Goal: Task Accomplishment & Management: Manage account settings

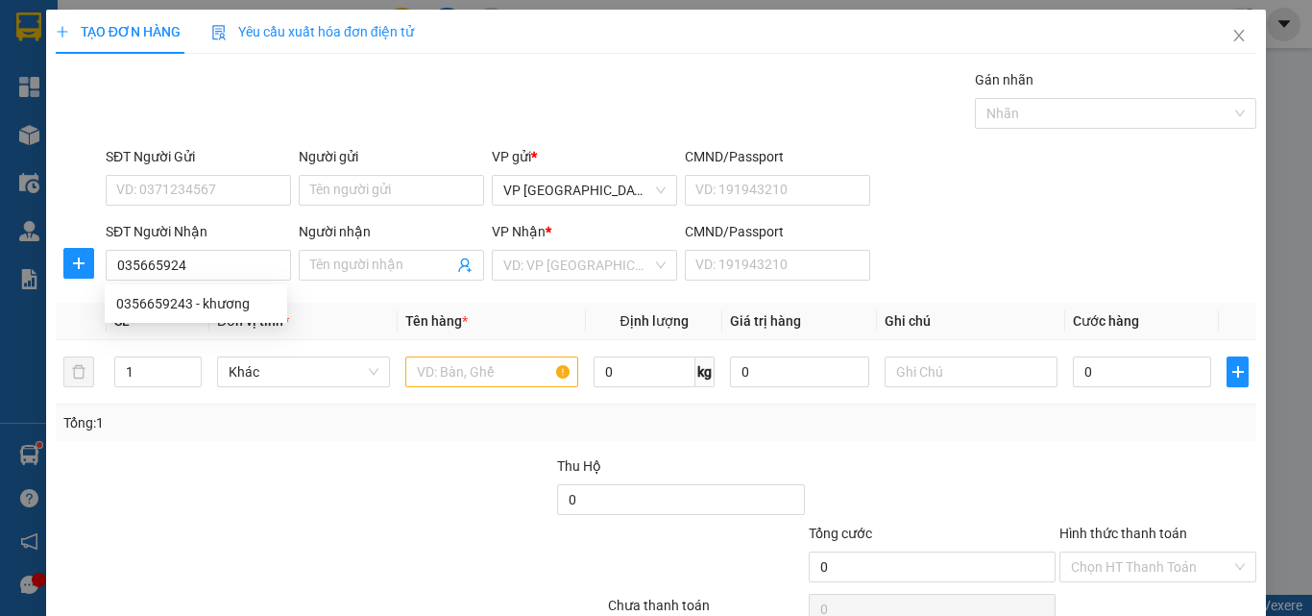
type input "0356659243"
click at [206, 303] on div "0356659243 - khương" at bounding box center [195, 303] width 159 height 21
type input "khương"
type input "60.000"
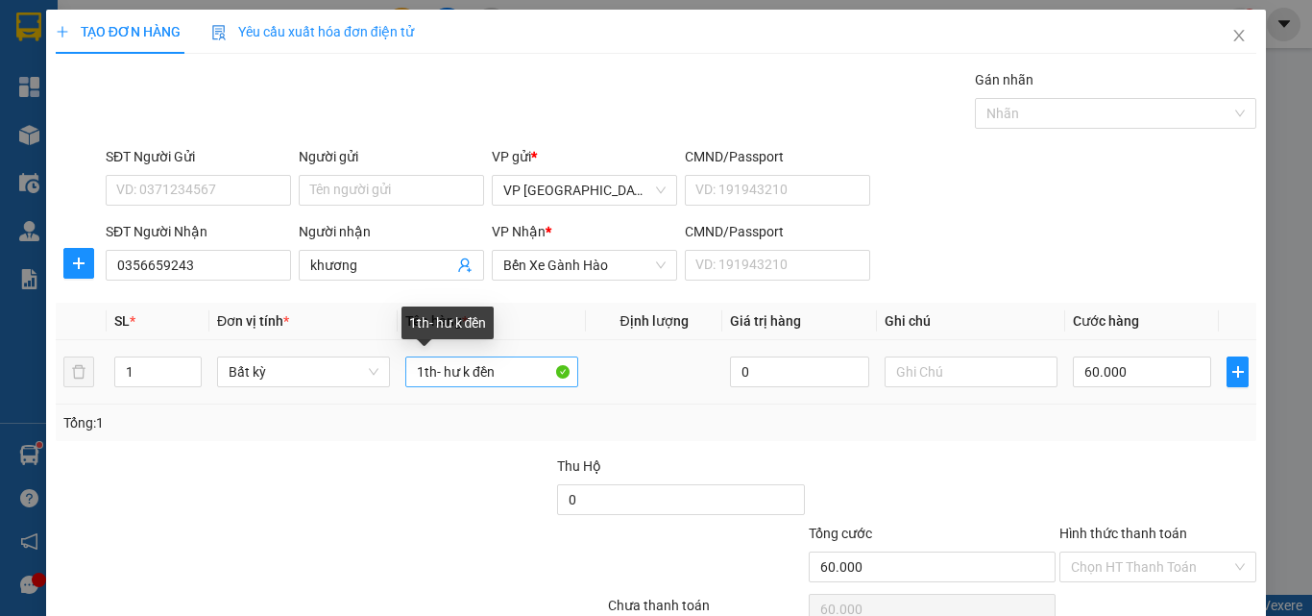
type input "0356659243"
click at [504, 362] on input "1th- hư k đền" at bounding box center [491, 371] width 173 height 31
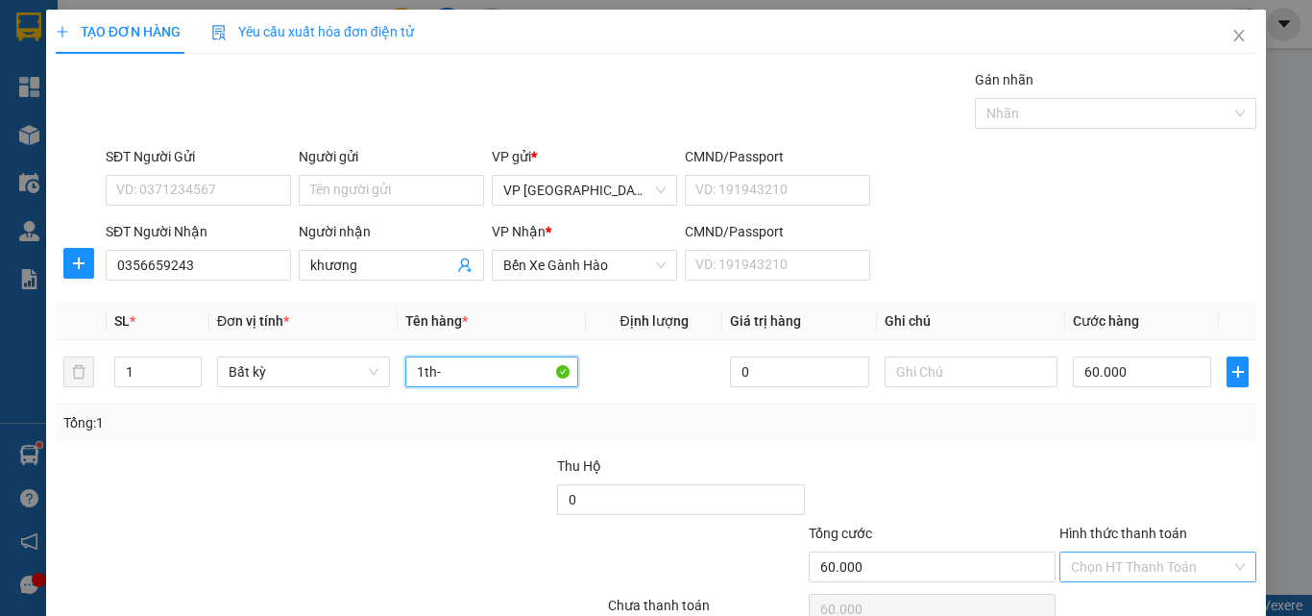
scroll to position [95, 0]
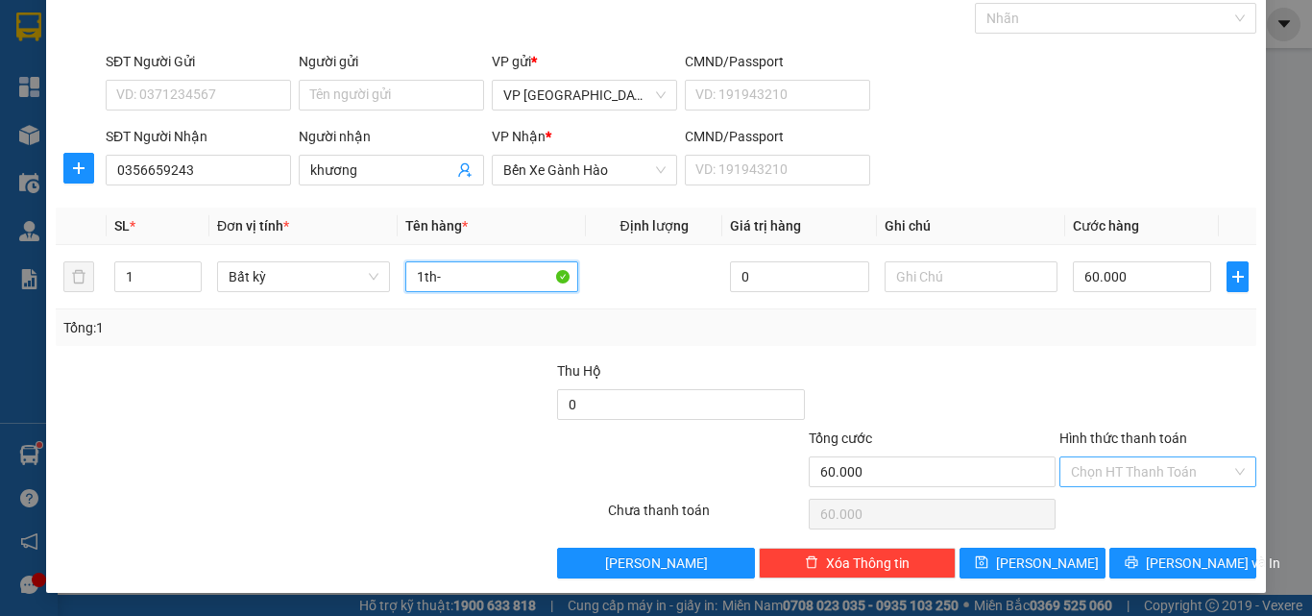
type input "1th-"
click at [1130, 557] on button "[PERSON_NAME] và In" at bounding box center [1182, 563] width 147 height 31
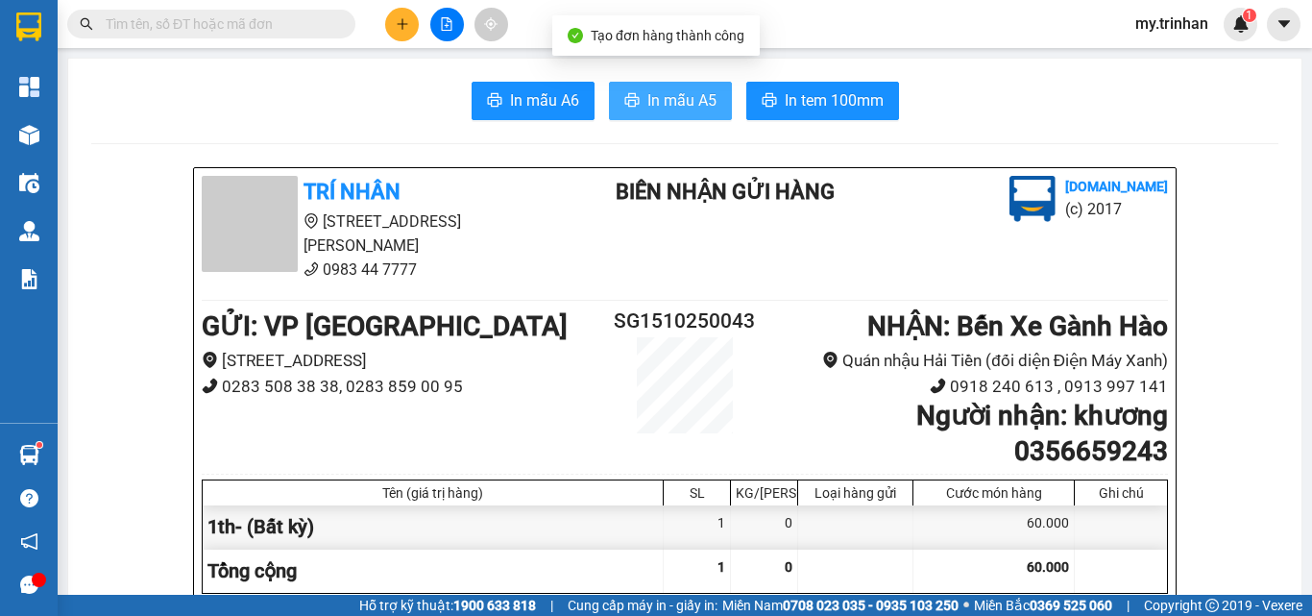
click at [647, 97] on span "In mẫu A5" at bounding box center [681, 100] width 69 height 24
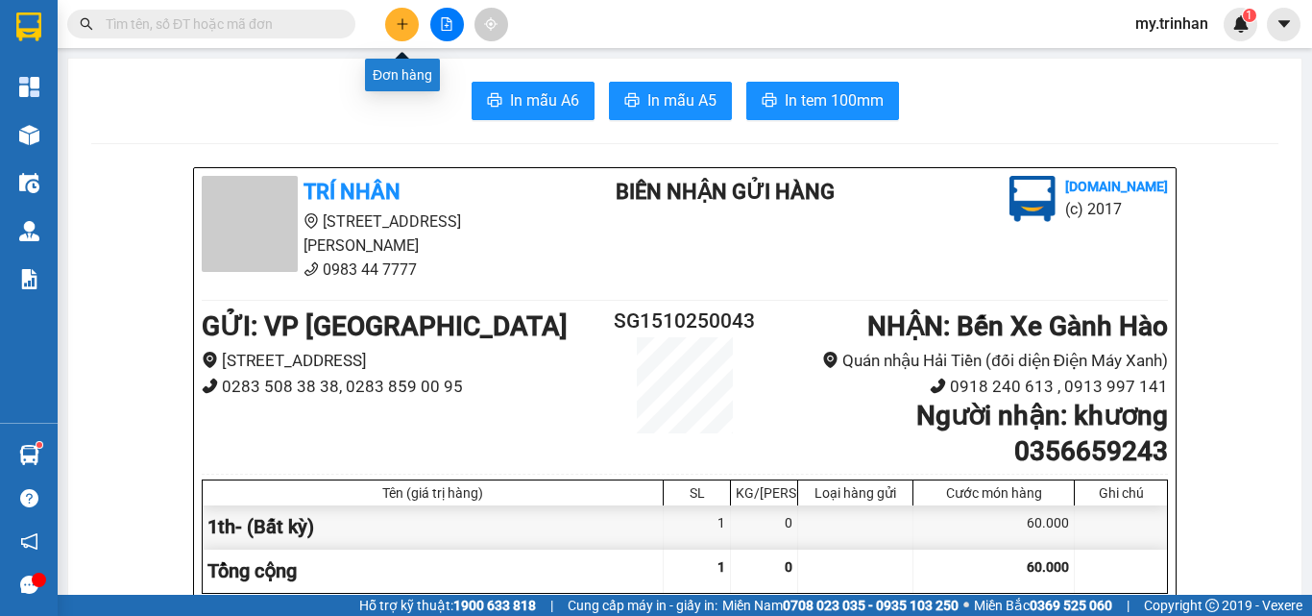
click at [396, 22] on icon "plus" at bounding box center [402, 23] width 13 height 13
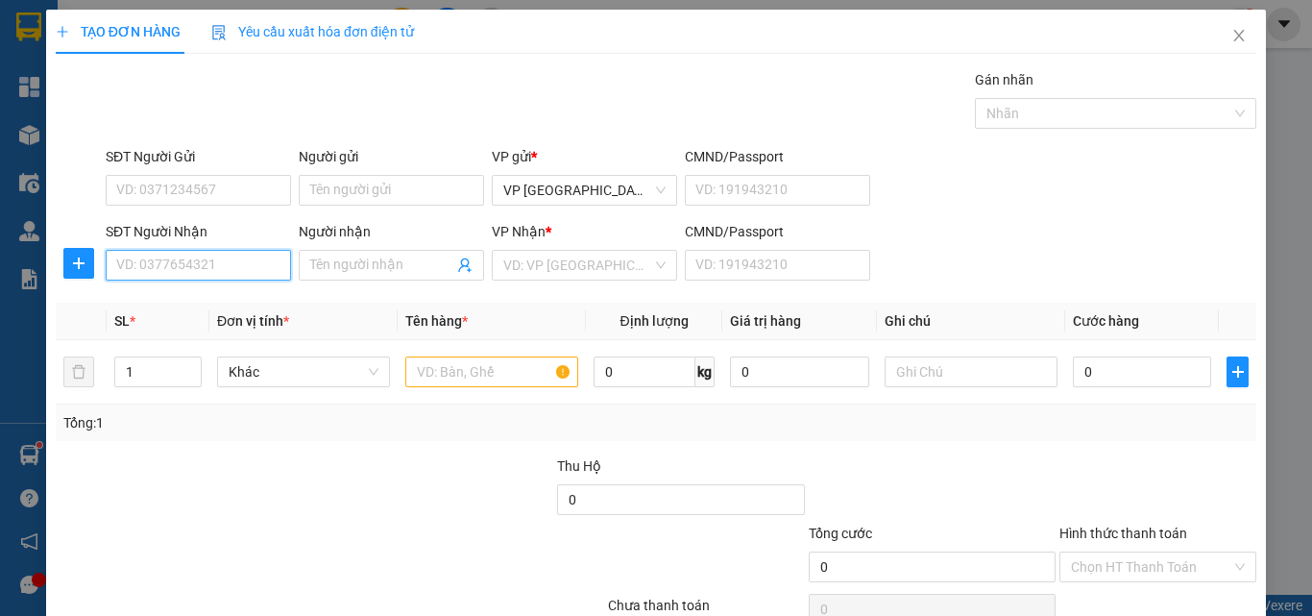
click at [223, 261] on input "SĐT Người Nhận" at bounding box center [198, 265] width 185 height 31
type input "0916909085"
click at [196, 307] on div "0916909085 - chế hen" at bounding box center [195, 303] width 159 height 21
type input "chế hen"
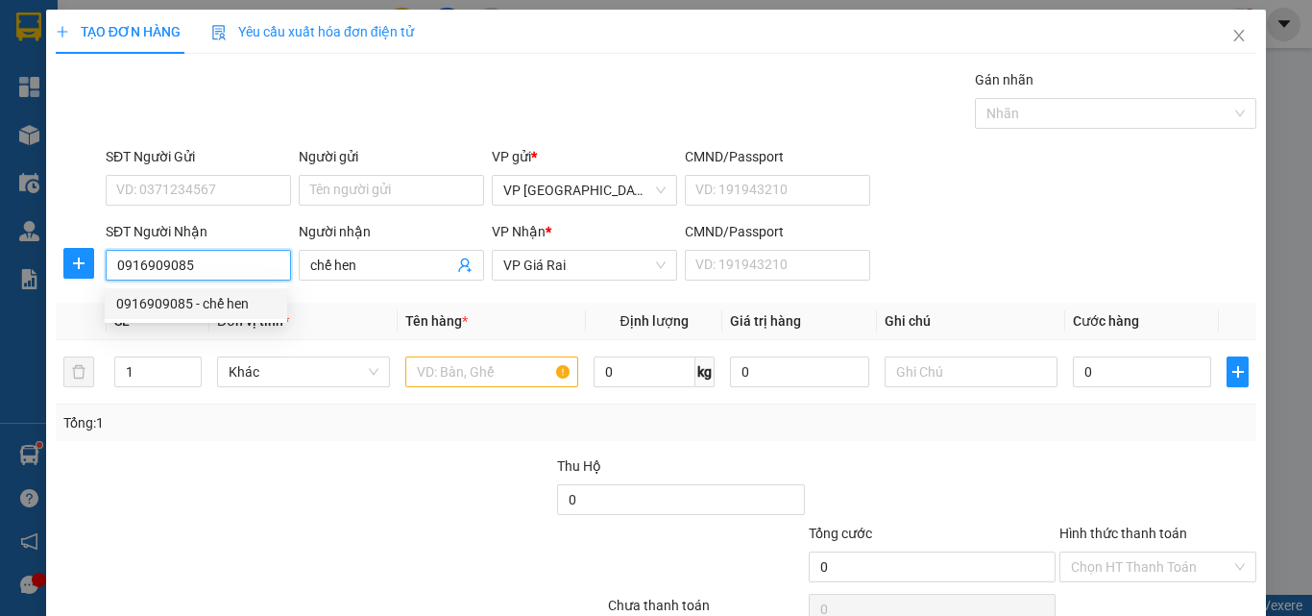
type input "30.000"
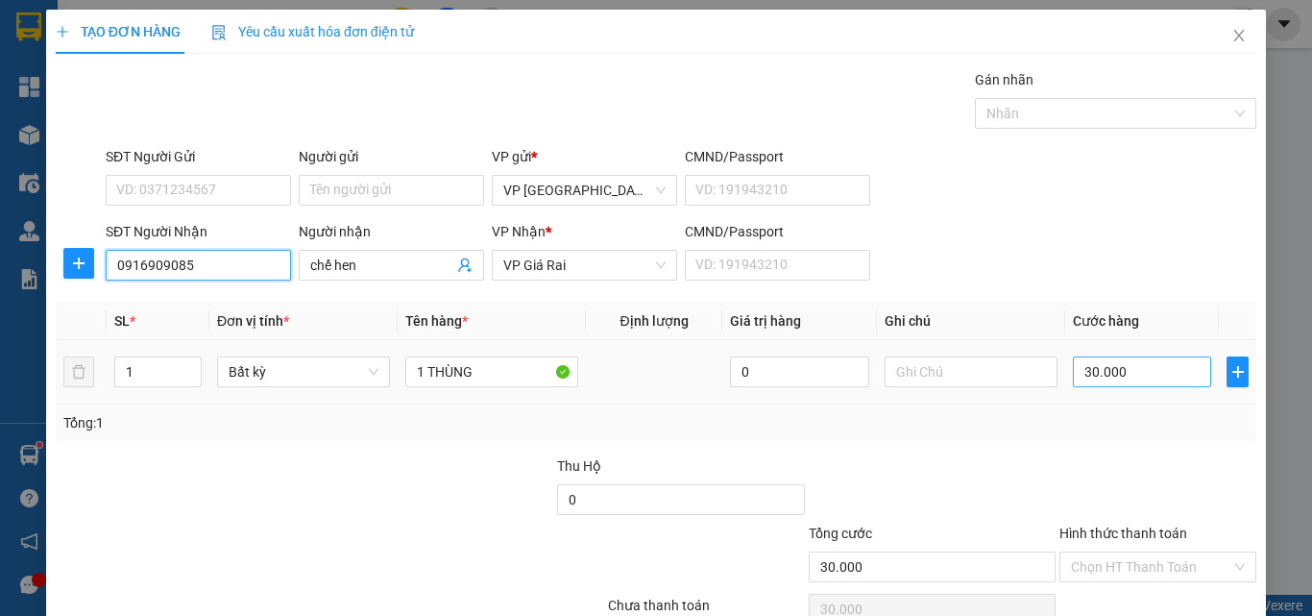
type input "0916909085"
click at [1073, 367] on input "30.000" at bounding box center [1142, 371] width 138 height 31
type input "4"
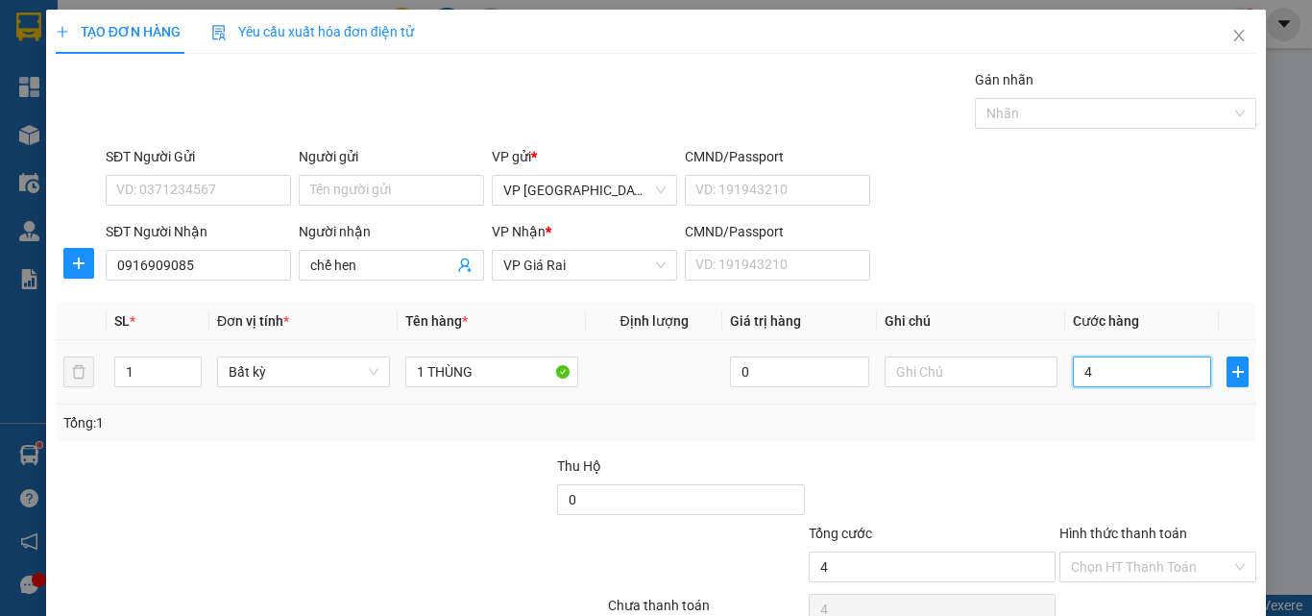
type input "40"
type input "400"
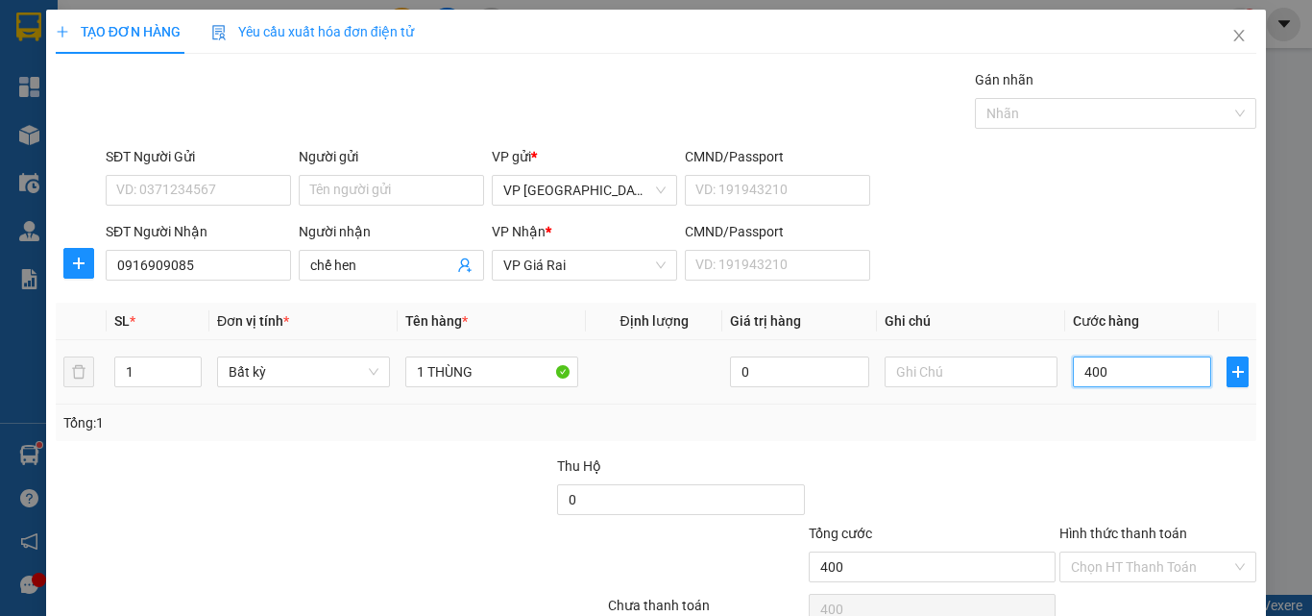
type input "4.000"
type input "40.000"
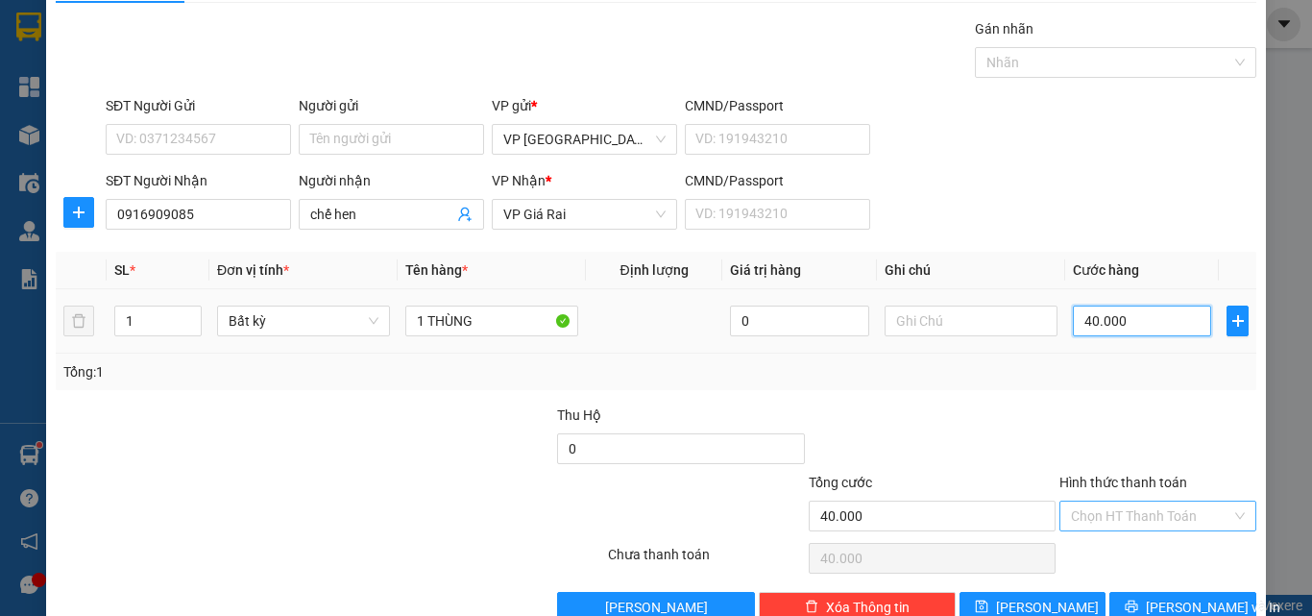
scroll to position [95, 0]
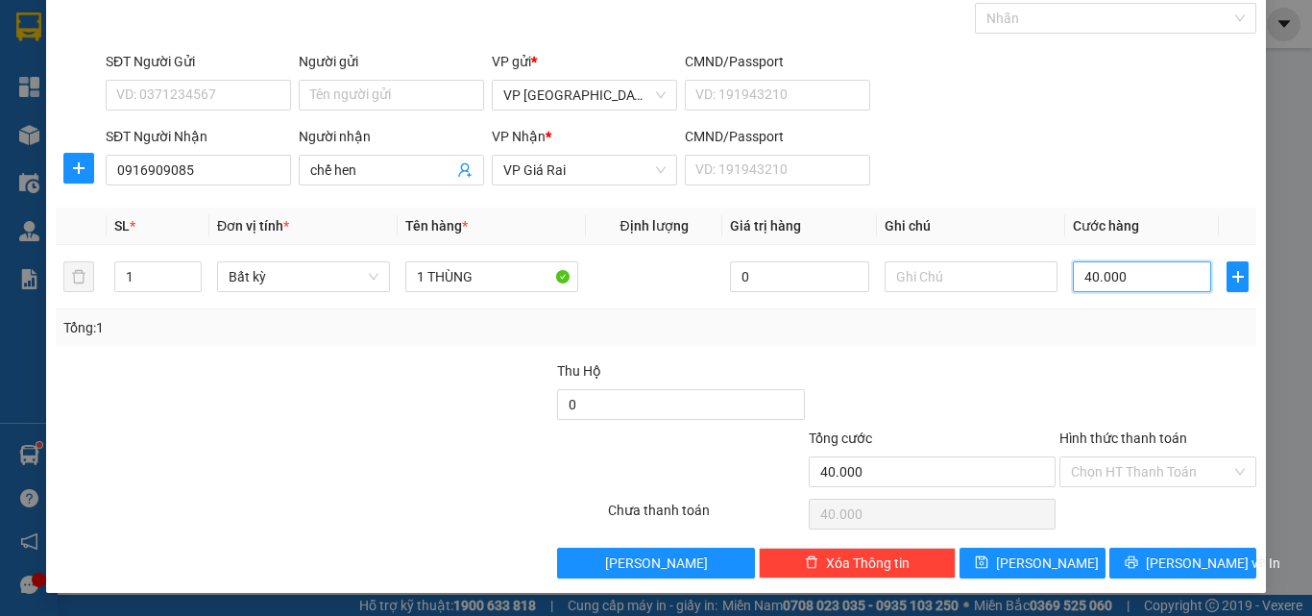
type input "40.000"
click at [1115, 433] on label "Hình thức thanh toán" at bounding box center [1124, 437] width 128 height 15
click at [1115, 457] on input "Hình thức thanh toán" at bounding box center [1151, 471] width 160 height 29
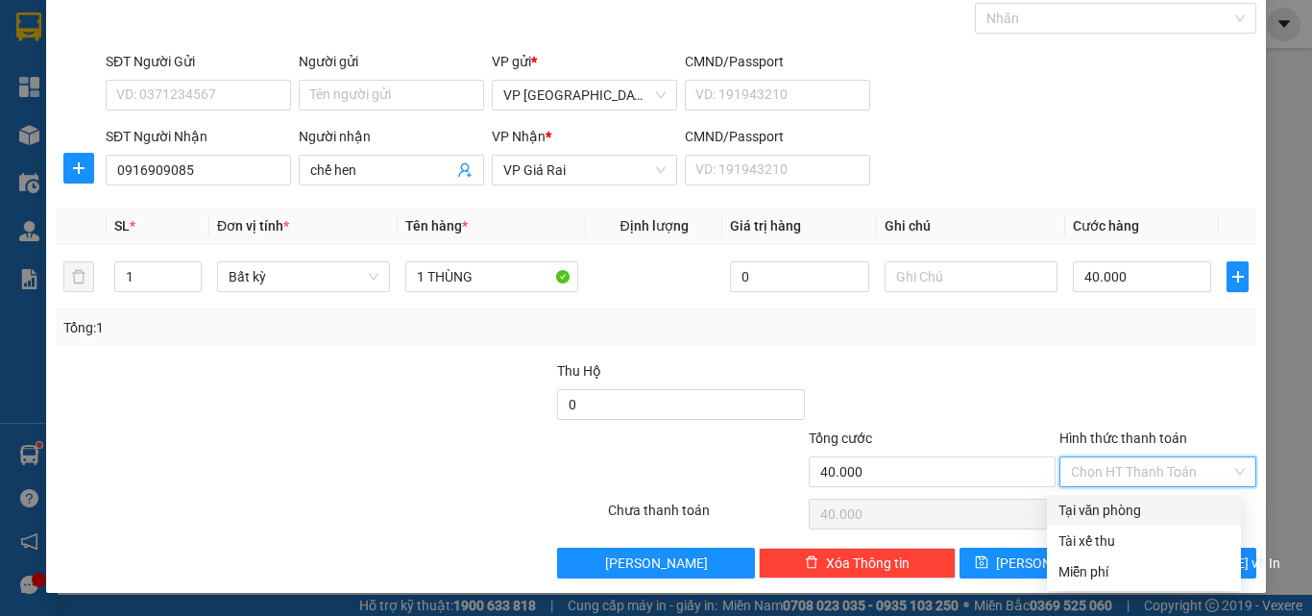
click at [1094, 503] on div "Tại văn phòng" at bounding box center [1144, 510] width 171 height 21
type input "0"
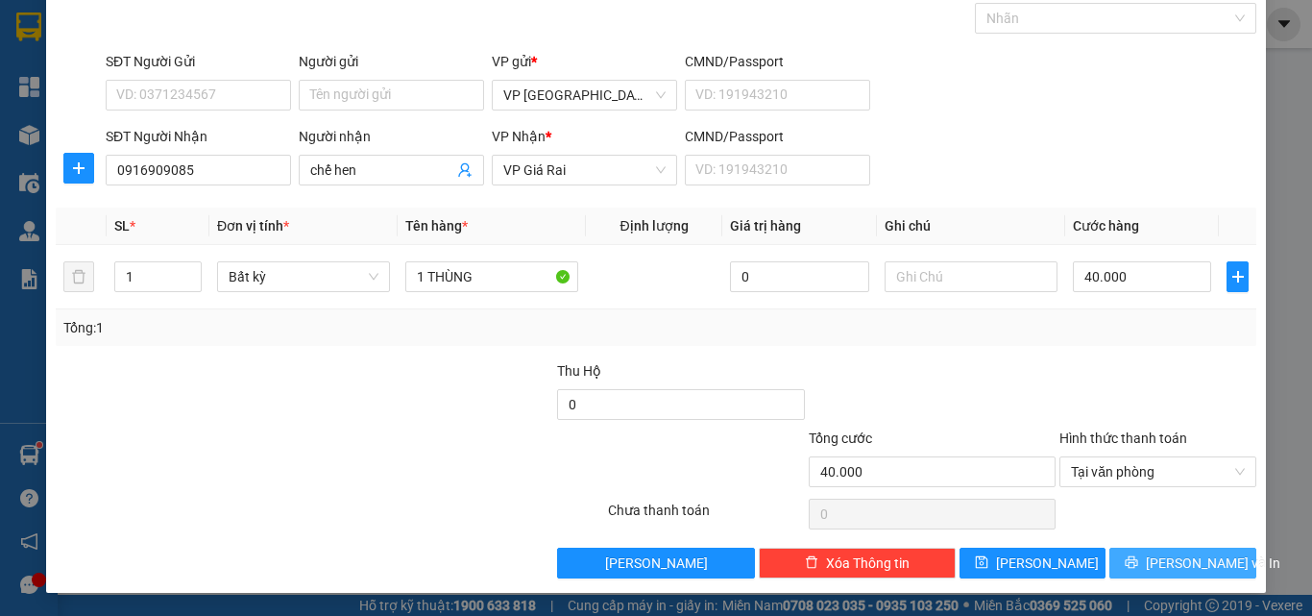
click at [1135, 562] on icon "printer" at bounding box center [1131, 561] width 13 height 13
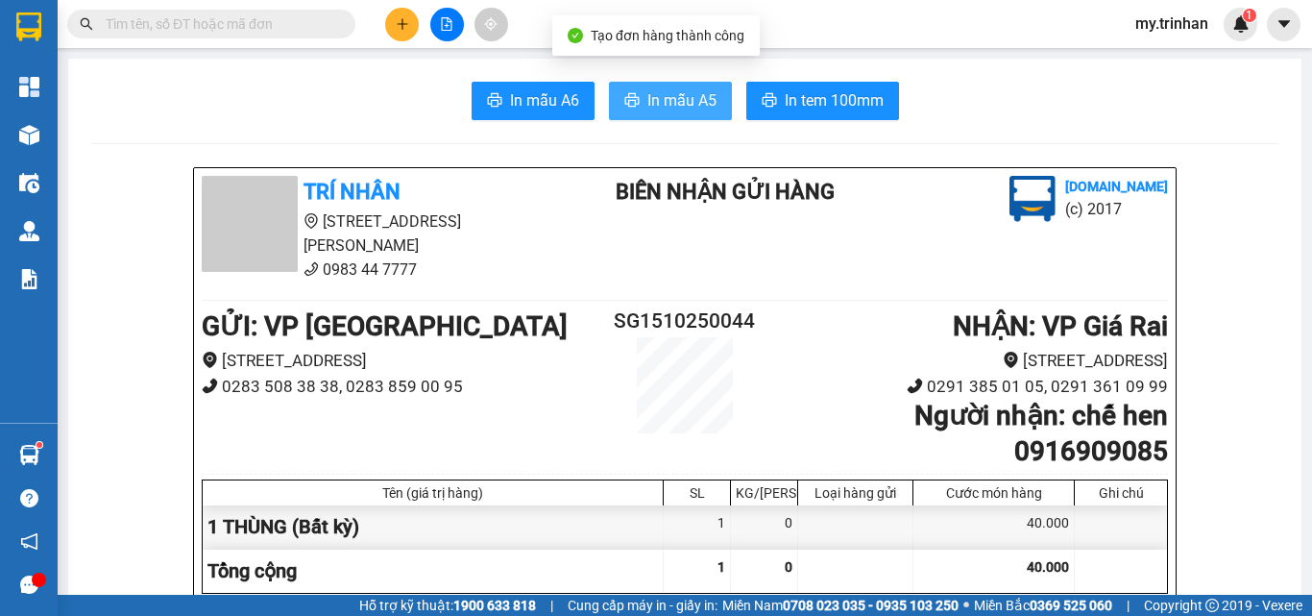
click at [659, 94] on span "In mẫu A5" at bounding box center [681, 100] width 69 height 24
click at [684, 100] on span "In mẫu A5" at bounding box center [681, 100] width 69 height 24
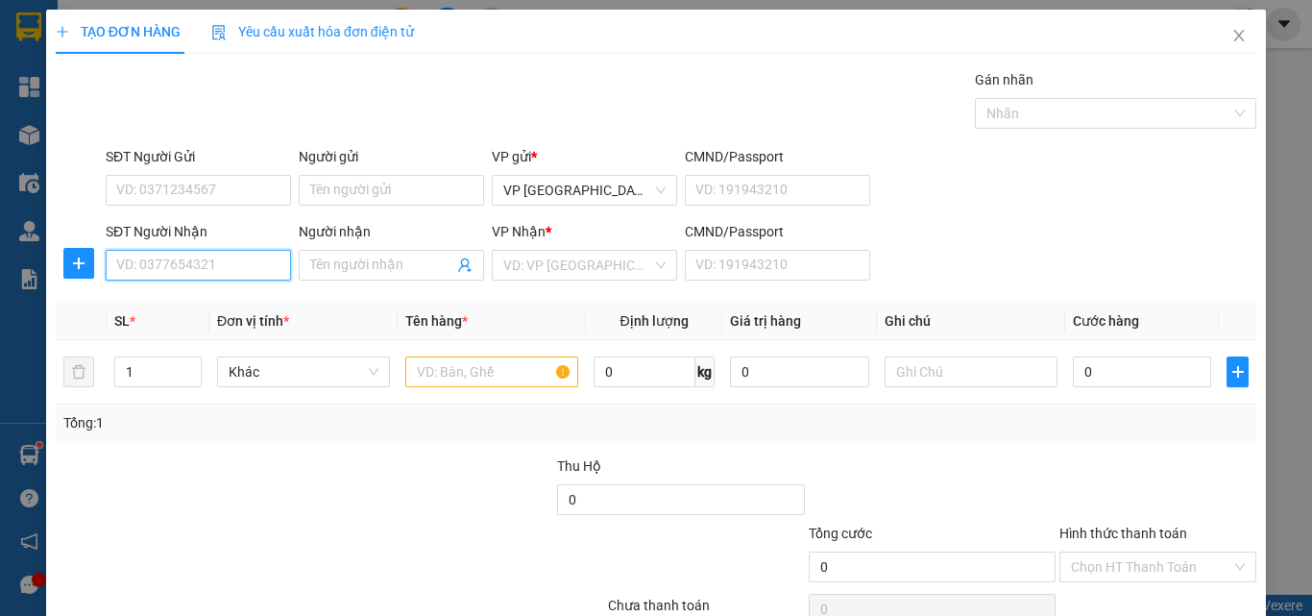
click at [205, 258] on input "SĐT Người Nhận" at bounding box center [198, 265] width 185 height 31
drag, startPoint x: 204, startPoint y: 310, endPoint x: 466, endPoint y: 405, distance: 279.0
click at [204, 311] on div "0961300830 - k tên" at bounding box center [195, 303] width 159 height 21
type input "0961300830"
type input "k tên"
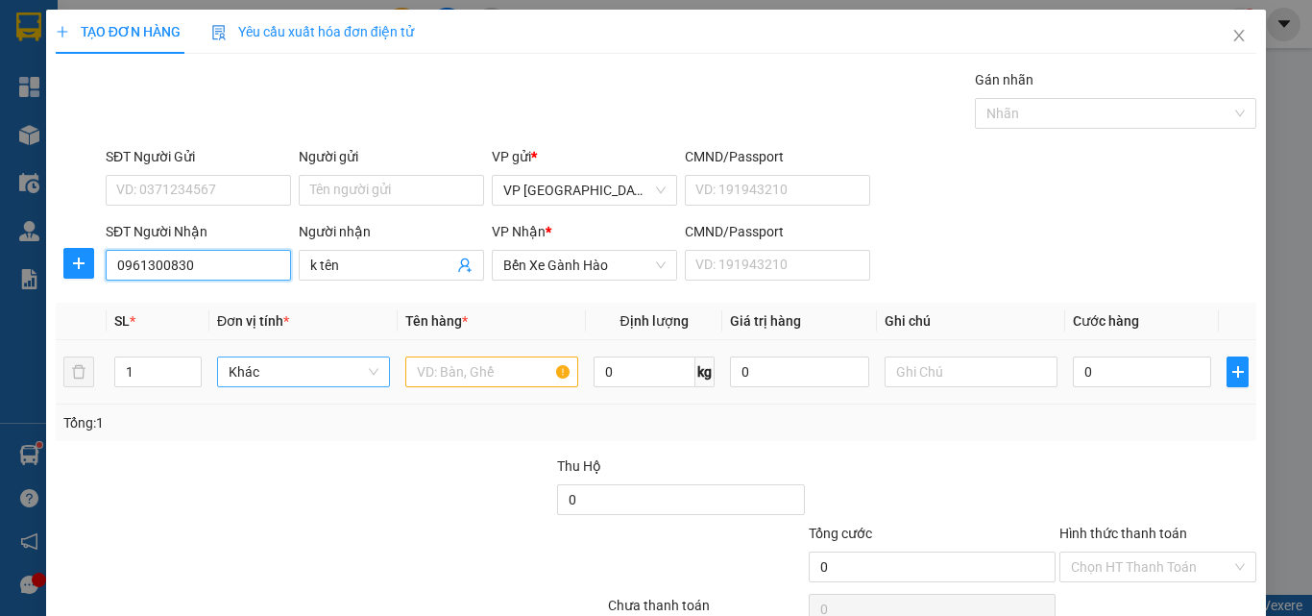
type input "40.000"
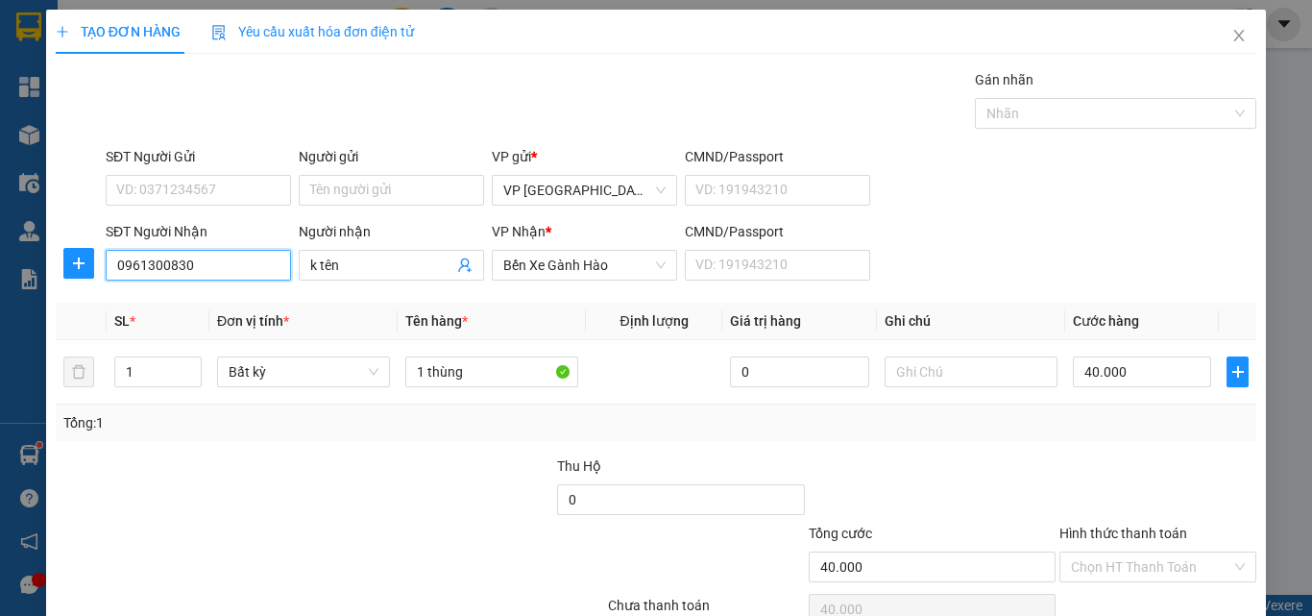
type input "0961300830"
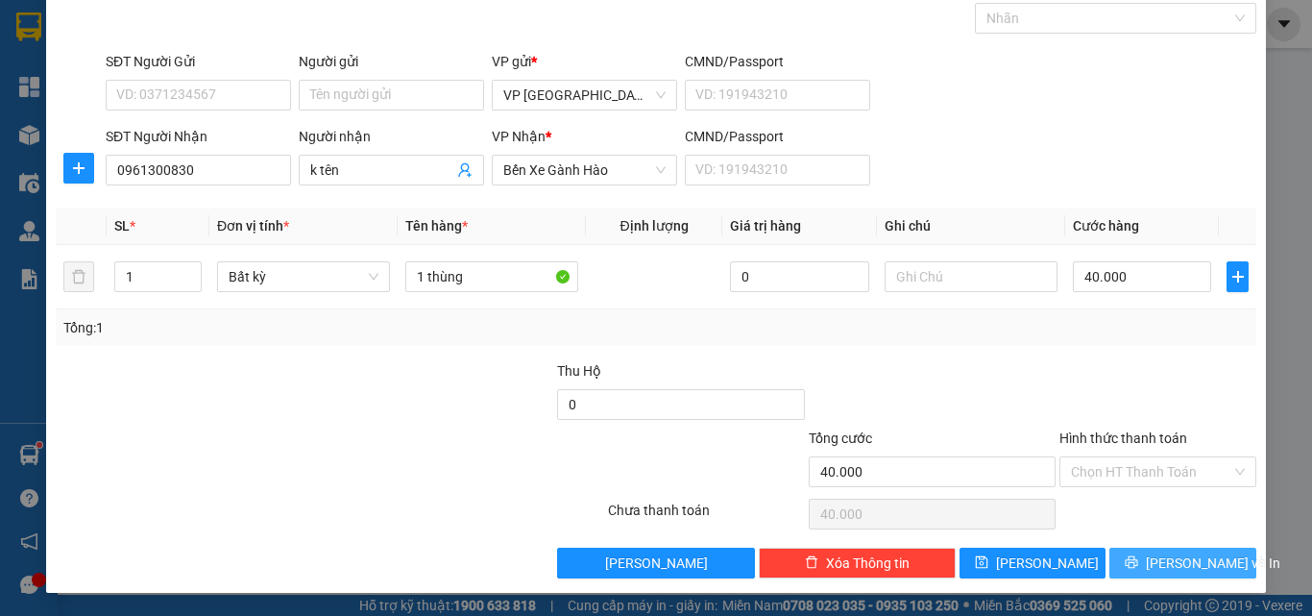
click at [1180, 556] on span "[PERSON_NAME] và In" at bounding box center [1213, 562] width 134 height 21
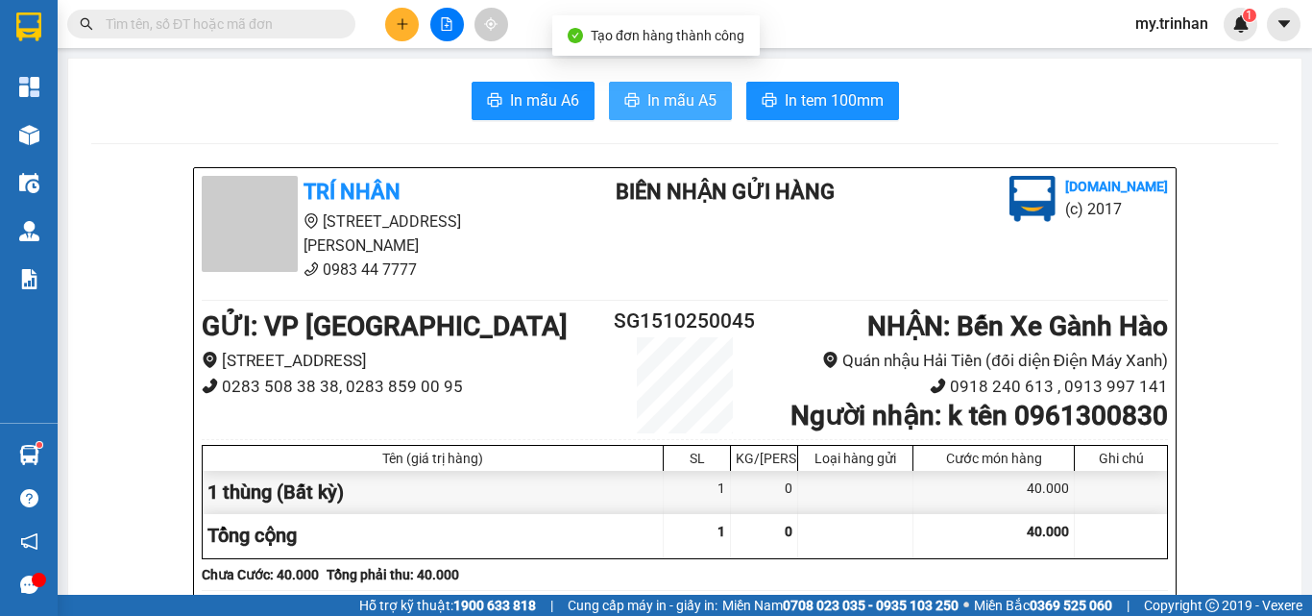
click at [692, 111] on span "In mẫu A5" at bounding box center [681, 100] width 69 height 24
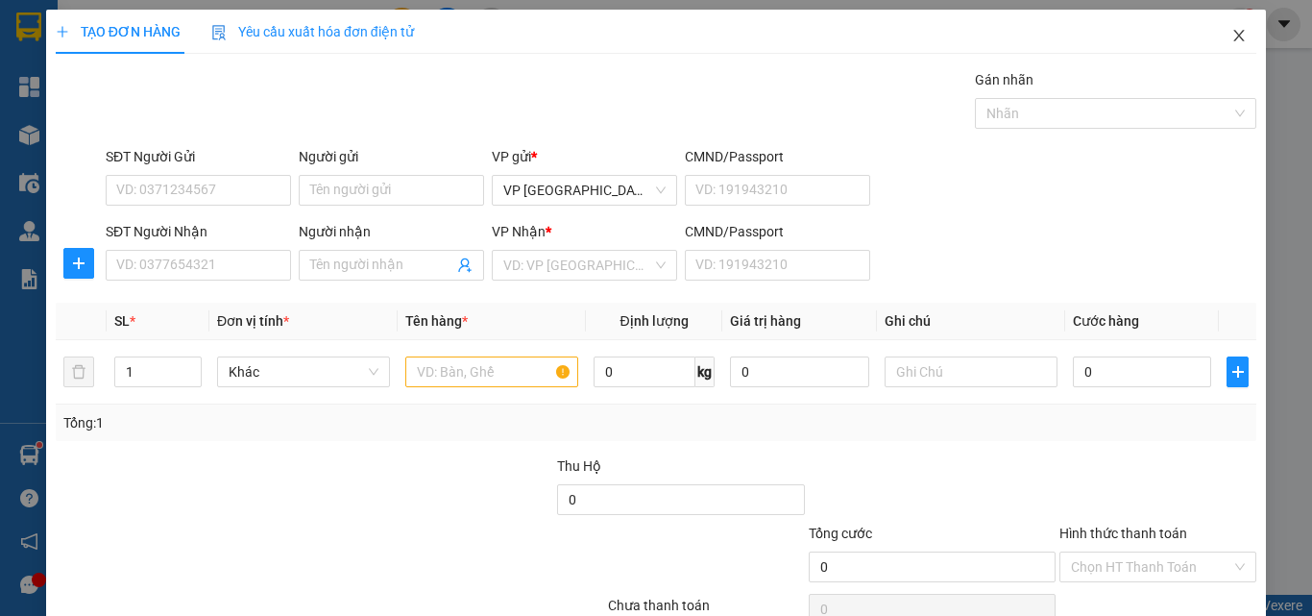
click at [1234, 38] on icon "close" at bounding box center [1239, 36] width 11 height 12
click at [1214, 34] on span "Close" at bounding box center [1239, 37] width 54 height 54
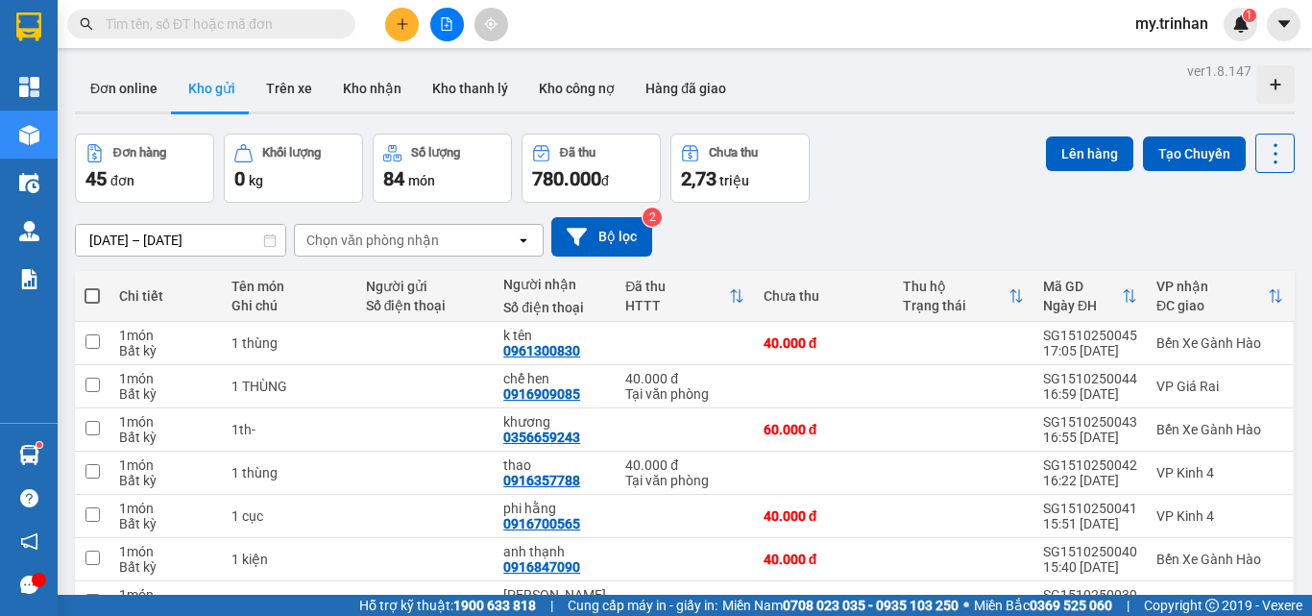
click at [731, 217] on div "[DATE] – [DATE] Press the down arrow key to interact with the calendar and sele…" at bounding box center [685, 236] width 1220 height 39
click at [949, 158] on div "Đơn hàng 45 đơn Khối lượng 0 kg Số lượng 84 món Đã thu 780.000 đ Chưa thu 2,73 …" at bounding box center [685, 168] width 1220 height 69
click at [406, 19] on icon "plus" at bounding box center [402, 23] width 13 height 13
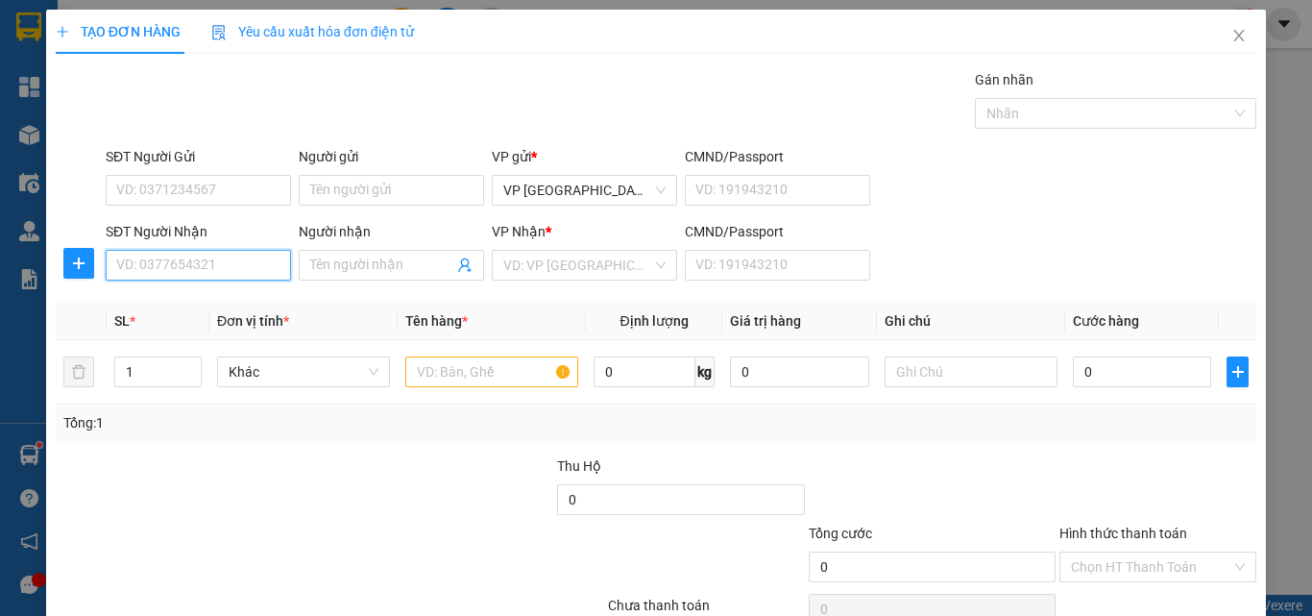
click at [218, 266] on input "SĐT Người Nhận" at bounding box center [198, 265] width 185 height 31
type input "0986949887"
click at [208, 300] on div "0986949887 - linh" at bounding box center [195, 303] width 159 height 21
type input "linh"
type input "60.000"
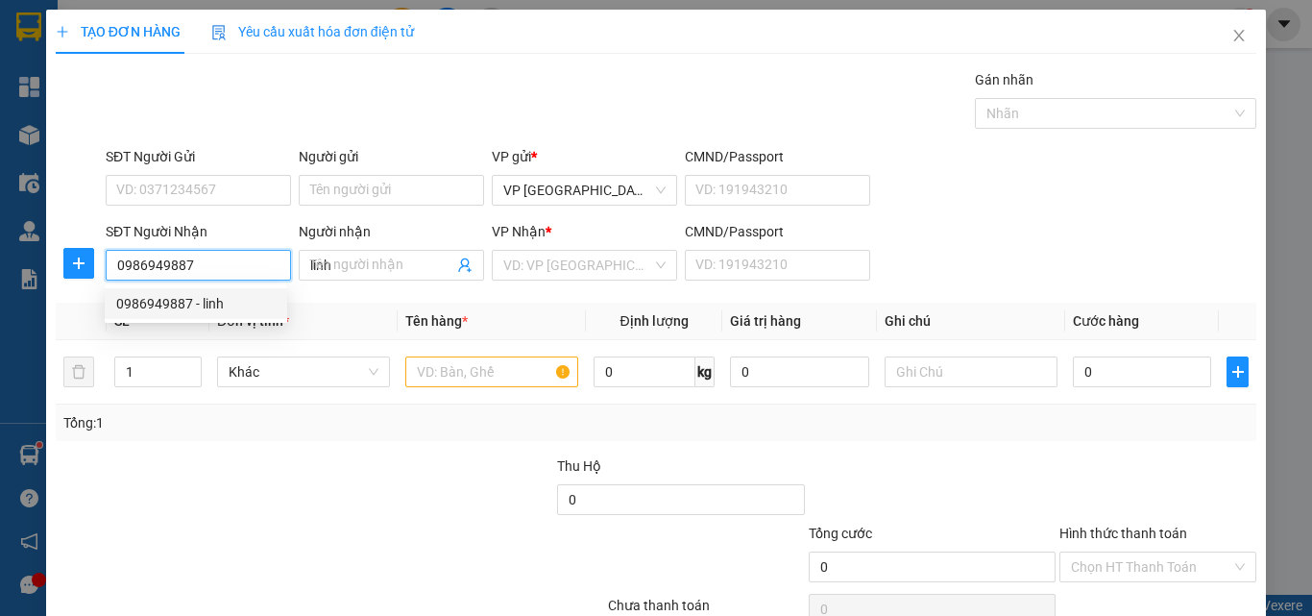
type input "60.000"
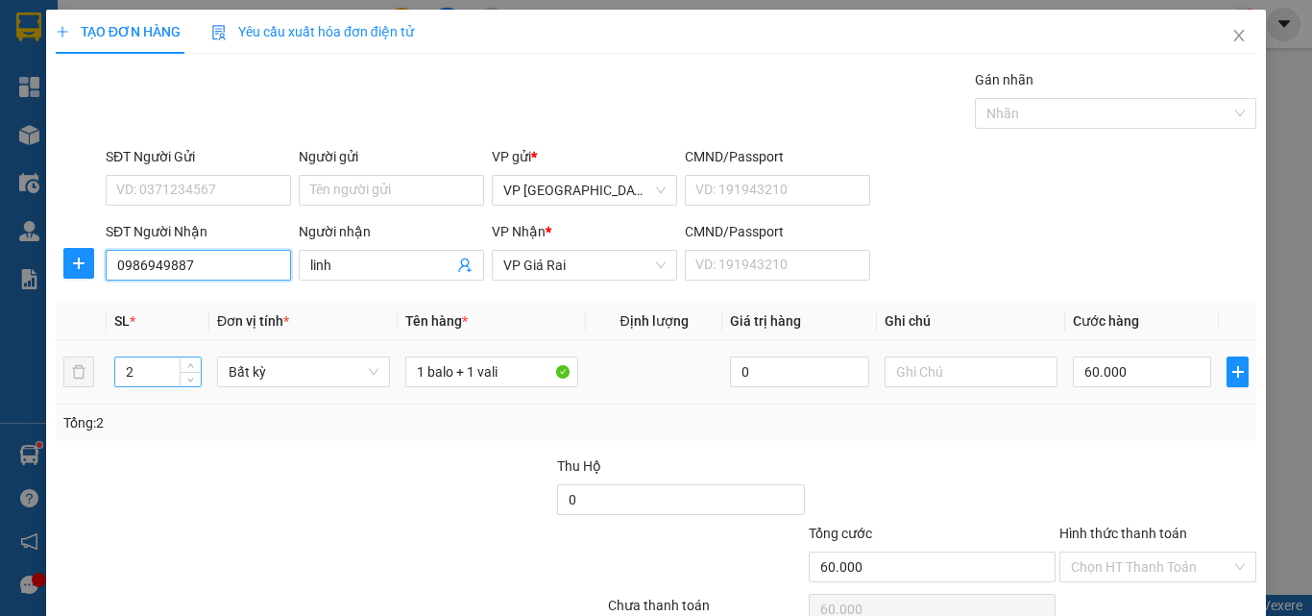
type input "0986949887"
click at [139, 376] on input "2" at bounding box center [157, 371] width 85 height 29
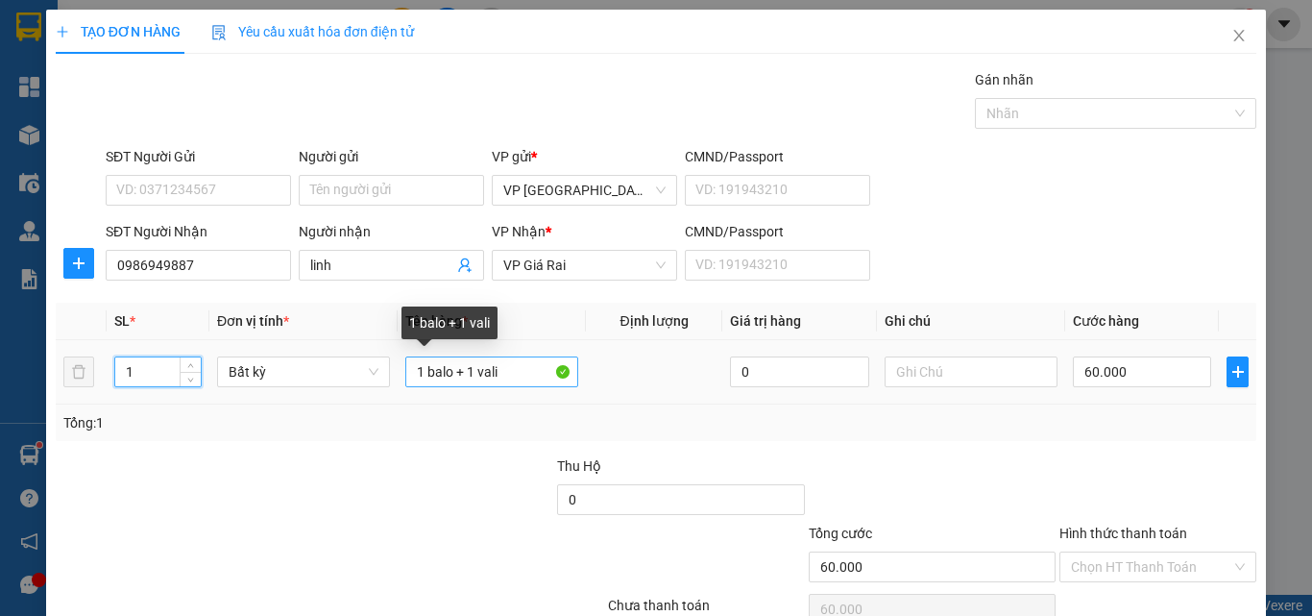
type input "1"
click at [518, 378] on input "1 balo + 1 vali" at bounding box center [491, 371] width 173 height 31
type input "0"
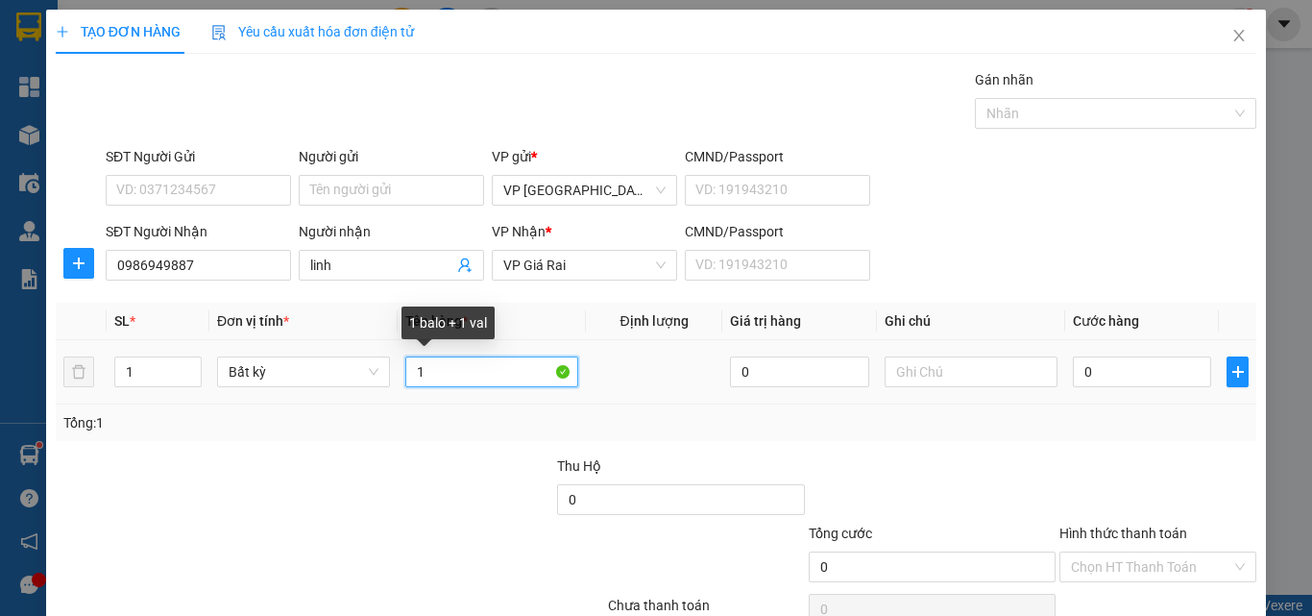
type input "1"
type input "1 gói nhỏ"
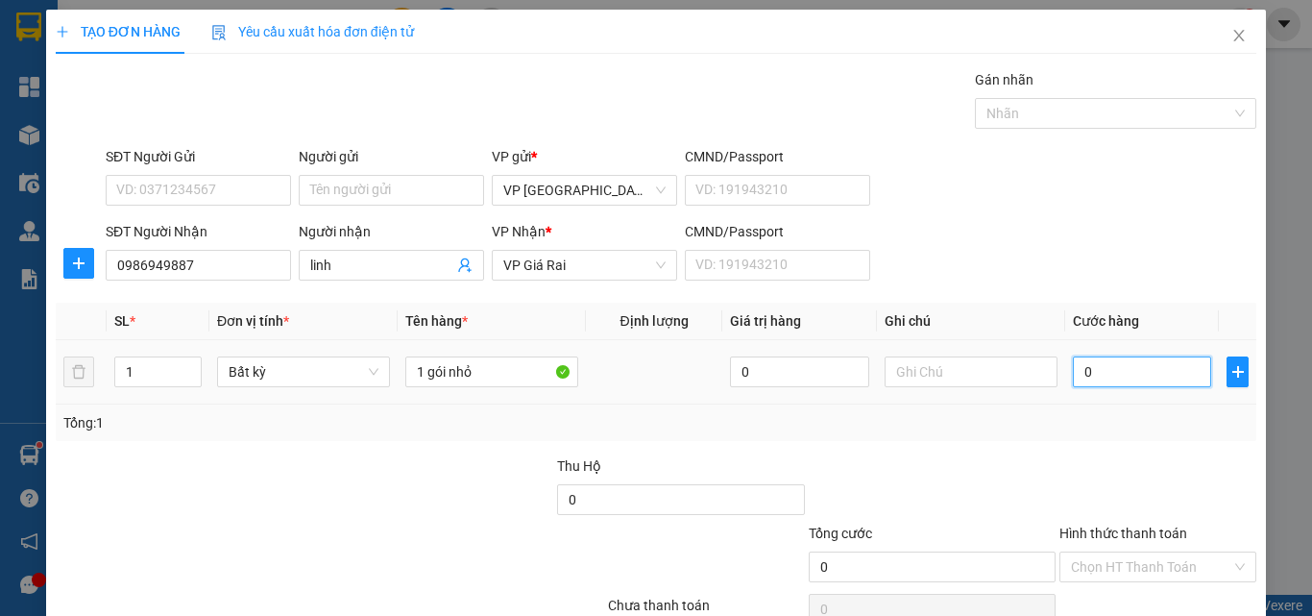
click at [1073, 366] on input "0" at bounding box center [1142, 371] width 138 height 31
type input "2"
type input "20"
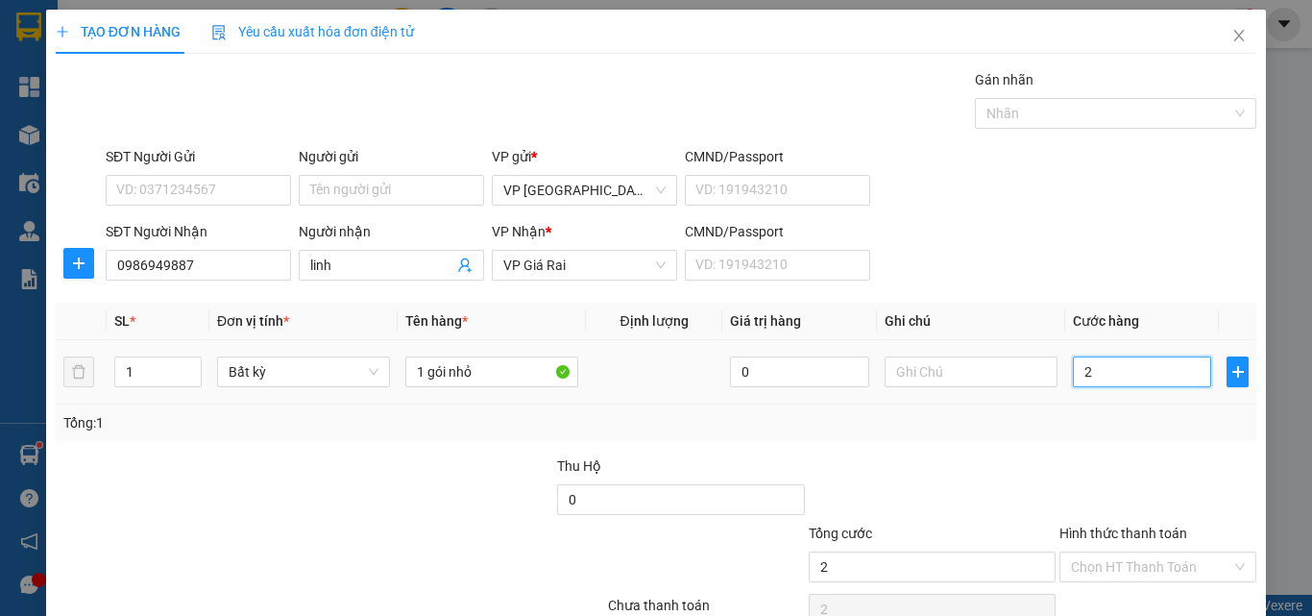
type input "20"
type input "200"
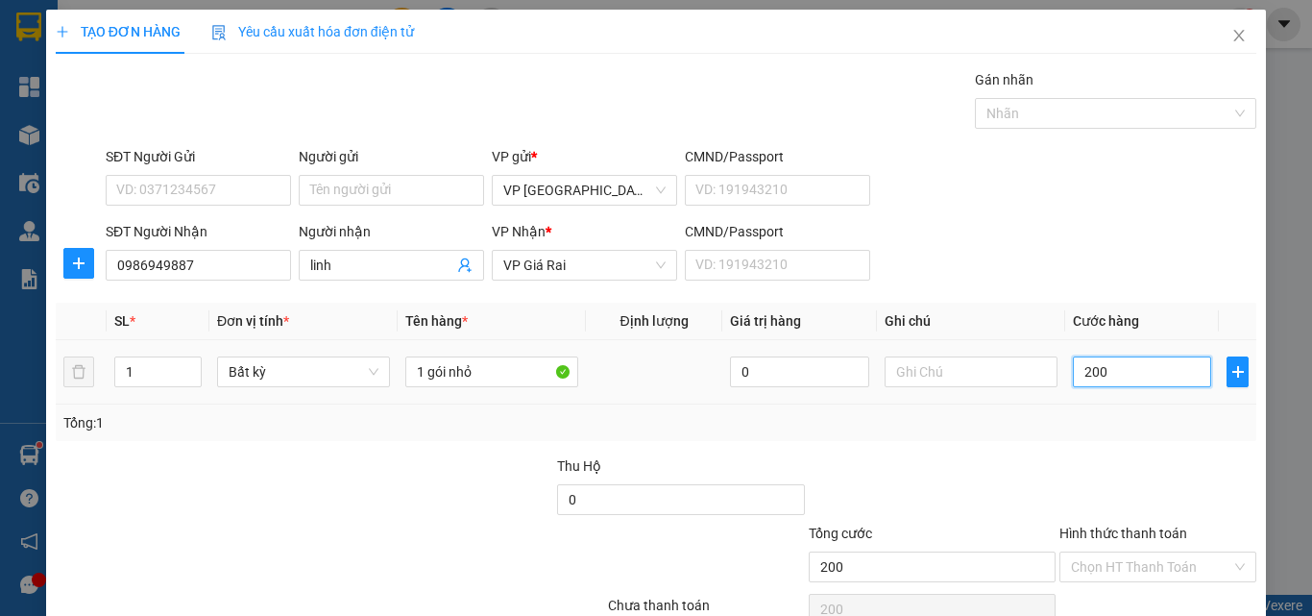
type input "2.000"
type input "20.000"
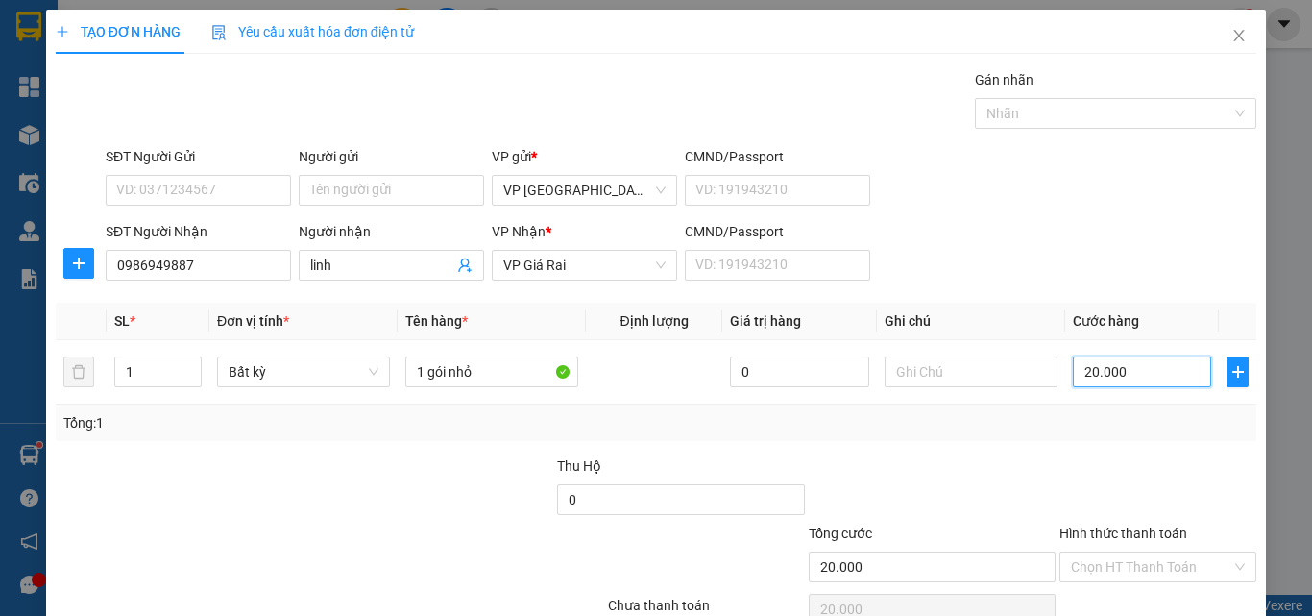
type input "20.000"
click at [1111, 534] on label "Hình thức thanh toán" at bounding box center [1124, 532] width 128 height 15
click at [1111, 552] on input "Hình thức thanh toán" at bounding box center [1151, 566] width 160 height 29
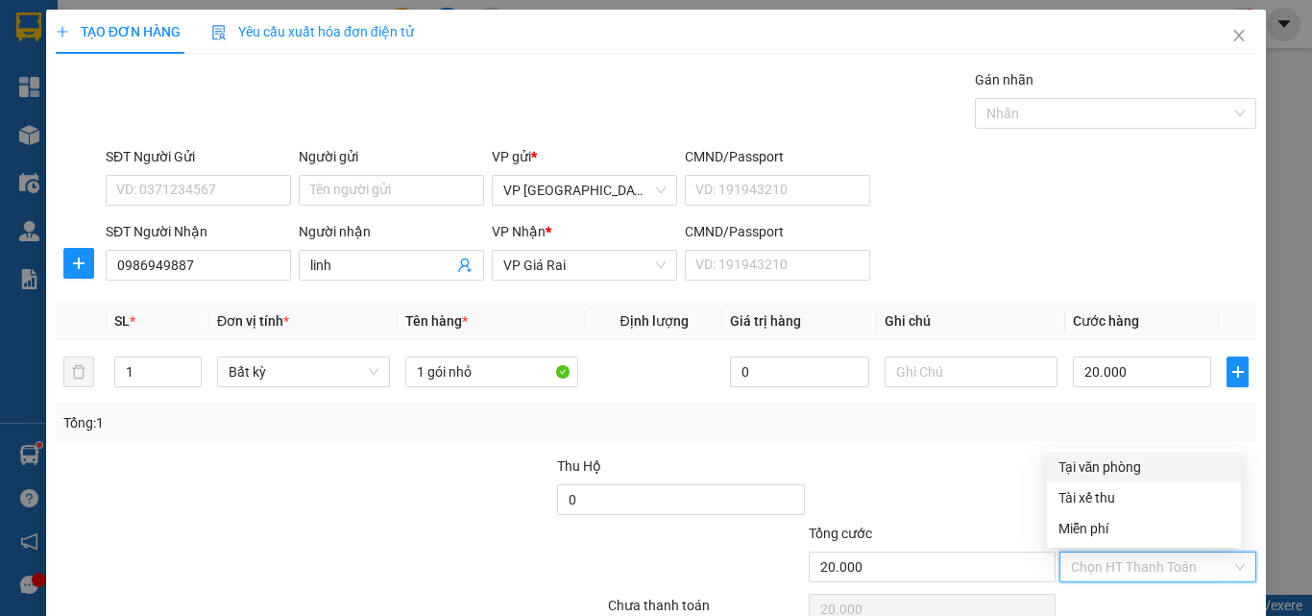
click at [1124, 468] on div "Tại văn phòng" at bounding box center [1144, 466] width 171 height 21
type input "0"
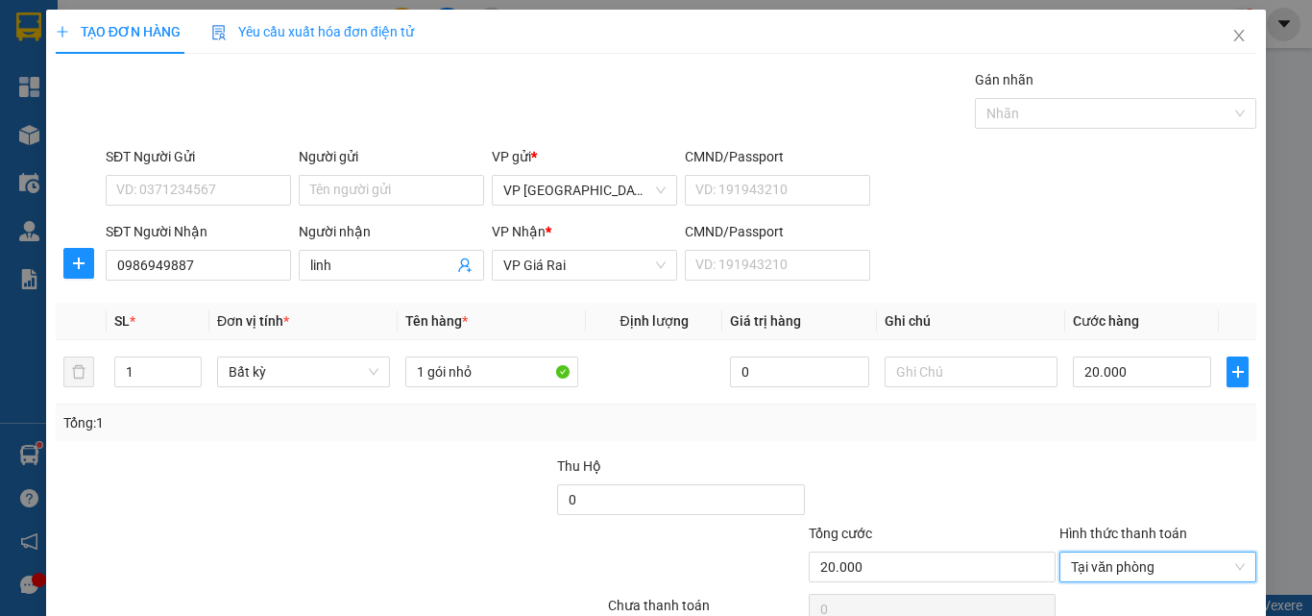
scroll to position [95, 0]
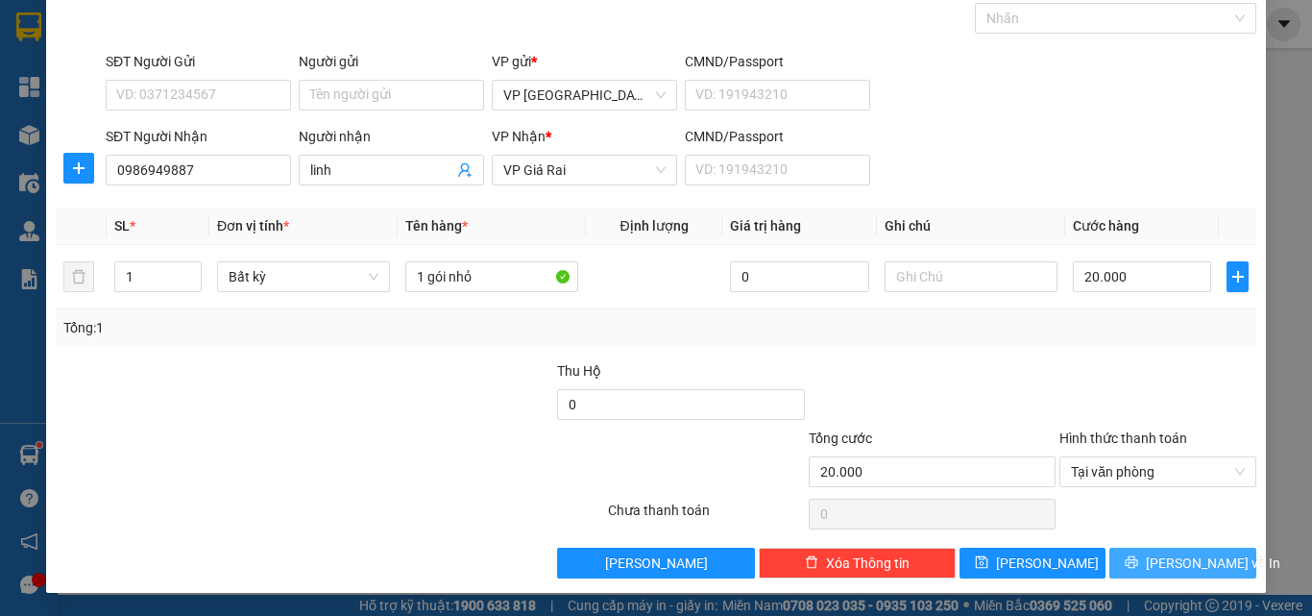
click at [1114, 558] on button "[PERSON_NAME] và In" at bounding box center [1182, 563] width 147 height 31
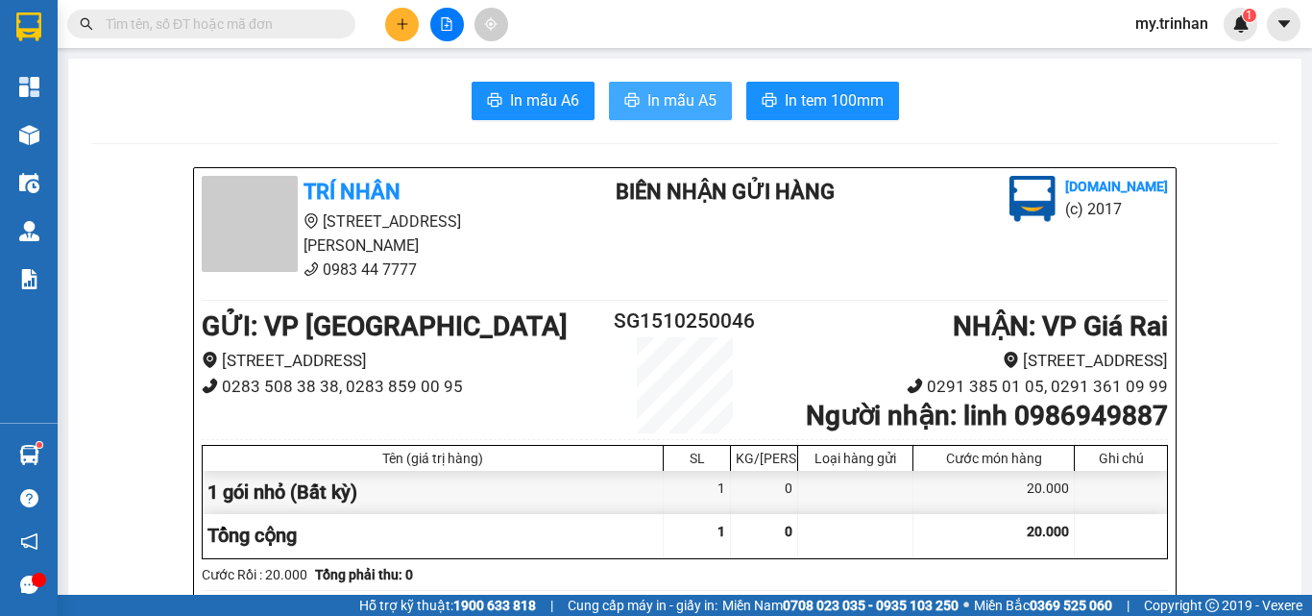
click at [677, 98] on span "In mẫu A5" at bounding box center [681, 100] width 69 height 24
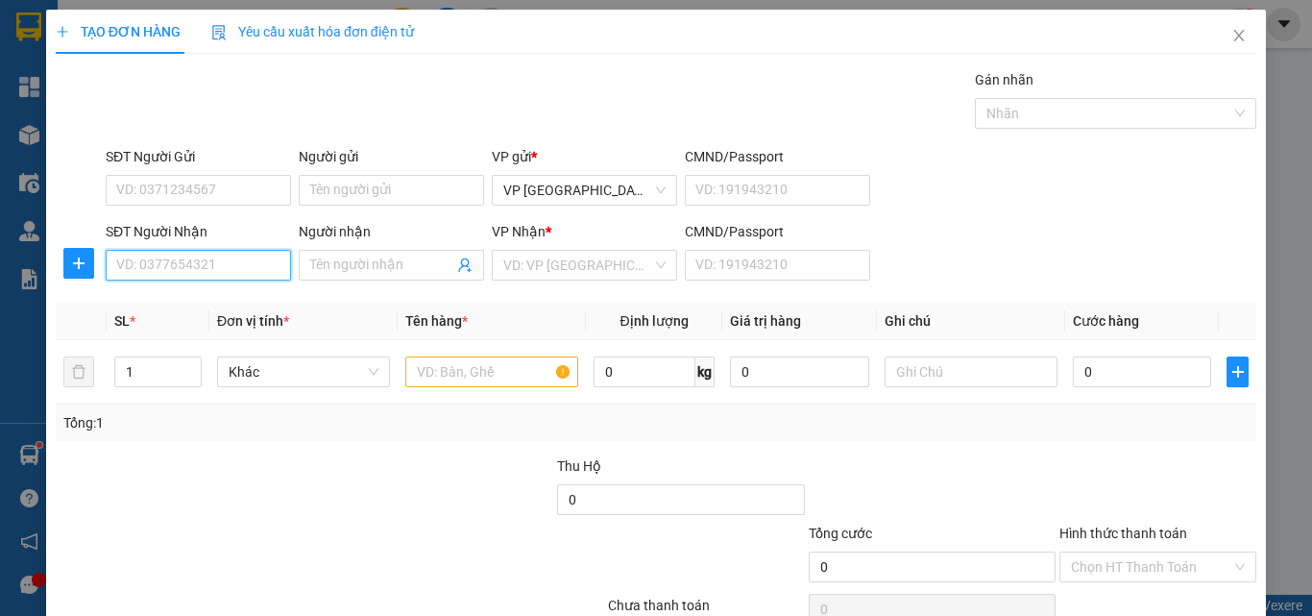
click at [223, 268] on input "SĐT Người Nhận" at bounding box center [198, 265] width 185 height 31
click at [240, 305] on div "0917640991 - ĐẤU" at bounding box center [195, 303] width 159 height 21
type input "0917640991"
type input "ĐẤU"
type input "60.000"
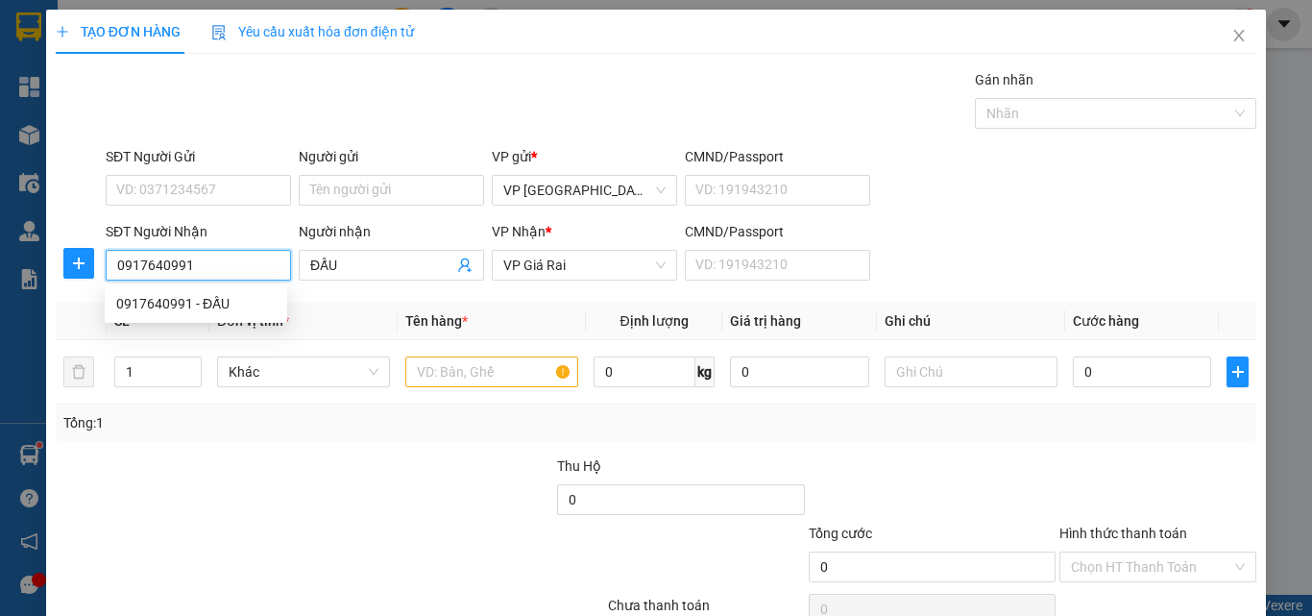
type input "60.000"
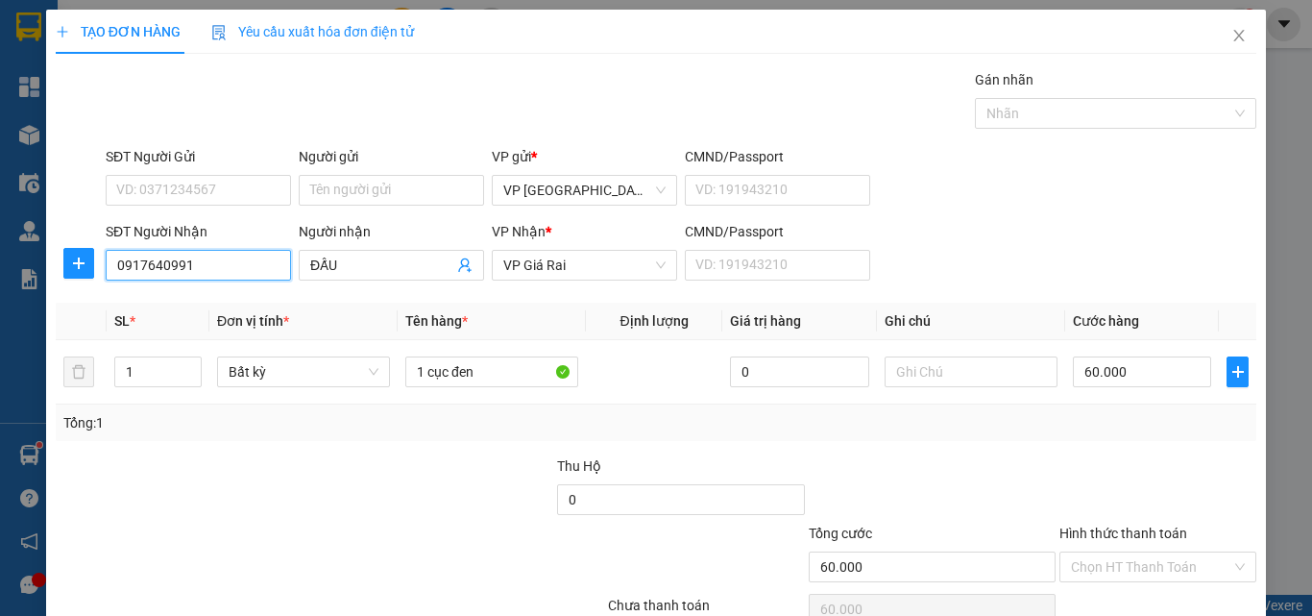
type input "0917640991"
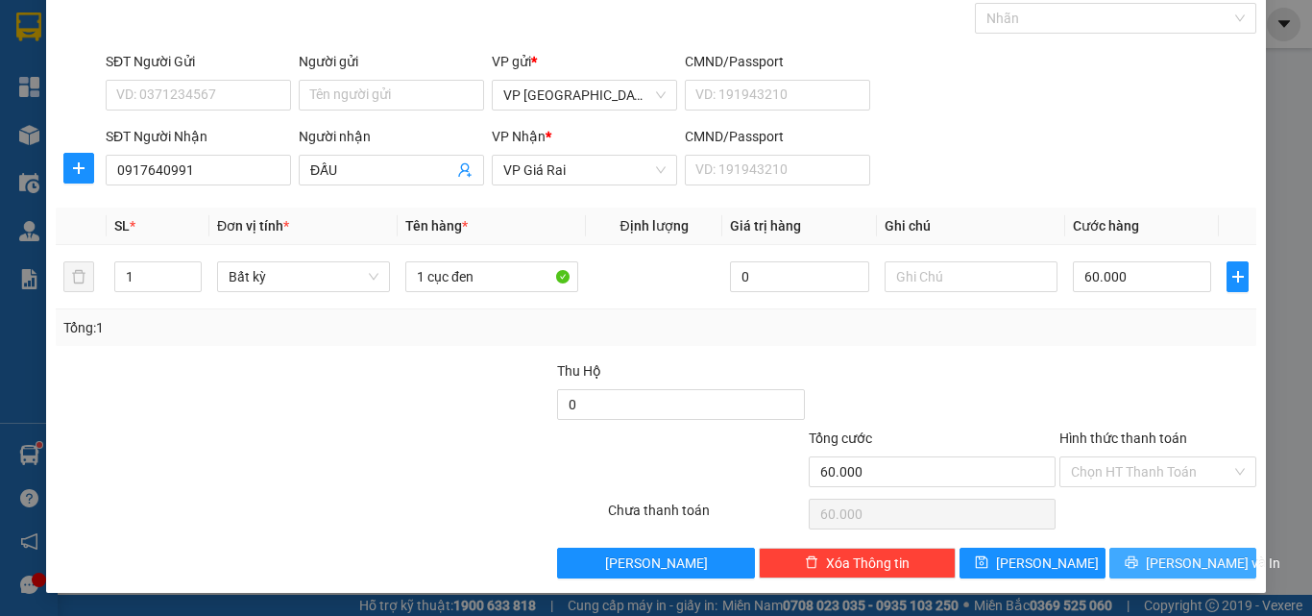
click at [1167, 568] on span "[PERSON_NAME] và In" at bounding box center [1213, 562] width 134 height 21
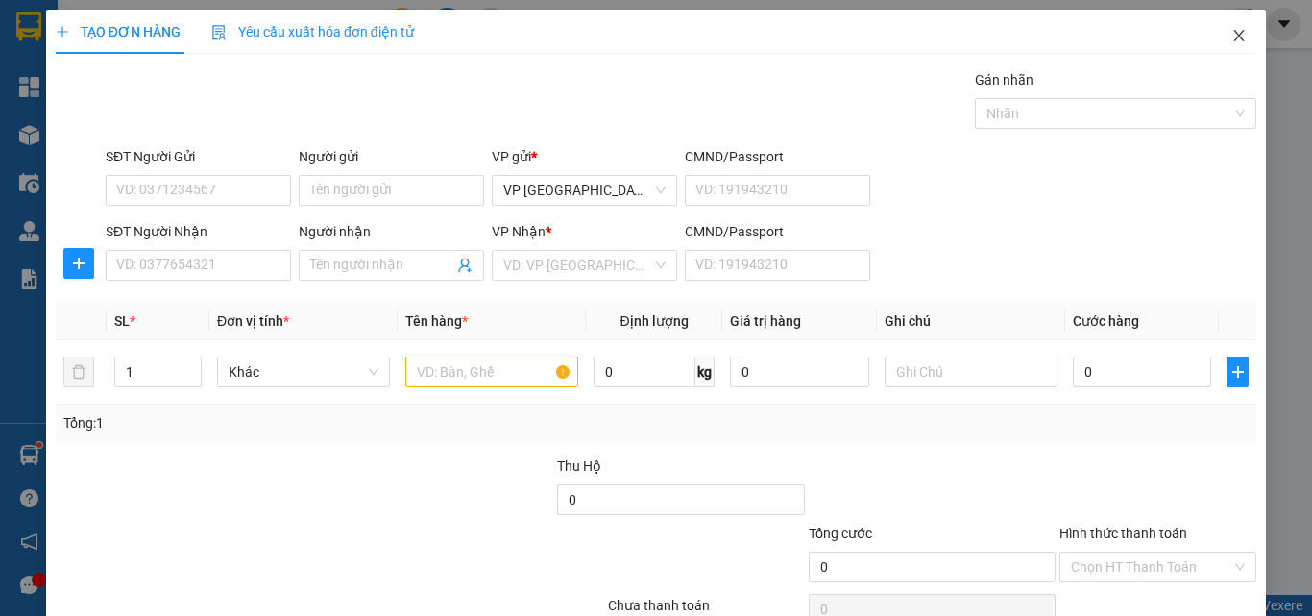
click at [1231, 38] on icon "close" at bounding box center [1238, 35] width 15 height 15
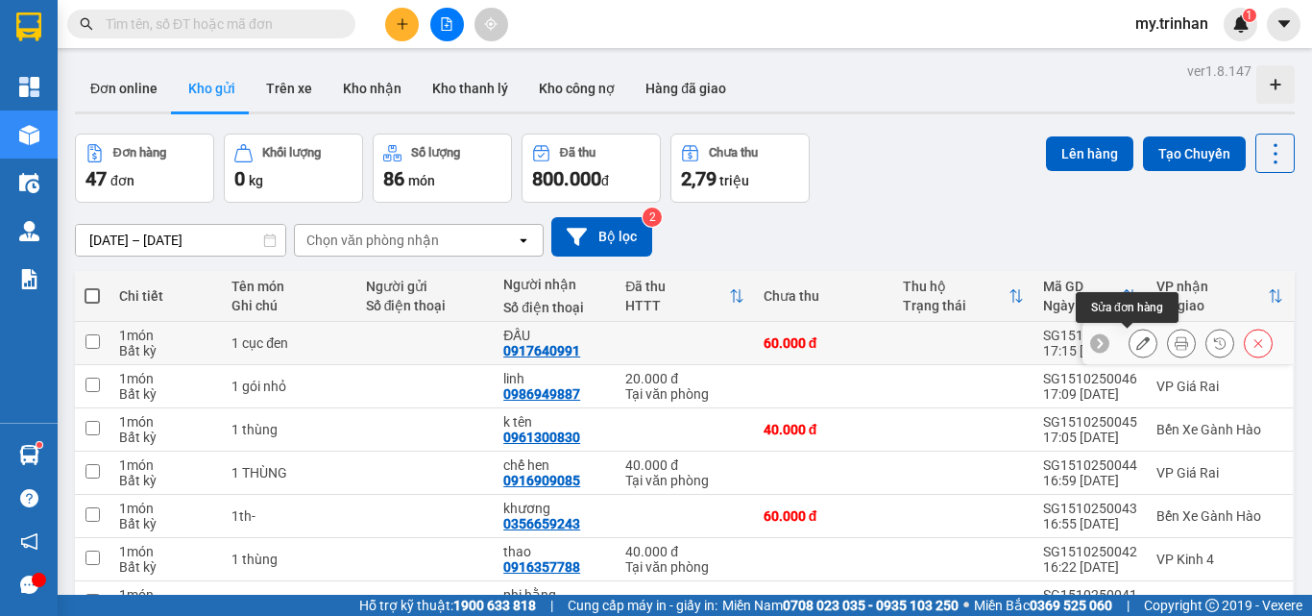
click at [1136, 341] on icon at bounding box center [1142, 342] width 13 height 13
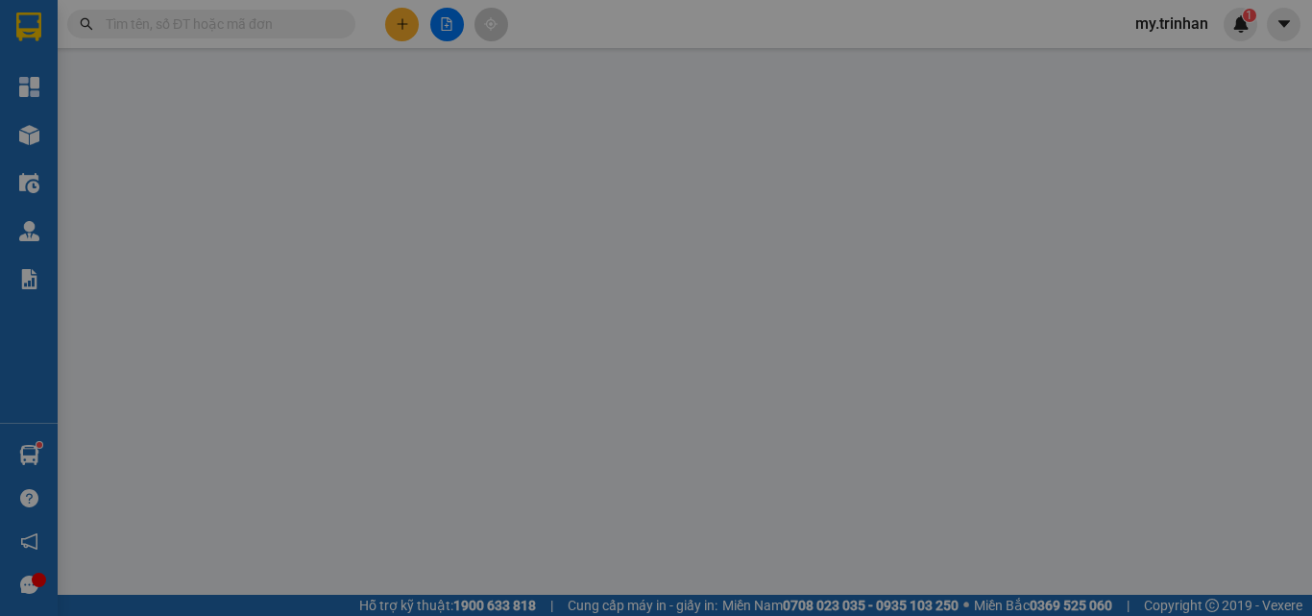
type input "0917640991"
type input "ĐẤU"
type input "60.000"
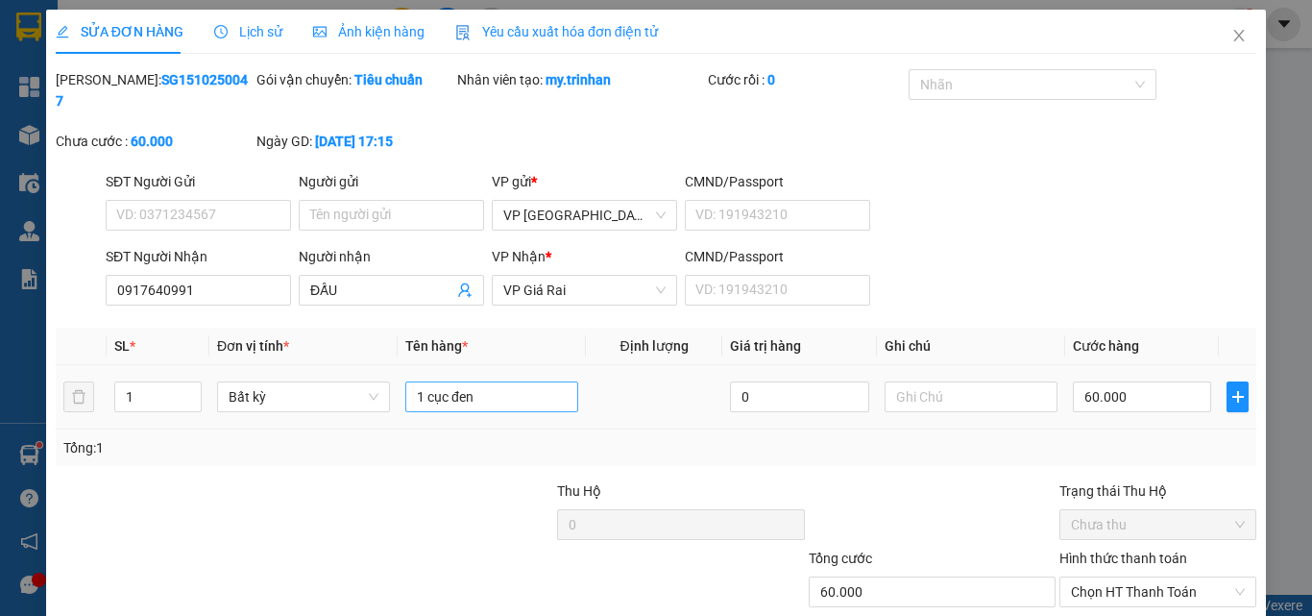
click at [189, 389] on icon "up" at bounding box center [191, 391] width 6 height 4
type input "2"
drag, startPoint x: 417, startPoint y: 385, endPoint x: 368, endPoint y: 376, distance: 49.9
click at [370, 378] on tr "2 Bất kỳ 1 cục đen 0 60.000" at bounding box center [656, 397] width 1201 height 64
type input "2 cục đen"
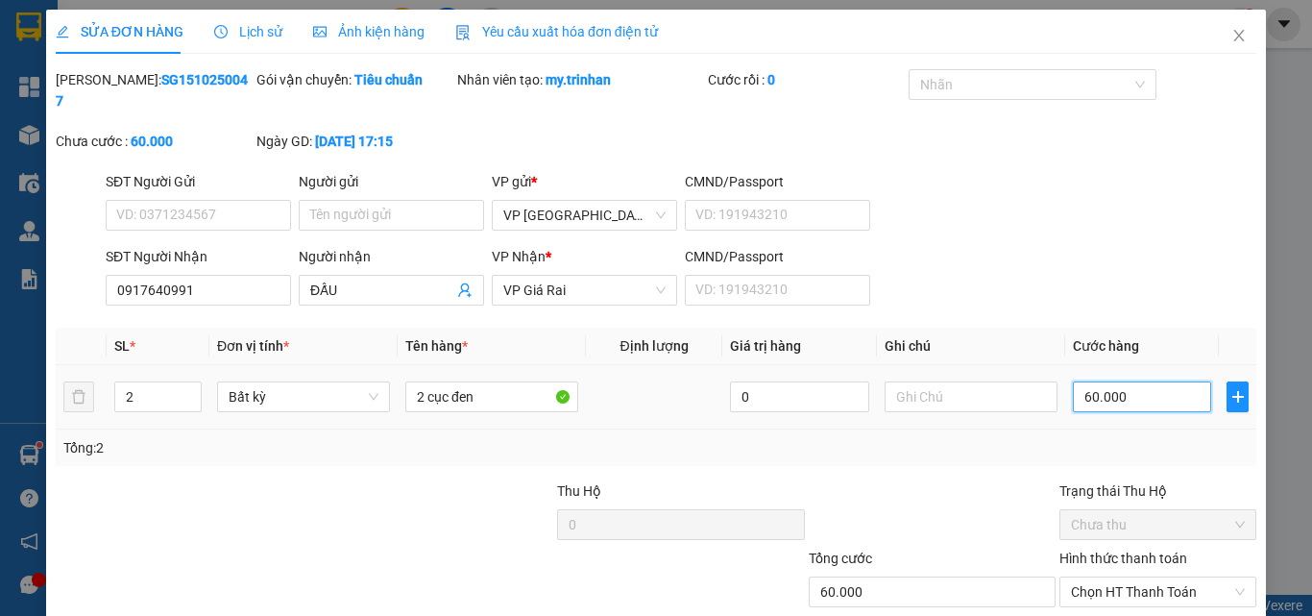
click at [1126, 381] on input "60.000" at bounding box center [1142, 396] width 138 height 31
type input "1"
type input "12"
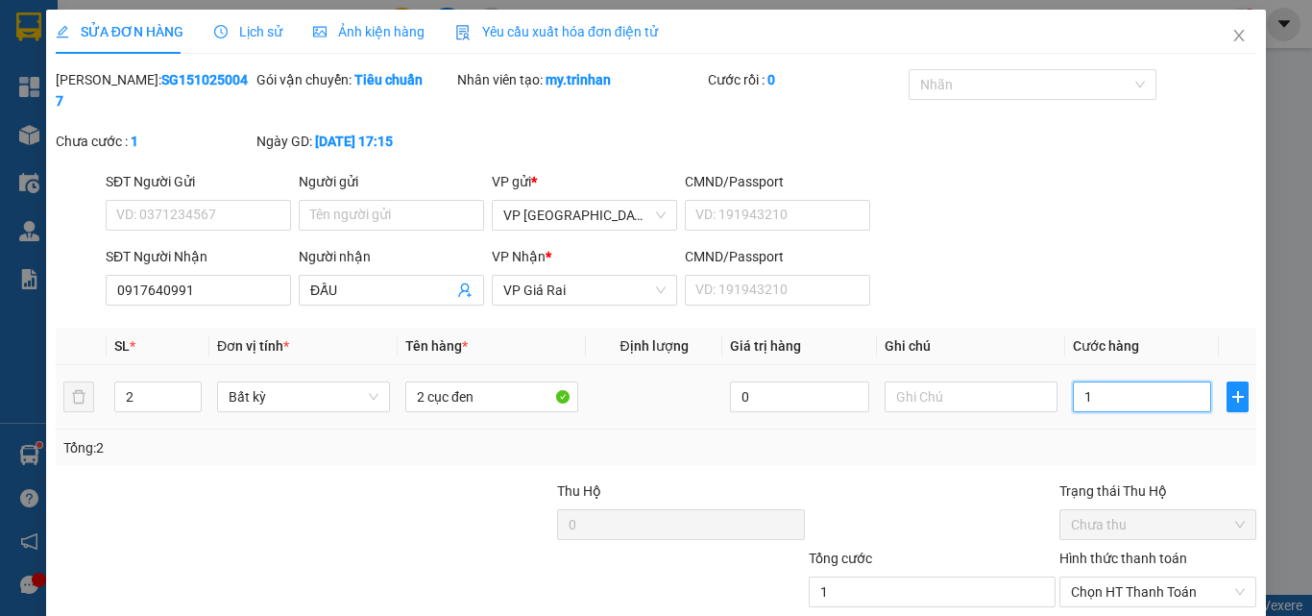
type input "12"
type input "120"
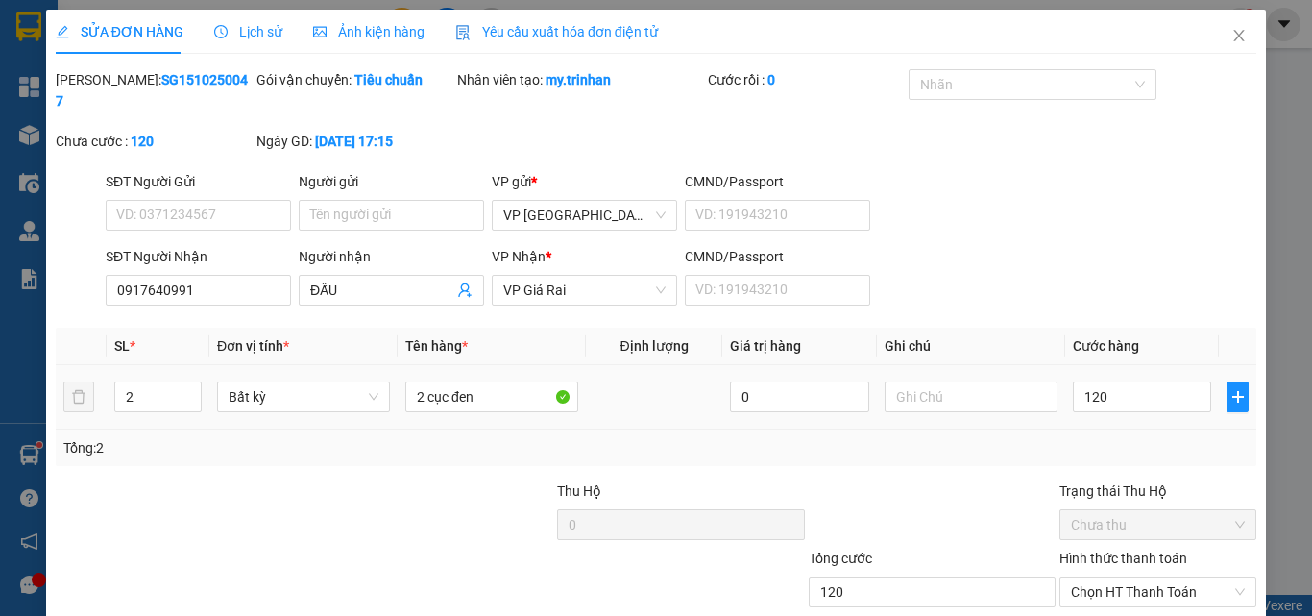
type input "120.000"
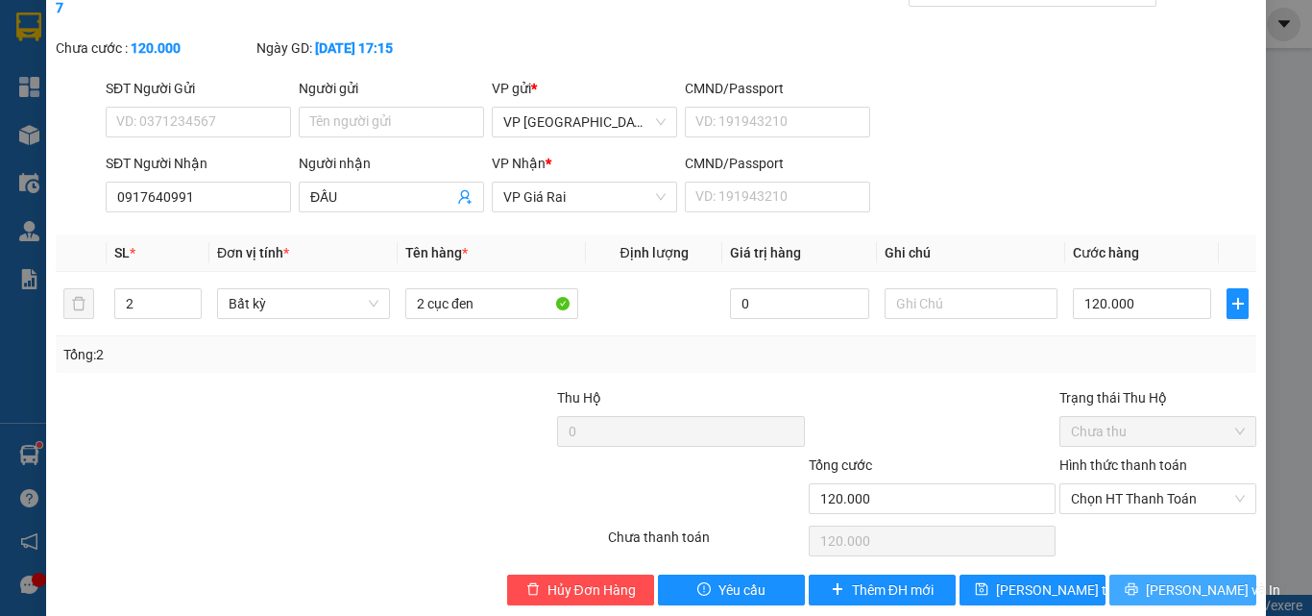
click at [1145, 574] on button "[PERSON_NAME] và In" at bounding box center [1182, 589] width 147 height 31
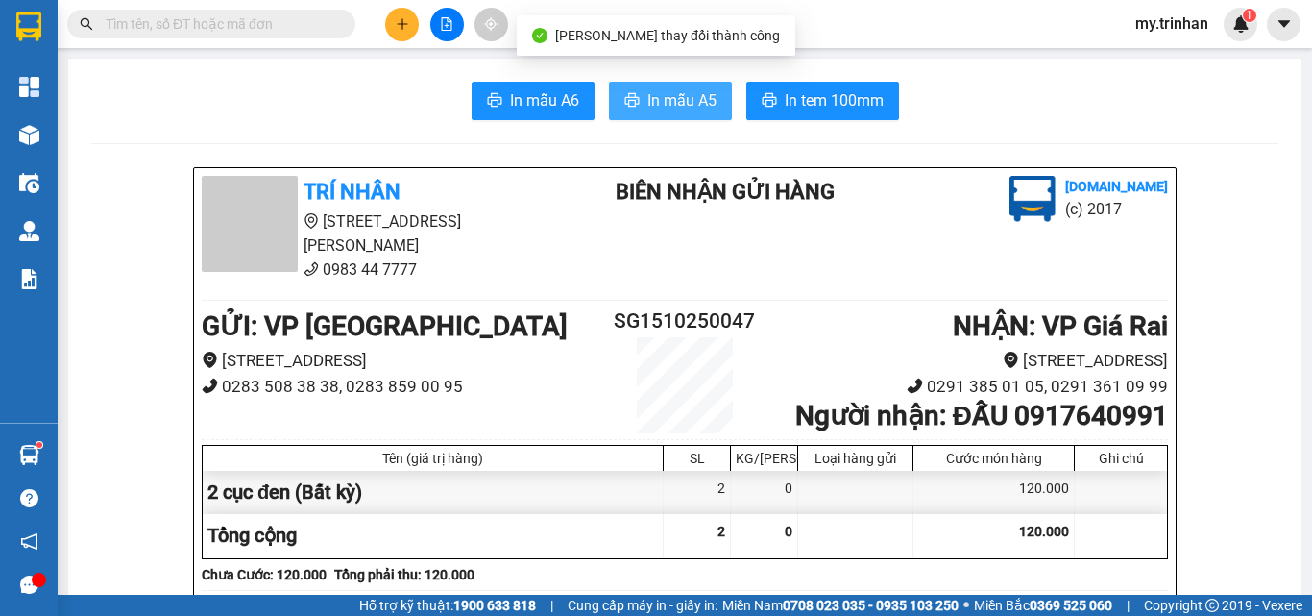
click at [689, 98] on span "In mẫu A5" at bounding box center [681, 100] width 69 height 24
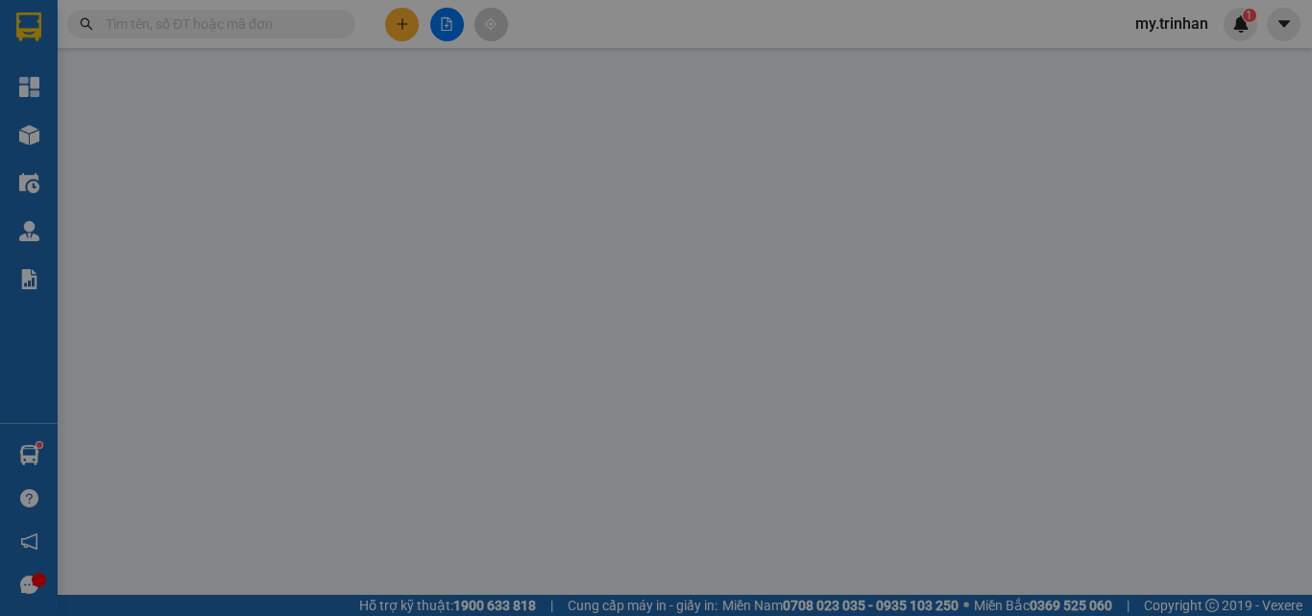
type input "0917640991"
type input "ĐẤU"
type input "120.000"
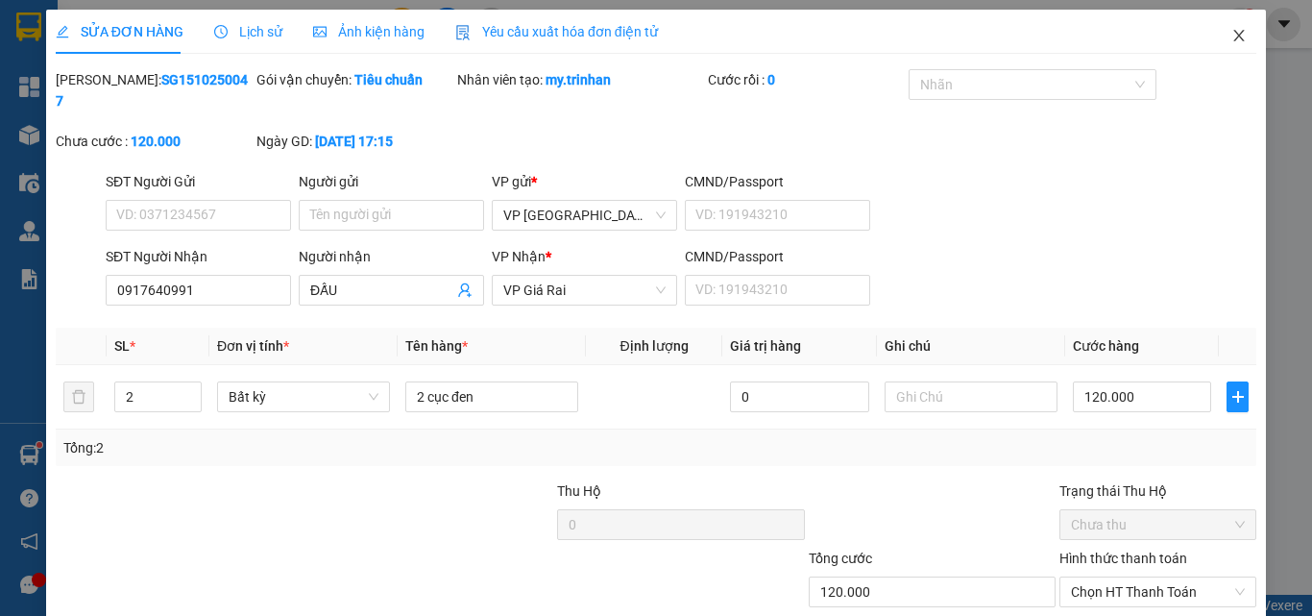
click at [1231, 36] on icon "close" at bounding box center [1238, 35] width 15 height 15
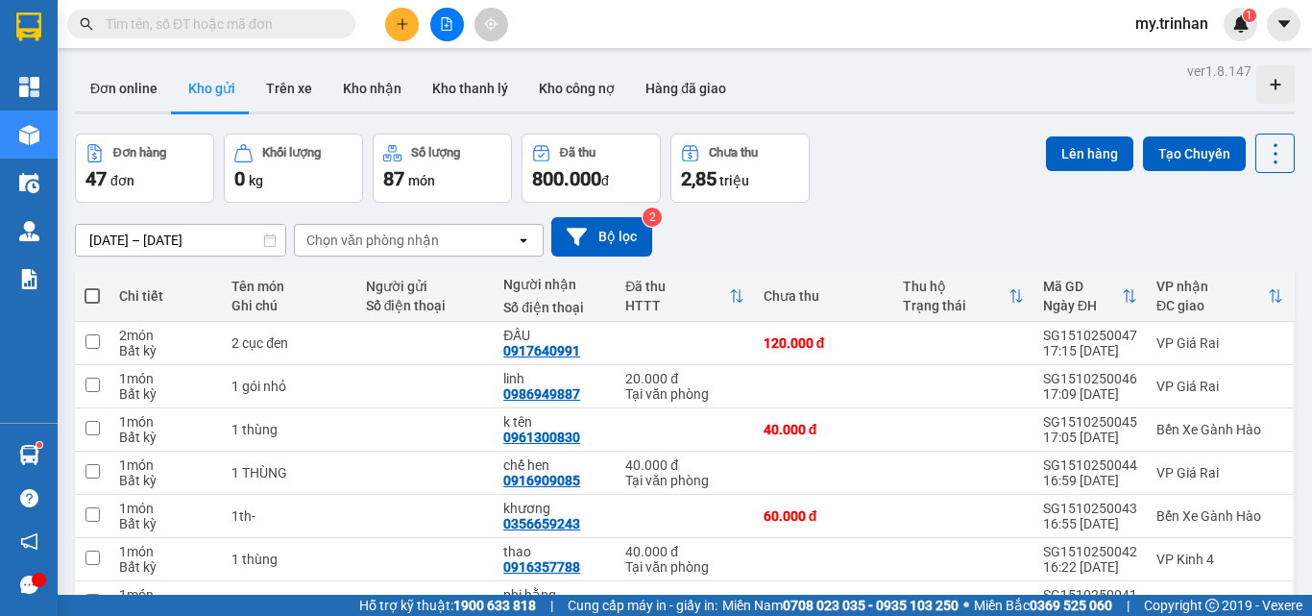
click at [837, 239] on div "[DATE] – [DATE] Press the down arrow key to interact with the calendar and sele…" at bounding box center [685, 236] width 1220 height 39
drag, startPoint x: 837, startPoint y: 239, endPoint x: 658, endPoint y: 219, distance: 179.8
click at [832, 235] on div "[DATE] – [DATE] Press the down arrow key to interact with the calendar and sele…" at bounding box center [685, 236] width 1220 height 39
click at [400, 21] on icon "plus" at bounding box center [402, 23] width 13 height 13
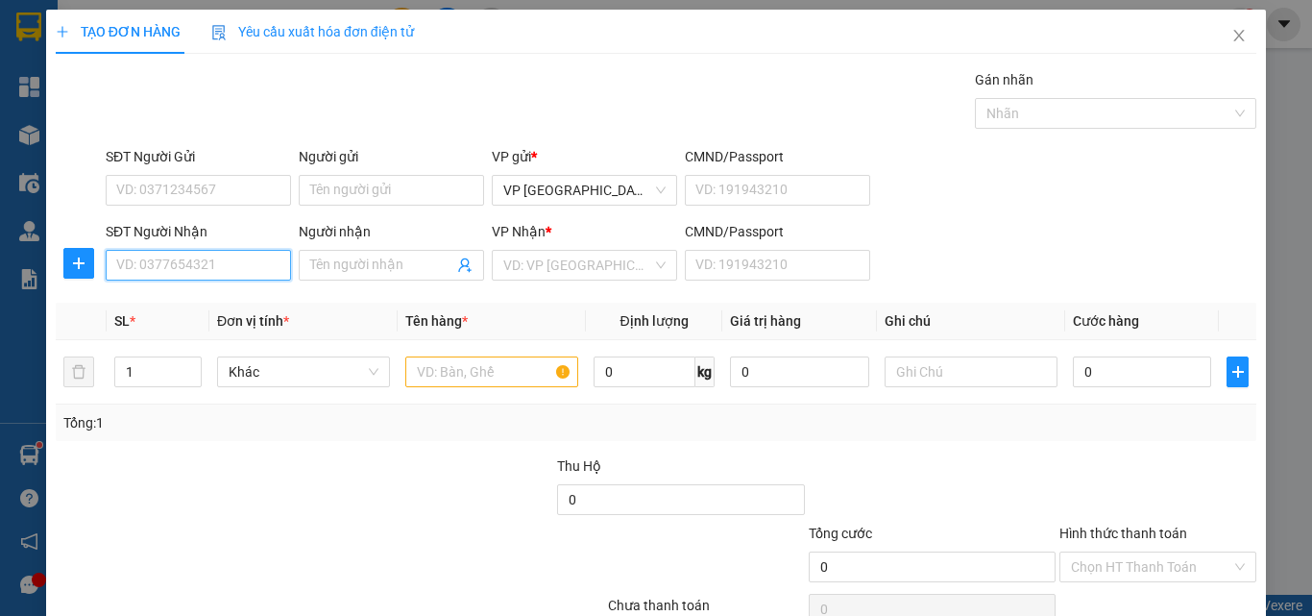
click at [249, 266] on input "SĐT Người Nhận" at bounding box center [198, 265] width 185 height 31
click at [268, 274] on input "77" at bounding box center [198, 265] width 185 height 31
click at [123, 275] on input "77" at bounding box center [198, 265] width 185 height 31
click at [235, 261] on input "717" at bounding box center [198, 265] width 185 height 31
click at [232, 269] on input "717" at bounding box center [198, 265] width 185 height 31
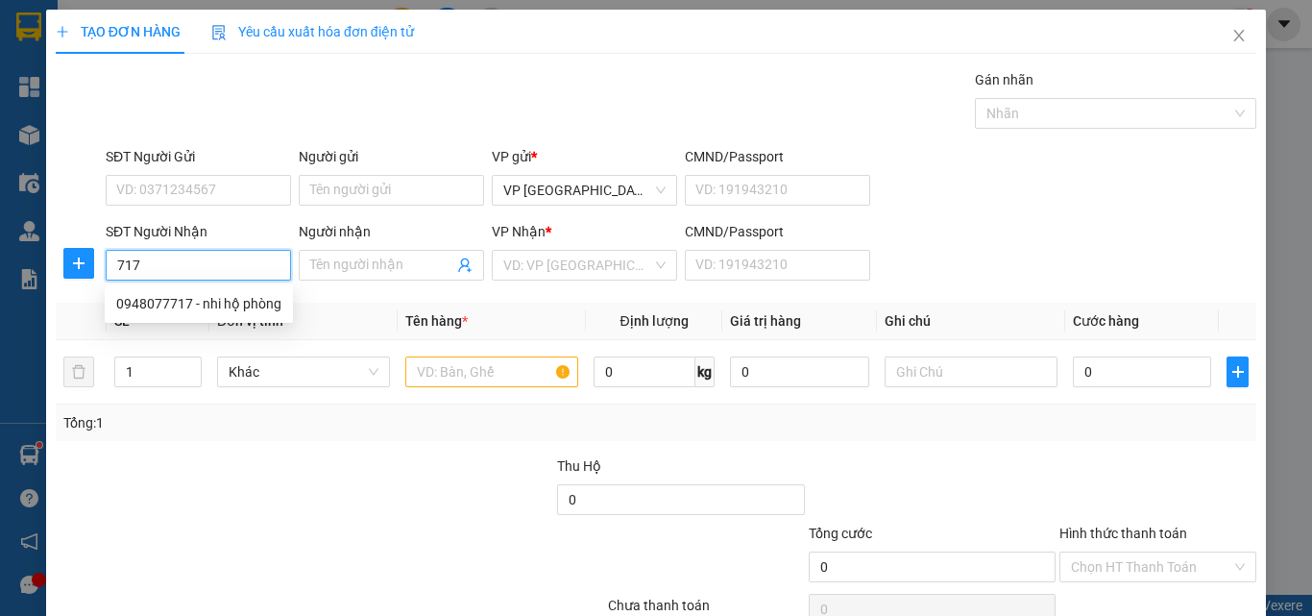
click at [233, 296] on div "0948077717 - nhi hộ phòng" at bounding box center [198, 303] width 165 height 21
type input "0948077717"
type input "nhi hộ phòng"
type input "60.000"
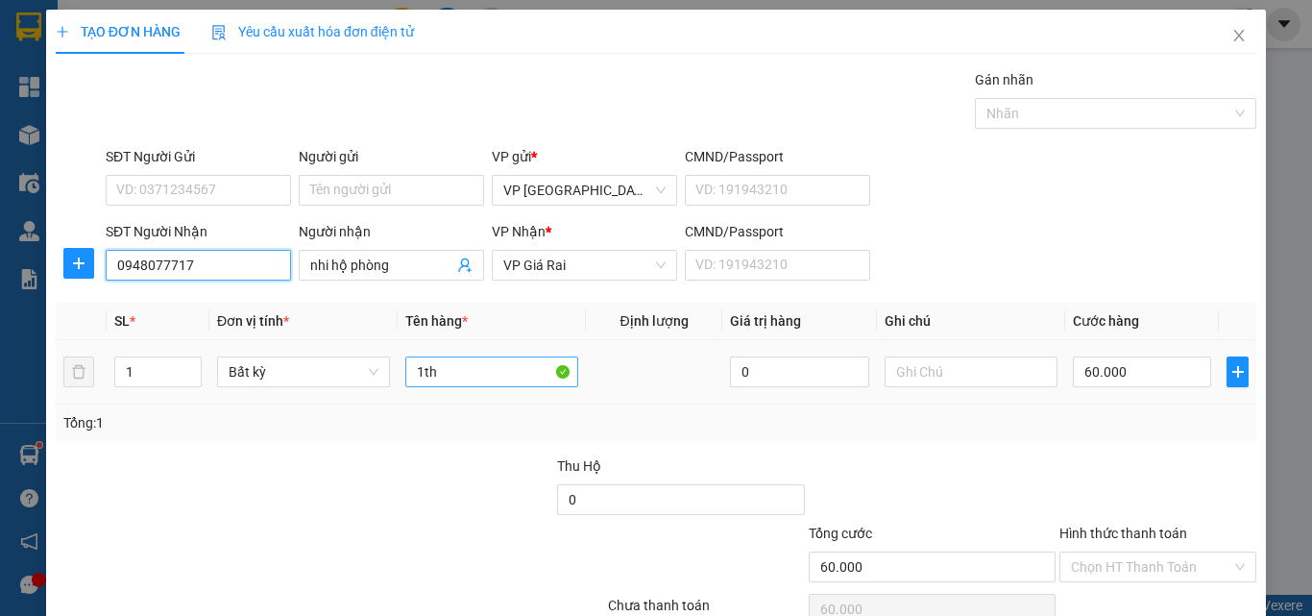
type input "0948077717"
drag, startPoint x: 406, startPoint y: 373, endPoint x: 248, endPoint y: 361, distance: 158.9
click at [272, 361] on tr "1 Bất kỳ 1th 0 60.000" at bounding box center [656, 372] width 1201 height 64
type input "1 bao"
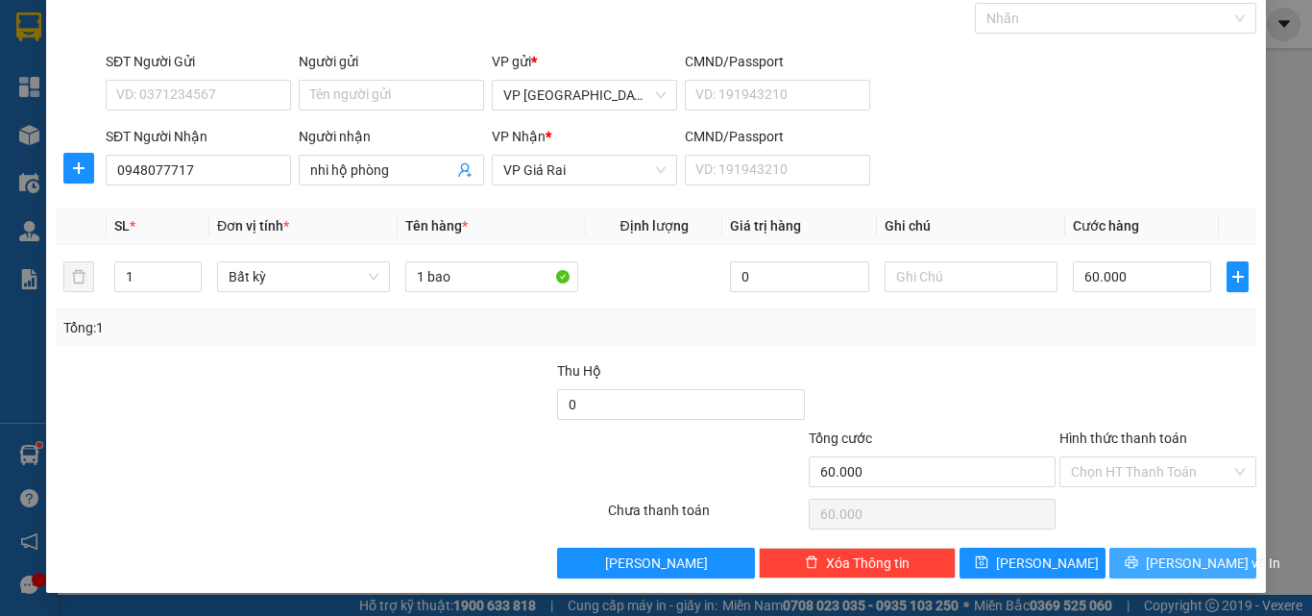
click at [1148, 556] on button "[PERSON_NAME] và In" at bounding box center [1182, 563] width 147 height 31
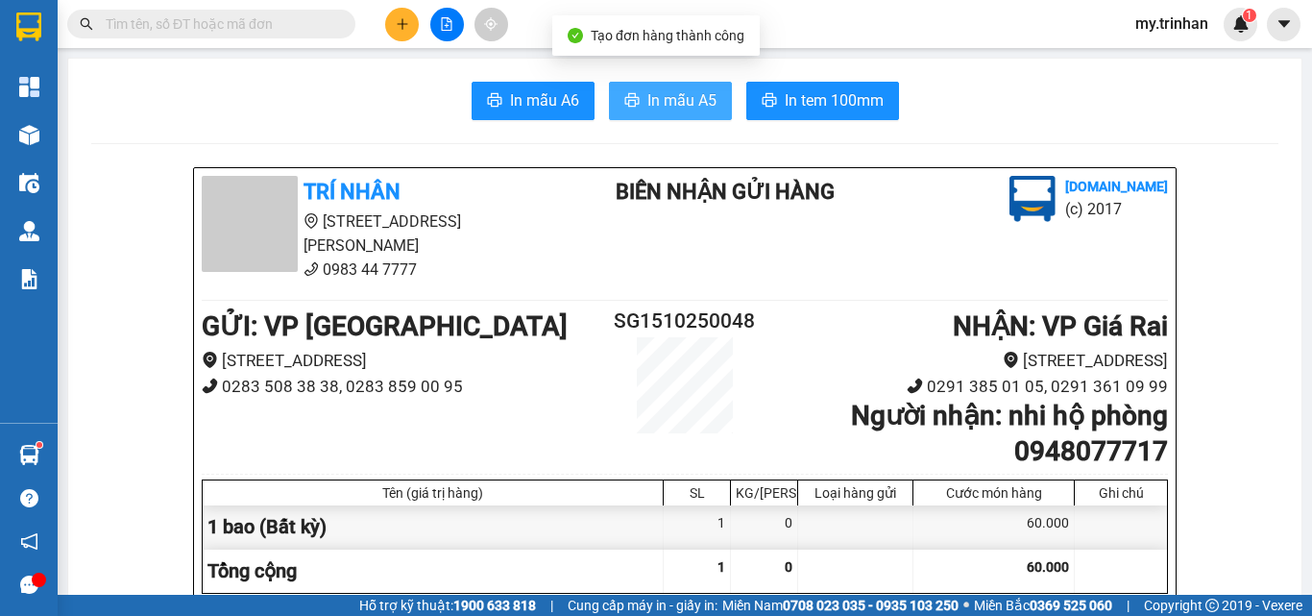
click at [690, 102] on span "In mẫu A5" at bounding box center [681, 100] width 69 height 24
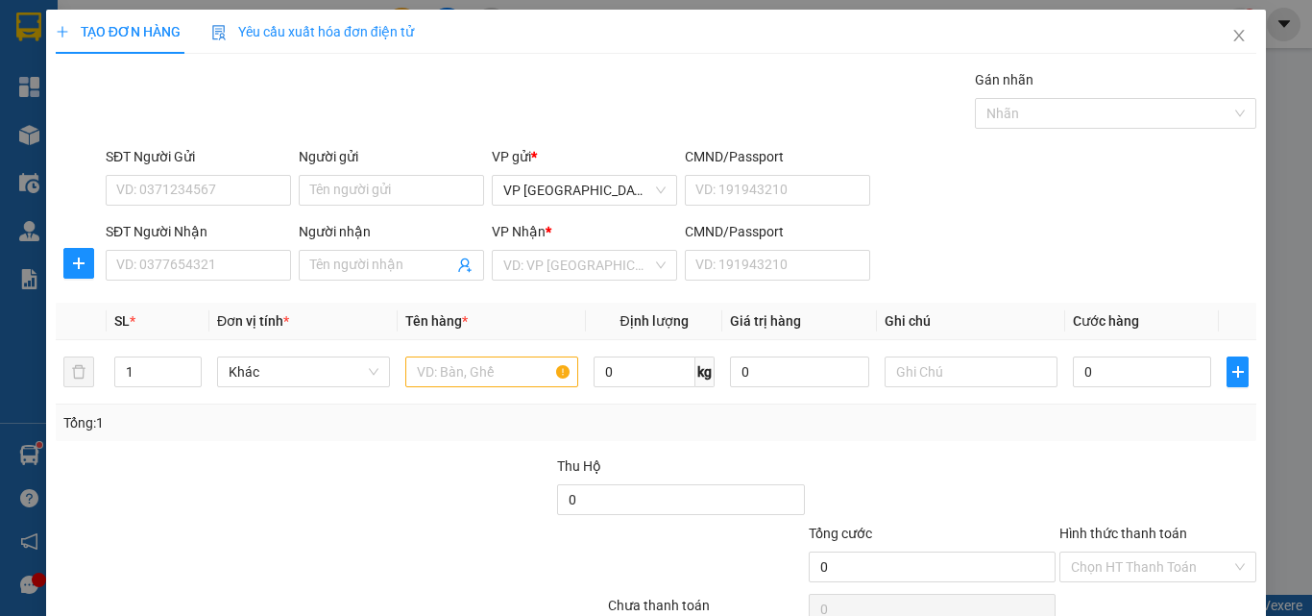
click at [988, 279] on div "SĐT Người Nhận VD: 0377654321 Người nhận Tên người nhận VP Nhận * VD: VP Sài Gò…" at bounding box center [681, 254] width 1158 height 67
click at [238, 270] on input "SĐT Người Nhận" at bounding box center [198, 265] width 185 height 31
click at [235, 271] on input "SĐT Người Nhận" at bounding box center [198, 265] width 185 height 31
click at [192, 264] on input "SĐT Người Nhận" at bounding box center [198, 265] width 185 height 31
click at [208, 267] on input "935" at bounding box center [198, 265] width 185 height 31
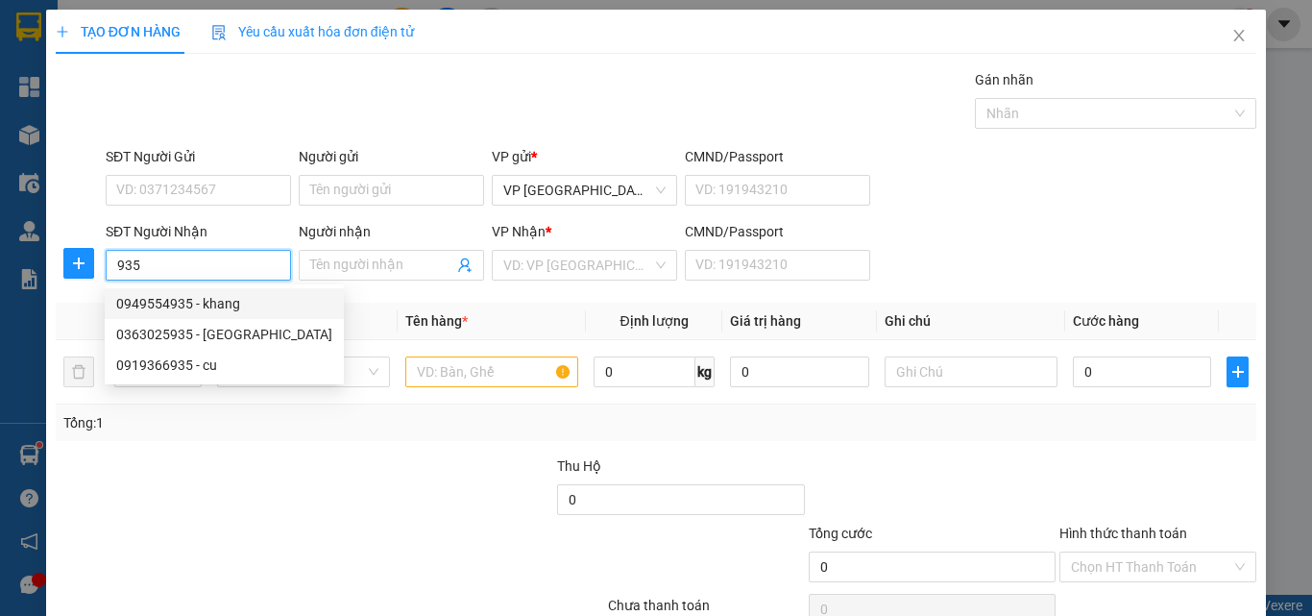
click at [243, 311] on div "0949554935 - khang" at bounding box center [224, 303] width 216 height 21
type input "0949554935"
type input "khang"
type input "100.000"
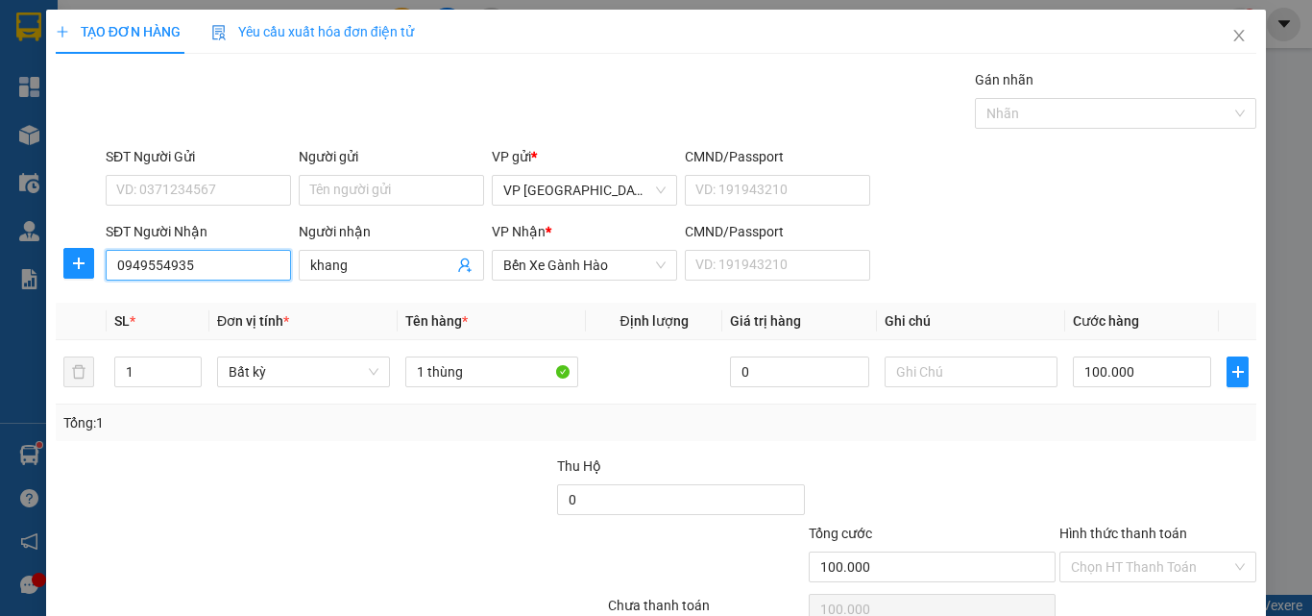
type input "0949554935"
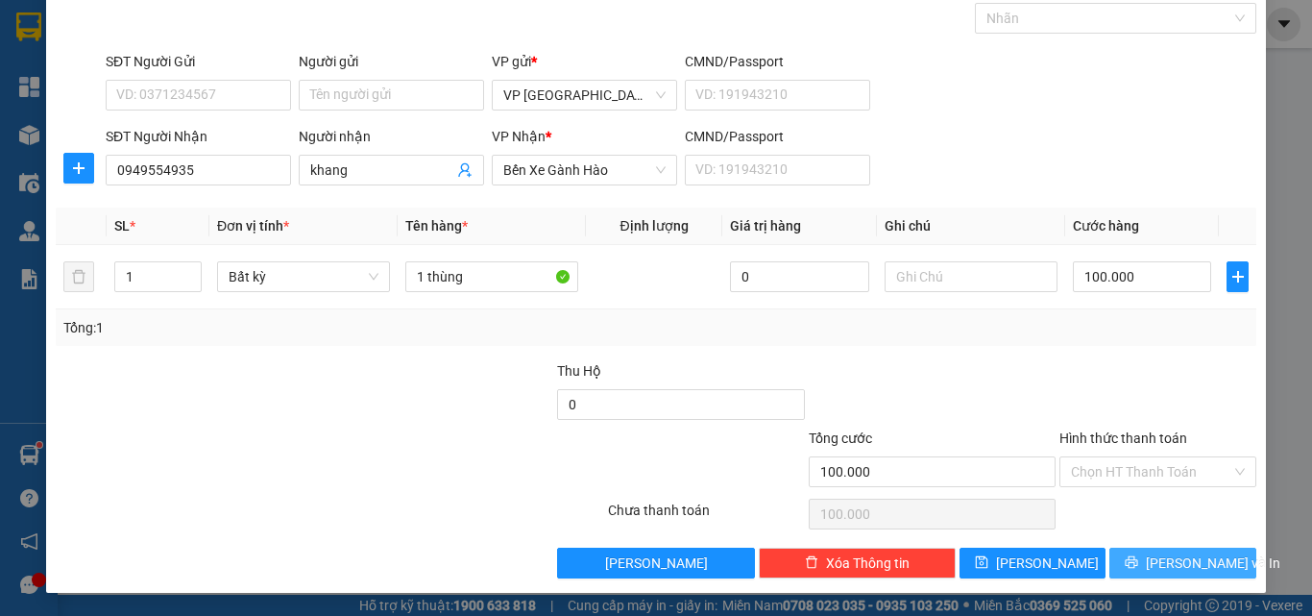
click at [1138, 563] on icon "printer" at bounding box center [1131, 561] width 13 height 13
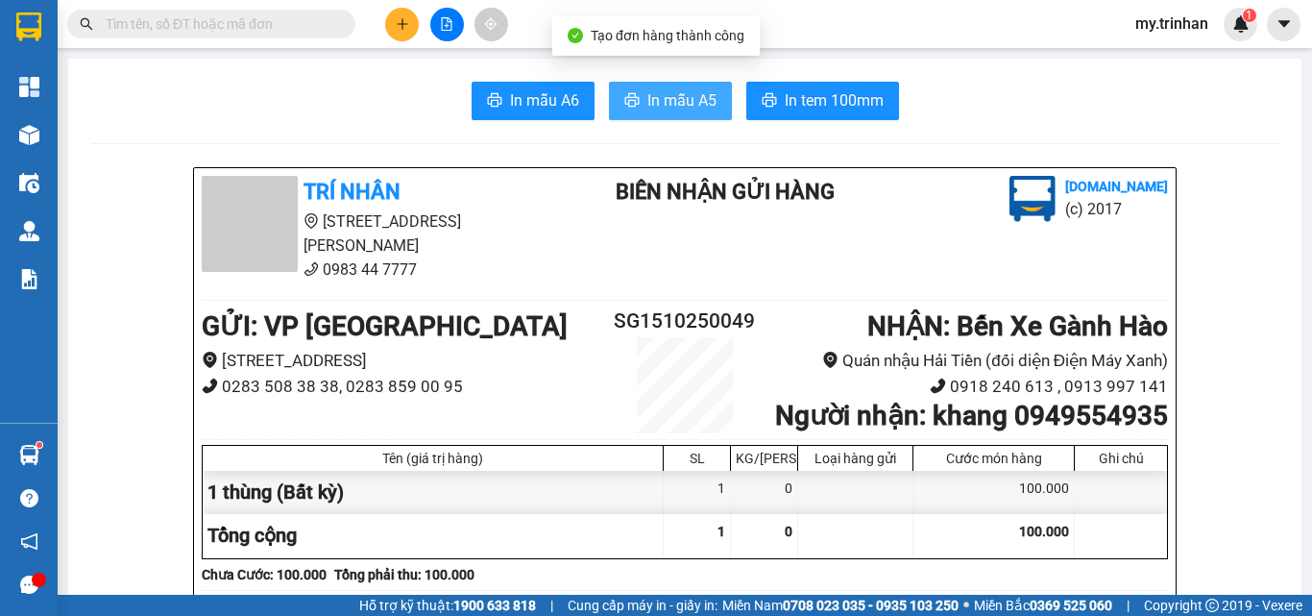
click at [693, 89] on span "In mẫu A5" at bounding box center [681, 100] width 69 height 24
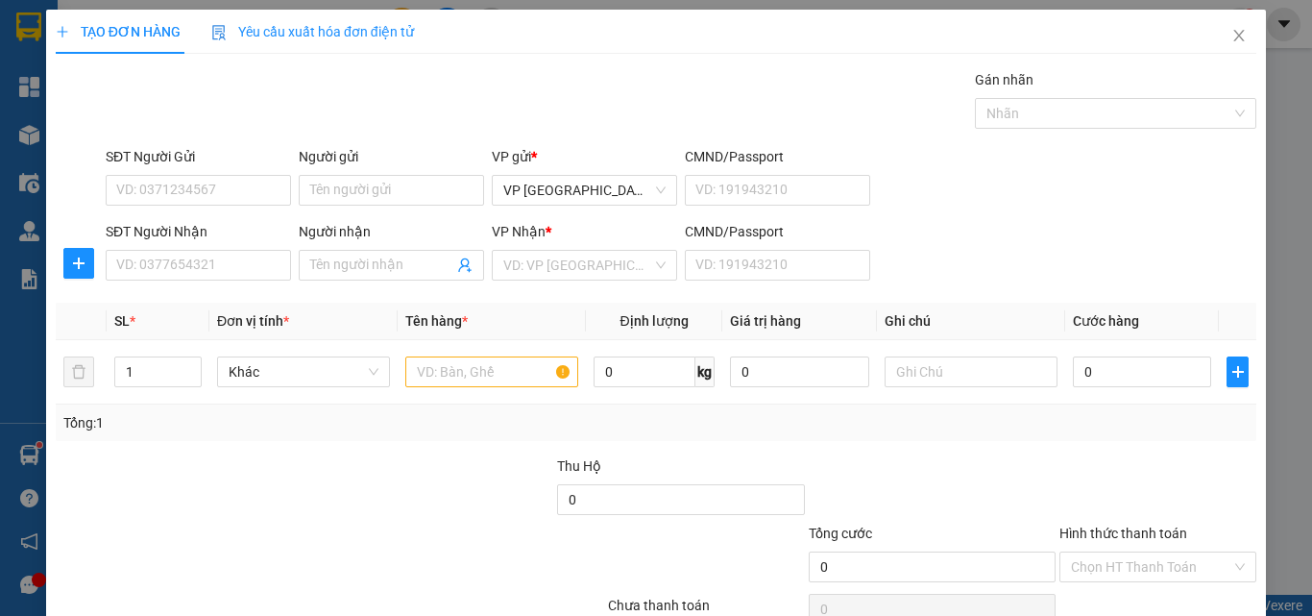
click at [922, 282] on div "SĐT Người Nhận VD: 0377654321 Người nhận Tên người nhận VP Nhận * VD: VP Sài Gò…" at bounding box center [681, 254] width 1158 height 67
click at [242, 280] on input "SĐT Người Nhận" at bounding box center [198, 265] width 185 height 31
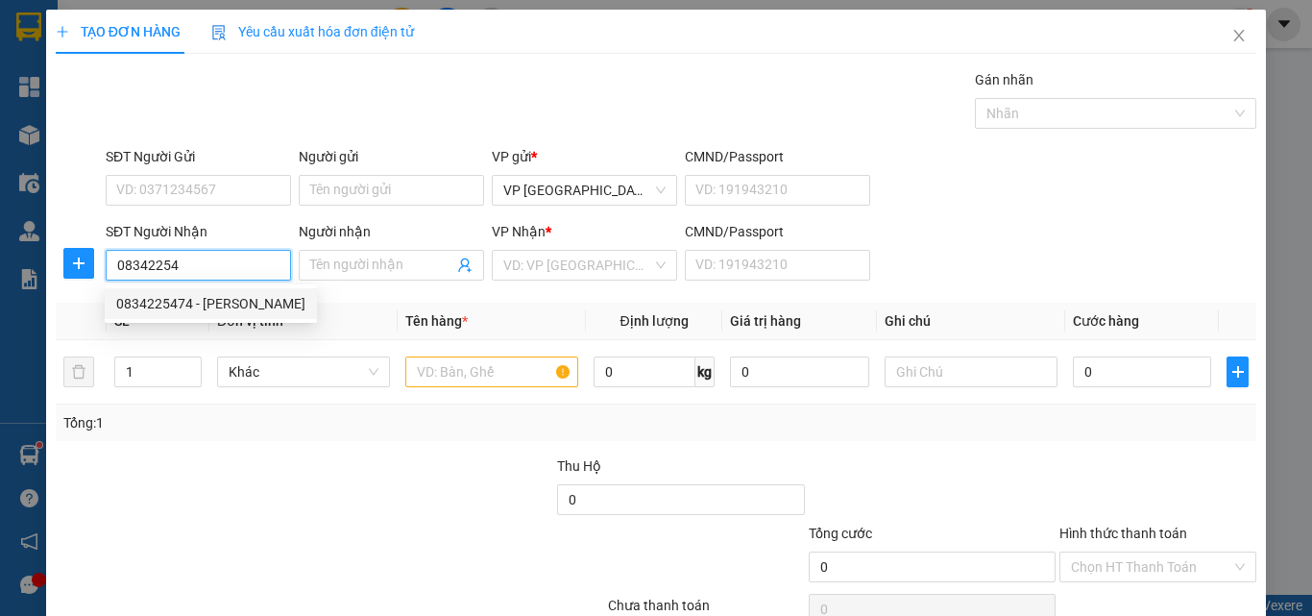
click at [228, 318] on div "0834225474 - phan hồ" at bounding box center [211, 303] width 212 height 31
type input "0834225474"
type input "[PERSON_NAME]"
type input "150.000"
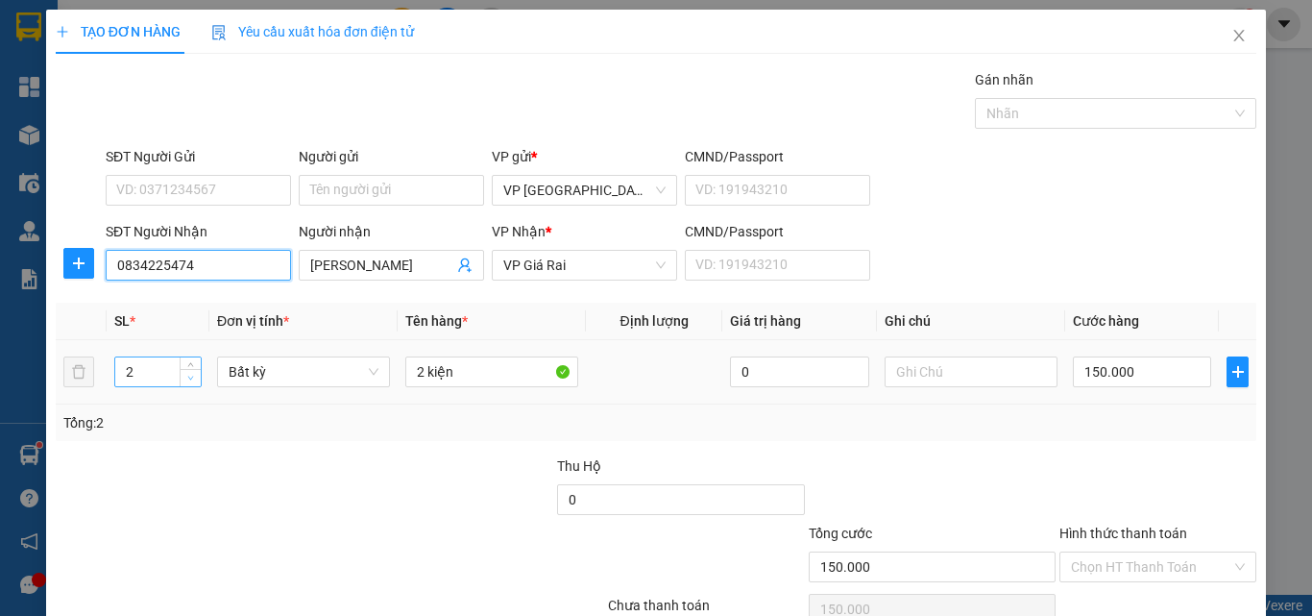
type input "0834225474"
click at [195, 377] on div "2" at bounding box center [157, 371] width 87 height 31
type input "1"
click at [185, 378] on span "down" at bounding box center [191, 379] width 12 height 12
click at [256, 350] on tr "1 Bất kỳ 2 kiện 0 150.000" at bounding box center [656, 372] width 1201 height 64
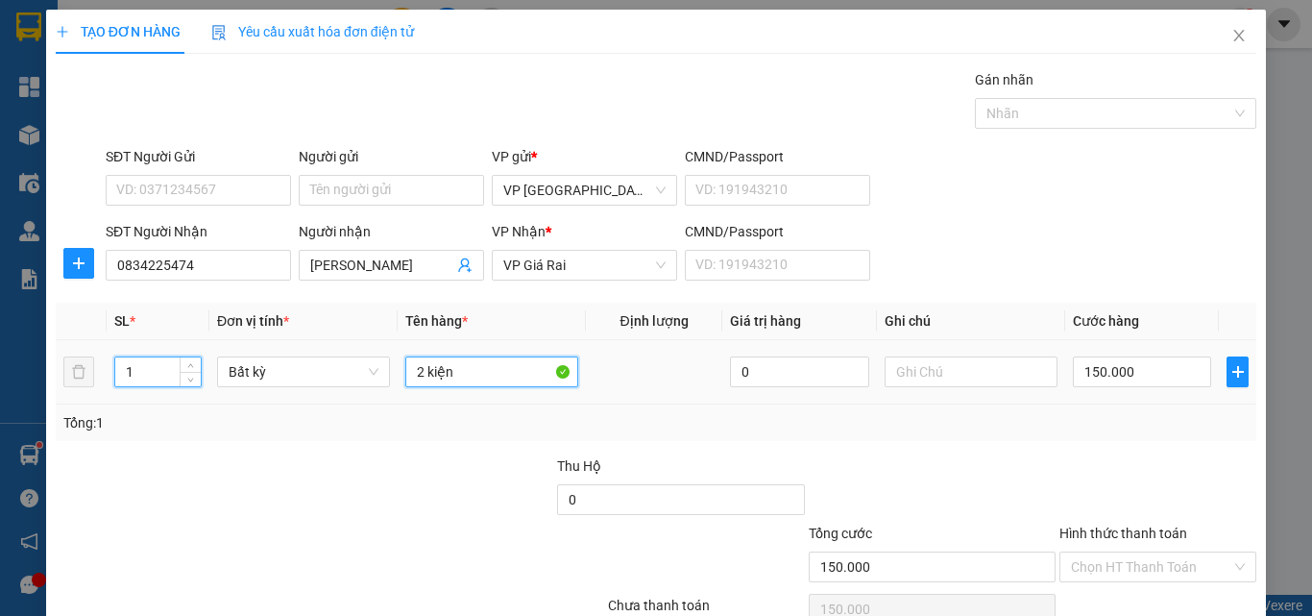
type input "0"
type input "1 bọc"
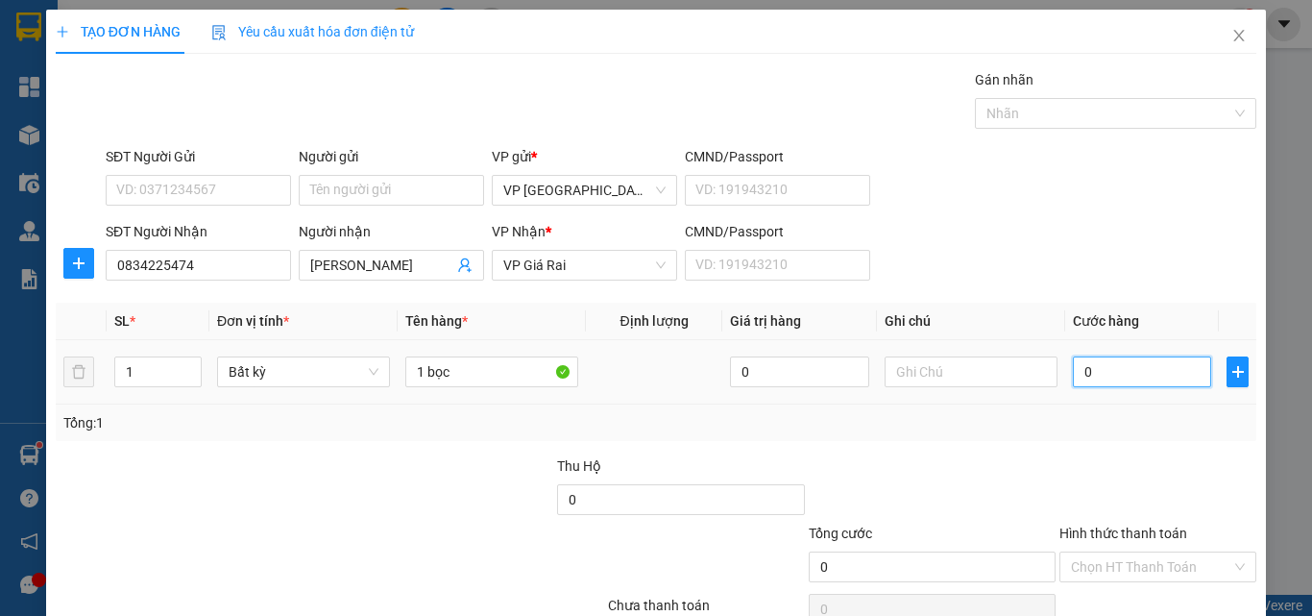
click at [1122, 373] on input "0" at bounding box center [1142, 371] width 138 height 31
type input "2"
type input "20"
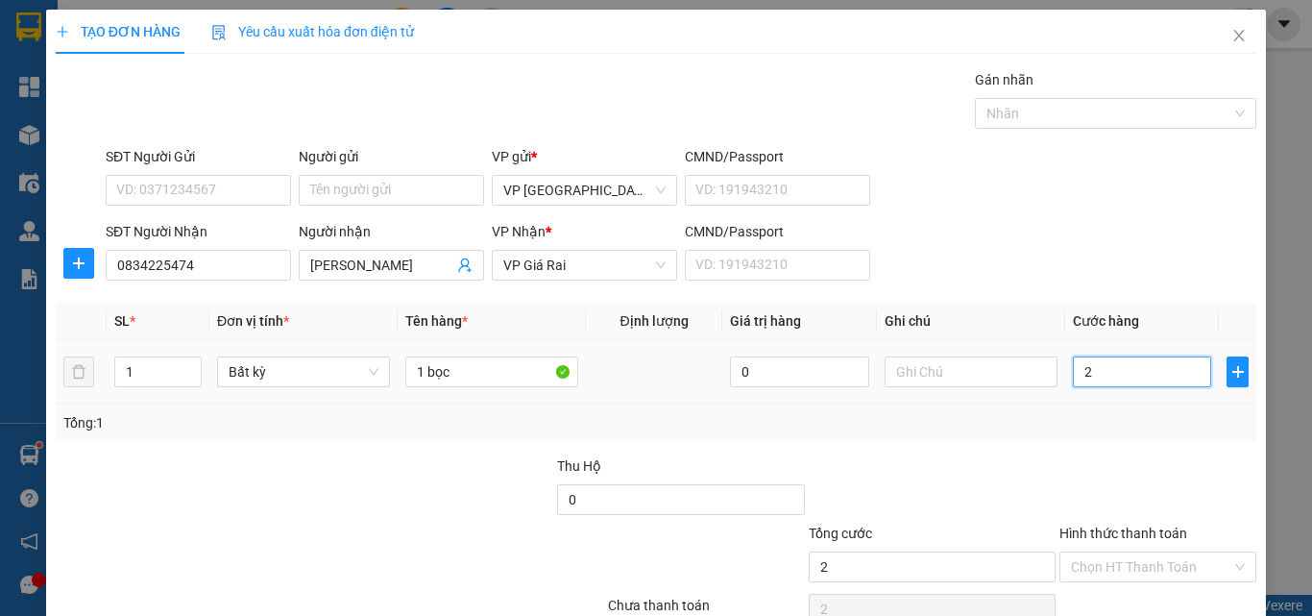
type input "20"
type input "20.000"
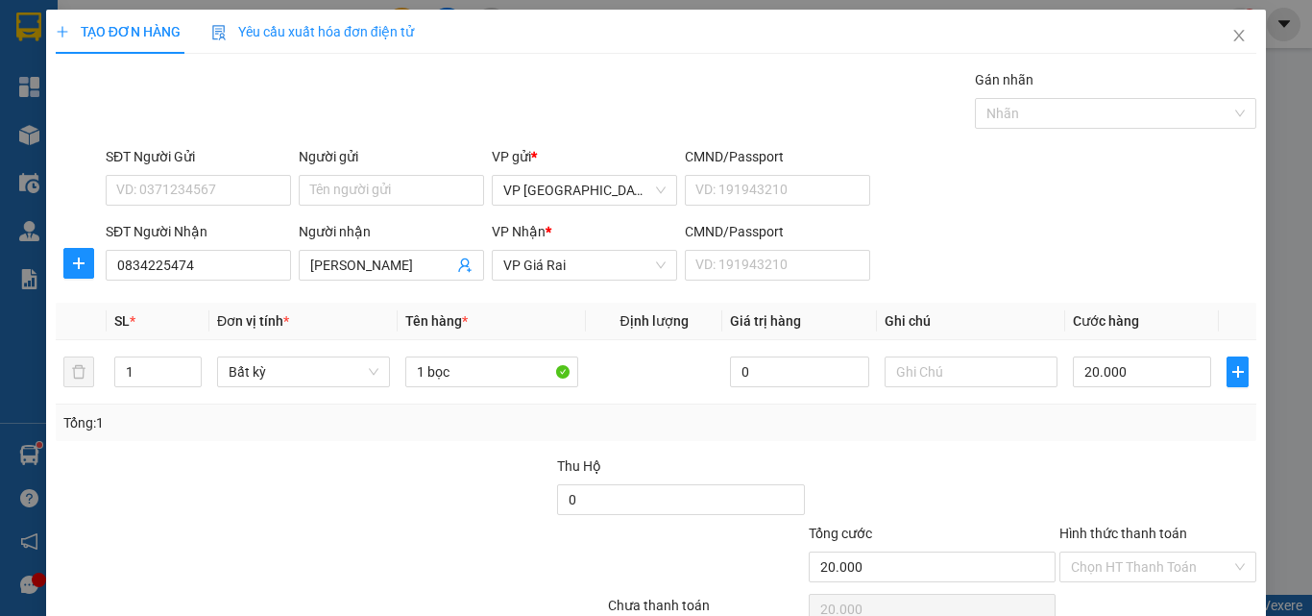
scroll to position [95, 0]
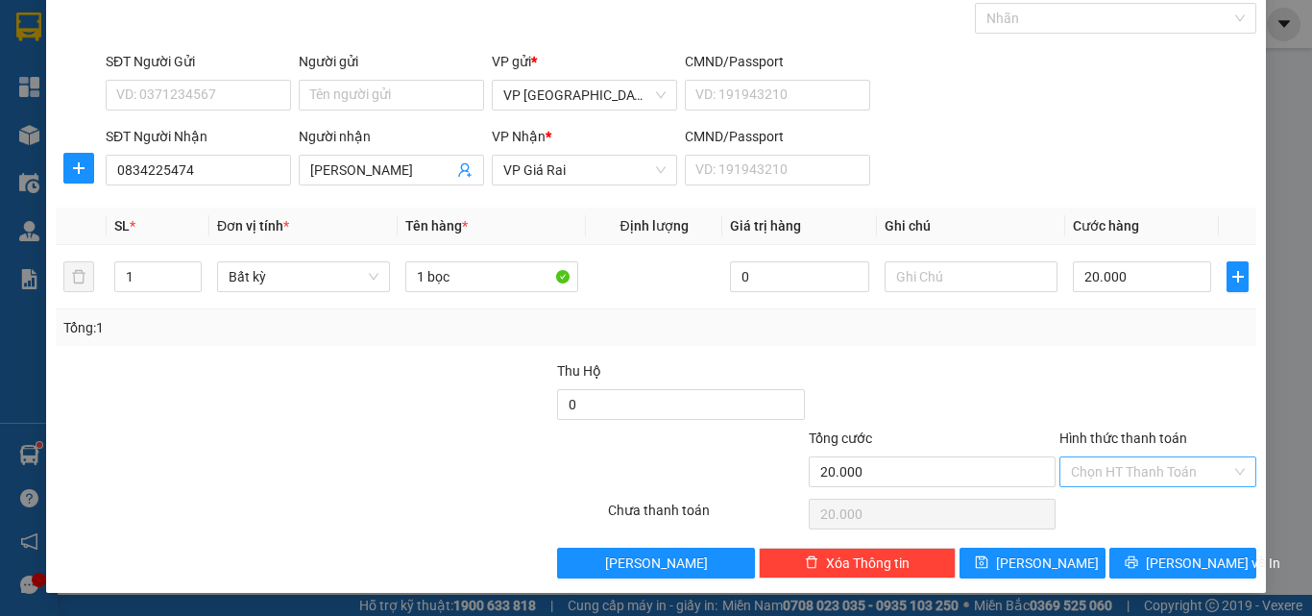
click at [1182, 461] on input "Hình thức thanh toán" at bounding box center [1151, 471] width 160 height 29
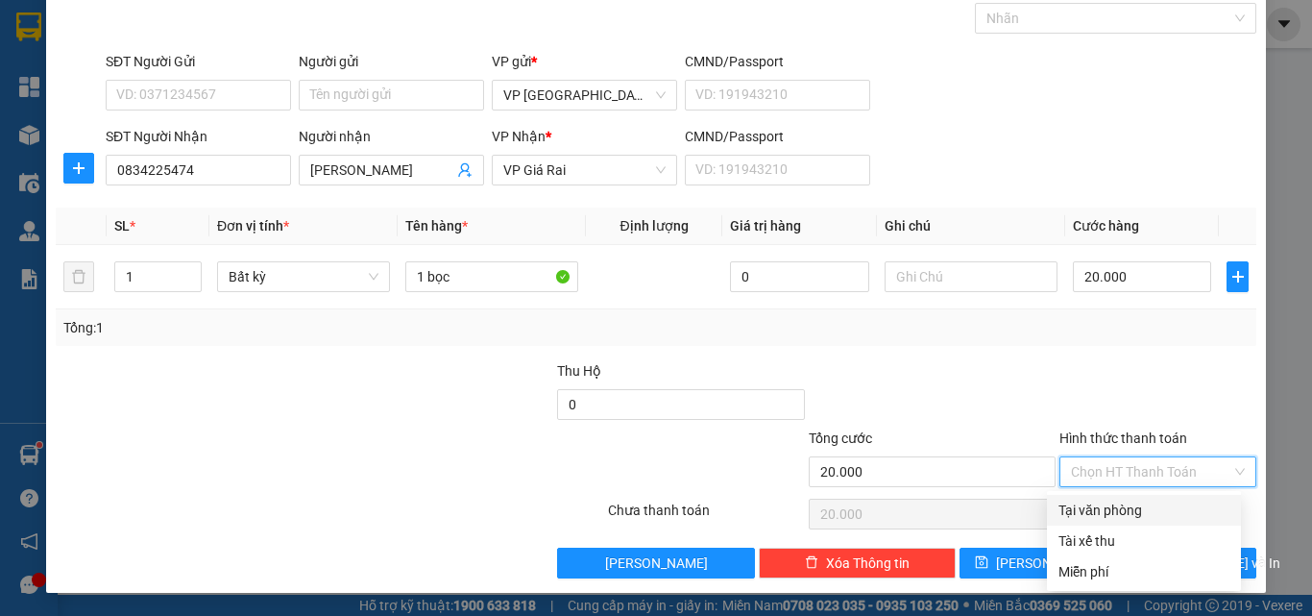
click at [1179, 500] on div "Tại văn phòng" at bounding box center [1144, 510] width 171 height 21
type input "0"
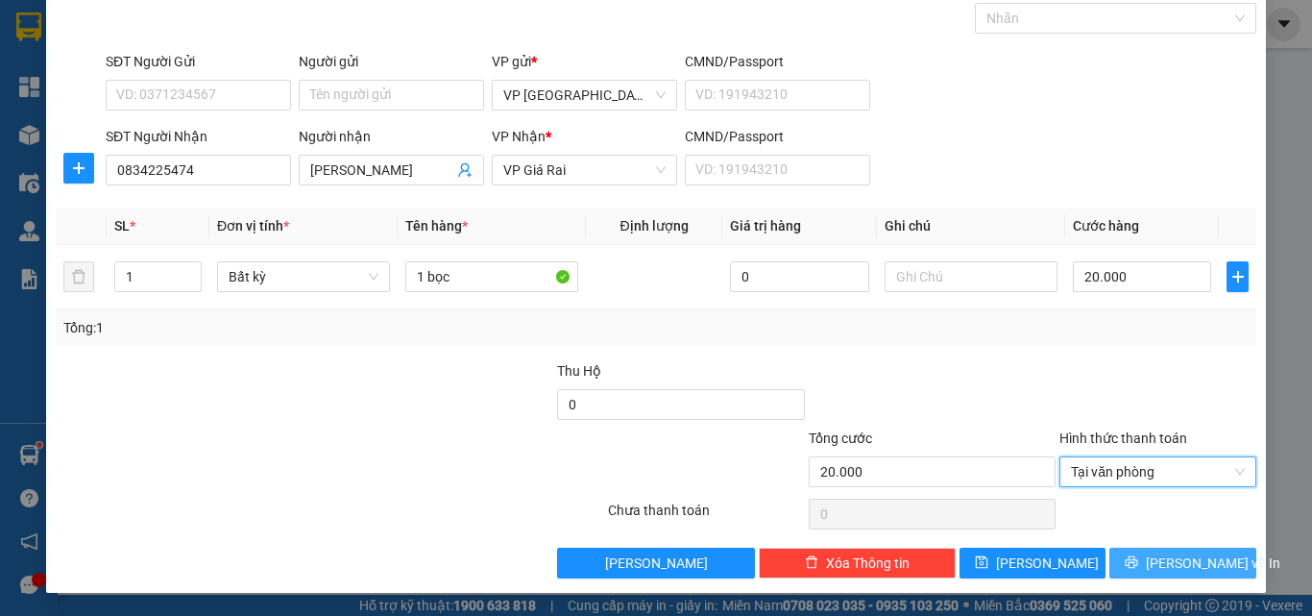
click at [1169, 552] on span "[PERSON_NAME] và In" at bounding box center [1213, 562] width 134 height 21
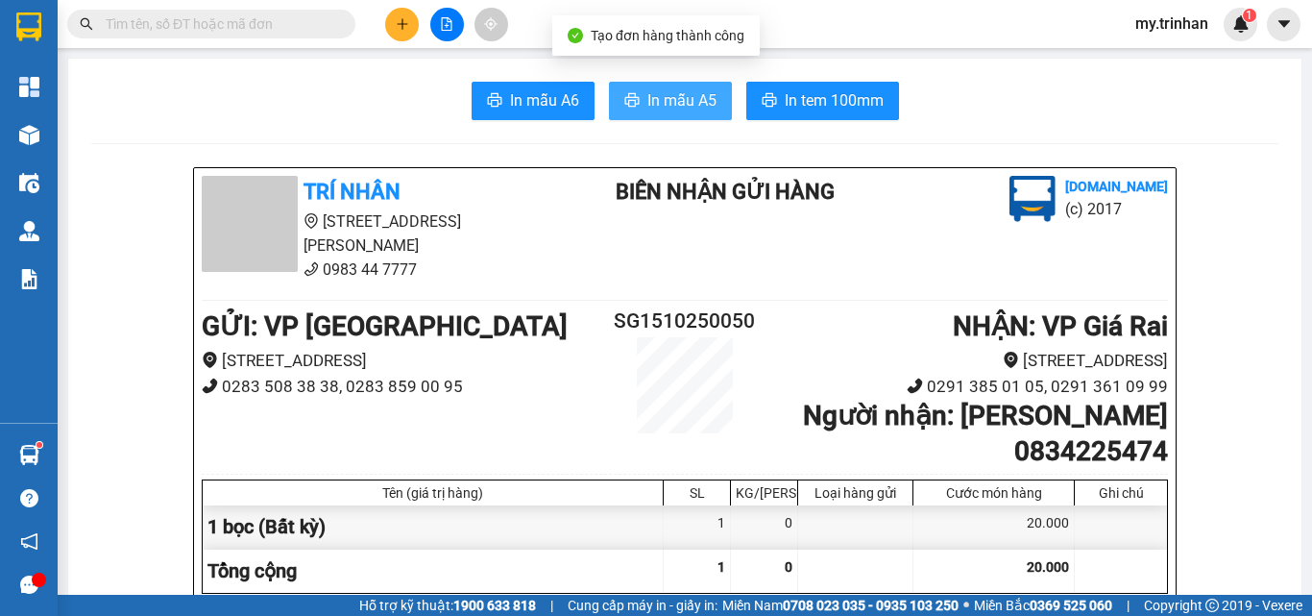
click at [688, 87] on button "In mẫu A5" at bounding box center [670, 101] width 123 height 38
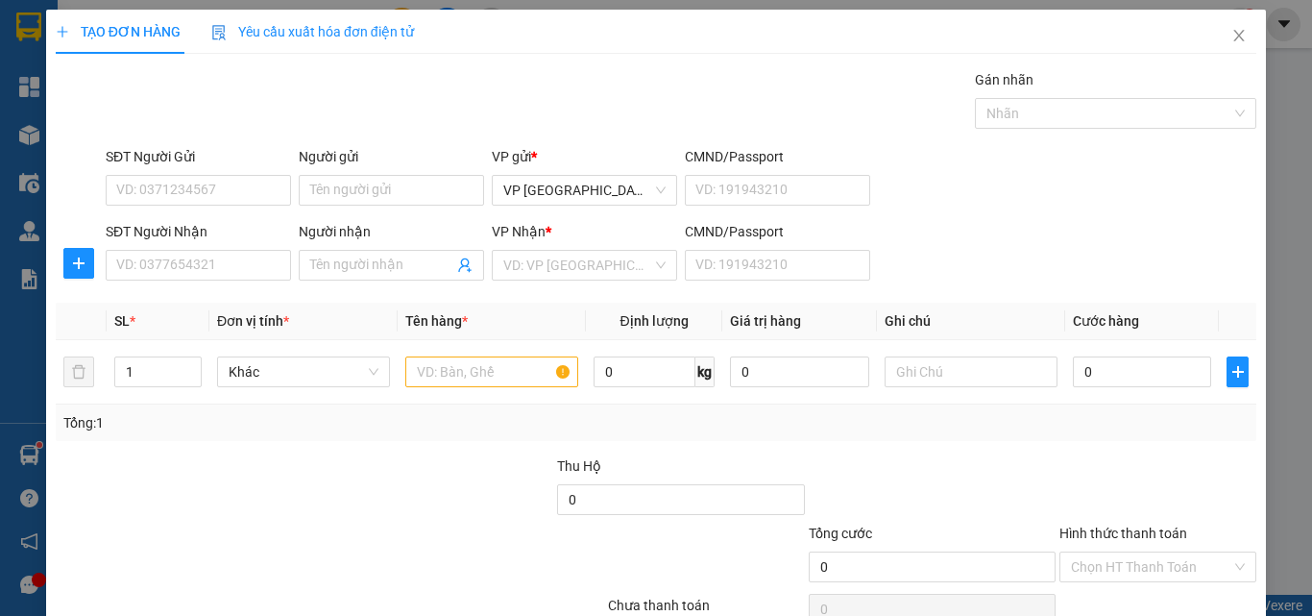
click at [928, 260] on div "SĐT Người Nhận VD: 0377654321 Người nhận Tên người nhận VP Nhận * VD: VP Sài Gò…" at bounding box center [681, 254] width 1158 height 67
click at [931, 56] on div "TẠO ĐƠN HÀNG Yêu cầu xuất hóa đơn điện tử Transit Pickup Surcharge Ids Transit …" at bounding box center [656, 342] width 1201 height 664
click at [206, 266] on input "SĐT Người Nhận" at bounding box center [198, 265] width 185 height 31
click at [216, 267] on input "300" at bounding box center [198, 265] width 185 height 31
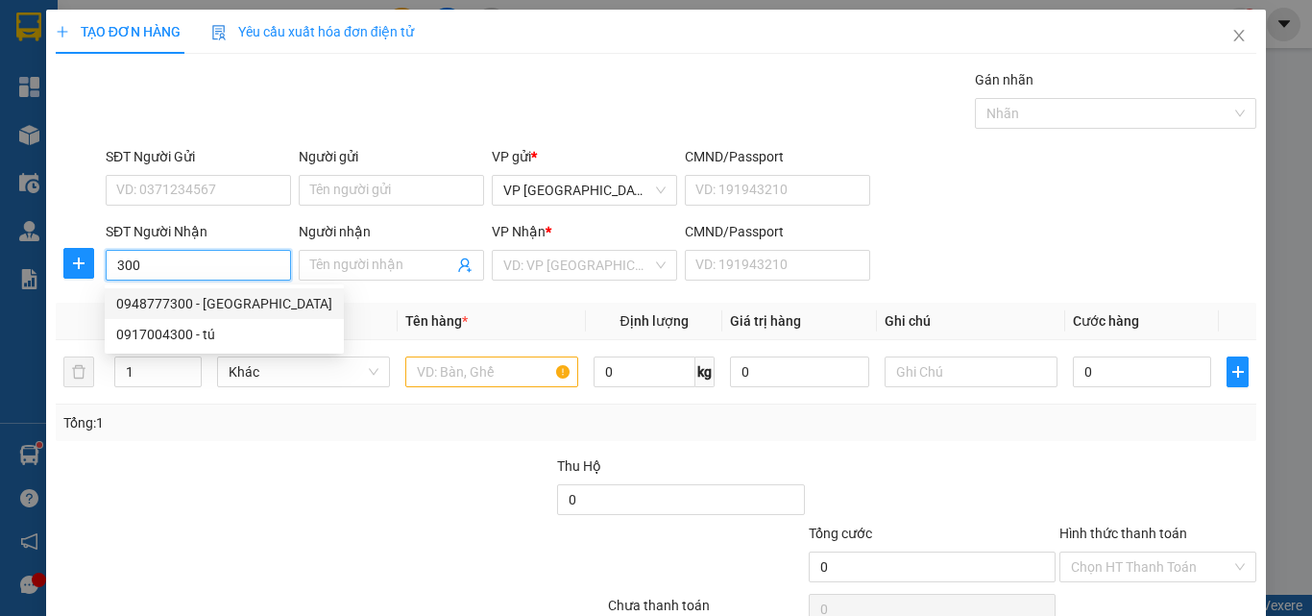
click at [242, 289] on div "0948777300 - [GEOGRAPHIC_DATA]" at bounding box center [224, 303] width 239 height 31
type input "0948777300"
type input "hoàn mỹ"
type input "30.000"
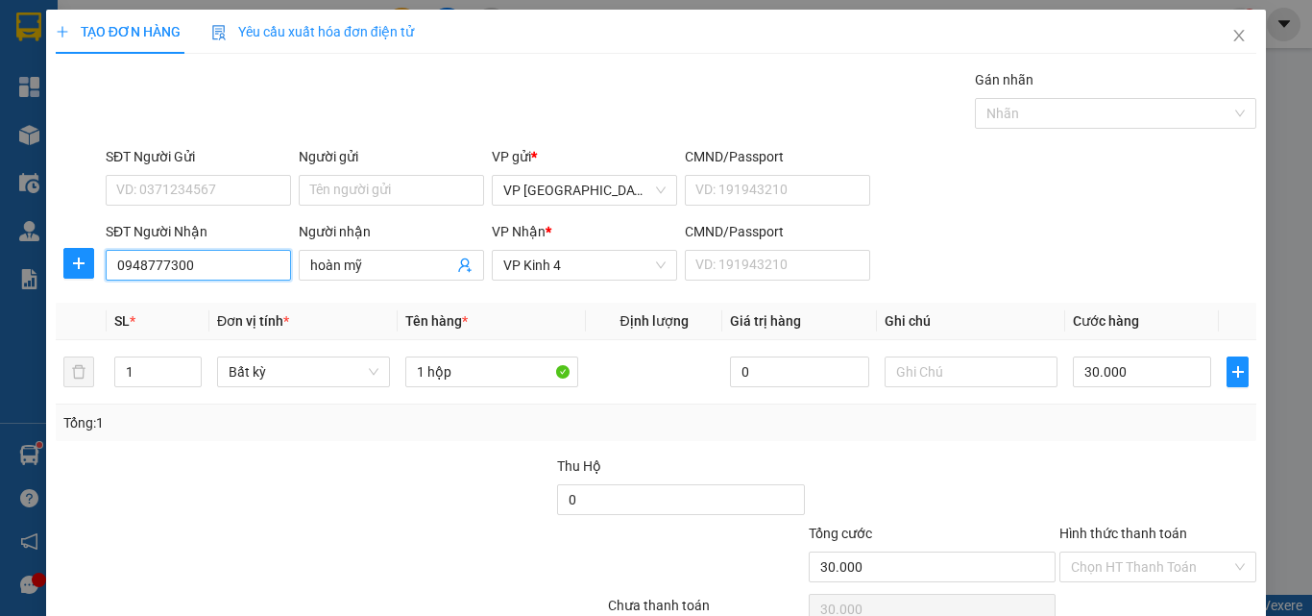
type input "0948777300"
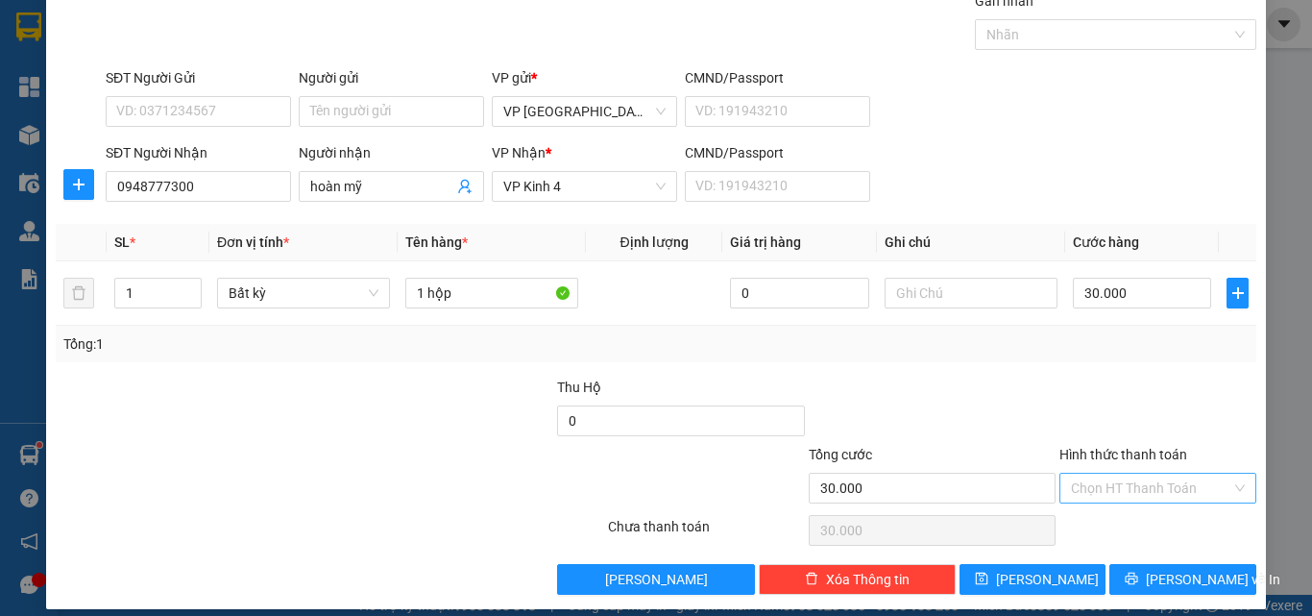
scroll to position [95, 0]
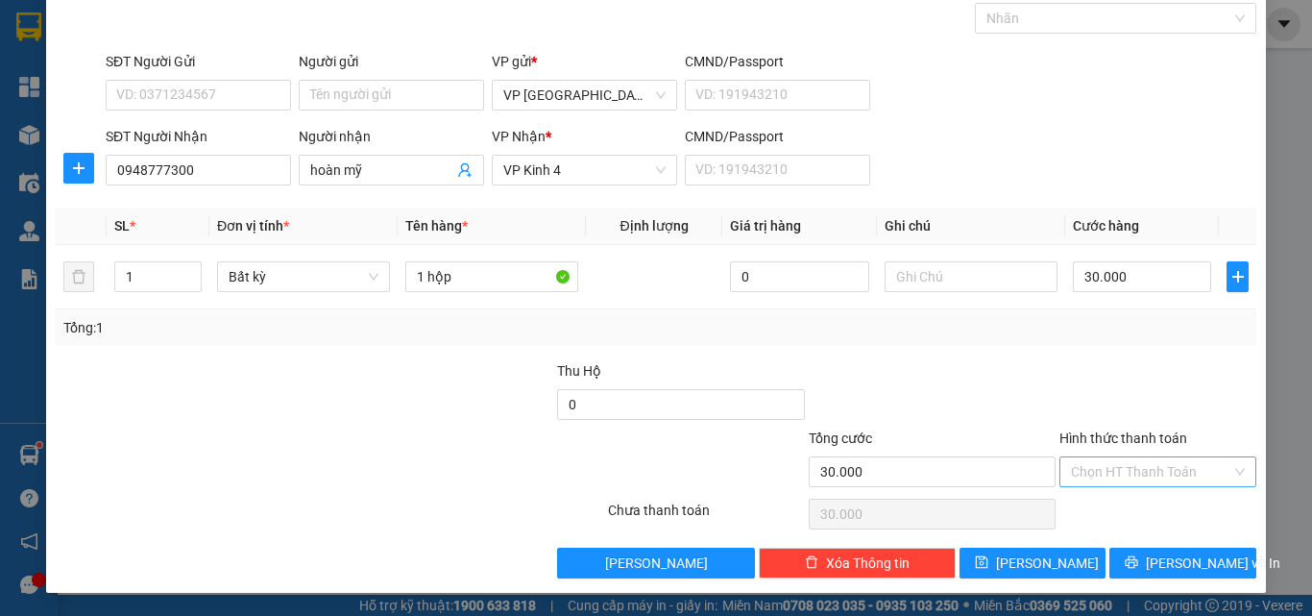
click at [1132, 472] on input "Hình thức thanh toán" at bounding box center [1151, 471] width 160 height 29
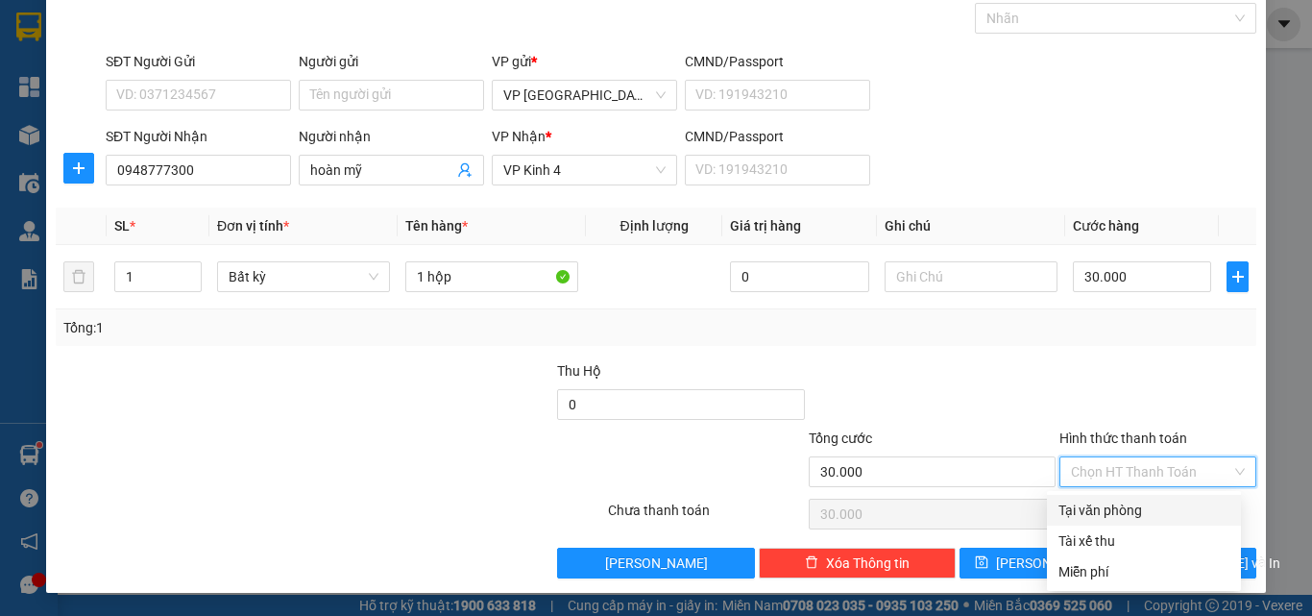
click at [1135, 503] on div "Tại văn phòng" at bounding box center [1144, 510] width 171 height 21
type input "0"
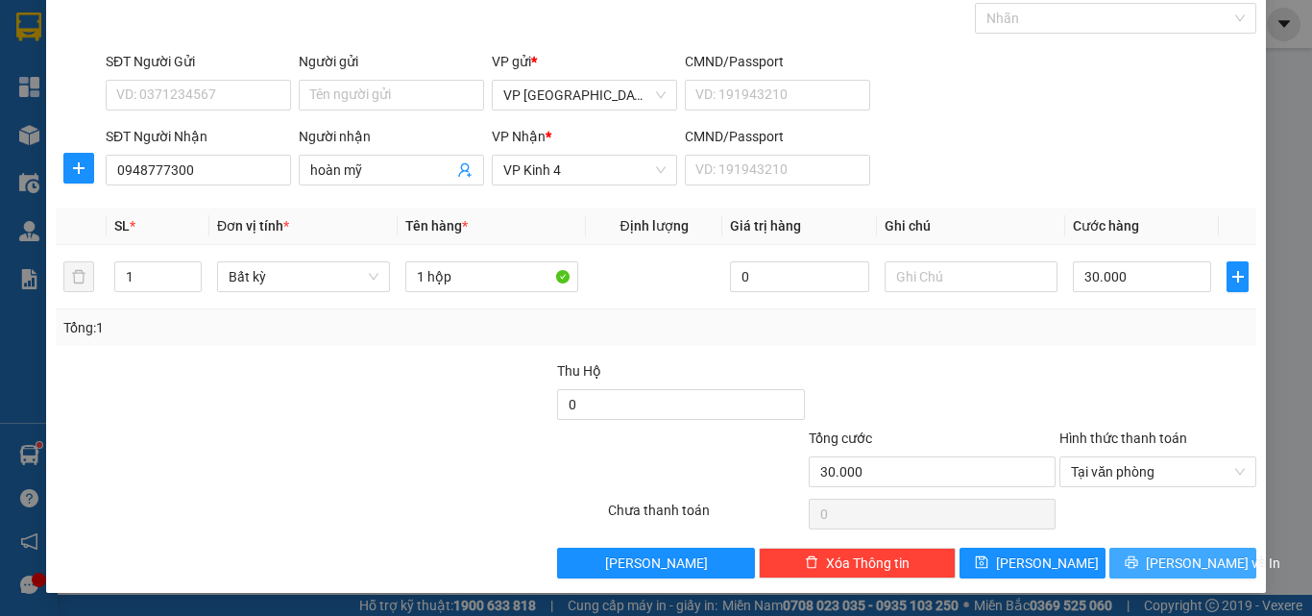
click at [1139, 552] on button "[PERSON_NAME] và In" at bounding box center [1182, 563] width 147 height 31
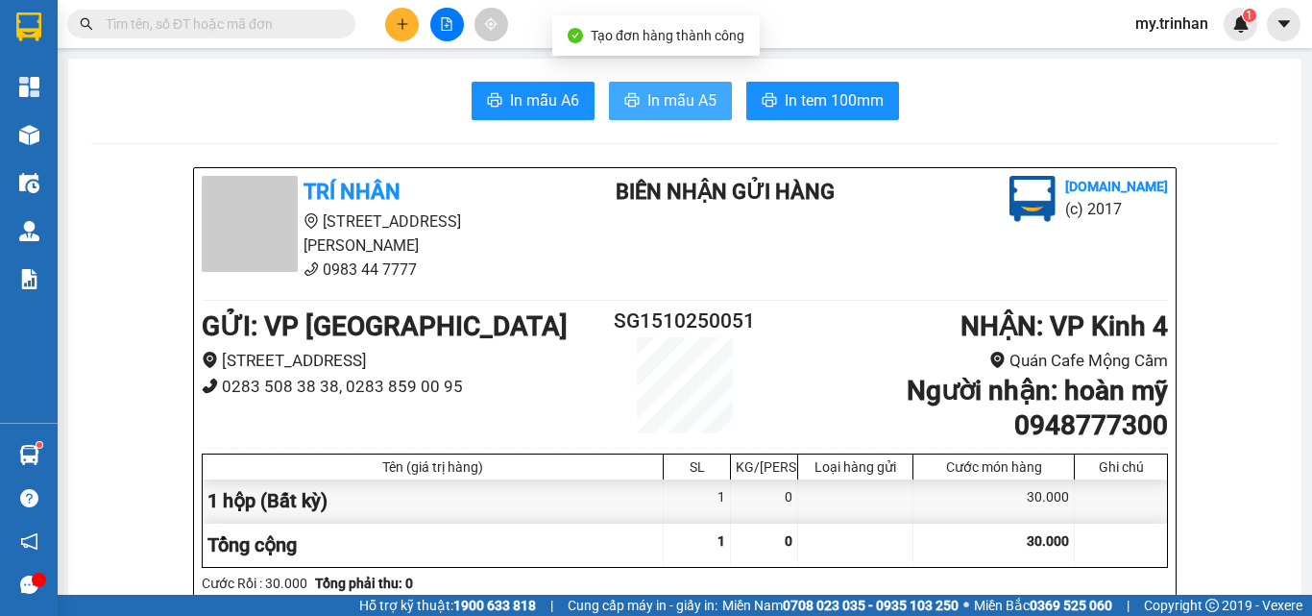
click at [657, 106] on span "In mẫu A5" at bounding box center [681, 100] width 69 height 24
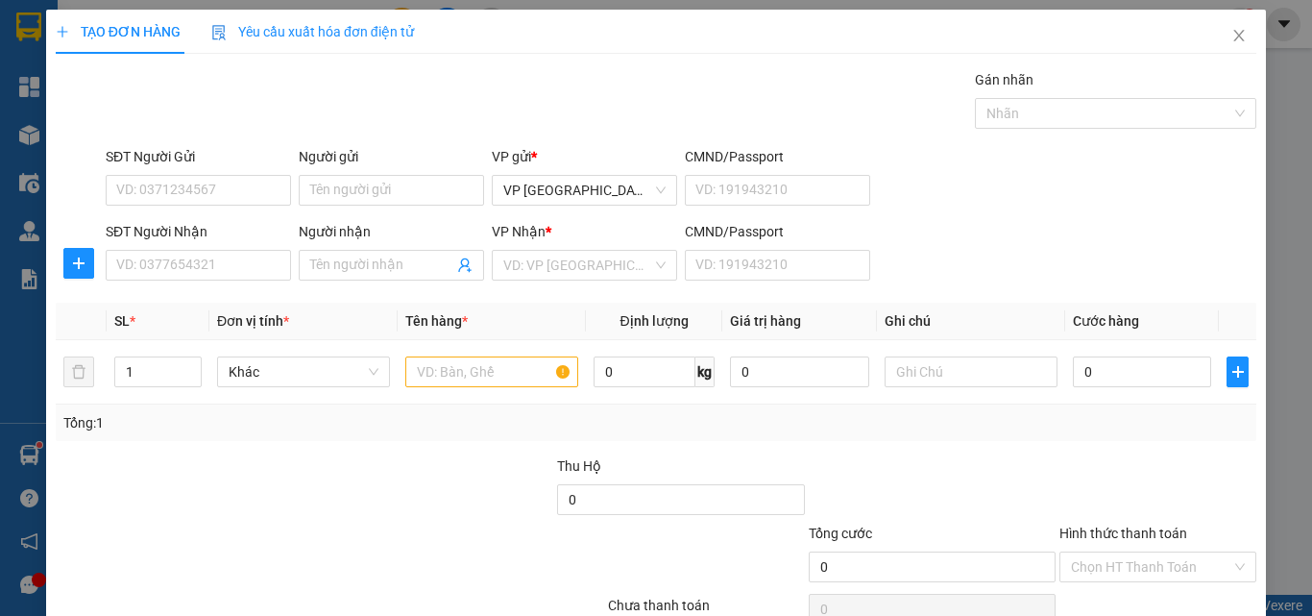
click at [1085, 213] on form "SĐT Người Gửi VD: 0371234567 Người gửi Tên người gửi VP gửi * VP [GEOGRAPHIC_DA…" at bounding box center [656, 217] width 1201 height 142
click at [961, 267] on div "SĐT Người Nhận VD: 0377654321 Người nhận Tên người nhận VP Nhận * VD: VP Sài Gò…" at bounding box center [681, 254] width 1158 height 67
click at [230, 260] on input "SĐT Người Nhận" at bounding box center [198, 265] width 185 height 31
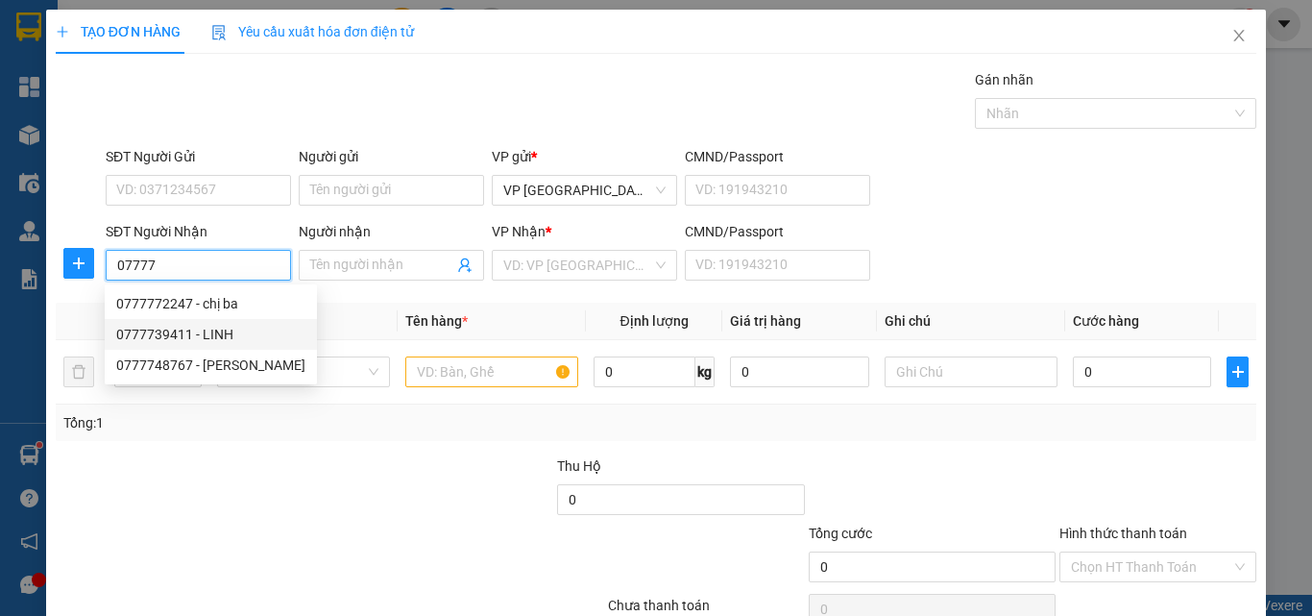
click at [271, 330] on div "0777739411 - LINH" at bounding box center [210, 334] width 189 height 21
type input "0777739411"
type input "LINH"
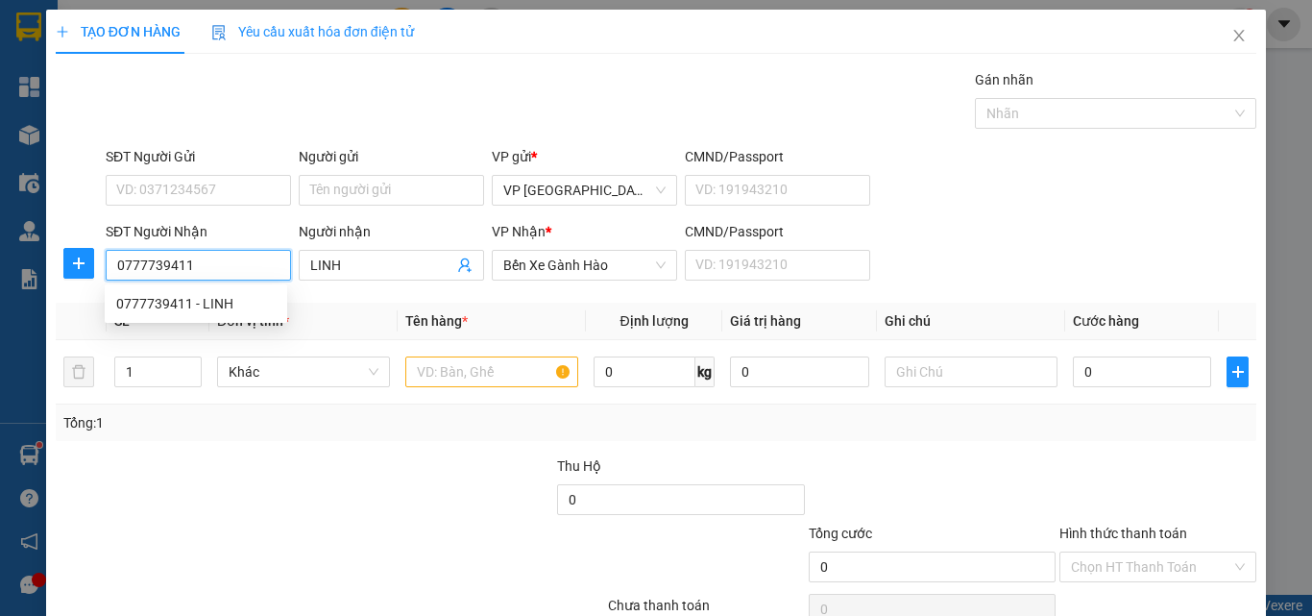
type input "50.000"
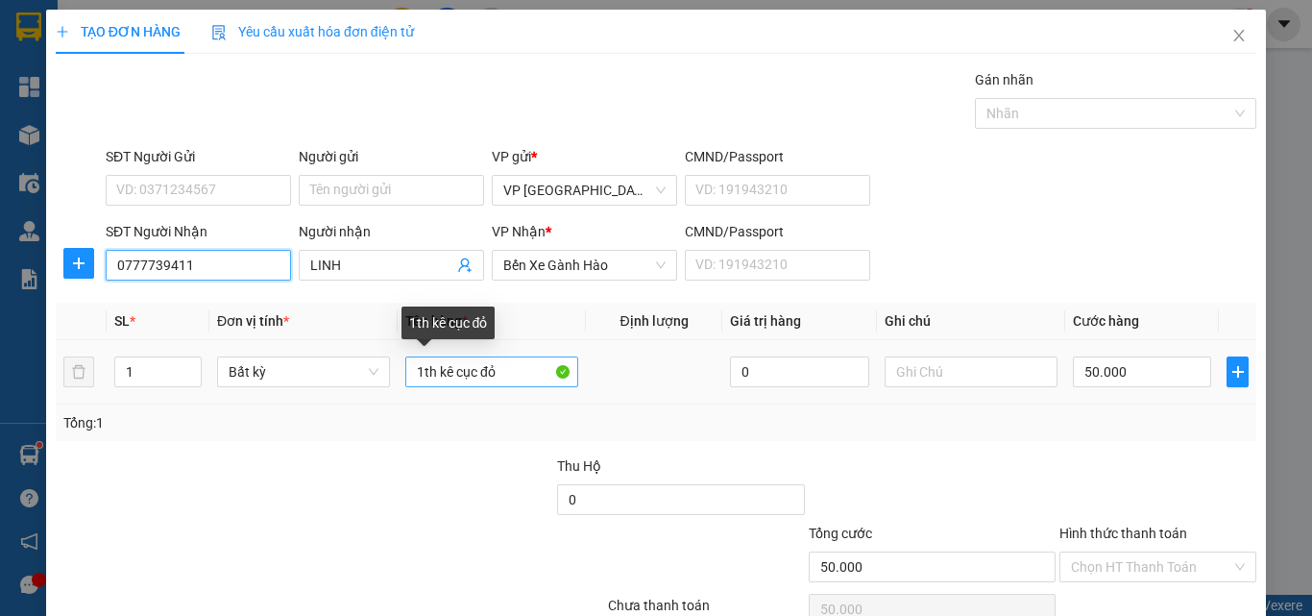
type input "0777739411"
drag, startPoint x: 502, startPoint y: 366, endPoint x: 352, endPoint y: 345, distance: 152.3
click at [362, 351] on tr "1 Bất kỳ 1th kê cục đỏ 0 50.000" at bounding box center [656, 372] width 1201 height 64
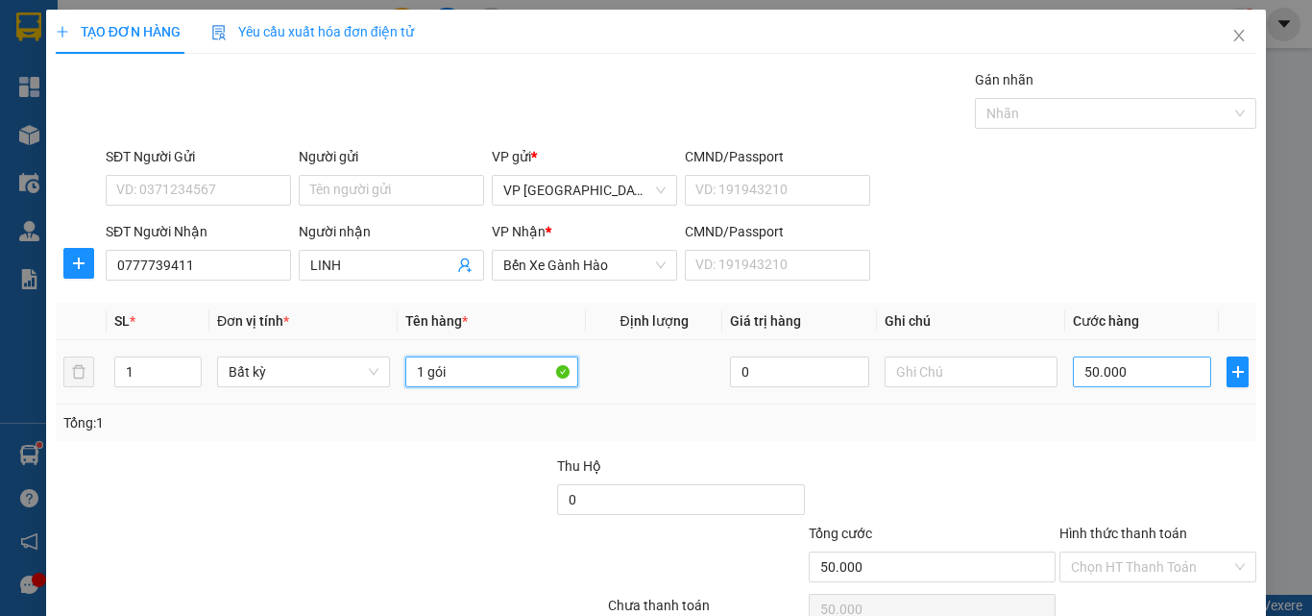
type input "1 gói"
click at [1105, 378] on input "50.000" at bounding box center [1142, 371] width 138 height 31
type input "2"
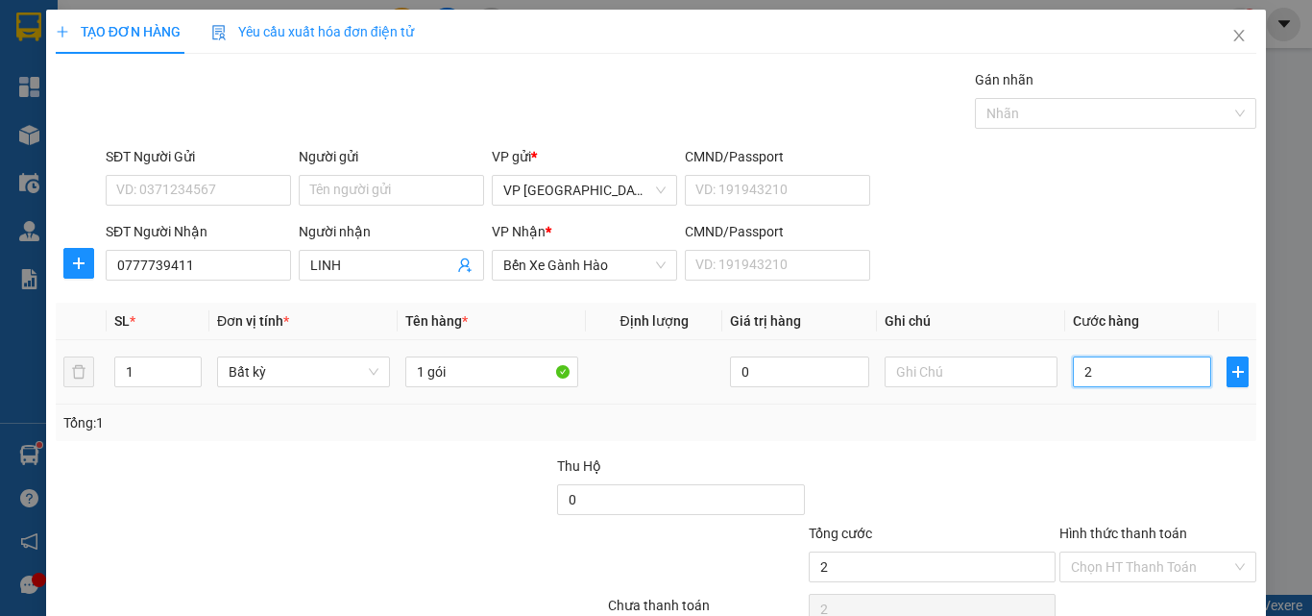
type input "20"
type input "20.000"
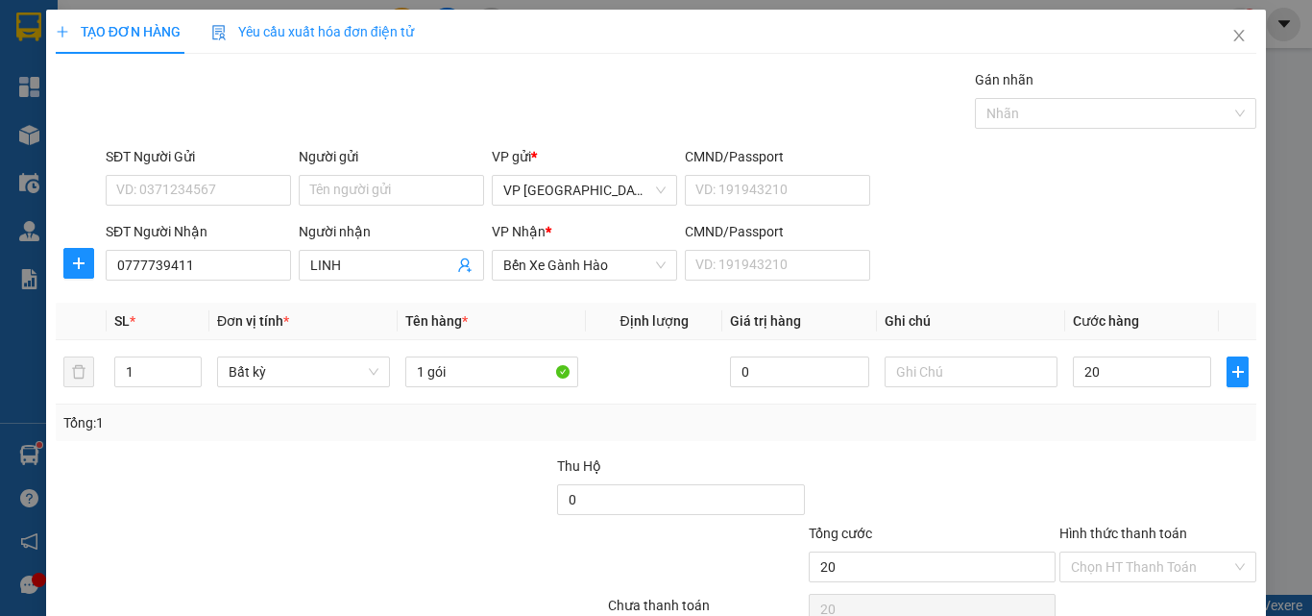
type input "20.000"
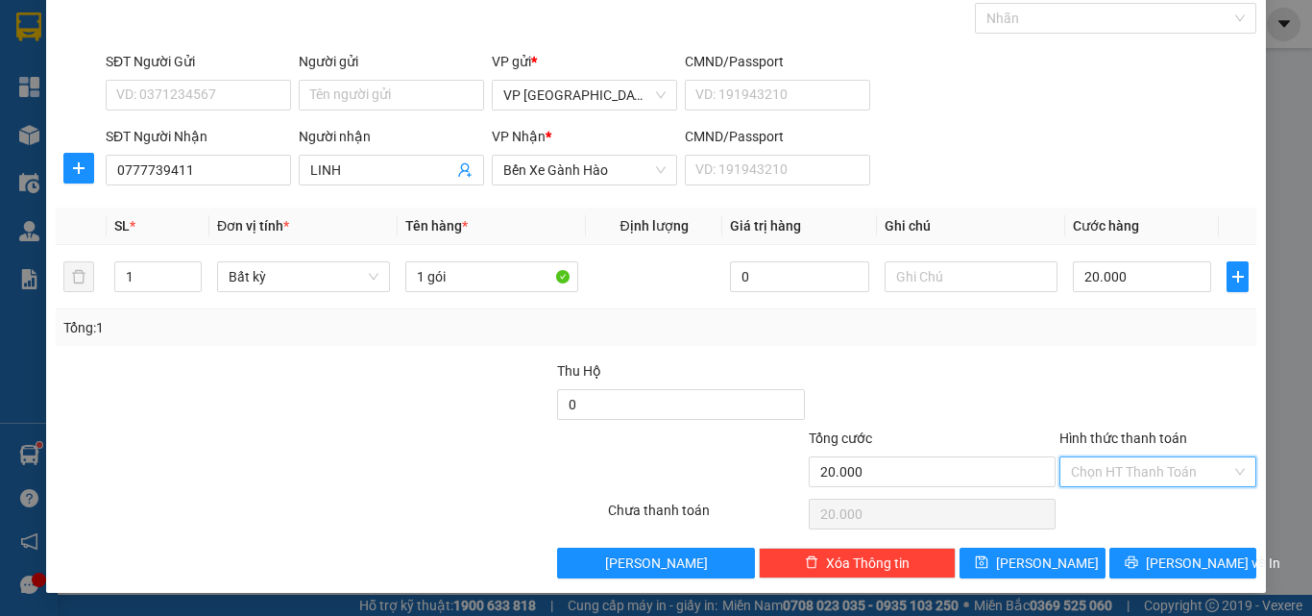
drag, startPoint x: 1107, startPoint y: 477, endPoint x: 1113, endPoint y: 500, distance: 23.1
click at [1109, 482] on input "Hình thức thanh toán" at bounding box center [1151, 471] width 160 height 29
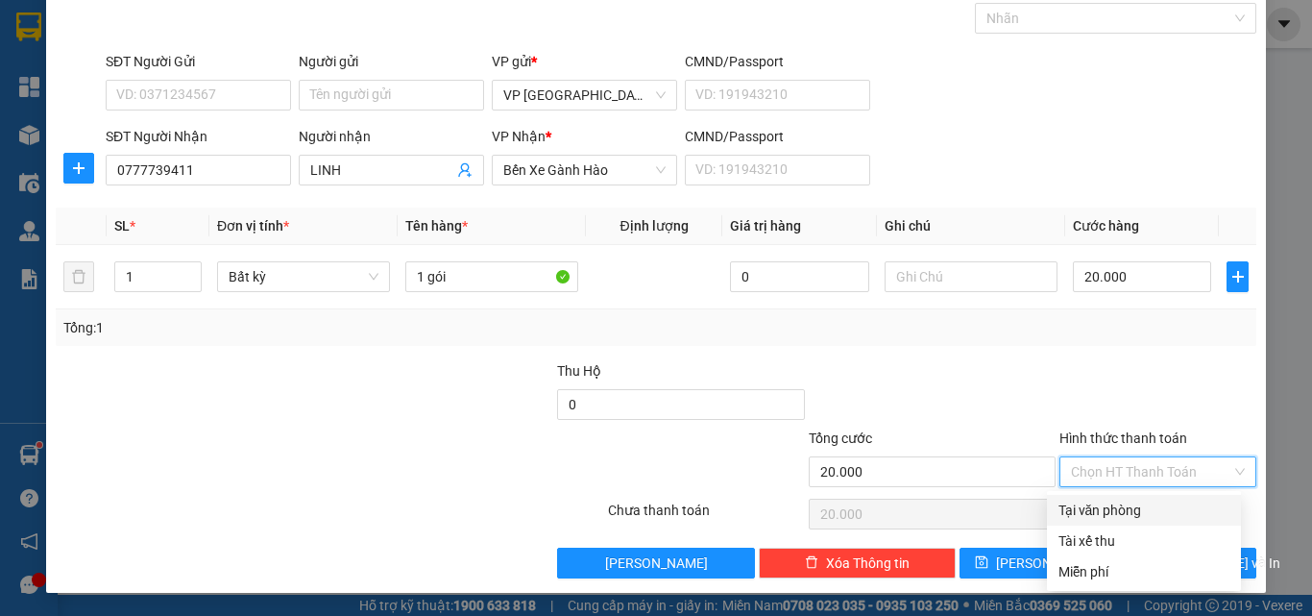
click at [1123, 507] on div "Tại văn phòng" at bounding box center [1144, 510] width 171 height 21
type input "0"
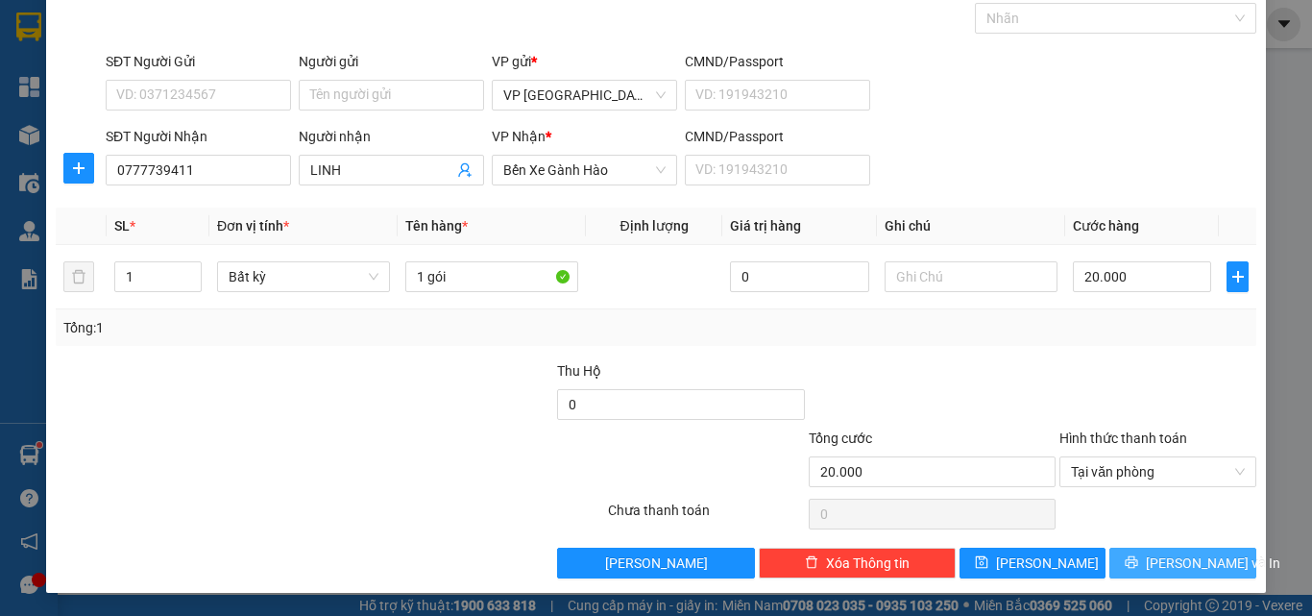
click at [1130, 559] on button "[PERSON_NAME] và In" at bounding box center [1182, 563] width 147 height 31
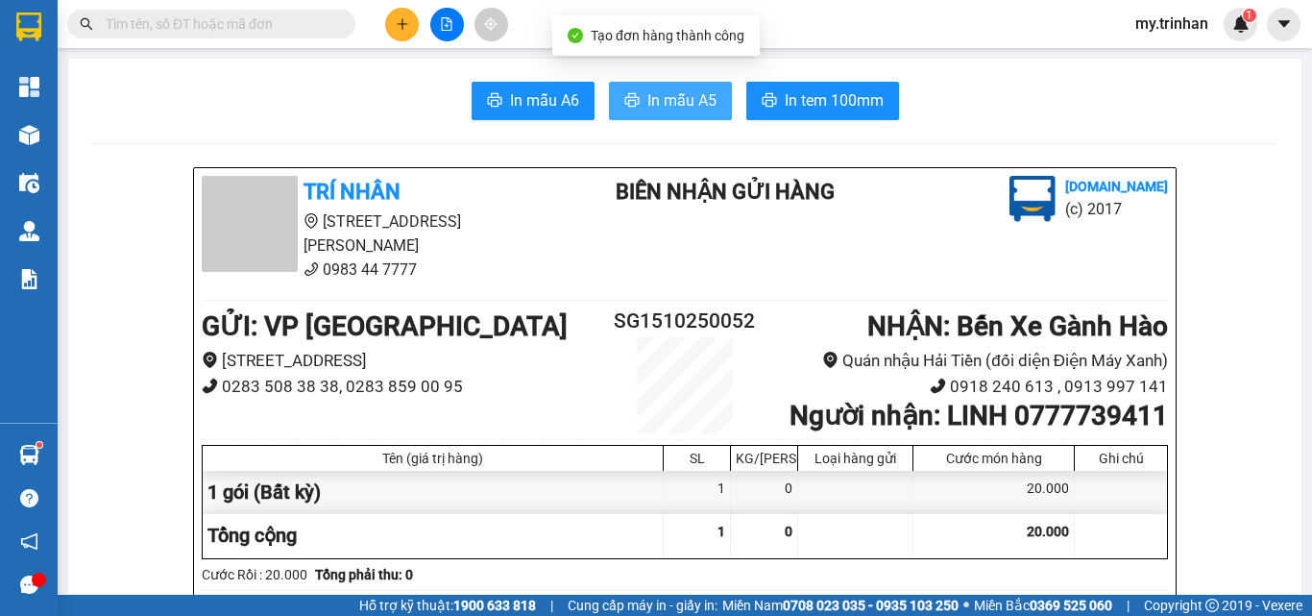
click at [717, 96] on button "In mẫu A5" at bounding box center [670, 101] width 123 height 38
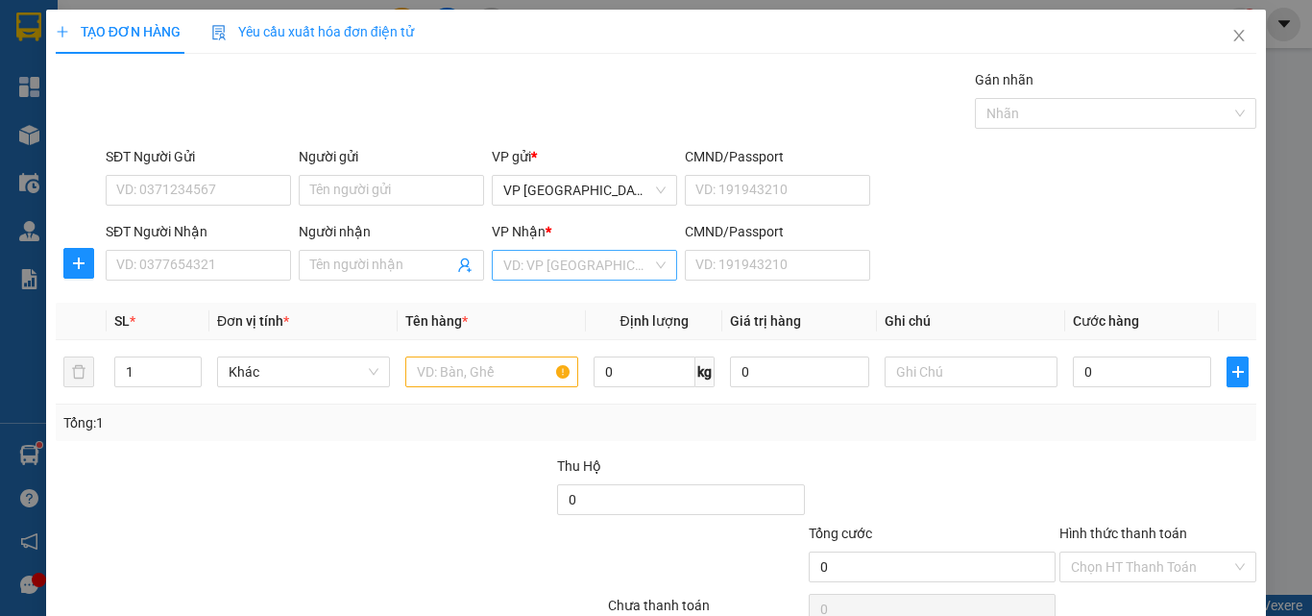
drag, startPoint x: 1014, startPoint y: 283, endPoint x: 588, endPoint y: 256, distance: 427.3
click at [1015, 285] on div "SĐT Người Nhận VD: 0377654321 Người nhận Tên người nhận VP Nhận * VD: VP Sài Gò…" at bounding box center [681, 254] width 1158 height 67
click at [217, 268] on input "SĐT Người Nhận" at bounding box center [198, 265] width 185 height 31
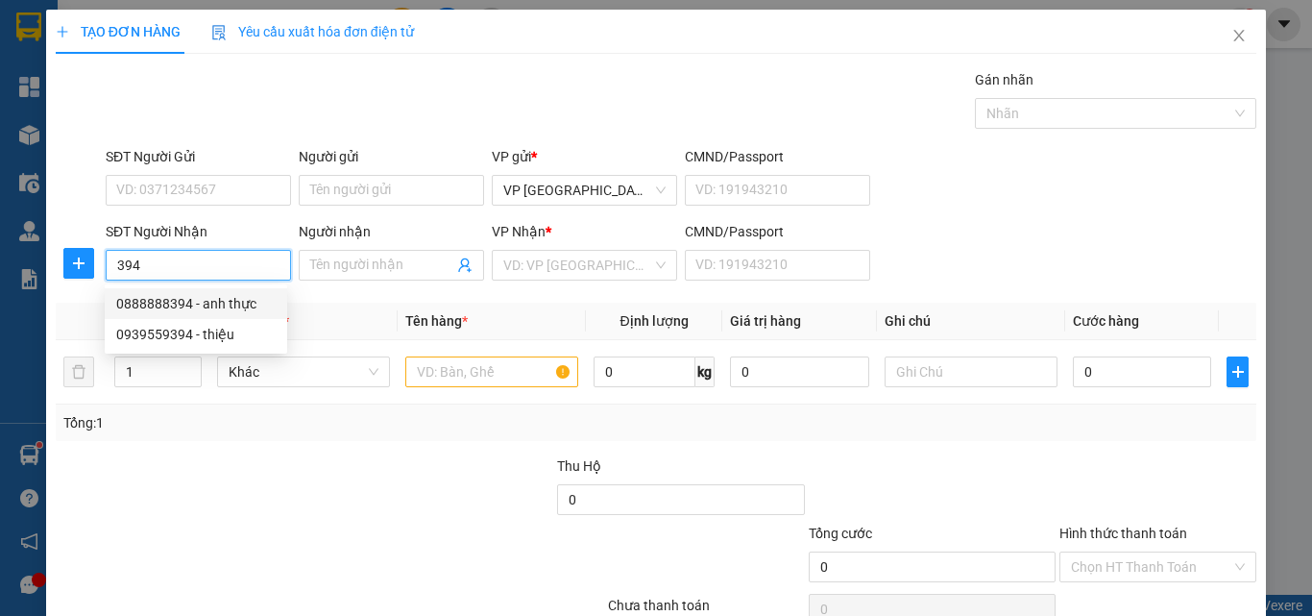
click at [232, 297] on div "0888888394 - anh thực" at bounding box center [195, 303] width 159 height 21
type input "0888888394"
type input "anh thực"
type input "450.000"
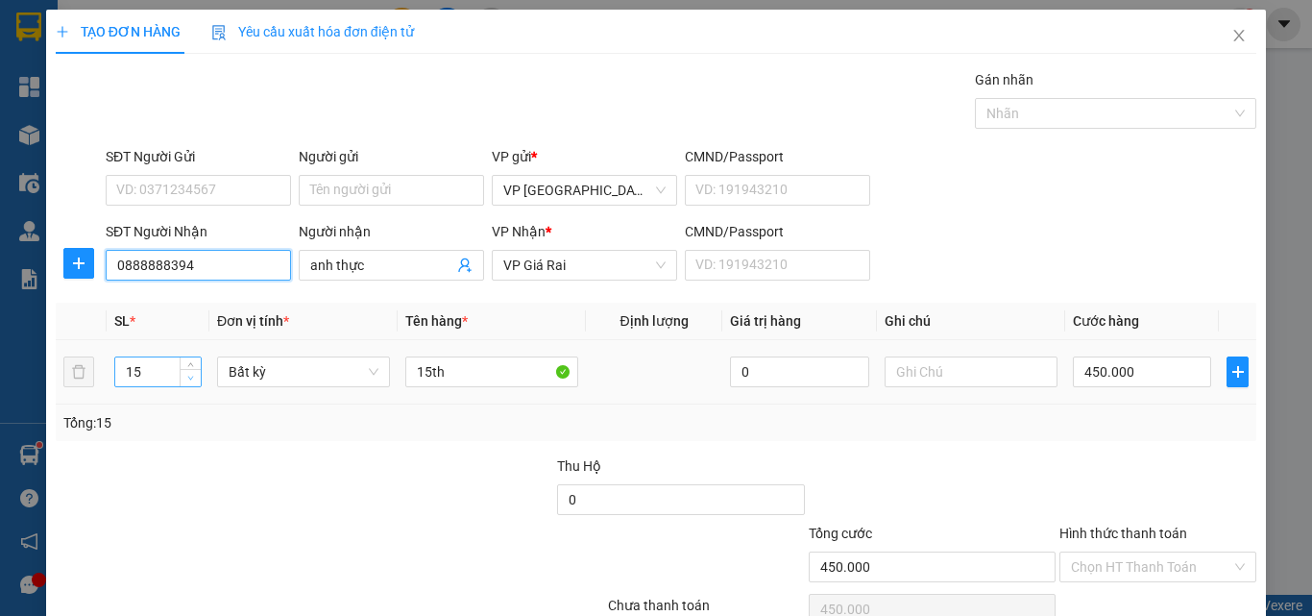
type input "0888888394"
click at [187, 380] on icon "down" at bounding box center [190, 378] width 7 height 7
click at [187, 378] on icon "down" at bounding box center [190, 378] width 7 height 7
click at [188, 377] on icon "down" at bounding box center [191, 379] width 6 height 4
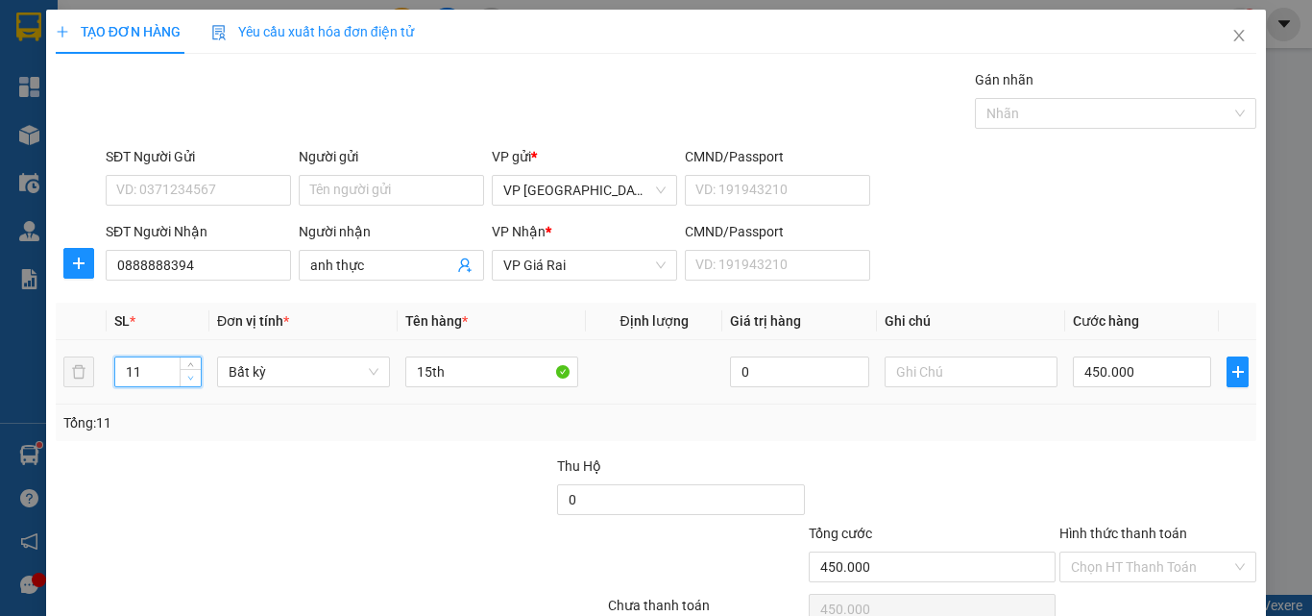
click at [188, 377] on icon "down" at bounding box center [191, 379] width 6 height 4
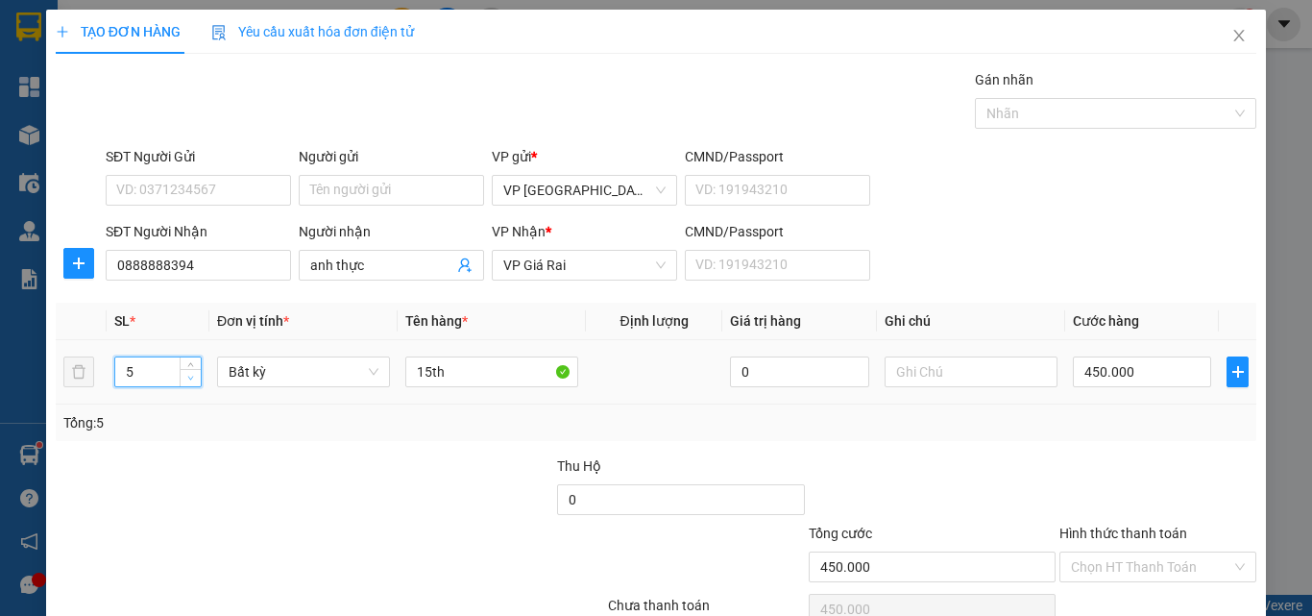
click at [188, 377] on icon "down" at bounding box center [191, 379] width 6 height 4
click at [189, 378] on icon "down" at bounding box center [190, 378] width 7 height 7
type input "3"
drag, startPoint x: 465, startPoint y: 370, endPoint x: 390, endPoint y: 371, distance: 74.9
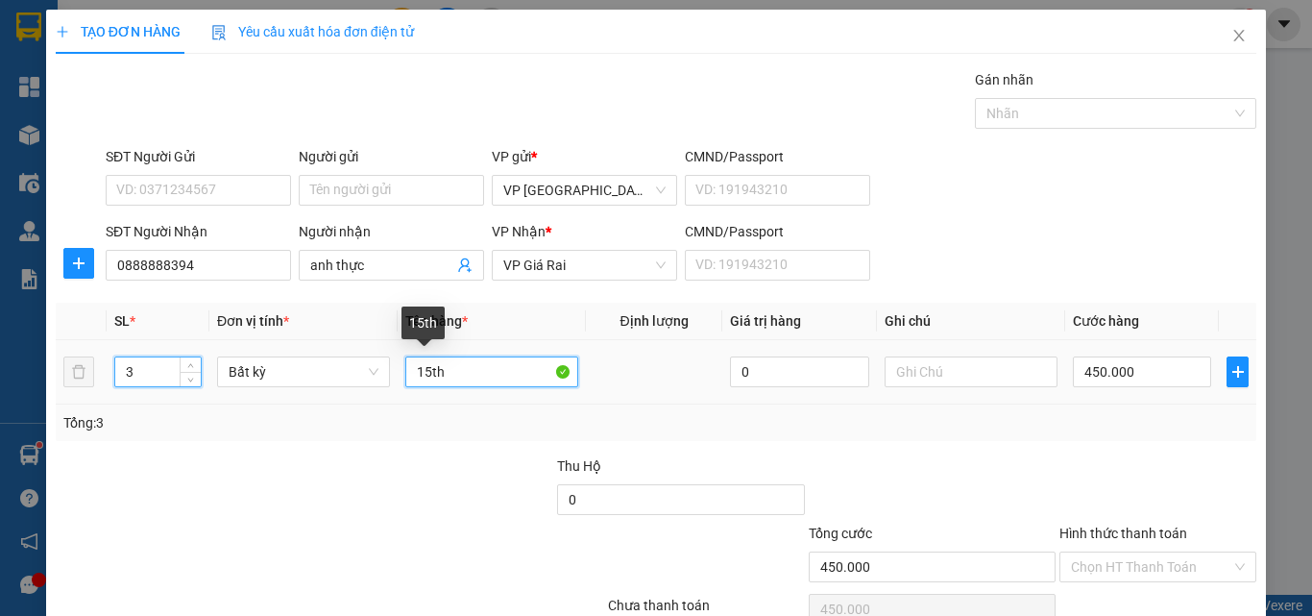
click at [398, 370] on td "15th" at bounding box center [492, 372] width 188 height 64
type input "0"
type input "3 bao"
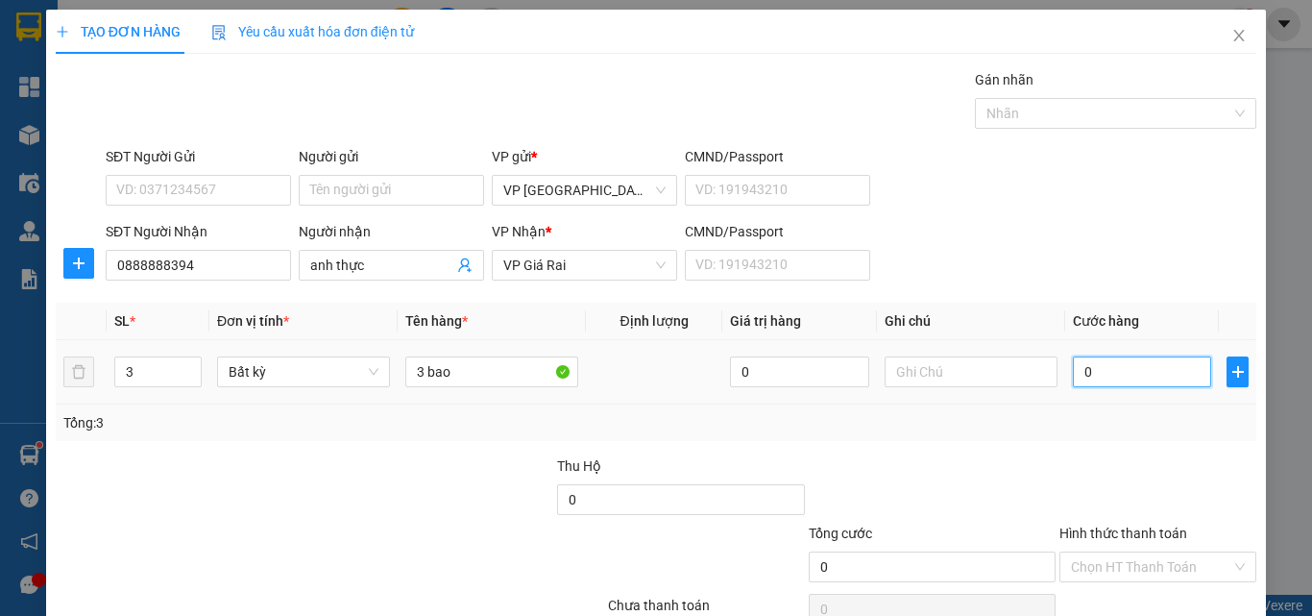
click at [1134, 373] on input "0" at bounding box center [1142, 371] width 138 height 31
type input "1"
type input "12"
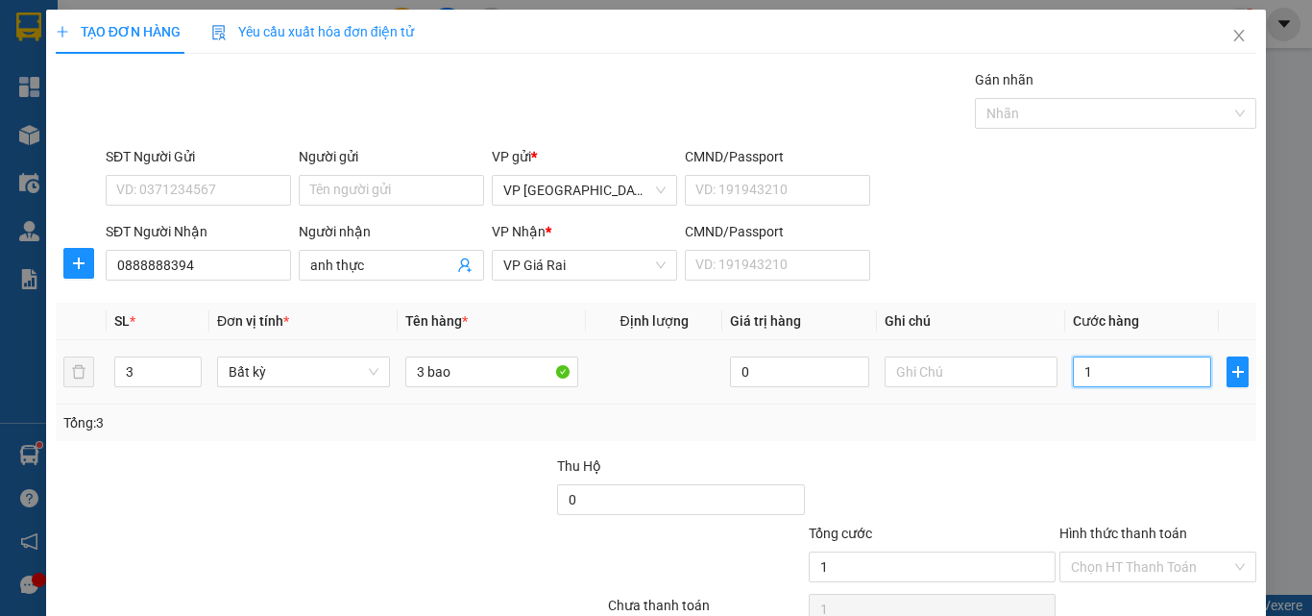
type input "12"
type input "120"
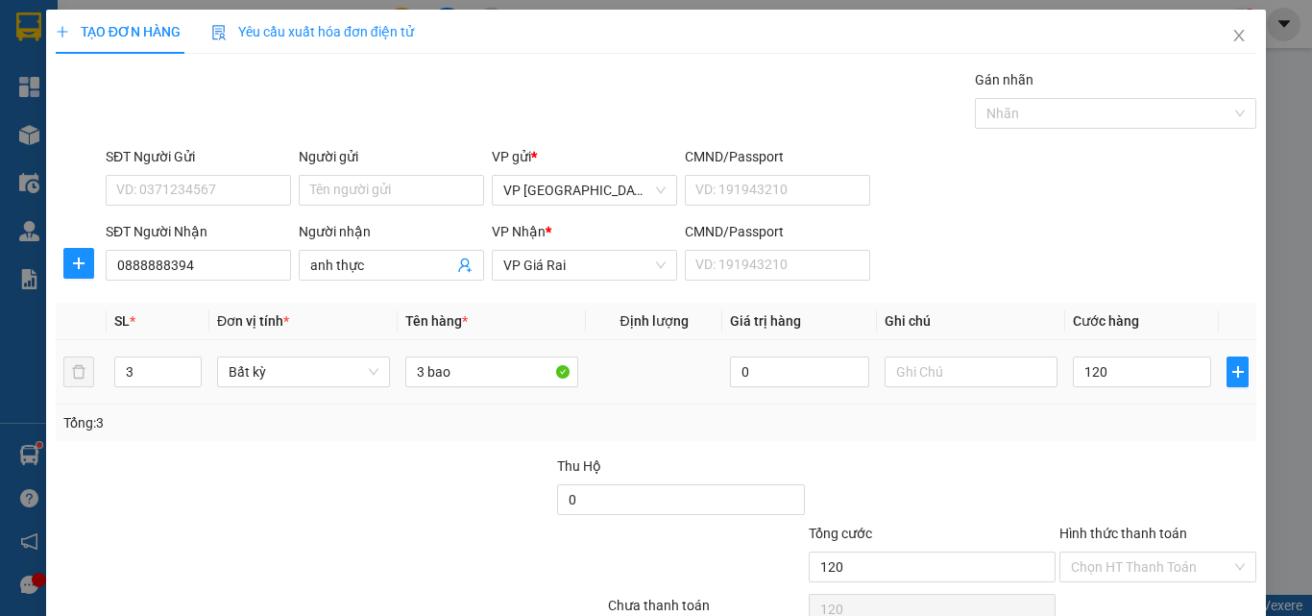
type input "120.000"
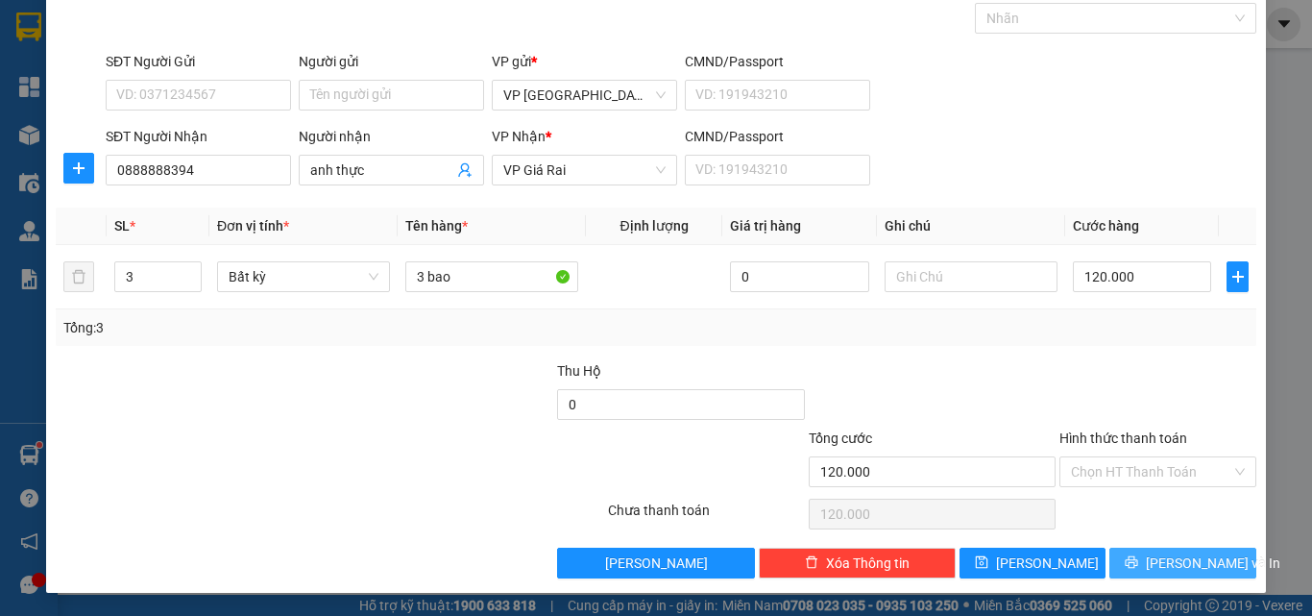
click at [1200, 561] on span "[PERSON_NAME] và In" at bounding box center [1213, 562] width 134 height 21
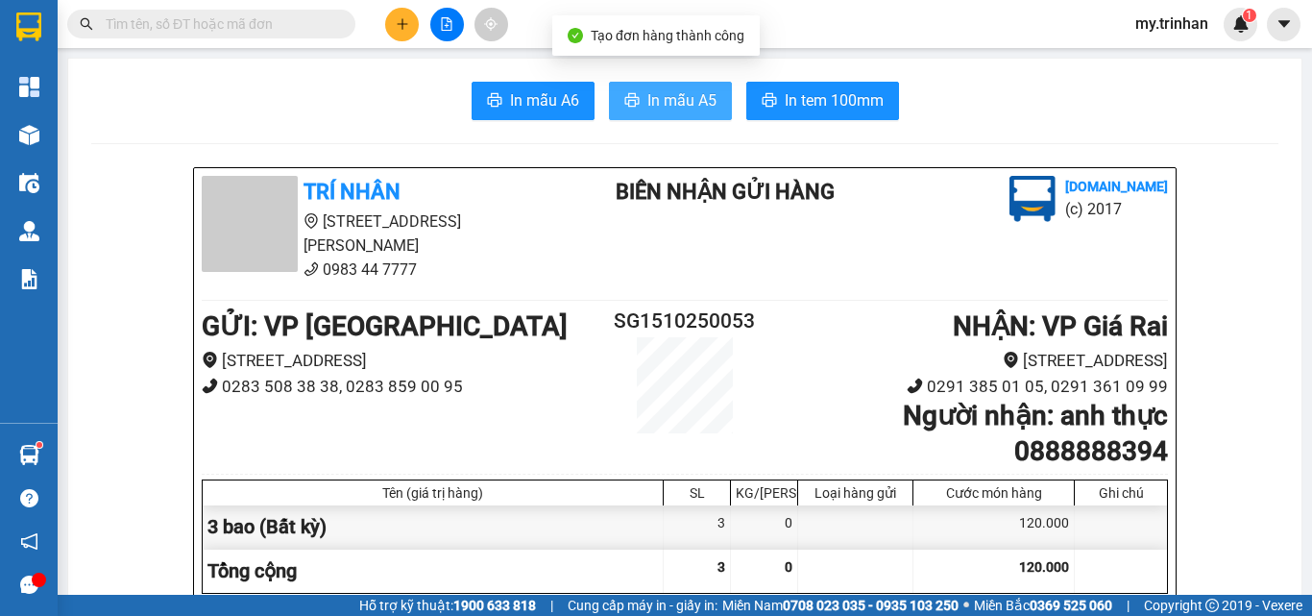
click at [688, 94] on span "In mẫu A5" at bounding box center [681, 100] width 69 height 24
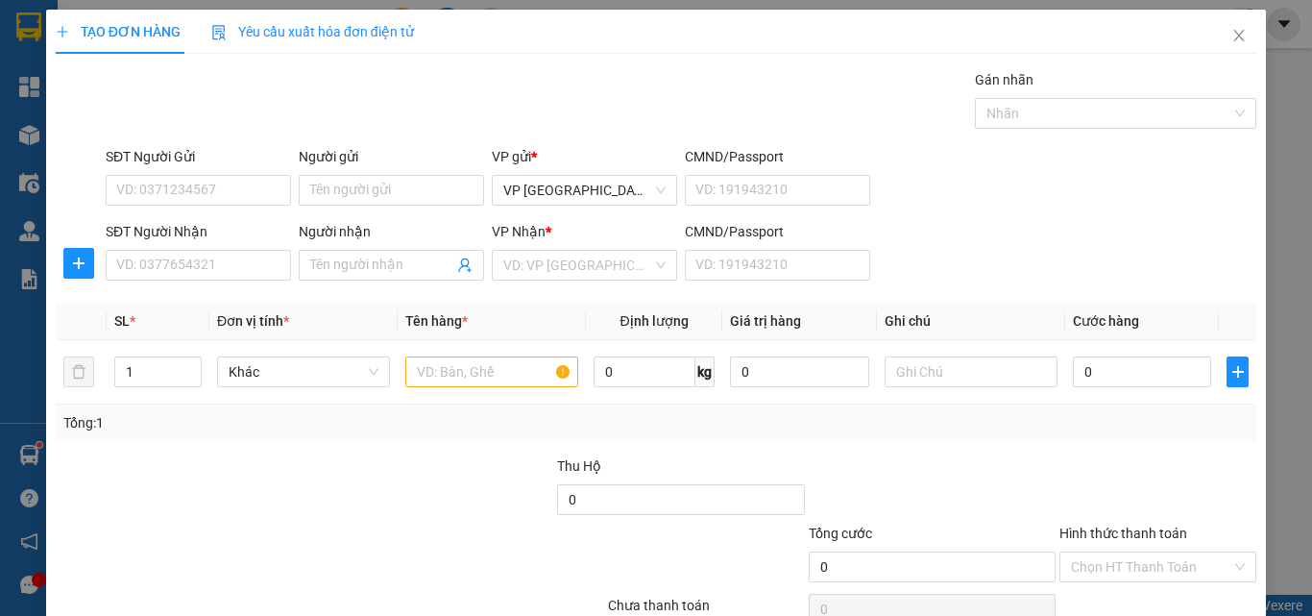
click at [940, 288] on div "Transit Pickup Surcharge Ids Transit Deliver Surcharge Ids Transit Deliver Surc…" at bounding box center [656, 371] width 1201 height 604
click at [1231, 37] on icon "close" at bounding box center [1238, 35] width 15 height 15
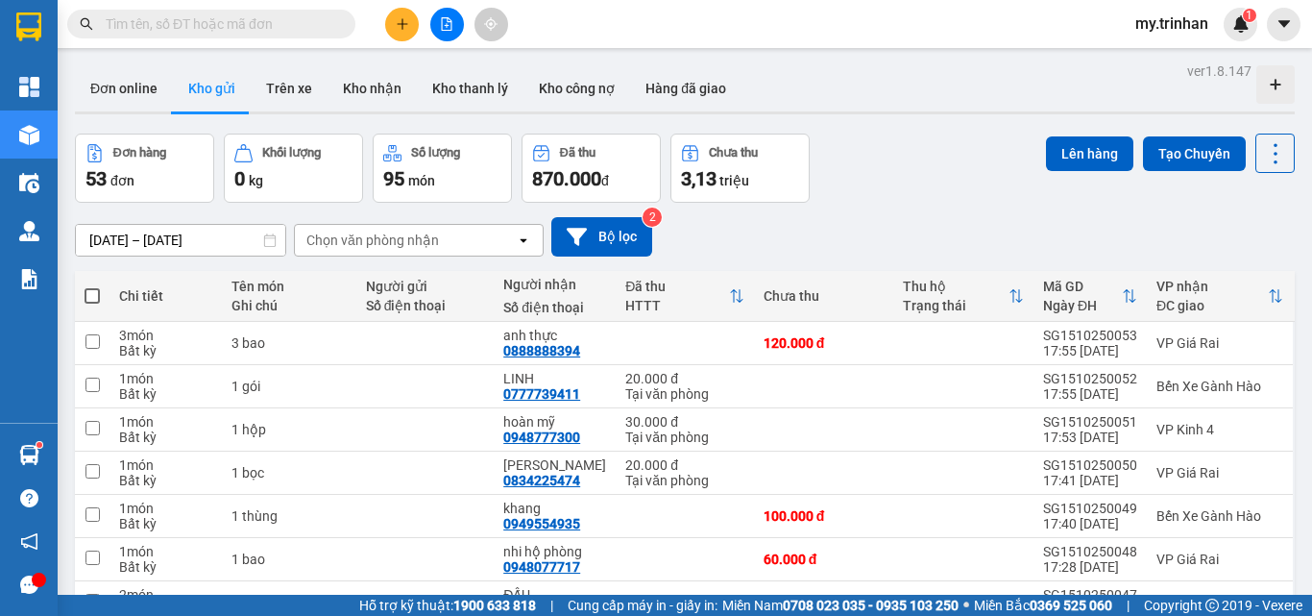
click at [400, 22] on icon "plus" at bounding box center [402, 23] width 13 height 13
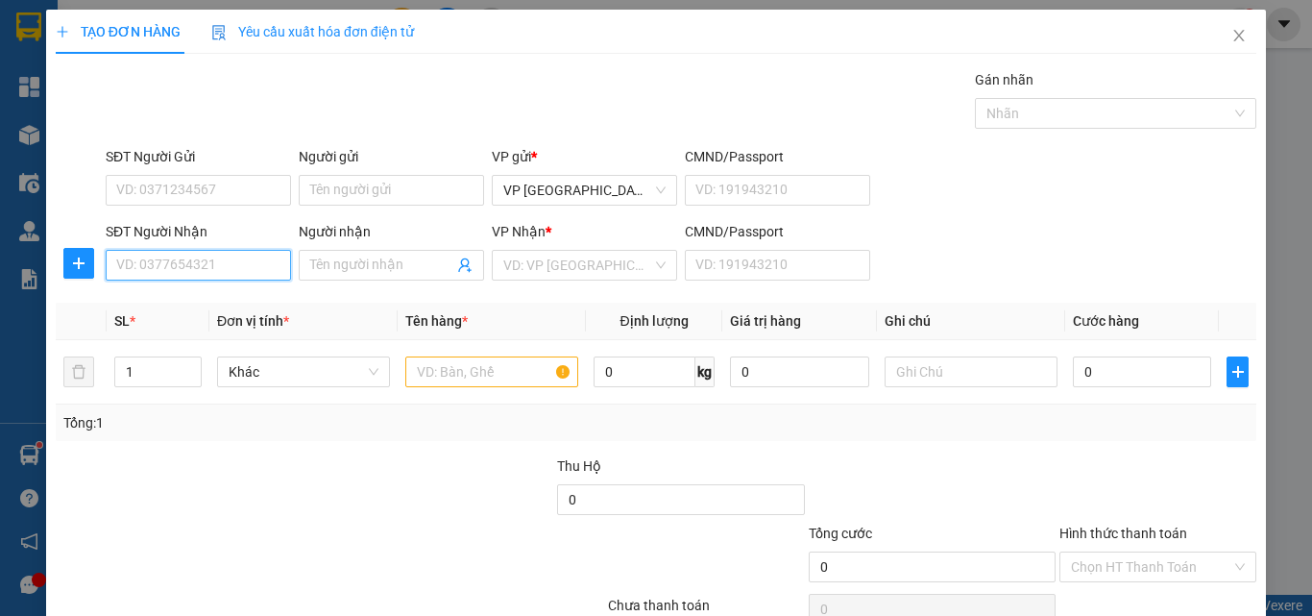
click at [243, 276] on input "SĐT Người Nhận" at bounding box center [198, 265] width 185 height 31
click at [207, 250] on input "SĐT Người Nhận" at bounding box center [198, 265] width 185 height 31
click at [221, 264] on input "SĐT Người Nhận" at bounding box center [198, 265] width 185 height 31
click at [254, 268] on input "SĐT Người Nhận" at bounding box center [198, 265] width 185 height 31
click at [250, 256] on input "717" at bounding box center [198, 265] width 185 height 31
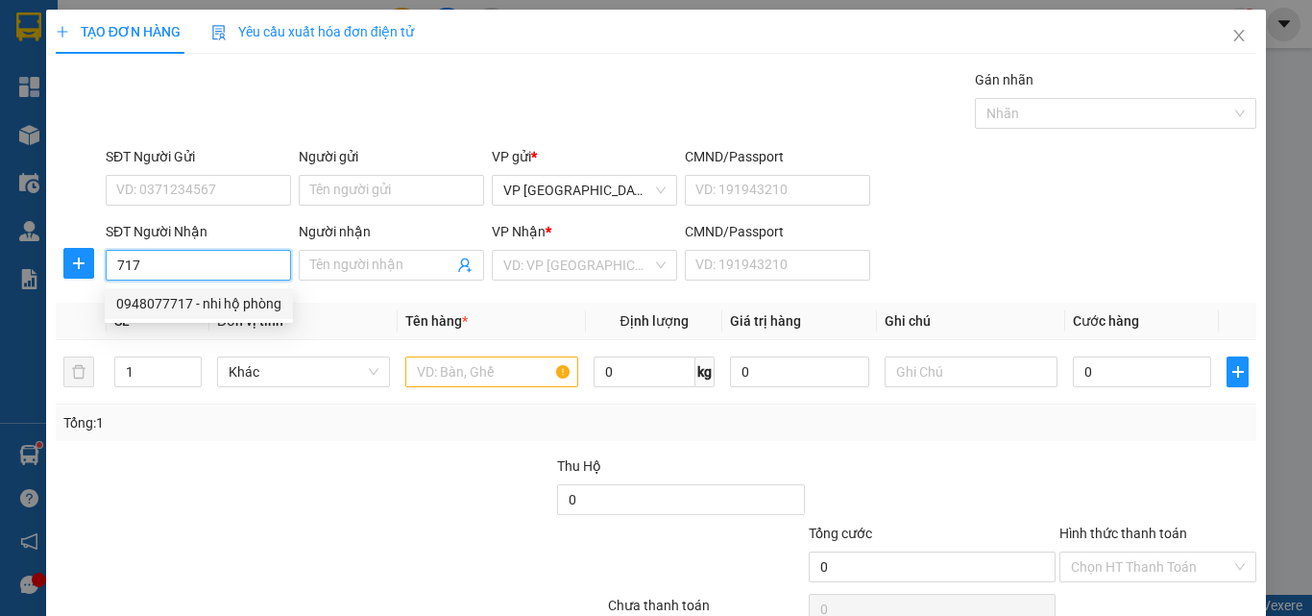
click at [255, 305] on div "0948077717 - nhi hộ phòng" at bounding box center [198, 303] width 165 height 21
type input "0948077717"
type input "nhi hộ phòng"
type input "60.000"
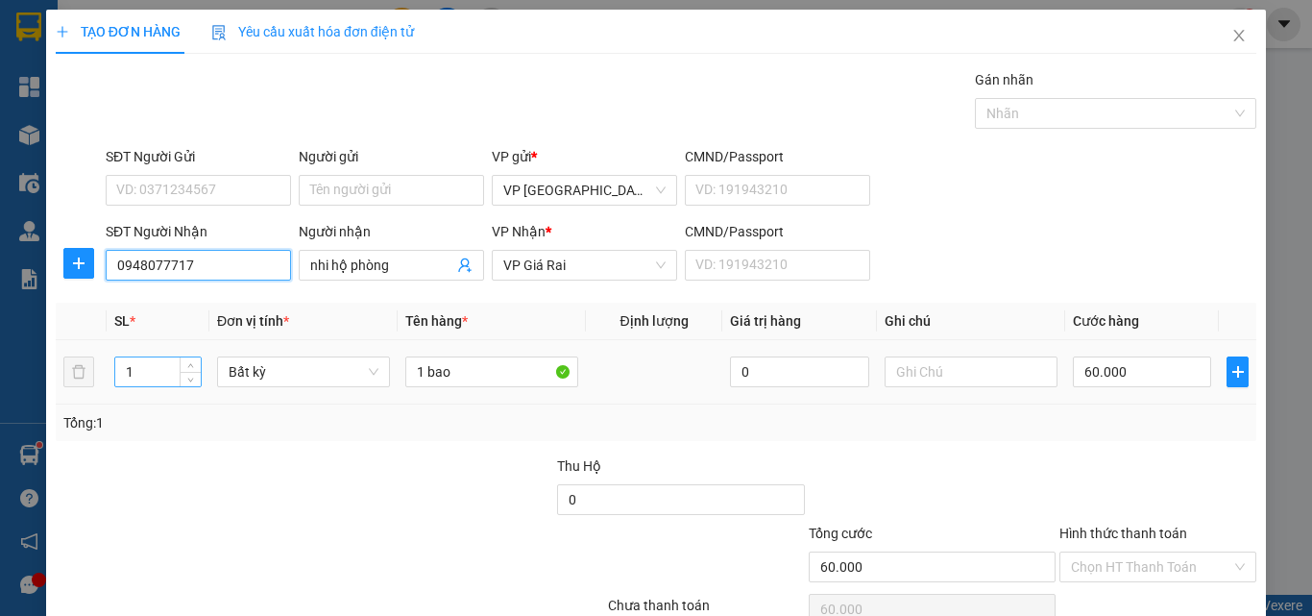
type input "0948077717"
click at [158, 368] on input "1" at bounding box center [157, 371] width 85 height 29
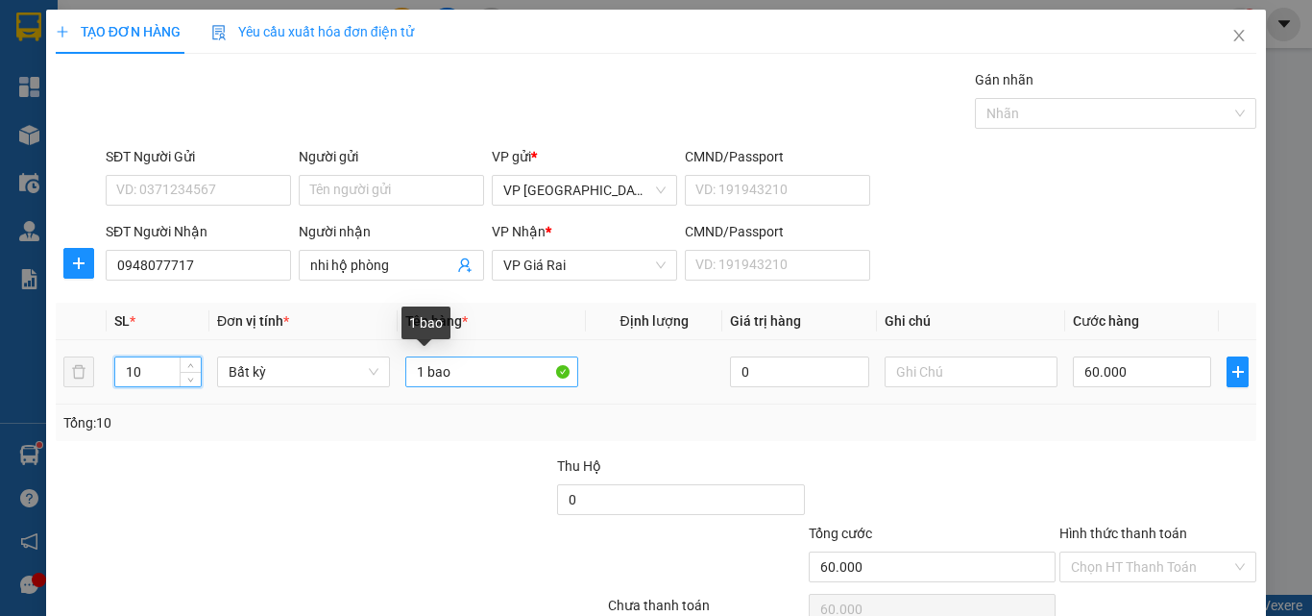
type input "10"
click at [418, 376] on input "1 bao" at bounding box center [491, 371] width 173 height 31
type input "0"
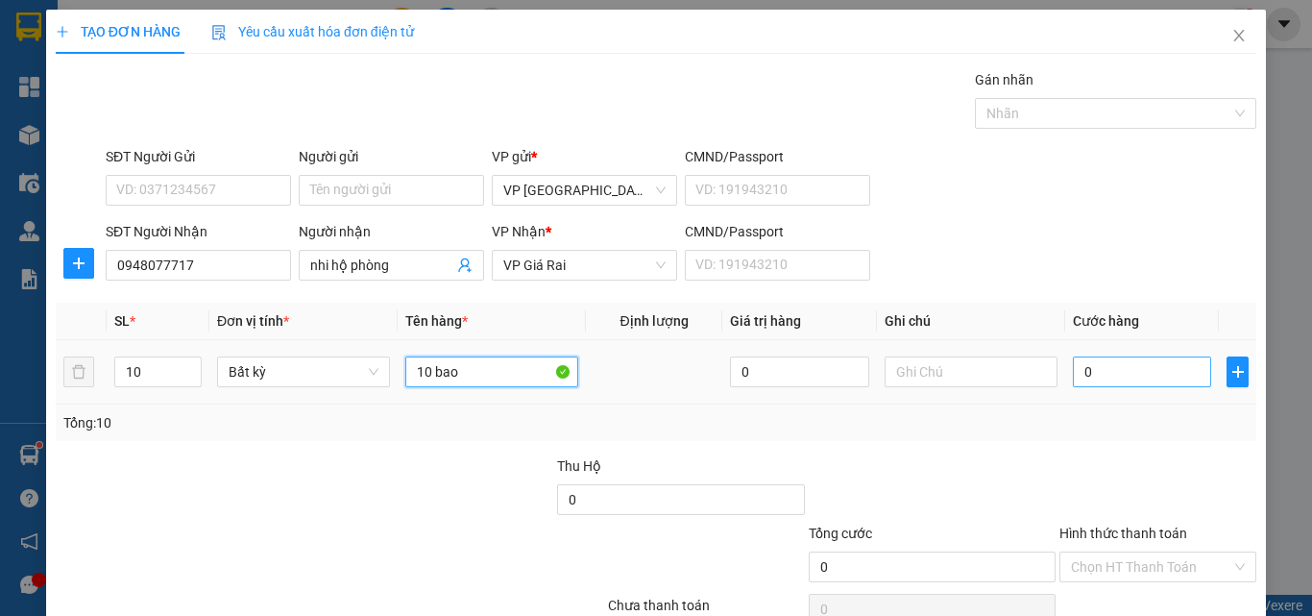
type input "10 bao"
click at [1112, 382] on input "0" at bounding box center [1142, 371] width 138 height 31
type input "5"
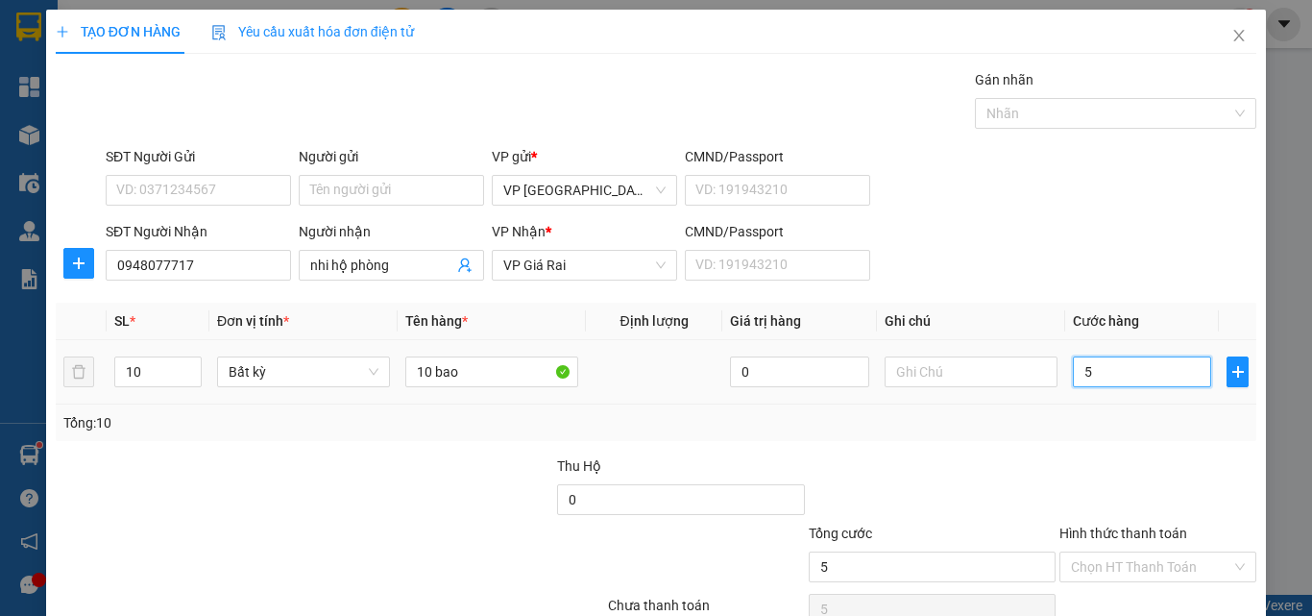
type input "50"
type input "500"
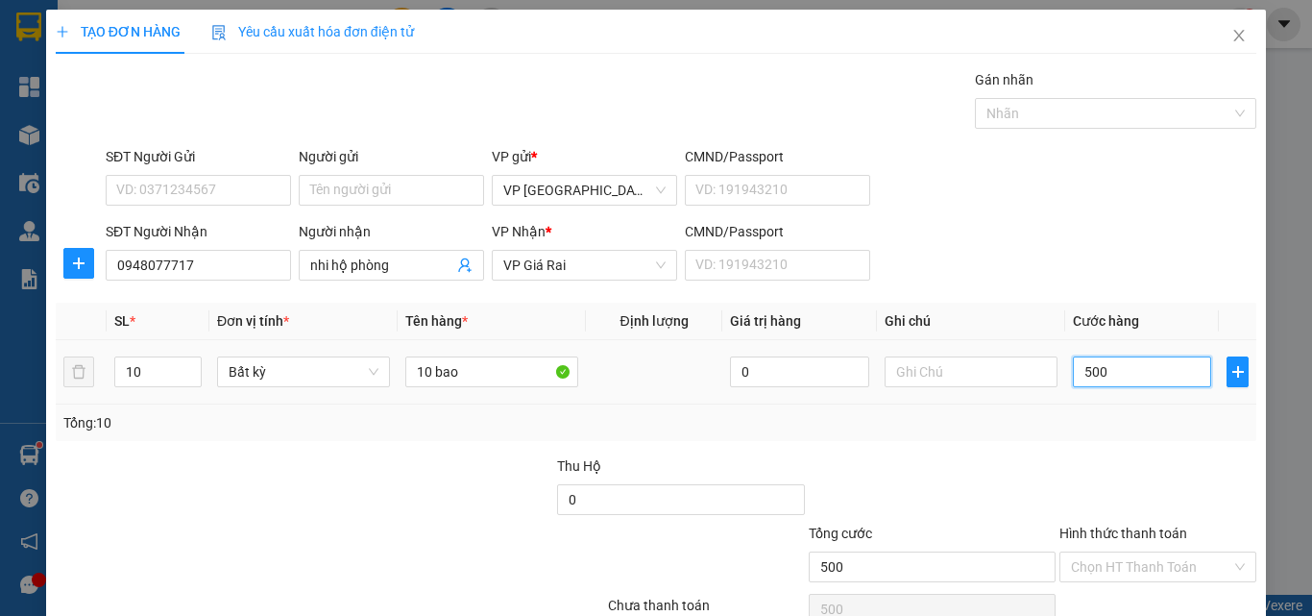
type input "500"
type input "500.000"
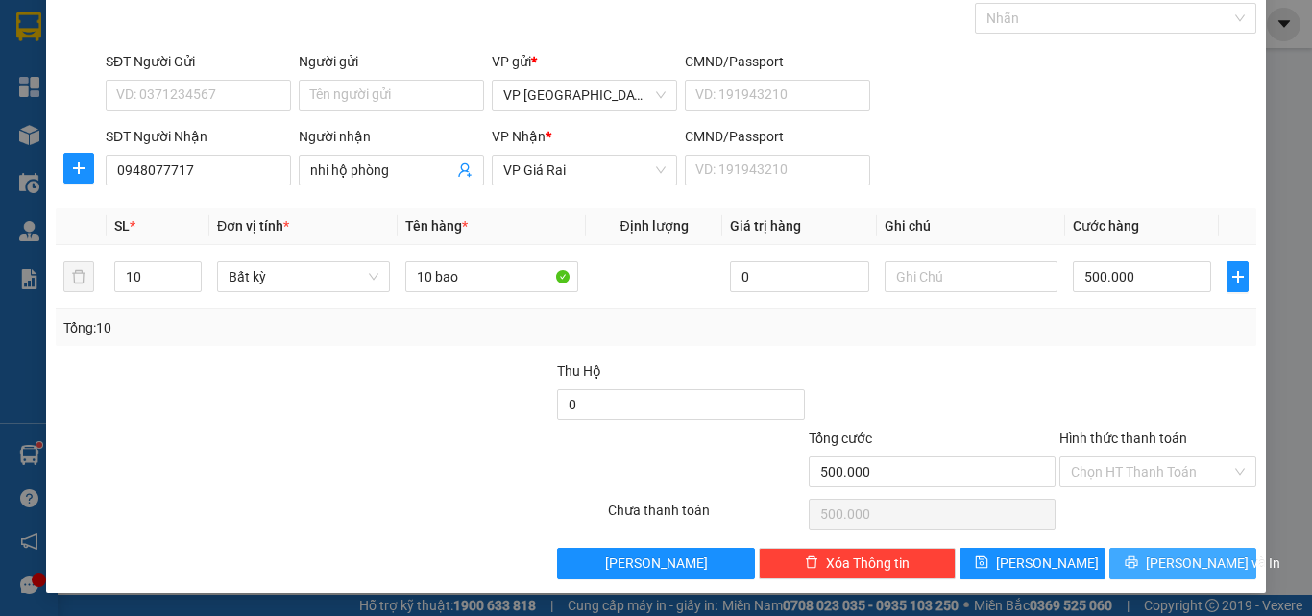
click at [1150, 563] on button "[PERSON_NAME] và In" at bounding box center [1182, 563] width 147 height 31
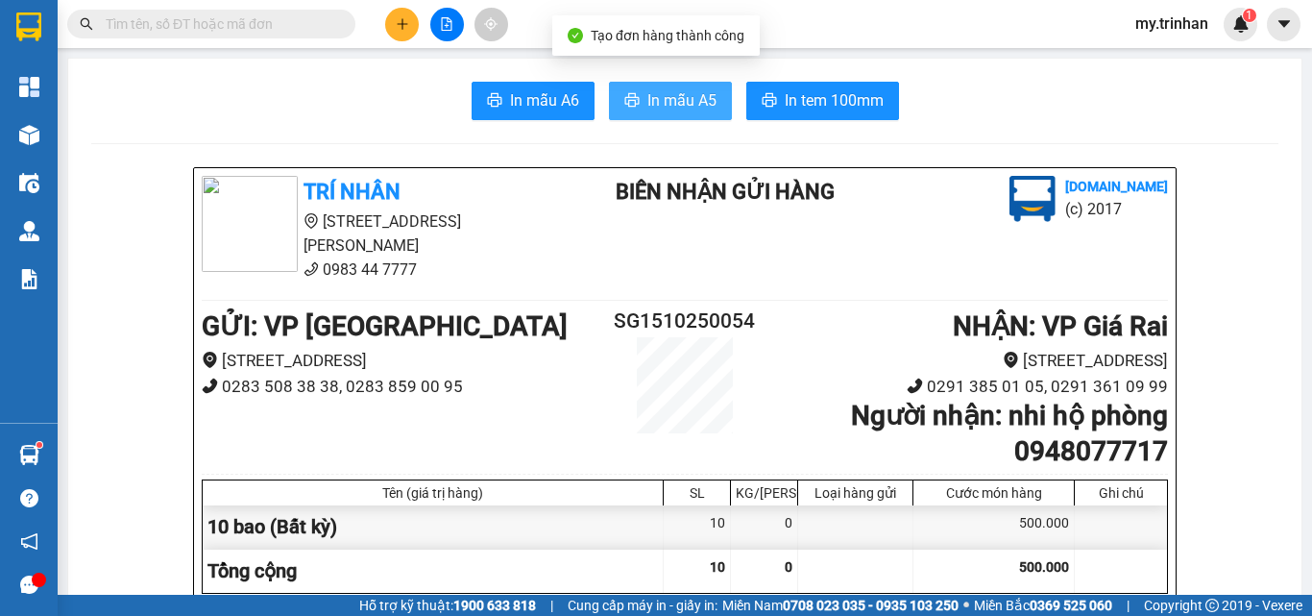
click at [656, 102] on span "In mẫu A5" at bounding box center [681, 100] width 69 height 24
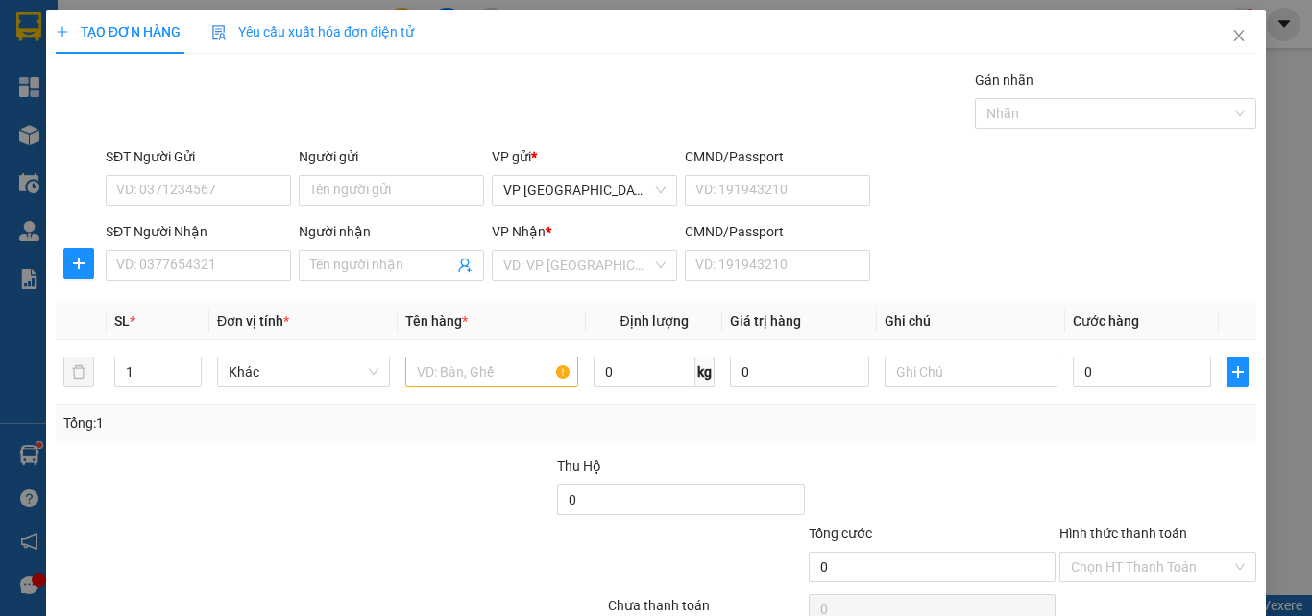
click at [1029, 270] on div "SĐT Người Nhận VD: 0377654321 Người nhận Tên người nhận VP Nhận * VD: VP Sài Gò…" at bounding box center [681, 254] width 1158 height 67
click at [223, 273] on input "SĐT Người Nhận" at bounding box center [198, 265] width 185 height 31
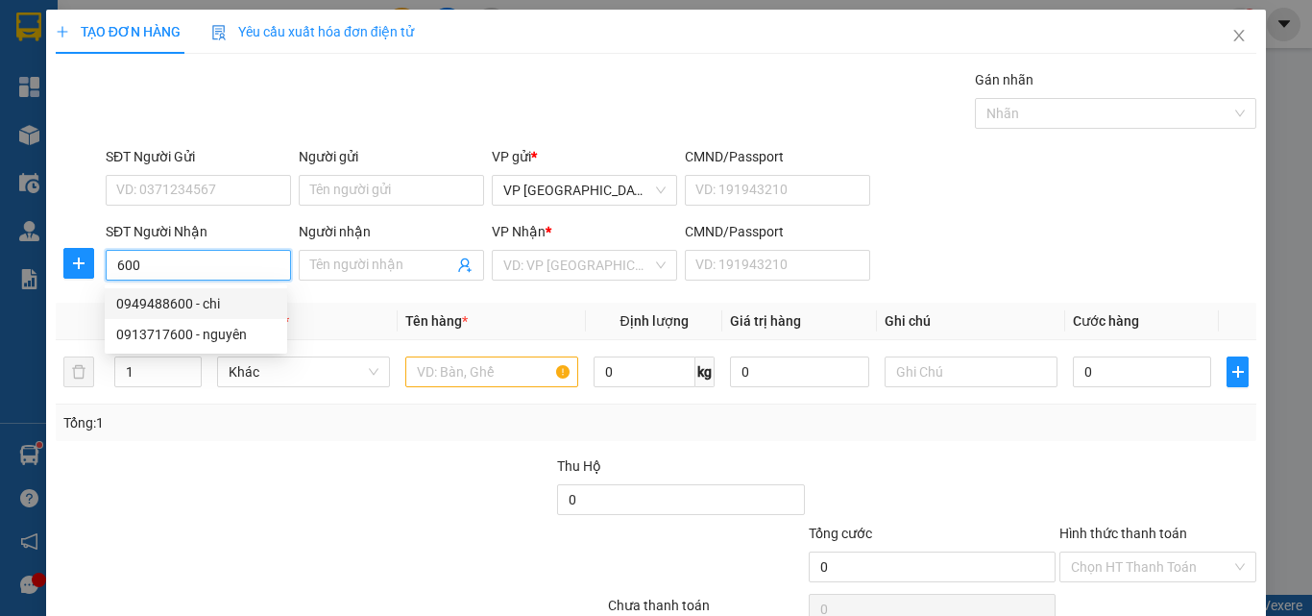
click at [237, 308] on div "0949488600 - chi" at bounding box center [195, 303] width 159 height 21
type input "0949488600"
type input "chi"
type input "30.000"
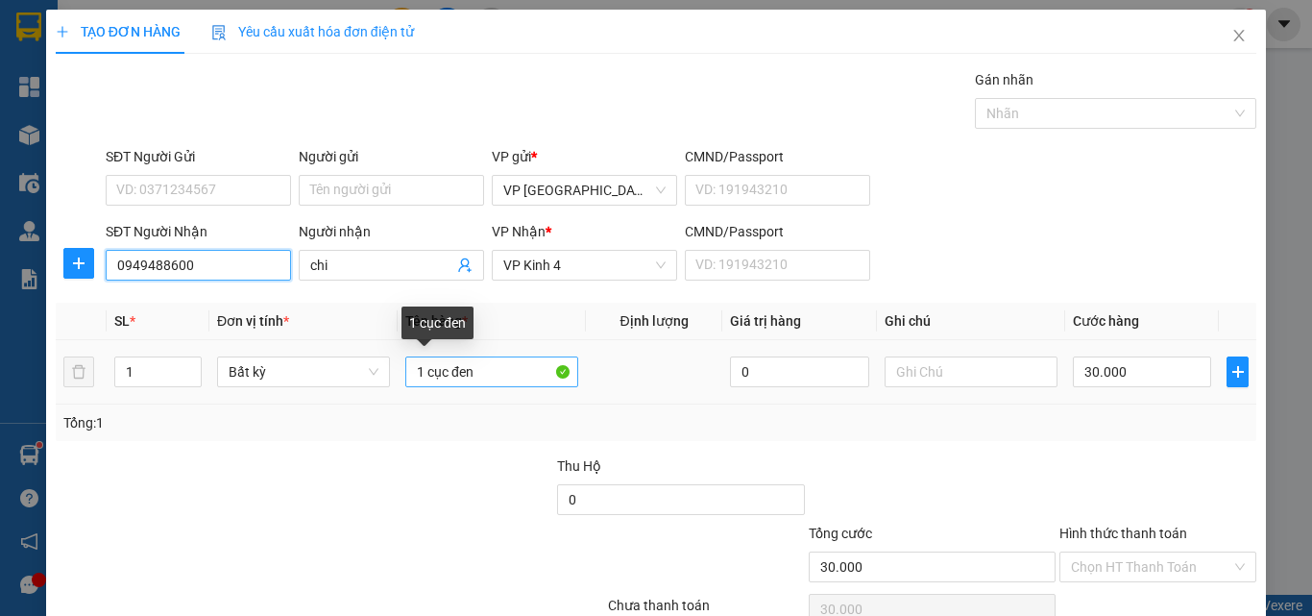
type input "0949488600"
drag, startPoint x: 475, startPoint y: 375, endPoint x: 365, endPoint y: 378, distance: 109.5
click at [365, 378] on tr "1 Bất kỳ 1 cục đen 0 30.000" at bounding box center [656, 372] width 1201 height 64
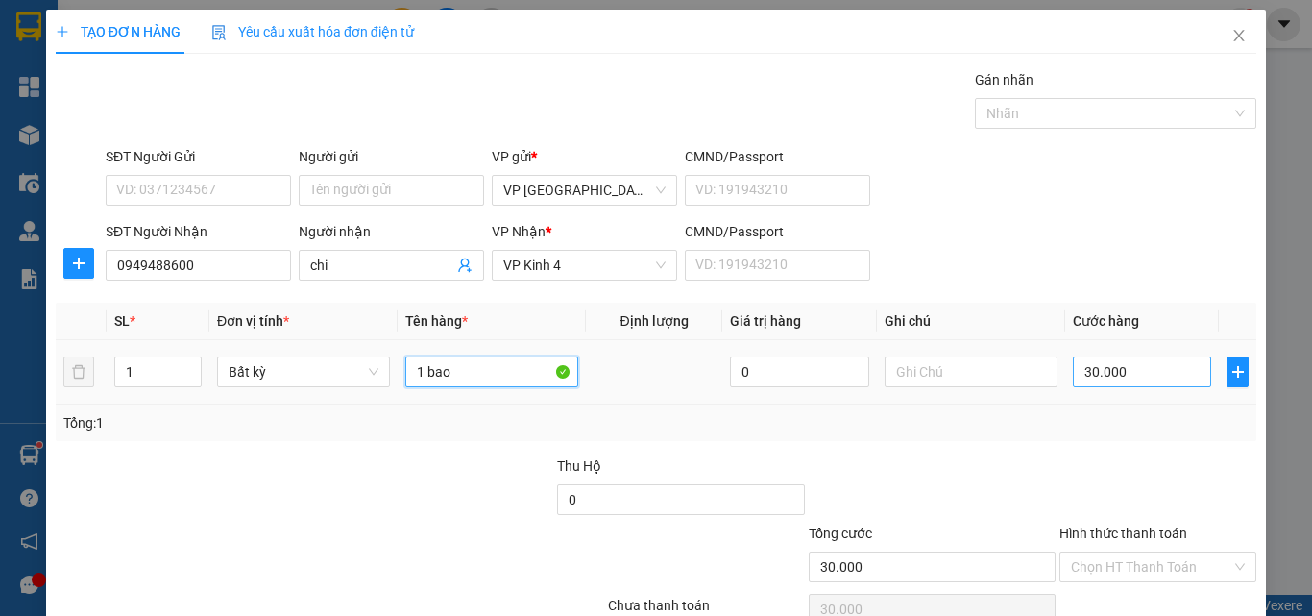
type input "1 bao"
click at [1107, 375] on input "30.000" at bounding box center [1142, 371] width 138 height 31
type input "5"
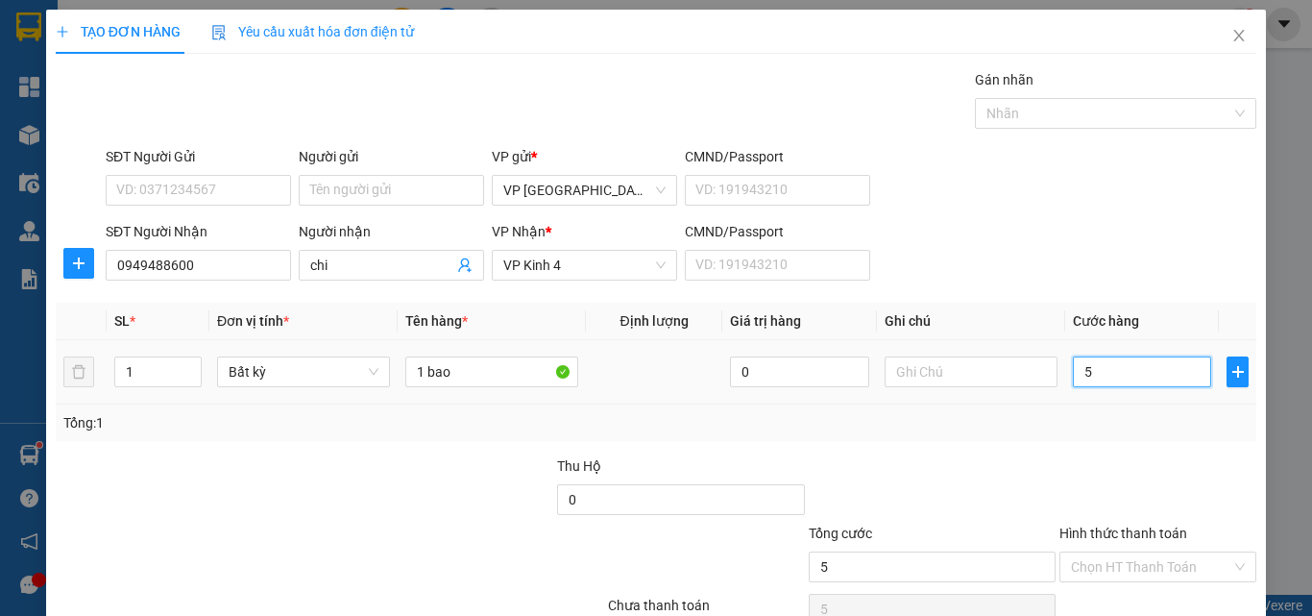
type input "50"
type input "5"
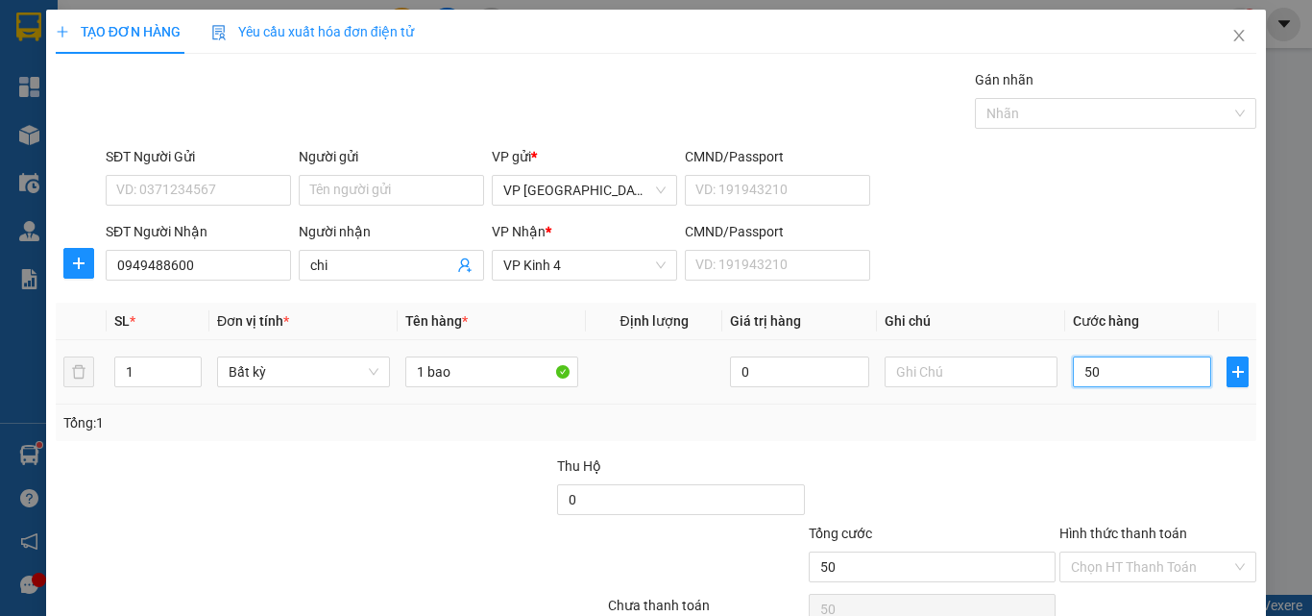
type input "5"
type input "0"
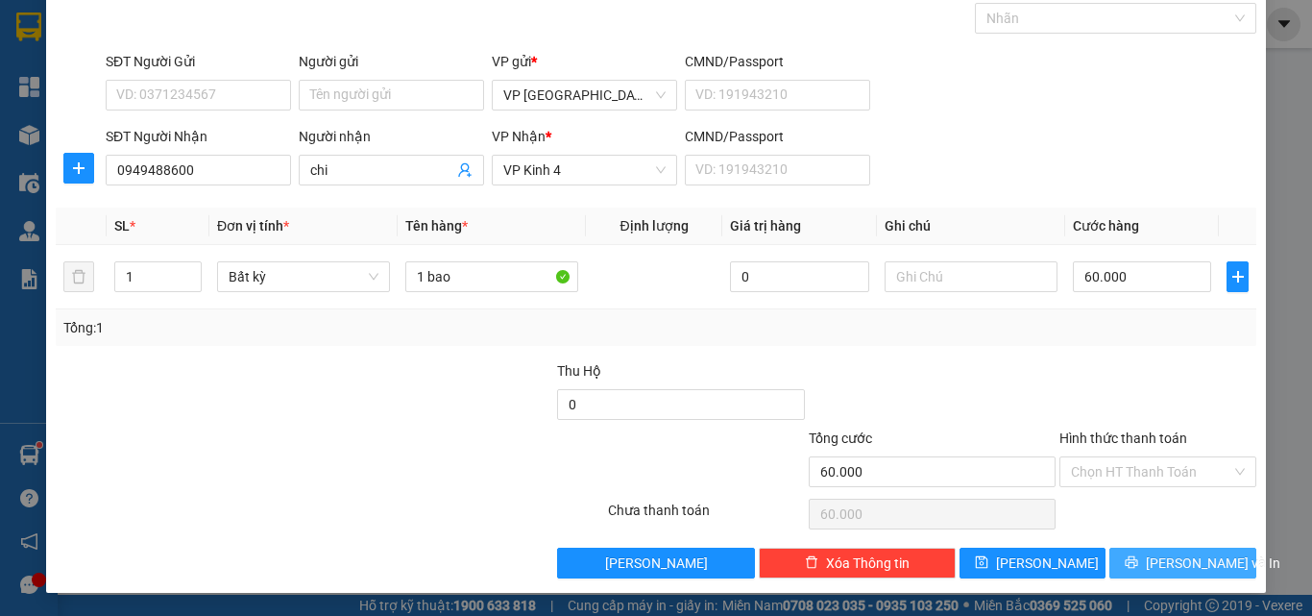
click at [1182, 555] on span "[PERSON_NAME] và In" at bounding box center [1213, 562] width 134 height 21
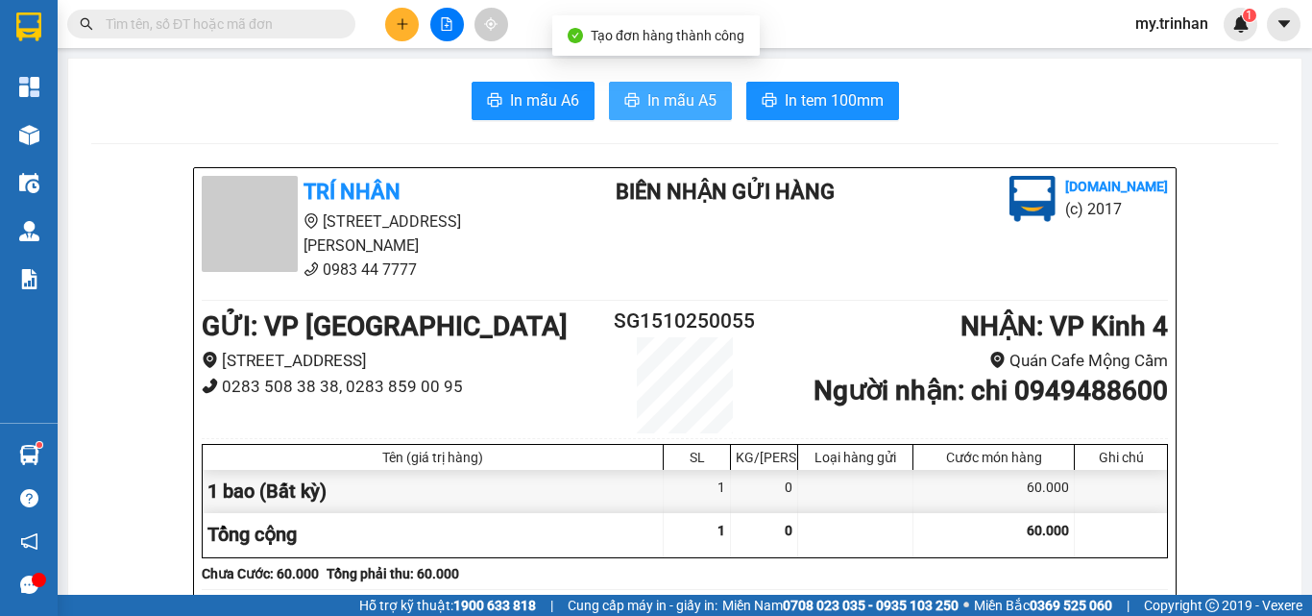
click at [655, 101] on span "In mẫu A5" at bounding box center [681, 100] width 69 height 24
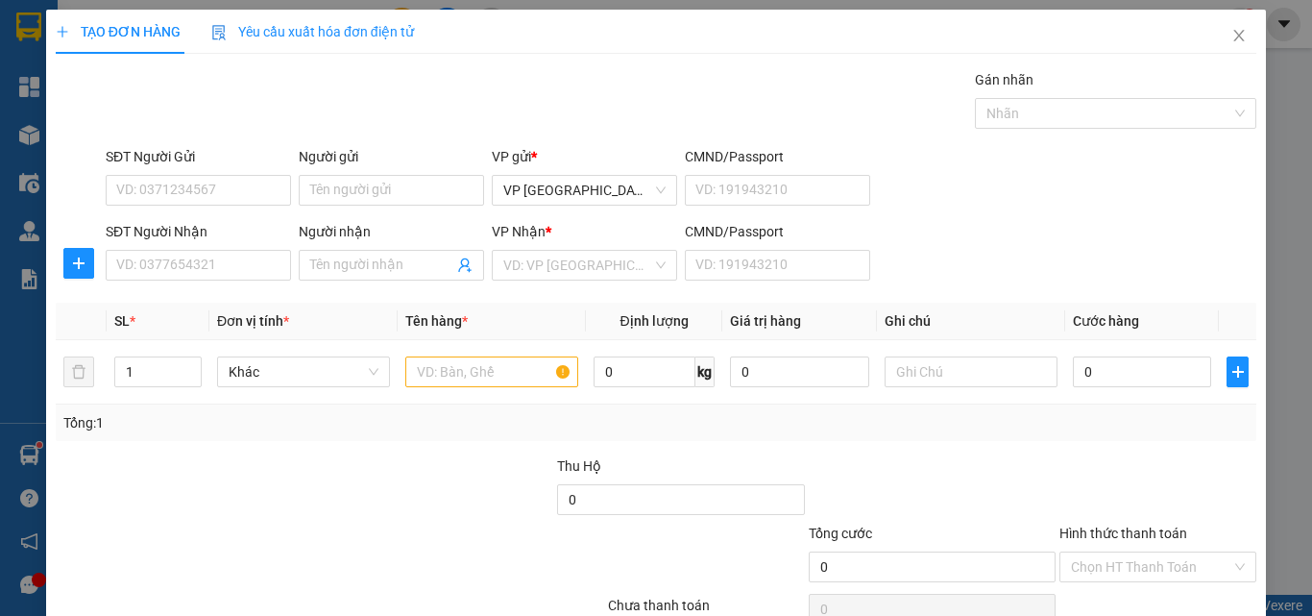
click at [1133, 243] on div "SĐT Người Nhận VD: 0377654321 Người nhận Tên người nhận VP Nhận * VD: VP Sài Gò…" at bounding box center [681, 254] width 1158 height 67
click at [186, 259] on input "SĐT Người Nhận" at bounding box center [198, 265] width 185 height 31
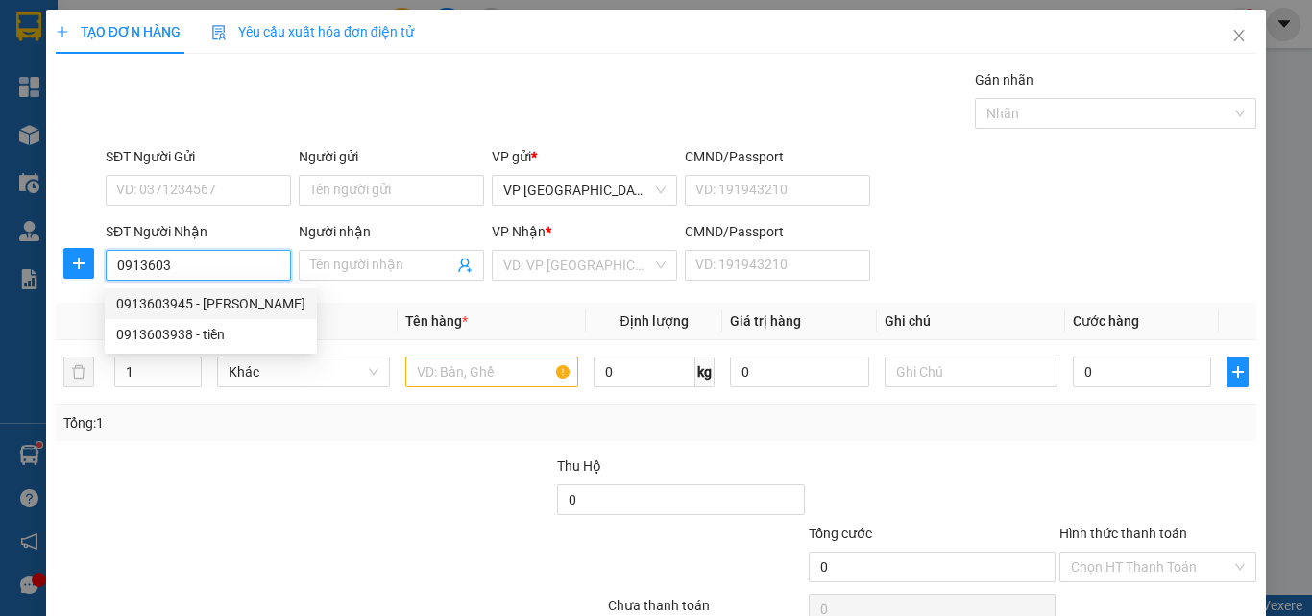
click at [218, 298] on div "0913603945 - TRẦN HOÀNG SƠN" at bounding box center [210, 303] width 189 height 21
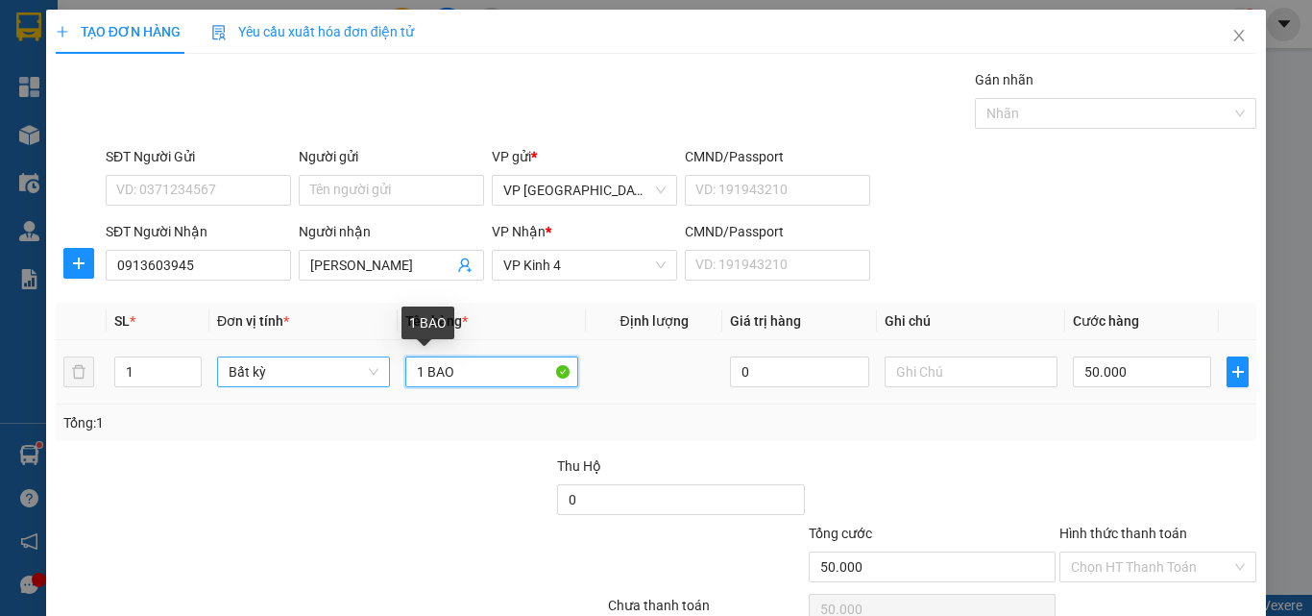
drag, startPoint x: 465, startPoint y: 369, endPoint x: 378, endPoint y: 363, distance: 87.6
click at [386, 365] on tr "1 Bất kỳ 1 BAO 0 50.000" at bounding box center [656, 372] width 1201 height 64
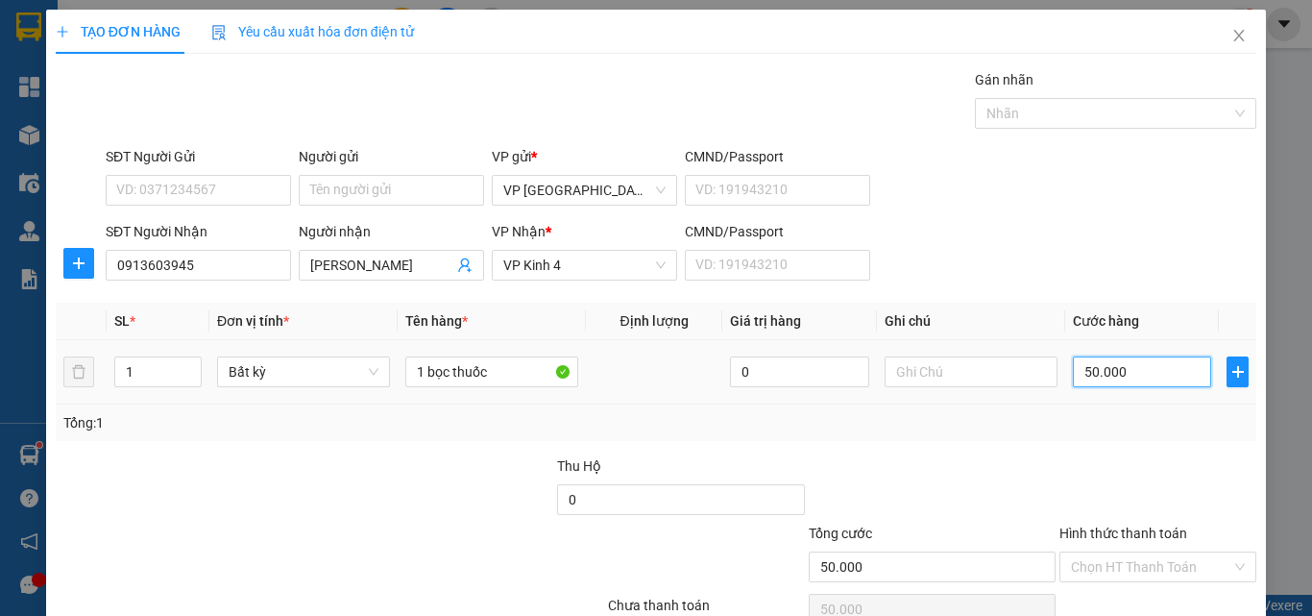
click at [1124, 363] on input "50.000" at bounding box center [1142, 371] width 138 height 31
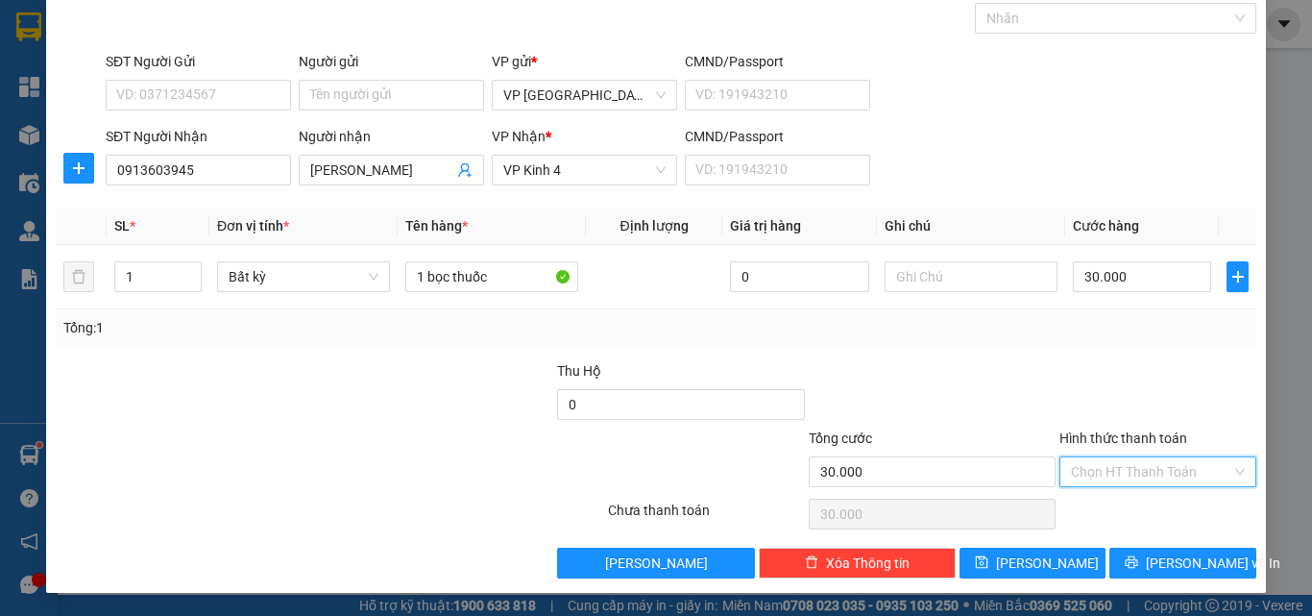
drag, startPoint x: 1127, startPoint y: 463, endPoint x: 1132, endPoint y: 488, distance: 25.4
click at [1129, 467] on input "Hình thức thanh toán" at bounding box center [1151, 471] width 160 height 29
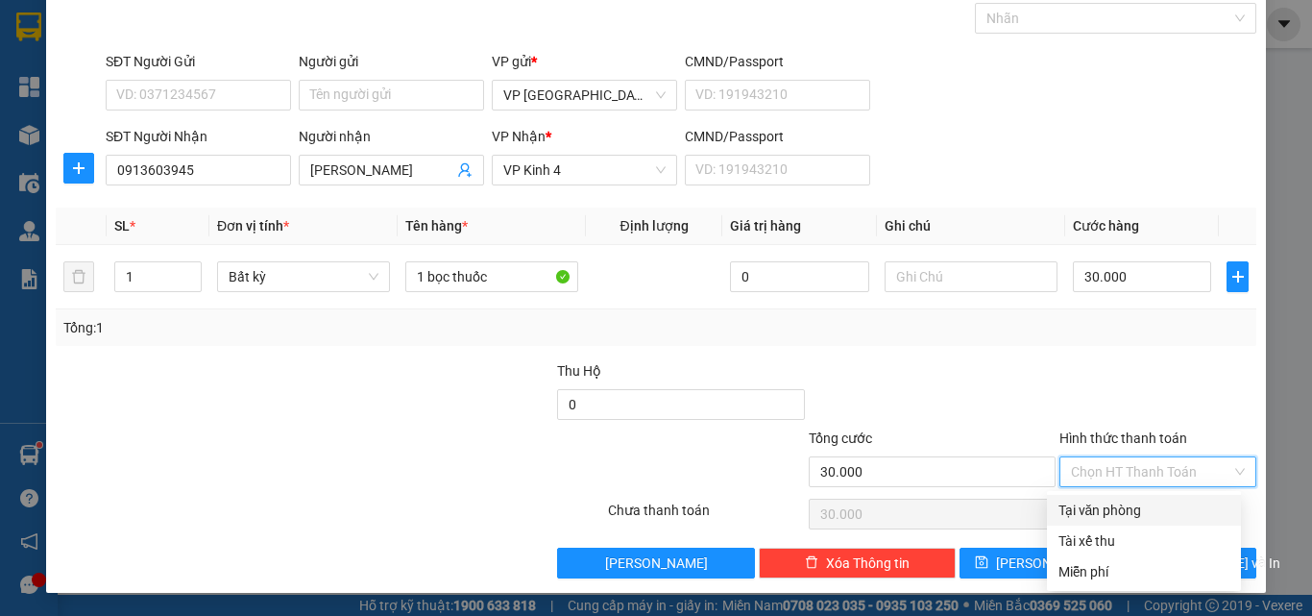
click at [1134, 500] on div "Tại văn phòng" at bounding box center [1144, 510] width 171 height 21
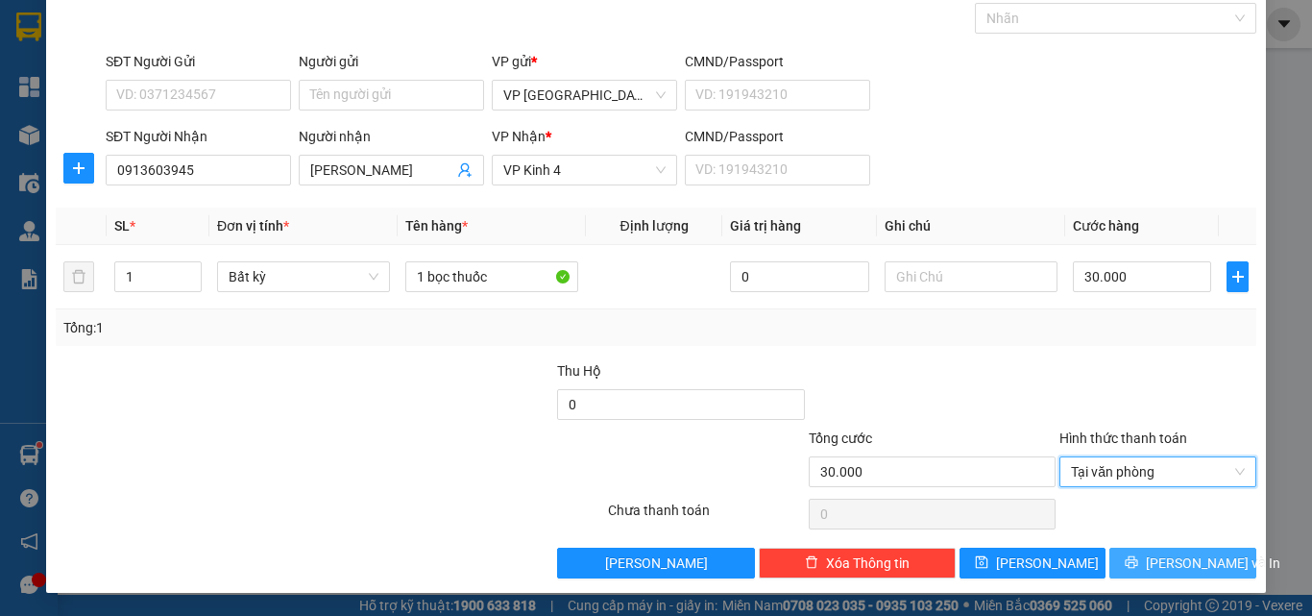
click at [1151, 560] on button "[PERSON_NAME] và In" at bounding box center [1182, 563] width 147 height 31
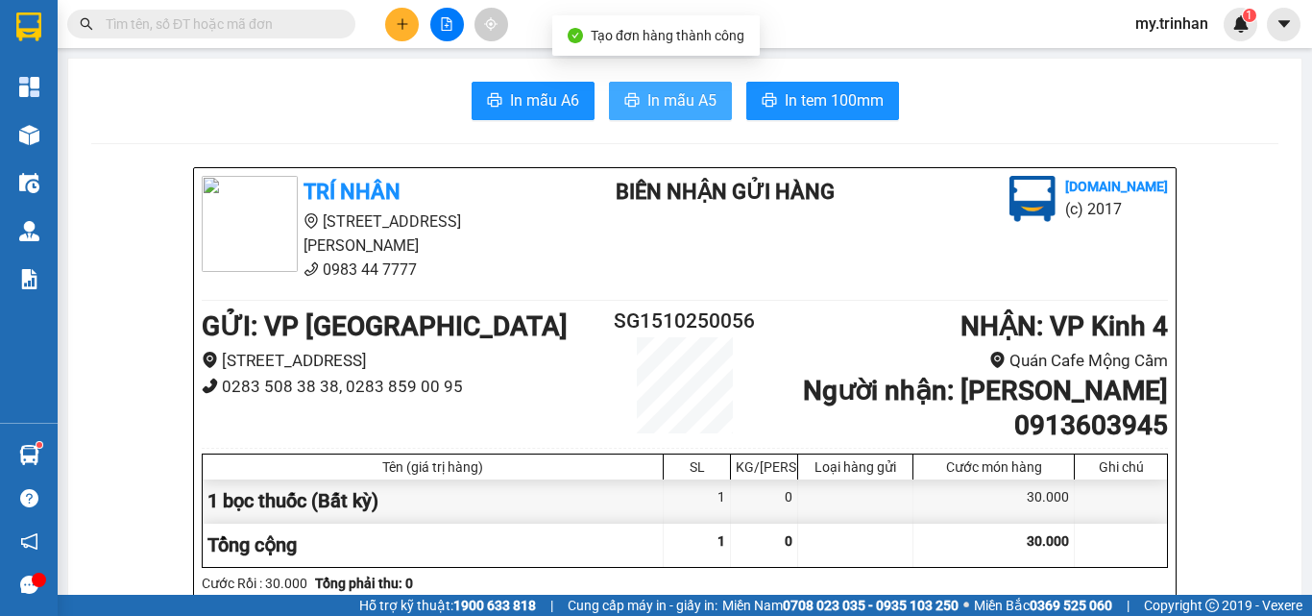
click at [647, 92] on span "In mẫu A5" at bounding box center [681, 100] width 69 height 24
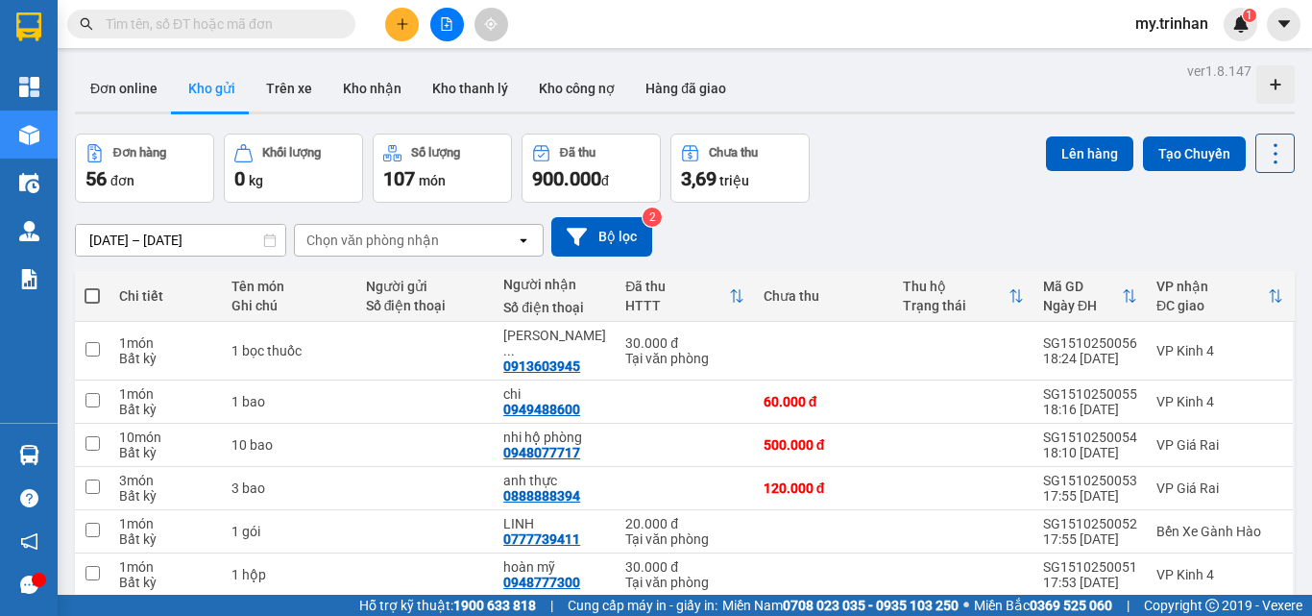
click at [1156, 238] on div "[DATE] – [DATE] Press the down arrow key to interact with the calendar and sele…" at bounding box center [685, 236] width 1220 height 39
click at [410, 27] on button at bounding box center [402, 25] width 34 height 34
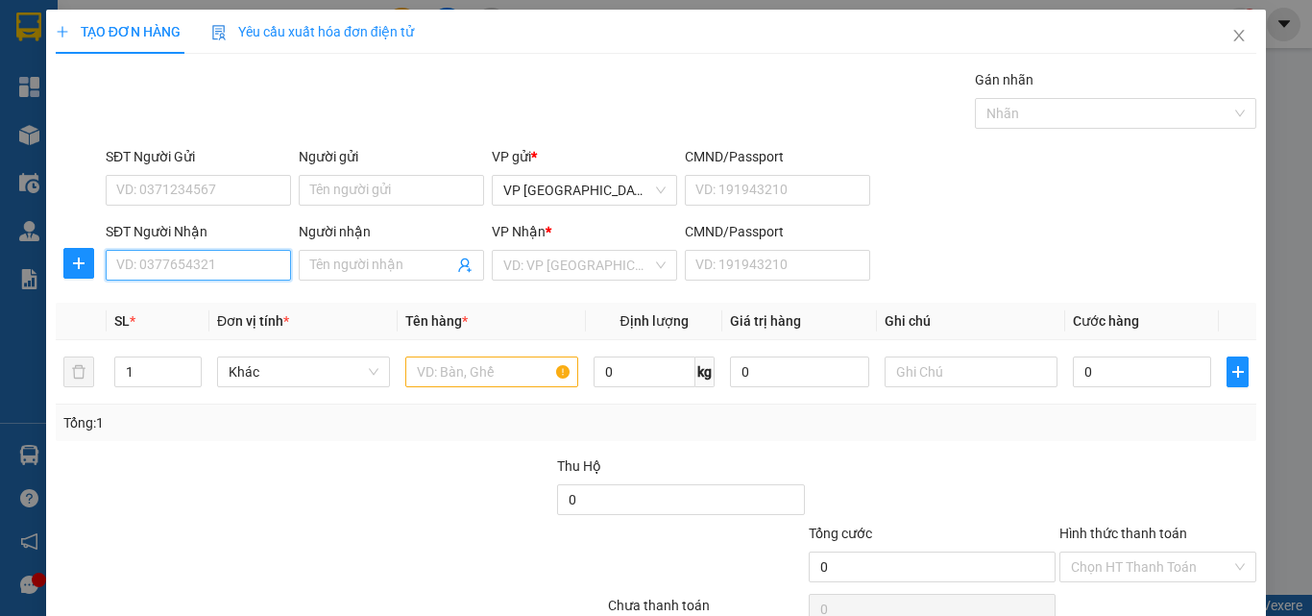
click at [205, 267] on input "SĐT Người Nhận" at bounding box center [198, 265] width 185 height 31
click at [190, 269] on input "03549500" at bounding box center [198, 265] width 185 height 31
click at [208, 302] on div "0354950076 - yến" at bounding box center [195, 303] width 159 height 21
type input "0354950076"
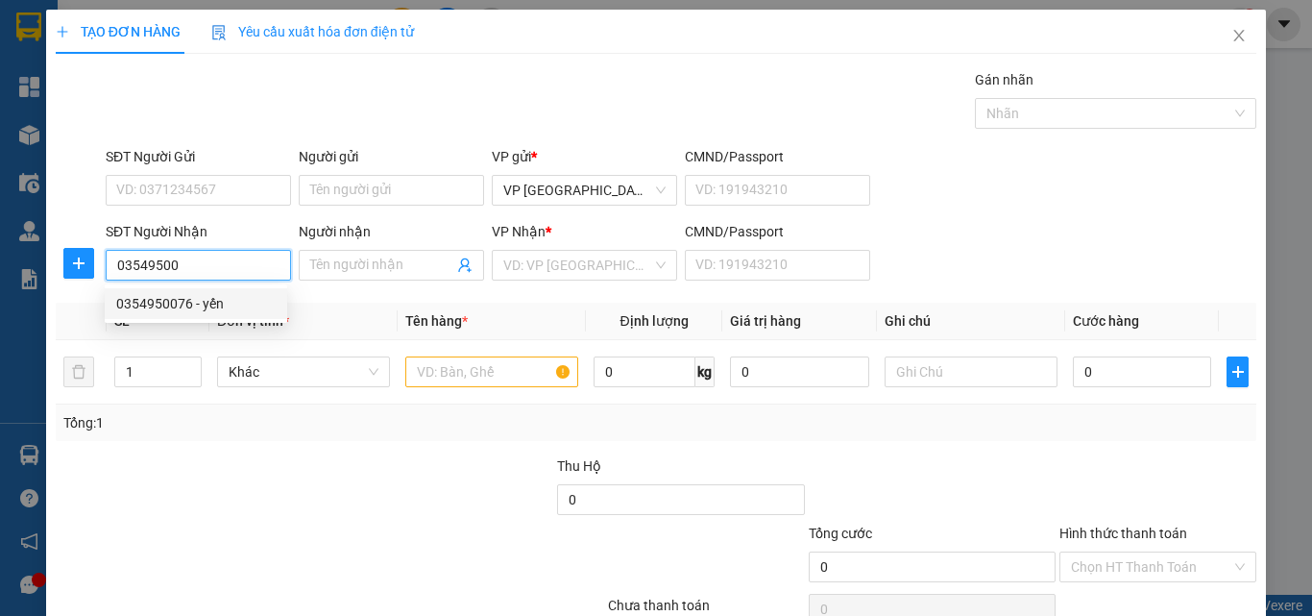
type input "yến"
type input "50.000"
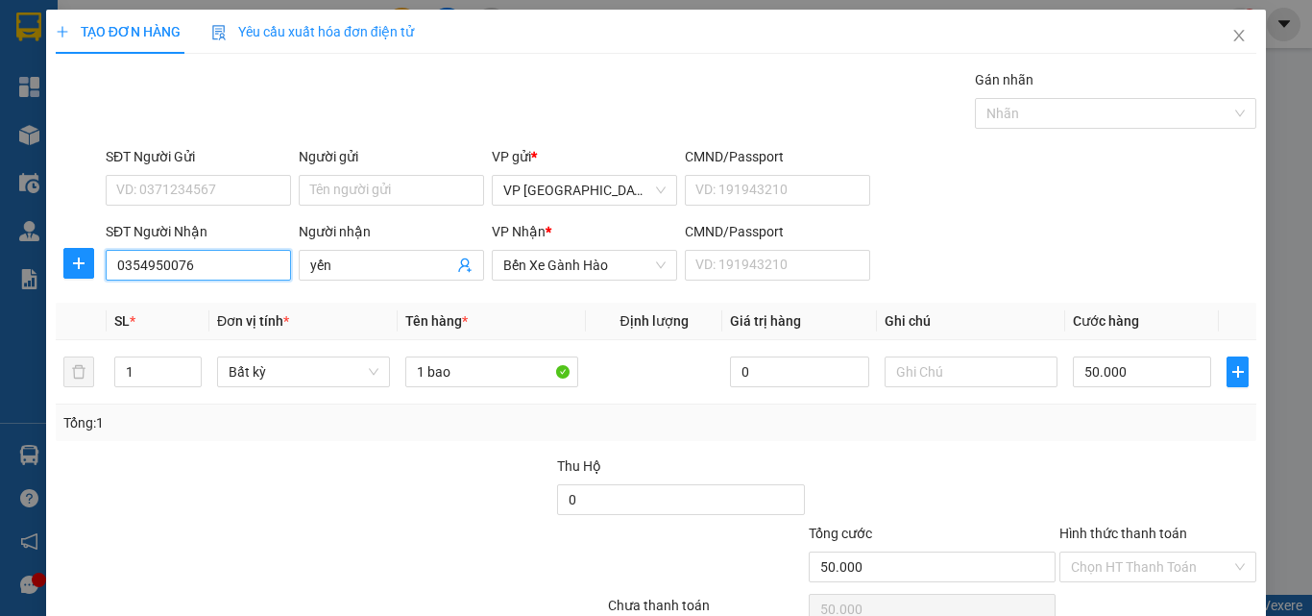
type input "0354950076"
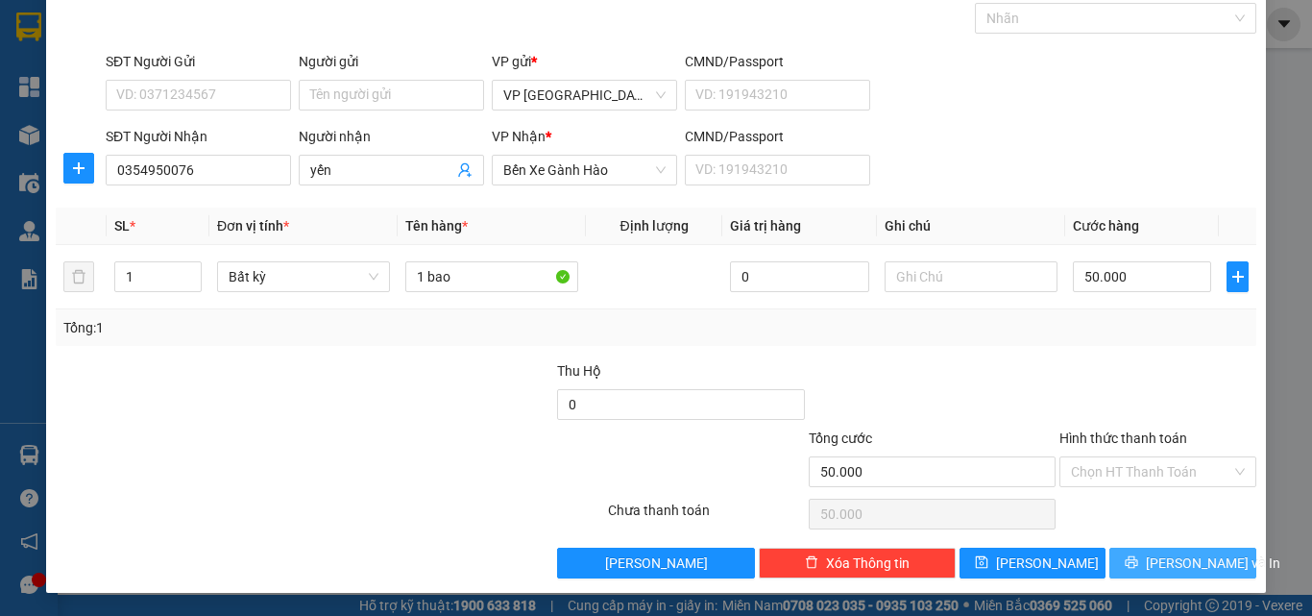
click at [1170, 559] on span "[PERSON_NAME] và In" at bounding box center [1213, 562] width 134 height 21
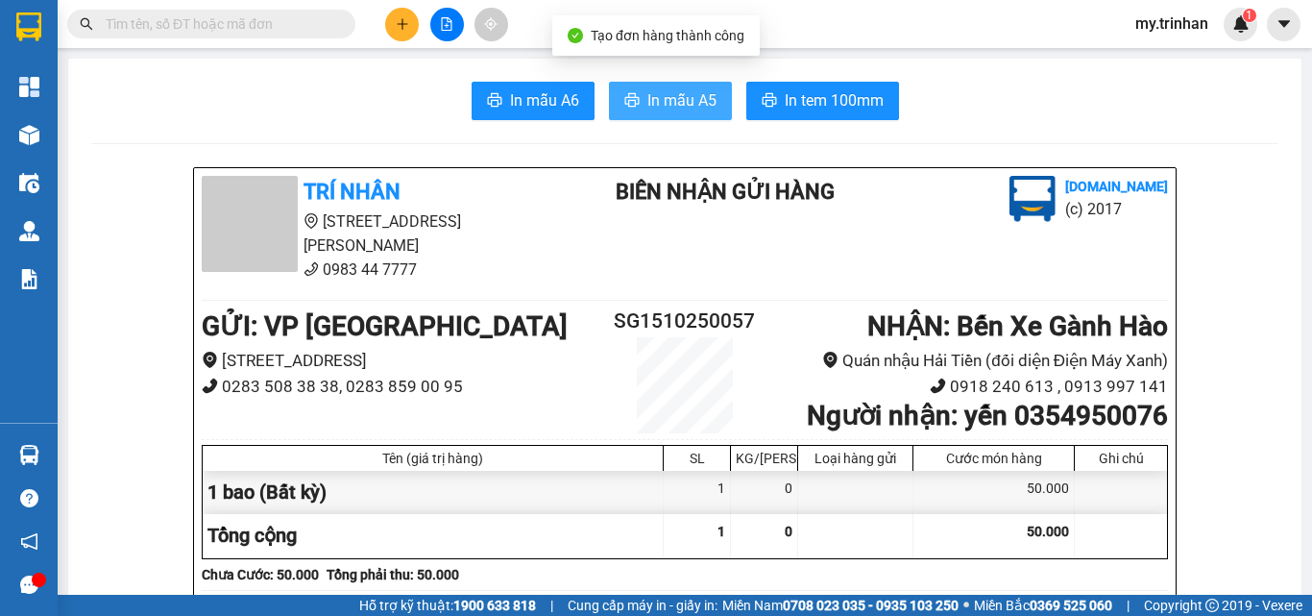
click at [652, 105] on span "In mẫu A5" at bounding box center [681, 100] width 69 height 24
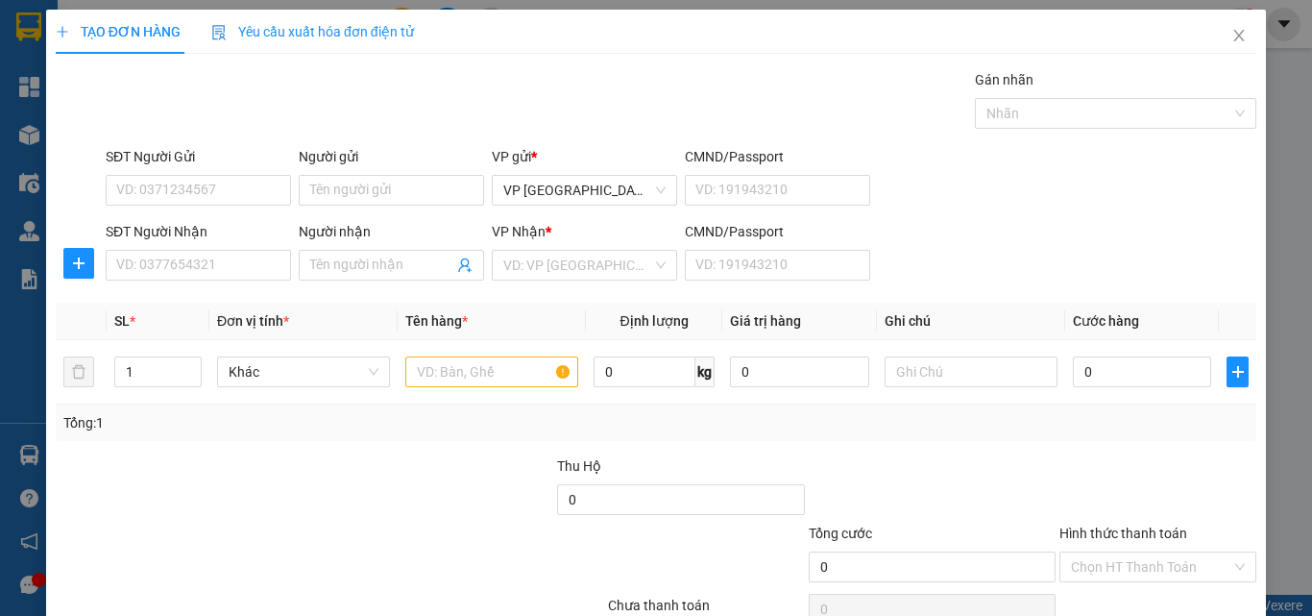
click at [1027, 238] on div "SĐT Người Nhận VD: 0377654321 Người nhận Tên người nhận VP Nhận * VD: VP Sài Gò…" at bounding box center [681, 254] width 1158 height 67
click at [136, 259] on input "SĐT Người Nhận" at bounding box center [198, 265] width 185 height 31
click at [135, 257] on input "SĐT Người Nhận" at bounding box center [198, 265] width 185 height 31
click at [148, 269] on input "SĐT Người Nhận" at bounding box center [198, 265] width 185 height 31
type input "0947324913"
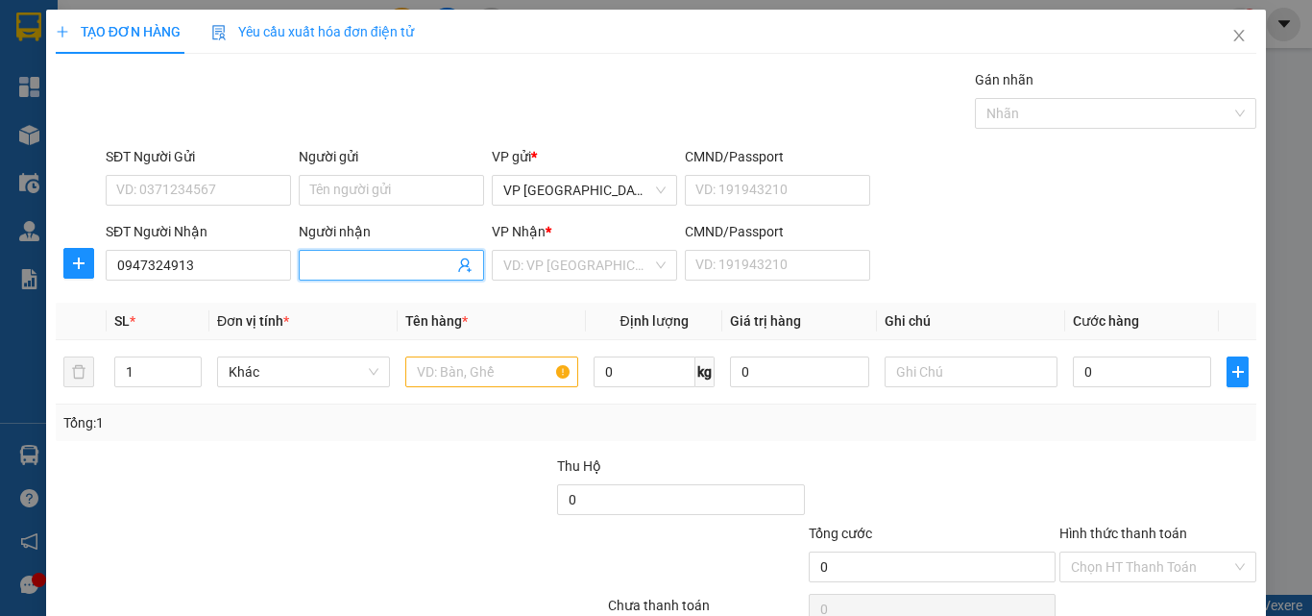
click at [380, 261] on input "Người nhận" at bounding box center [381, 265] width 143 height 21
type input "trắng"
click at [548, 264] on input "search" at bounding box center [577, 265] width 149 height 29
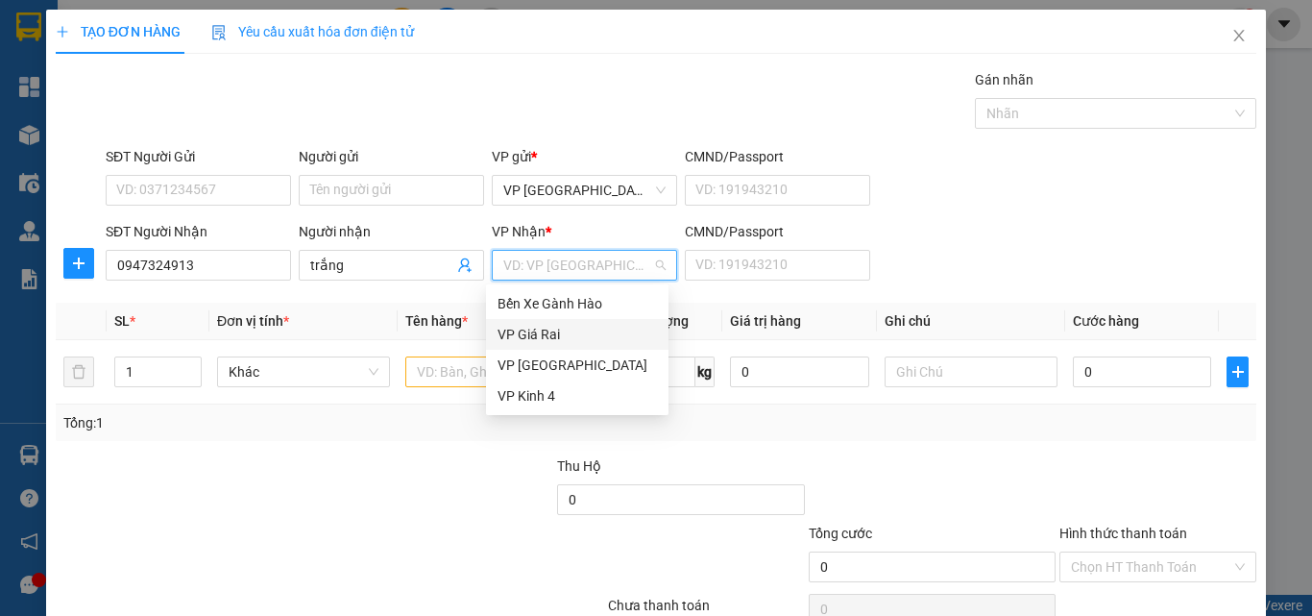
click at [536, 333] on div "VP Giá Rai" at bounding box center [577, 334] width 159 height 21
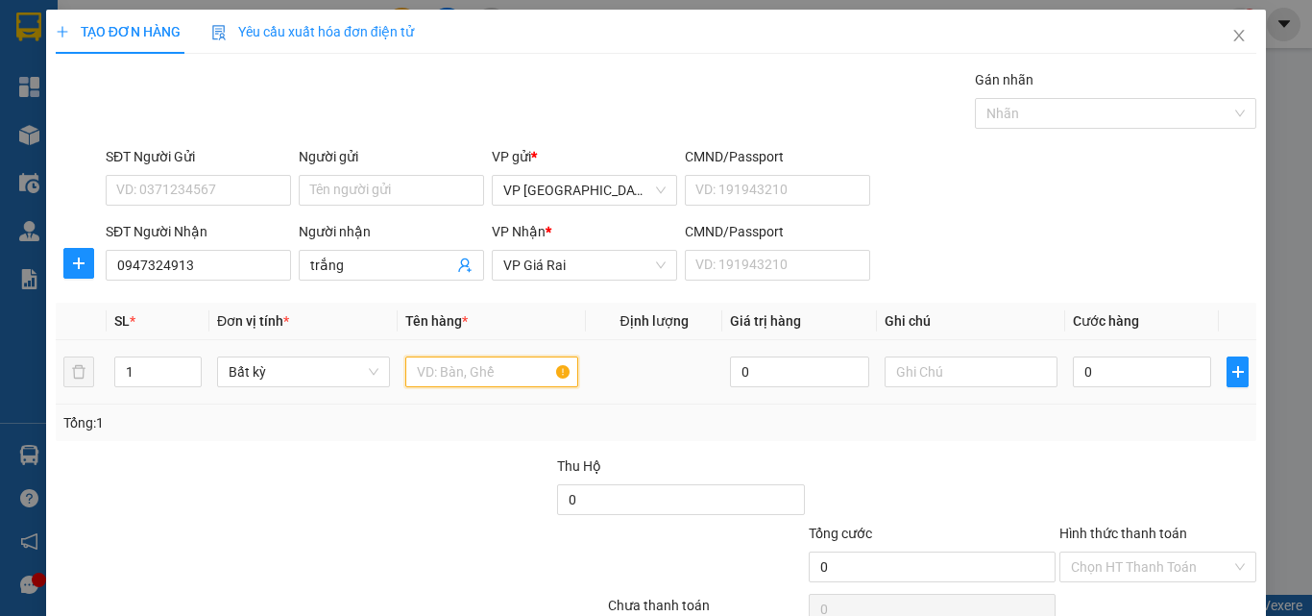
click at [448, 379] on input "text" at bounding box center [491, 371] width 173 height 31
type input "1th"
drag, startPoint x: 1102, startPoint y: 369, endPoint x: 1091, endPoint y: 374, distance: 11.6
click at [1103, 369] on input "0" at bounding box center [1142, 371] width 138 height 31
type input "3"
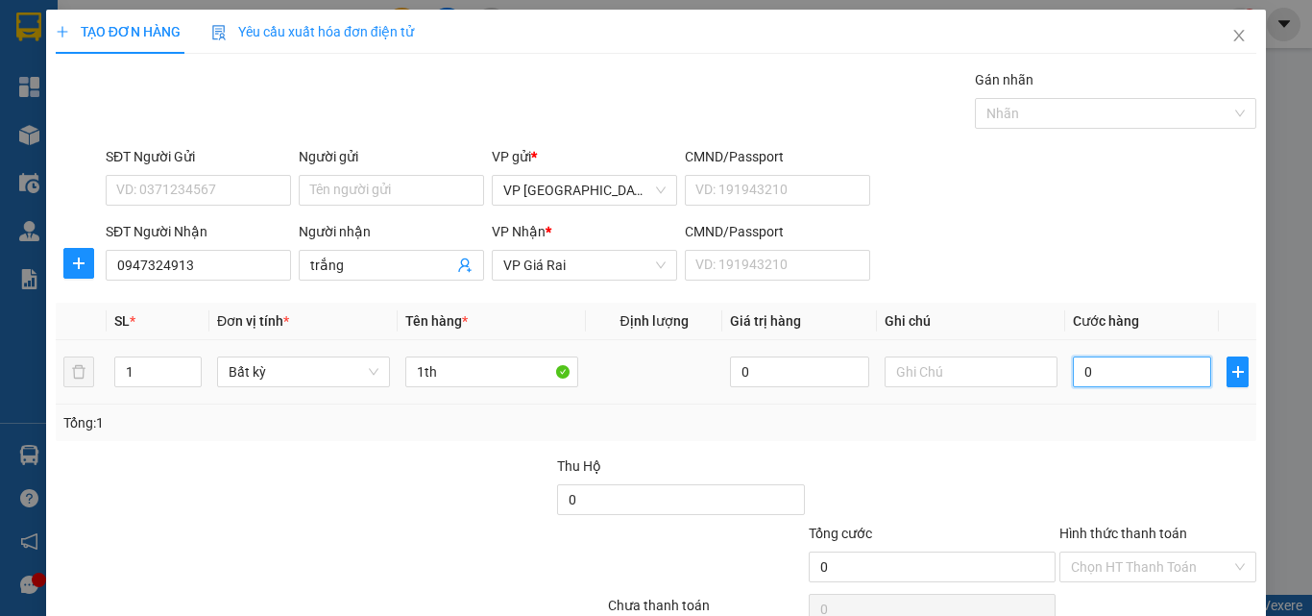
type input "3"
type input "30"
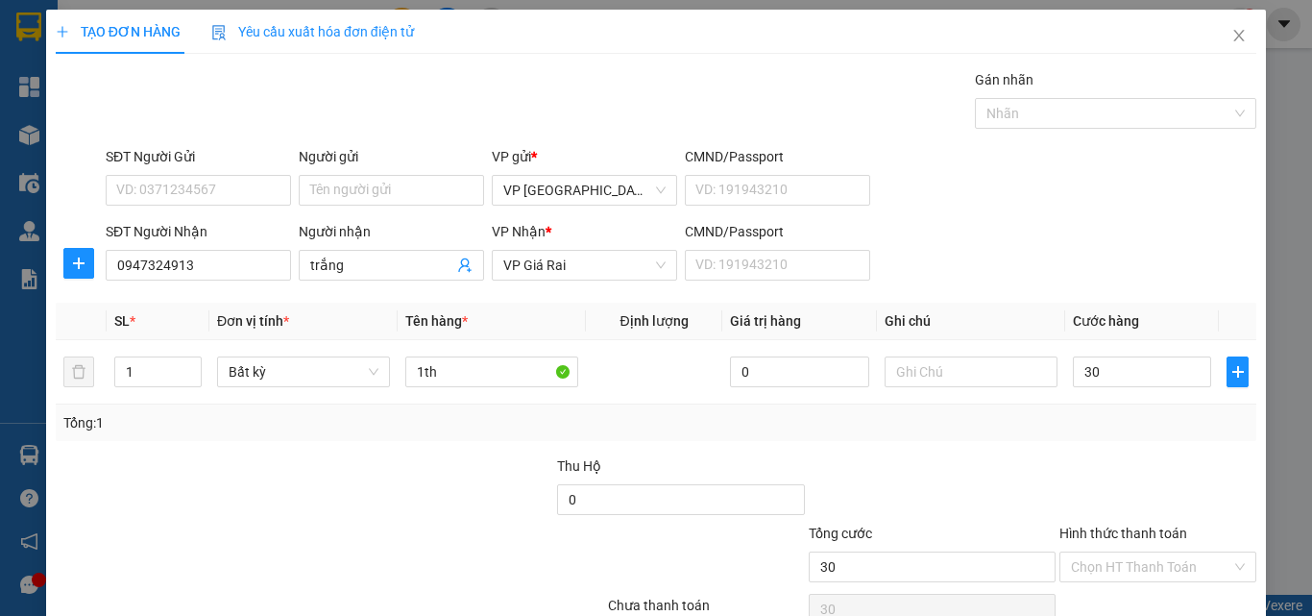
type input "30.000"
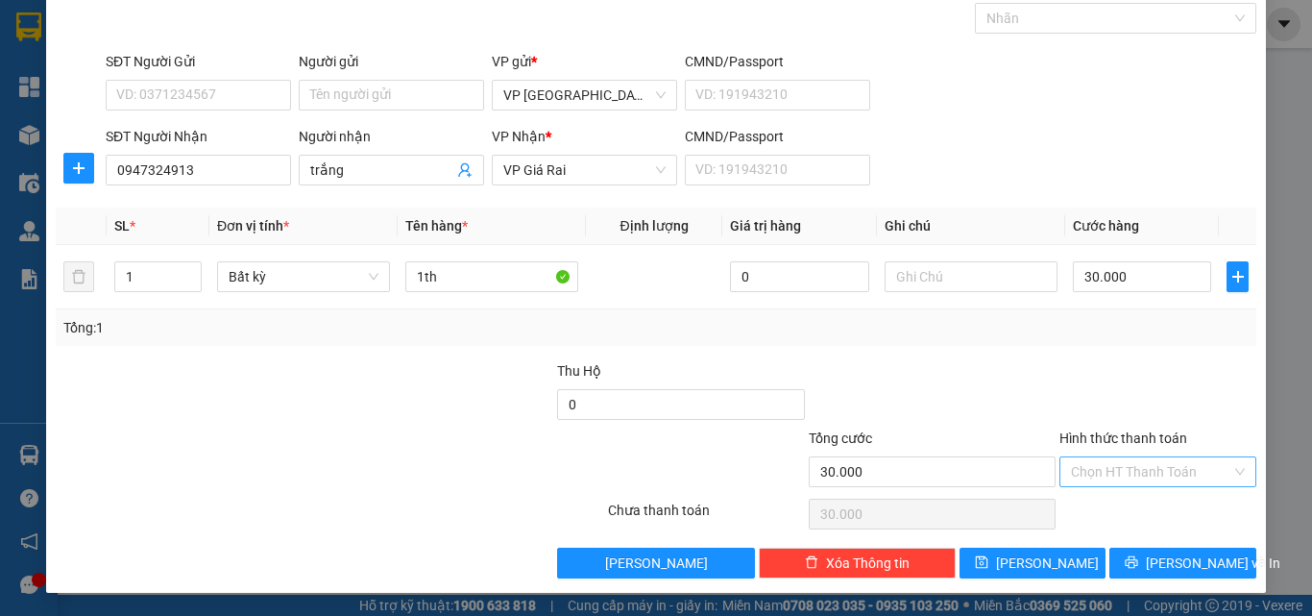
click at [1100, 470] on input "Hình thức thanh toán" at bounding box center [1151, 471] width 160 height 29
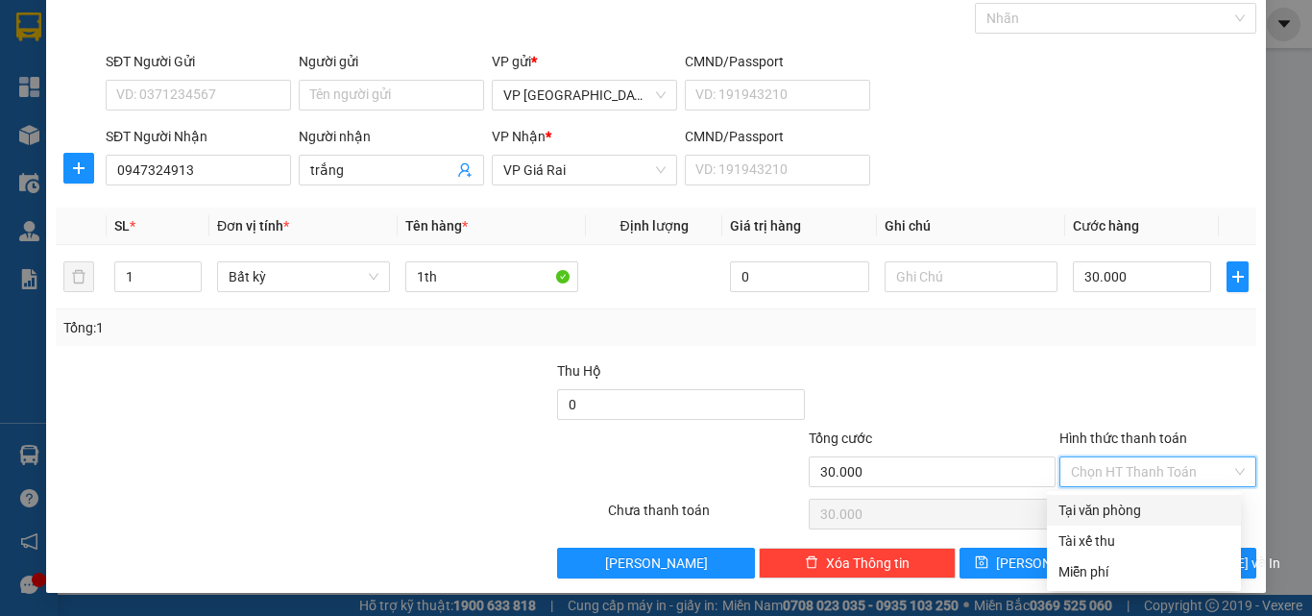
click at [1125, 508] on div "Tại văn phòng" at bounding box center [1144, 510] width 171 height 21
type input "0"
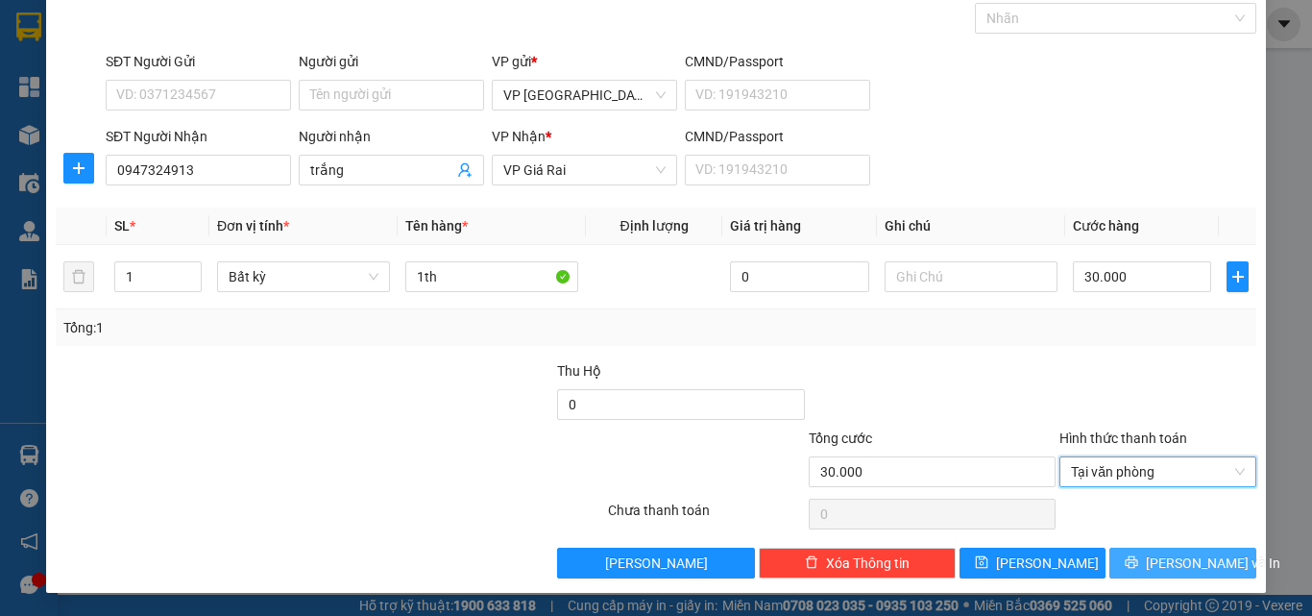
click at [1136, 560] on icon "printer" at bounding box center [1132, 562] width 12 height 12
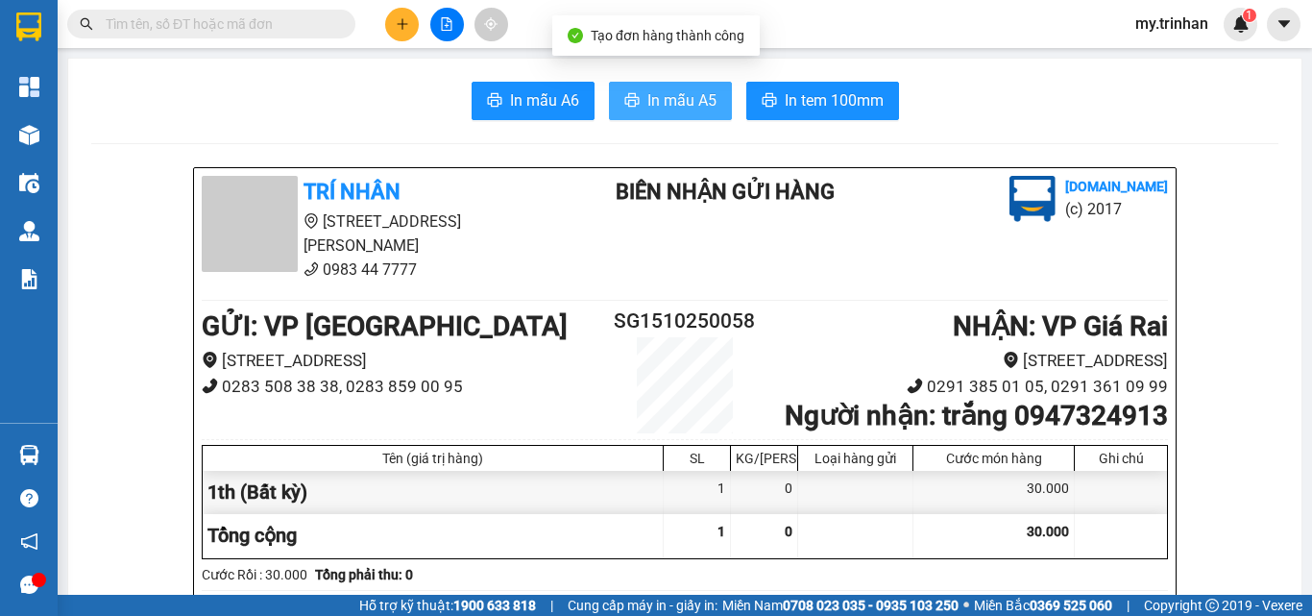
click at [614, 91] on button "In mẫu A5" at bounding box center [670, 101] width 123 height 38
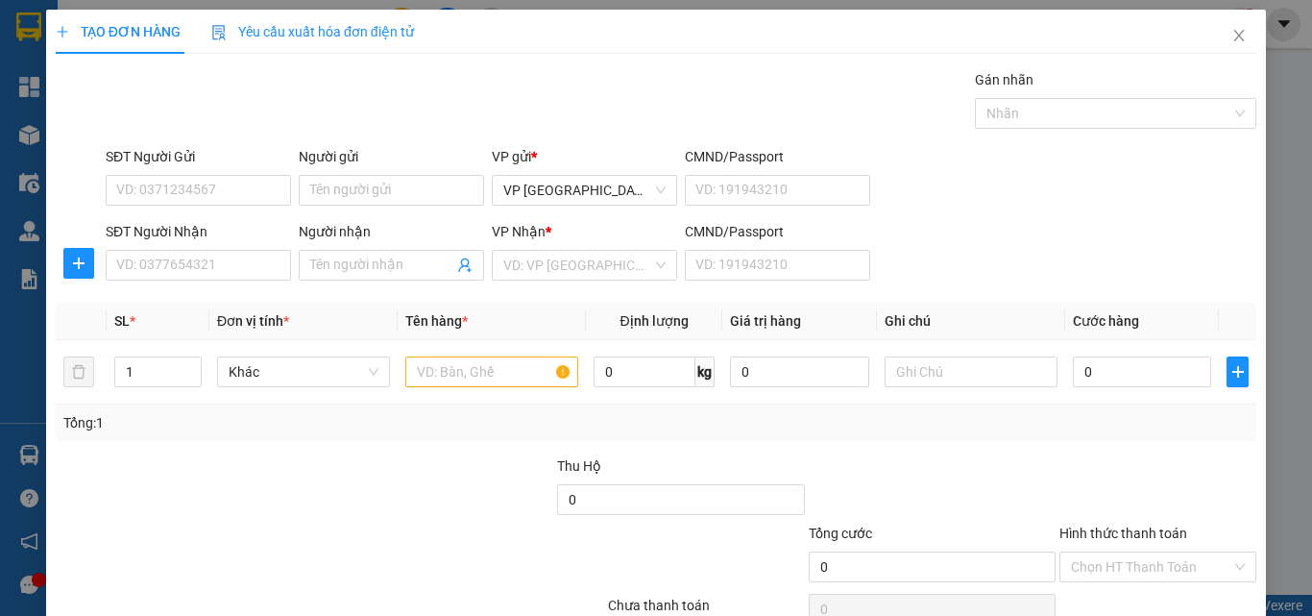
click at [1134, 190] on div "SĐT Người Gửi VD: 0371234567 Người gửi Tên người gửi VP gửi * VP [GEOGRAPHIC_DA…" at bounding box center [681, 179] width 1158 height 67
click at [973, 252] on div "SĐT Người Nhận VD: 0377654321 Người nhận Tên người nhận VP Nhận * VD: VP Sài Gò…" at bounding box center [681, 254] width 1158 height 67
click at [945, 256] on div "SĐT Người Nhận VD: 0377654321 Người nhận Tên người nhận VP Nhận * VD: VP Sài Gò…" at bounding box center [681, 254] width 1158 height 67
click at [956, 266] on div "SĐT Người Nhận VD: 0377654321 Người nhận Tên người nhận VP Nhận * VD: VP Sài Gò…" at bounding box center [681, 254] width 1158 height 67
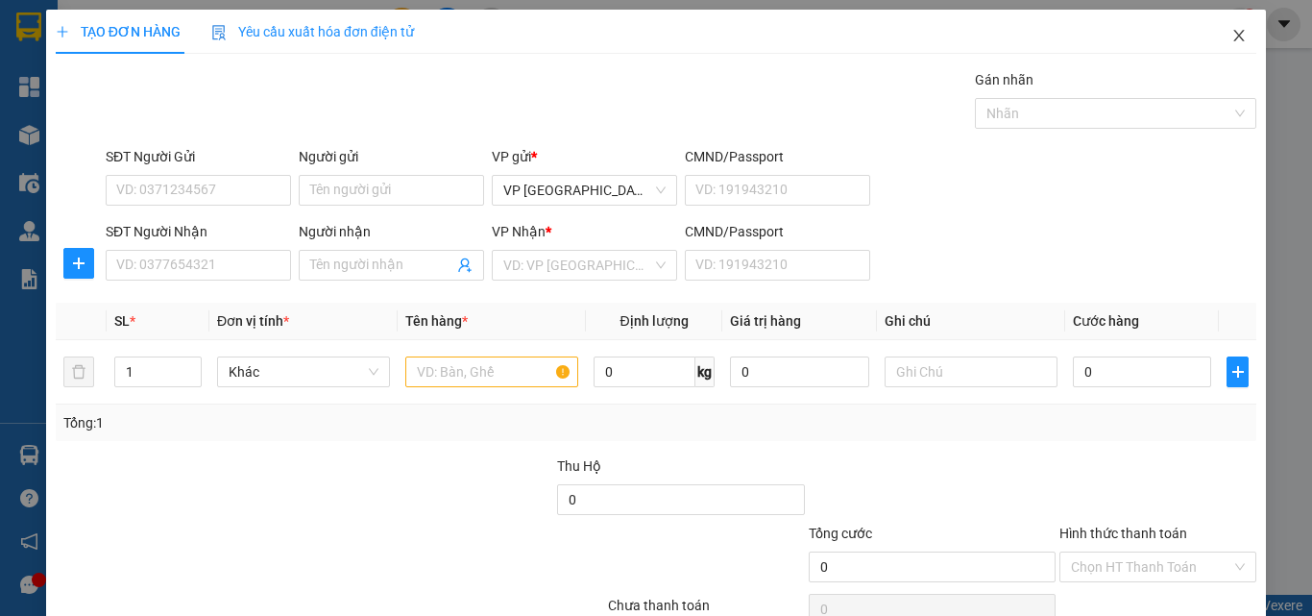
click at [1231, 37] on icon "close" at bounding box center [1238, 35] width 15 height 15
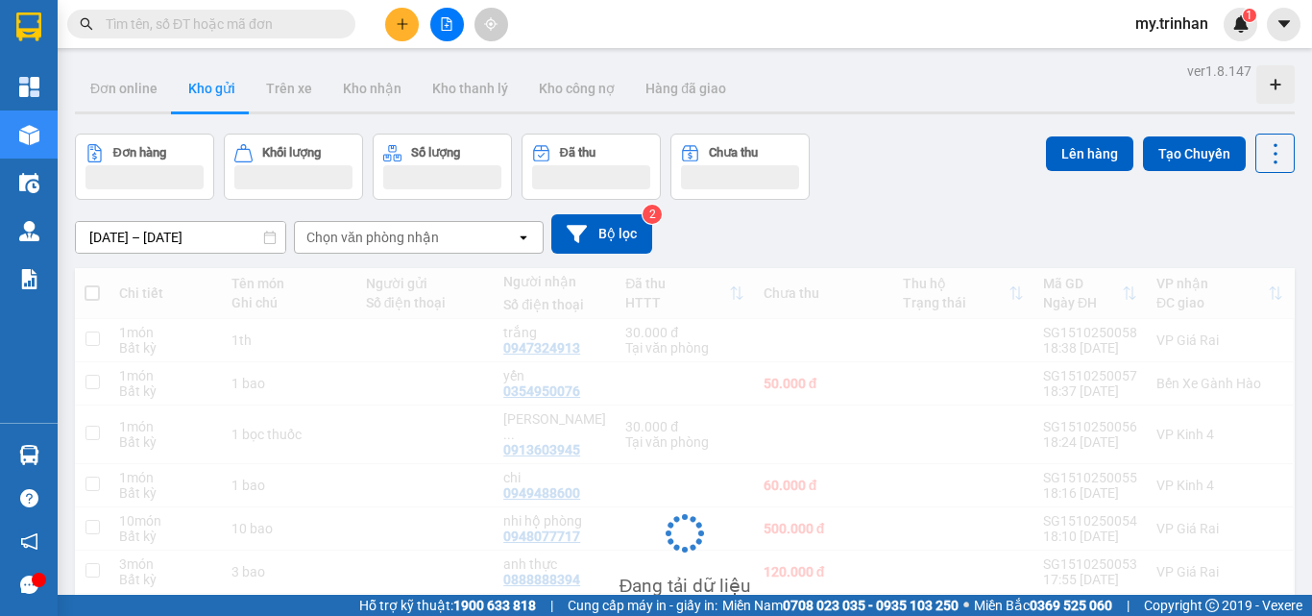
click at [473, 240] on div "Chọn văn phòng nhận" at bounding box center [405, 237] width 221 height 31
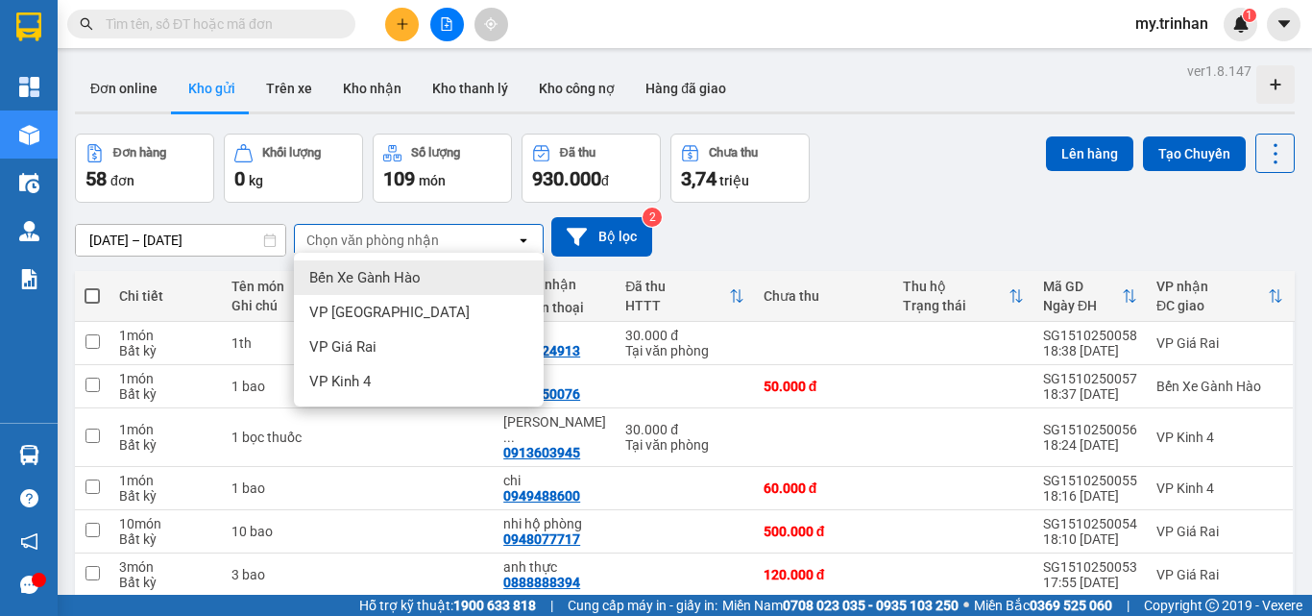
click at [802, 215] on div "[DATE] – [DATE] Press the down arrow key to interact with the calendar and sele…" at bounding box center [685, 237] width 1220 height 68
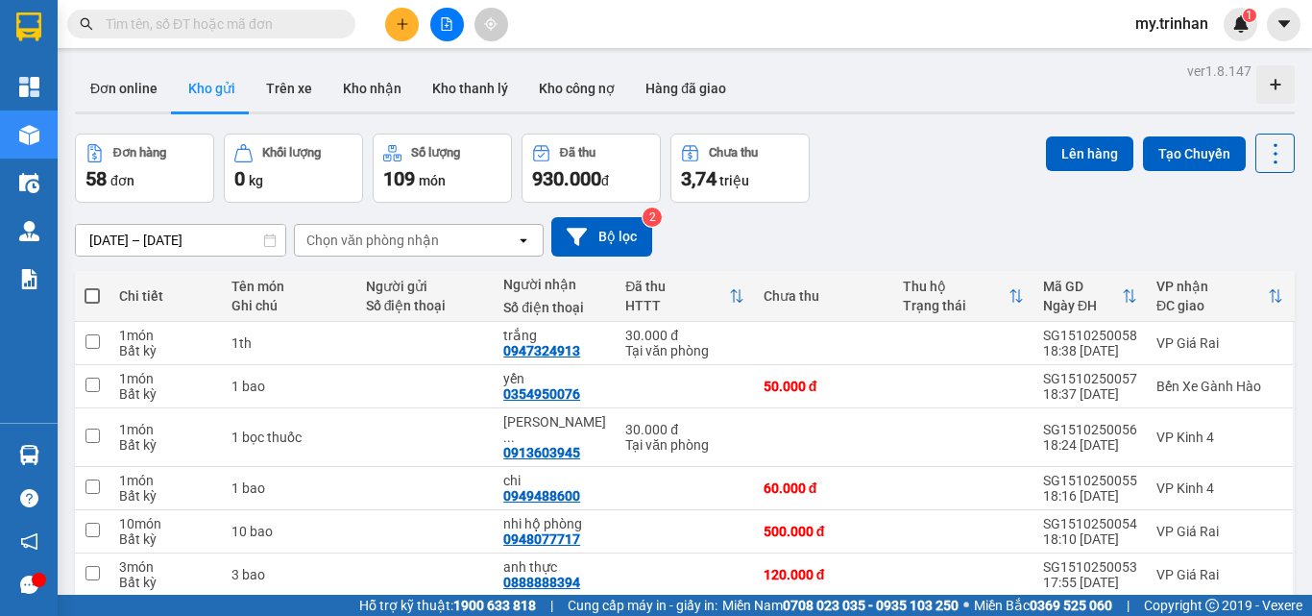
click at [1212, 235] on div "[DATE] – [DATE] Press the down arrow key to interact with the calendar and sele…" at bounding box center [685, 236] width 1220 height 39
click at [1131, 206] on div "[DATE] – [DATE] Press the down arrow key to interact with the calendar and sele…" at bounding box center [685, 237] width 1220 height 68
click at [400, 31] on button at bounding box center [402, 25] width 34 height 34
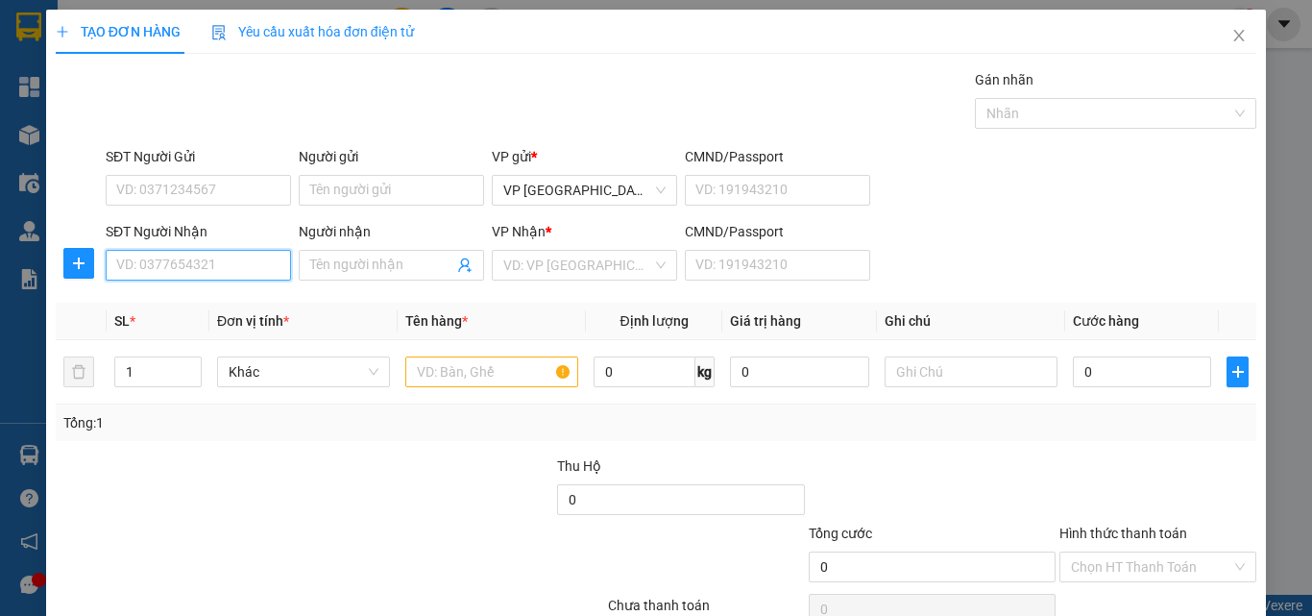
click at [230, 259] on input "SĐT Người Nhận" at bounding box center [198, 265] width 185 height 31
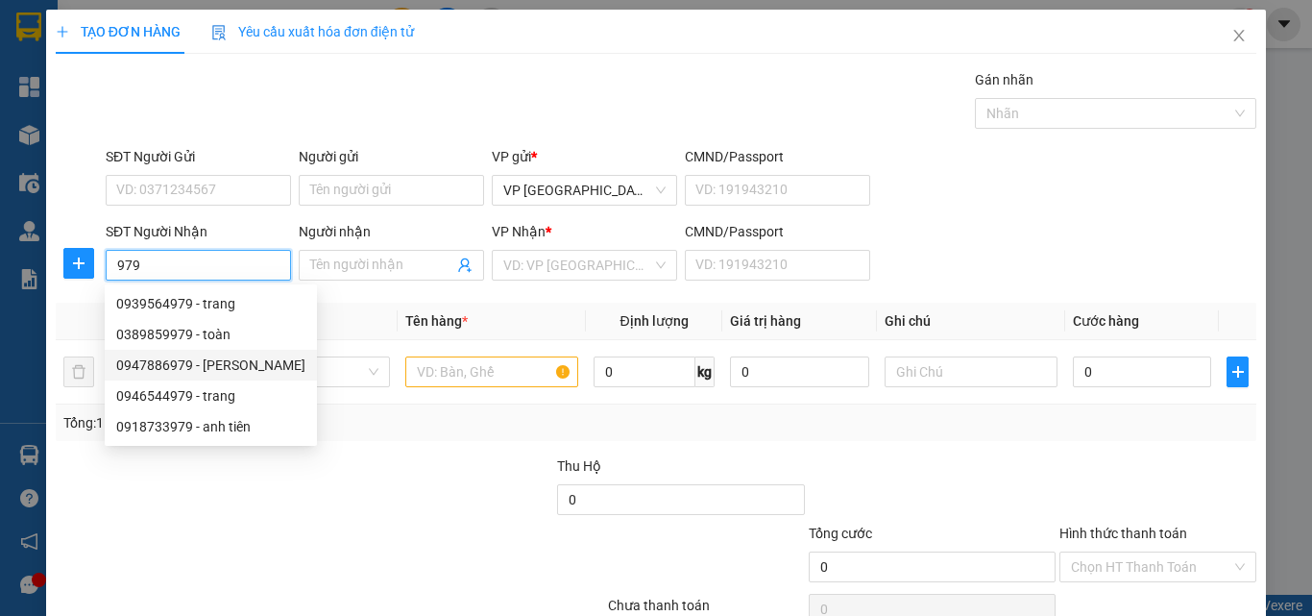
click at [192, 358] on div "0947886979 - huỳnh tẹo" at bounding box center [210, 364] width 189 height 21
type input "0947886979"
type input "huỳnh tẹo"
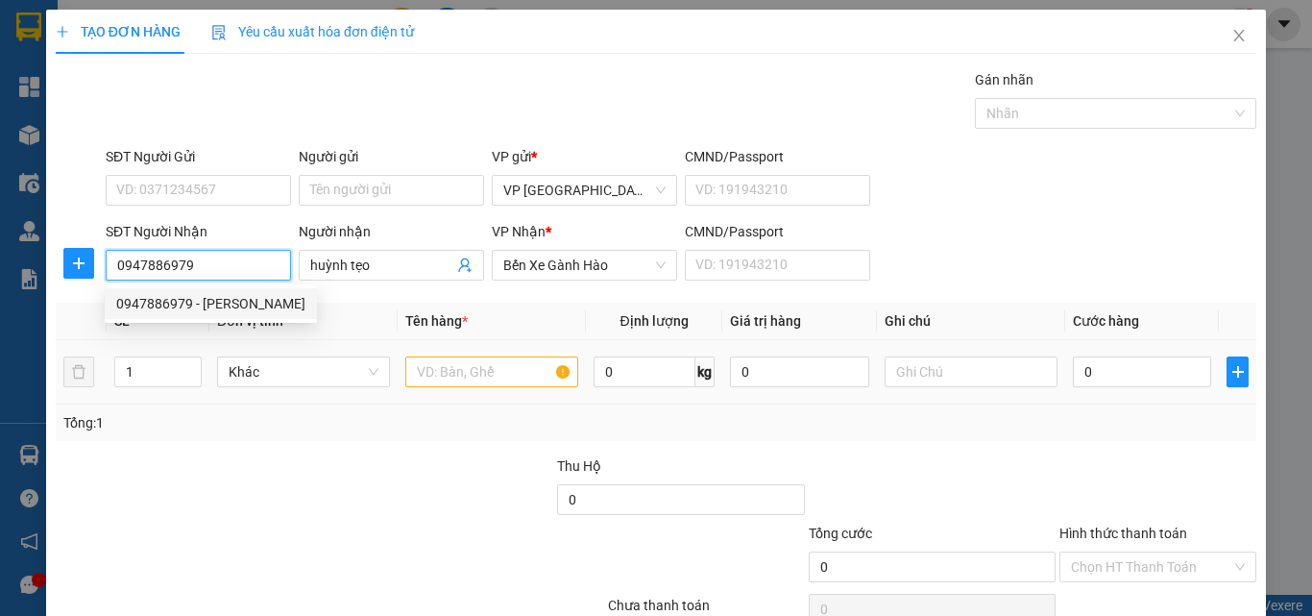
type input "30.000"
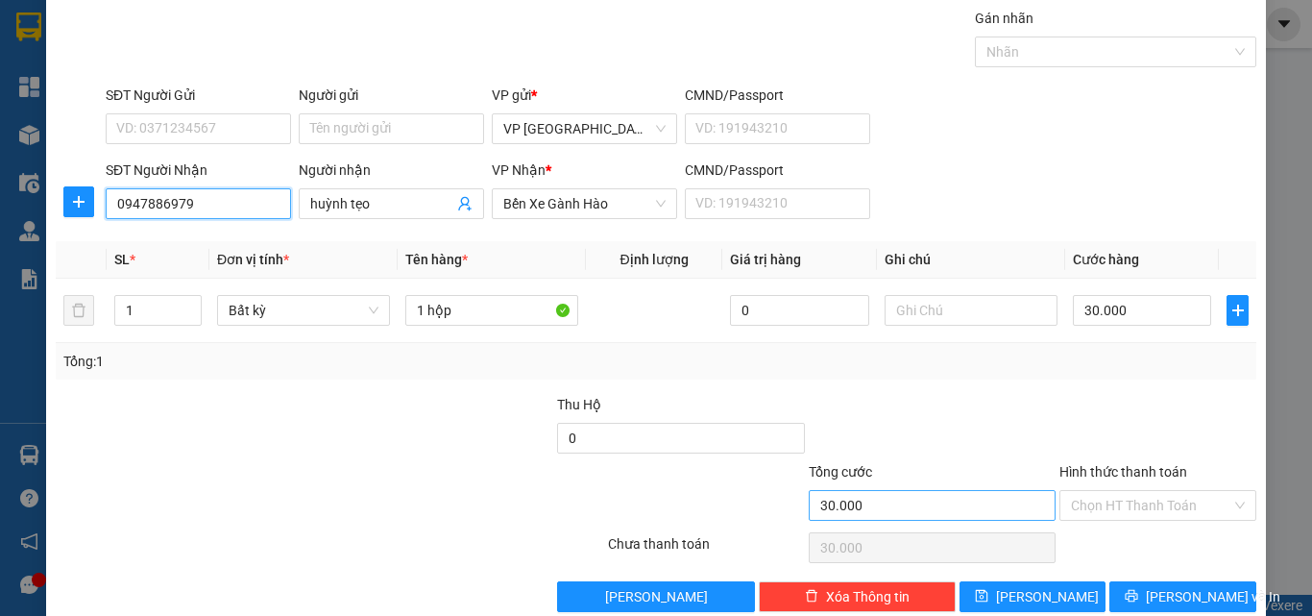
scroll to position [95, 0]
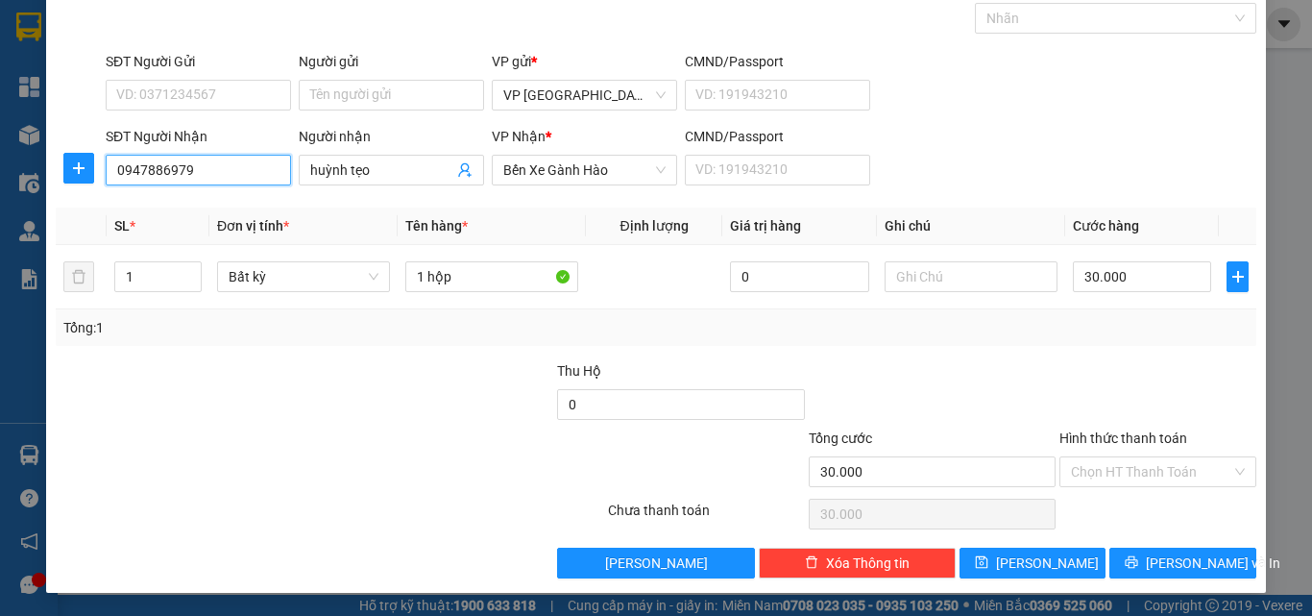
type input "0947886979"
click at [1092, 435] on label "Hình thức thanh toán" at bounding box center [1124, 437] width 128 height 15
click at [1092, 457] on input "Hình thức thanh toán" at bounding box center [1151, 471] width 160 height 29
click at [1120, 441] on label "Hình thức thanh toán" at bounding box center [1124, 437] width 128 height 15
click at [1120, 457] on input "Hình thức thanh toán" at bounding box center [1151, 471] width 160 height 29
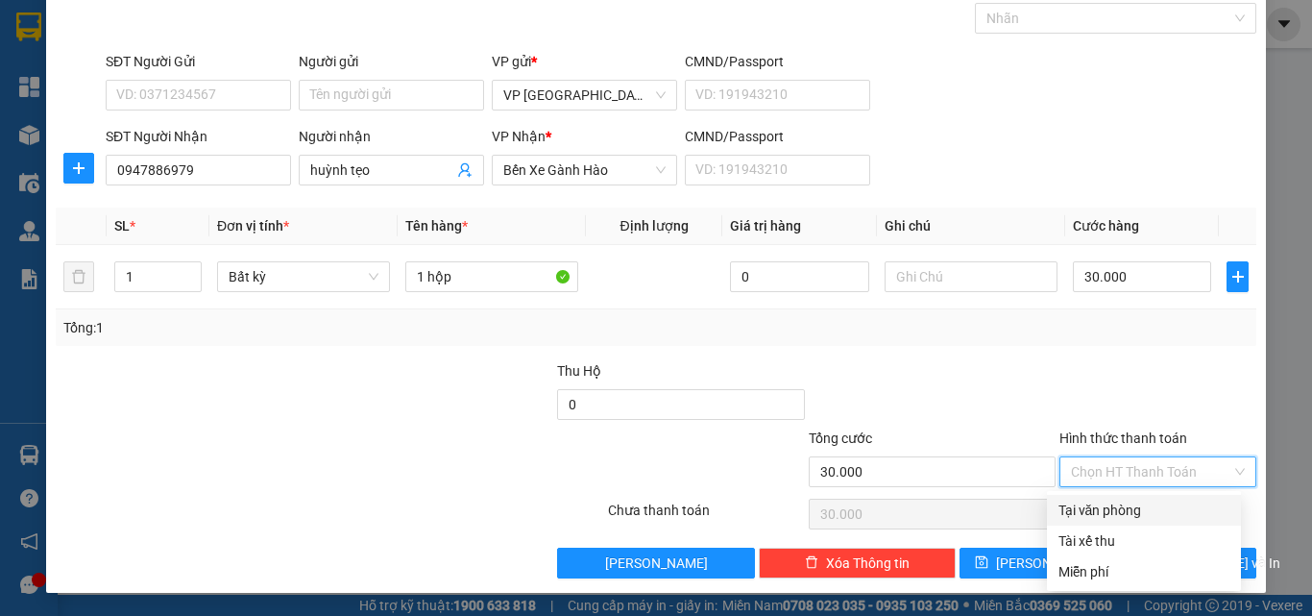
click at [1114, 512] on div "Tại văn phòng" at bounding box center [1144, 510] width 171 height 21
type input "0"
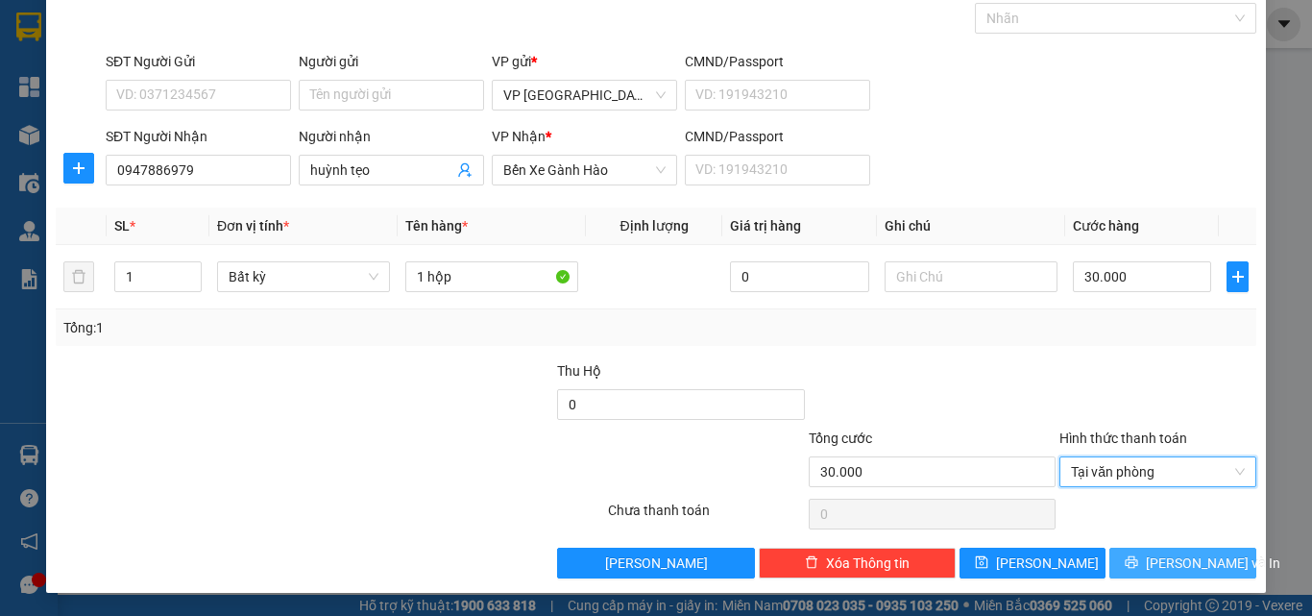
click at [1118, 564] on button "[PERSON_NAME] và In" at bounding box center [1182, 563] width 147 height 31
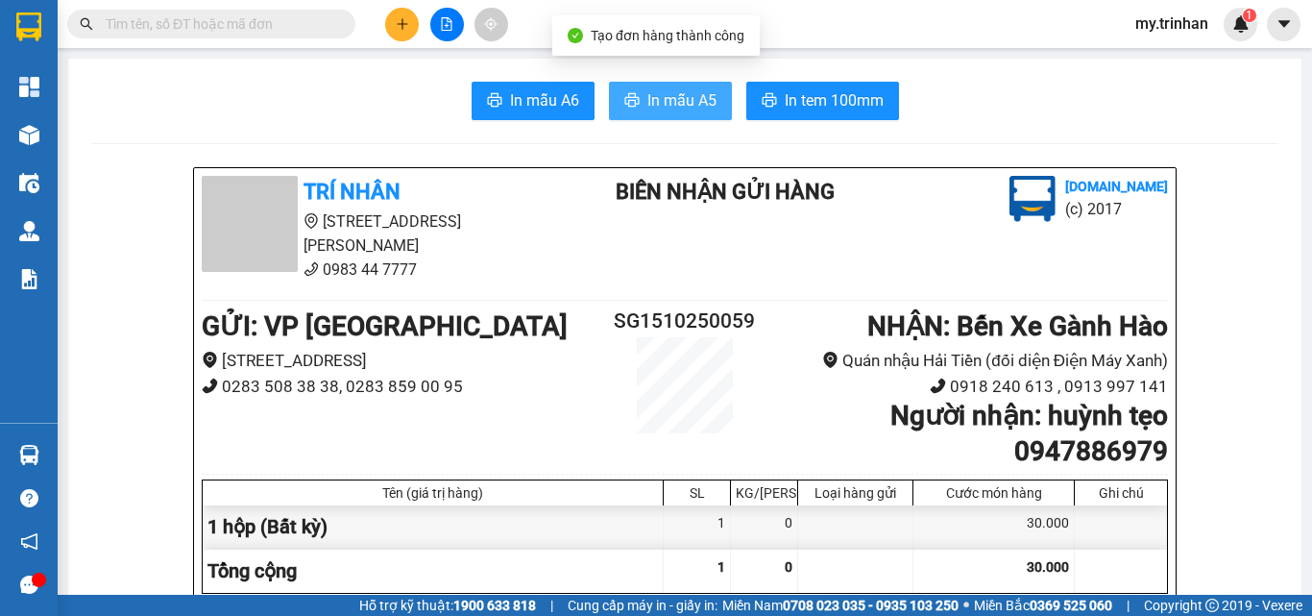
click at [685, 99] on span "In mẫu A5" at bounding box center [681, 100] width 69 height 24
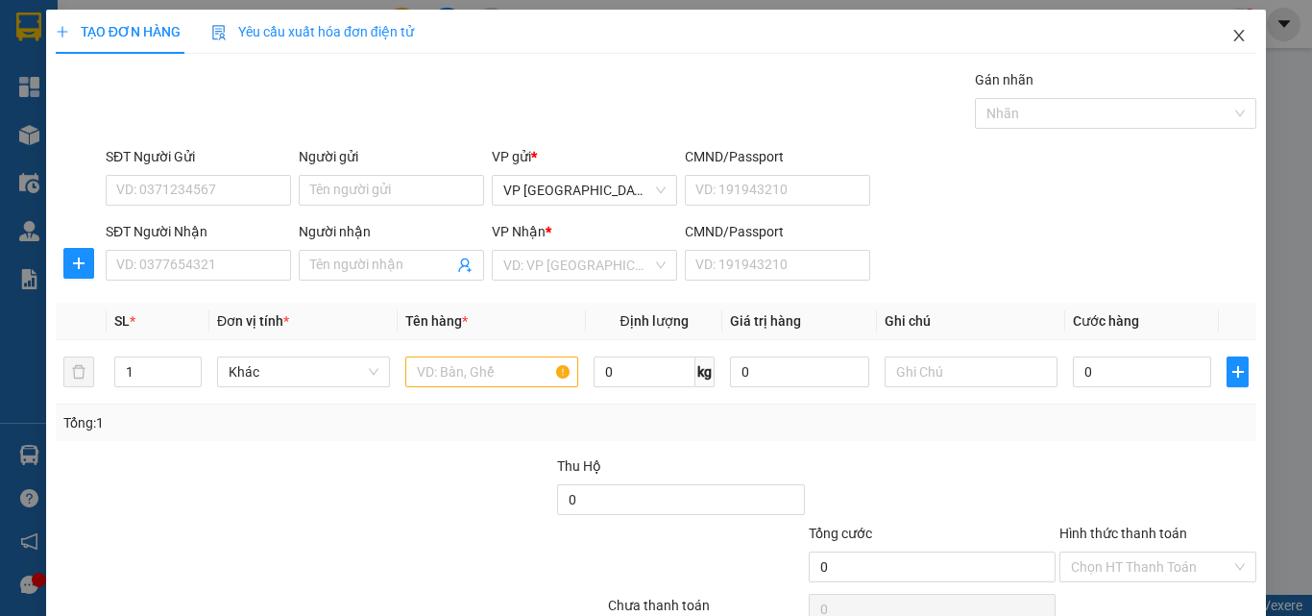
click at [1219, 47] on span "Close" at bounding box center [1239, 37] width 54 height 54
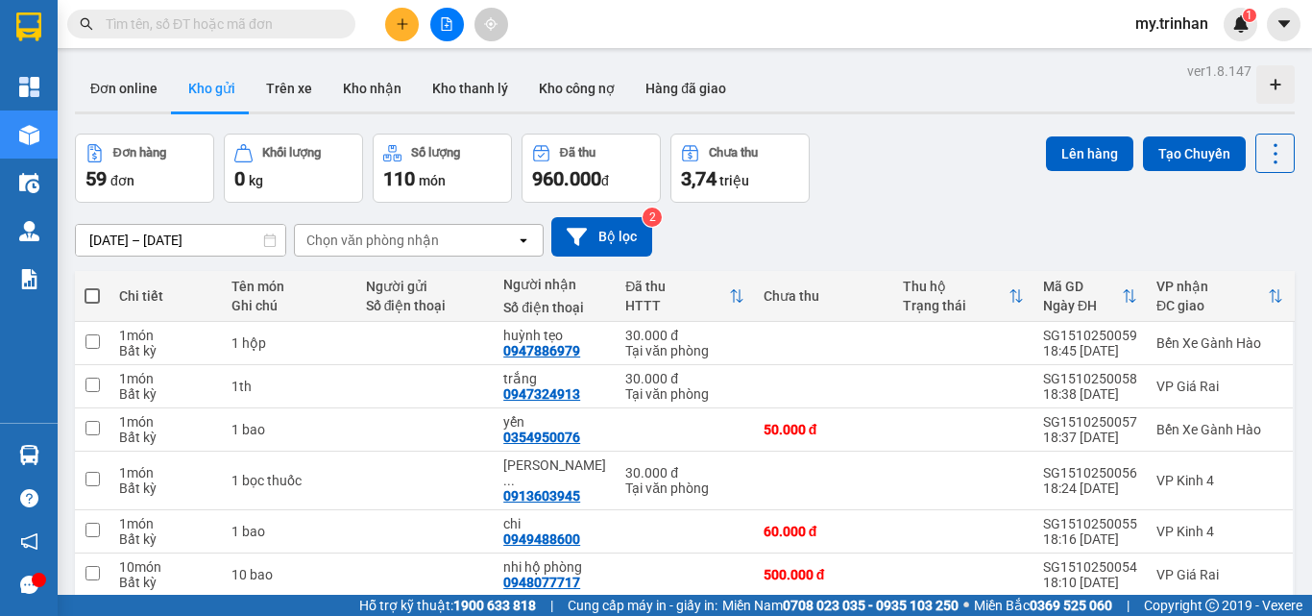
click at [518, 237] on icon "open" at bounding box center [523, 239] width 15 height 15
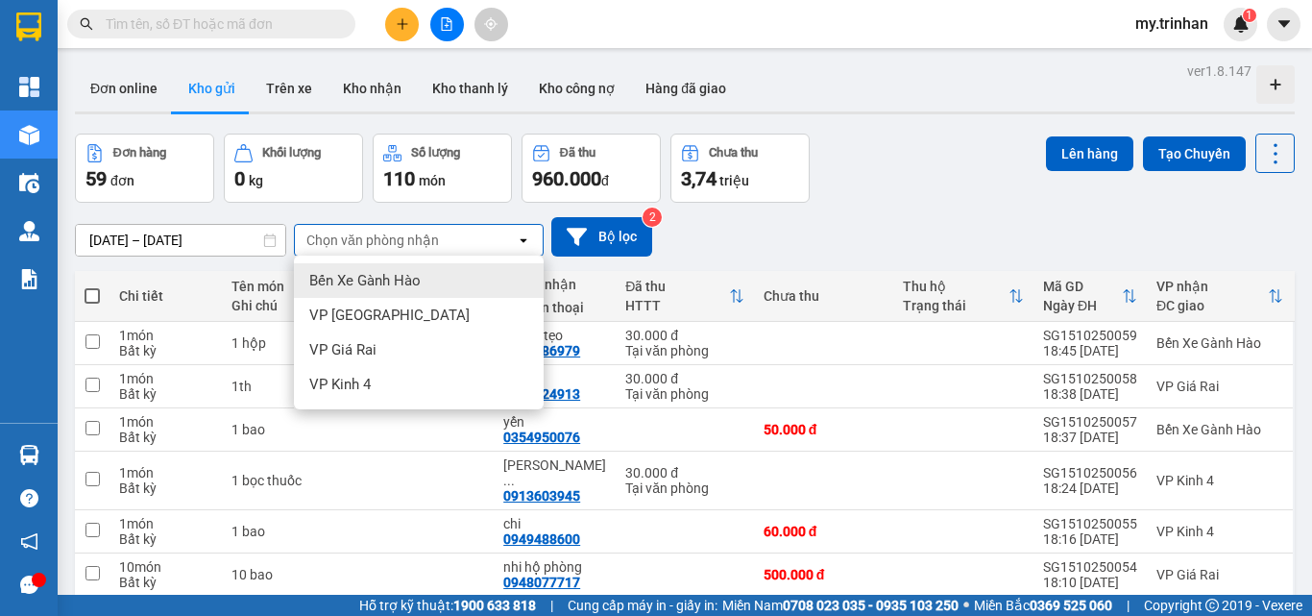
click at [518, 237] on icon "open" at bounding box center [523, 239] width 15 height 15
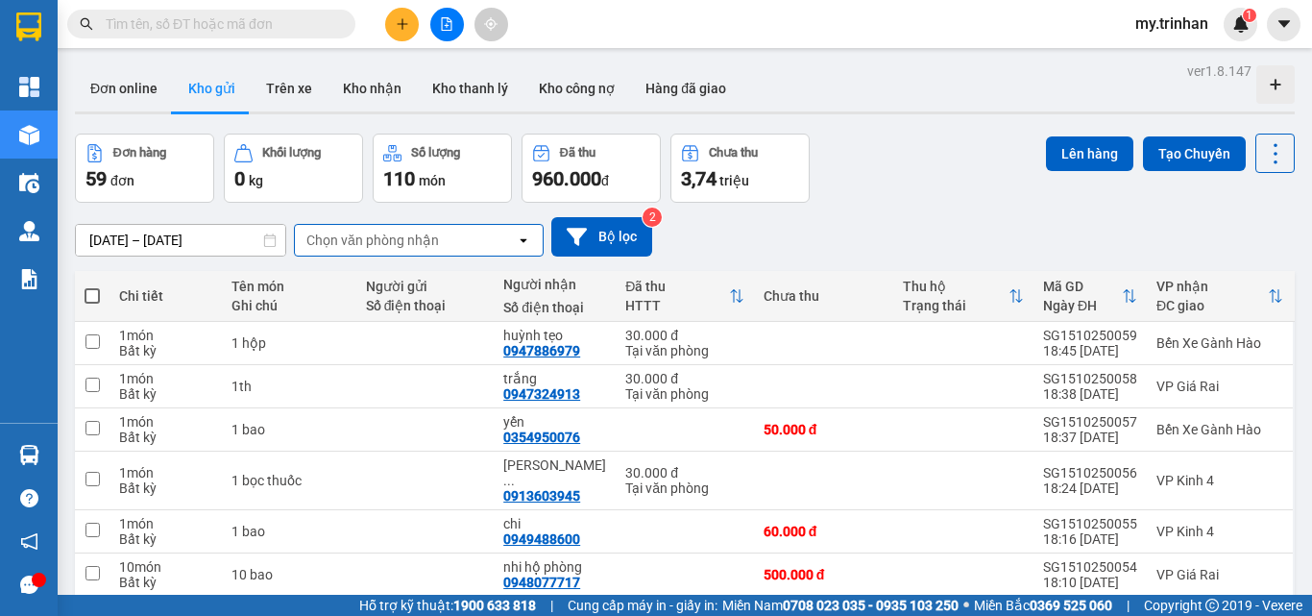
click at [813, 236] on div "[DATE] – [DATE] Press the down arrow key to interact with the calendar and sele…" at bounding box center [685, 236] width 1220 height 39
click at [771, 221] on div "[DATE] – [DATE] Press the down arrow key to interact with the calendar and sele…" at bounding box center [685, 236] width 1220 height 39
click at [413, 33] on button at bounding box center [402, 25] width 34 height 34
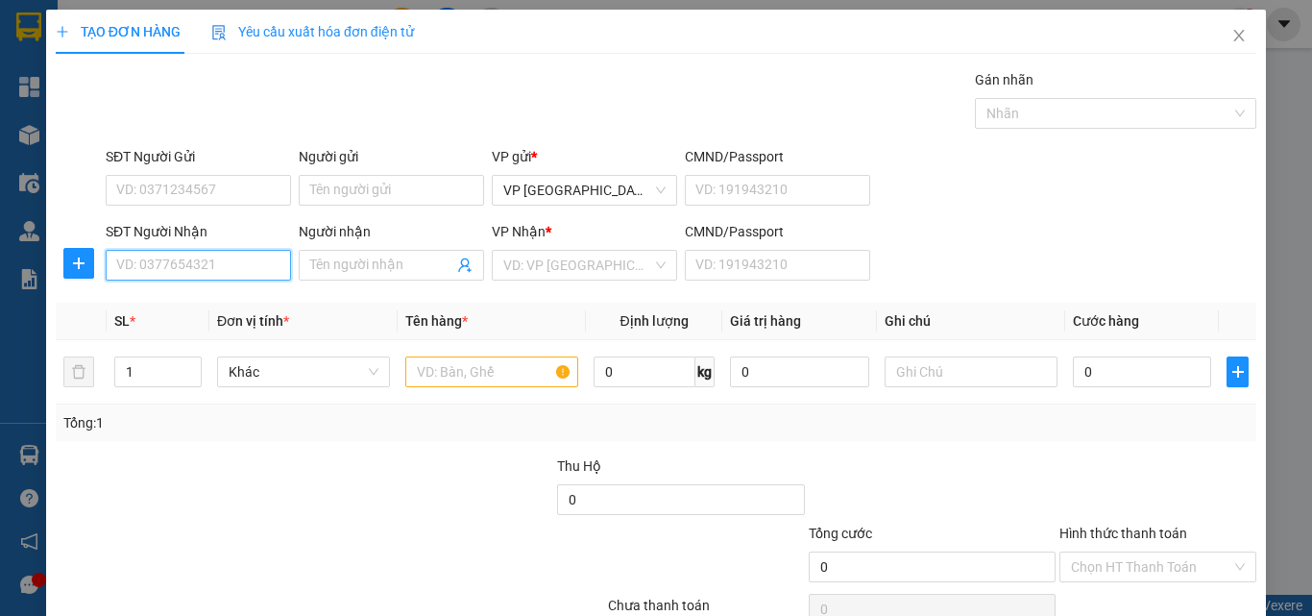
click at [236, 267] on input "SĐT Người Nhận" at bounding box center [198, 265] width 185 height 31
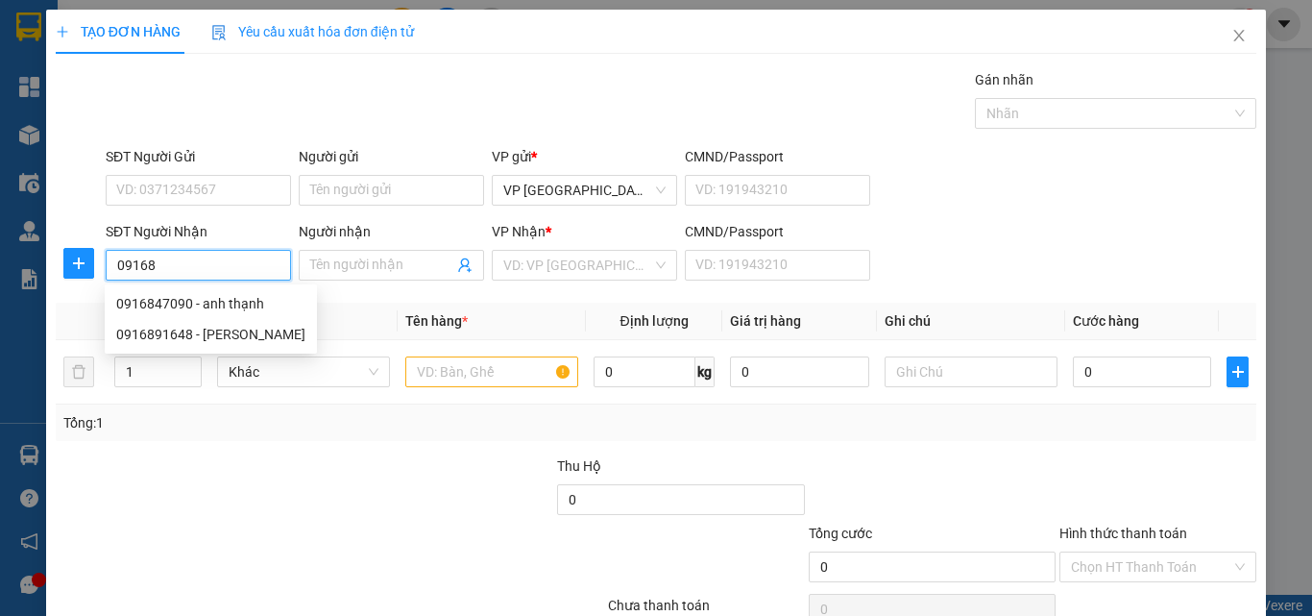
click at [207, 266] on input "09168" at bounding box center [198, 265] width 185 height 31
click at [230, 301] on div "0916847090 - anh thạnh" at bounding box center [210, 303] width 189 height 21
type input "0916847090"
type input "anh thạnh"
type input "40.000"
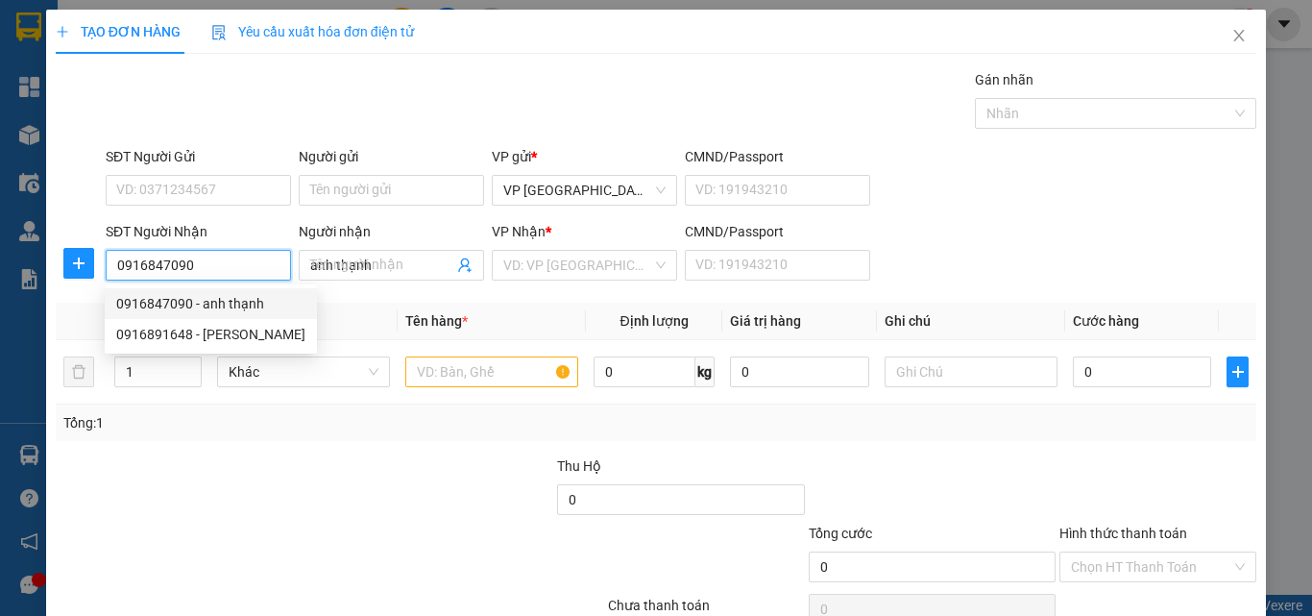
type input "40.000"
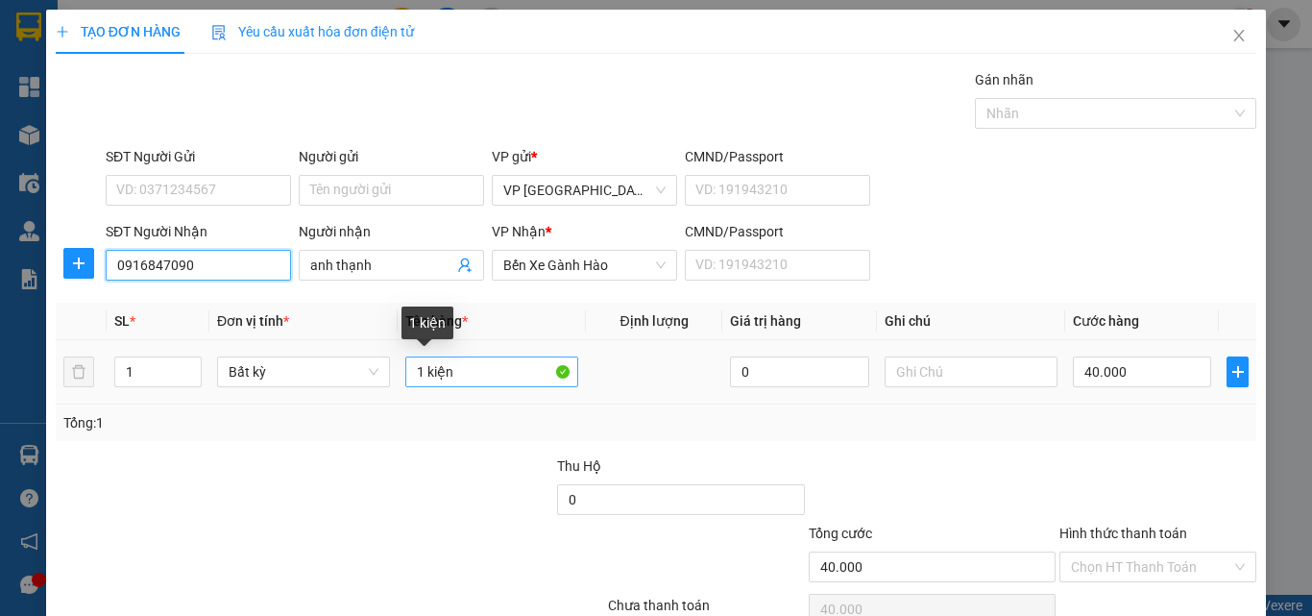
type input "0916847090"
drag, startPoint x: 470, startPoint y: 374, endPoint x: 335, endPoint y: 373, distance: 134.5
click at [335, 373] on tr "1 Bất kỳ 1 kiện 0 40.000" at bounding box center [656, 372] width 1201 height 64
type input "1th"
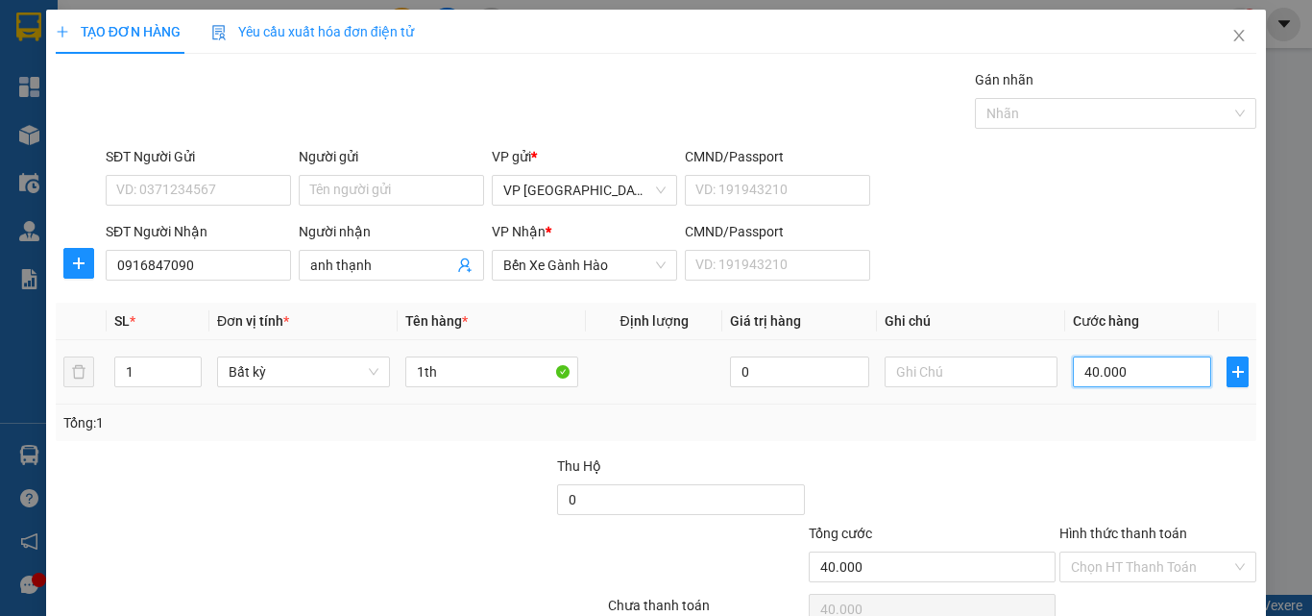
click at [1126, 365] on input "40.000" at bounding box center [1142, 371] width 138 height 31
type input "5"
type input "50"
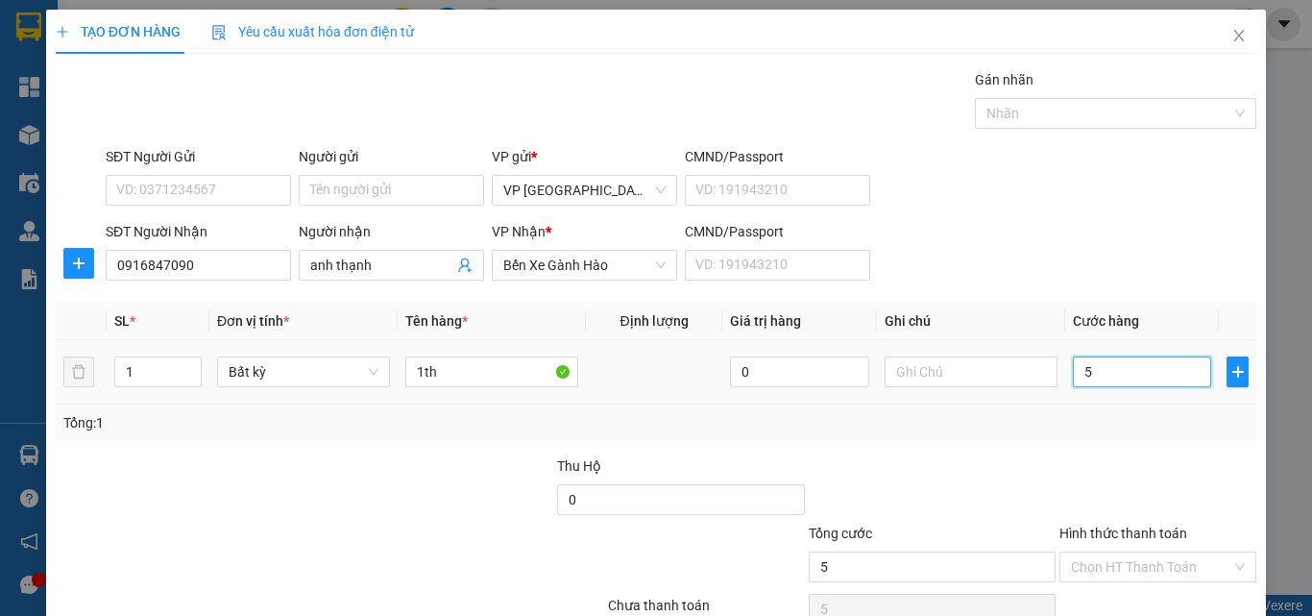
type input "50"
type input "50.000"
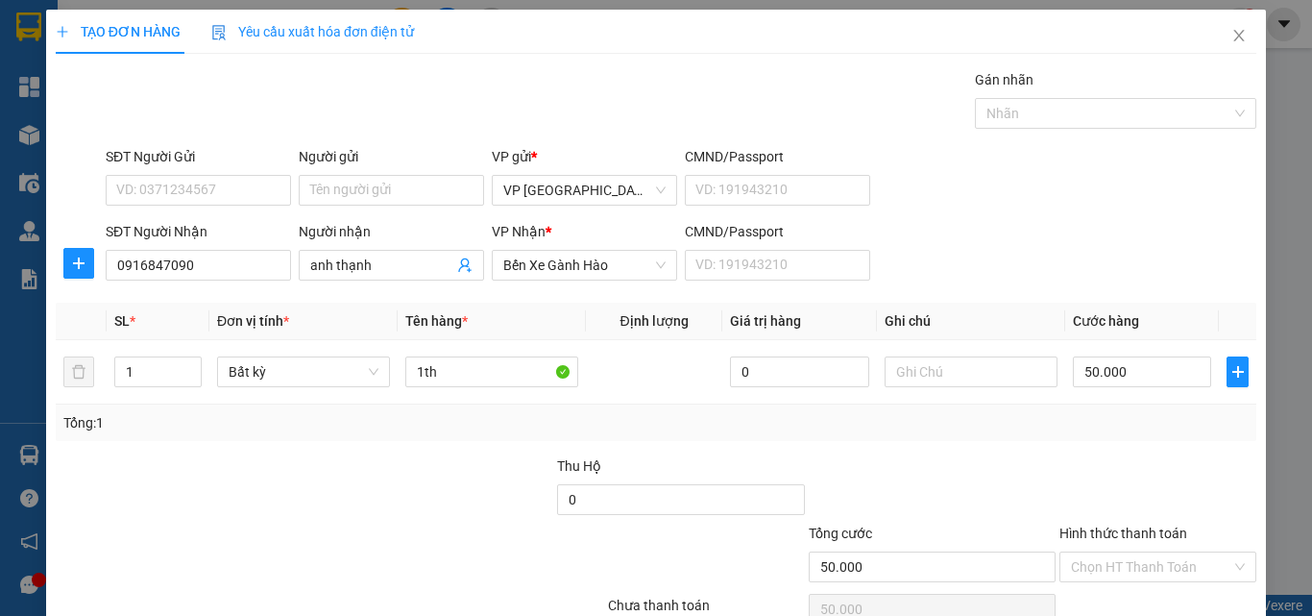
scroll to position [95, 0]
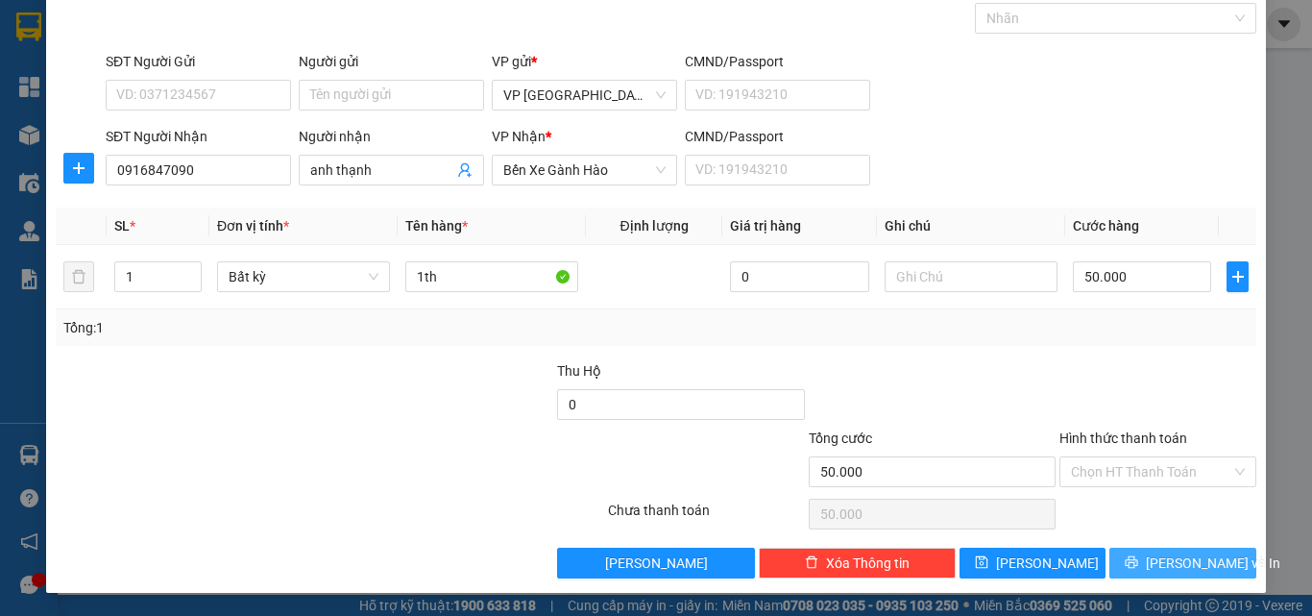
click at [1205, 565] on button "[PERSON_NAME] và In" at bounding box center [1182, 563] width 147 height 31
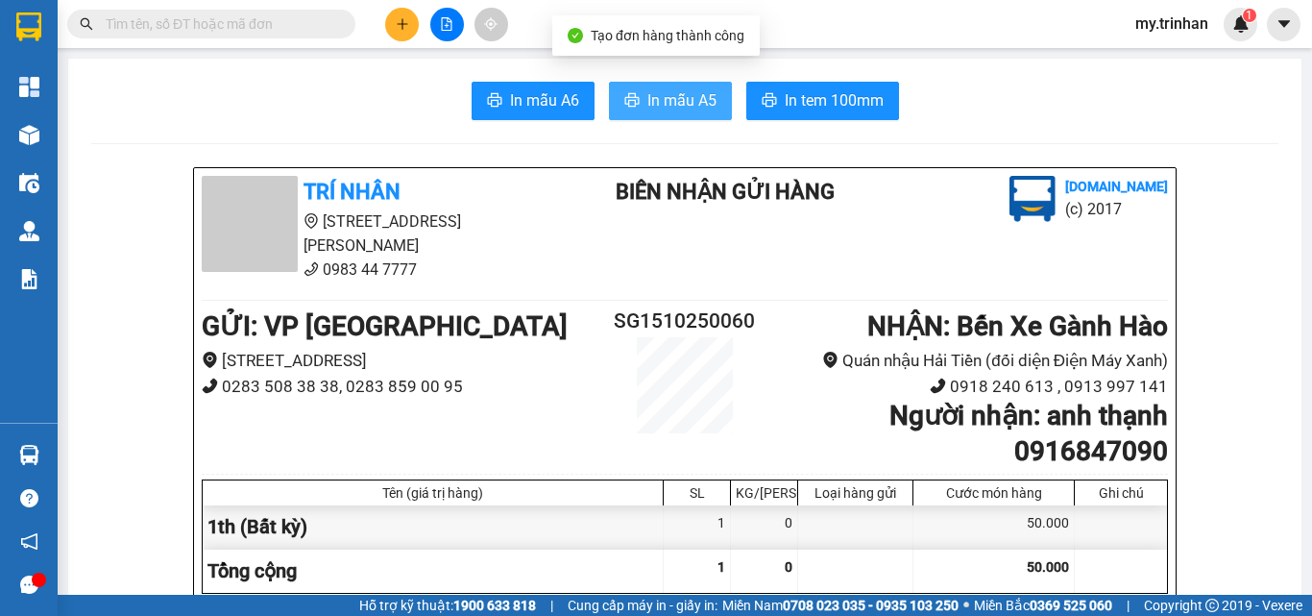
click at [691, 107] on span "In mẫu A5" at bounding box center [681, 100] width 69 height 24
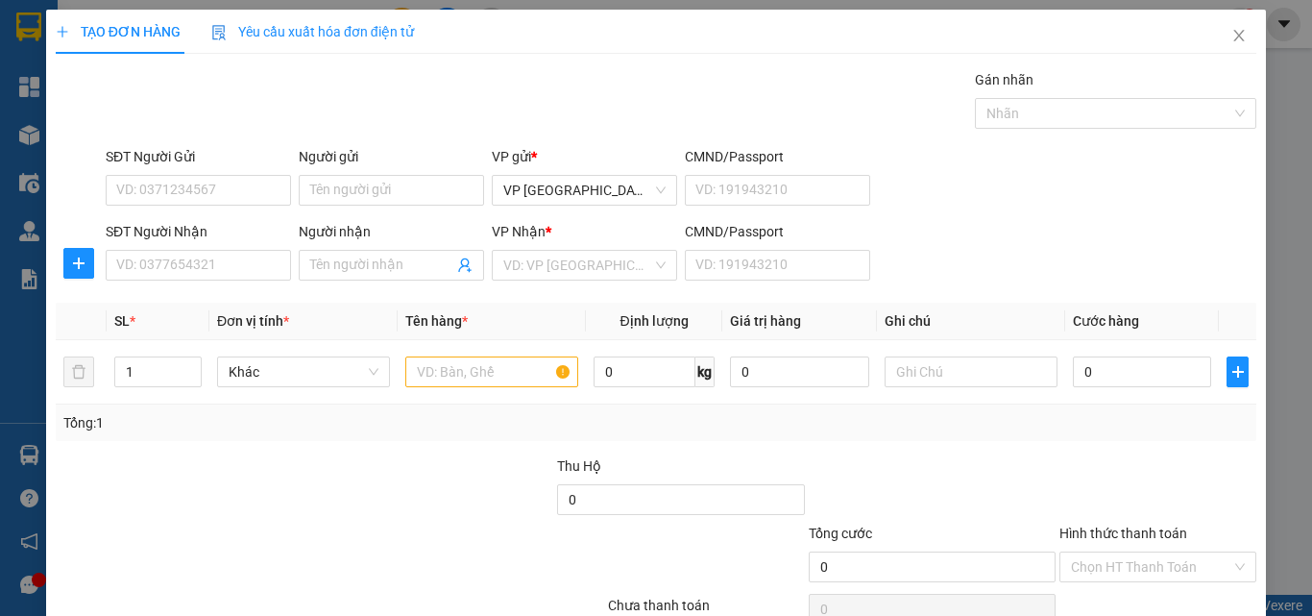
click at [974, 261] on div "SĐT Người Nhận VD: 0377654321 Người nhận Tên người nhận VP Nhận * VD: VP Sài Gò…" at bounding box center [681, 254] width 1158 height 67
click at [227, 266] on input "SĐT Người Nhận" at bounding box center [198, 265] width 185 height 31
click at [228, 266] on input "SĐT Người Nhận" at bounding box center [198, 265] width 185 height 31
click at [246, 262] on input "717" at bounding box center [198, 265] width 185 height 31
click at [250, 271] on input "717" at bounding box center [198, 265] width 185 height 31
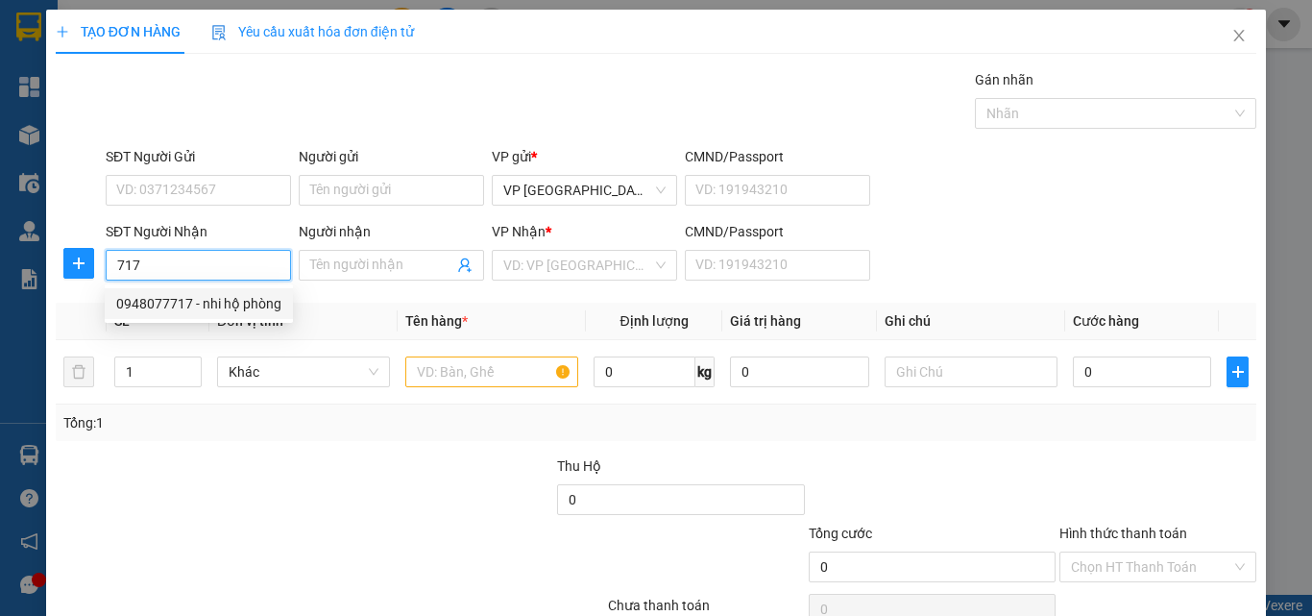
click at [251, 304] on div "0948077717 - nhi hộ phòng" at bounding box center [198, 303] width 165 height 21
type input "0948077717"
type input "nhi hộ phòng"
type input "500.000"
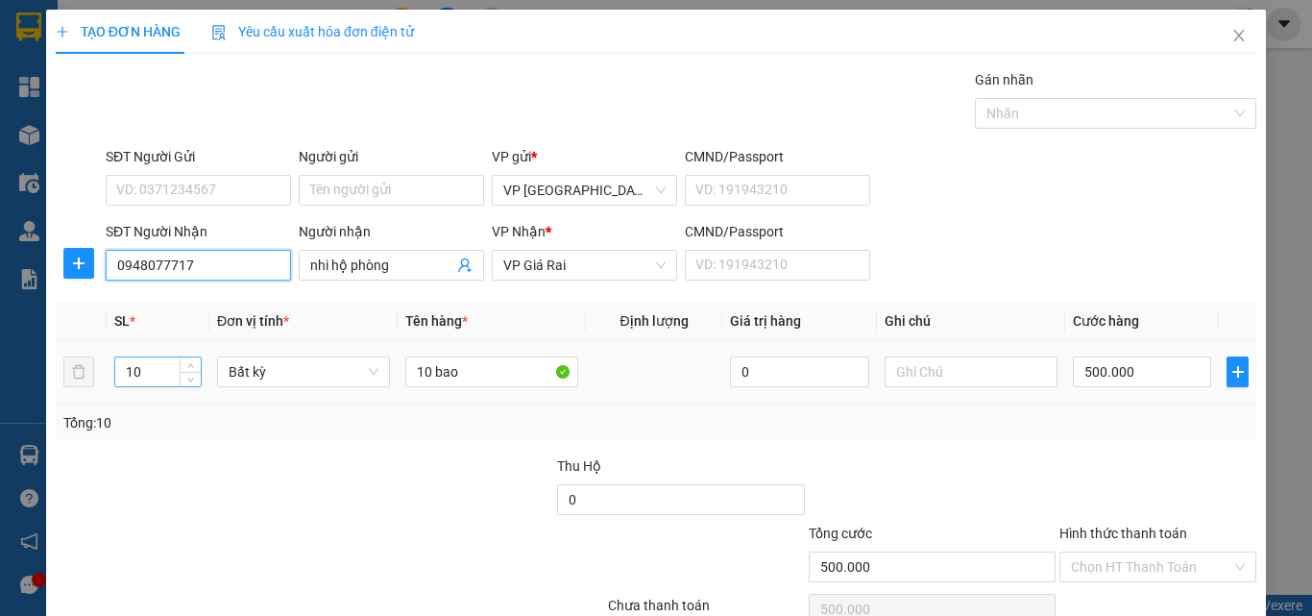
type input "0948077717"
click at [157, 377] on input "10" at bounding box center [157, 371] width 85 height 29
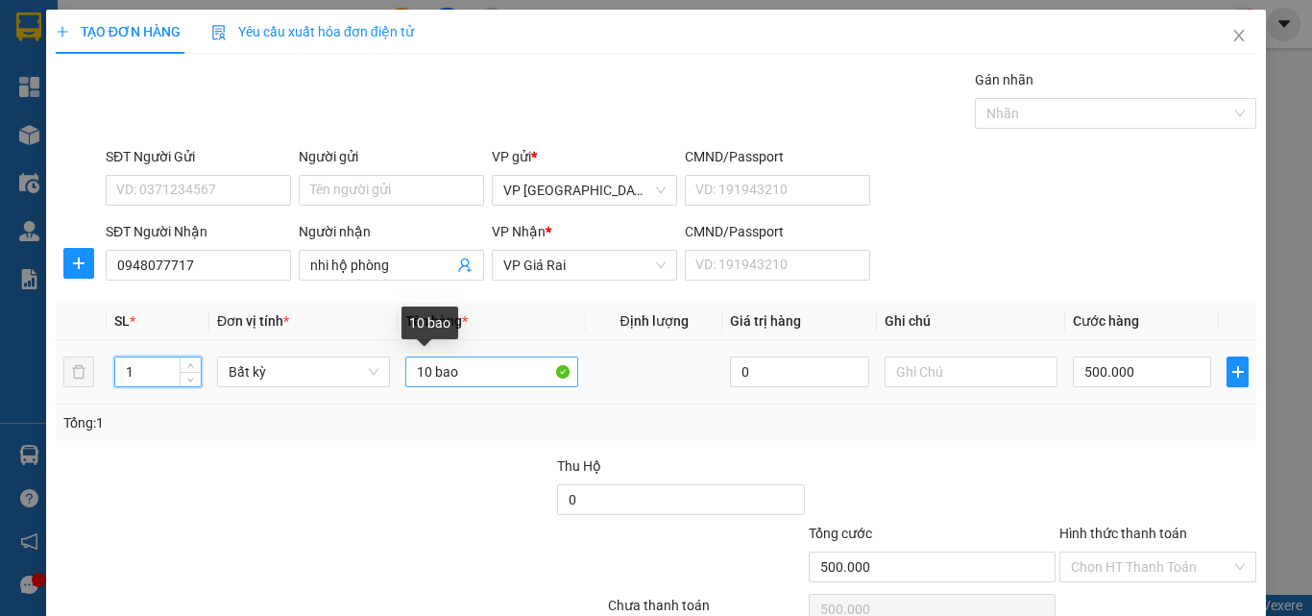
type input "1"
click at [425, 376] on input "10 bao" at bounding box center [491, 371] width 173 height 31
type input "0"
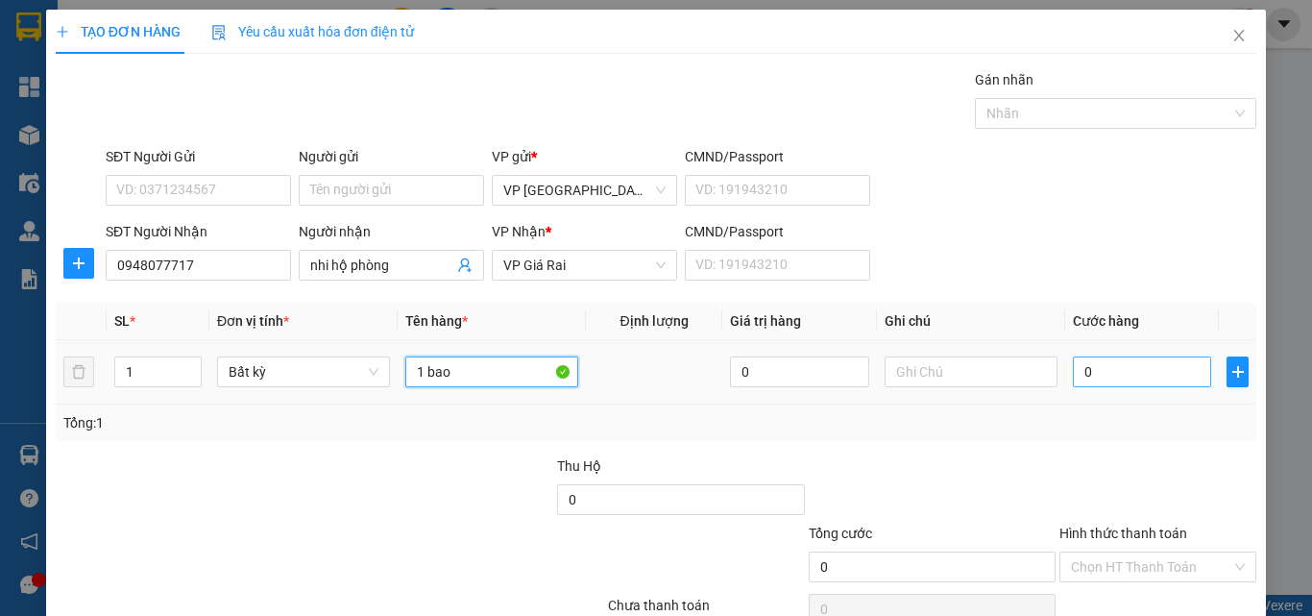
type input "1 bao"
click at [1115, 379] on input "0" at bounding box center [1142, 371] width 138 height 31
type input "5"
type input "50"
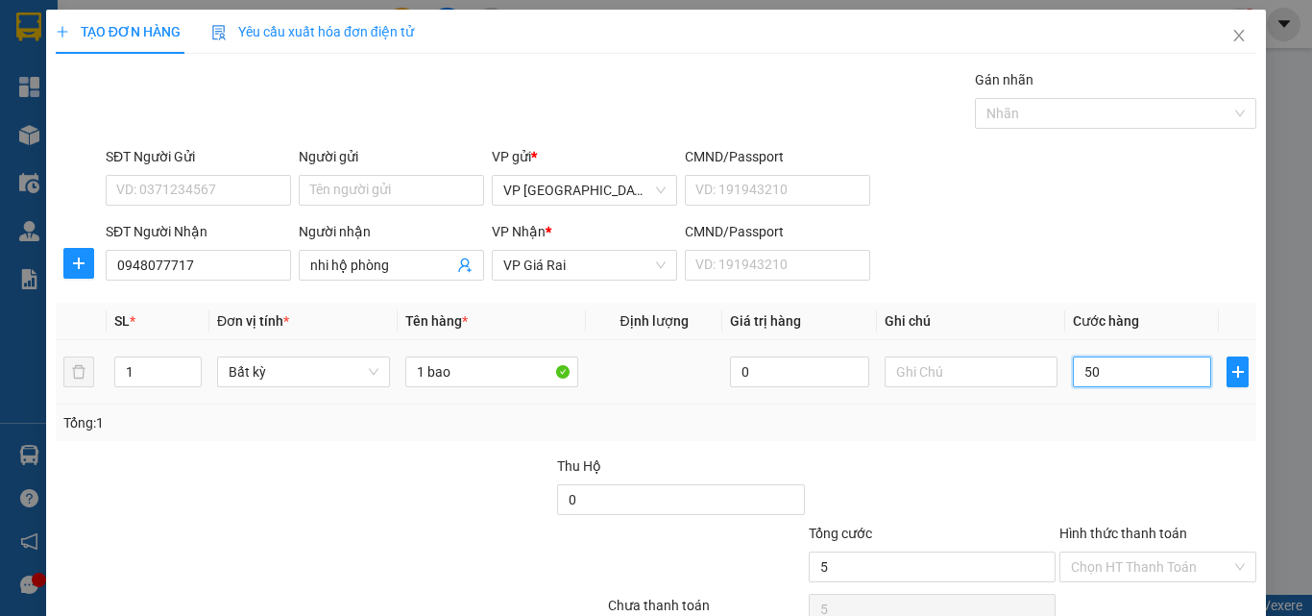
type input "50"
type input "50.000"
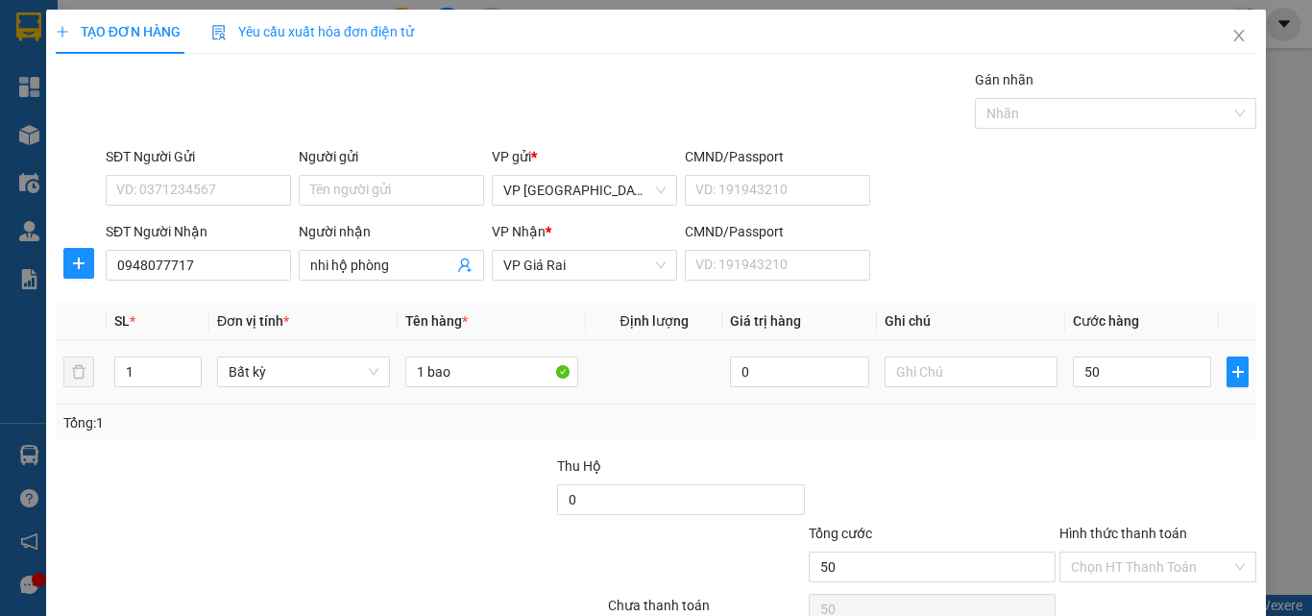
type input "50.000"
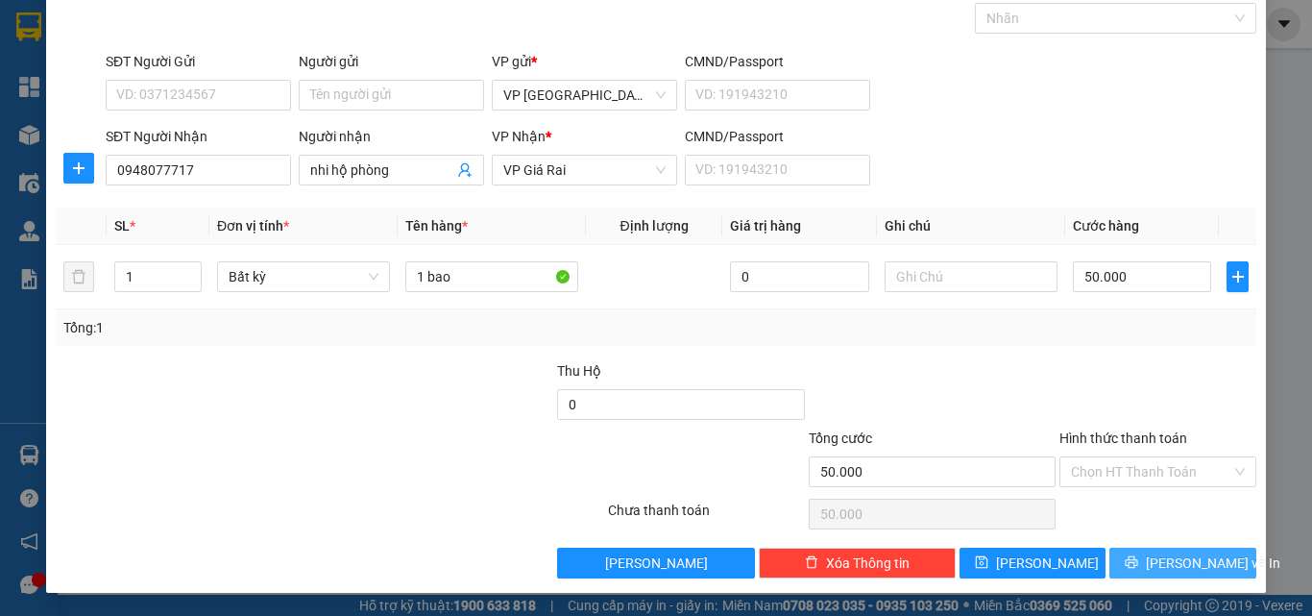
click at [1162, 562] on span "[PERSON_NAME] và In" at bounding box center [1213, 562] width 134 height 21
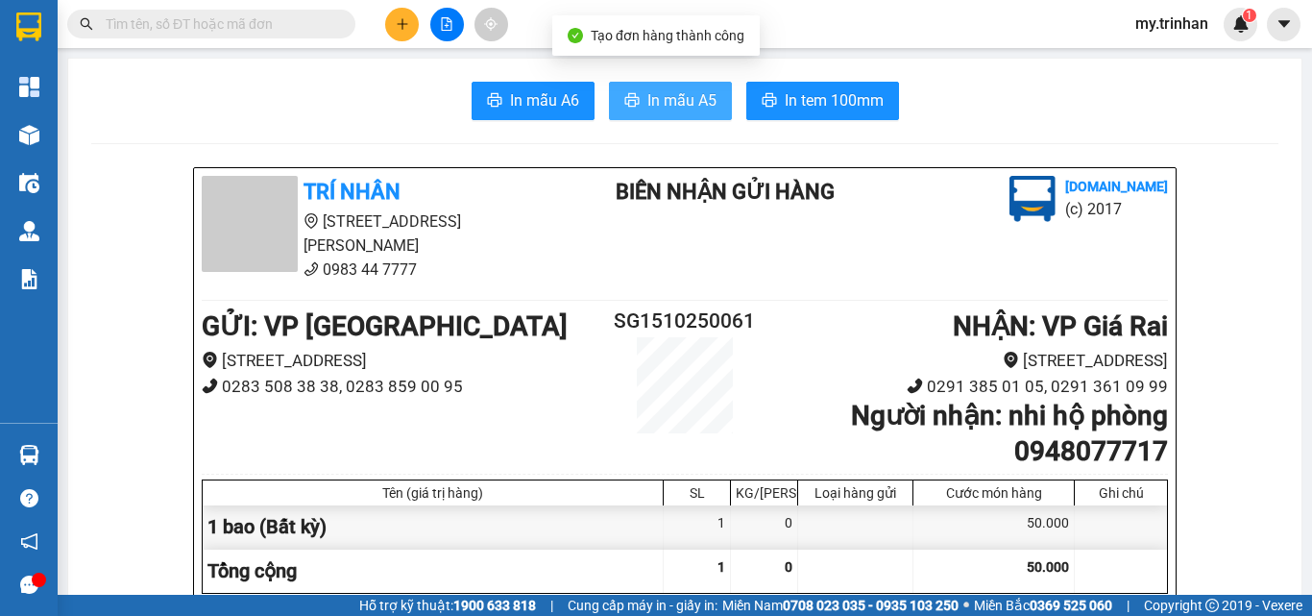
click at [686, 85] on button "In mẫu A5" at bounding box center [670, 101] width 123 height 38
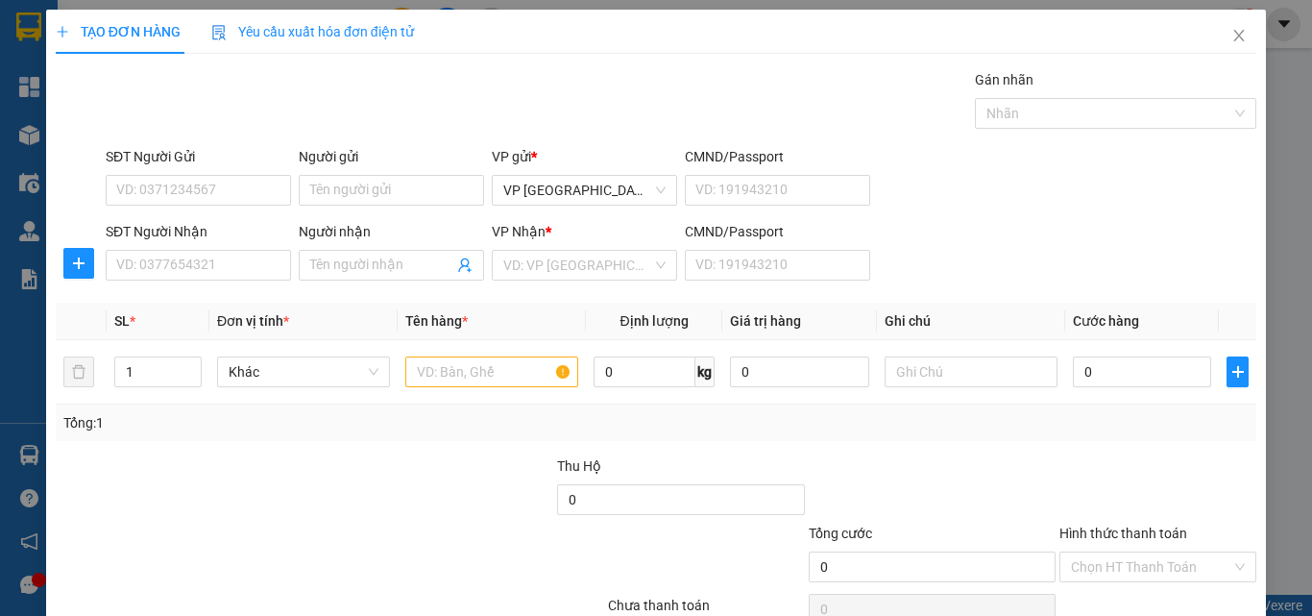
click at [1023, 264] on div "SĐT Người Nhận VD: 0377654321 Người nhận Tên người nhận VP Nhận * VD: VP Sài Gò…" at bounding box center [681, 254] width 1158 height 67
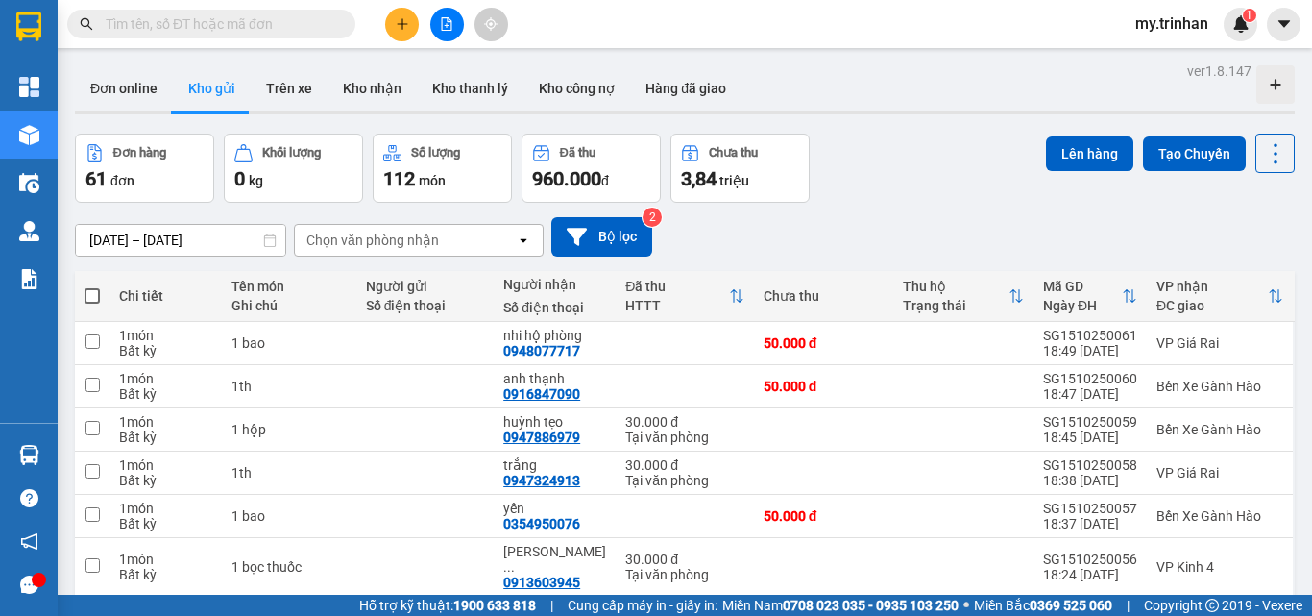
click at [933, 214] on div "[DATE] – [DATE] Press the down arrow key to interact with the calendar and sele…" at bounding box center [685, 237] width 1220 height 68
click at [405, 26] on icon "plus" at bounding box center [402, 23] width 13 height 13
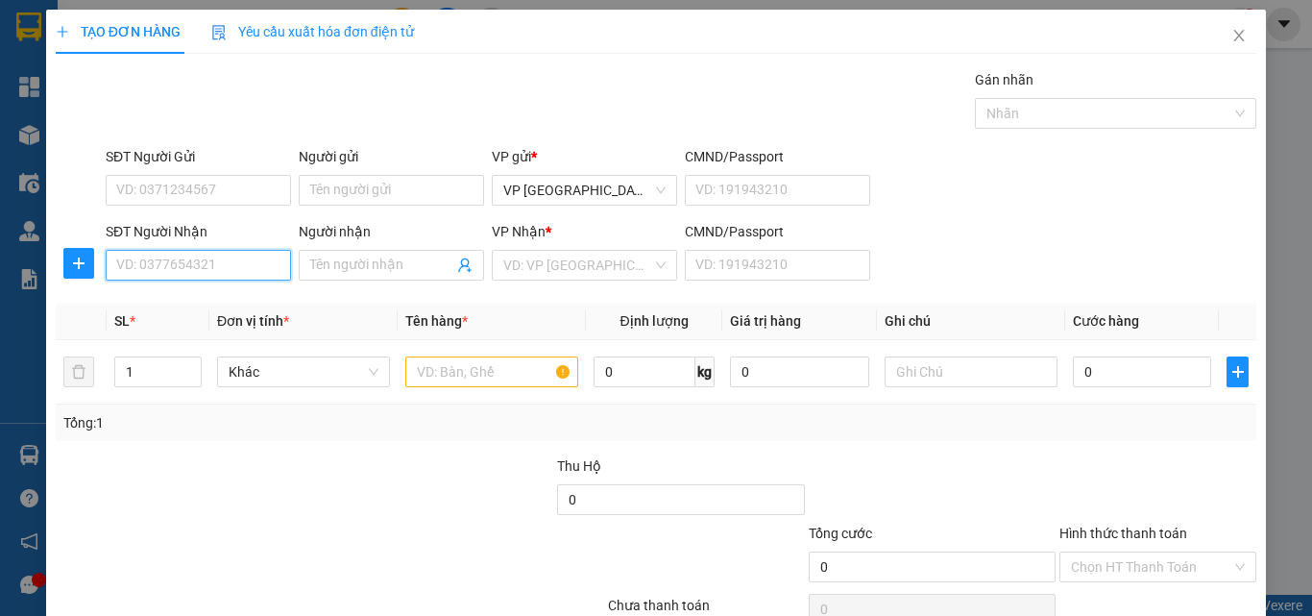
click at [244, 256] on input "SĐT Người Nhận" at bounding box center [198, 265] width 185 height 31
click at [246, 258] on input "SĐT Người Nhận" at bounding box center [198, 265] width 185 height 31
click at [257, 267] on input "939" at bounding box center [198, 265] width 185 height 31
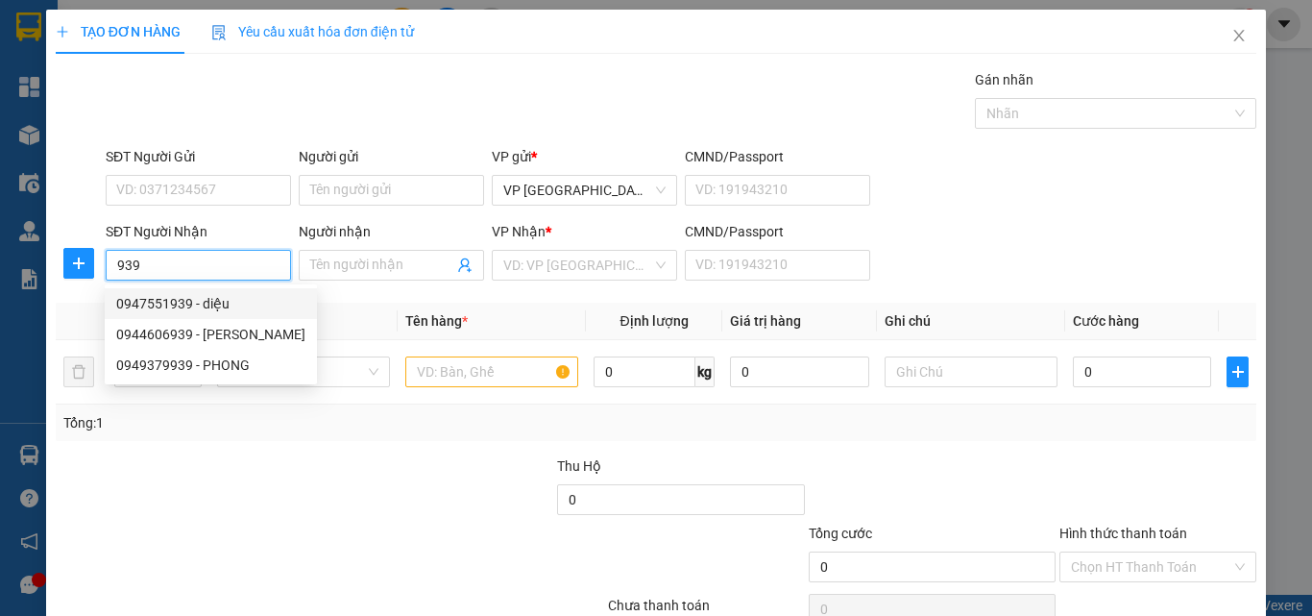
click at [264, 302] on div "0947551939 - diệu" at bounding box center [210, 303] width 189 height 21
type input "0947551939"
type input "diệu"
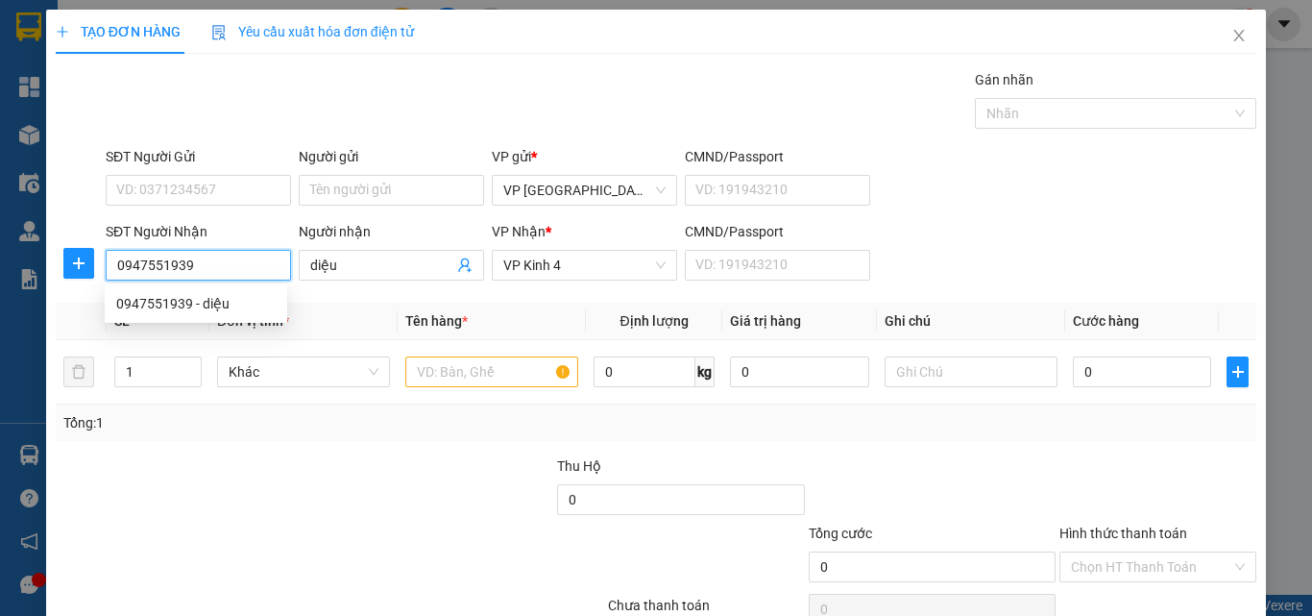
type input "50.000"
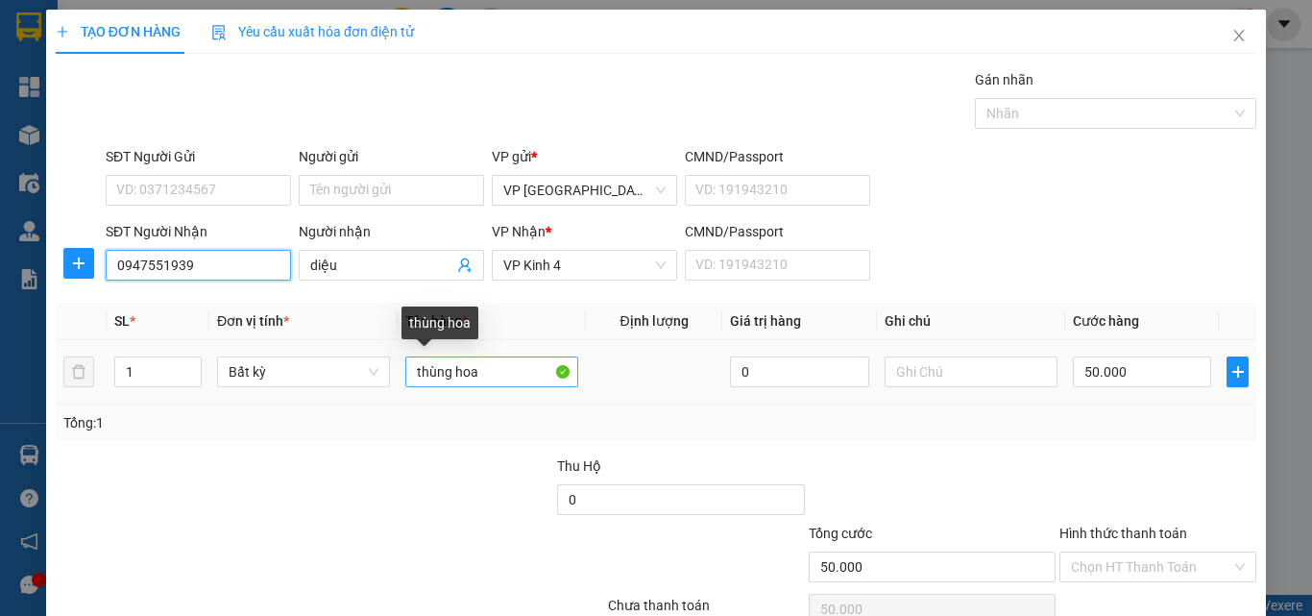
type input "0947551939"
drag, startPoint x: 495, startPoint y: 368, endPoint x: 275, endPoint y: 321, distance: 225.0
click at [287, 329] on table "SL * Đơn vị tính * Tên hàng * Định lượng Giá trị hàng Ghi chú Cước hàng 1 Bất k…" at bounding box center [656, 354] width 1201 height 102
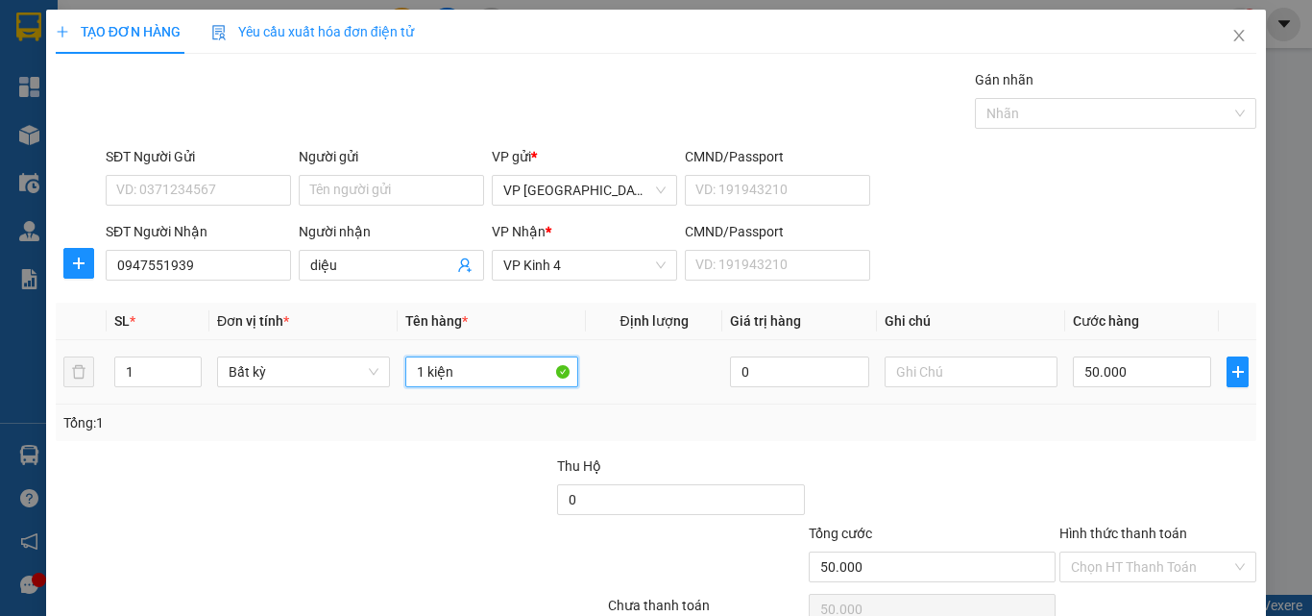
type input "1 kiện"
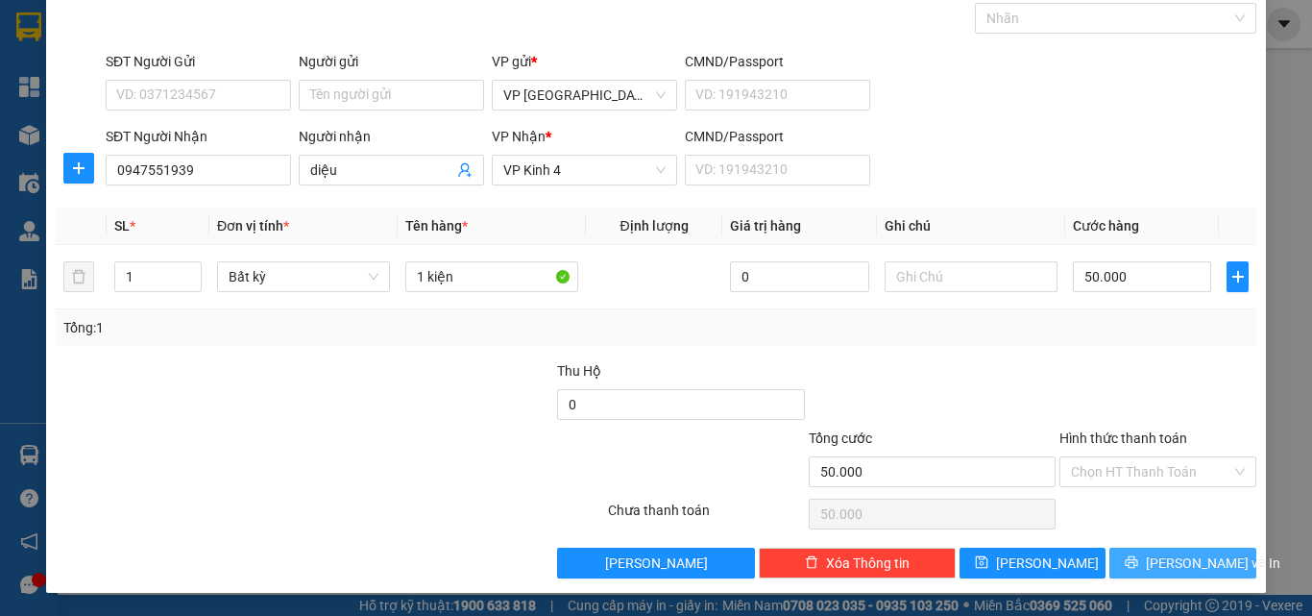
click at [1196, 563] on span "[PERSON_NAME] và In" at bounding box center [1213, 562] width 134 height 21
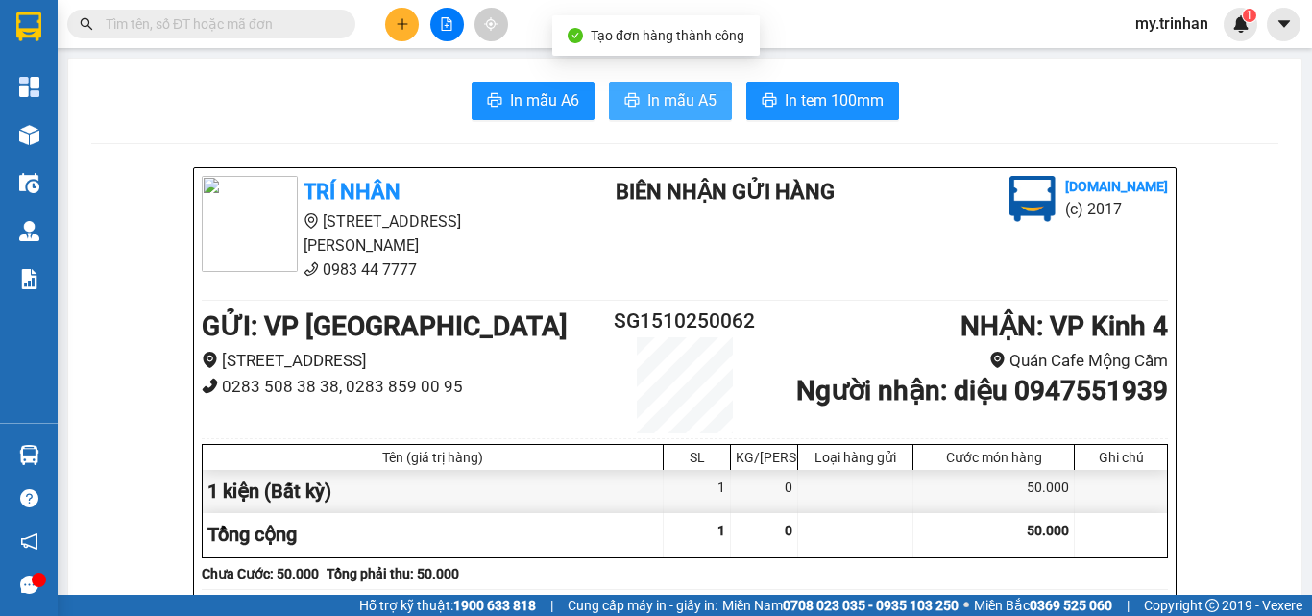
click at [675, 92] on span "In mẫu A5" at bounding box center [681, 100] width 69 height 24
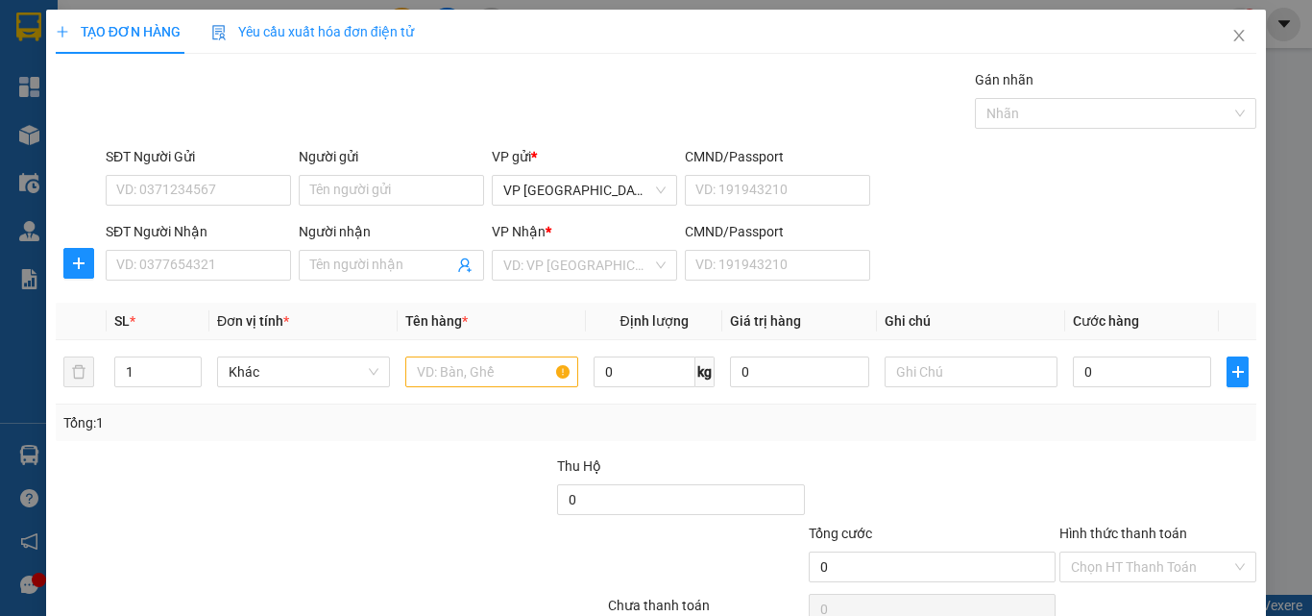
click at [1165, 269] on div "SĐT Người Nhận VD: 0377654321 Người nhận Tên người nhận VP Nhận * VD: VP Sài Gò…" at bounding box center [681, 254] width 1158 height 67
click at [1231, 37] on icon "close" at bounding box center [1238, 35] width 15 height 15
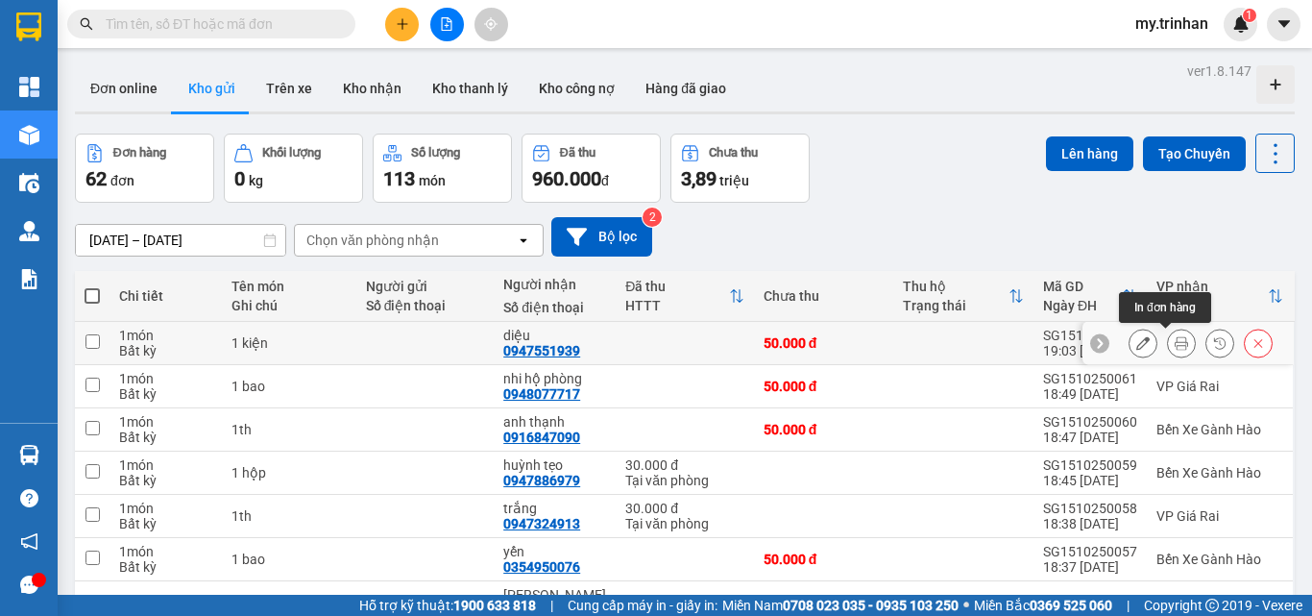
click at [1175, 341] on icon at bounding box center [1181, 342] width 13 height 13
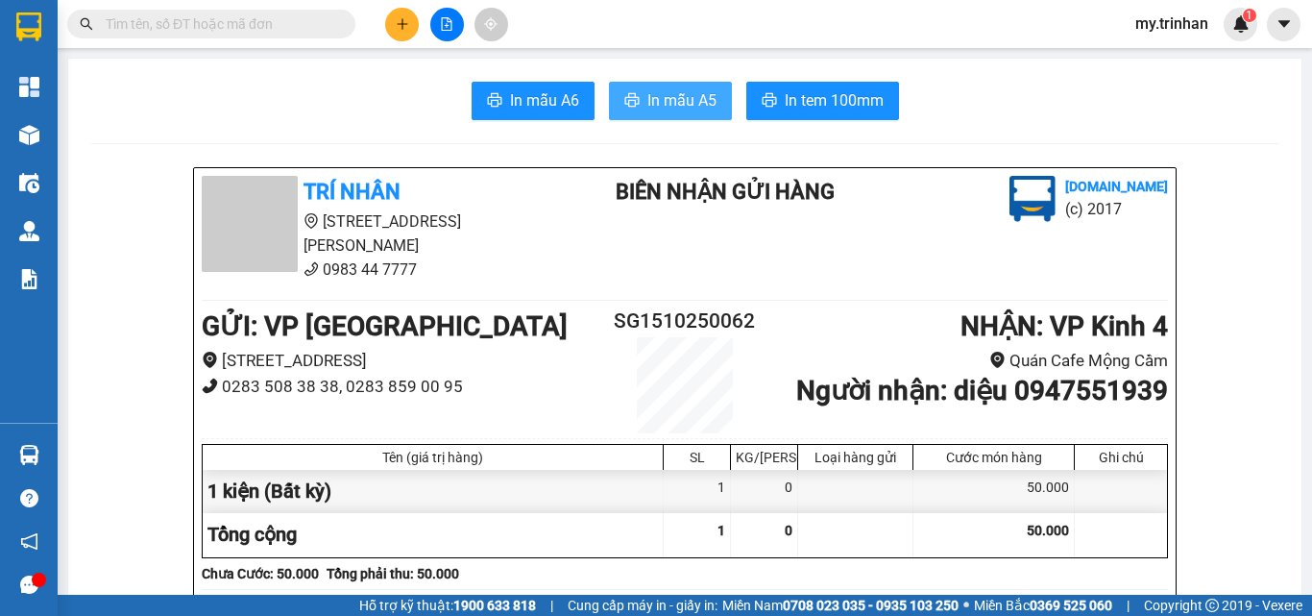
click at [686, 94] on span "In mẫu A5" at bounding box center [681, 100] width 69 height 24
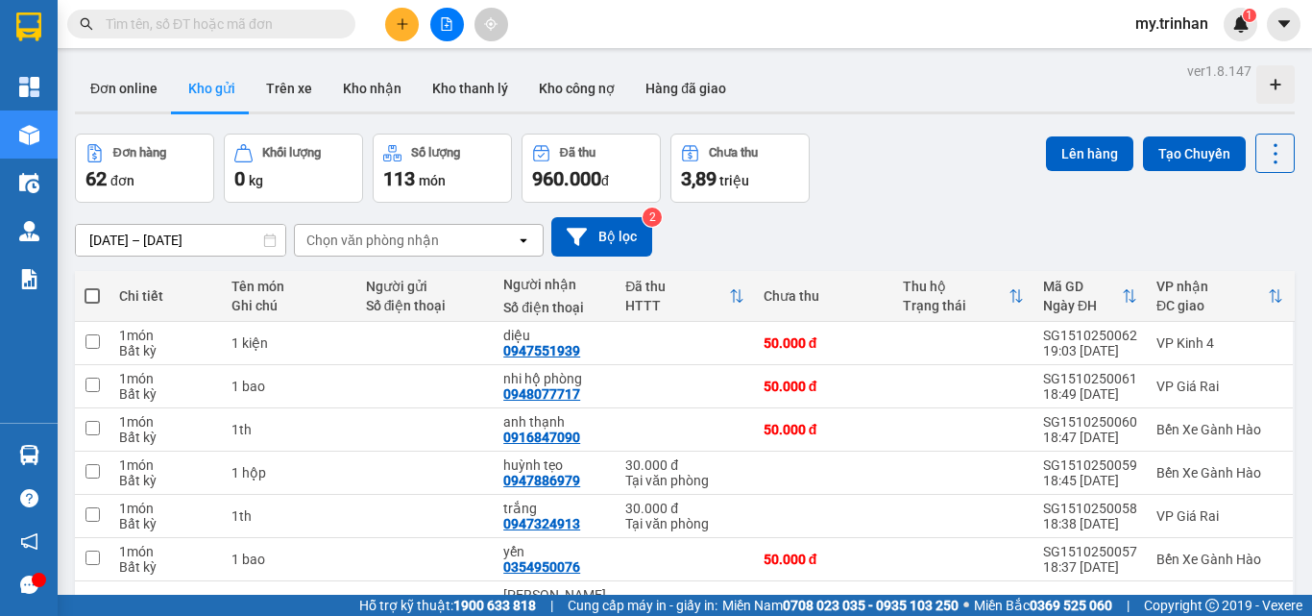
click at [1127, 242] on div "[DATE] – [DATE] Press the down arrow key to interact with the calendar and sele…" at bounding box center [685, 236] width 1220 height 39
click at [401, 31] on button at bounding box center [402, 25] width 34 height 34
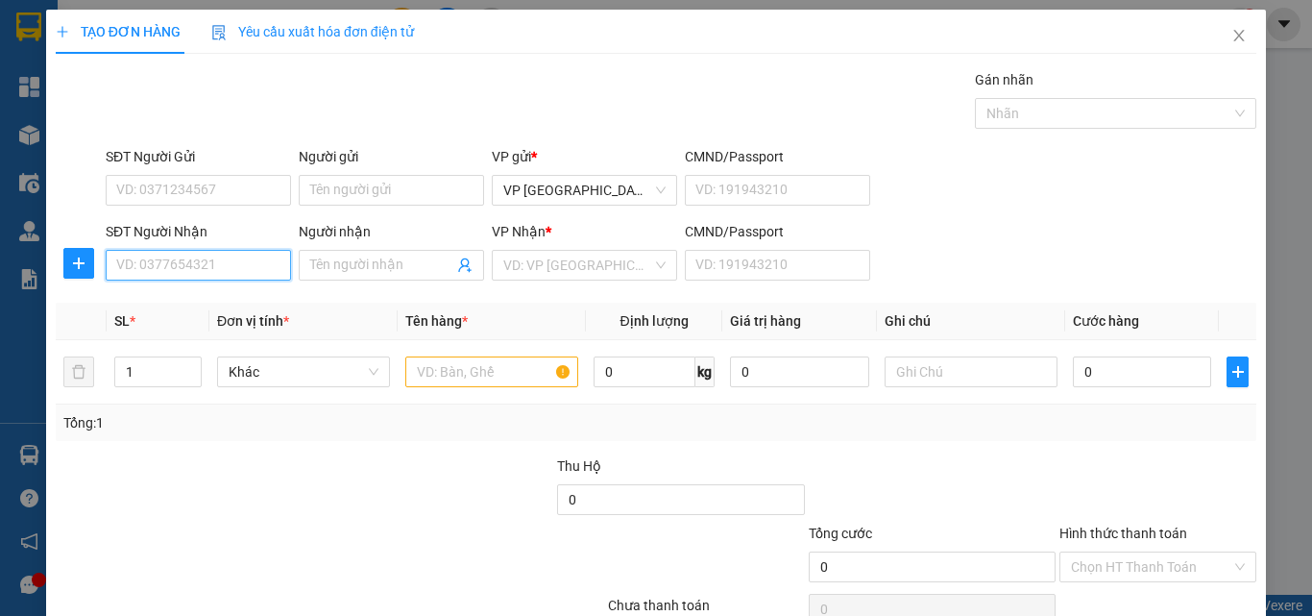
click at [146, 274] on input "SĐT Người Nhận" at bounding box center [198, 265] width 185 height 31
click at [140, 269] on input "SĐT Người Nhận" at bounding box center [198, 265] width 185 height 31
type input "0989805343"
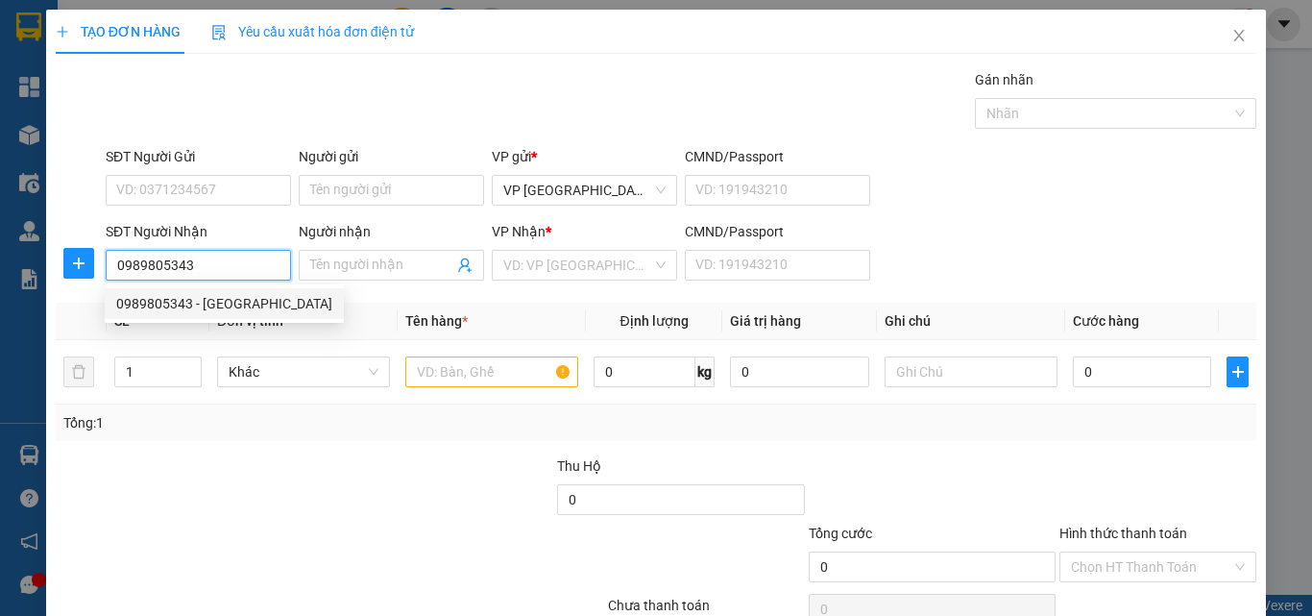
click at [183, 300] on div "0989805343 - [GEOGRAPHIC_DATA]" at bounding box center [224, 303] width 216 height 21
type input "hoàn mỹ"
type input "40.000"
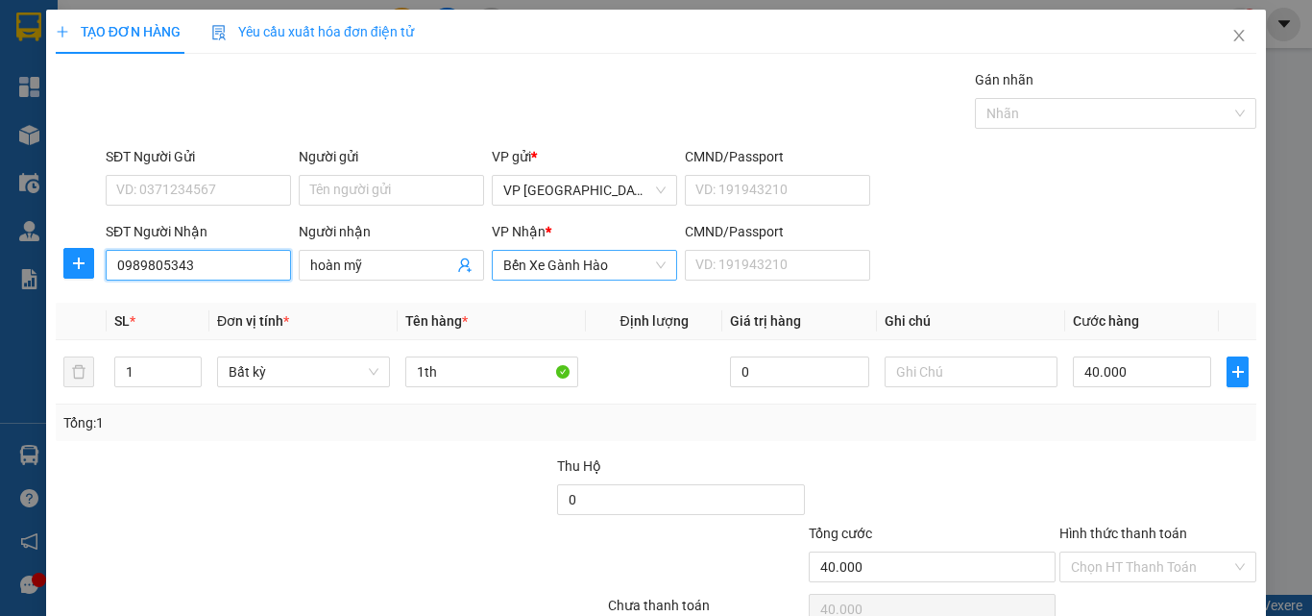
click at [549, 258] on span "Bến Xe Gành Hào" at bounding box center [584, 265] width 162 height 29
type input "0989805343"
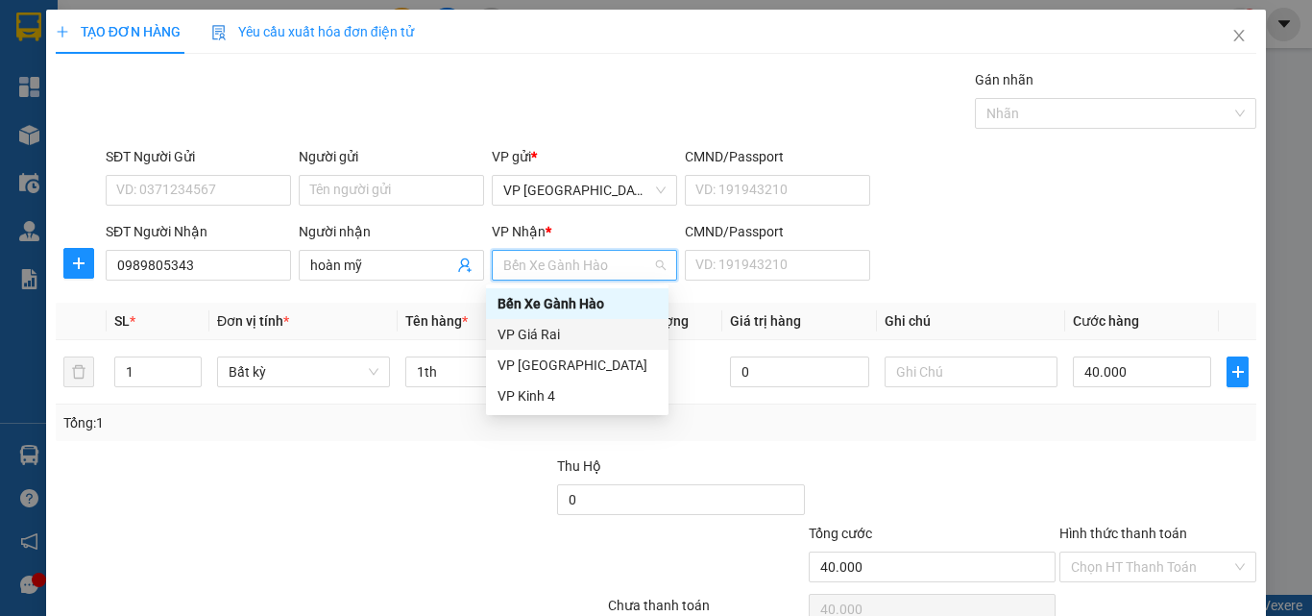
click at [534, 333] on div "VP Giá Rai" at bounding box center [577, 334] width 159 height 21
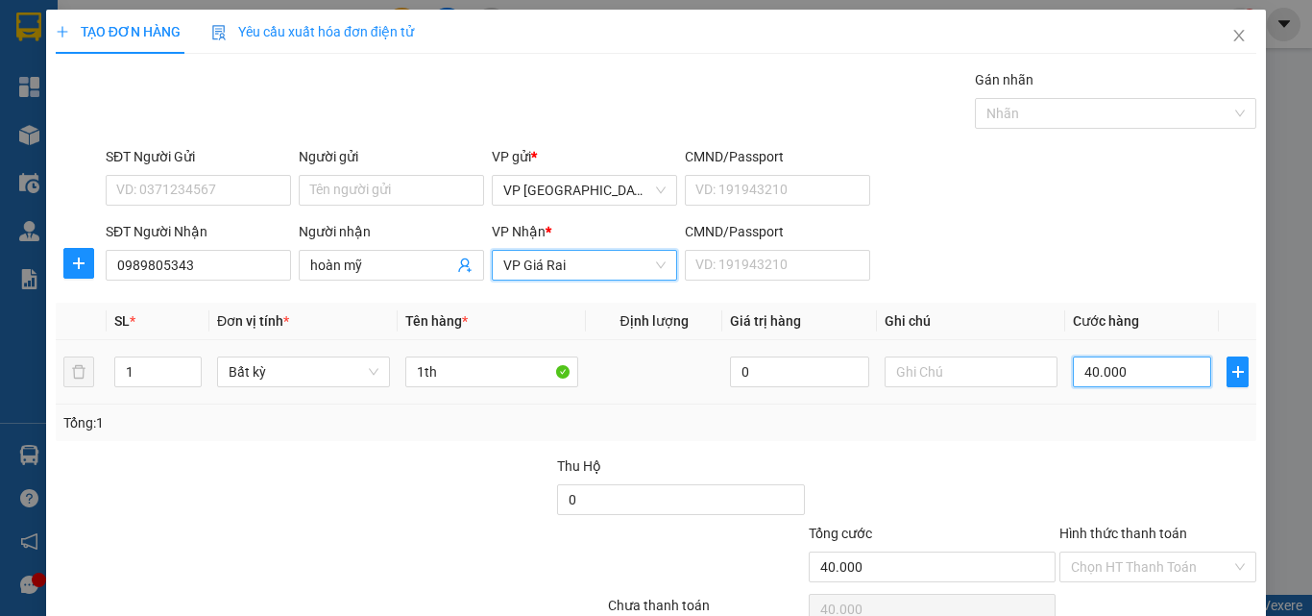
click at [1148, 365] on input "40.000" at bounding box center [1142, 371] width 138 height 31
type input "3"
type input "30"
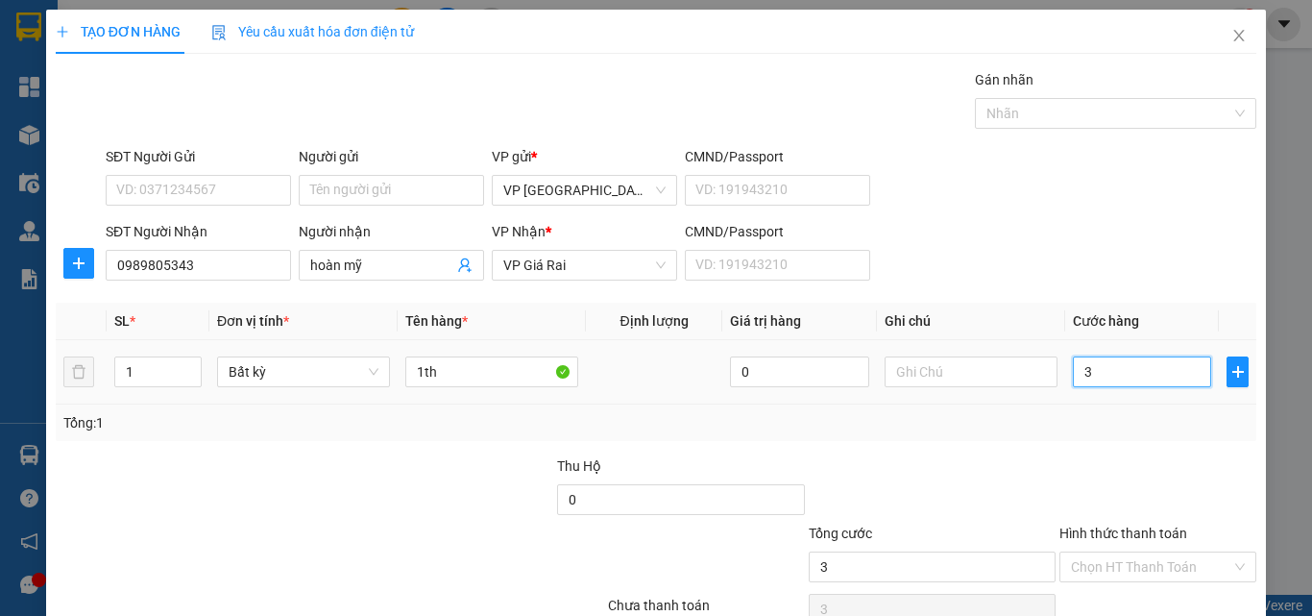
type input "30"
type input "30.000"
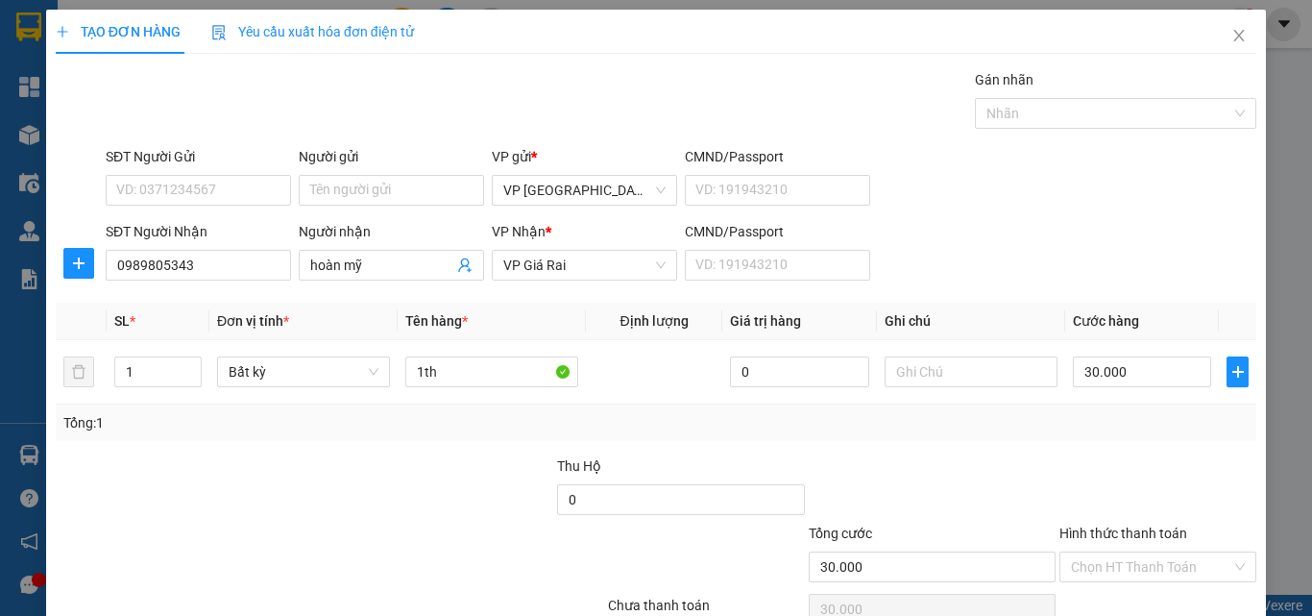
scroll to position [95, 0]
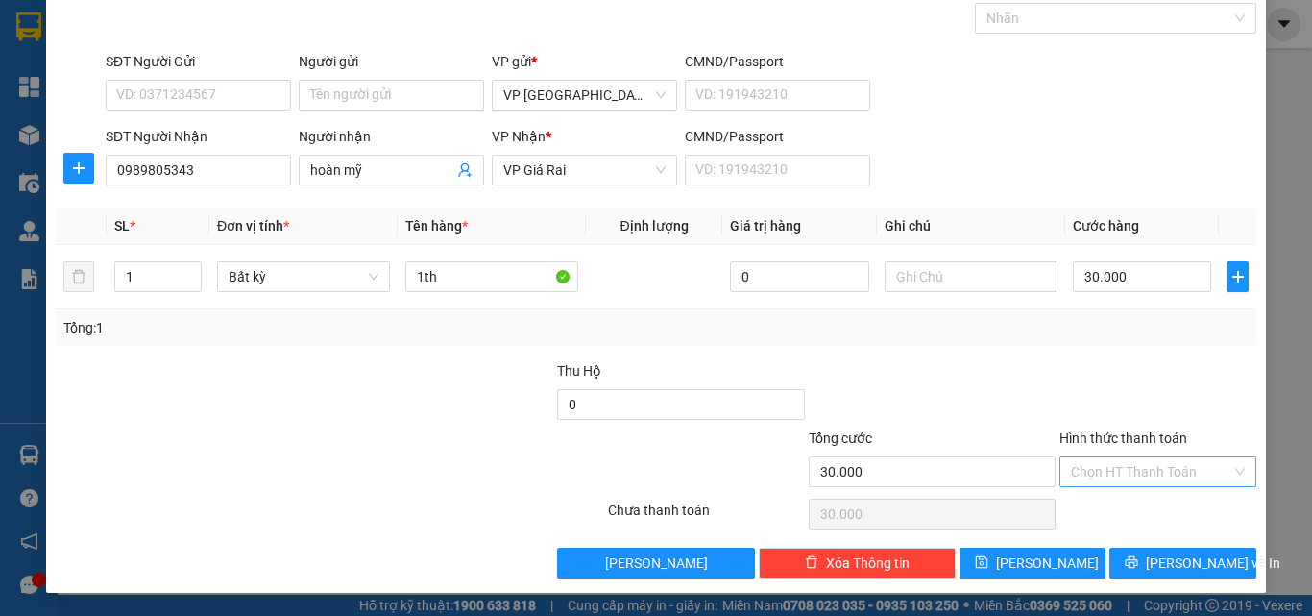
click at [1141, 481] on input "Hình thức thanh toán" at bounding box center [1151, 471] width 160 height 29
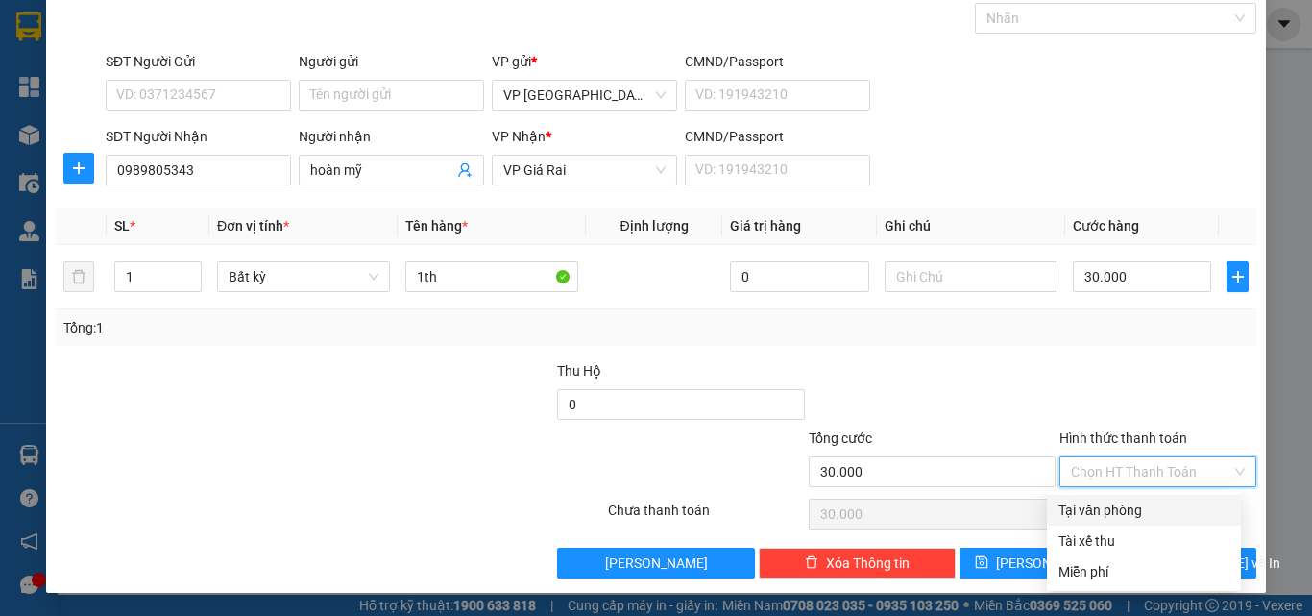
click at [1139, 510] on div "Tại văn phòng" at bounding box center [1144, 510] width 171 height 21
type input "0"
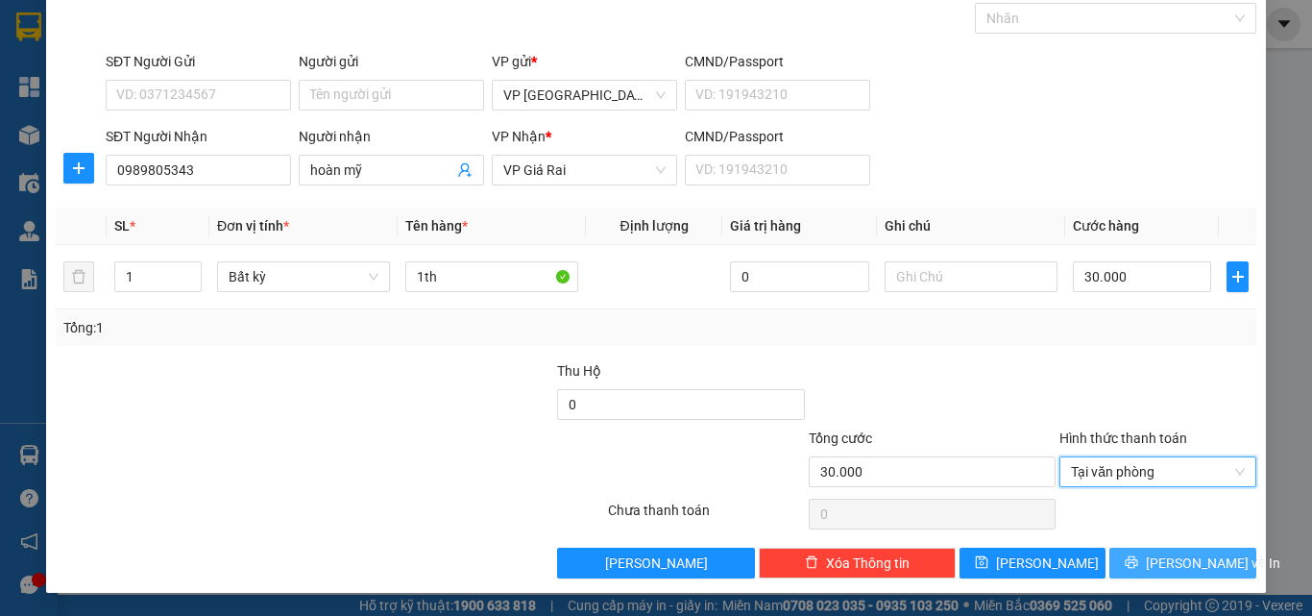
click at [1151, 558] on button "[PERSON_NAME] và In" at bounding box center [1182, 563] width 147 height 31
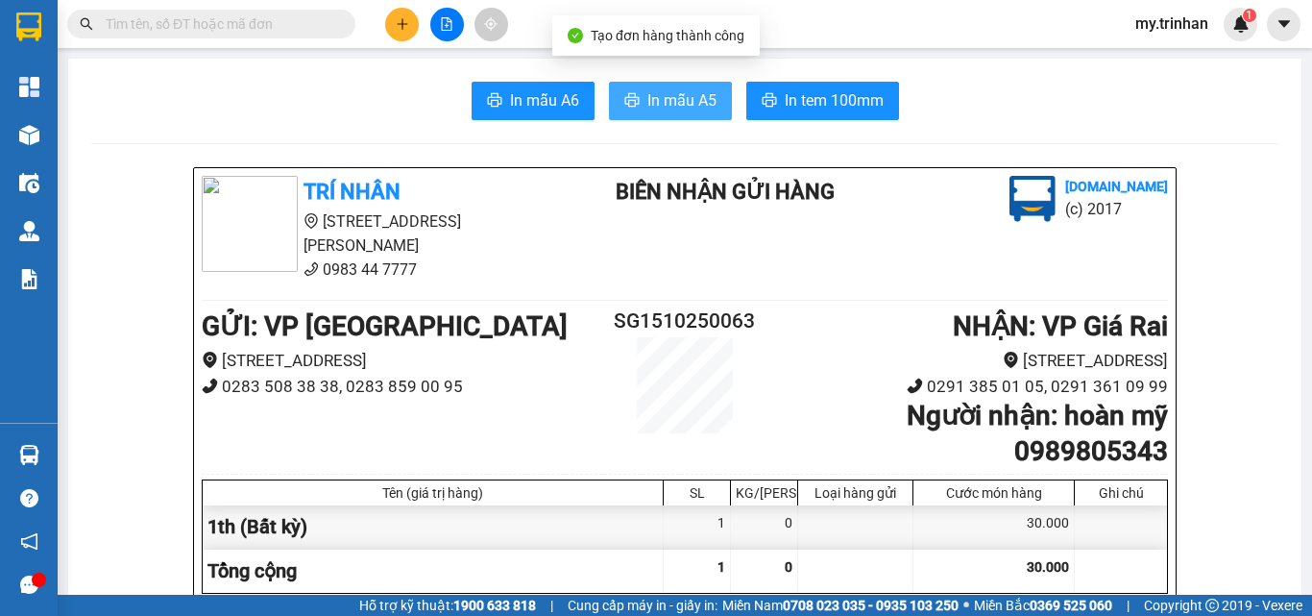
click at [647, 101] on span "In mẫu A5" at bounding box center [681, 100] width 69 height 24
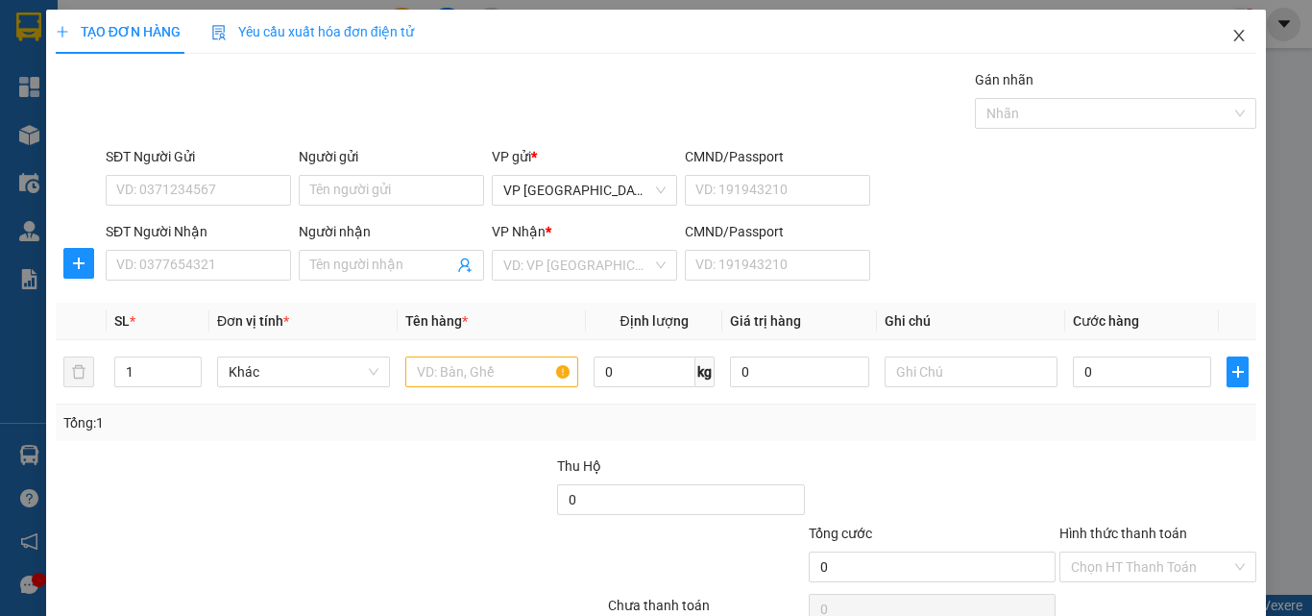
click at [1231, 34] on icon "close" at bounding box center [1238, 35] width 15 height 15
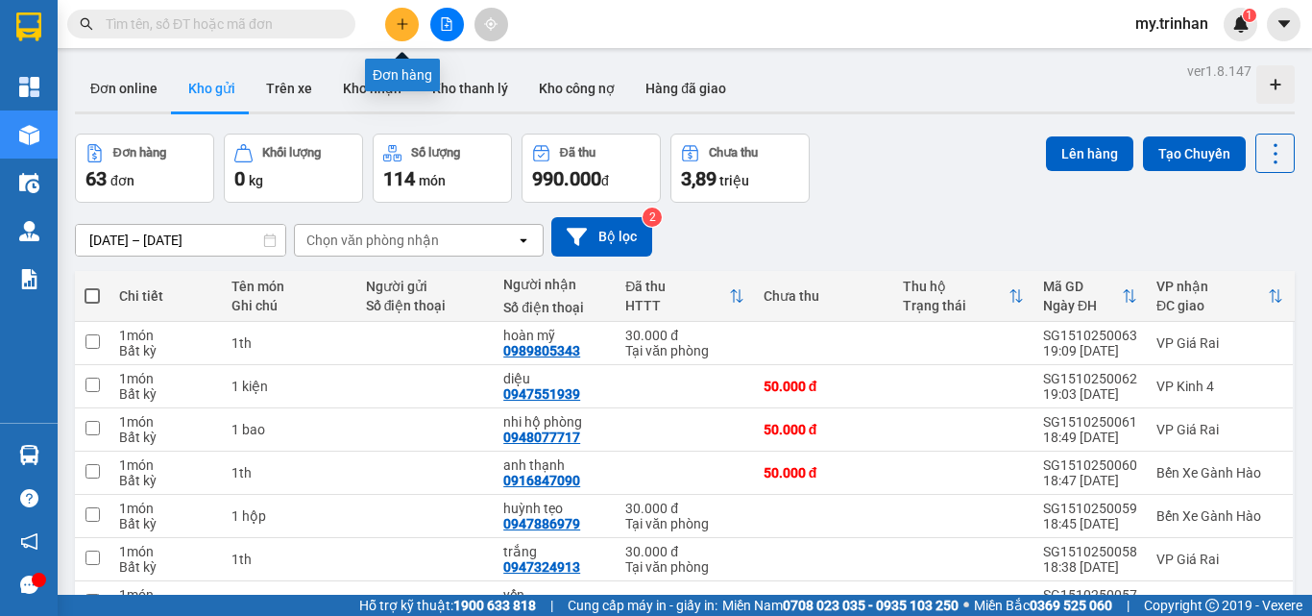
click at [396, 21] on icon "plus" at bounding box center [402, 23] width 13 height 13
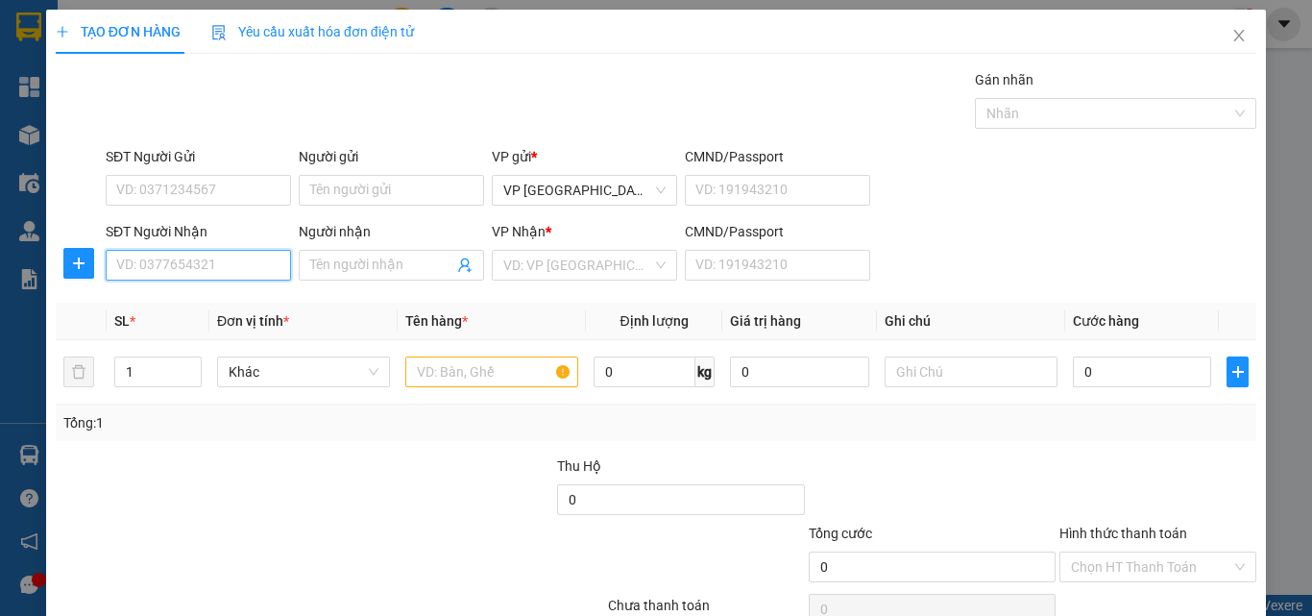
click at [218, 264] on input "SĐT Người Nhận" at bounding box center [198, 265] width 185 height 31
click at [223, 264] on input "321" at bounding box center [198, 265] width 185 height 31
click at [228, 308] on div "0786666321 - nha khoa" at bounding box center [195, 303] width 159 height 21
type input "0786666321"
type input "nha khoa"
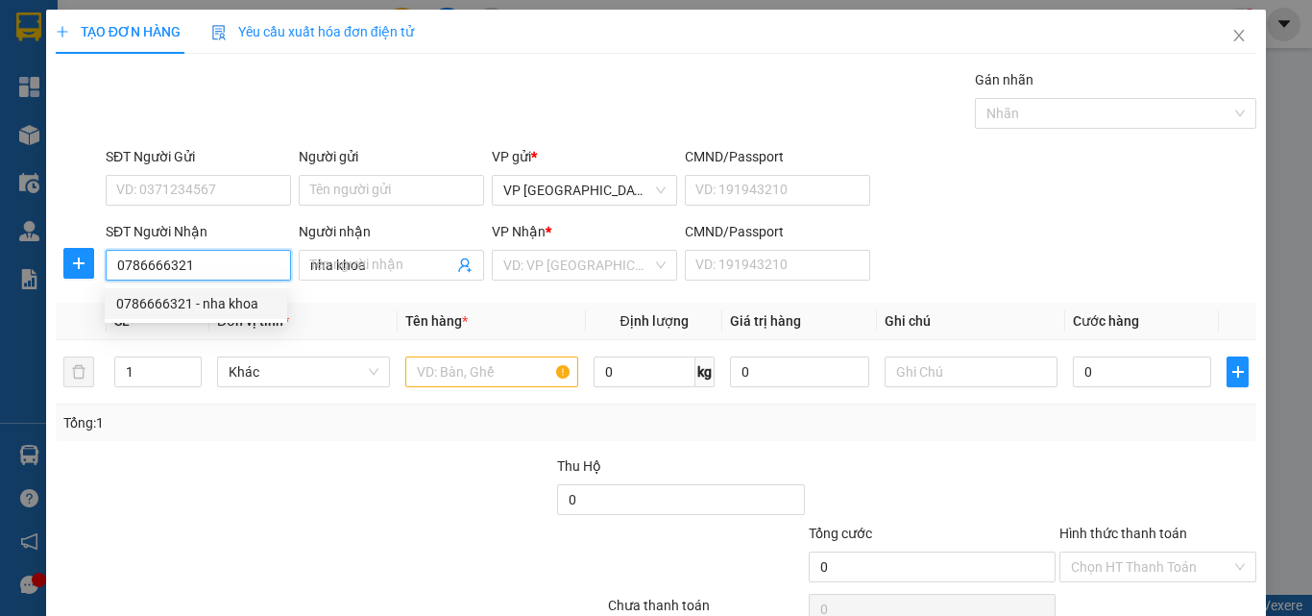
type input "30.000"
type input "0786666321"
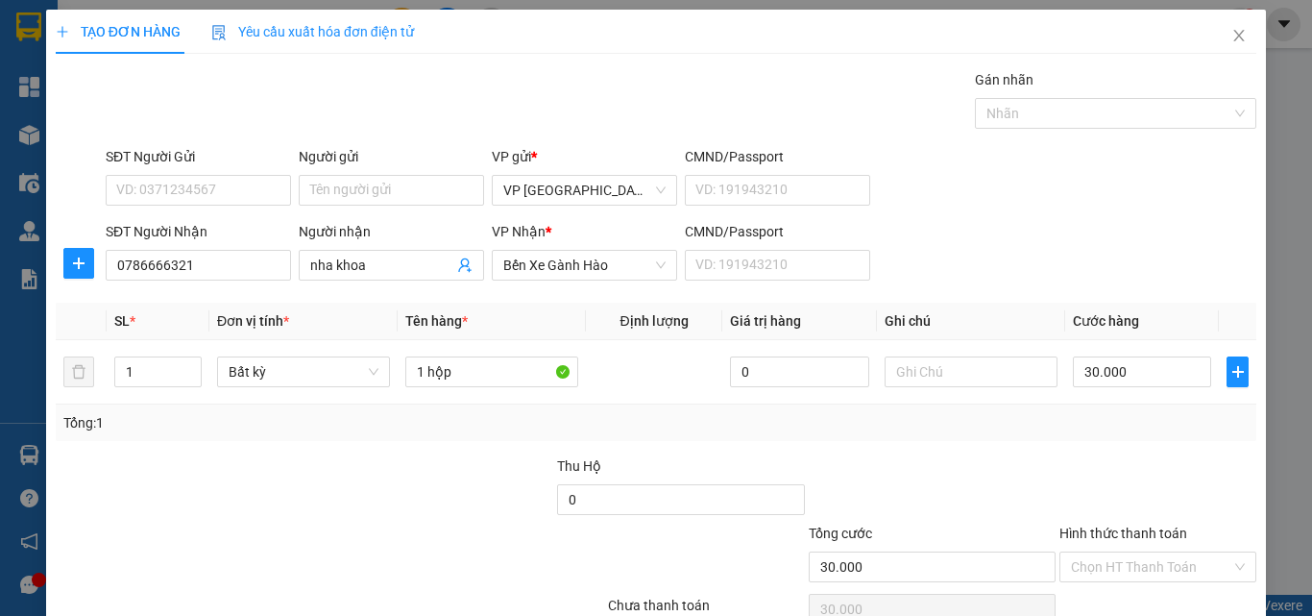
scroll to position [57, 0]
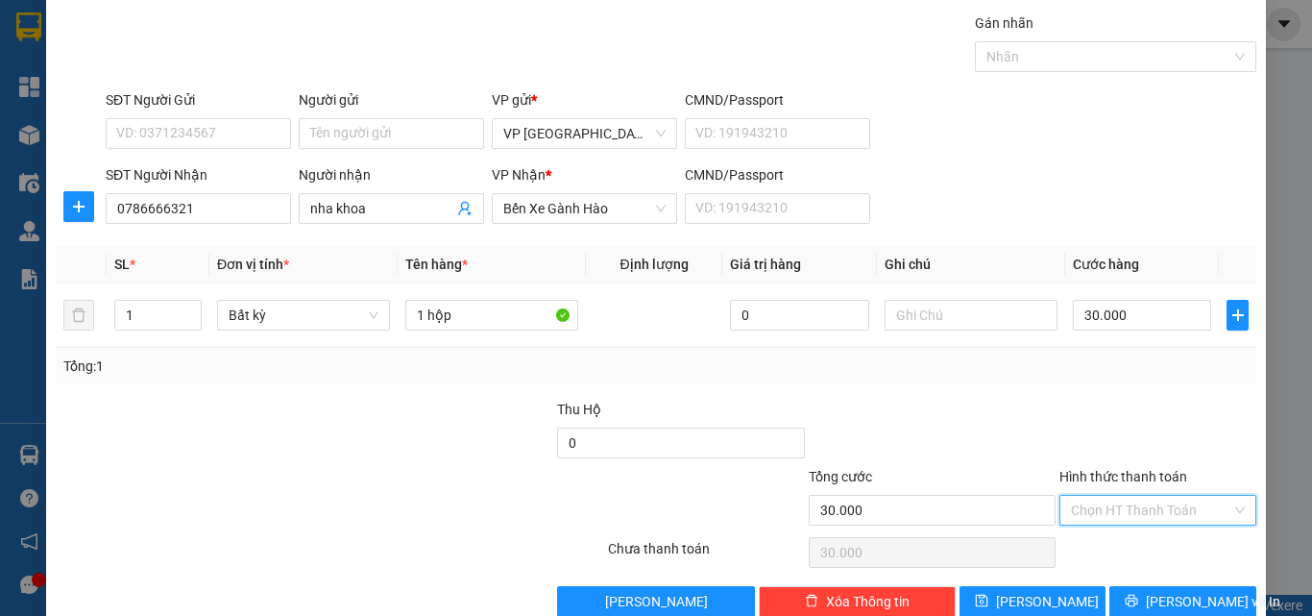
click at [1164, 512] on input "Hình thức thanh toán" at bounding box center [1151, 510] width 160 height 29
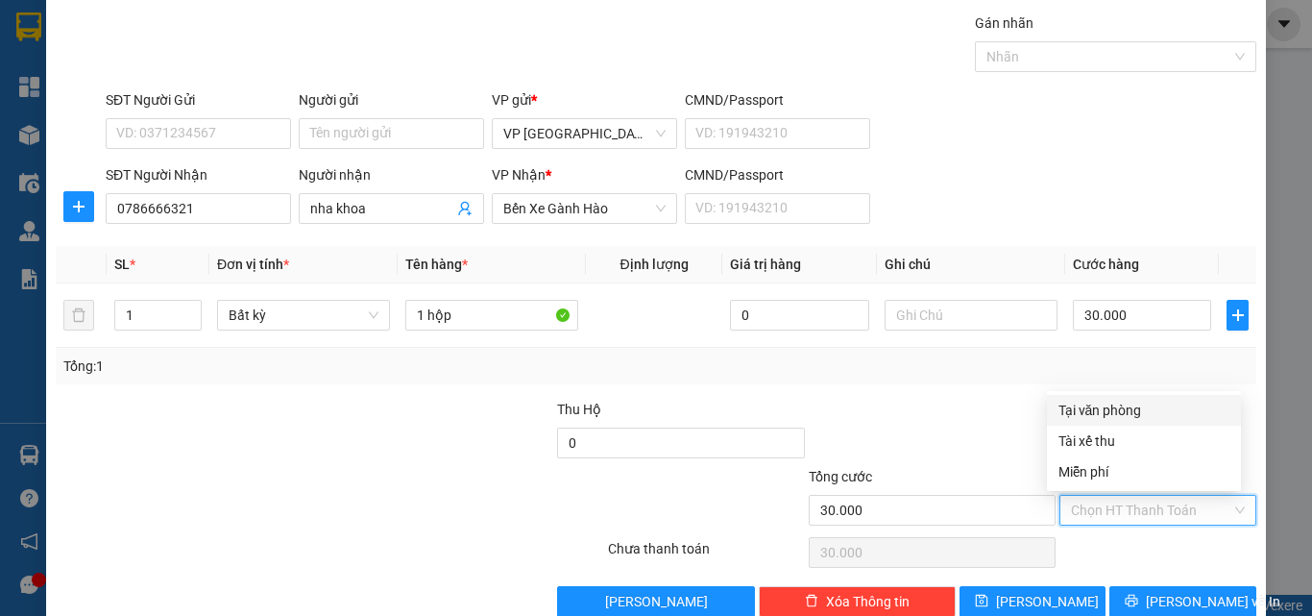
click at [1139, 419] on div "Tại văn phòng" at bounding box center [1144, 410] width 171 height 21
type input "0"
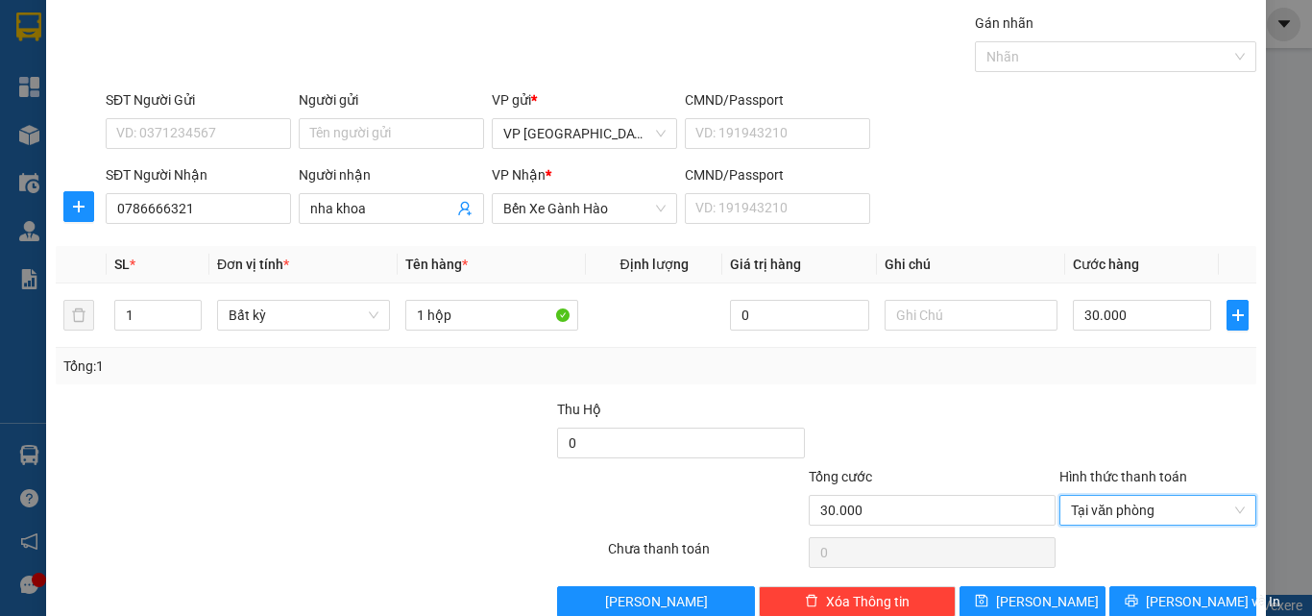
click at [1146, 584] on div "Transit Pickup Surcharge Ids Transit Deliver Surcharge Ids Transit Deliver Surc…" at bounding box center [656, 314] width 1201 height 604
click at [1150, 602] on button "[PERSON_NAME] và In" at bounding box center [1182, 601] width 147 height 31
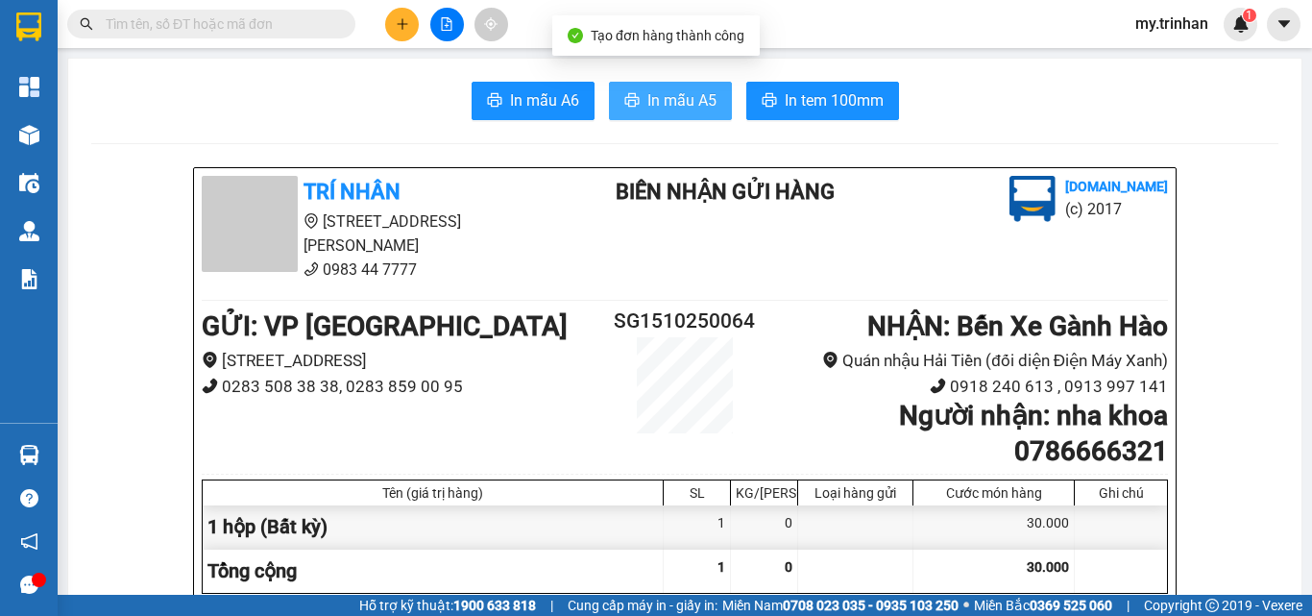
click at [654, 106] on span "In mẫu A5" at bounding box center [681, 100] width 69 height 24
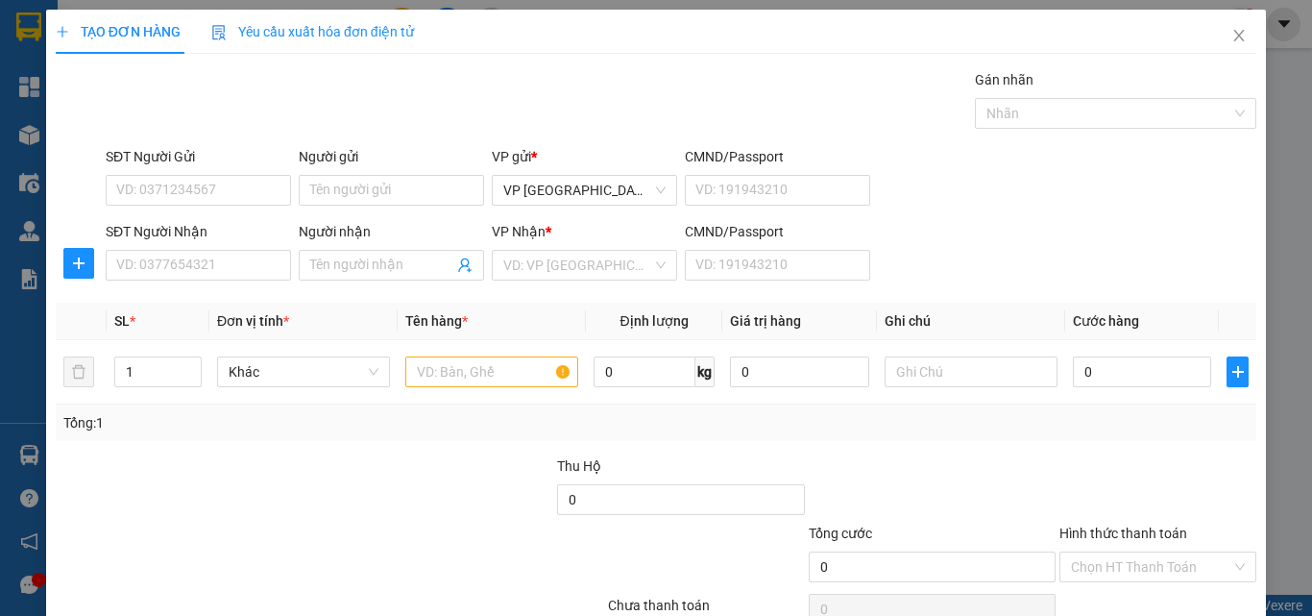
click at [1065, 249] on div "SĐT Người Nhận VD: 0377654321 Người nhận Tên người nhận VP Nhận * VD: VP Sài Gò…" at bounding box center [681, 254] width 1158 height 67
click at [1213, 30] on span "Close" at bounding box center [1239, 37] width 54 height 54
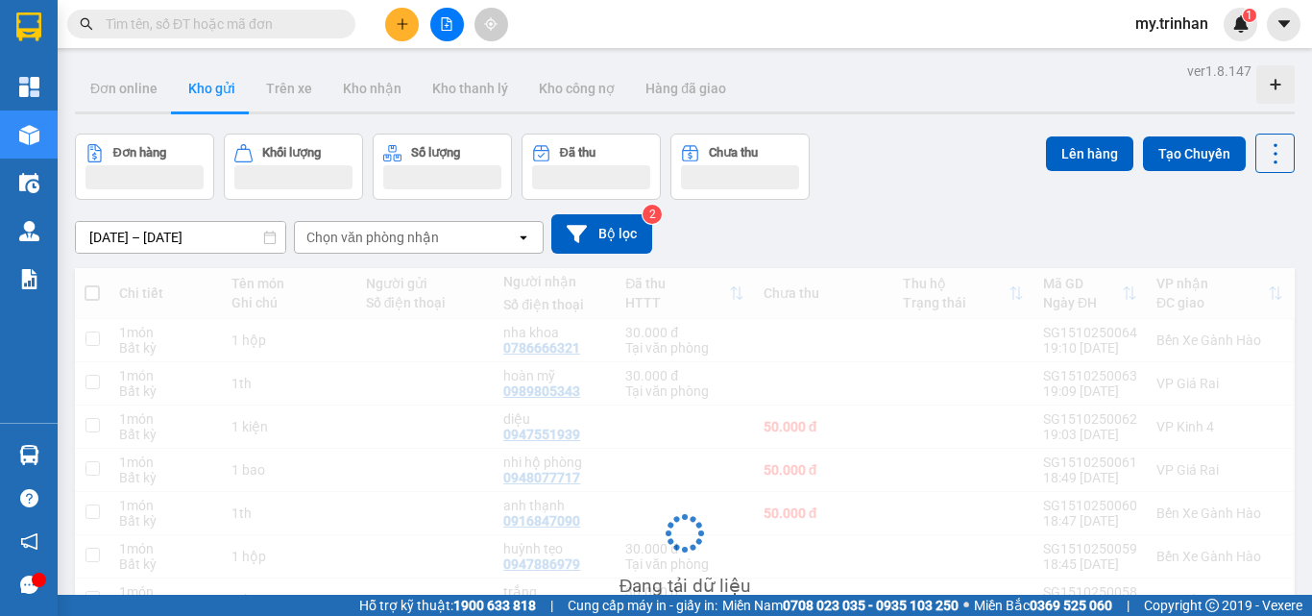
click at [485, 239] on div "Chọn văn phòng nhận" at bounding box center [405, 237] width 221 height 31
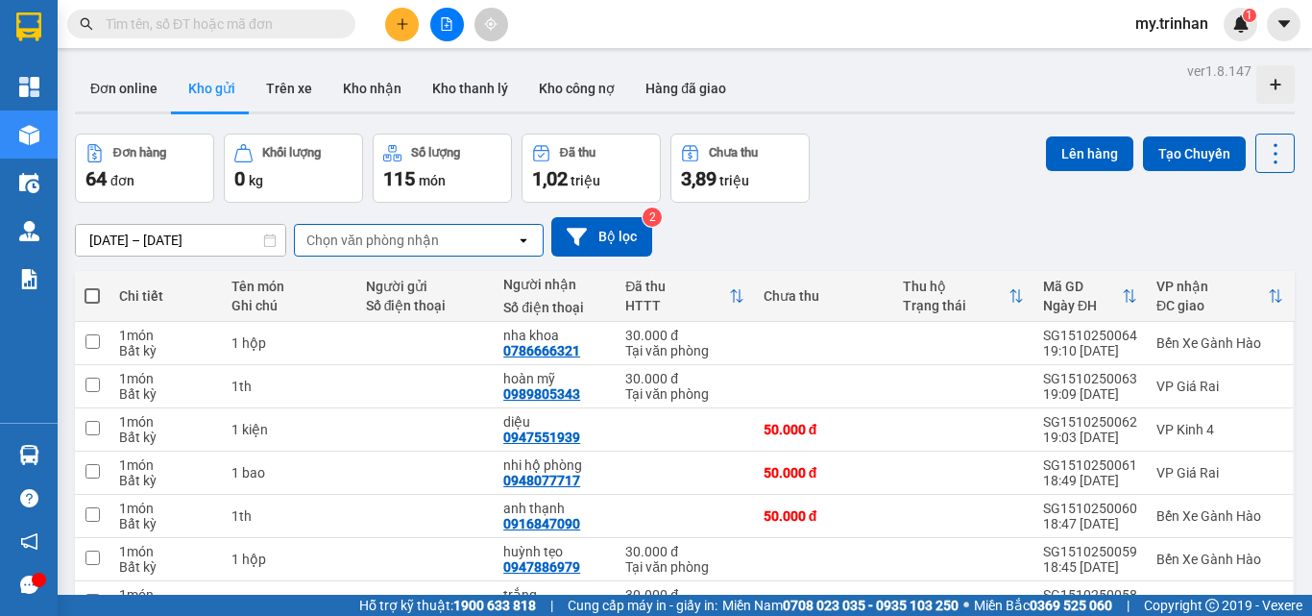
click at [756, 242] on div "[DATE] – [DATE] Press the down arrow key to interact with the calendar and sele…" at bounding box center [685, 236] width 1220 height 39
click at [747, 243] on div "[DATE] – [DATE] Press the down arrow key to interact with the calendar and sele…" at bounding box center [685, 236] width 1220 height 39
click at [400, 30] on icon "plus" at bounding box center [402, 23] width 13 height 13
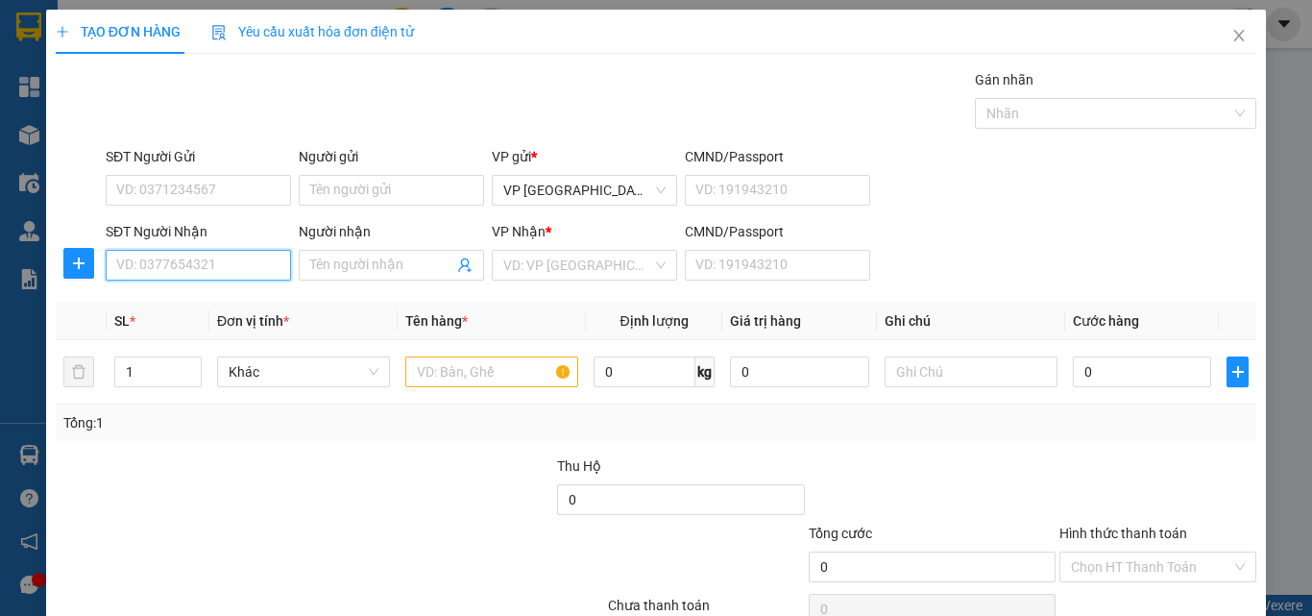
click at [242, 273] on input "SĐT Người Nhận" at bounding box center [198, 265] width 185 height 31
click at [223, 272] on input "SĐT Người Nhận" at bounding box center [198, 265] width 185 height 31
click at [1234, 35] on icon "close" at bounding box center [1239, 36] width 11 height 12
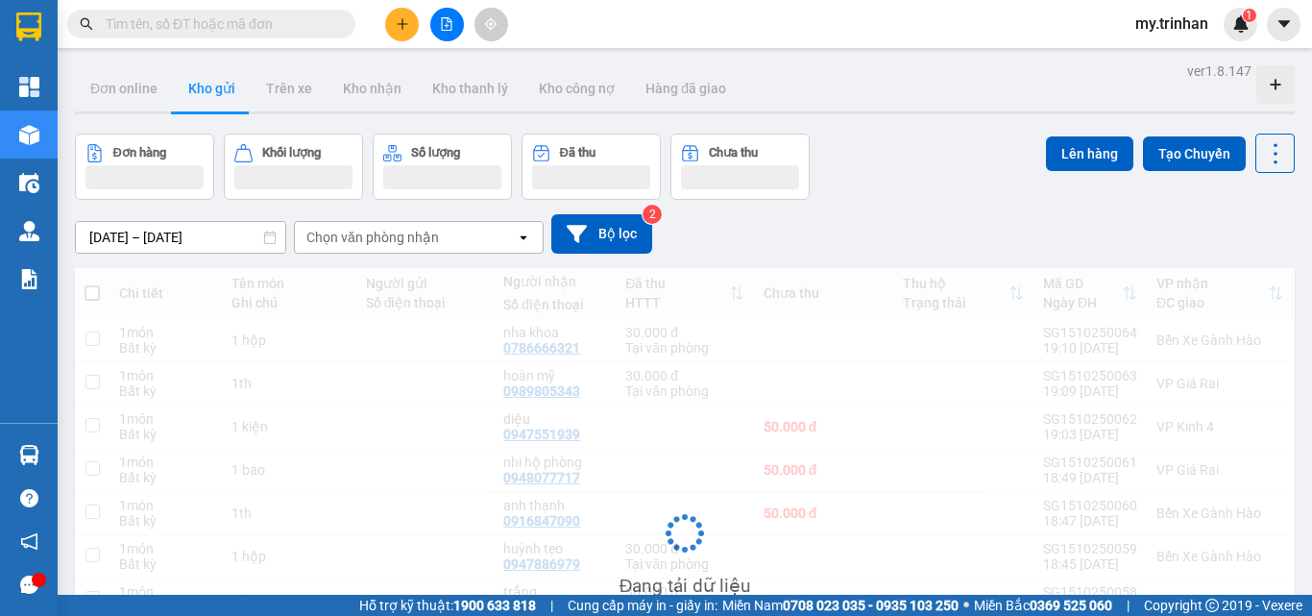
click at [508, 242] on div "Chọn văn phòng nhận" at bounding box center [405, 237] width 221 height 31
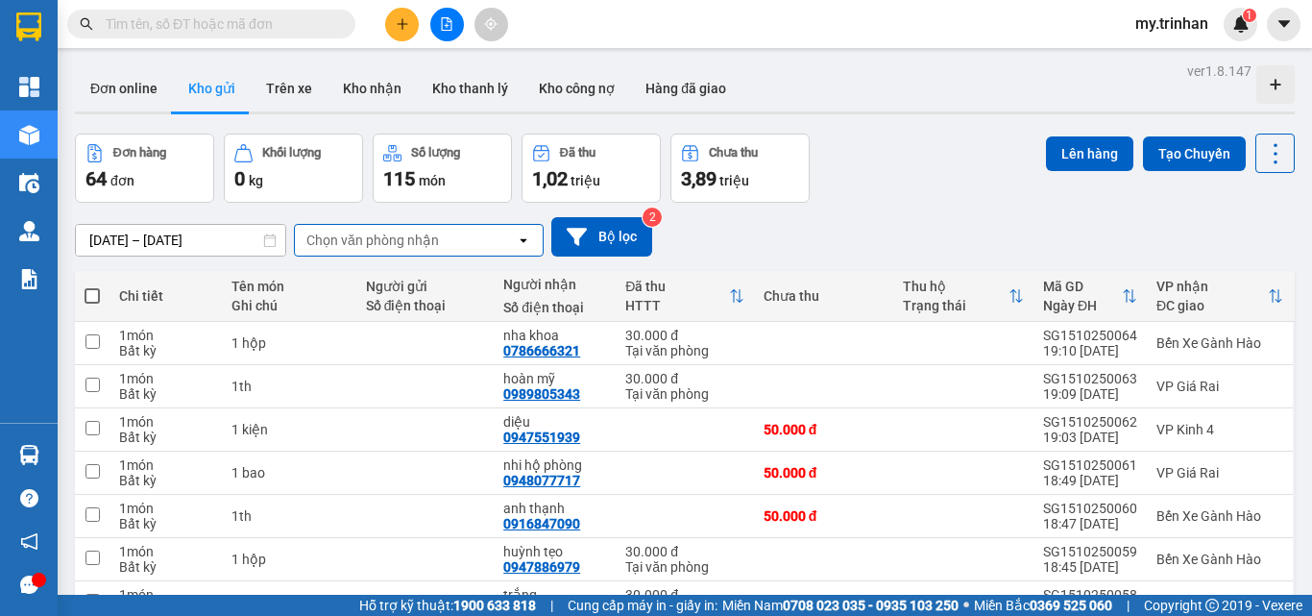
click at [863, 246] on div "[DATE] – [DATE] Press the down arrow key to interact with the calendar and sele…" at bounding box center [685, 236] width 1220 height 39
click at [396, 23] on icon "plus" at bounding box center [402, 23] width 13 height 13
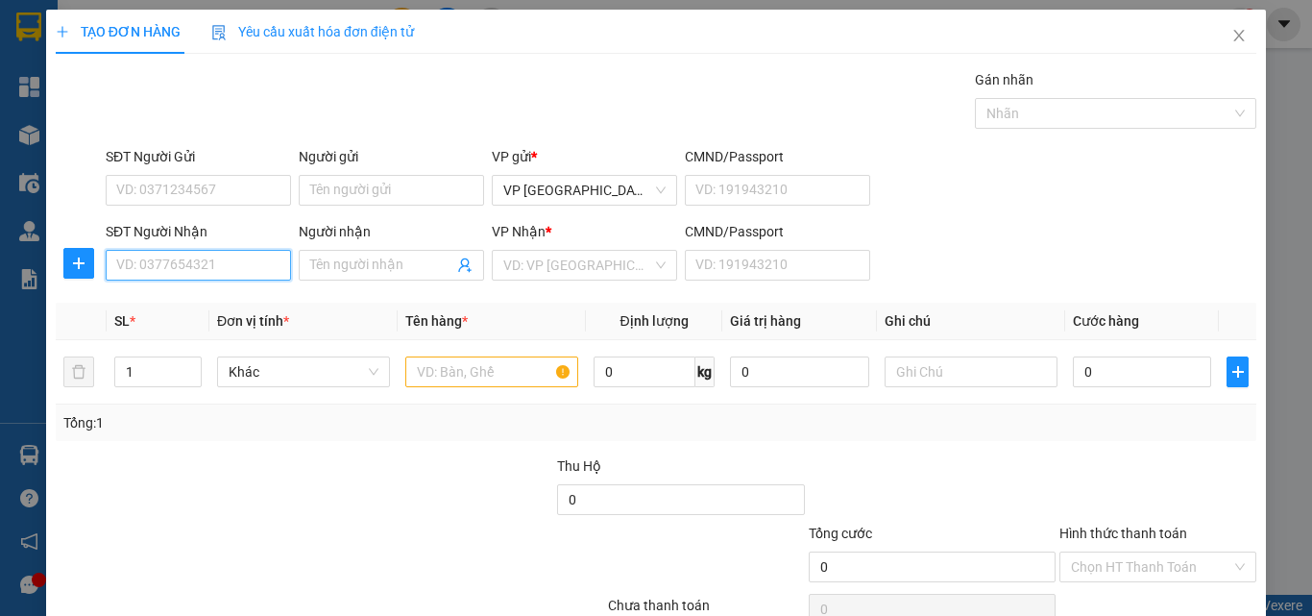
click at [212, 271] on input "SĐT Người Nhận" at bounding box center [198, 265] width 185 height 31
click at [1137, 221] on div "SĐT Người Nhận VD: 0377654321 Người nhận Tên người nhận VP Nhận * VD: VP Sài Gò…" at bounding box center [681, 254] width 1158 height 67
click at [772, 466] on div "Thu Hộ" at bounding box center [680, 465] width 247 height 21
click at [252, 269] on input "SĐT Người Nhận" at bounding box center [198, 265] width 185 height 31
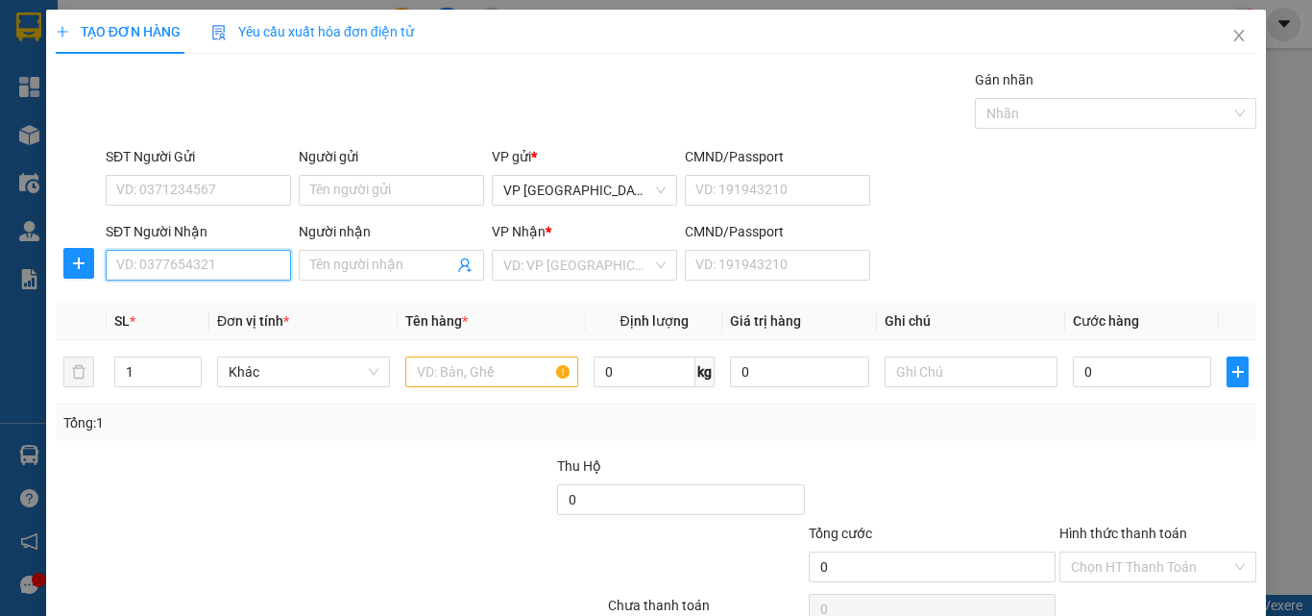
click at [218, 270] on input "SĐT Người Nhận" at bounding box center [198, 265] width 185 height 31
click at [1079, 237] on div "SĐT Người Nhận VD: 0377654321 Người nhận Tên người nhận VP Nhận * VD: VP Sài Gò…" at bounding box center [681, 254] width 1158 height 67
click at [253, 252] on input "SĐT Người Nhận" at bounding box center [198, 265] width 185 height 31
click at [257, 261] on input "SĐT Người Nhận" at bounding box center [198, 265] width 185 height 31
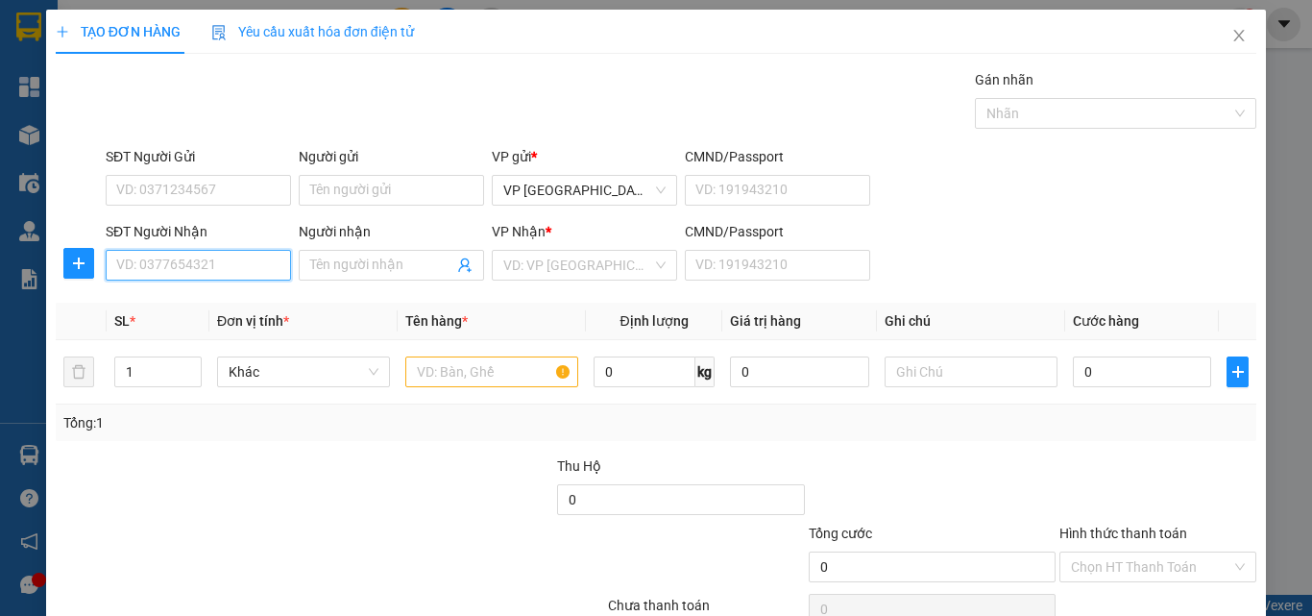
click at [257, 261] on input "SĐT Người Nhận" at bounding box center [198, 265] width 185 height 31
click at [251, 269] on input "0977" at bounding box center [198, 265] width 185 height 31
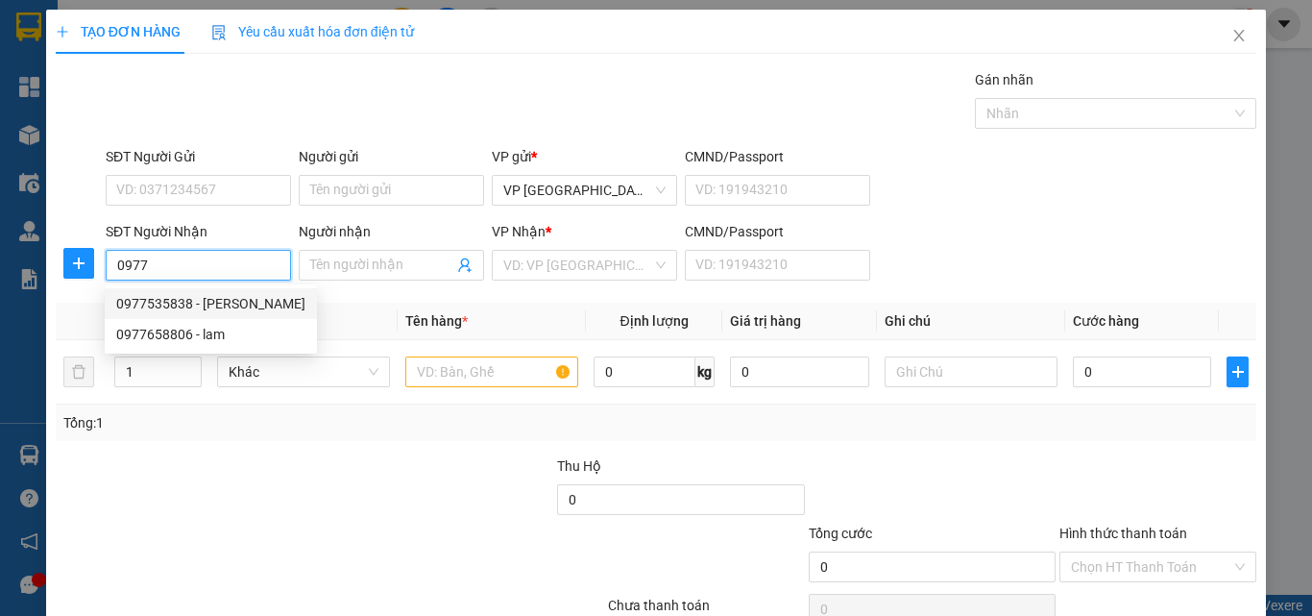
click at [258, 294] on div "0977535838 - [PERSON_NAME]" at bounding box center [210, 303] width 189 height 21
type input "0977535838"
type input "huyền trang"
type input "220.000"
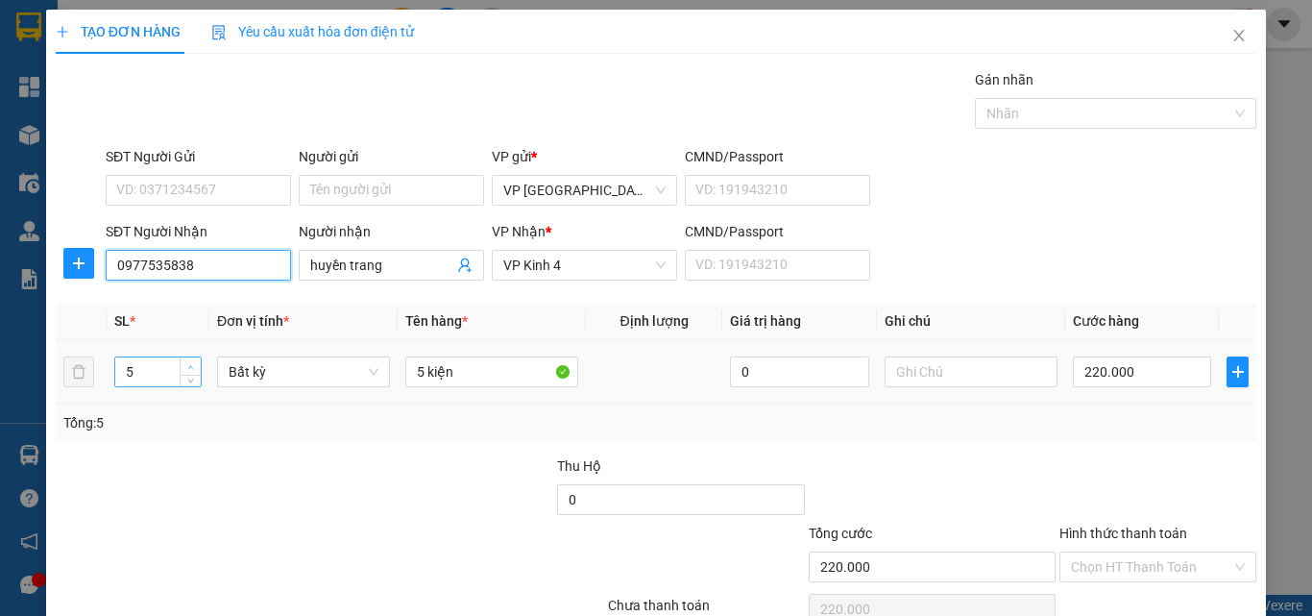
type input "0977535838"
click at [190, 359] on span "Increase Value" at bounding box center [190, 365] width 21 height 17
type input "8"
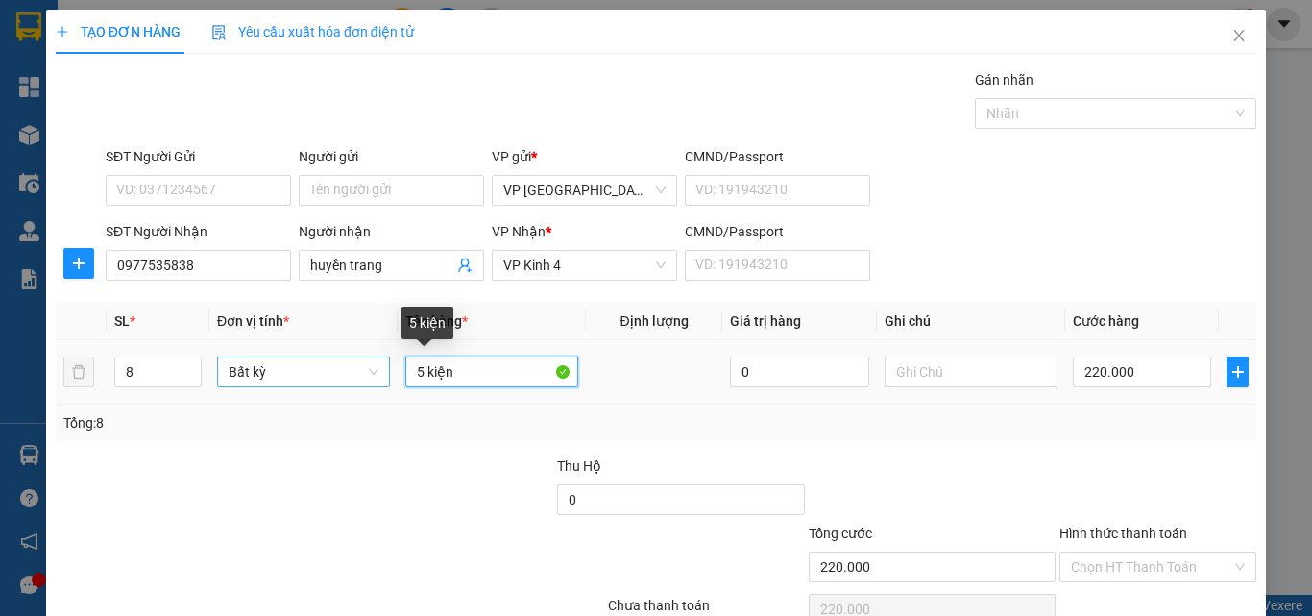
drag, startPoint x: 412, startPoint y: 373, endPoint x: 367, endPoint y: 360, distance: 46.8
click at [367, 360] on tr "8 Bất kỳ 5 kiện 0 220.000" at bounding box center [656, 372] width 1201 height 64
type input "0"
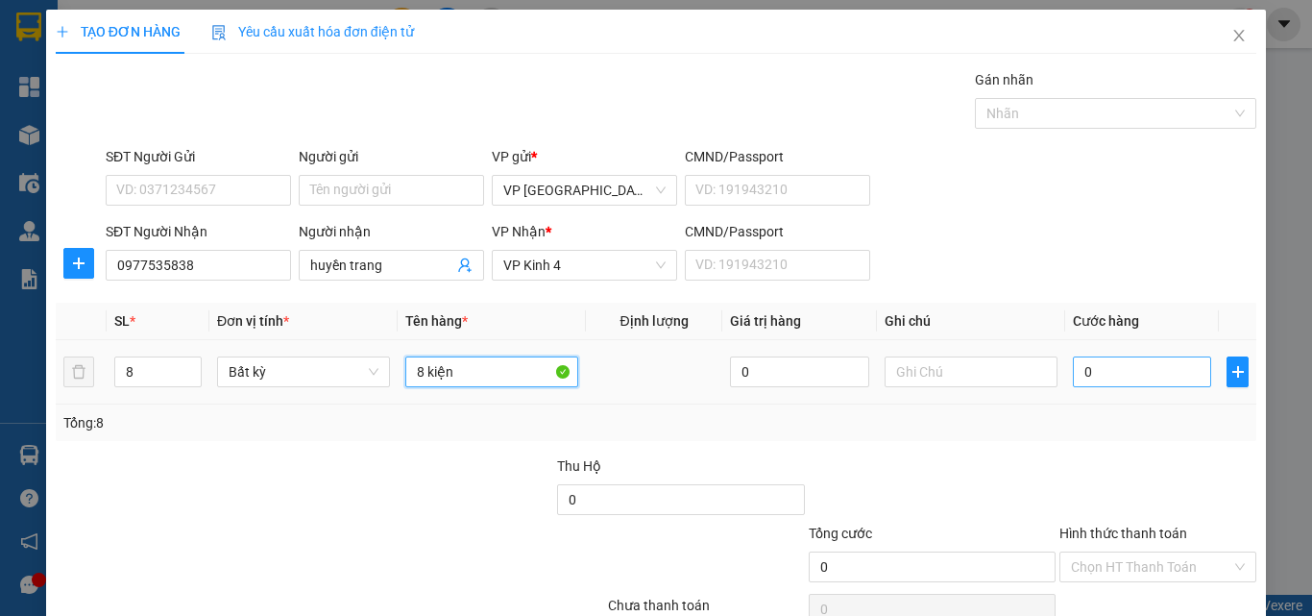
type input "8 kiện"
click at [1079, 370] on input "0" at bounding box center [1142, 371] width 138 height 31
type input "3"
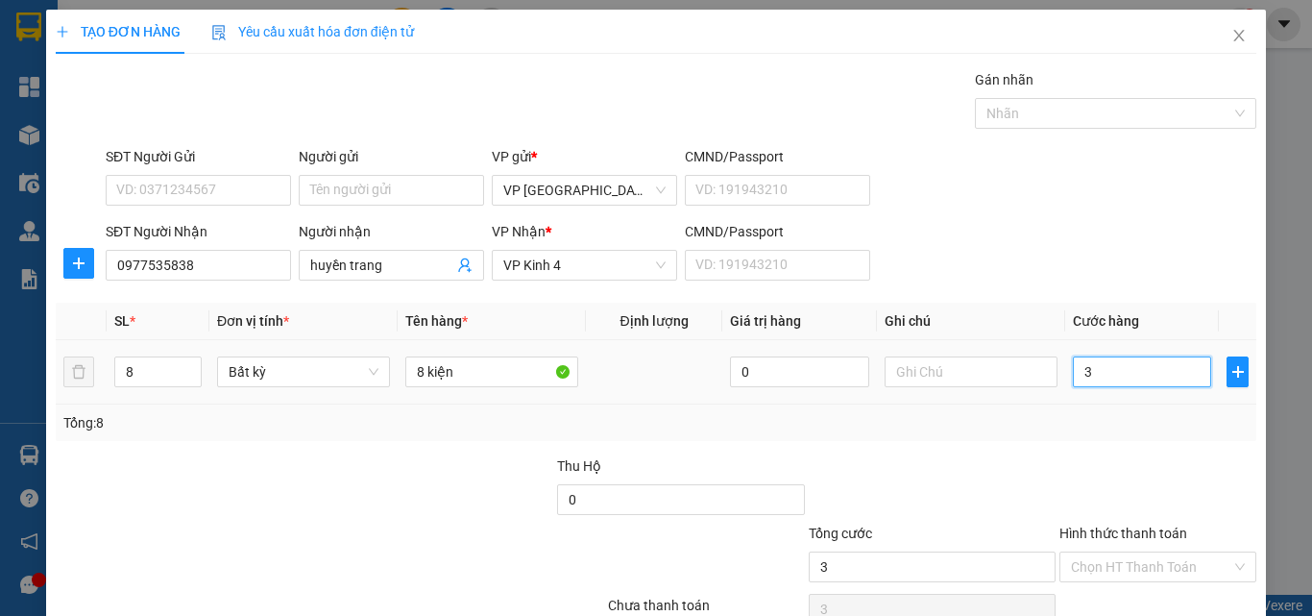
type input "33"
type input "330"
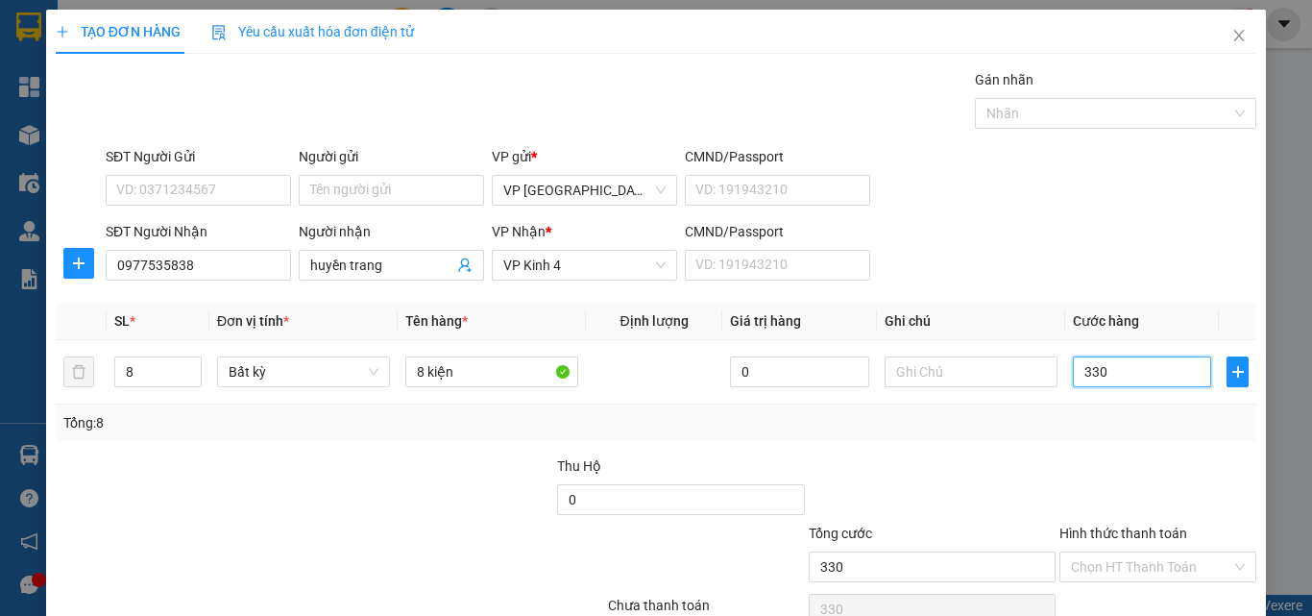
type input "330"
type input "330.000"
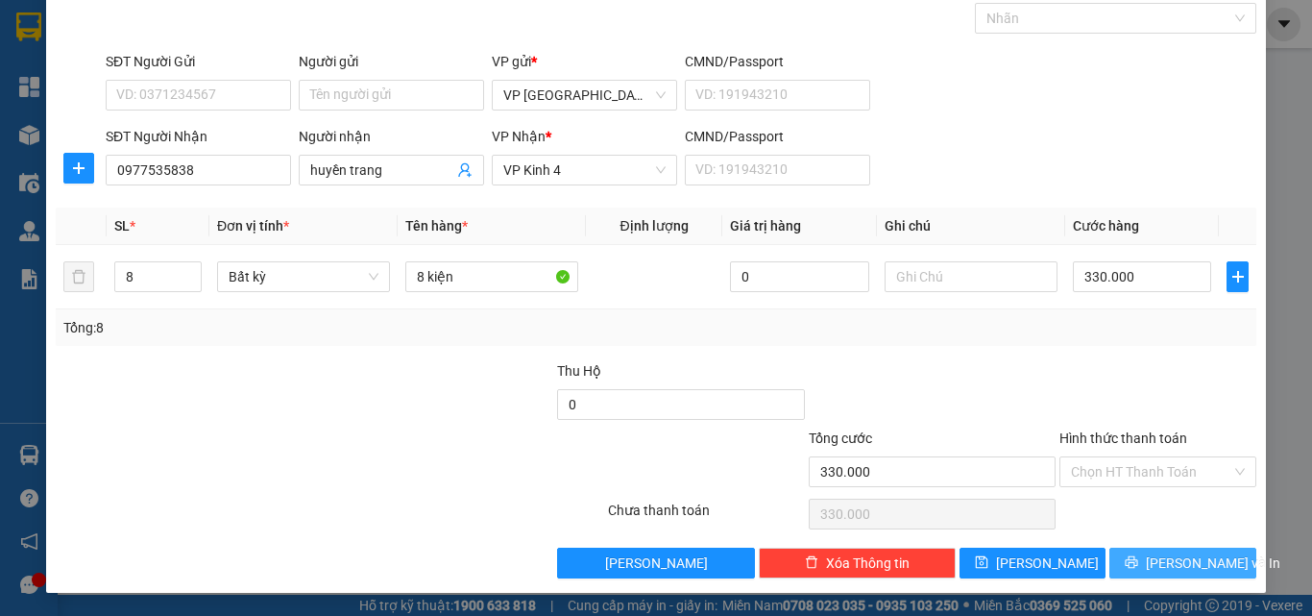
click at [1177, 565] on span "[PERSON_NAME] và In" at bounding box center [1213, 562] width 134 height 21
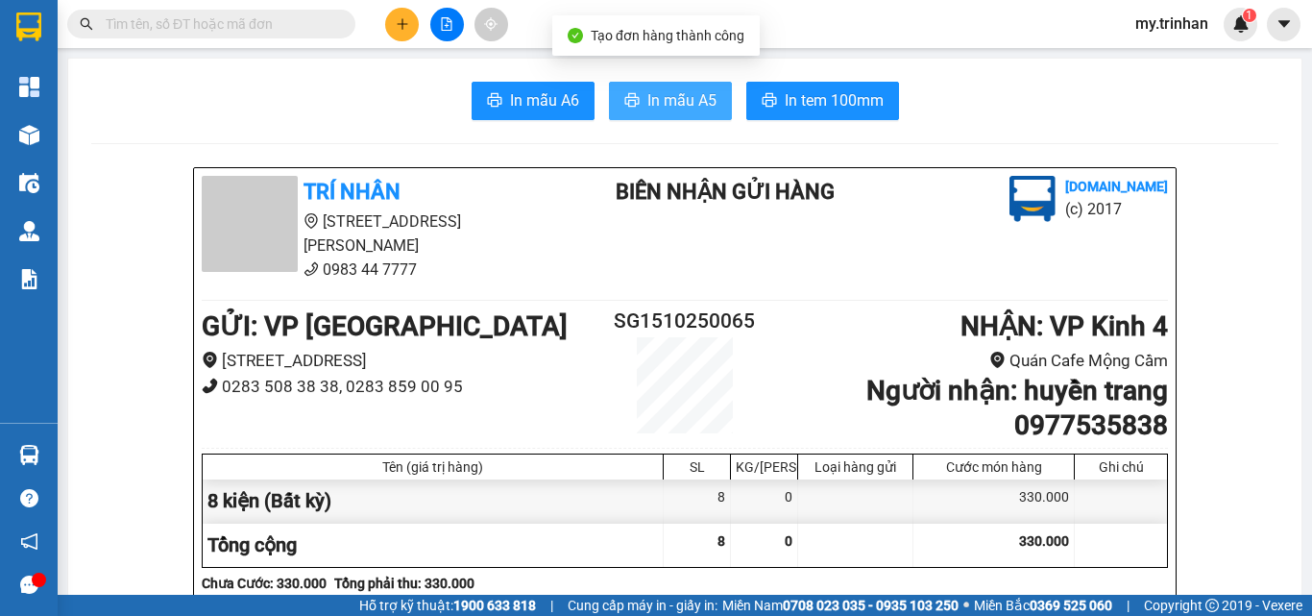
click at [691, 98] on span "In mẫu A5" at bounding box center [681, 100] width 69 height 24
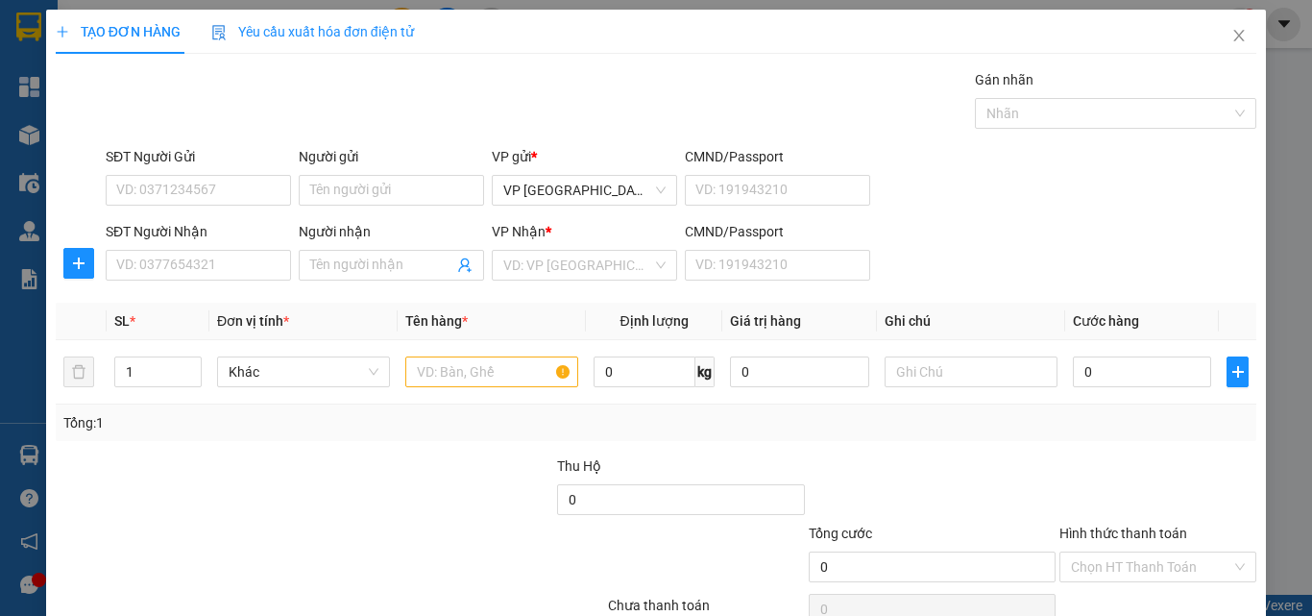
click at [992, 261] on div "SĐT Người Nhận VD: 0377654321 Người nhận Tên người nhận VP Nhận * VD: VP Sài Gò…" at bounding box center [681, 254] width 1158 height 67
click at [1231, 34] on icon "close" at bounding box center [1238, 35] width 15 height 15
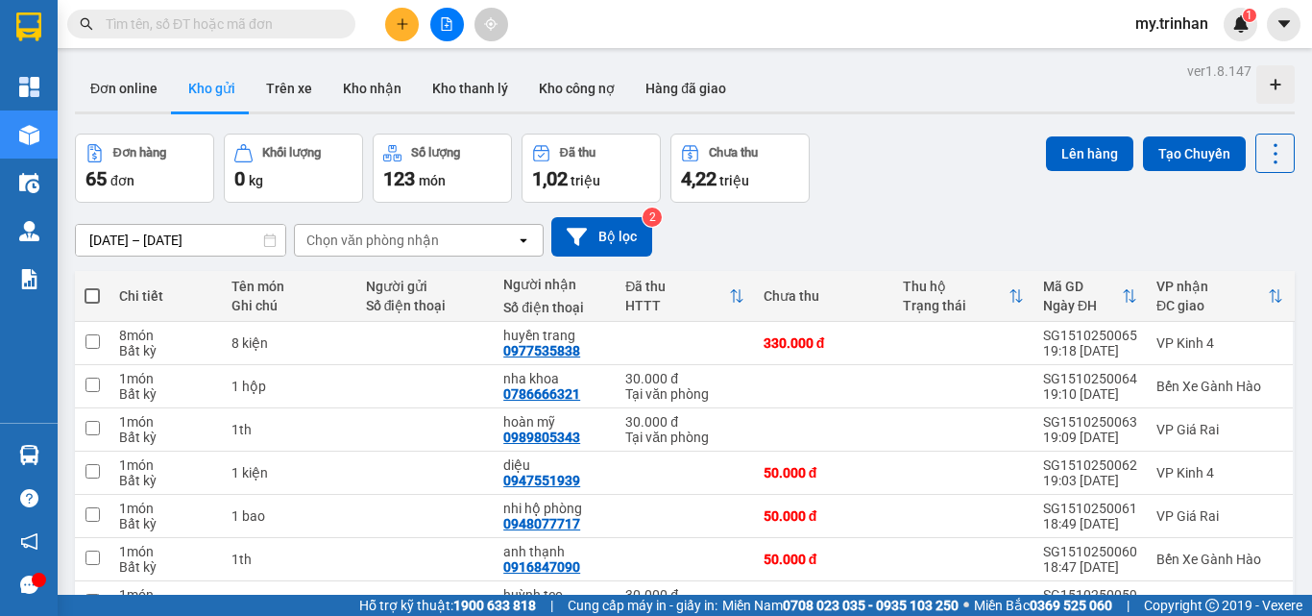
scroll to position [192, 0]
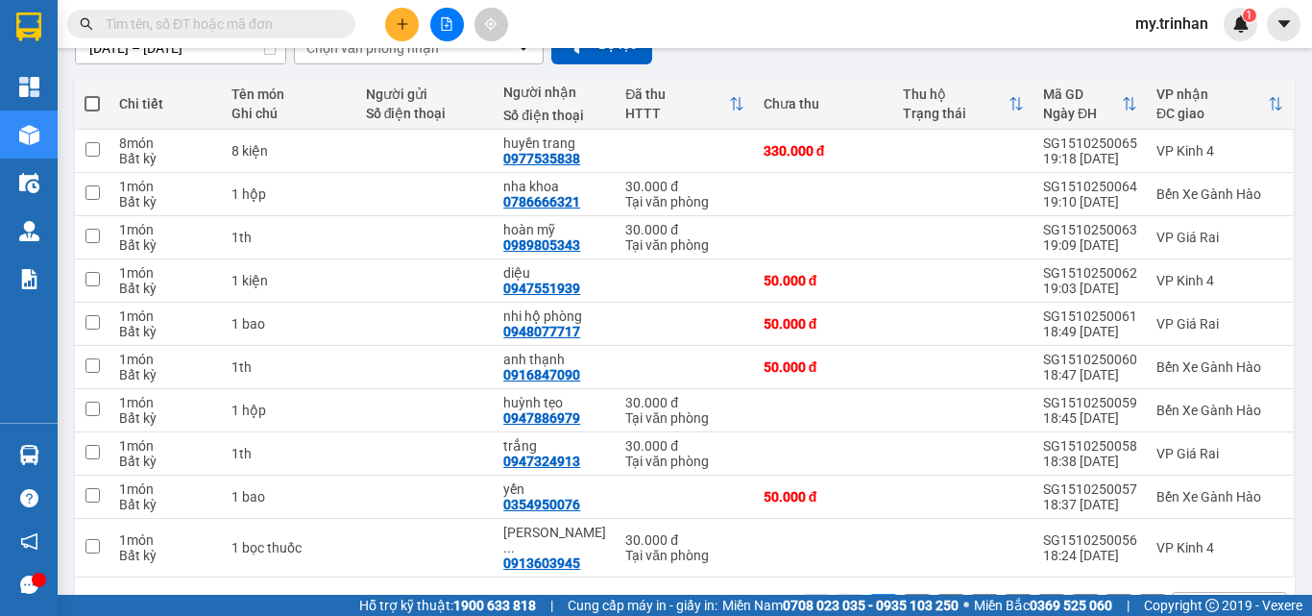
click at [411, 16] on button at bounding box center [402, 25] width 34 height 34
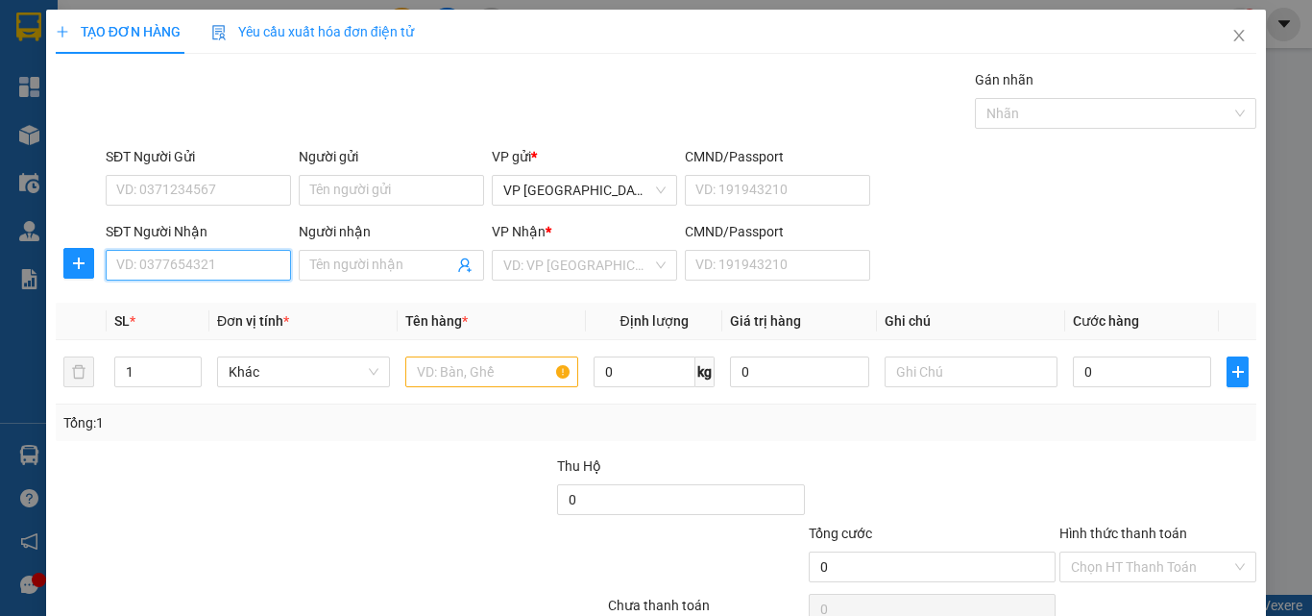
click at [237, 270] on input "SĐT Người Nhận" at bounding box center [198, 265] width 185 height 31
click at [226, 268] on input "768" at bounding box center [198, 265] width 185 height 31
click at [253, 301] on div "0902714768 - [PERSON_NAME]" at bounding box center [210, 303] width 189 height 21
type input "0902714768"
type input "chú thịnh"
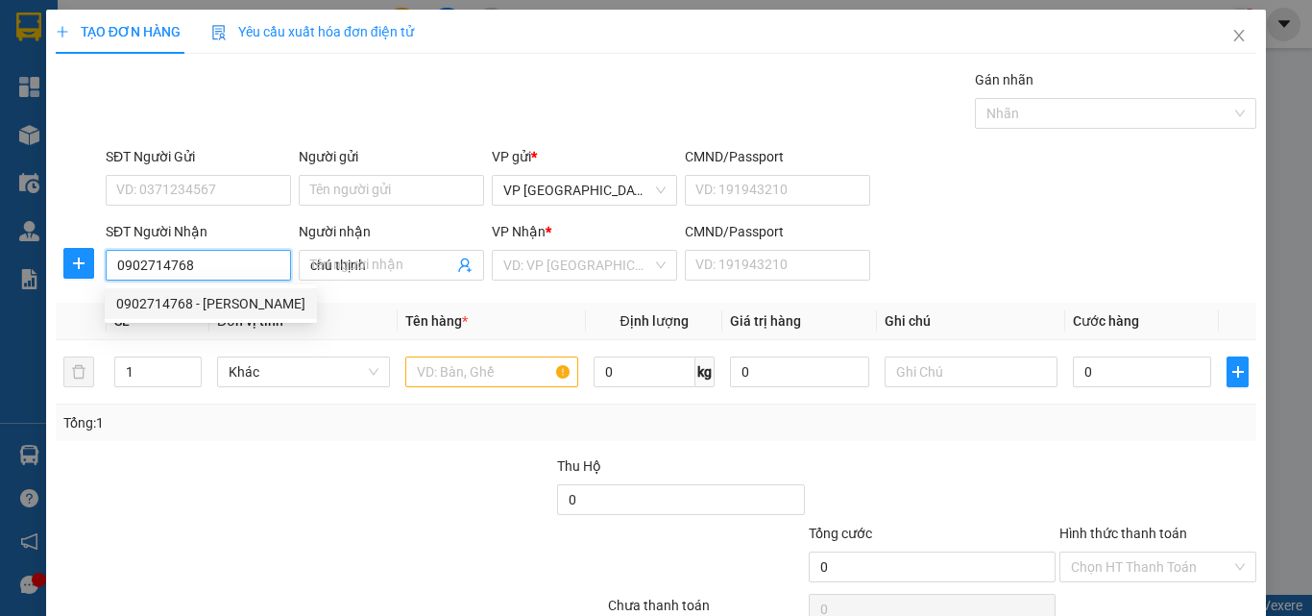
type input "30.000"
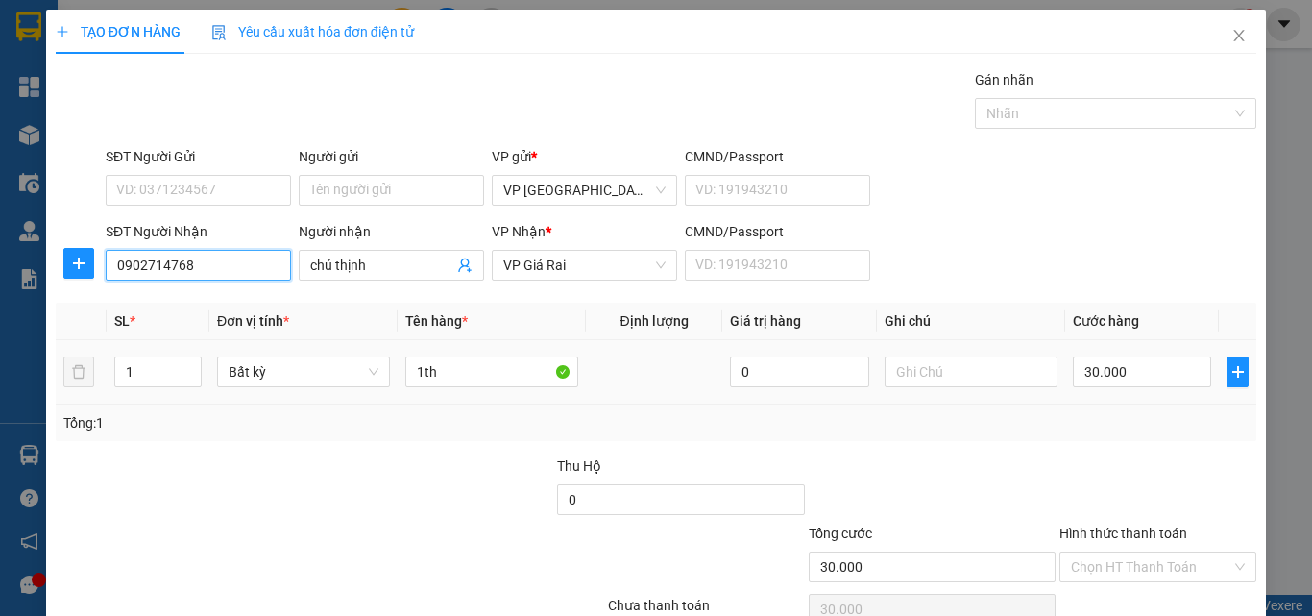
type input "0902714768"
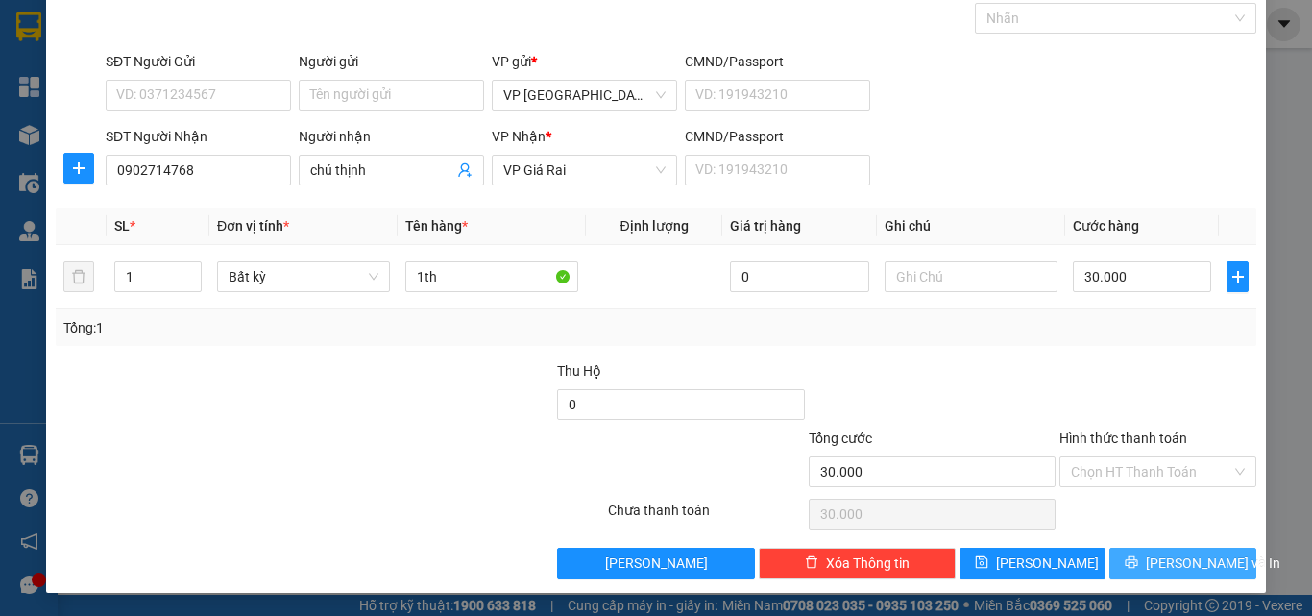
drag, startPoint x: 1211, startPoint y: 570, endPoint x: 1183, endPoint y: 558, distance: 30.1
click at [1209, 570] on button "[PERSON_NAME] và In" at bounding box center [1182, 563] width 147 height 31
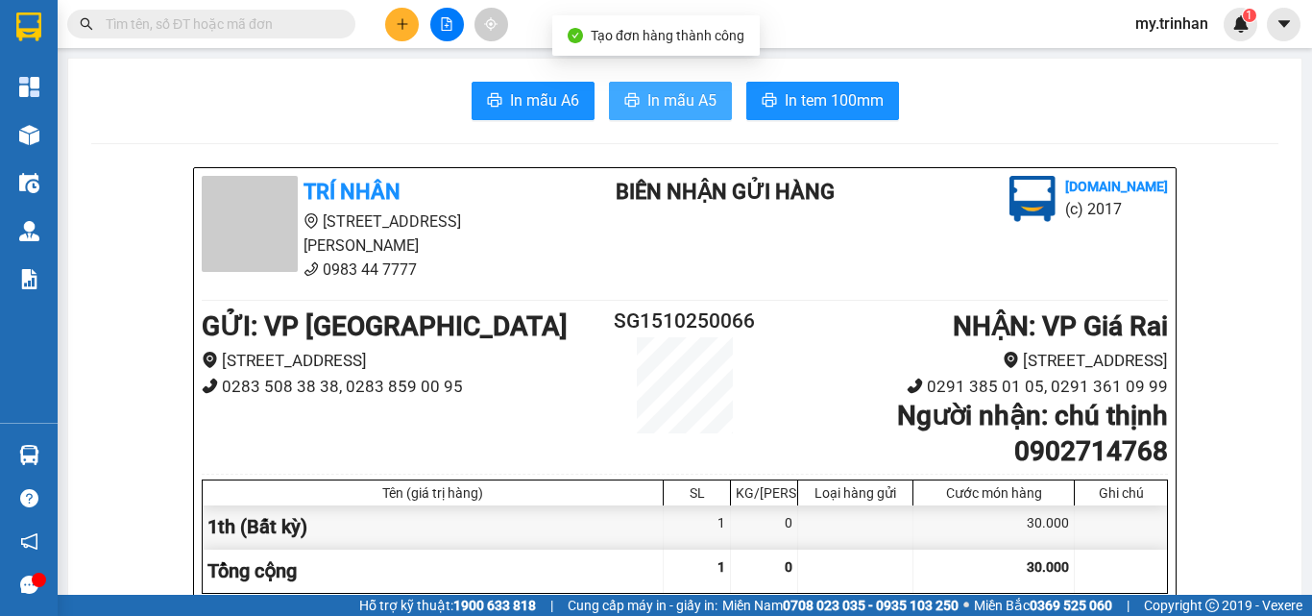
click at [649, 103] on span "In mẫu A5" at bounding box center [681, 100] width 69 height 24
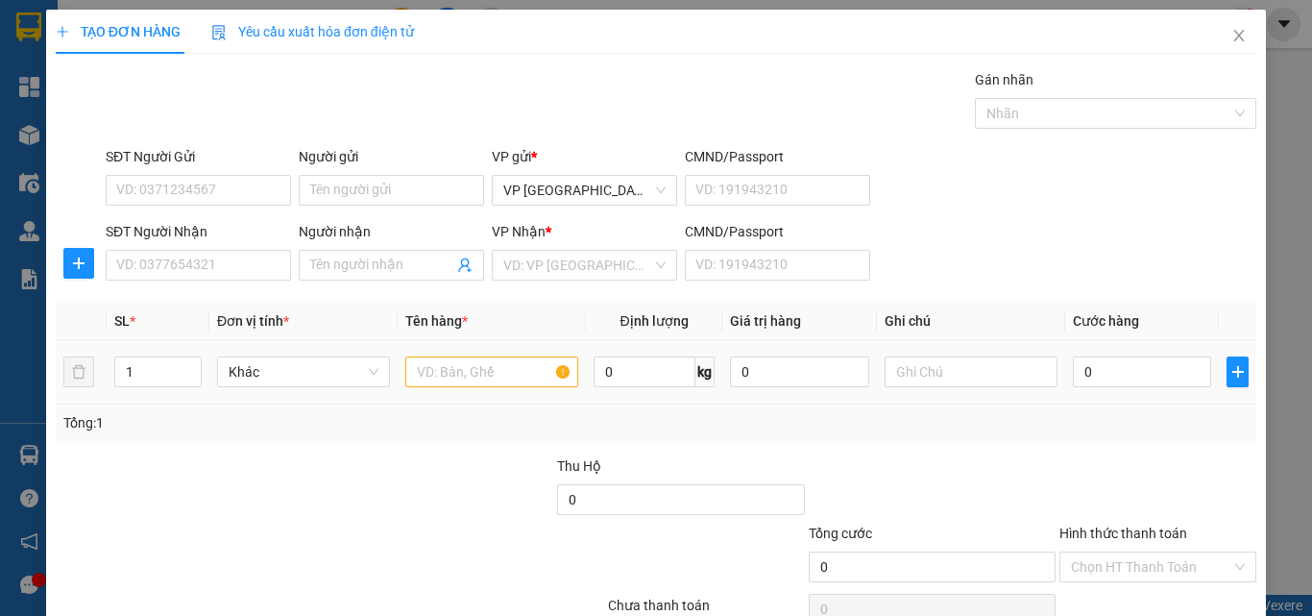
drag, startPoint x: 868, startPoint y: 373, endPoint x: 577, endPoint y: 321, distance: 295.6
click at [877, 377] on td at bounding box center [971, 372] width 188 height 64
click at [258, 271] on input "SĐT Người Nhận" at bounding box center [198, 265] width 185 height 31
type input "0948787373"
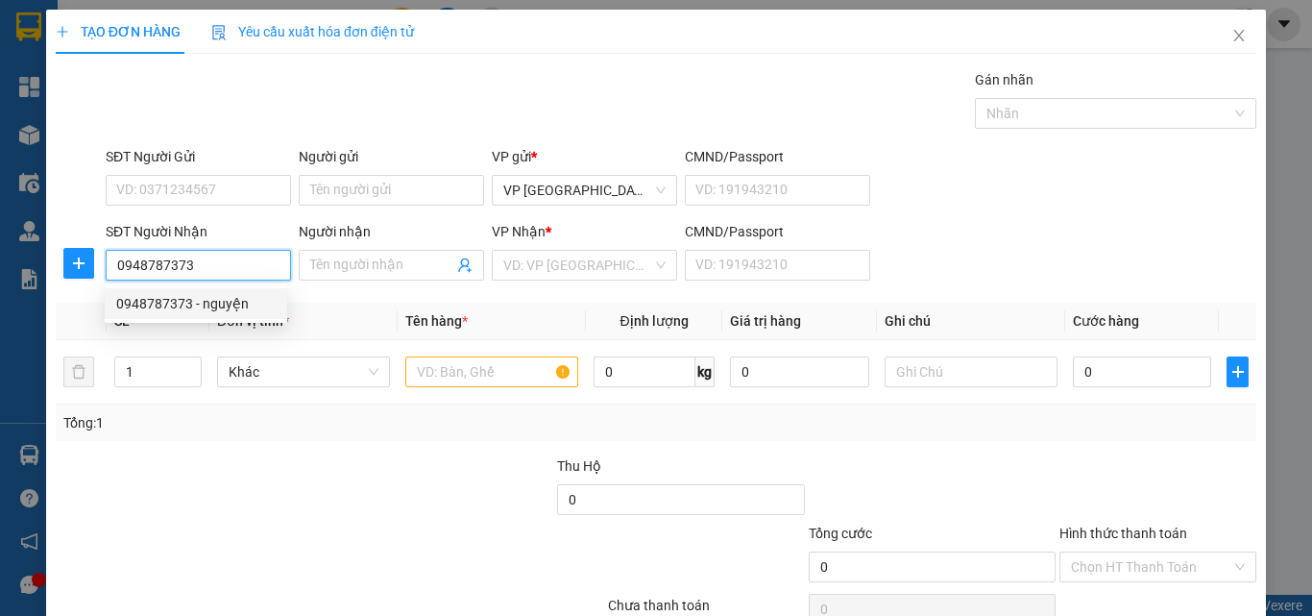
drag, startPoint x: 250, startPoint y: 258, endPoint x: 252, endPoint y: 269, distance: 10.7
click at [254, 258] on input "0948787373" at bounding box center [198, 265] width 185 height 31
click at [249, 304] on div "0948787373 - nguyện" at bounding box center [195, 303] width 159 height 21
type input "nguyện"
type input "100.000"
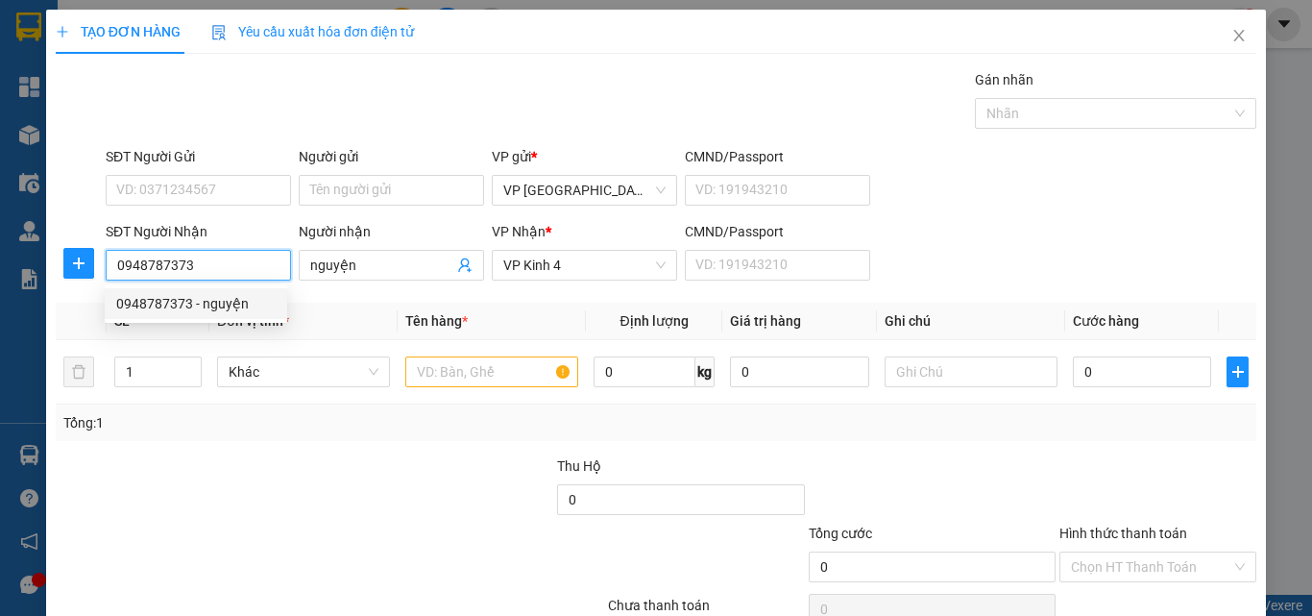
type input "100.000"
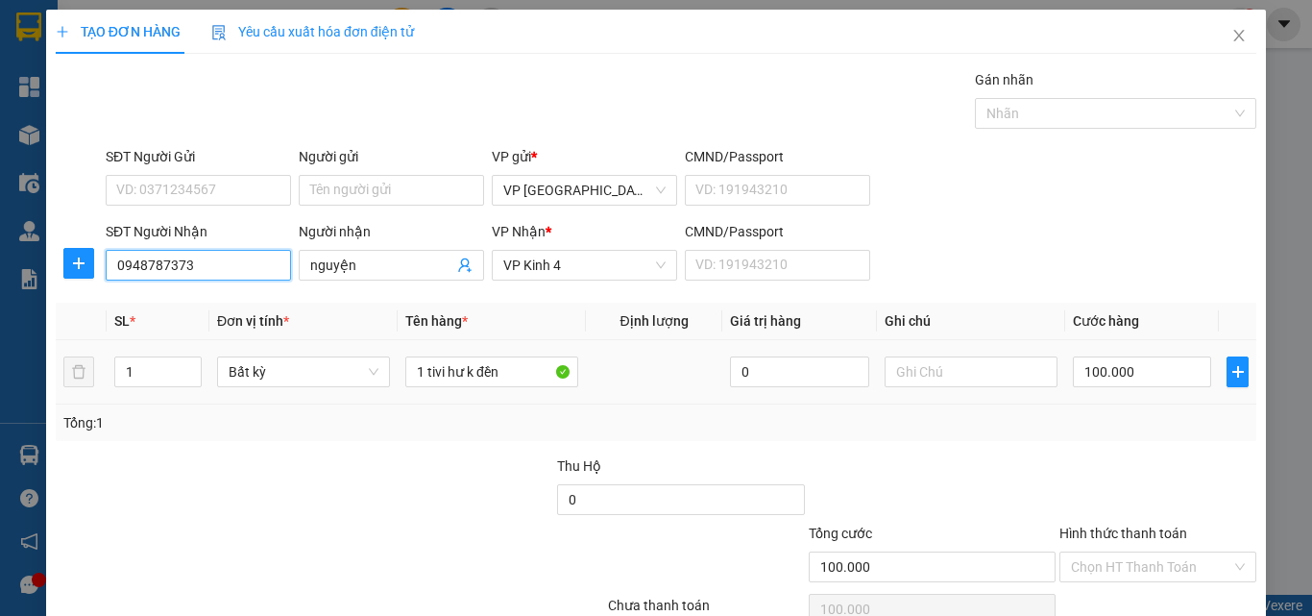
type input "0948787373"
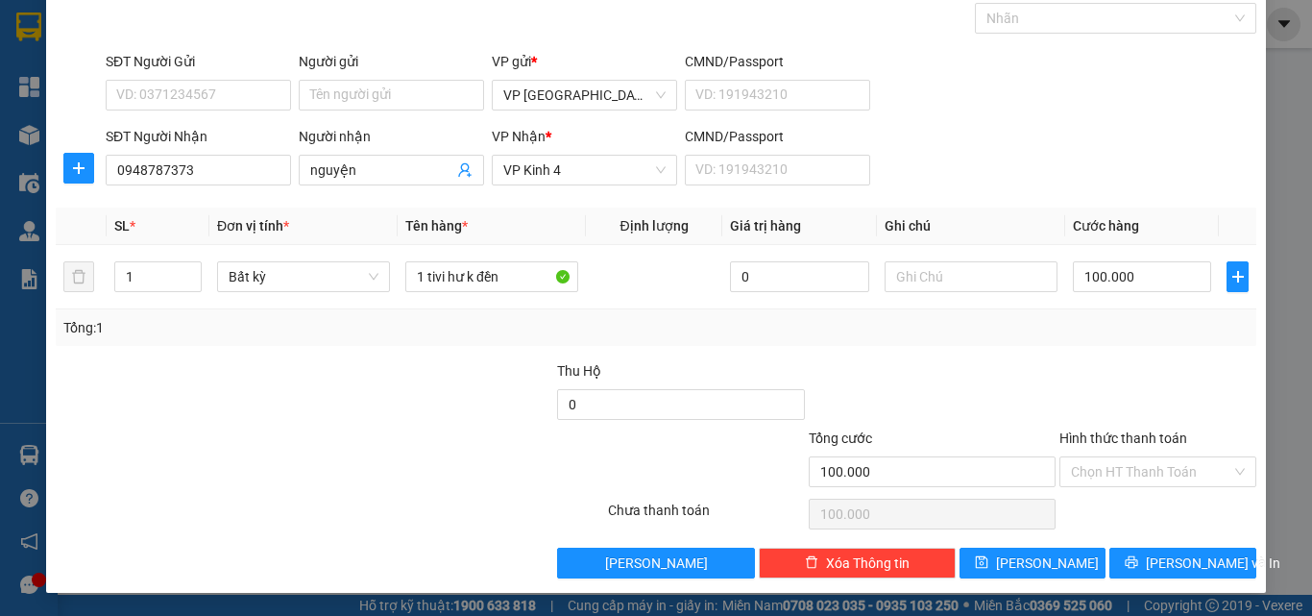
click at [1154, 526] on div "Chọn HT Thanh Toán" at bounding box center [1158, 514] width 201 height 38
click at [1158, 546] on div "Transit Pickup Surcharge Ids Transit Deliver Surcharge Ids Transit Deliver Surc…" at bounding box center [656, 276] width 1201 height 604
click at [1158, 566] on span "[PERSON_NAME] và In" at bounding box center [1213, 562] width 134 height 21
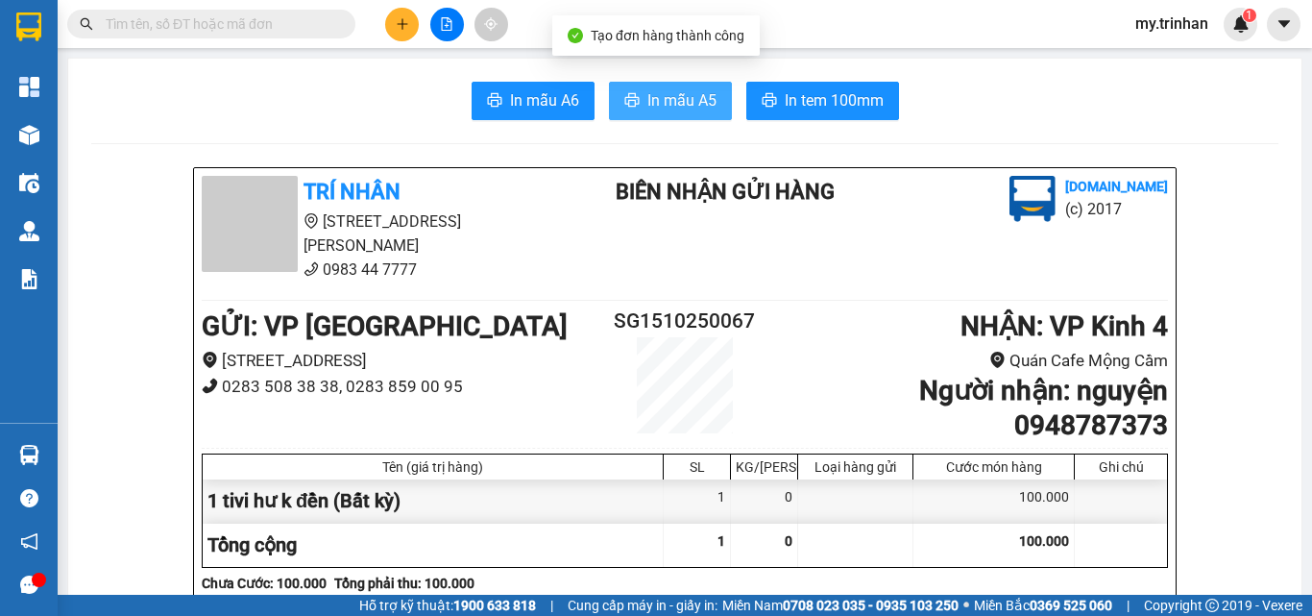
click at [682, 103] on span "In mẫu A5" at bounding box center [681, 100] width 69 height 24
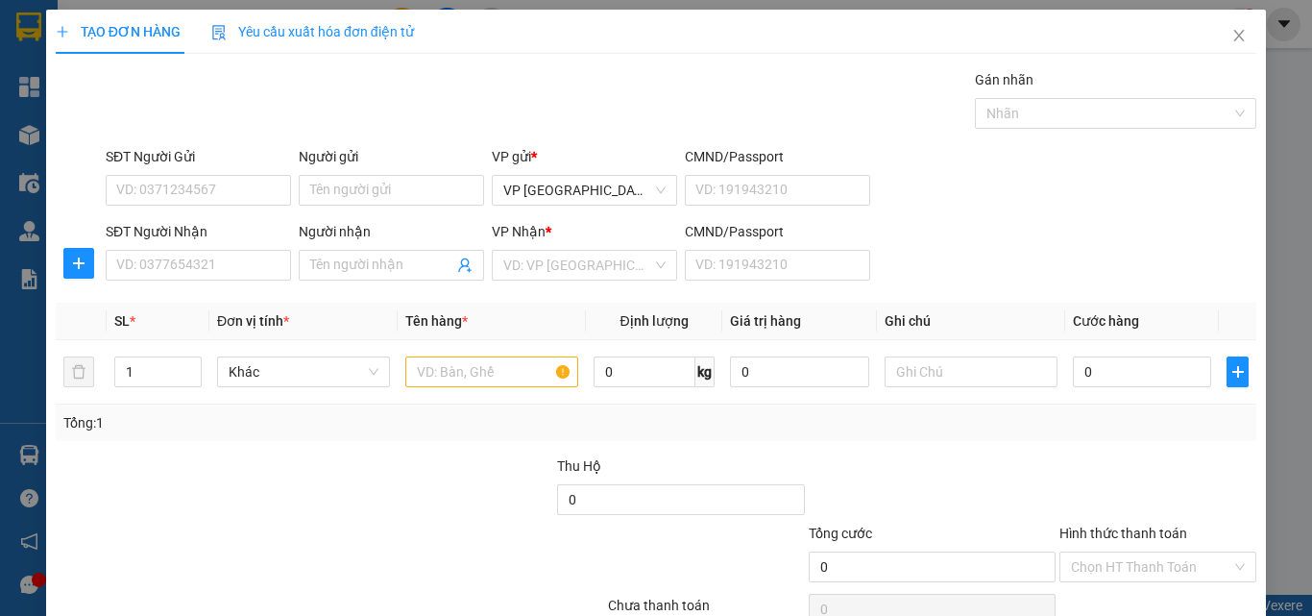
click at [1109, 209] on div "SĐT Người Gửi VD: 0371234567 Người gửi Tên người gửi VP gửi * VP [GEOGRAPHIC_DA…" at bounding box center [681, 179] width 1158 height 67
click at [410, 262] on input "Người nhận" at bounding box center [381, 265] width 143 height 21
type input "D"
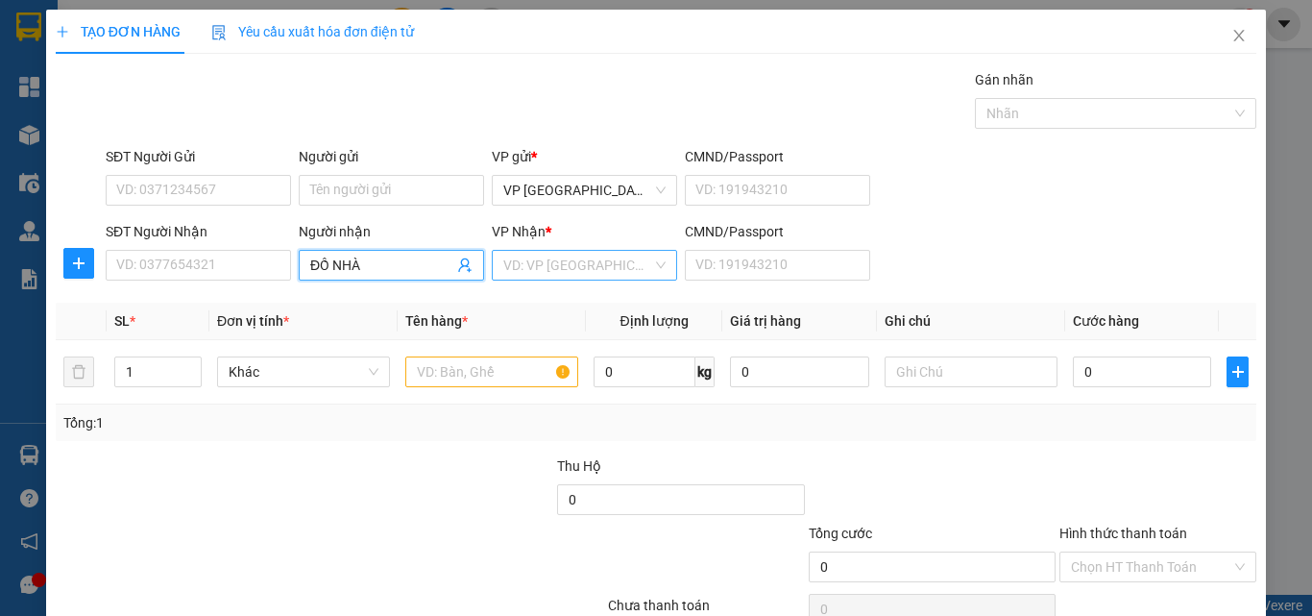
type input "ĐỒ NHÀ"
click at [600, 262] on input "search" at bounding box center [577, 265] width 149 height 29
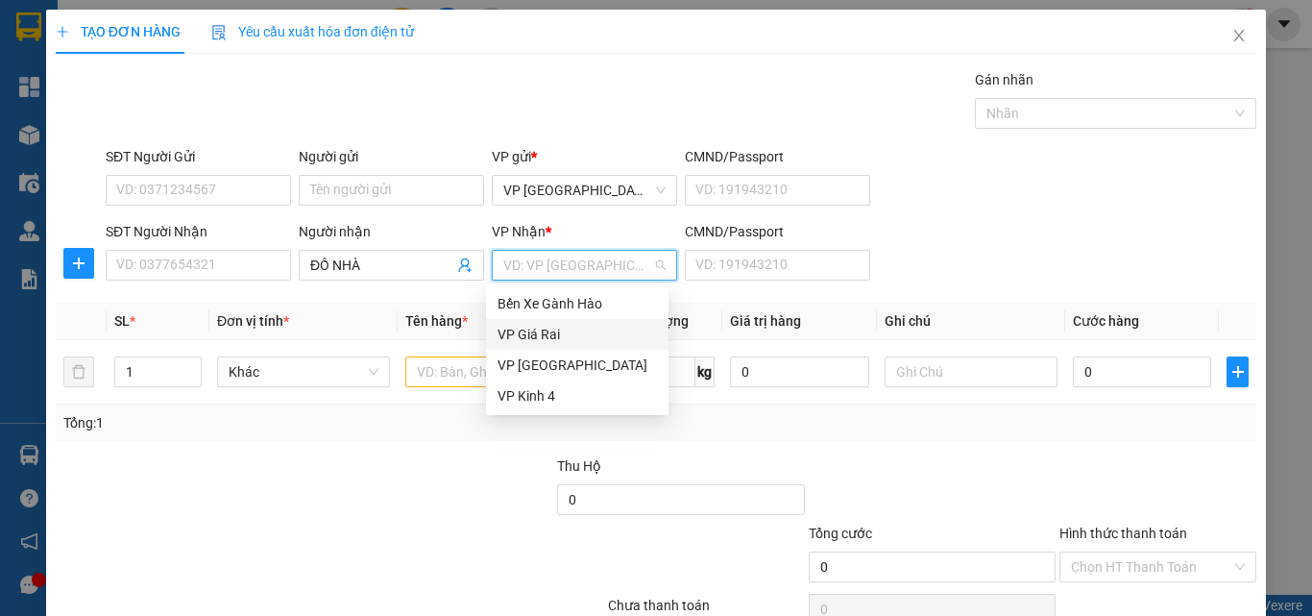
click at [555, 335] on div "VP Giá Rai" at bounding box center [577, 334] width 159 height 21
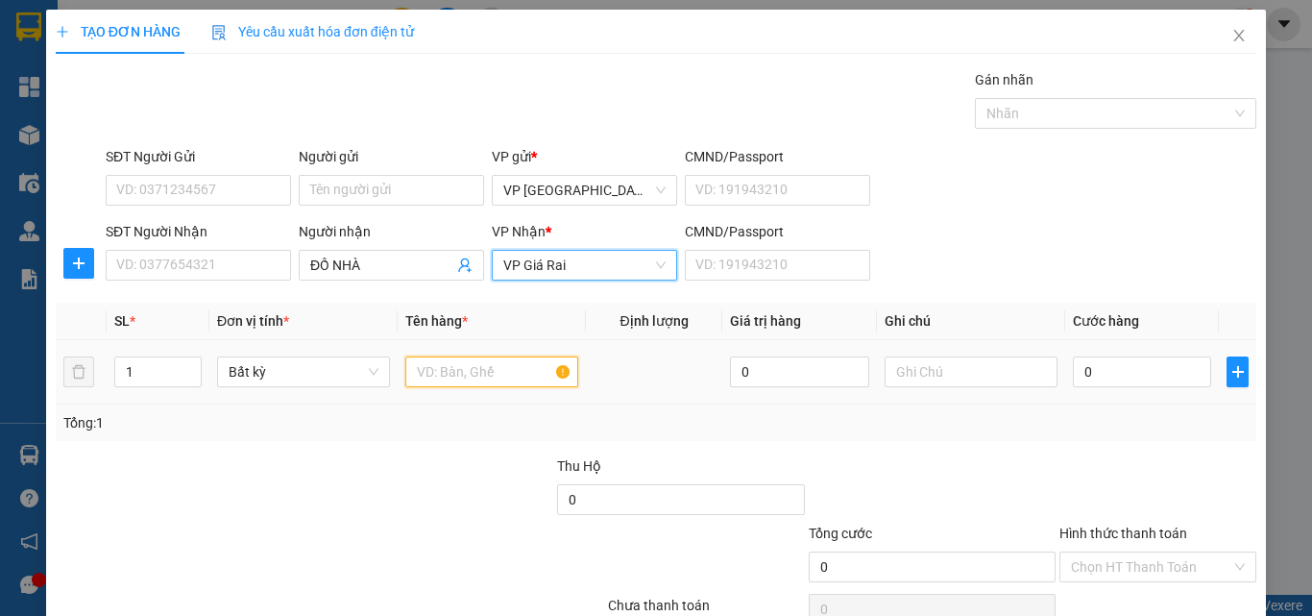
click at [440, 378] on input "text" at bounding box center [491, 371] width 173 height 31
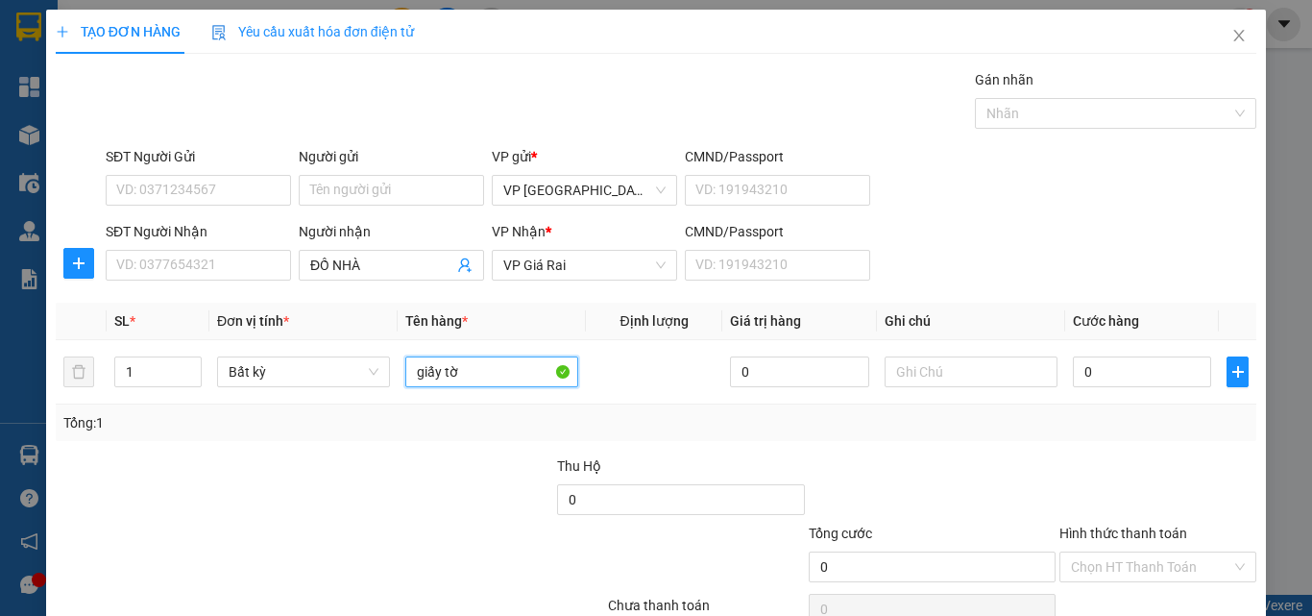
type input "giấy tờ"
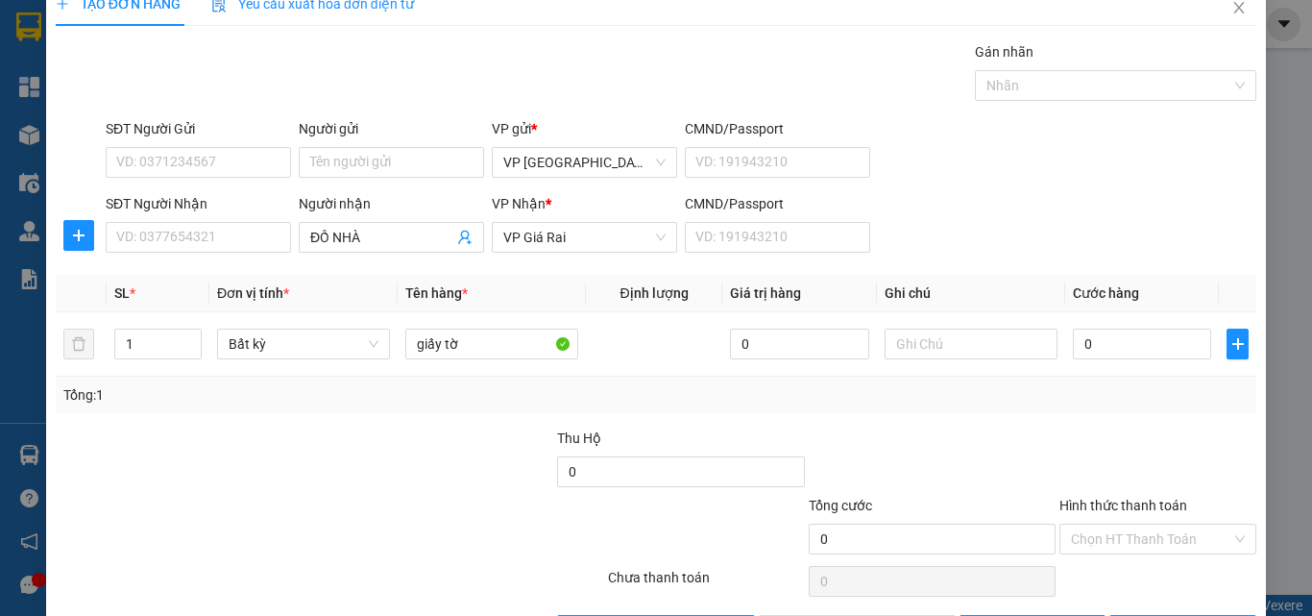
scroll to position [80, 0]
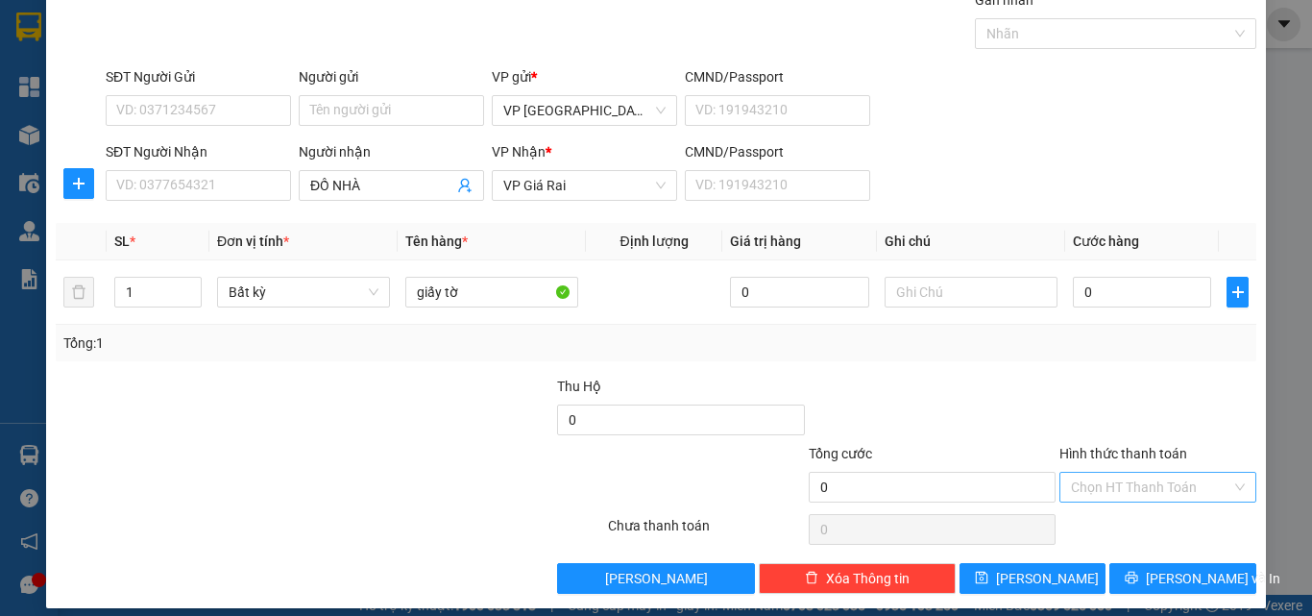
click at [1120, 483] on input "Hình thức thanh toán" at bounding box center [1151, 487] width 160 height 29
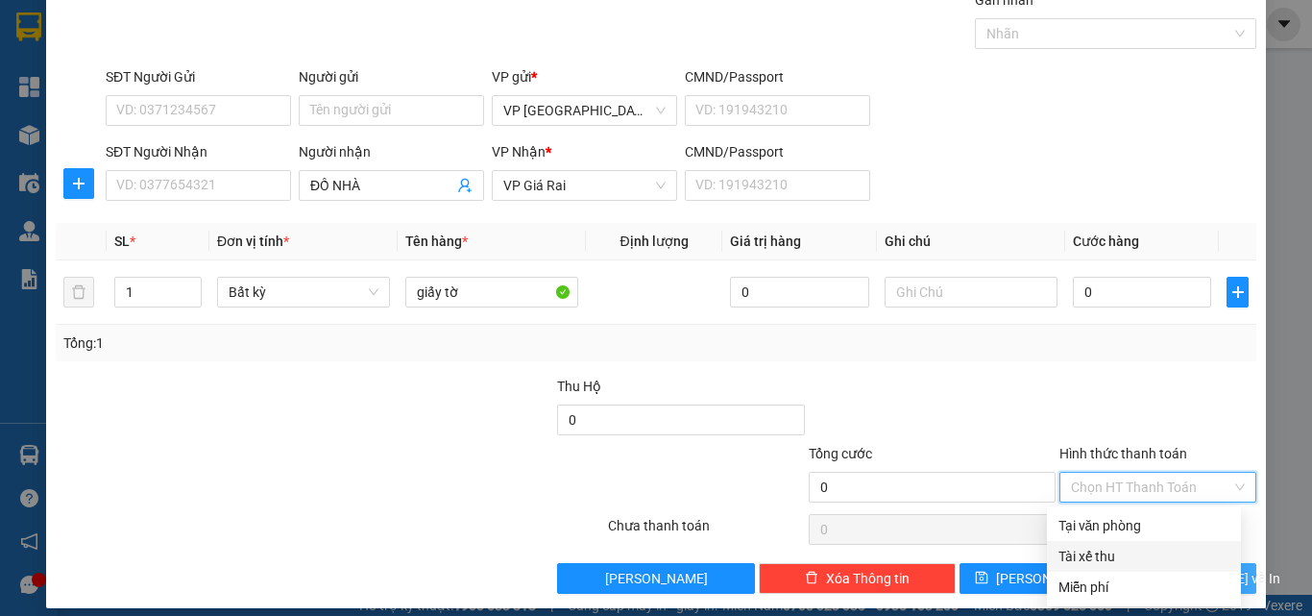
click at [1123, 583] on div "Miễn phí" at bounding box center [1144, 586] width 171 height 21
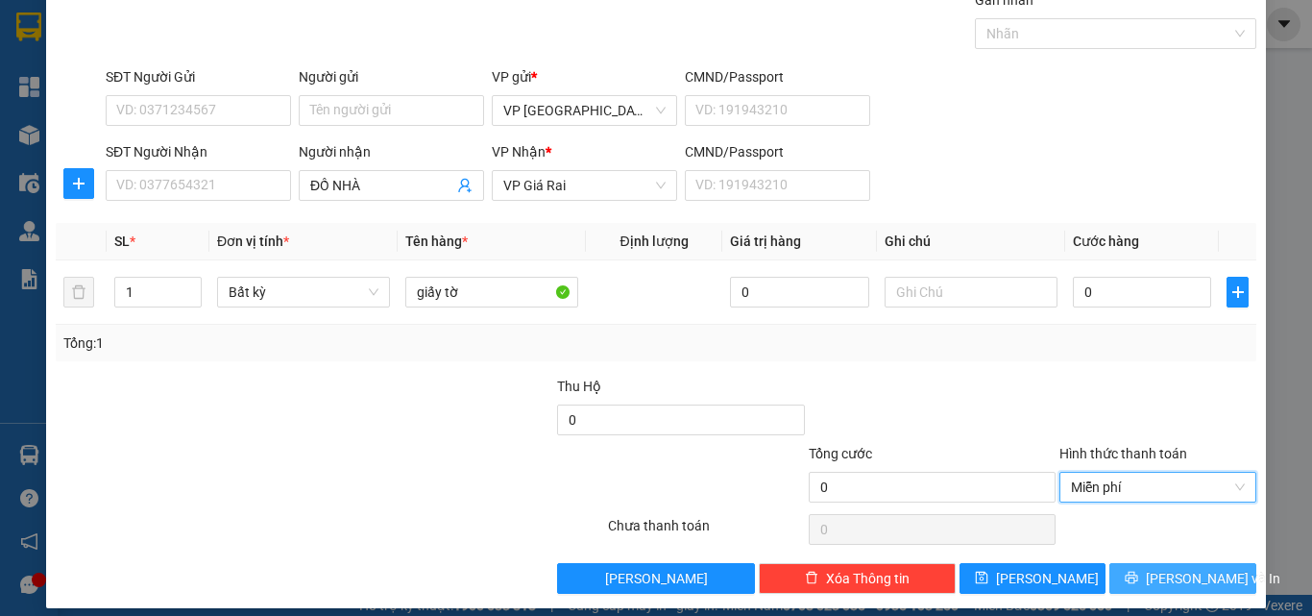
click at [1138, 578] on icon "printer" at bounding box center [1132, 578] width 12 height 12
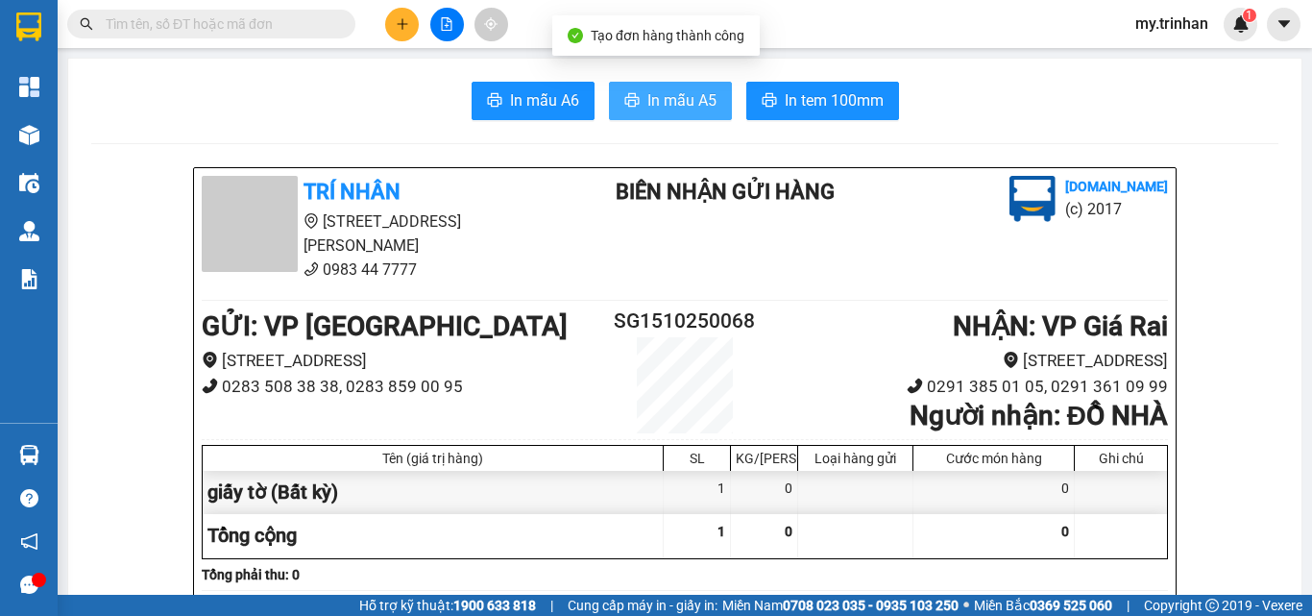
click at [696, 102] on span "In mẫu A5" at bounding box center [681, 100] width 69 height 24
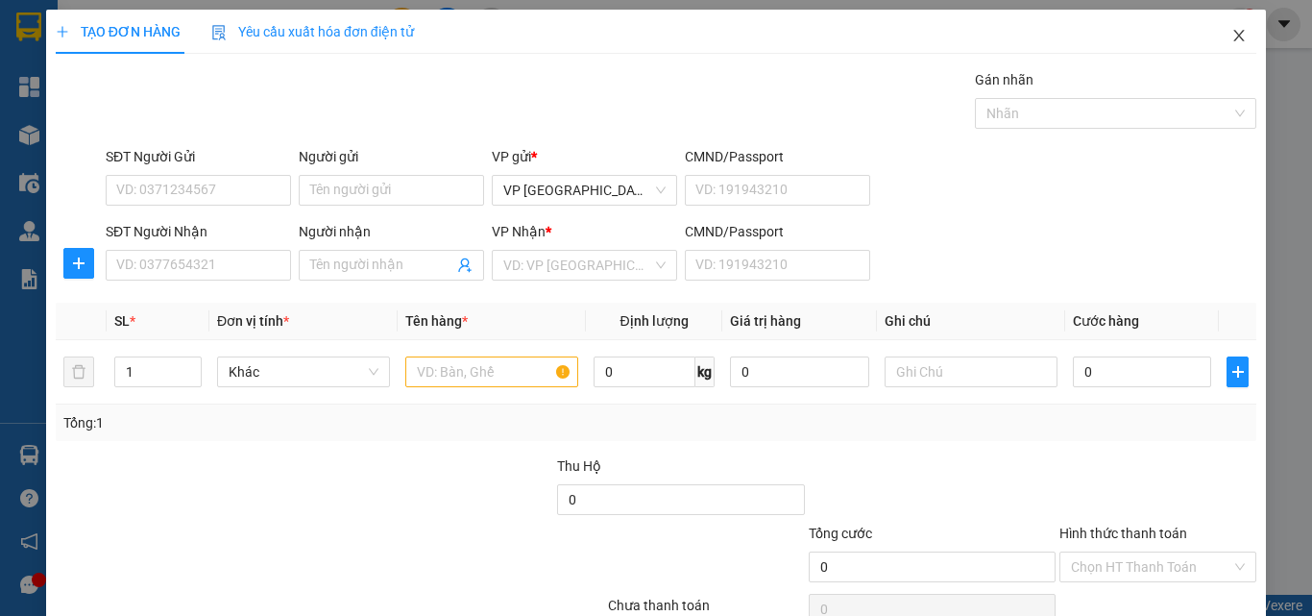
click at [1233, 31] on span "Close" at bounding box center [1239, 37] width 54 height 54
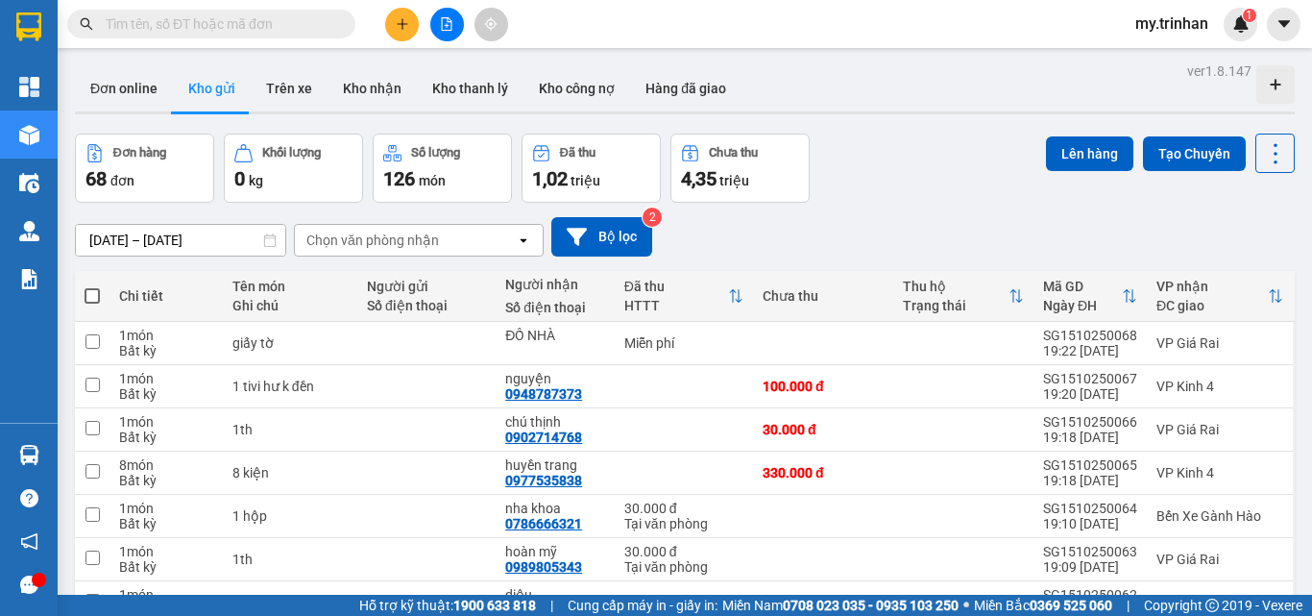
click at [95, 290] on span at bounding box center [92, 295] width 15 height 15
click at [92, 286] on input "checkbox" at bounding box center [92, 286] width 0 height 0
checkbox input "true"
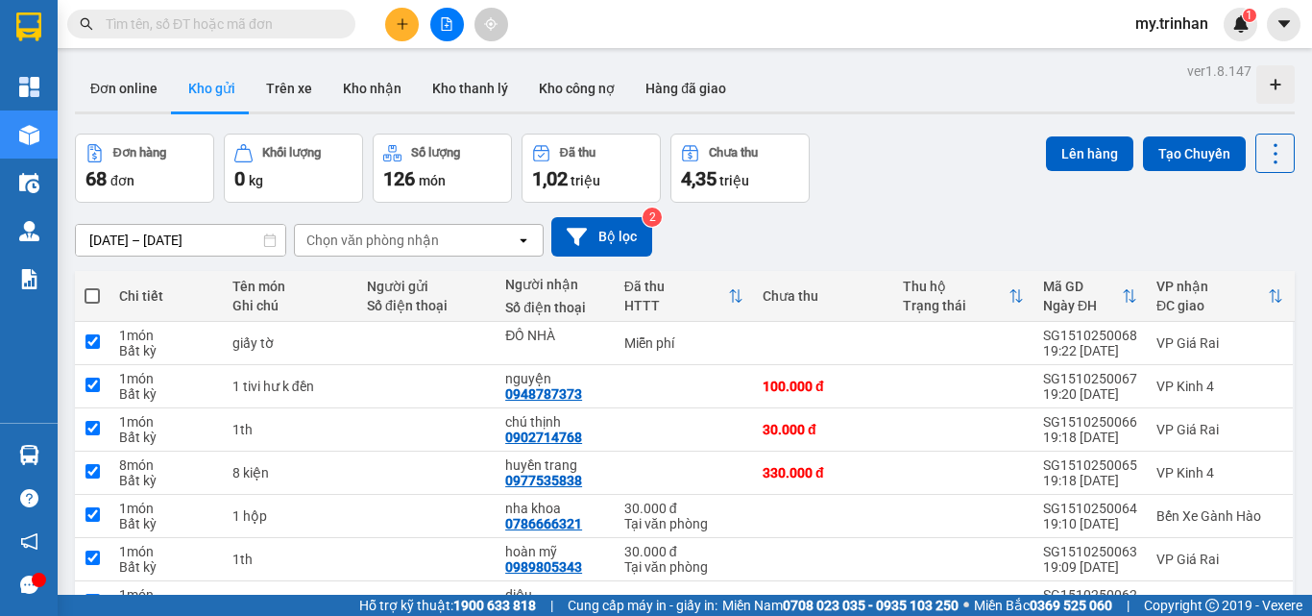
checkbox input "true"
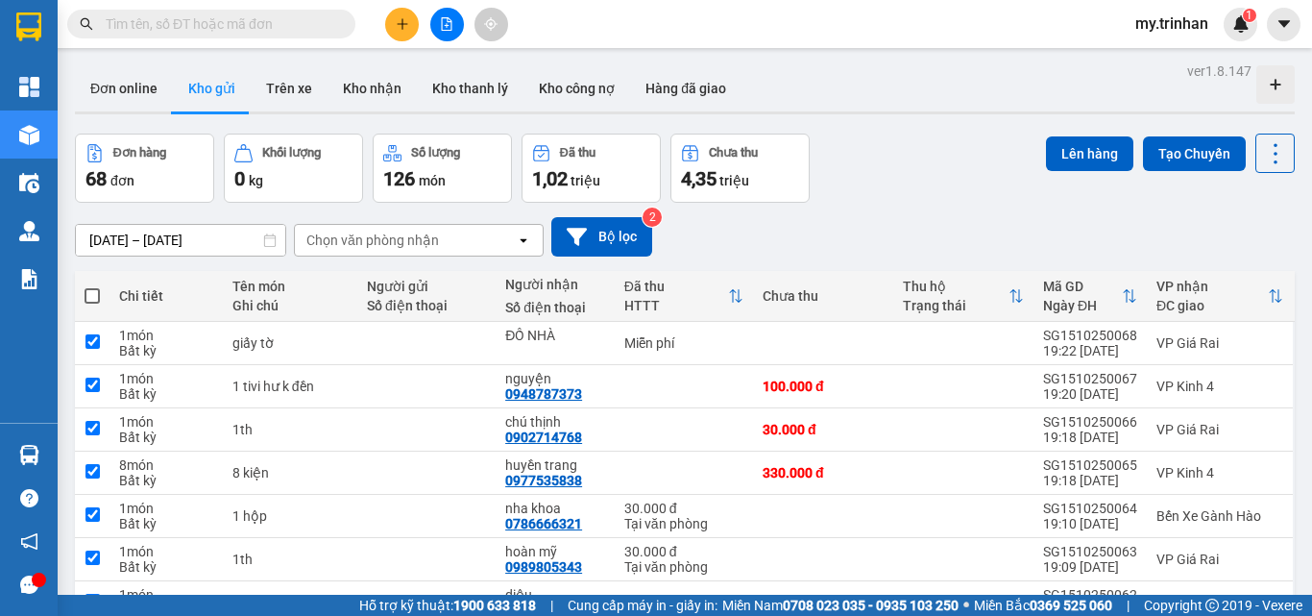
checkbox input "true"
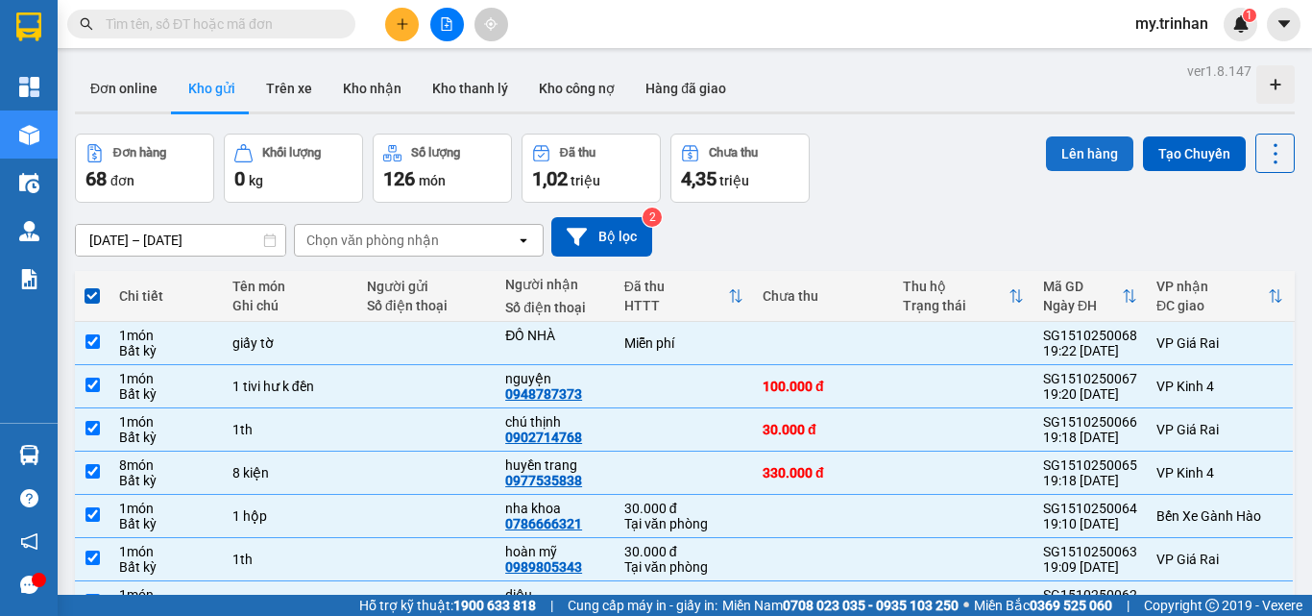
click at [1050, 167] on button "Lên hàng" at bounding box center [1089, 153] width 87 height 35
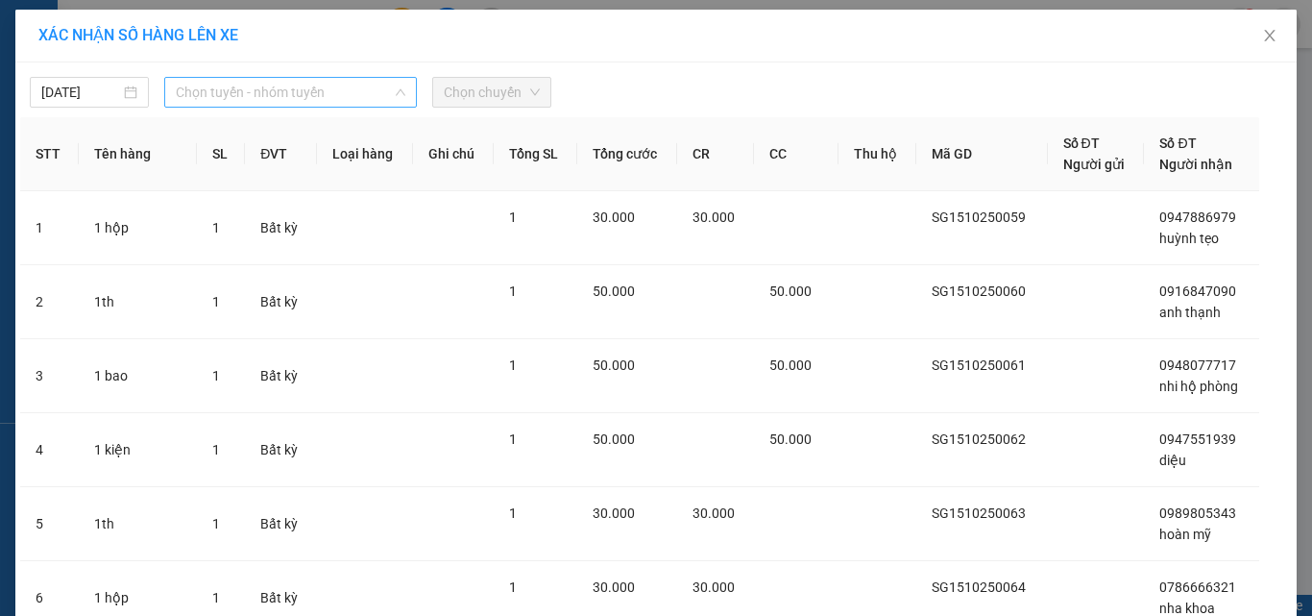
click at [310, 90] on span "Chọn tuyến - nhóm tuyến" at bounding box center [291, 92] width 230 height 29
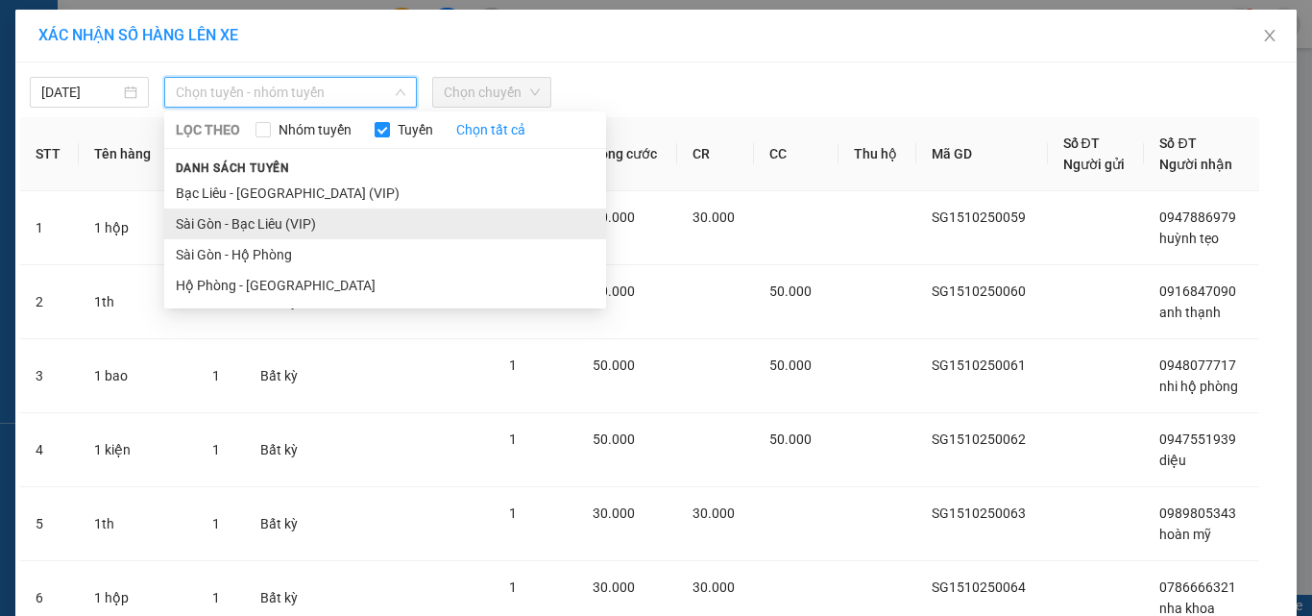
click at [307, 231] on li "Sài Gòn - Bạc Liêu (VIP)" at bounding box center [385, 223] width 442 height 31
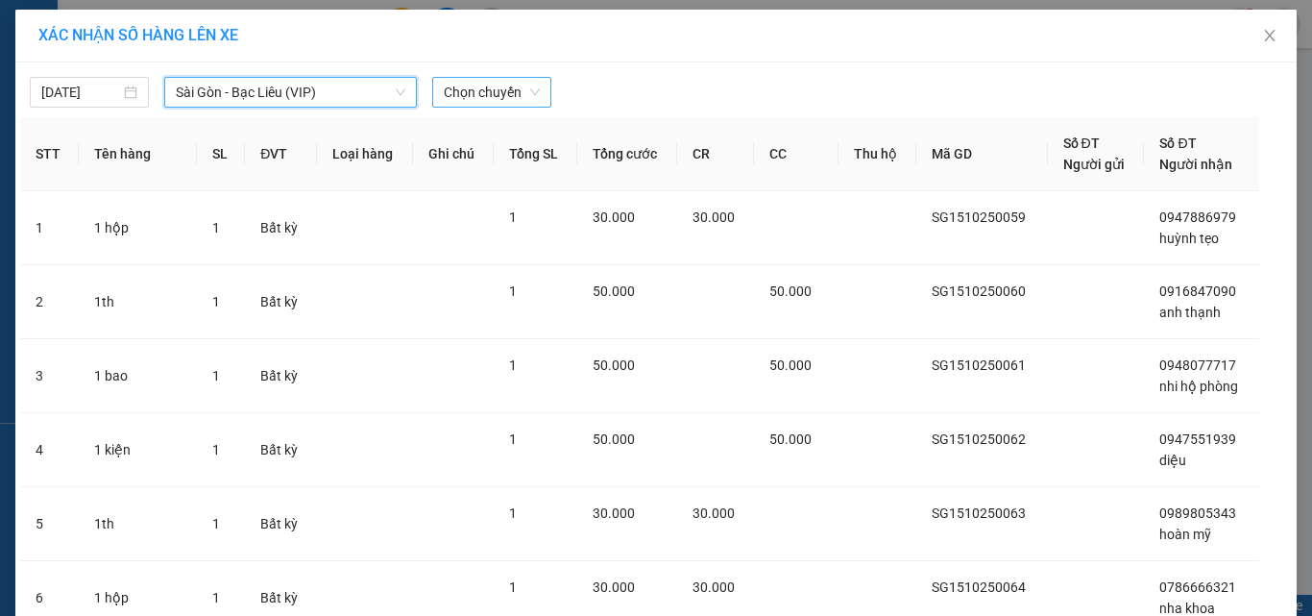
click at [493, 95] on span "Chọn chuyến" at bounding box center [492, 92] width 96 height 29
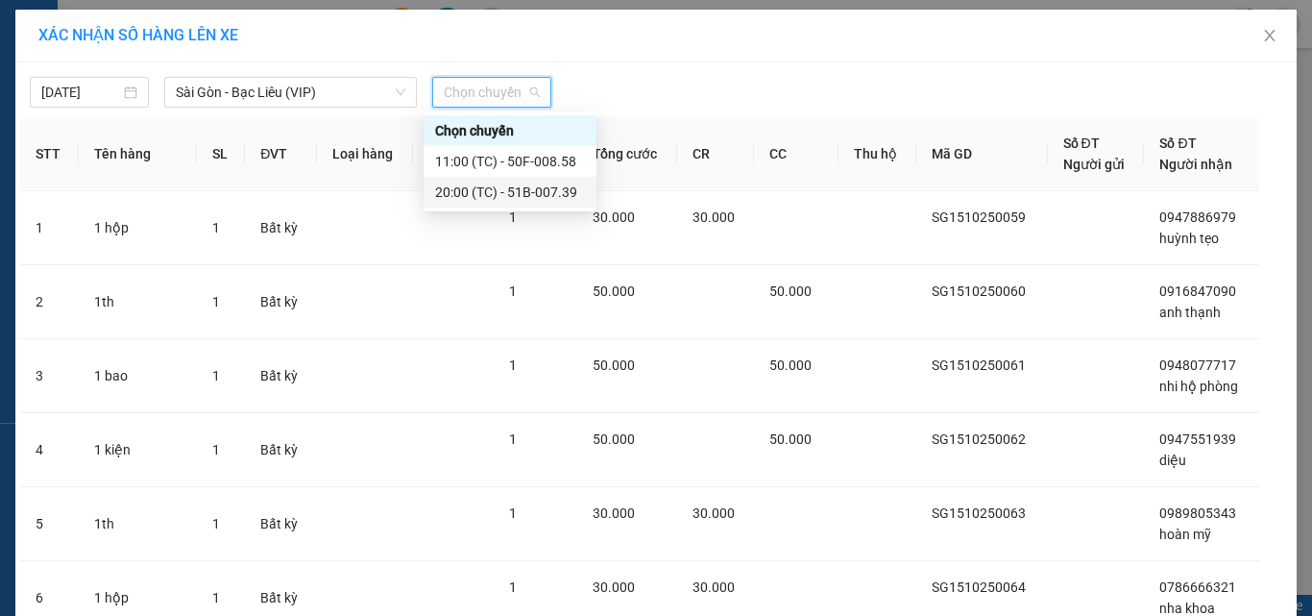
click at [499, 189] on div "20:00 (TC) - 51B-007.39" at bounding box center [510, 192] width 150 height 21
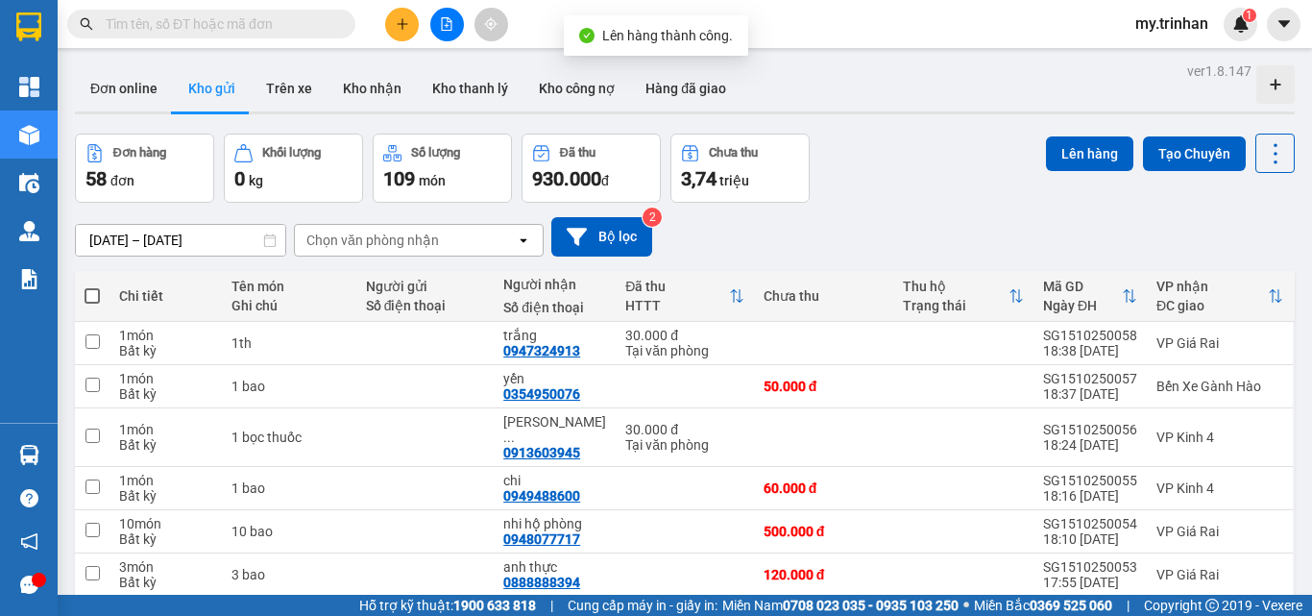
click at [98, 295] on span at bounding box center [92, 295] width 15 height 15
click at [92, 286] on input "checkbox" at bounding box center [92, 286] width 0 height 0
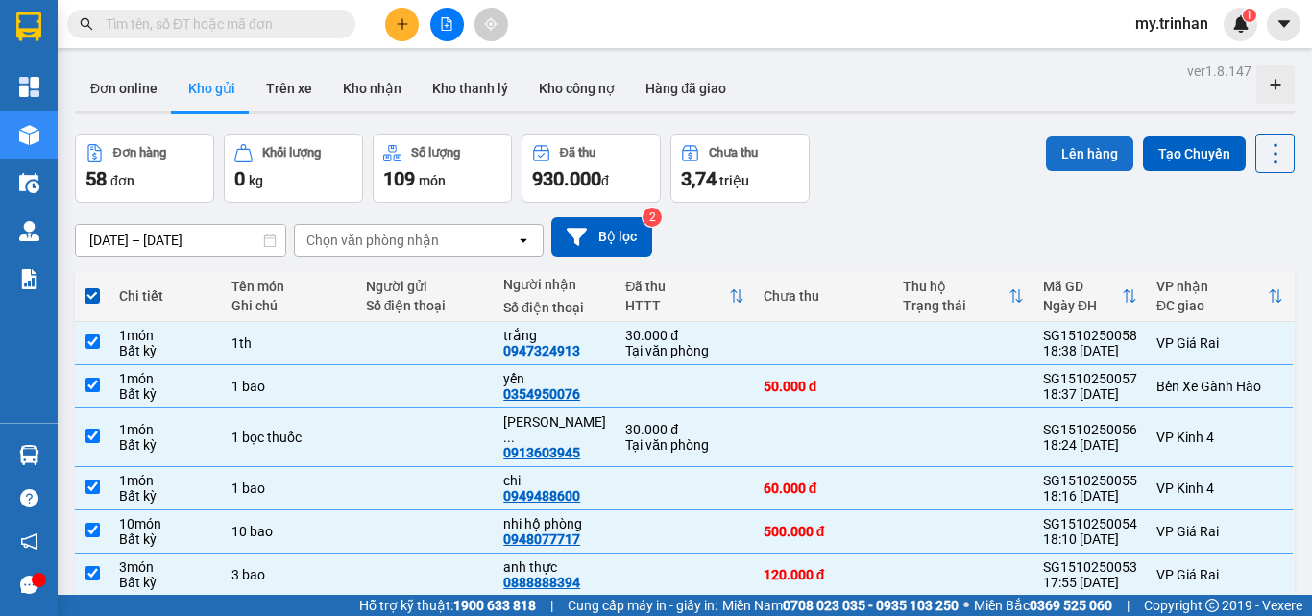
click at [1080, 148] on button "Lên hàng" at bounding box center [1089, 153] width 87 height 35
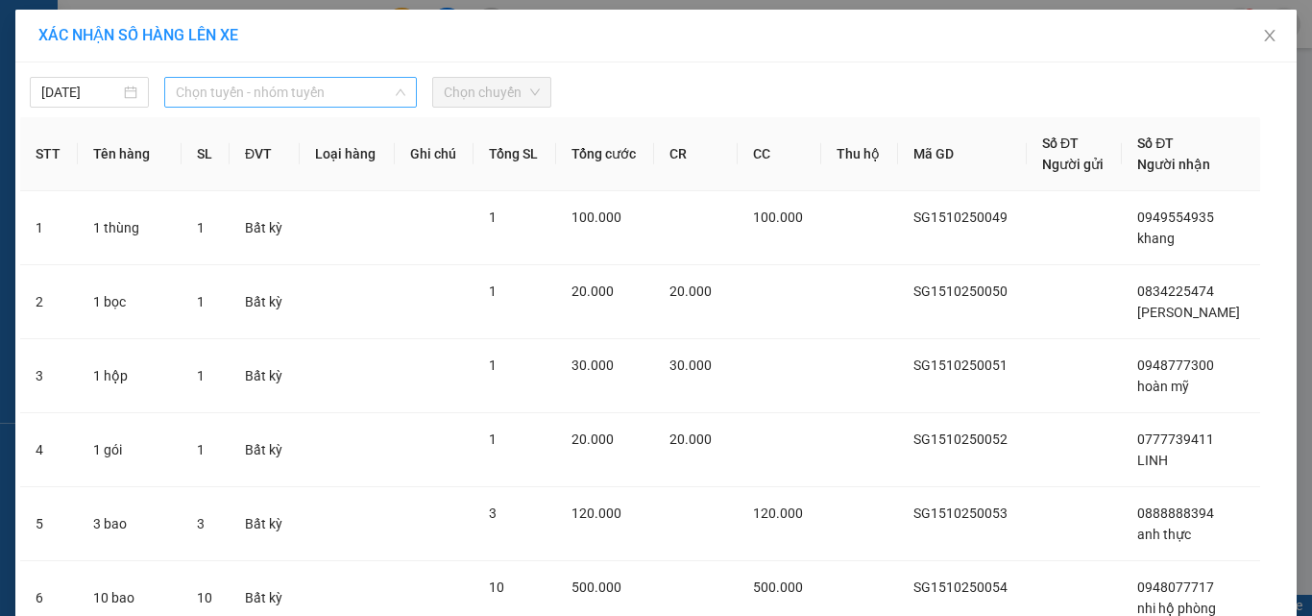
click at [353, 94] on span "Chọn tuyến - nhóm tuyến" at bounding box center [291, 92] width 230 height 29
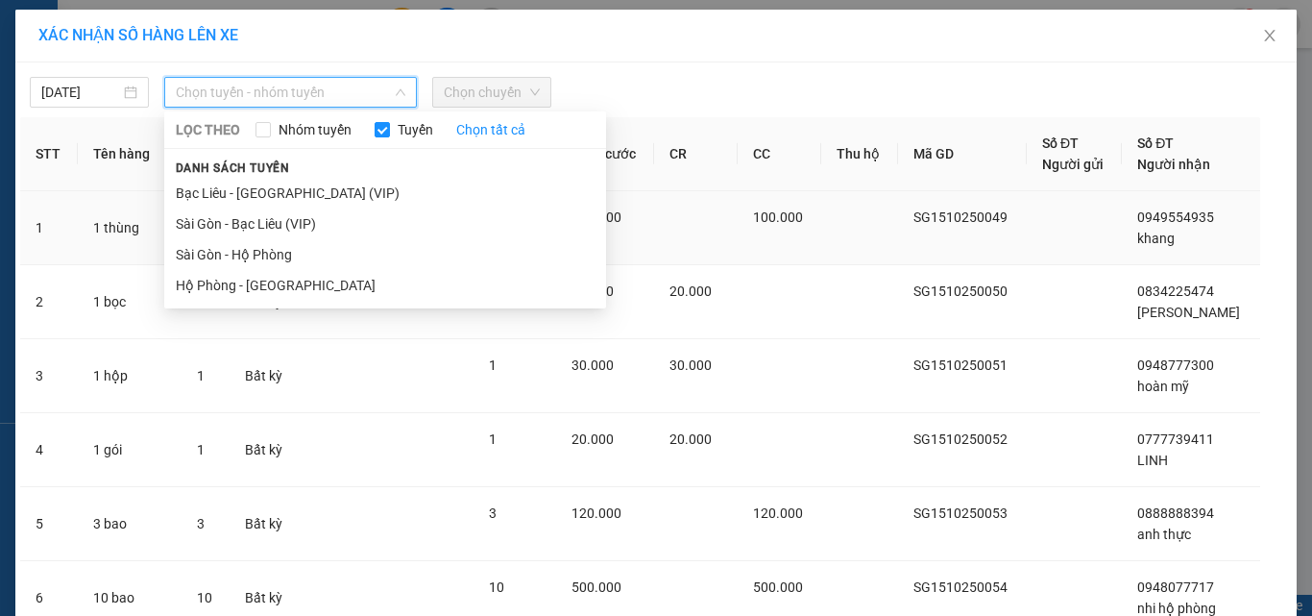
click at [323, 216] on li "Sài Gòn - Bạc Liêu (VIP)" at bounding box center [385, 223] width 442 height 31
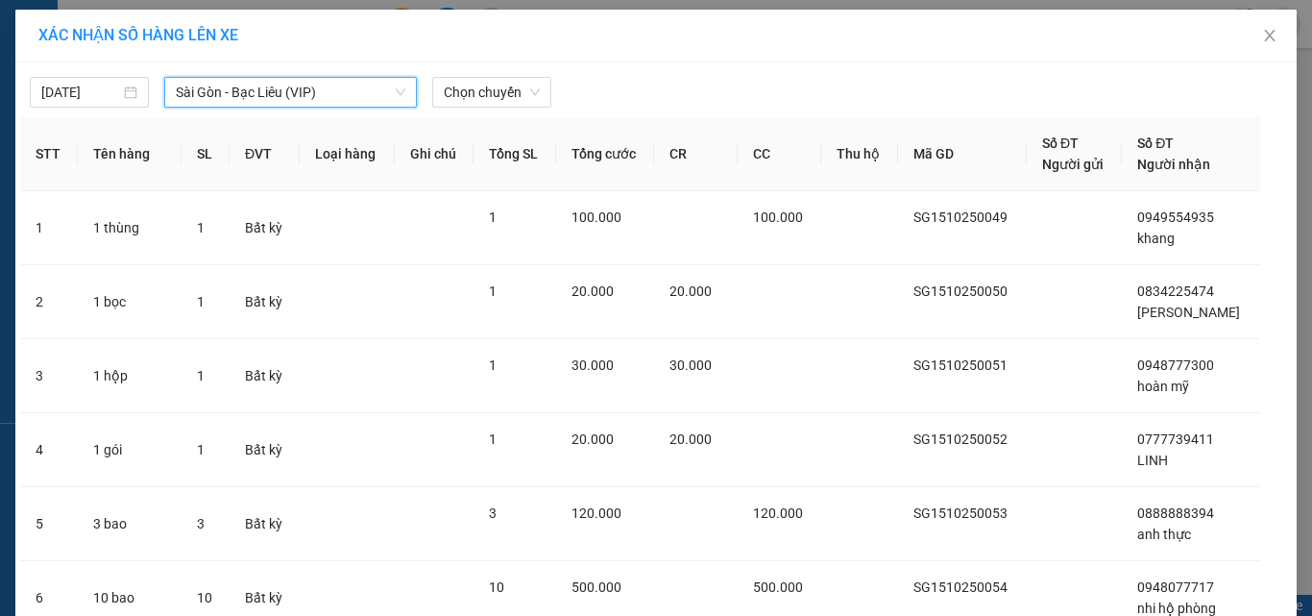
click at [518, 76] on div "[DATE] [GEOGRAPHIC_DATA] - Bạc Liêu (VIP) [GEOGRAPHIC_DATA] - Bạc Liêu (VIP) LỌ…" at bounding box center [656, 87] width 1272 height 40
click at [513, 85] on span "Chọn chuyến" at bounding box center [492, 92] width 96 height 29
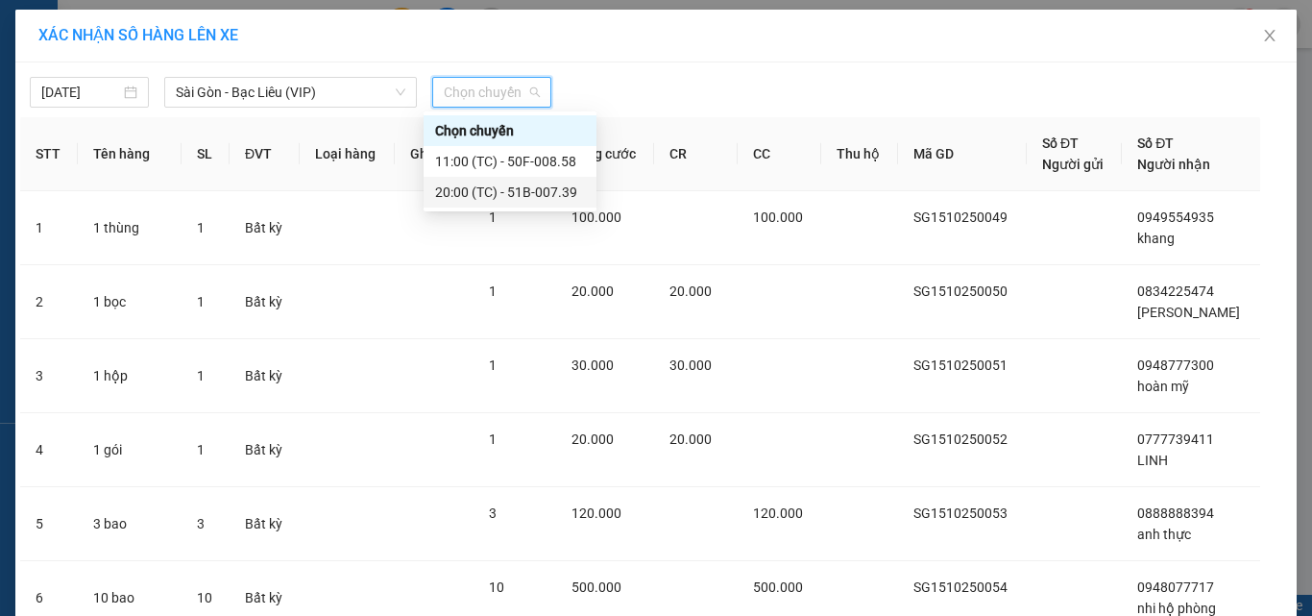
click at [519, 193] on div "20:00 (TC) - 51B-007.39" at bounding box center [510, 192] width 150 height 21
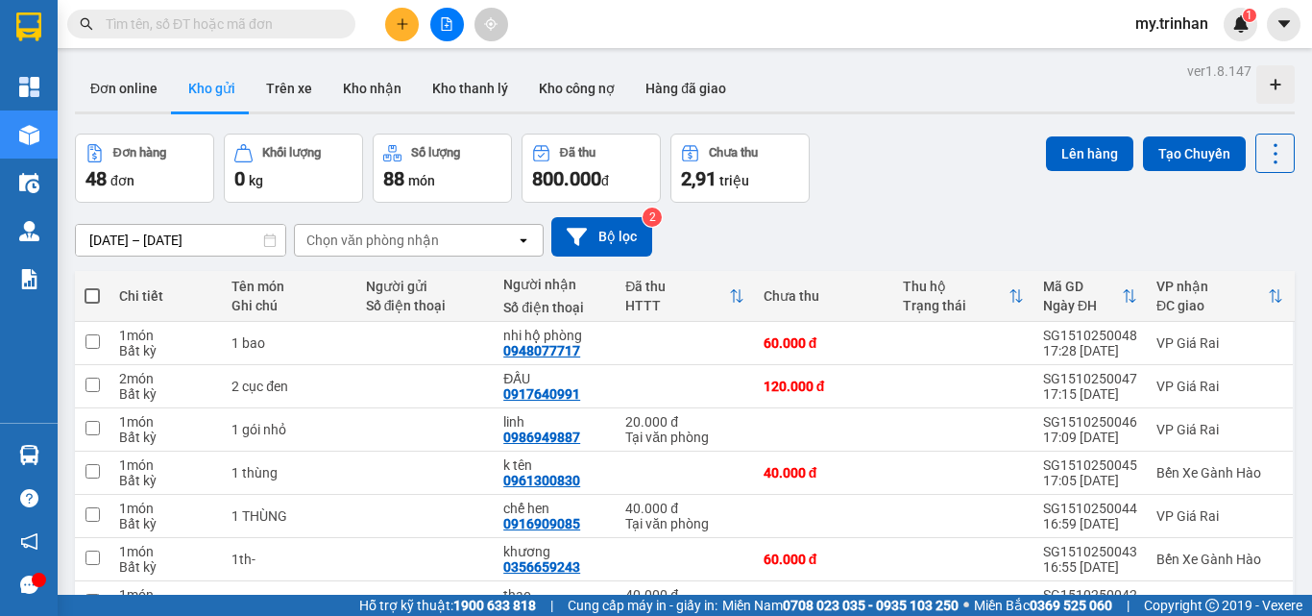
click at [94, 291] on span at bounding box center [92, 295] width 15 height 15
click at [92, 286] on input "checkbox" at bounding box center [92, 286] width 0 height 0
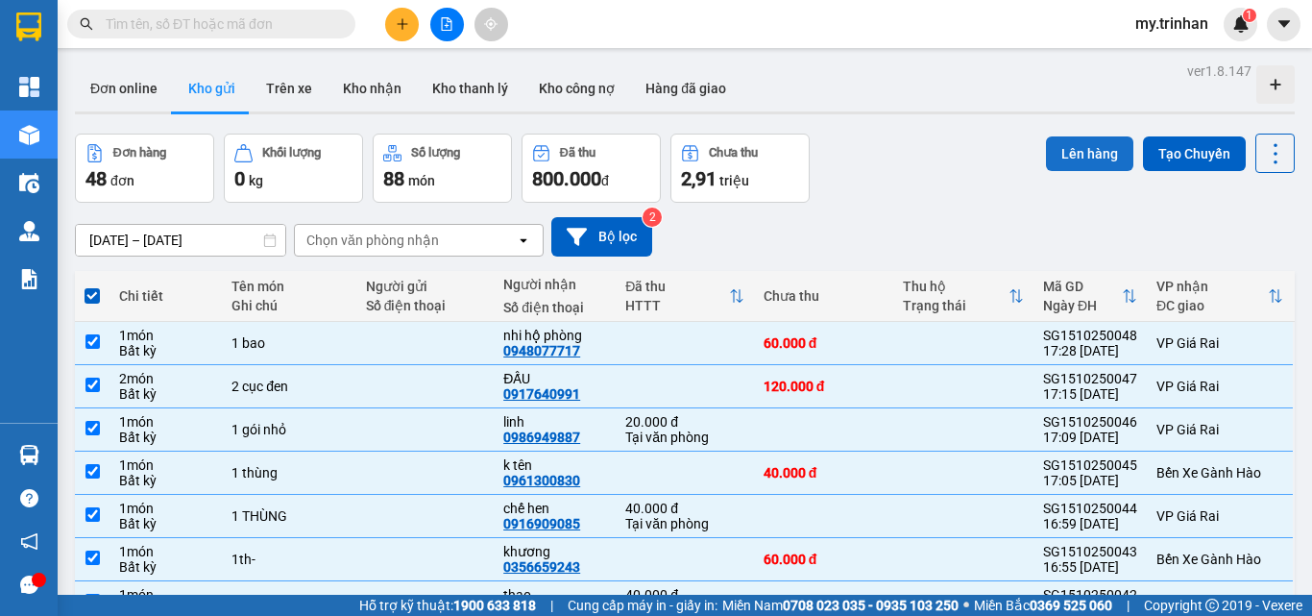
click at [1078, 152] on button "Lên hàng" at bounding box center [1089, 153] width 87 height 35
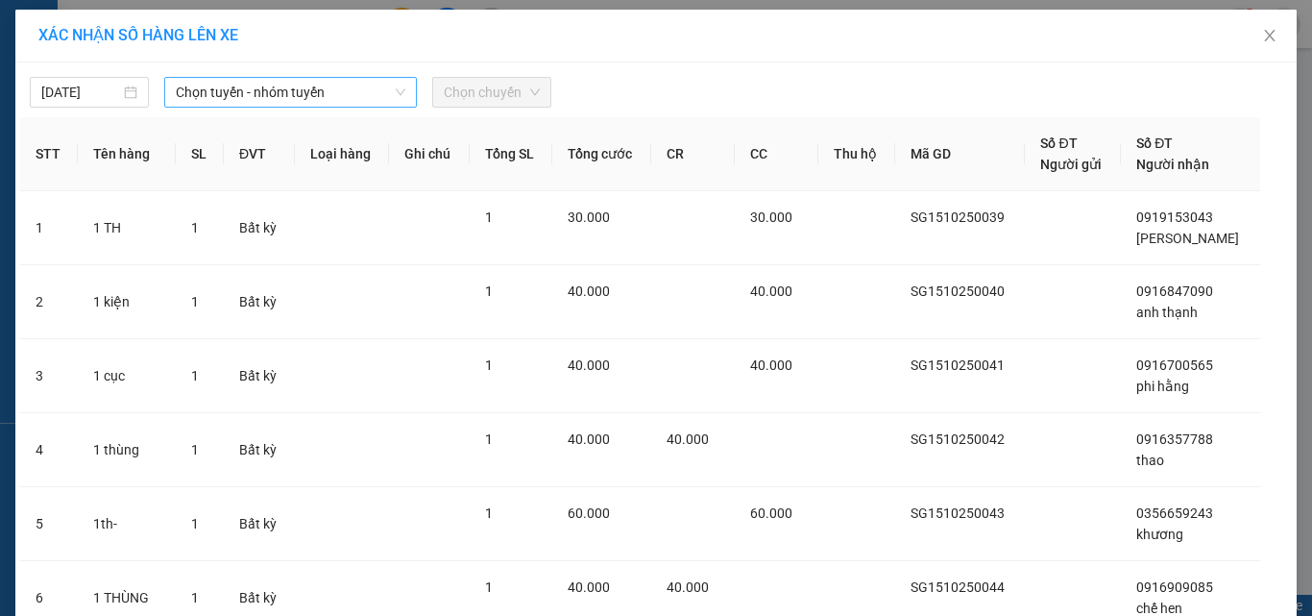
click at [318, 104] on span "Chọn tuyến - nhóm tuyến" at bounding box center [291, 92] width 230 height 29
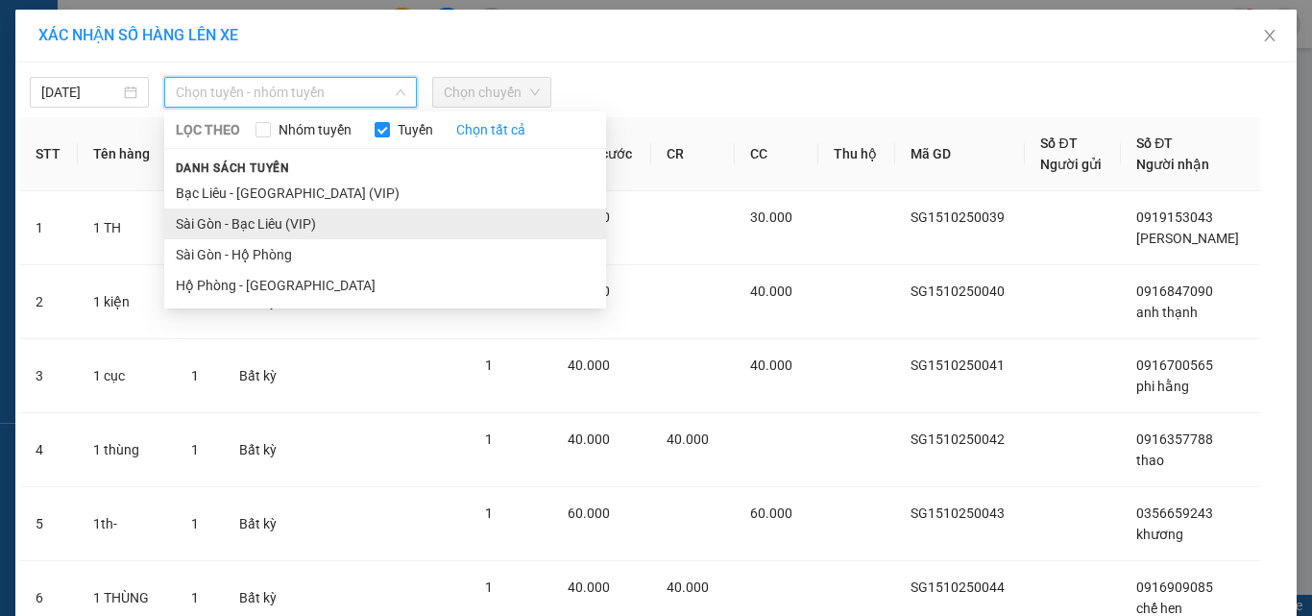
click at [306, 222] on li "Sài Gòn - Bạc Liêu (VIP)" at bounding box center [385, 223] width 442 height 31
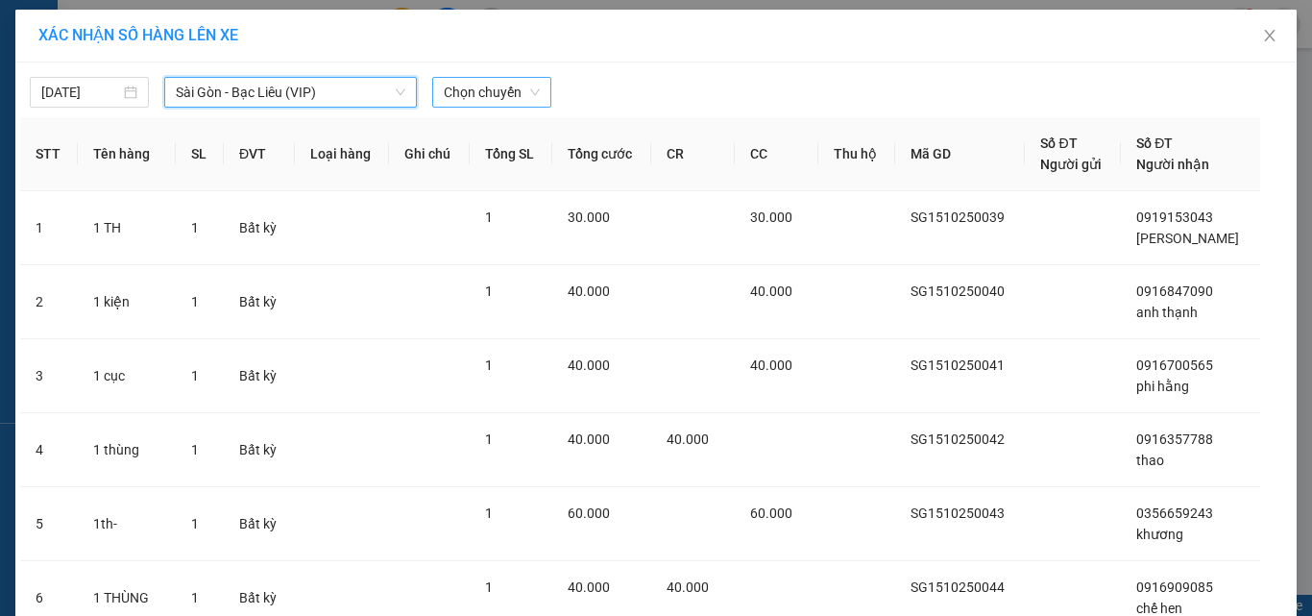
click at [469, 85] on span "Chọn chuyến" at bounding box center [492, 92] width 96 height 29
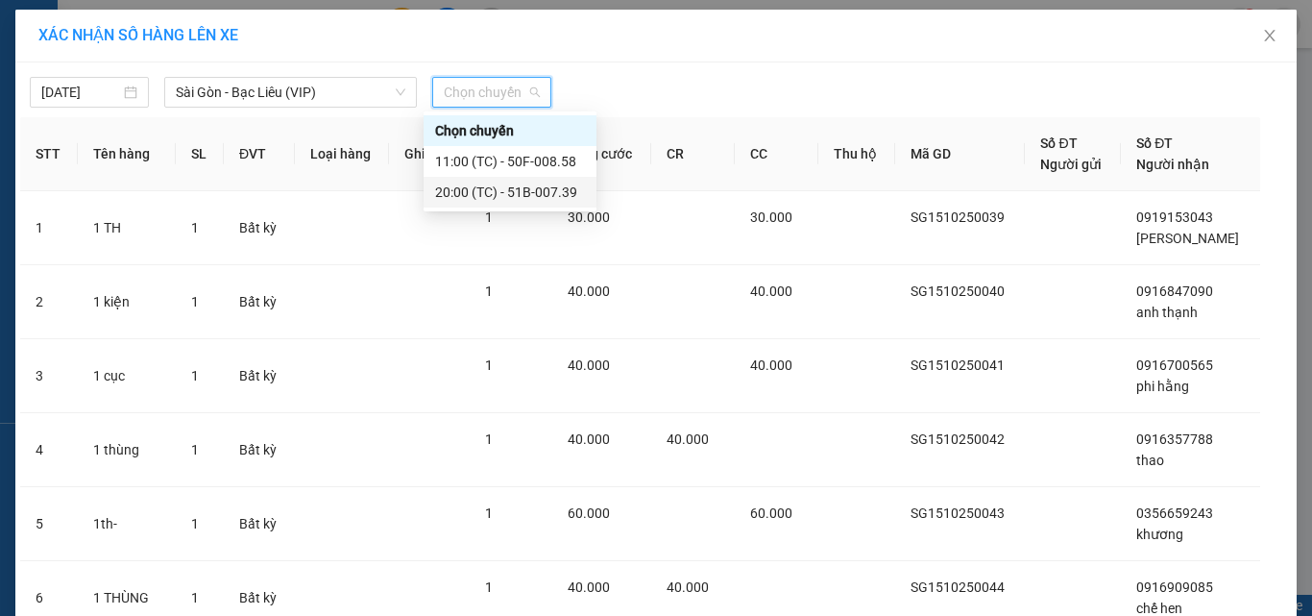
click at [513, 202] on div "20:00 (TC) - 51B-007.39" at bounding box center [510, 192] width 173 height 31
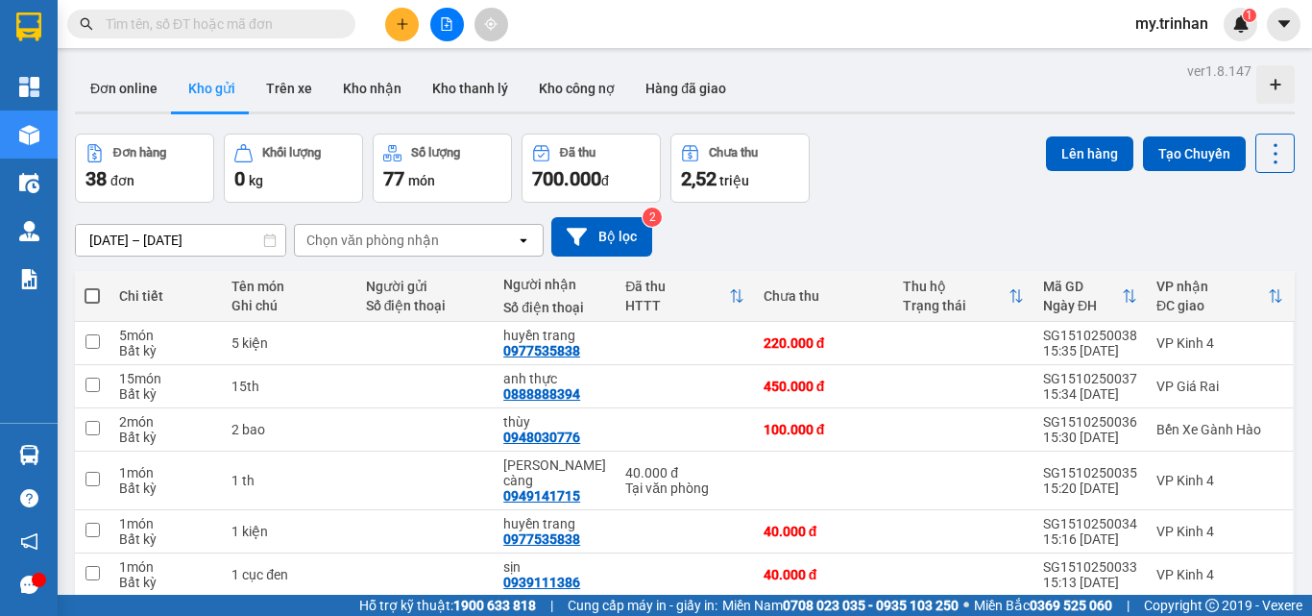
click at [93, 293] on span at bounding box center [92, 295] width 15 height 15
click at [92, 286] on input "checkbox" at bounding box center [92, 286] width 0 height 0
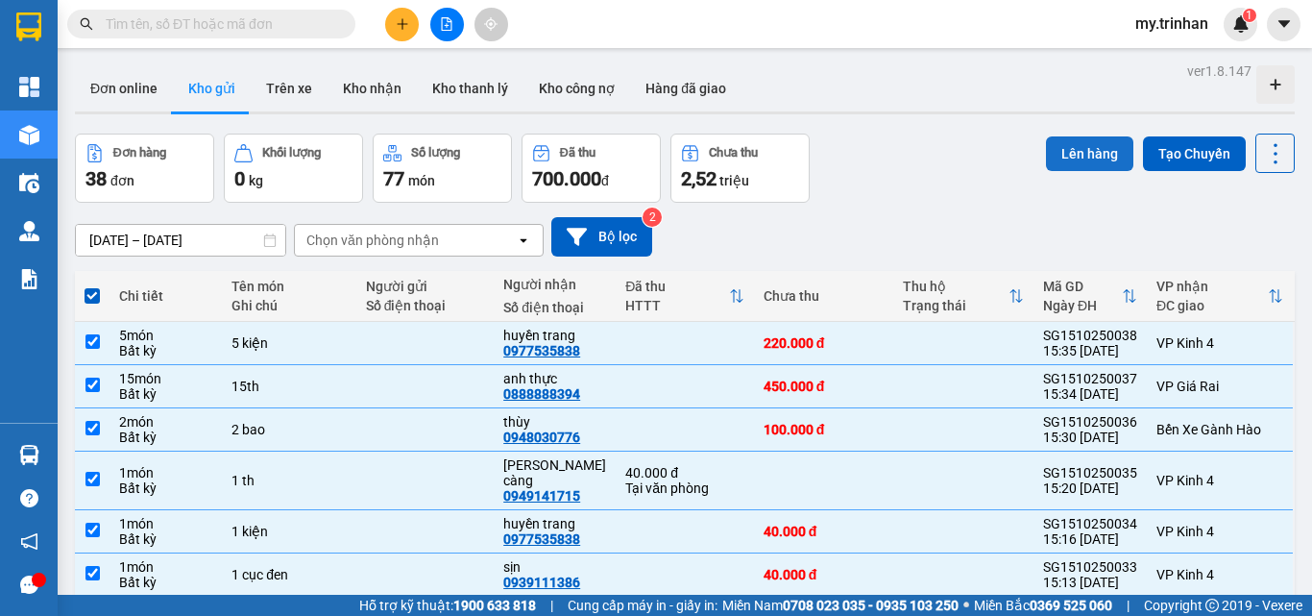
click at [1053, 149] on button "Lên hàng" at bounding box center [1089, 153] width 87 height 35
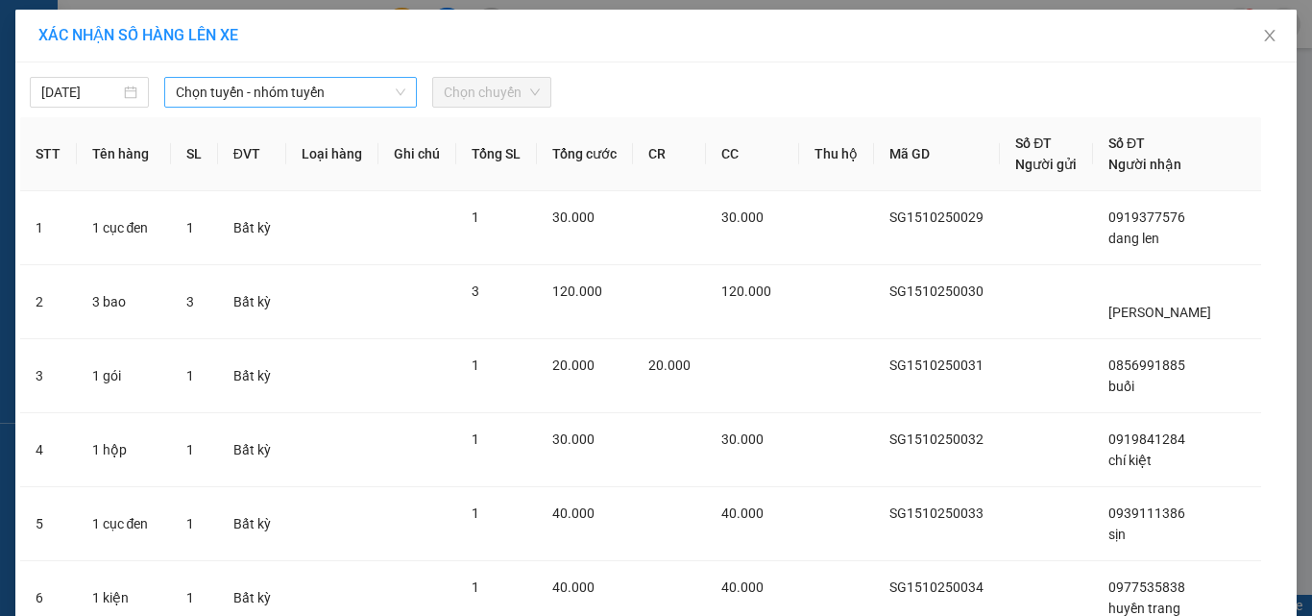
click at [352, 85] on span "Chọn tuyến - nhóm tuyến" at bounding box center [291, 92] width 230 height 29
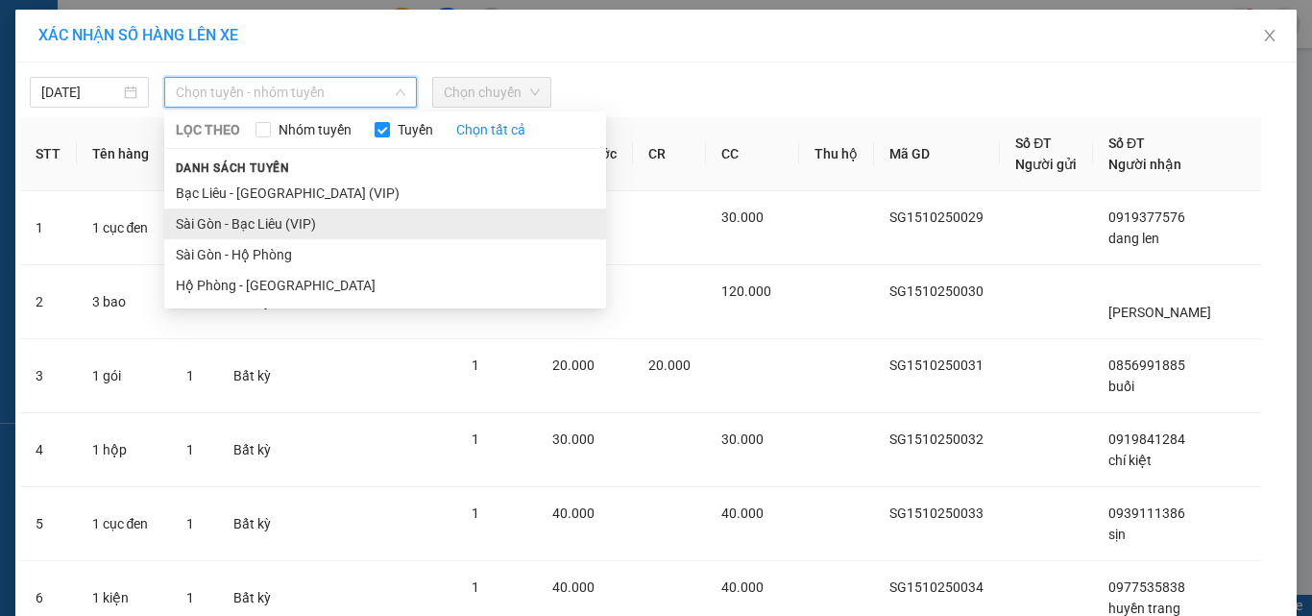
click at [332, 220] on li "Sài Gòn - Bạc Liêu (VIP)" at bounding box center [385, 223] width 442 height 31
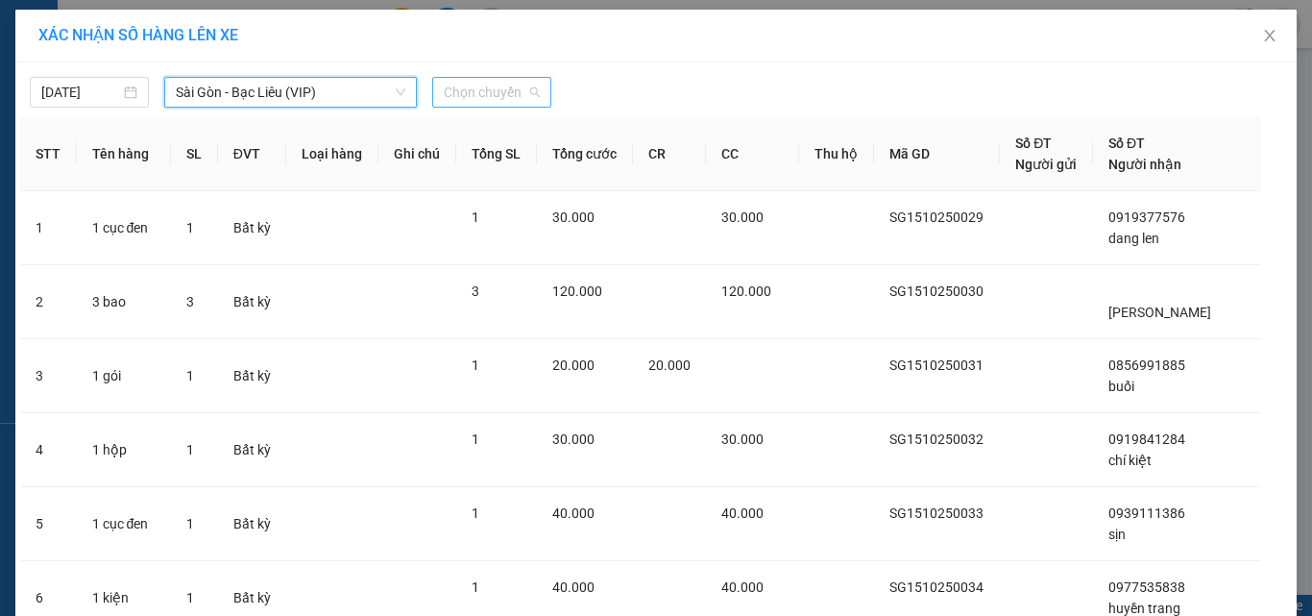
click at [503, 98] on span "Chọn chuyến" at bounding box center [492, 92] width 96 height 29
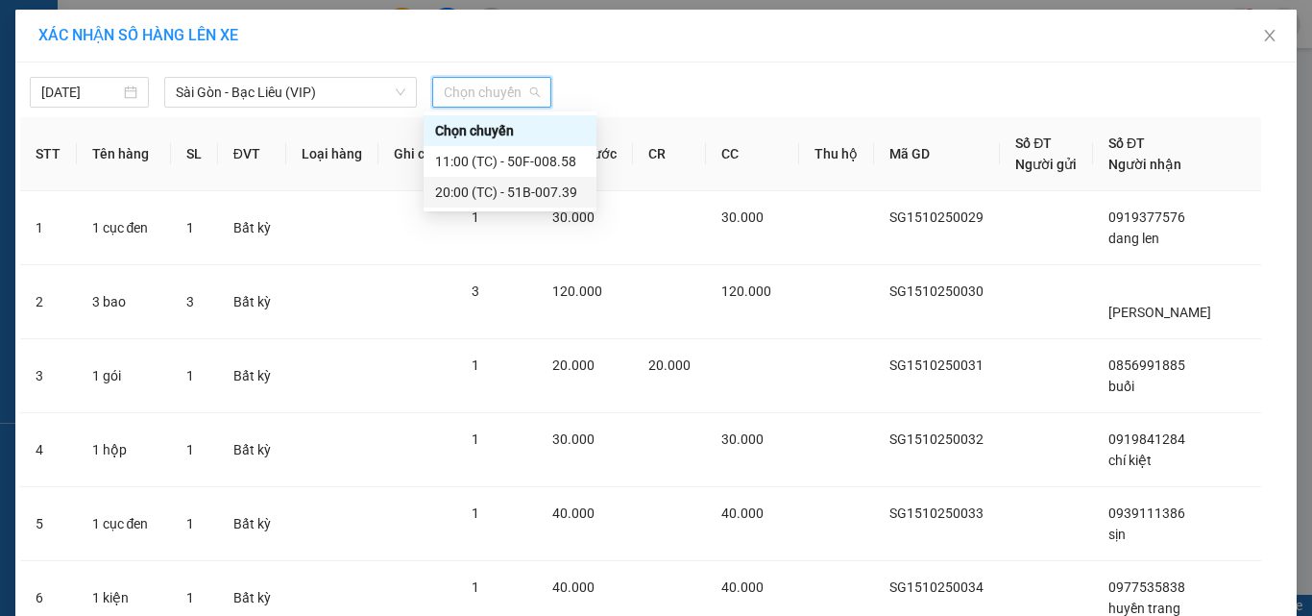
click at [499, 198] on div "20:00 (TC) - 51B-007.39" at bounding box center [510, 192] width 150 height 21
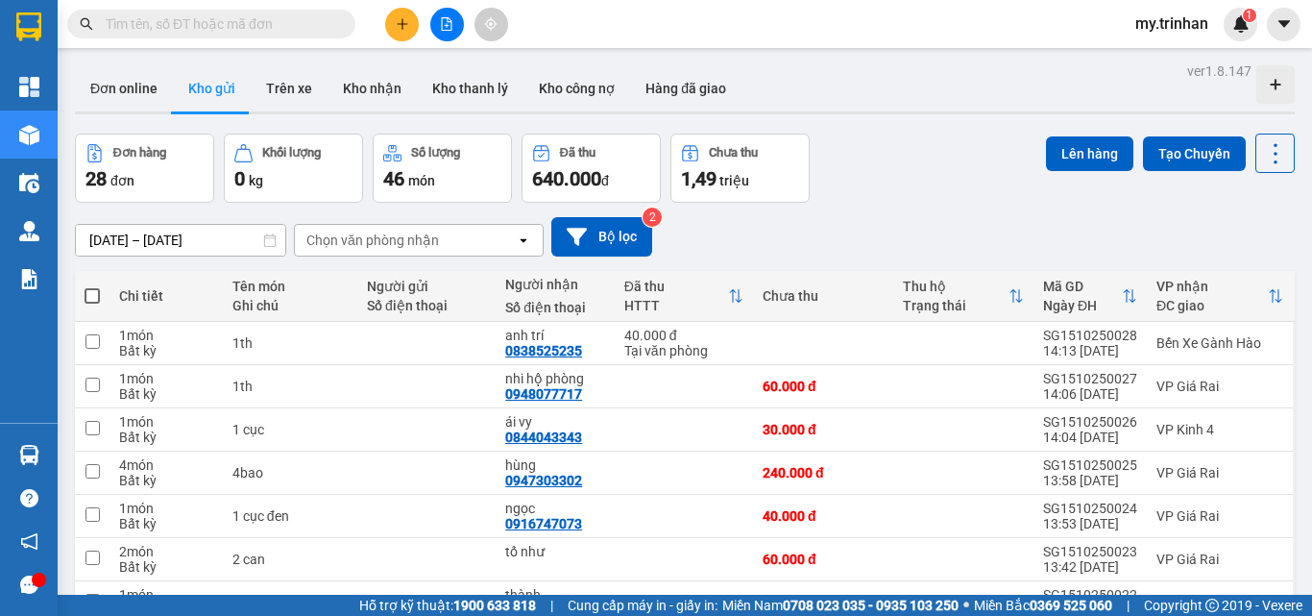
click at [92, 293] on span at bounding box center [92, 295] width 15 height 15
click at [92, 286] on input "checkbox" at bounding box center [92, 286] width 0 height 0
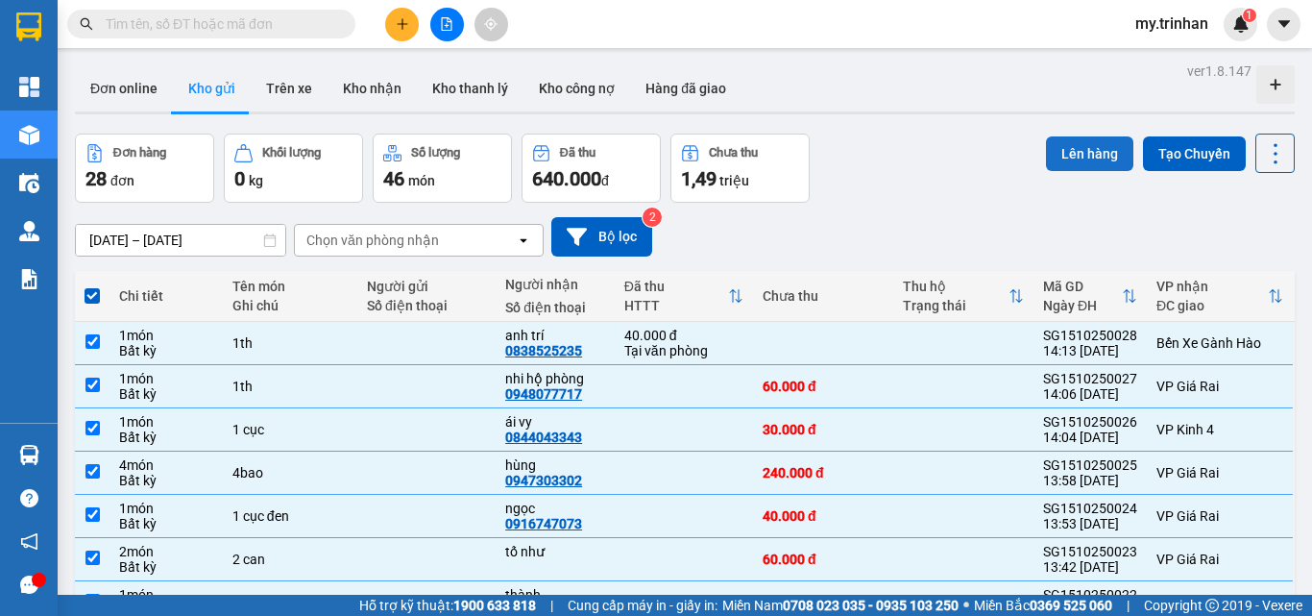
click at [1054, 151] on button "Lên hàng" at bounding box center [1089, 153] width 87 height 35
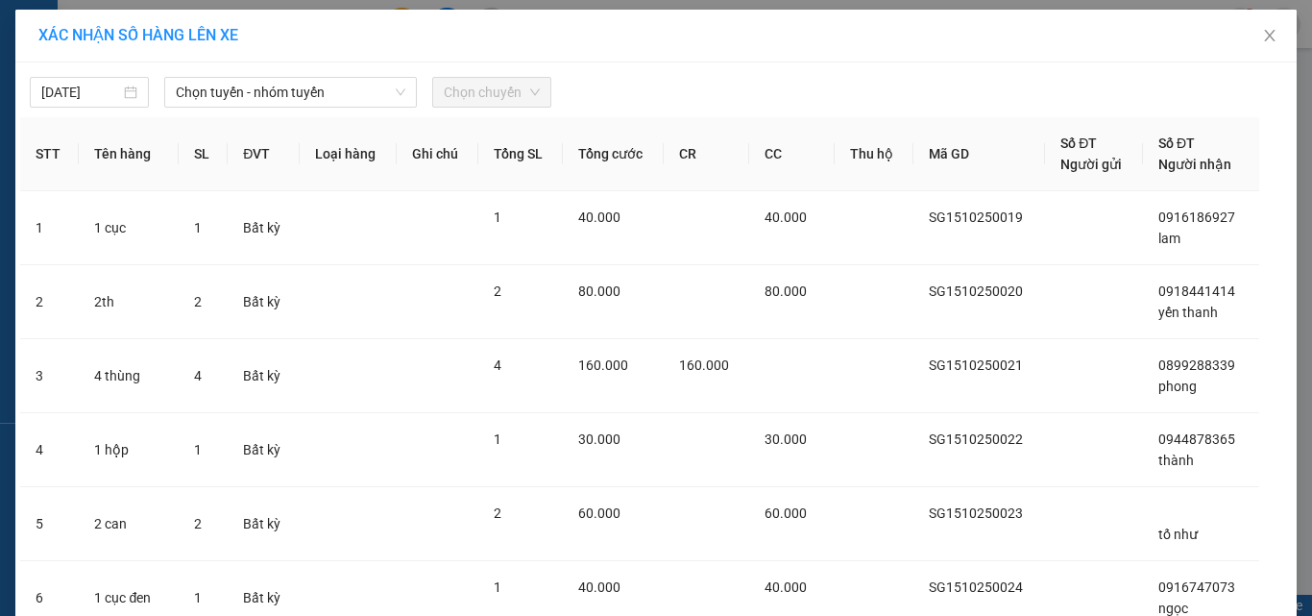
click at [343, 76] on div "[DATE] Chọn tuyến - nhóm tuyến Chọn chuyến" at bounding box center [656, 87] width 1272 height 40
click at [341, 92] on span "Chọn tuyến - nhóm tuyến" at bounding box center [291, 92] width 230 height 29
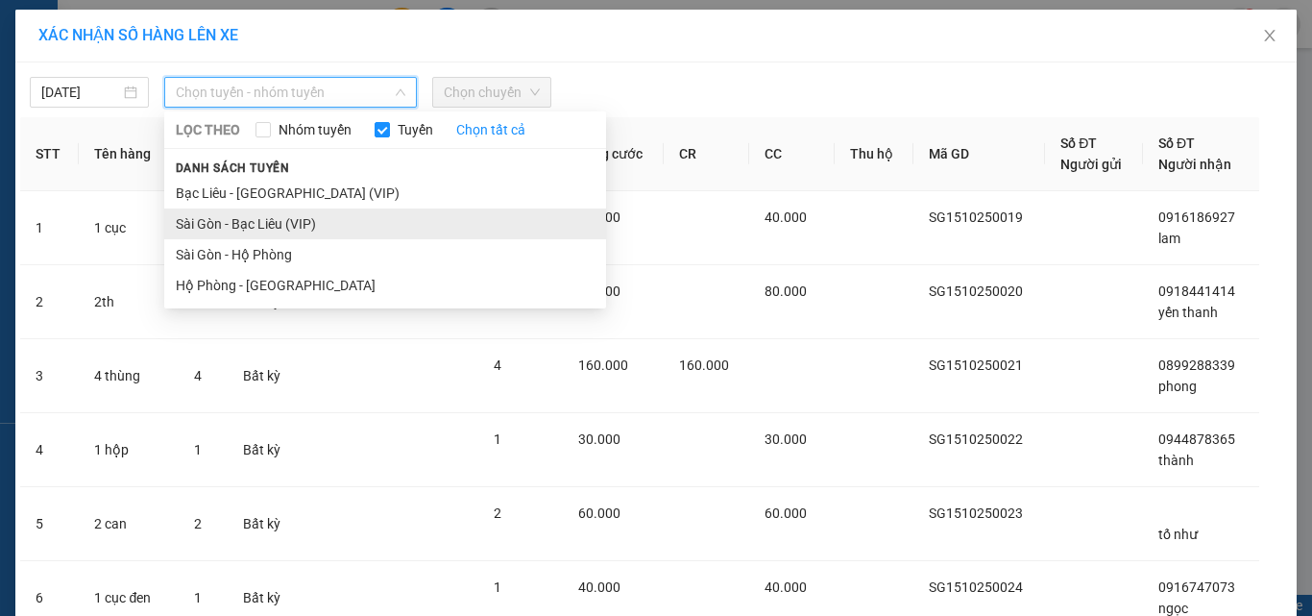
click at [316, 220] on li "Sài Gòn - Bạc Liêu (VIP)" at bounding box center [385, 223] width 442 height 31
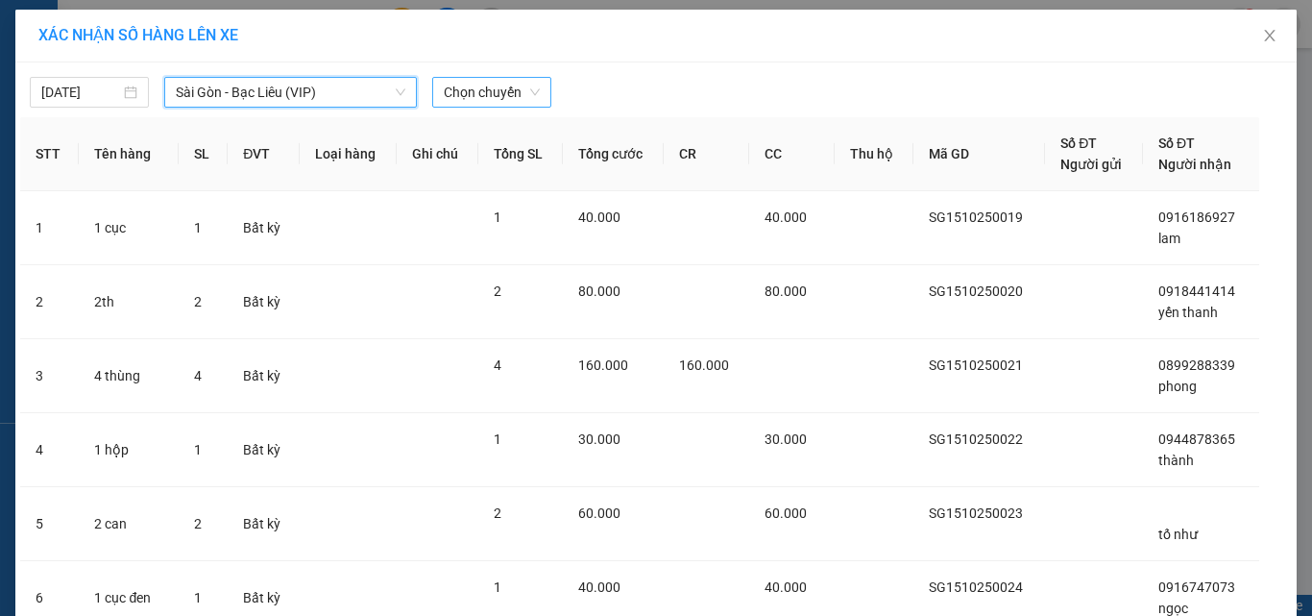
click at [497, 96] on span "Chọn chuyến" at bounding box center [492, 92] width 96 height 29
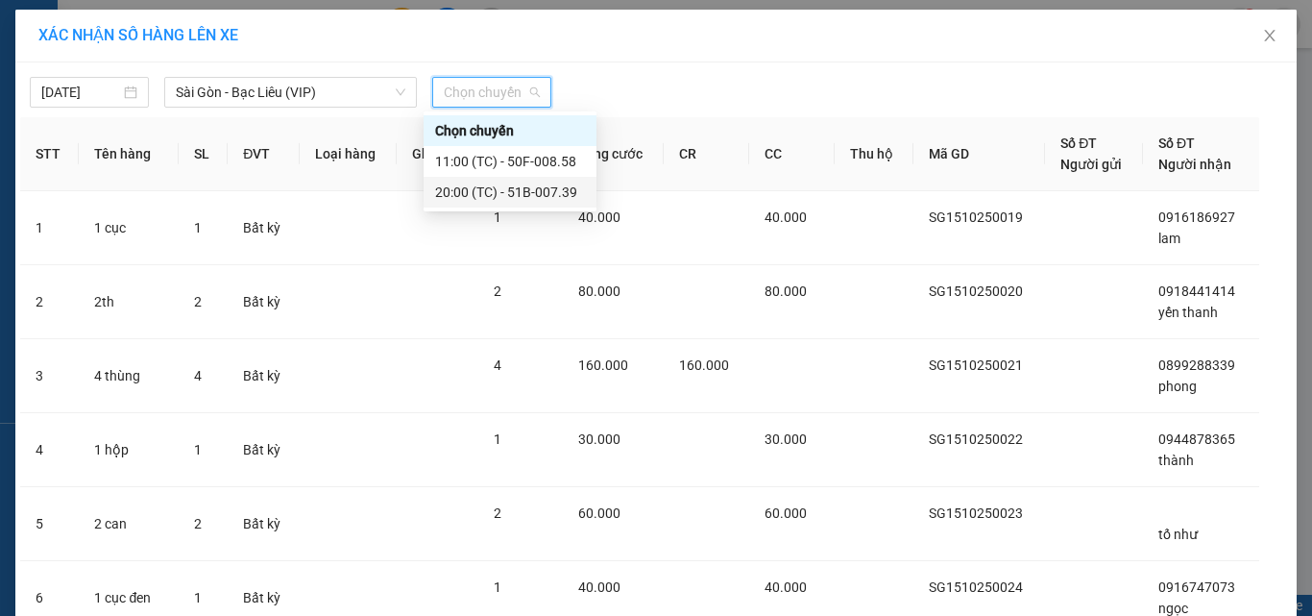
click at [504, 191] on div "20:00 (TC) - 51B-007.39" at bounding box center [510, 192] width 150 height 21
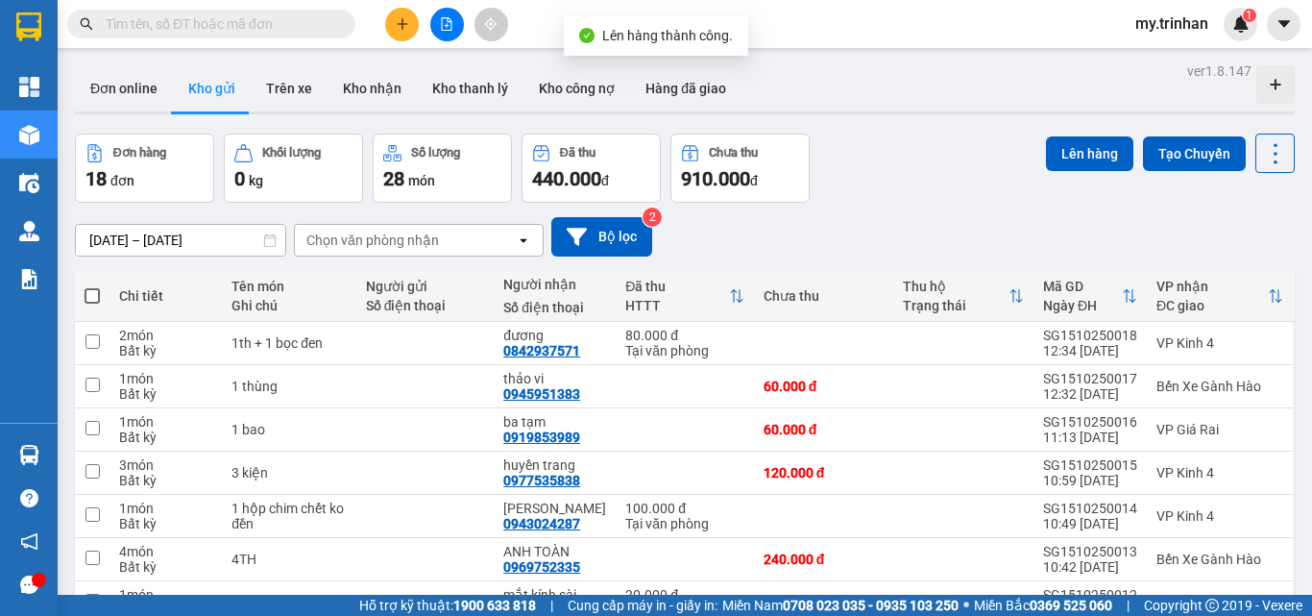
click at [90, 284] on th at bounding box center [92, 296] width 35 height 51
click at [89, 294] on span at bounding box center [92, 295] width 15 height 15
click at [92, 286] on input "checkbox" at bounding box center [92, 286] width 0 height 0
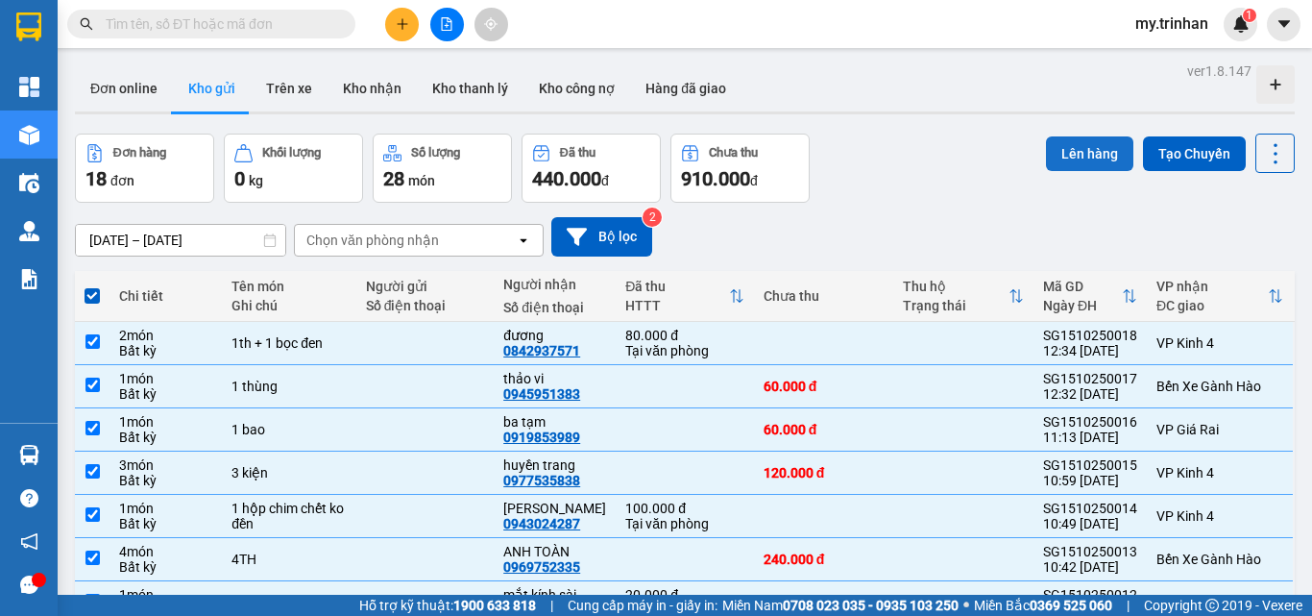
click at [1065, 143] on button "Lên hàng" at bounding box center [1089, 153] width 87 height 35
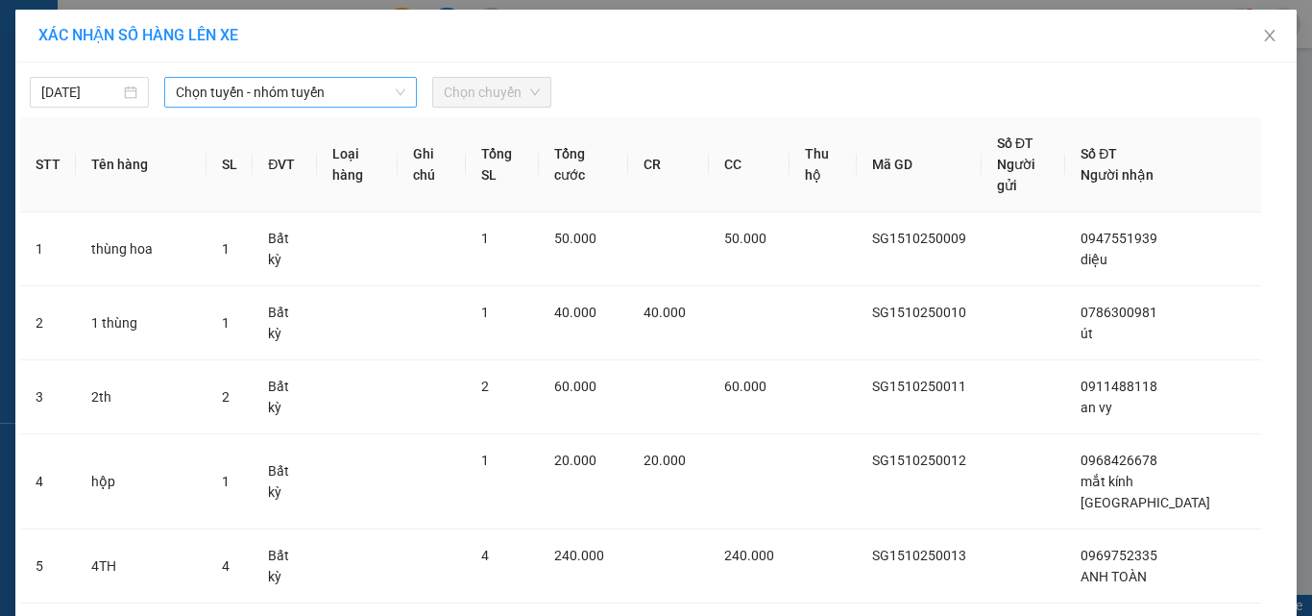
click at [331, 106] on span "Chọn tuyến - nhóm tuyến" at bounding box center [291, 92] width 230 height 29
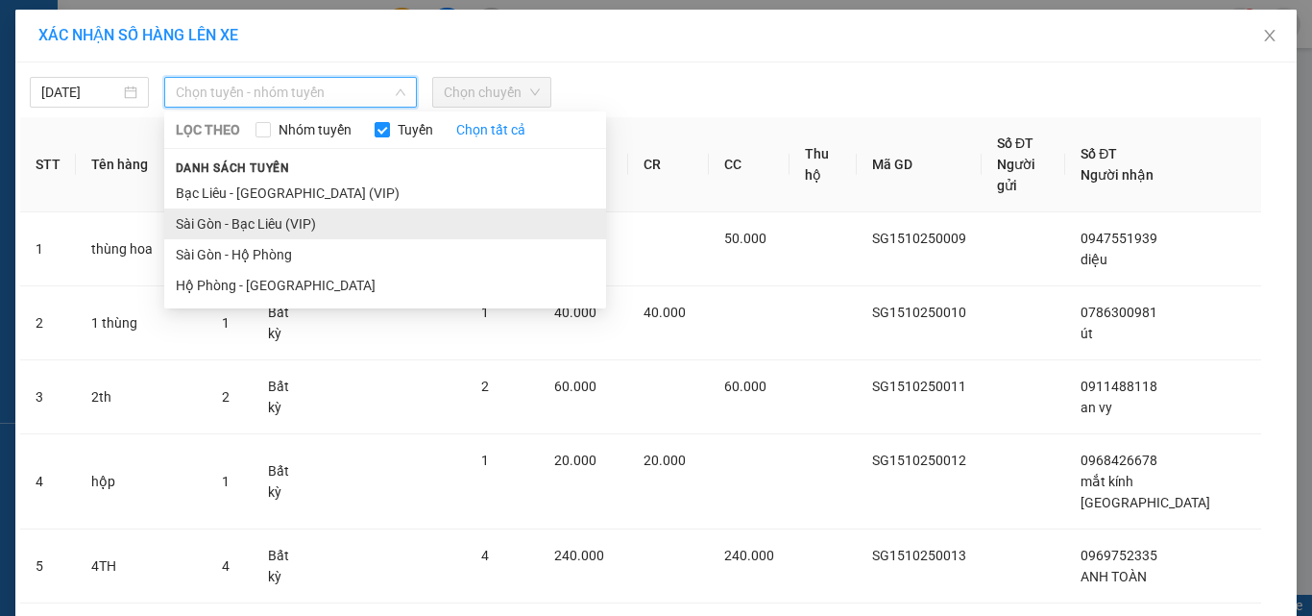
click at [329, 219] on li "Sài Gòn - Bạc Liêu (VIP)" at bounding box center [385, 223] width 442 height 31
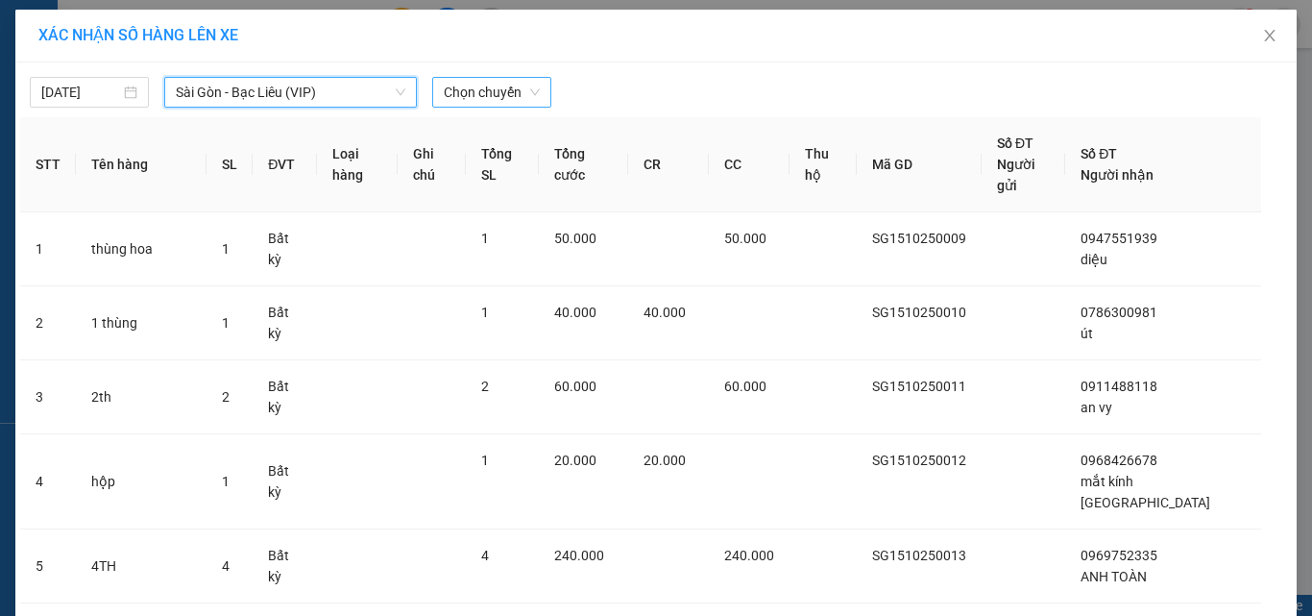
click at [485, 101] on span "Chọn chuyến" at bounding box center [492, 92] width 96 height 29
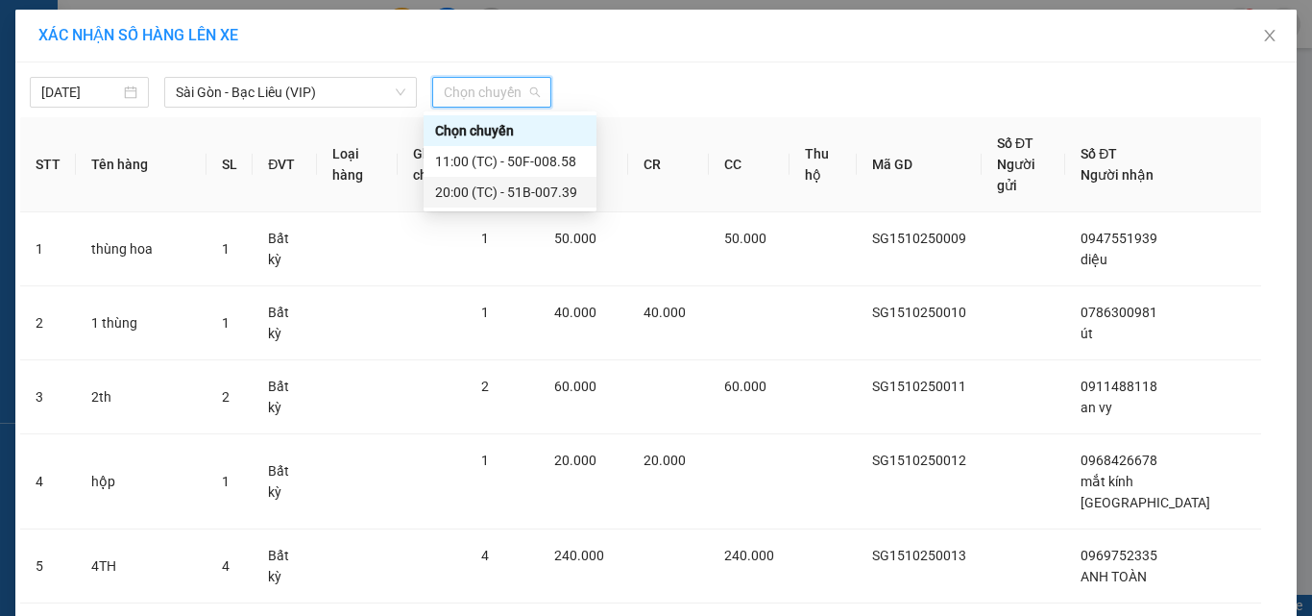
click at [484, 194] on div "20:00 (TC) - 51B-007.39" at bounding box center [510, 192] width 150 height 21
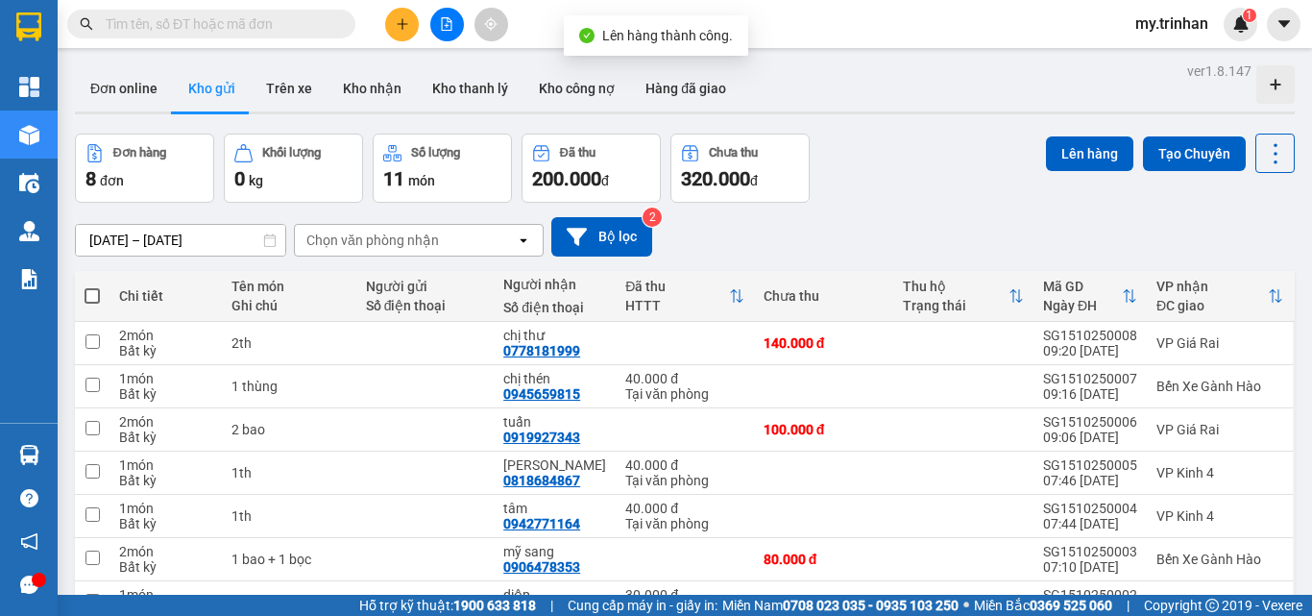
click at [95, 292] on span at bounding box center [92, 295] width 15 height 15
click at [92, 286] on input "checkbox" at bounding box center [92, 286] width 0 height 0
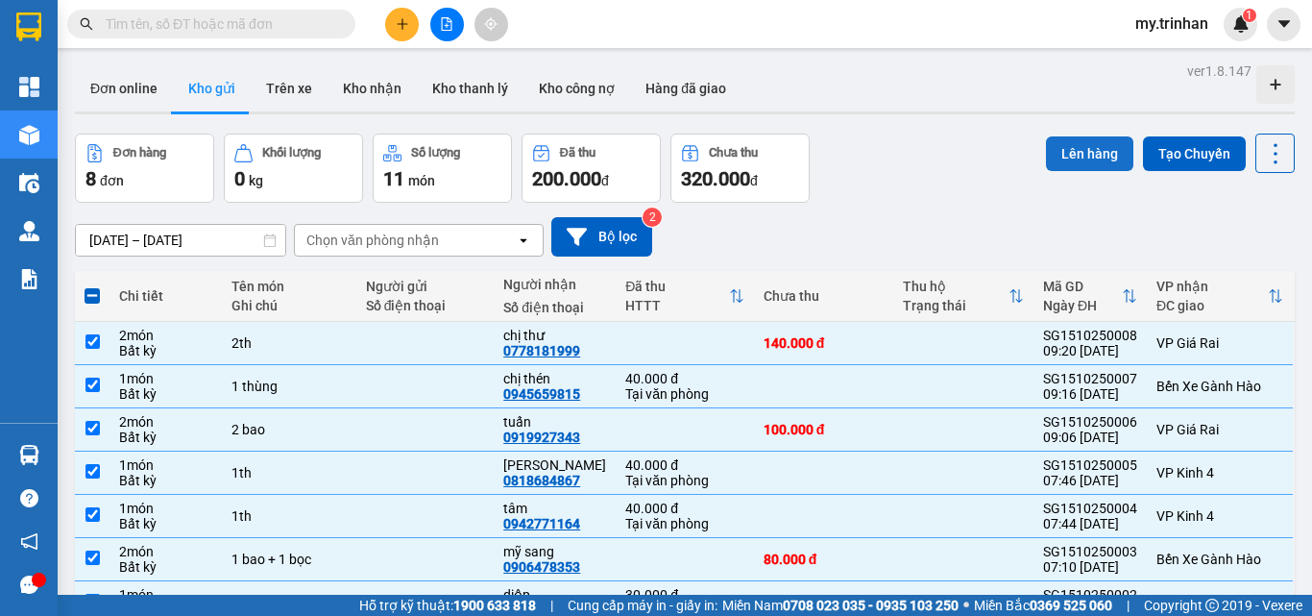
click at [1088, 154] on button "Lên hàng" at bounding box center [1089, 153] width 87 height 35
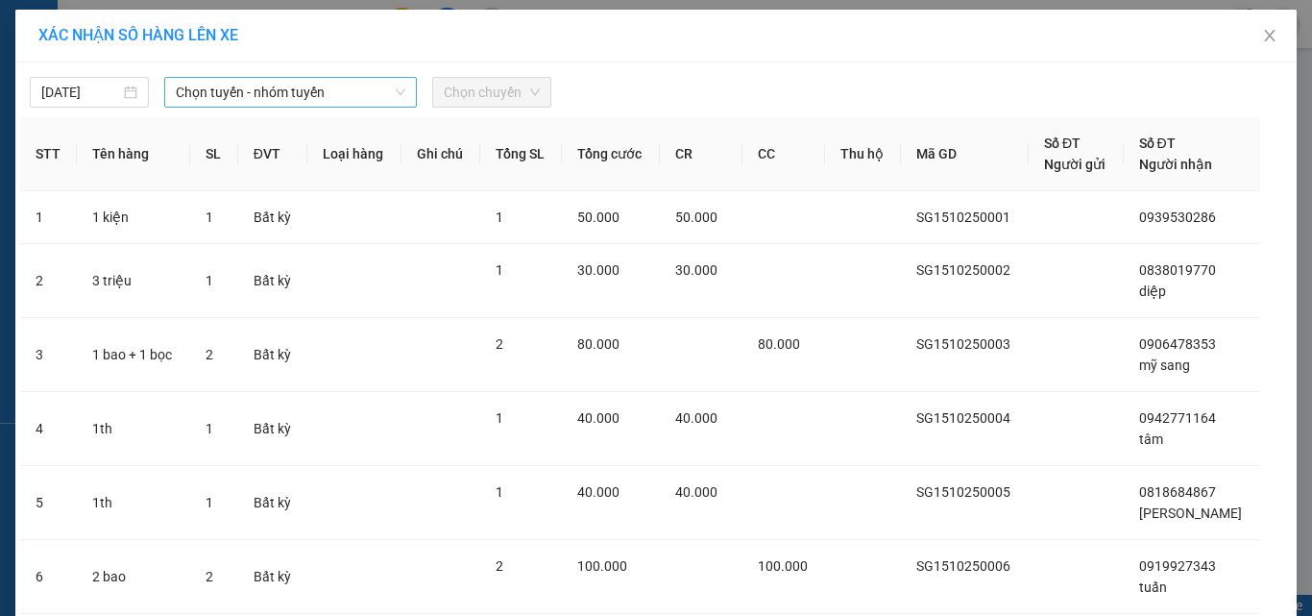
click at [360, 95] on span "Chọn tuyến - nhóm tuyến" at bounding box center [291, 92] width 230 height 29
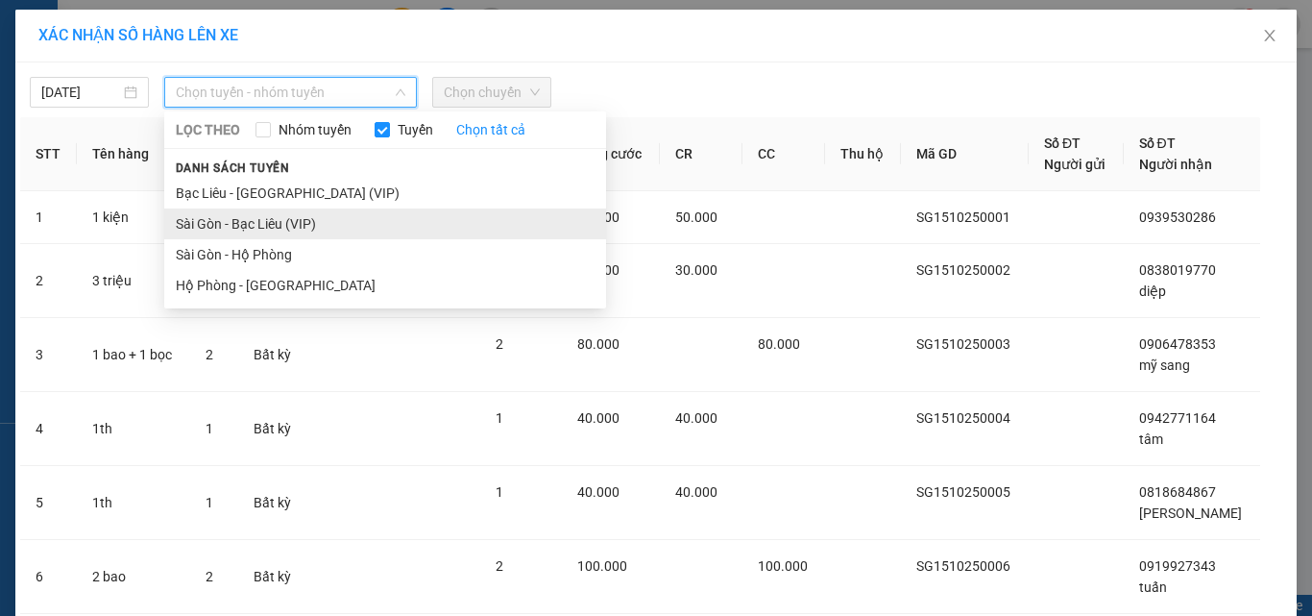
click at [293, 221] on li "Sài Gòn - Bạc Liêu (VIP)" at bounding box center [385, 223] width 442 height 31
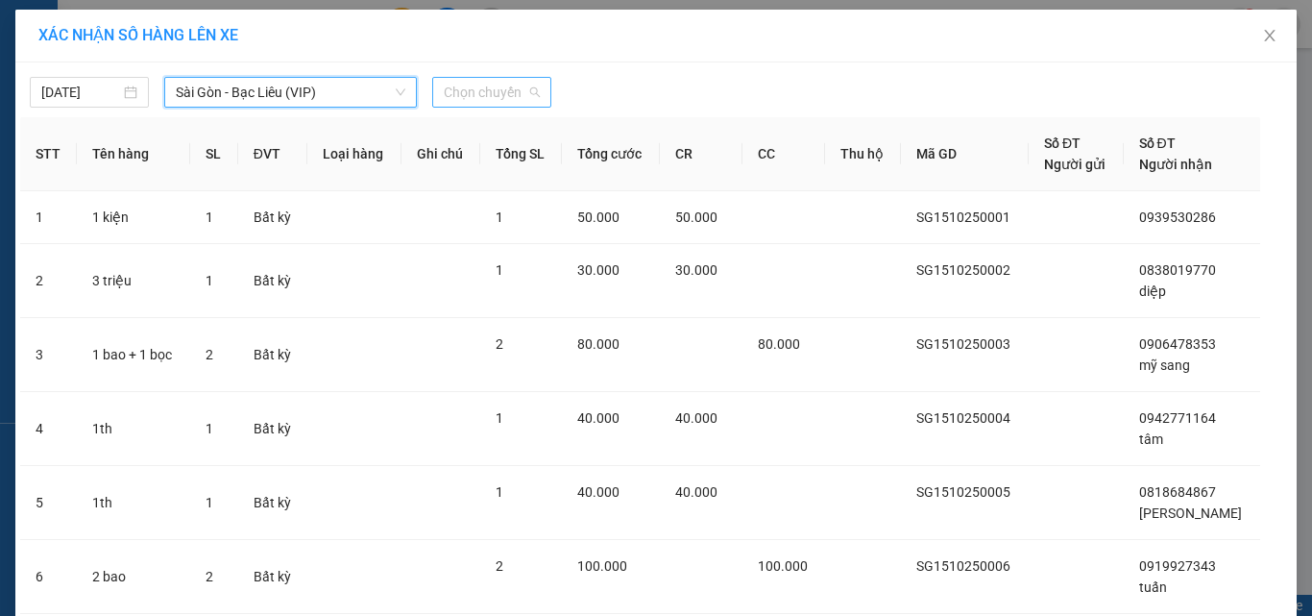
click at [454, 94] on span "Chọn chuyến" at bounding box center [492, 92] width 96 height 29
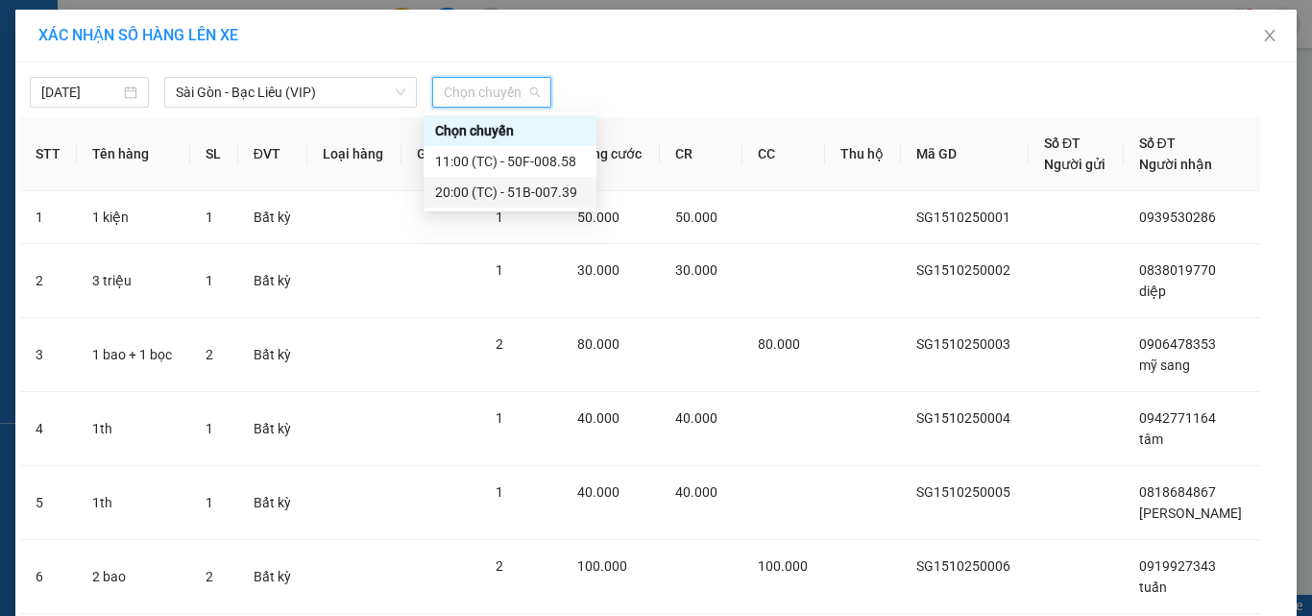
click at [477, 193] on div "20:00 (TC) - 51B-007.39" at bounding box center [510, 192] width 150 height 21
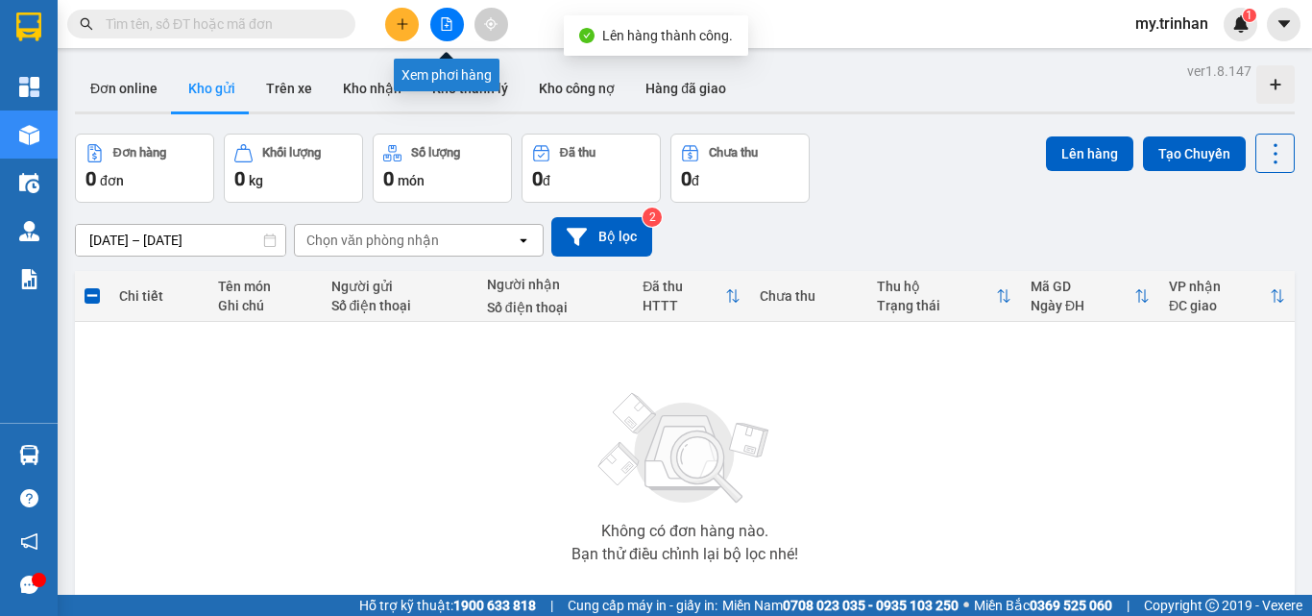
click at [451, 25] on icon "file-add" at bounding box center [447, 23] width 11 height 13
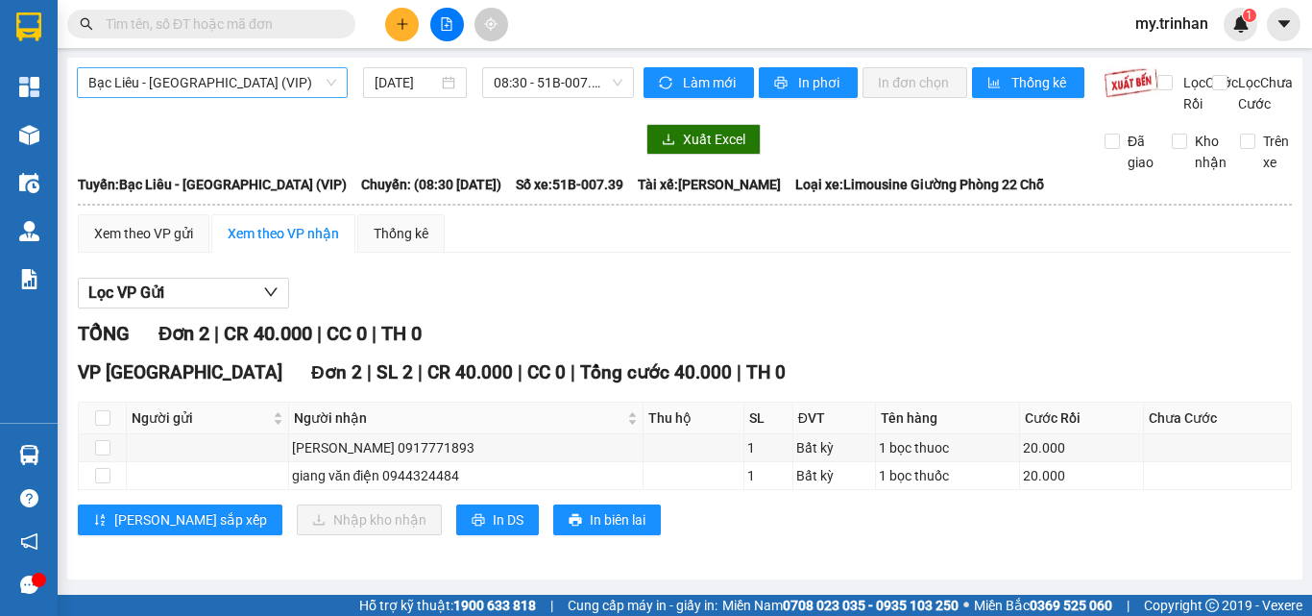
click at [248, 85] on span "Bạc Liêu - [GEOGRAPHIC_DATA] (VIP)" at bounding box center [212, 82] width 248 height 29
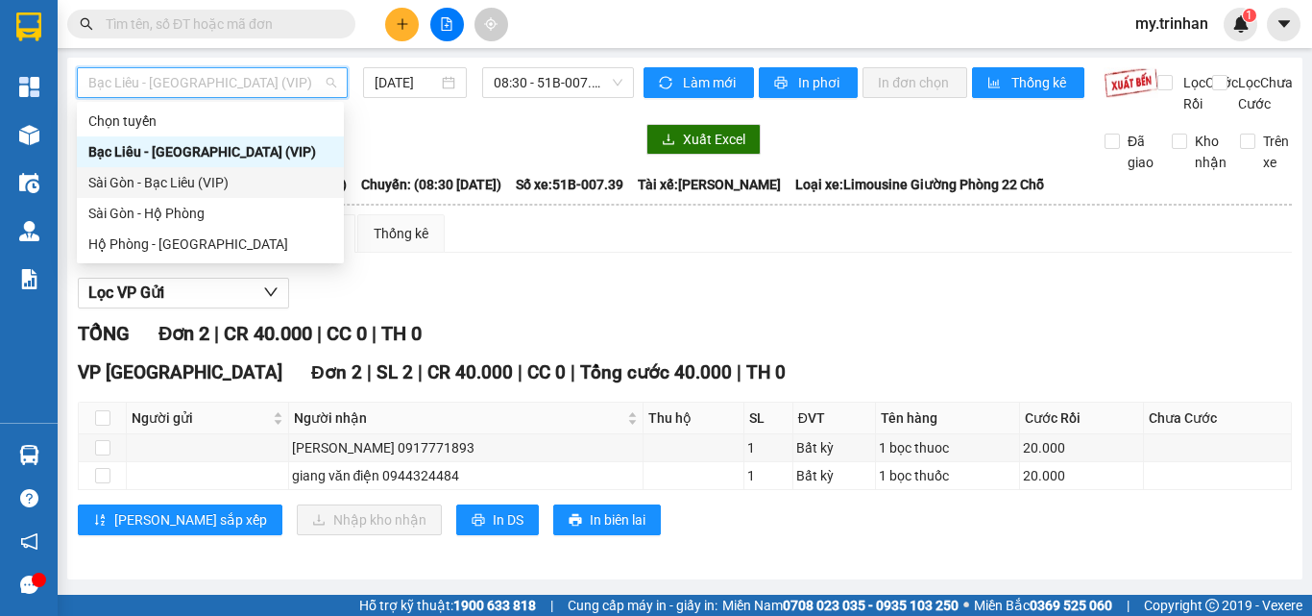
click at [262, 182] on div "Sài Gòn - Bạc Liêu (VIP)" at bounding box center [210, 182] width 244 height 21
type input "[DATE]"
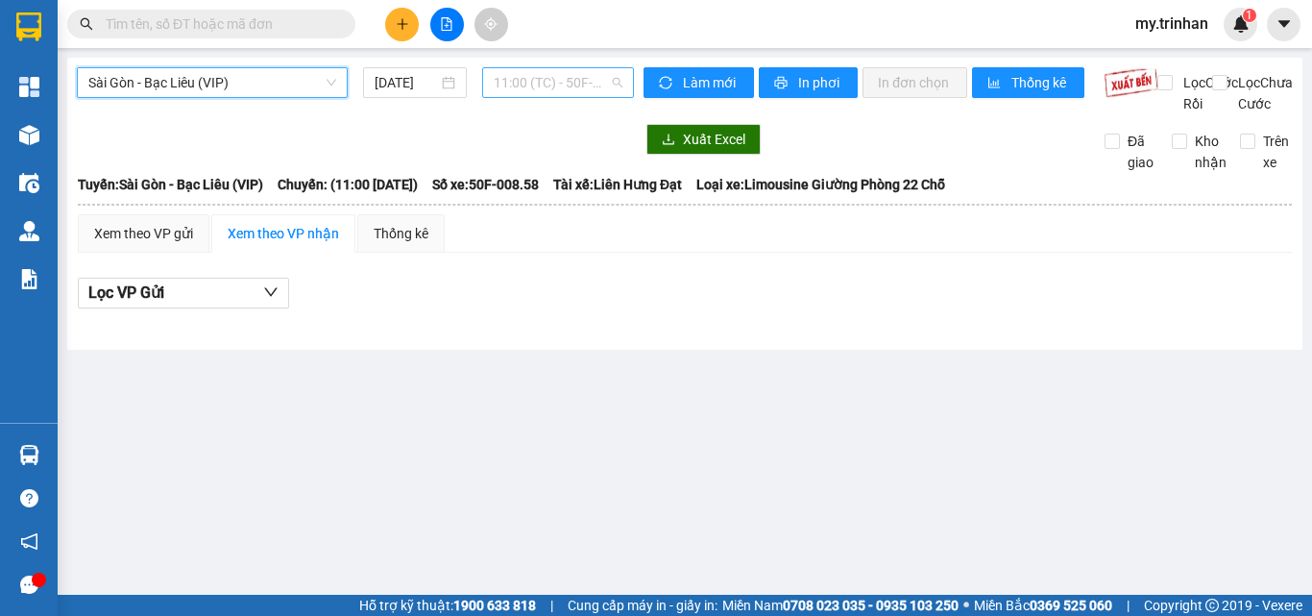
click at [508, 81] on span "11:00 (TC) - 50F-008.58" at bounding box center [558, 82] width 129 height 29
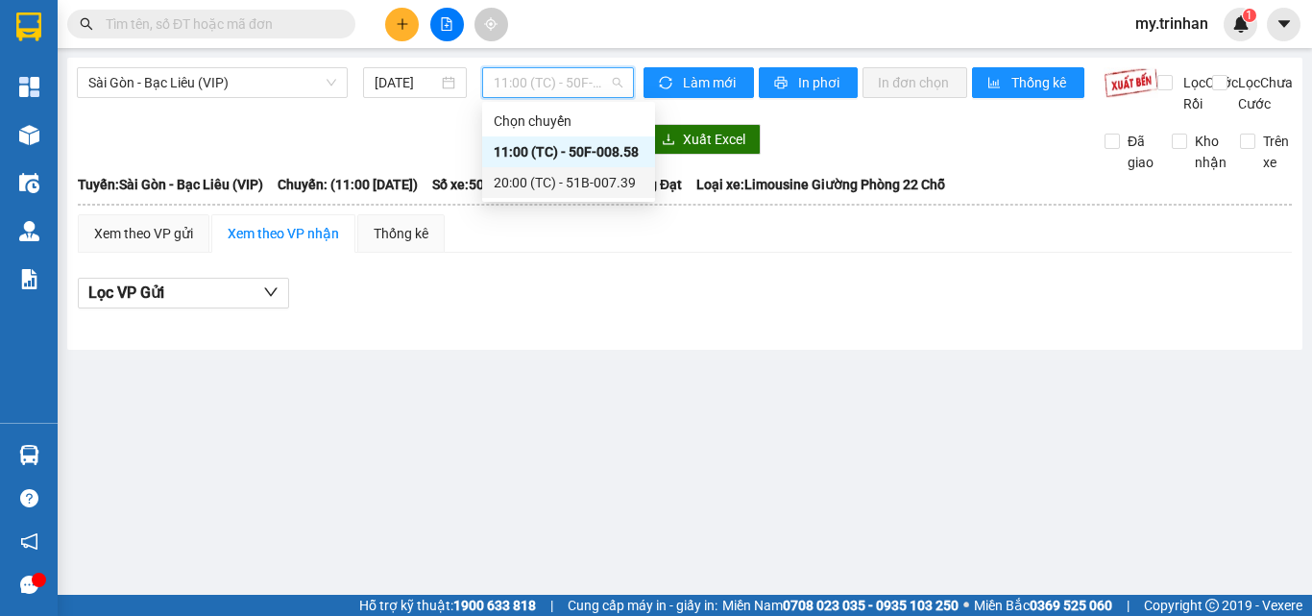
click at [514, 180] on div "20:00 (TC) - 51B-007.39" at bounding box center [569, 182] width 150 height 21
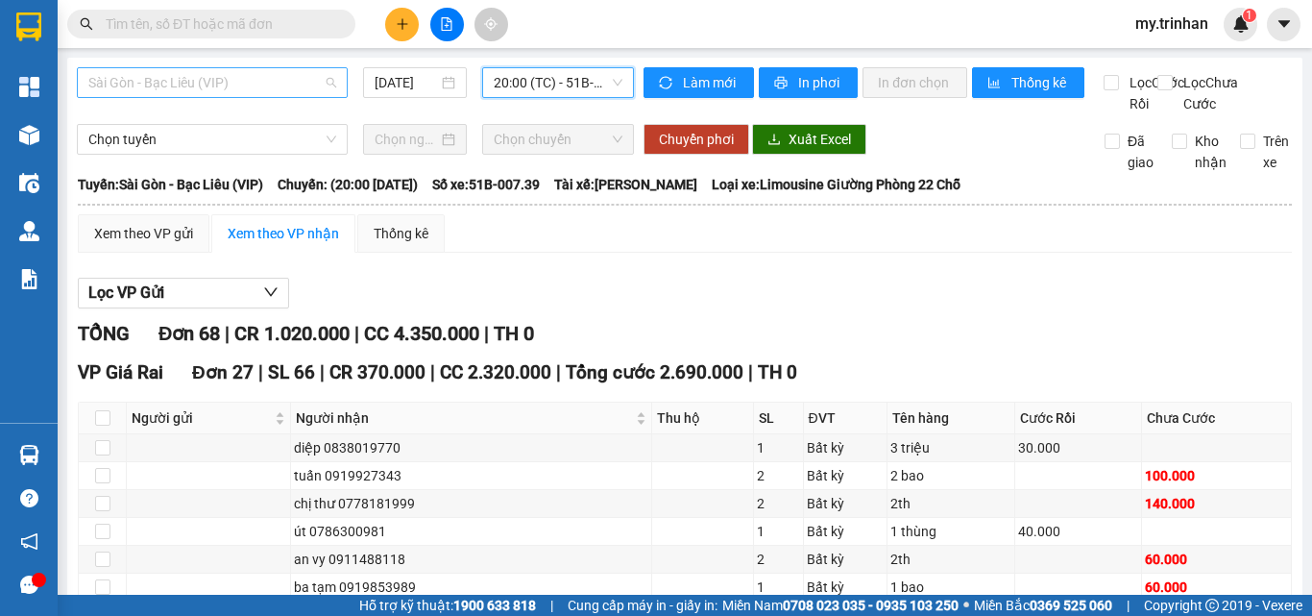
click at [300, 88] on span "Sài Gòn - Bạc Liêu (VIP)" at bounding box center [212, 82] width 248 height 29
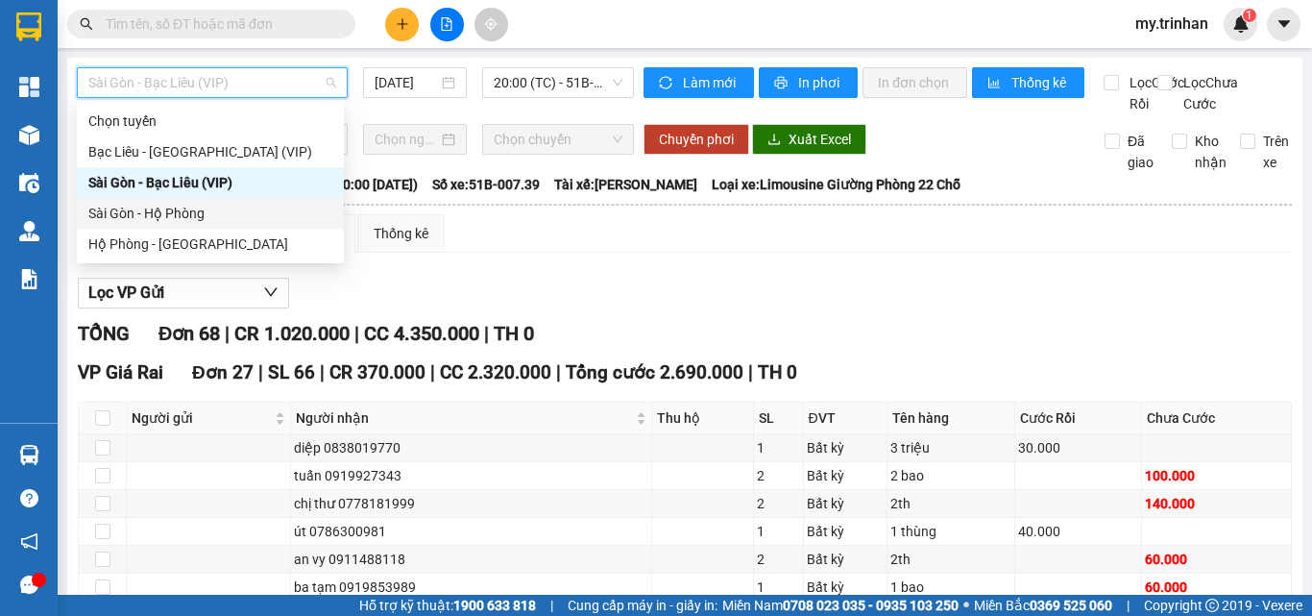
click at [277, 209] on div "Sài Gòn - Hộ Phòng" at bounding box center [210, 213] width 244 height 21
type input "[DATE]"
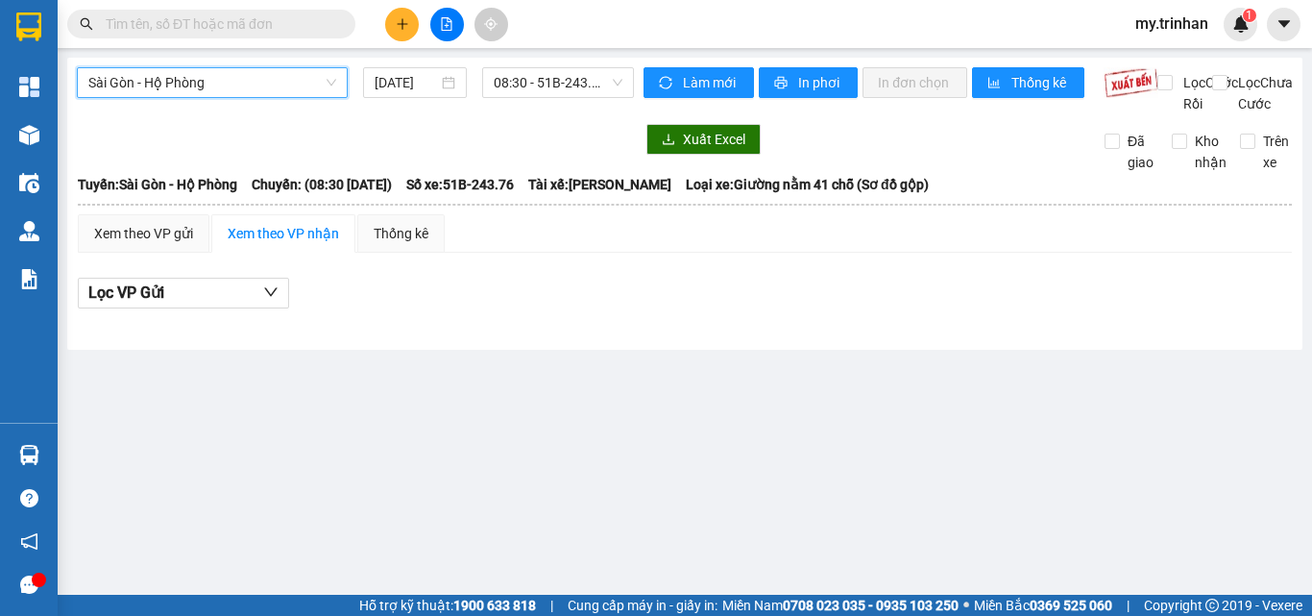
click at [277, 87] on span "Sài Gòn - Hộ Phòng" at bounding box center [212, 82] width 248 height 29
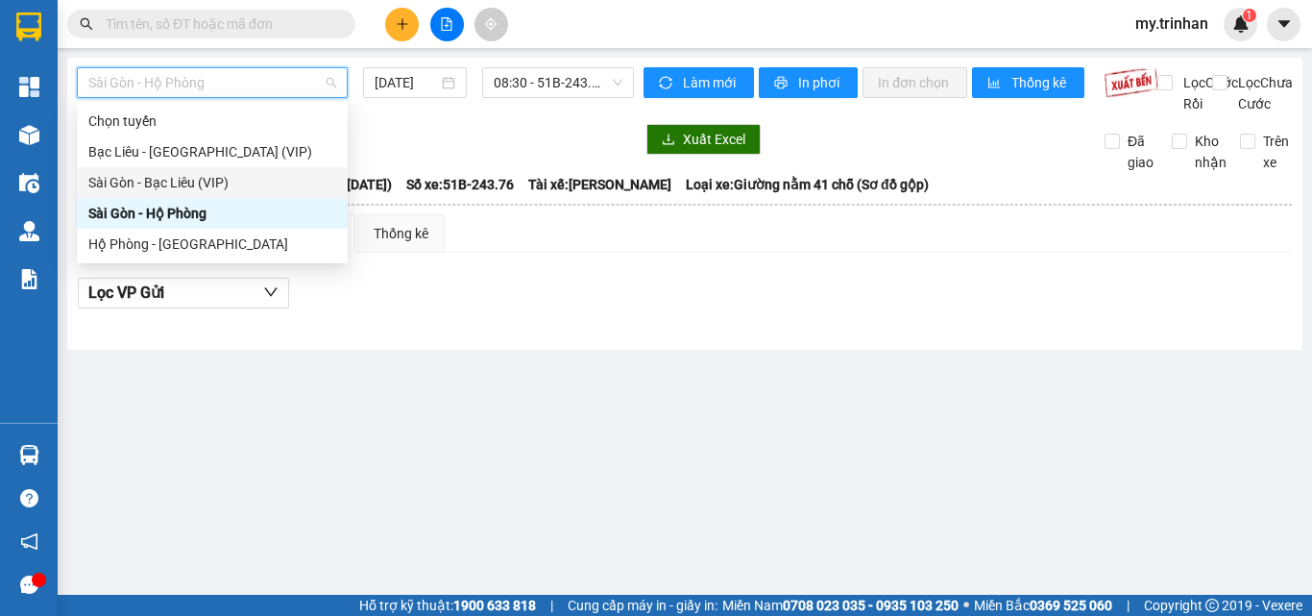
click at [244, 186] on div "Sài Gòn - Bạc Liêu (VIP)" at bounding box center [212, 182] width 248 height 21
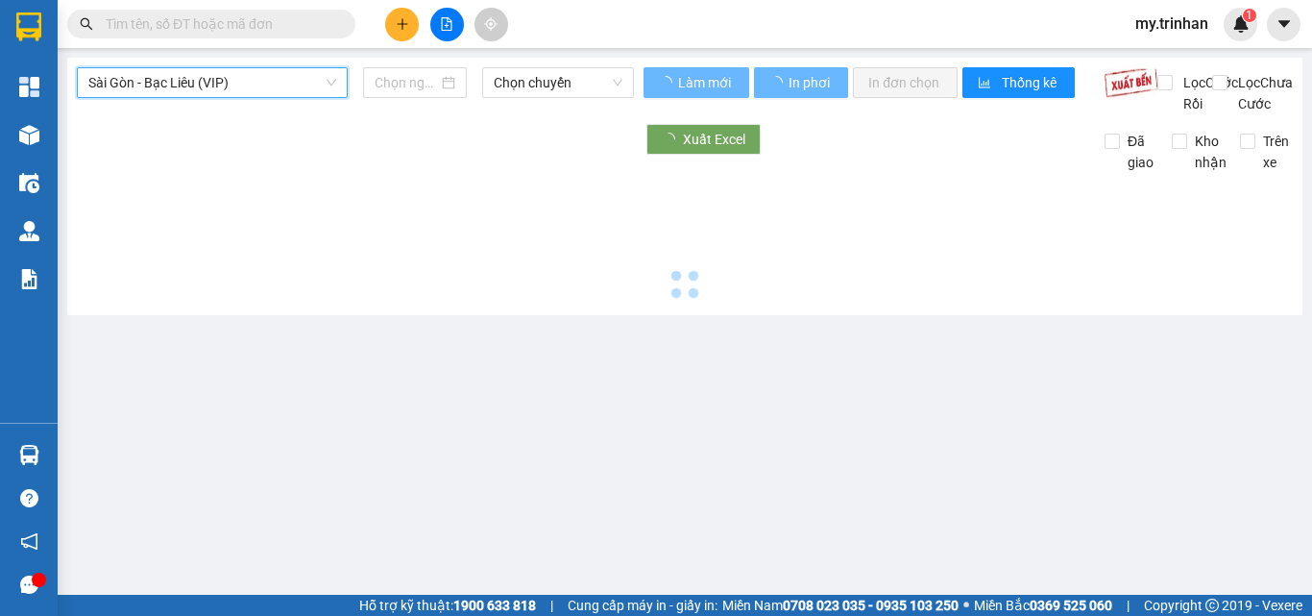
type input "[DATE]"
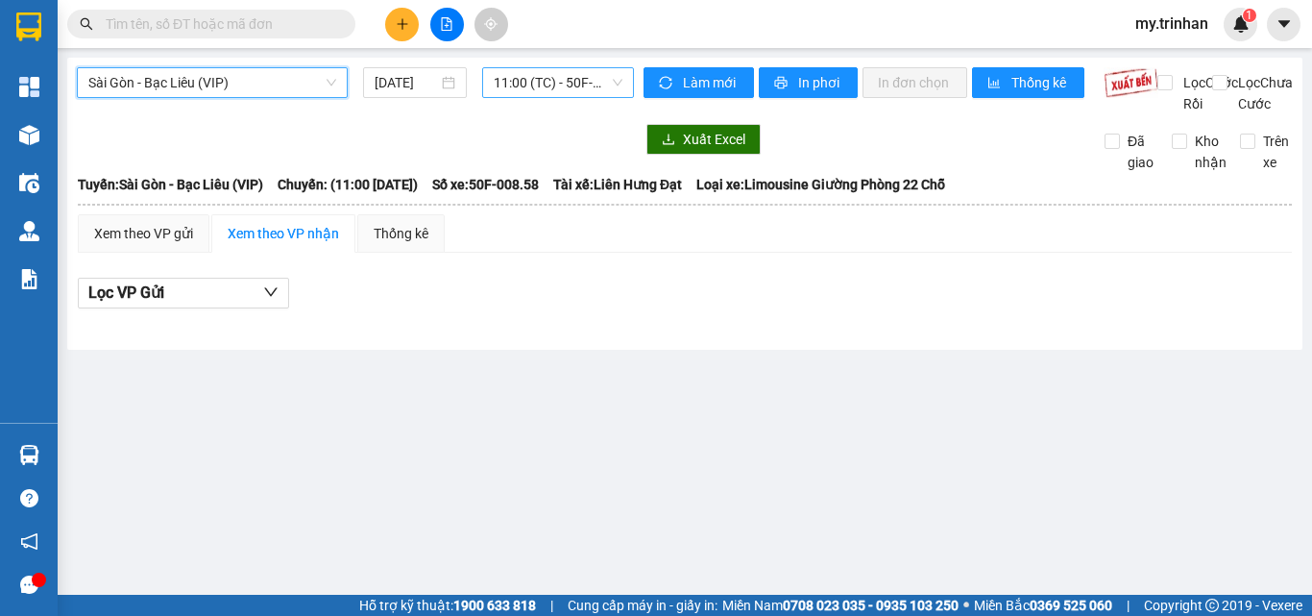
click at [524, 83] on span "11:00 (TC) - 50F-008.58" at bounding box center [558, 82] width 129 height 29
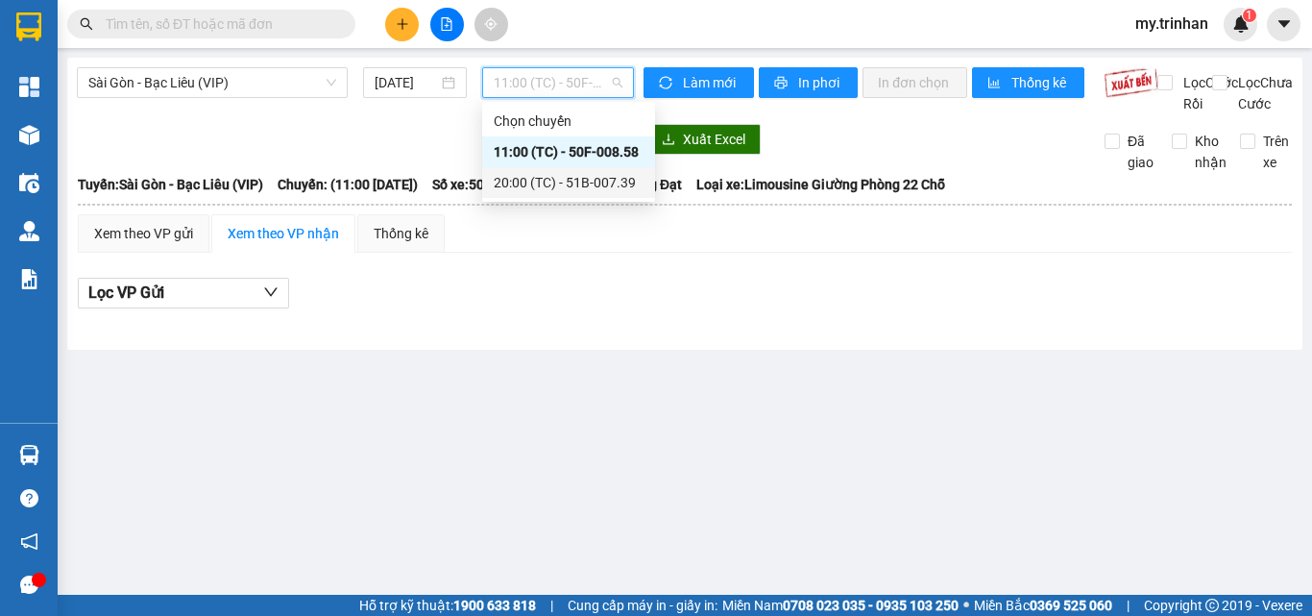
click at [534, 180] on div "20:00 (TC) - 51B-007.39" at bounding box center [569, 182] width 150 height 21
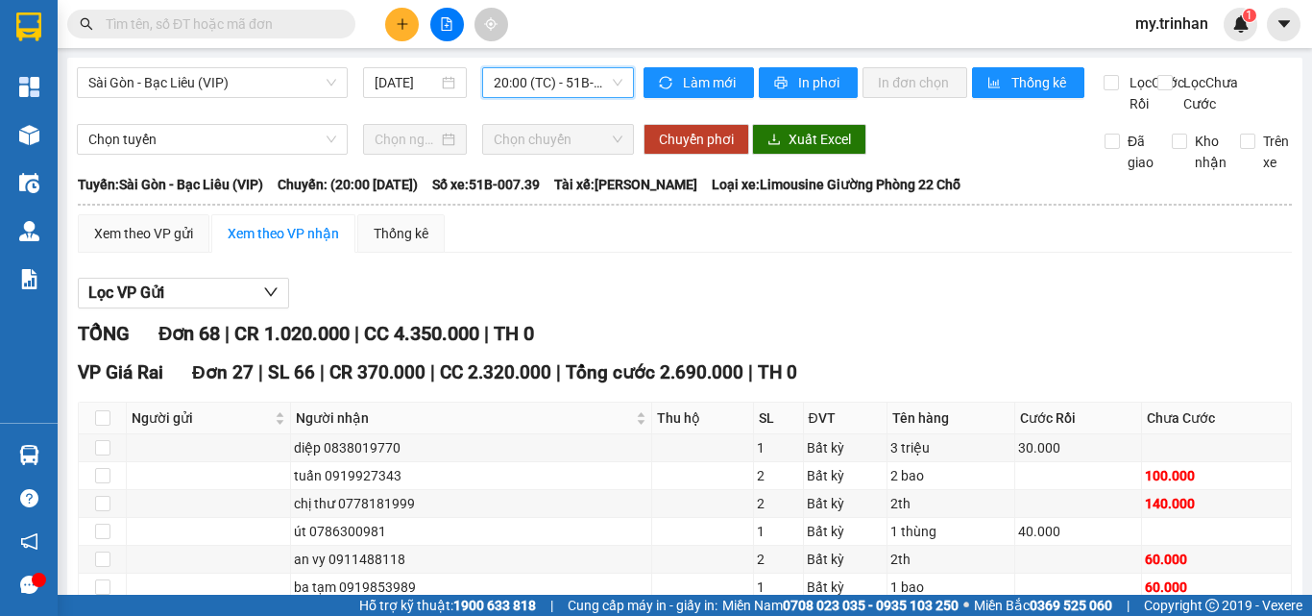
click at [398, 22] on icon "plus" at bounding box center [402, 23] width 13 height 13
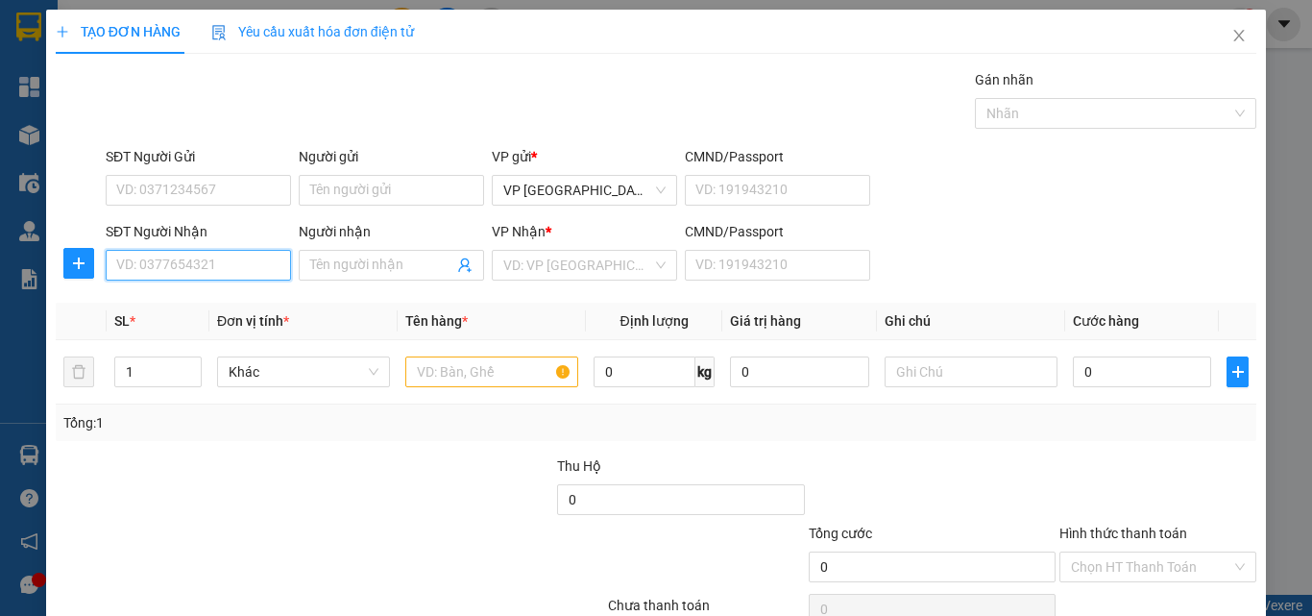
click at [200, 263] on input "SĐT Người Nhận" at bounding box center [198, 265] width 185 height 31
click at [255, 303] on div "0942437986 - BS Hiền" at bounding box center [195, 303] width 159 height 21
type input "0942437986"
type input "BS Hiền"
type input "30.000"
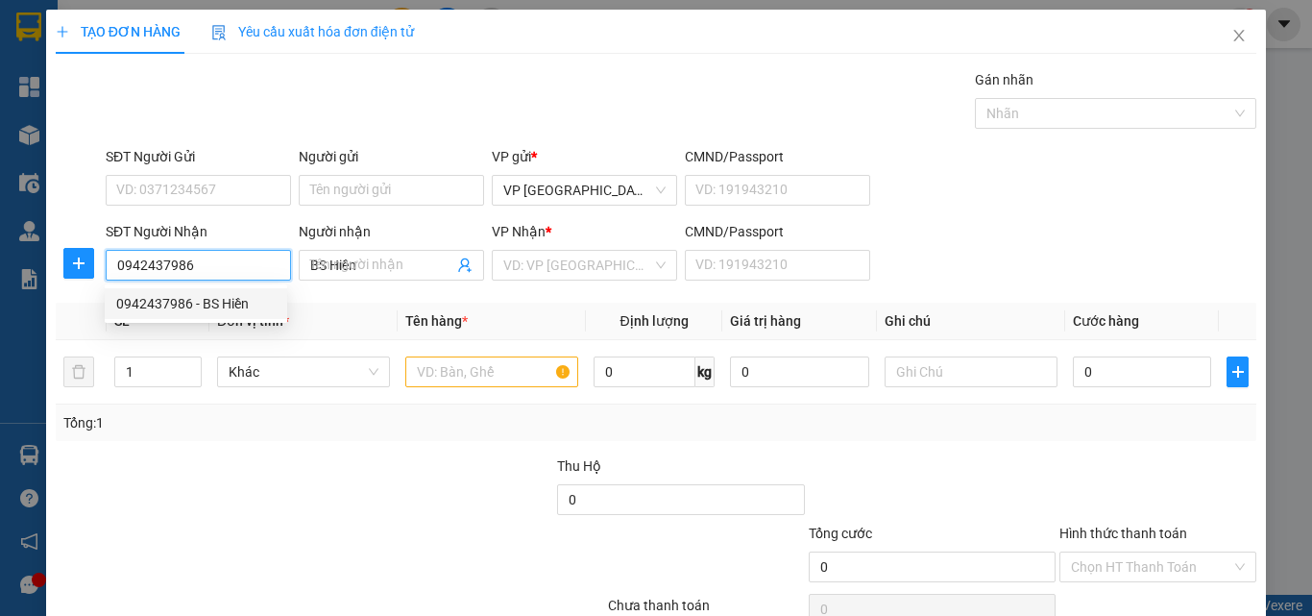
type input "30.000"
type input "0942437986"
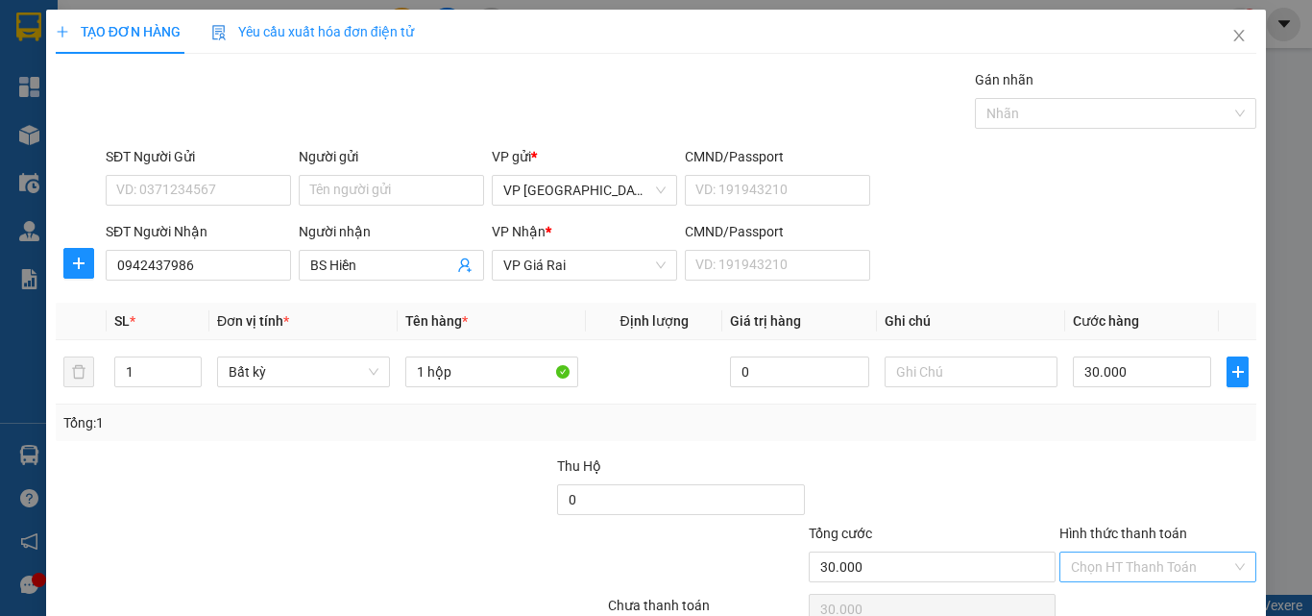
drag, startPoint x: 1143, startPoint y: 471, endPoint x: 1144, endPoint y: 480, distance: 9.7
click at [1144, 552] on input "Hình thức thanh toán" at bounding box center [1151, 566] width 160 height 29
click at [1142, 595] on div "Tại văn phòng" at bounding box center [1144, 605] width 171 height 21
type input "0"
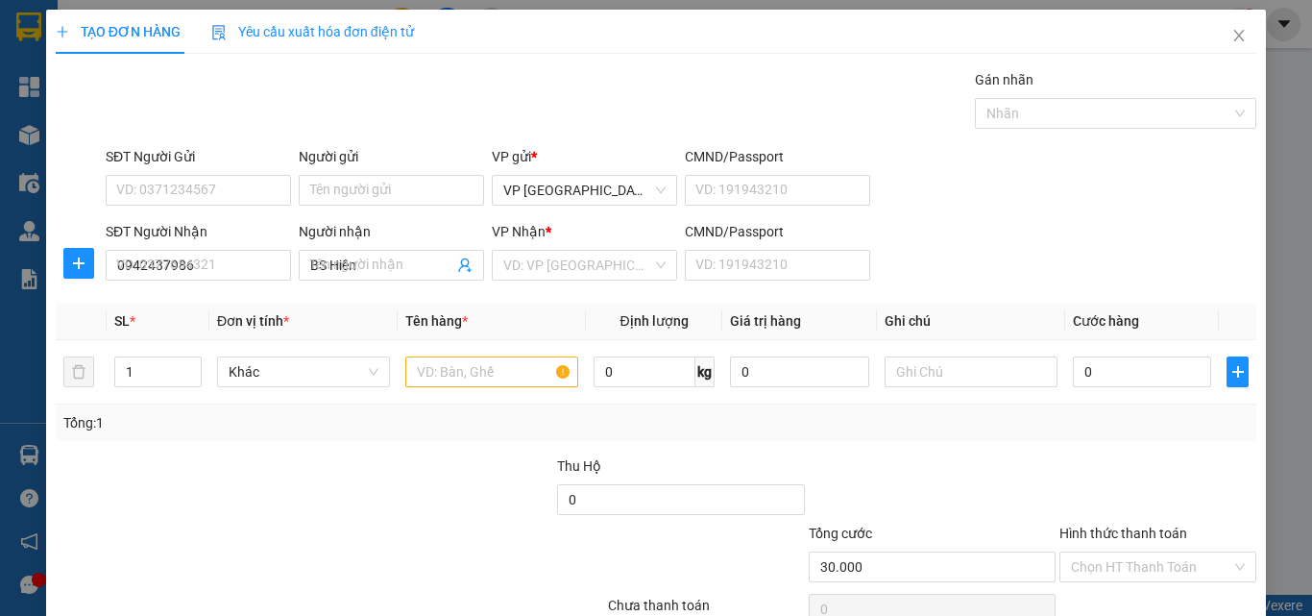
type input "0"
click at [1110, 352] on div "Transit Pickup Surcharge Ids Transit Deliver Surcharge Ids Transit Deliver Surc…" at bounding box center [656, 371] width 1201 height 604
click at [1118, 221] on div "SĐT Người Nhận VD: 0377654321 Người nhận Tên người nhận VP Nhận * VD: VP Sài Gò…" at bounding box center [681, 254] width 1158 height 67
click at [1154, 221] on div "SĐT Người Nhận VD: 0377654321 Người nhận Tên người nhận VP Nhận * VD: VP Sài Gò…" at bounding box center [681, 254] width 1158 height 67
click at [187, 250] on input "SĐT Người Nhận" at bounding box center [198, 265] width 185 height 31
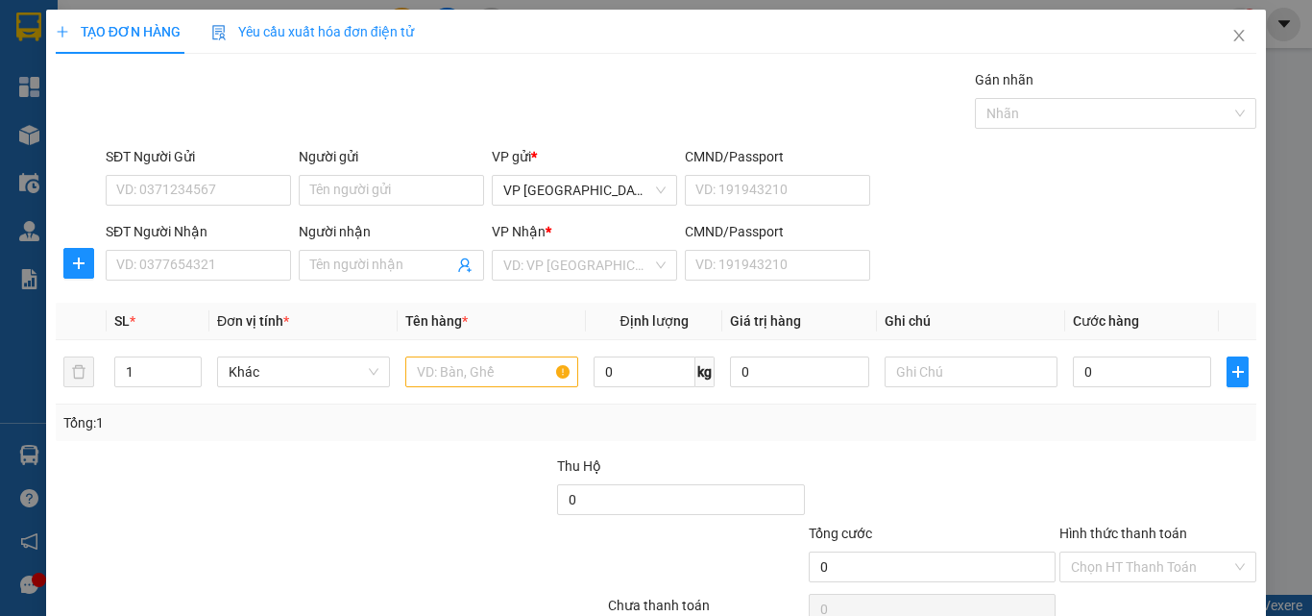
click at [1145, 221] on div "SĐT Người Nhận VD: 0377654321 Người nhận Tên người nhận VP Nhận * VD: VP Sài Gò…" at bounding box center [681, 254] width 1158 height 67
click at [1108, 412] on div "Tổng: 1" at bounding box center [655, 422] width 1185 height 21
click at [1231, 33] on icon "close" at bounding box center [1238, 35] width 15 height 15
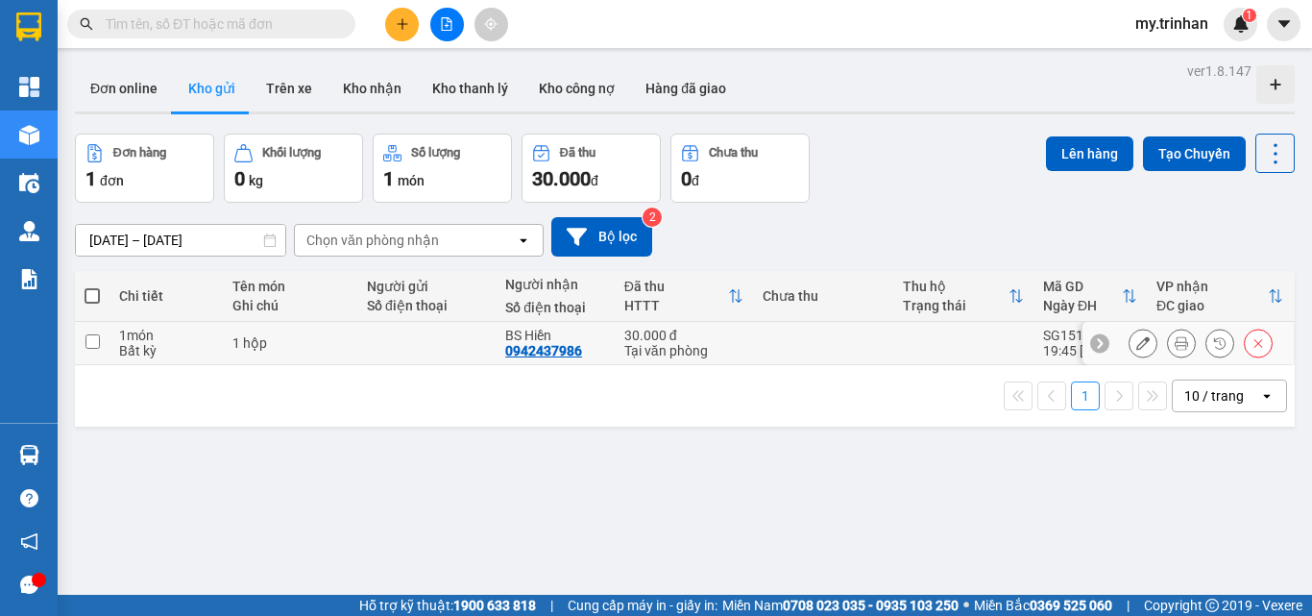
click at [511, 329] on div "BS Hiền" at bounding box center [555, 335] width 100 height 15
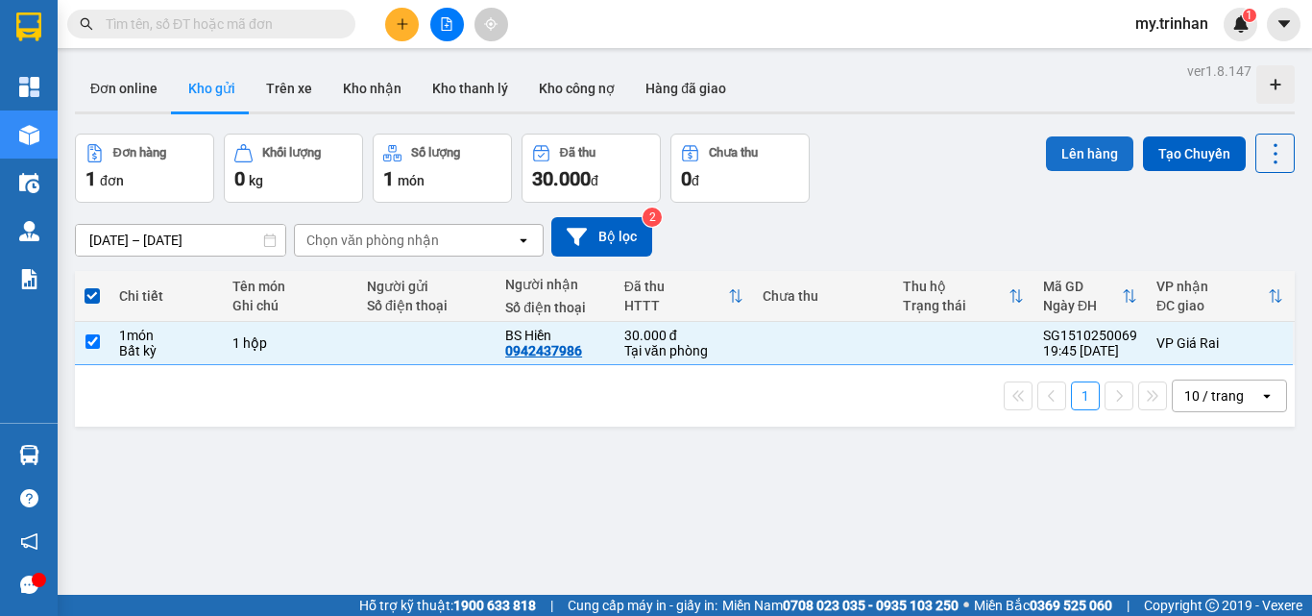
click at [1068, 155] on button "Lên hàng" at bounding box center [1089, 153] width 87 height 35
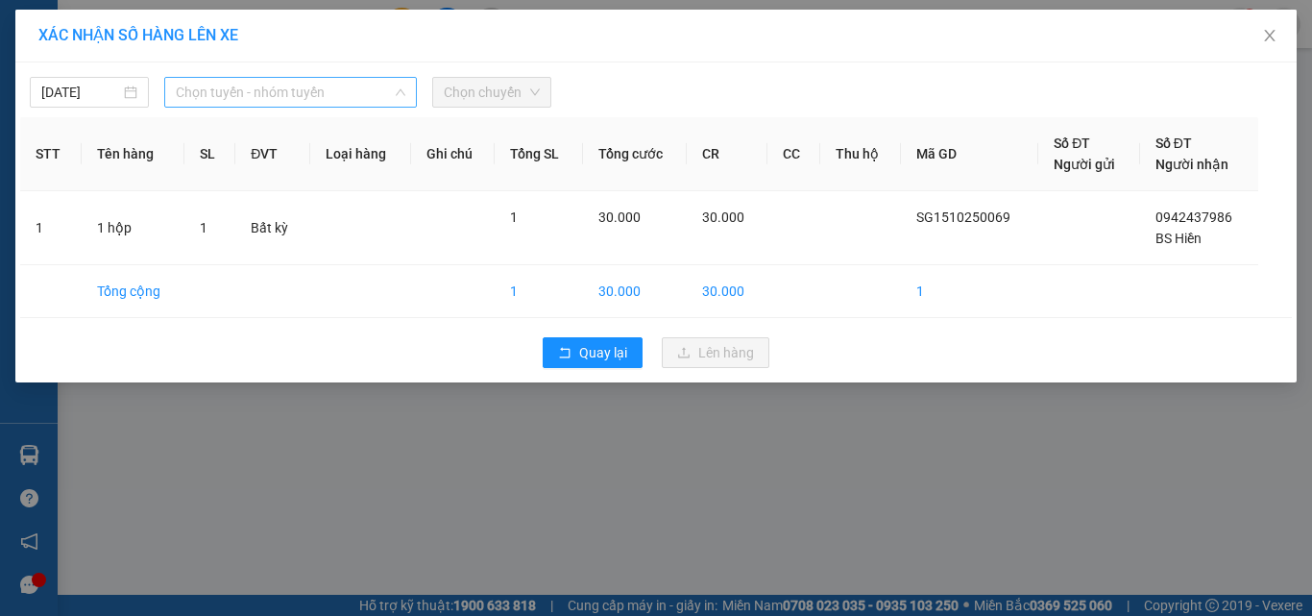
click at [306, 101] on span "Chọn tuyến - nhóm tuyến" at bounding box center [291, 92] width 230 height 29
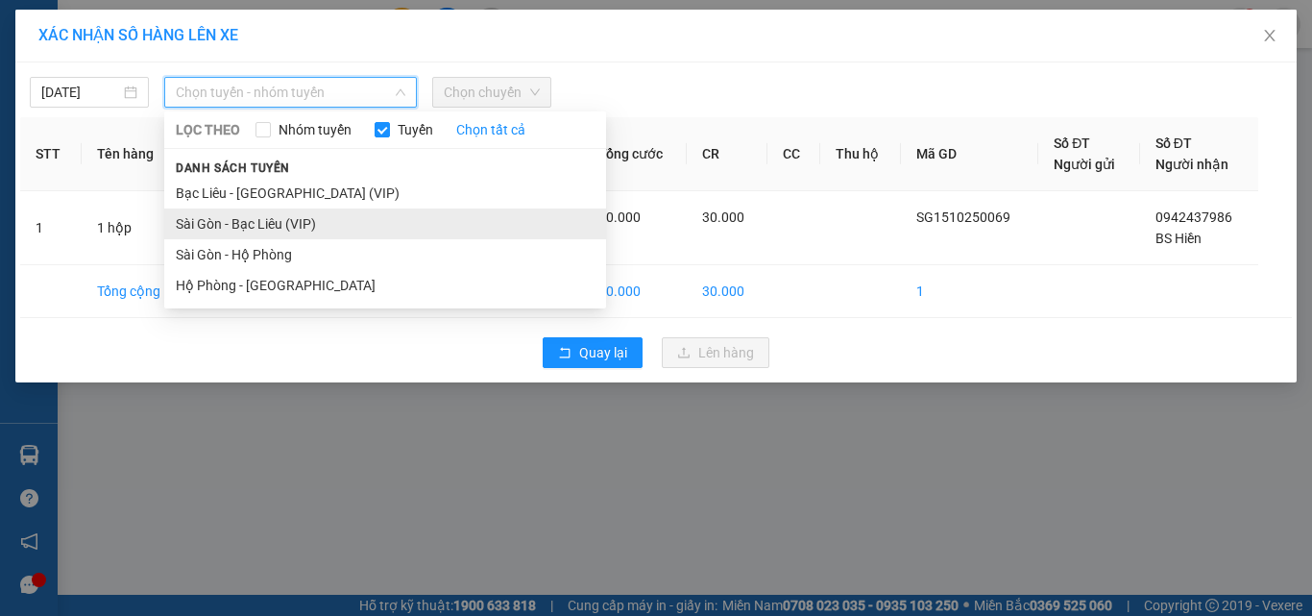
click at [273, 218] on li "Sài Gòn - Bạc Liêu (VIP)" at bounding box center [385, 223] width 442 height 31
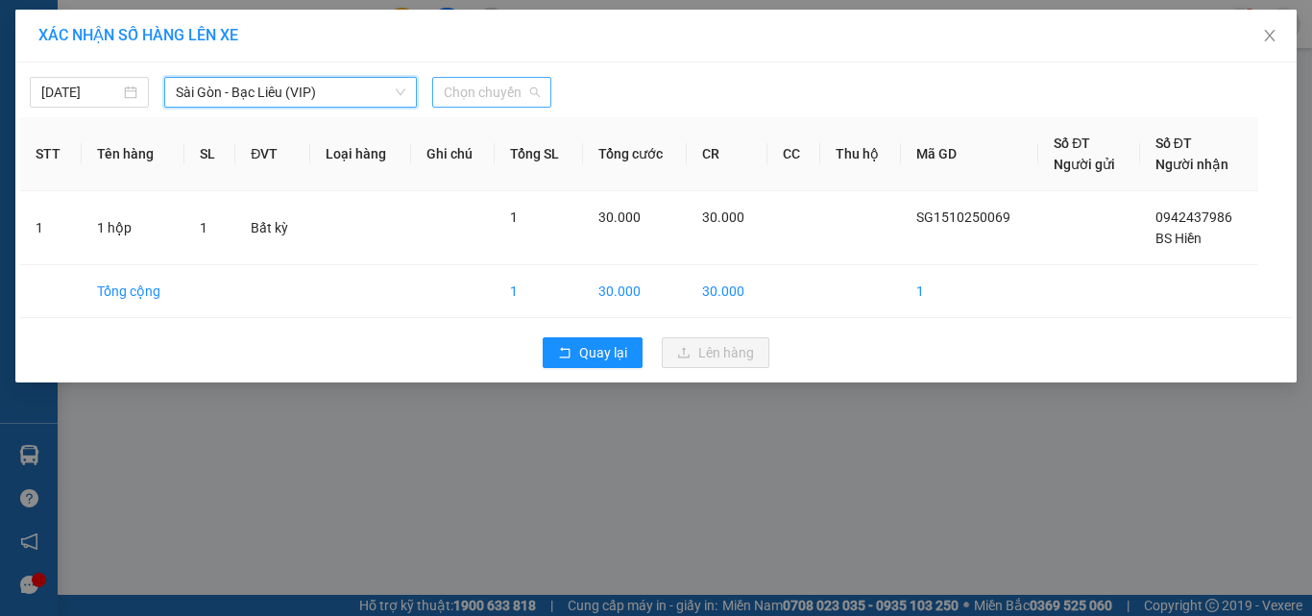
click at [515, 102] on span "Chọn chuyến" at bounding box center [492, 92] width 96 height 29
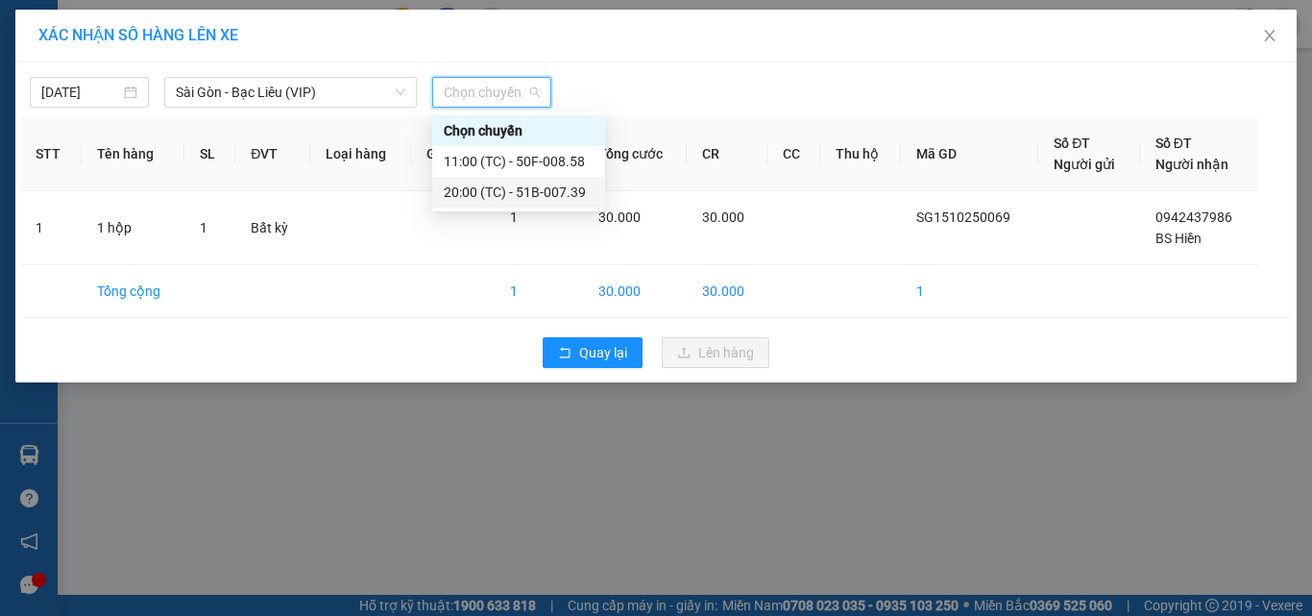
click at [519, 202] on div "20:00 (TC) - 51B-007.39" at bounding box center [519, 192] width 150 height 21
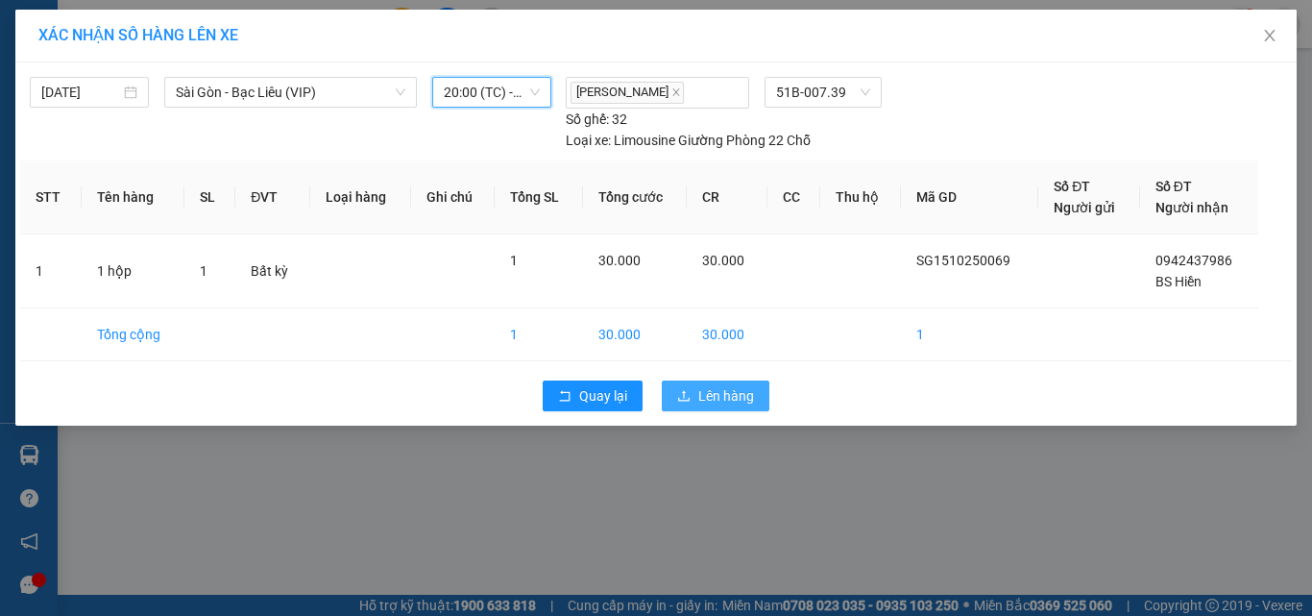
click at [709, 391] on span "Lên hàng" at bounding box center [726, 395] width 56 height 21
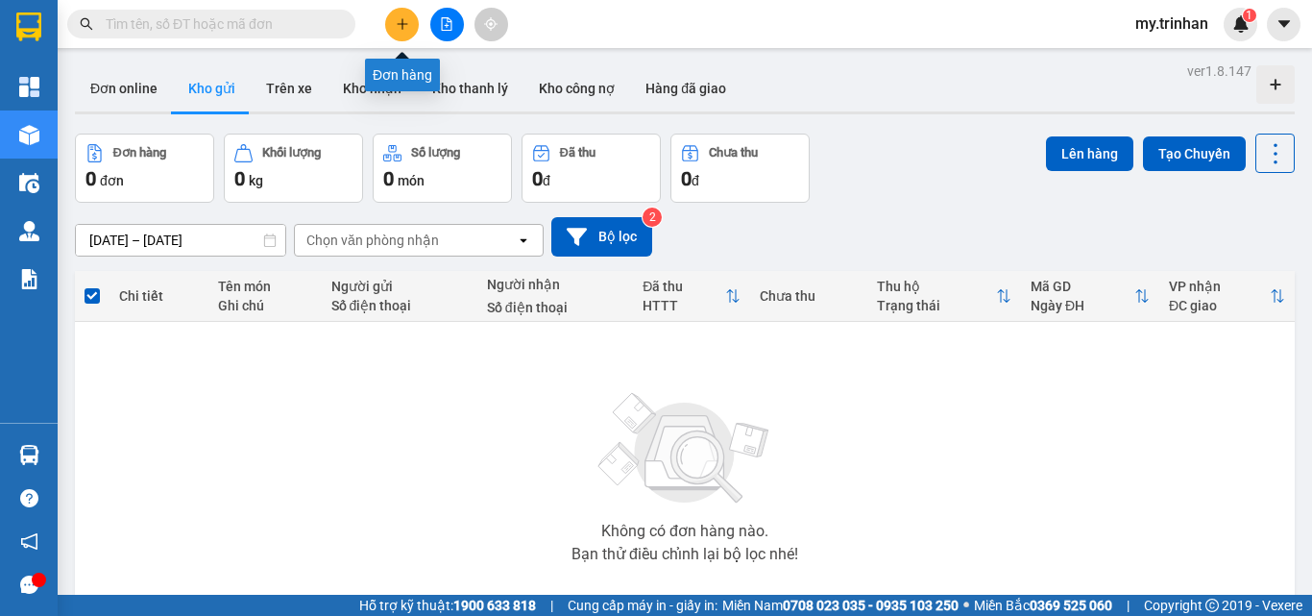
click at [407, 22] on button at bounding box center [402, 25] width 34 height 34
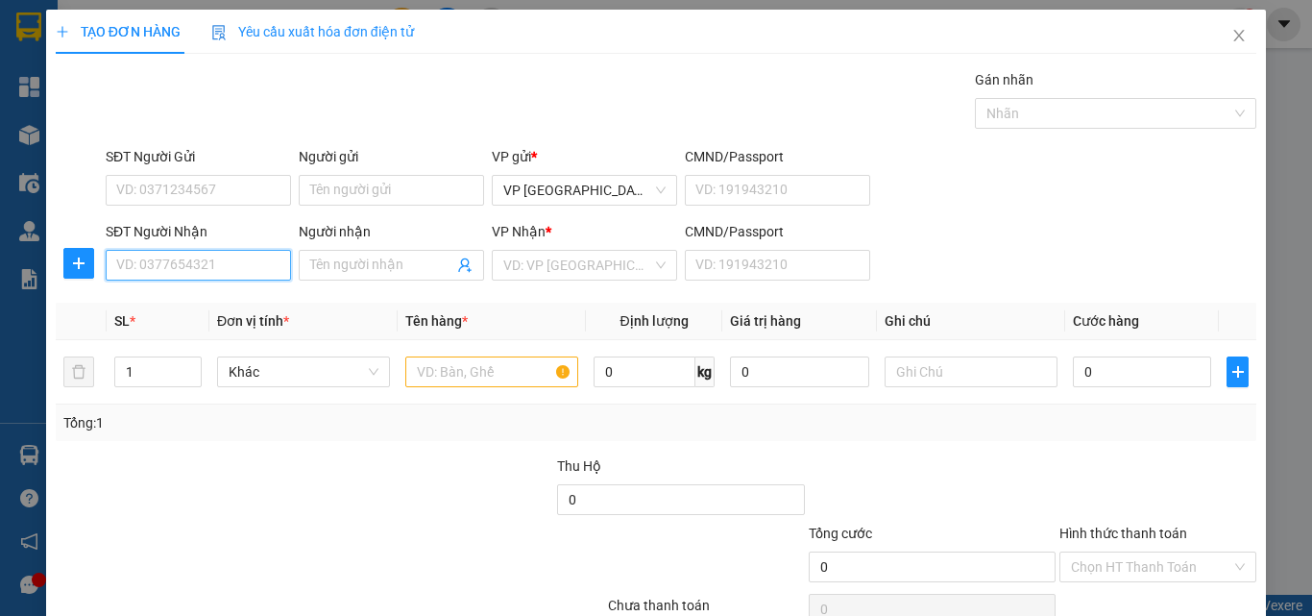
click at [216, 273] on input "SĐT Người Nhận" at bounding box center [198, 265] width 185 height 31
click at [215, 266] on input "SĐT Người Nhận" at bounding box center [198, 265] width 185 height 31
click at [251, 271] on input "922" at bounding box center [198, 265] width 185 height 31
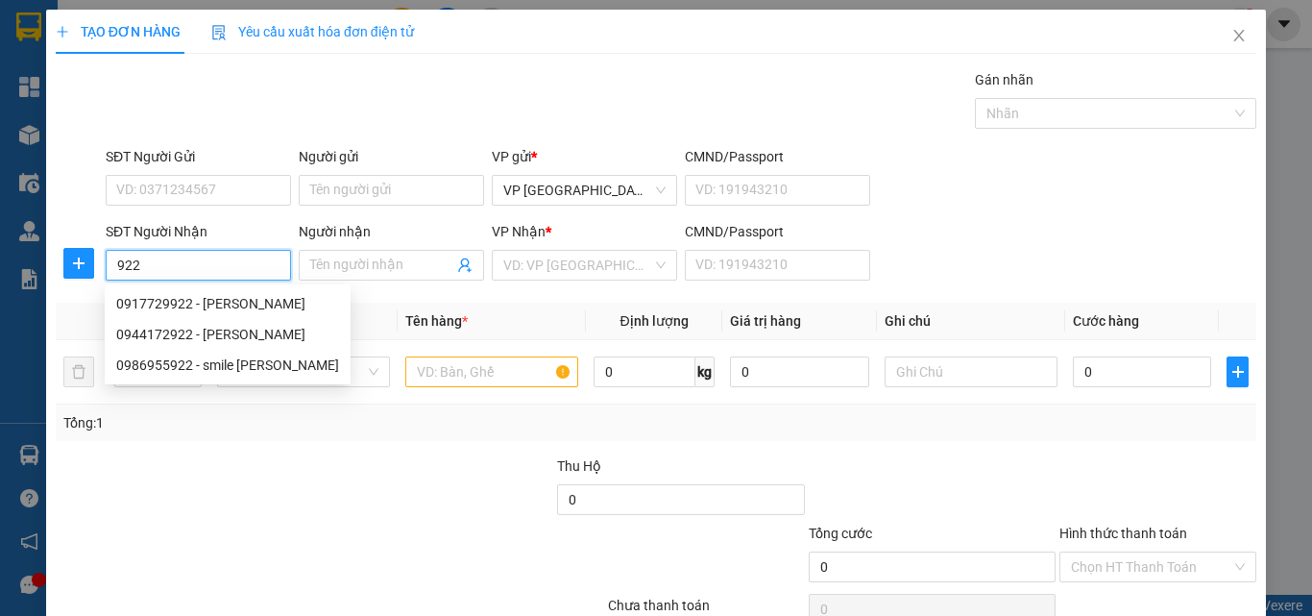
click at [250, 268] on input "922" at bounding box center [198, 265] width 185 height 31
click at [246, 363] on div "0986955922 - smile [PERSON_NAME]" at bounding box center [227, 364] width 223 height 21
type input "0986955922"
type input "smile [PERSON_NAME]"
type input "80.000"
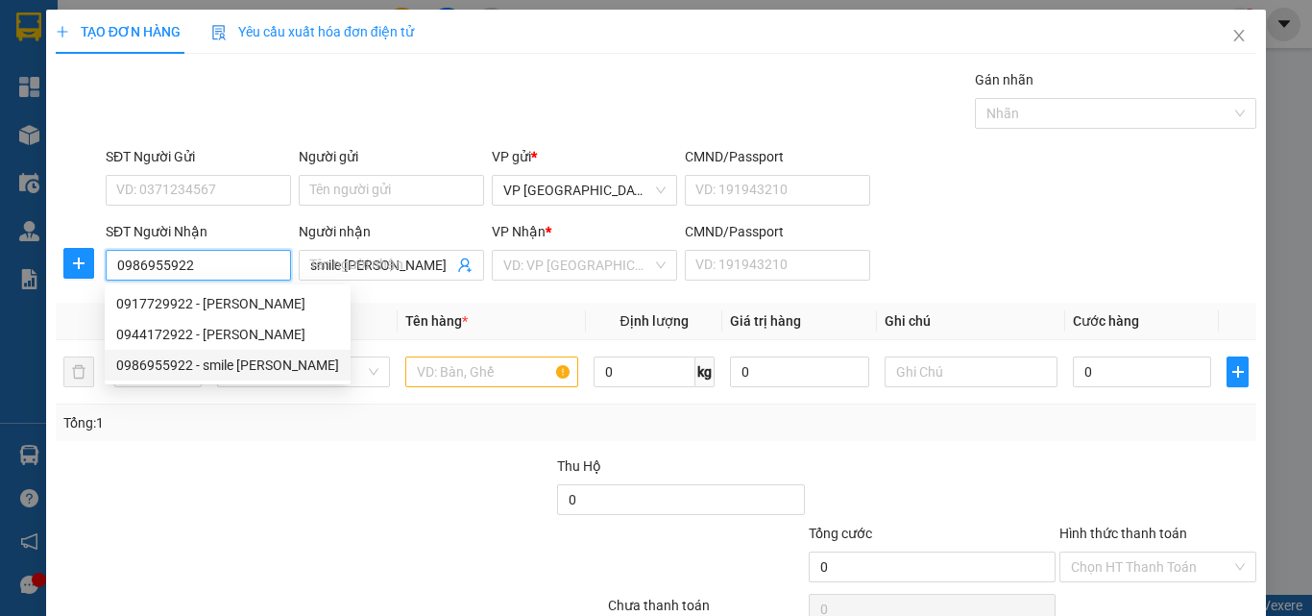
type input "80.000"
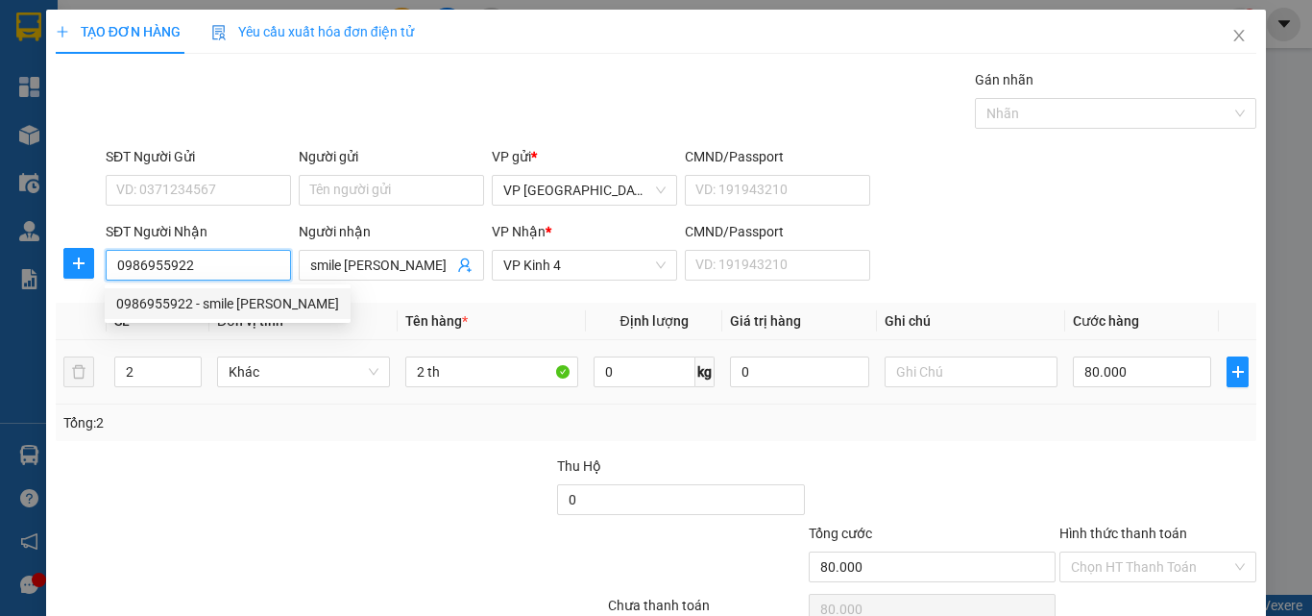
type input "0986955922"
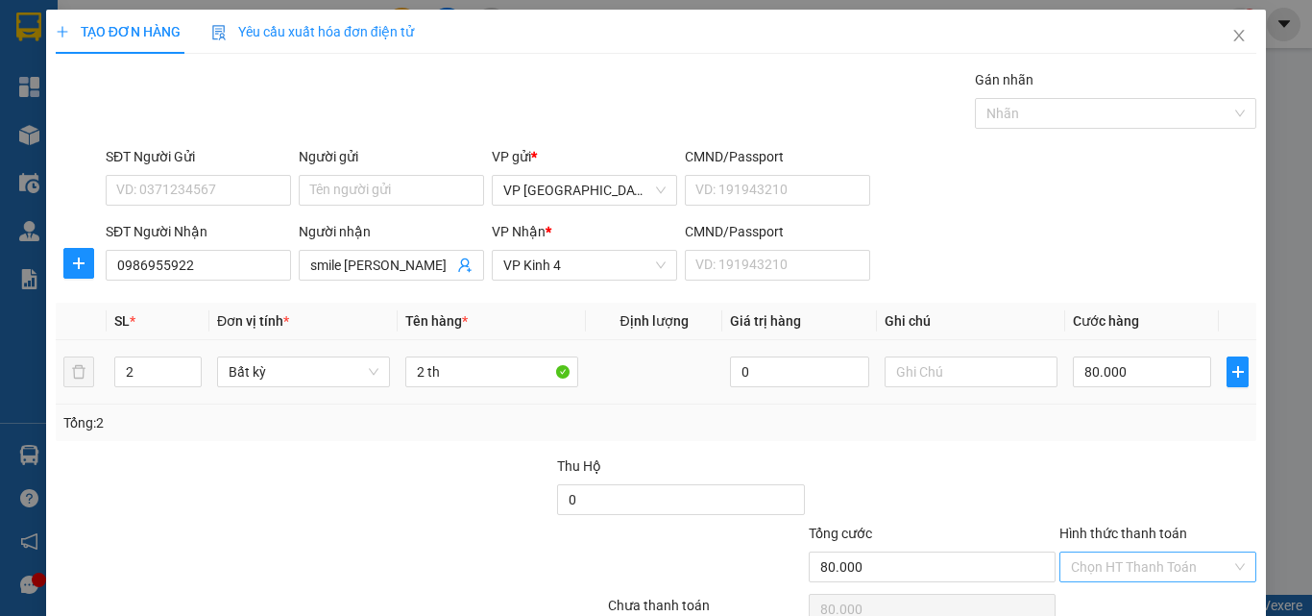
click at [1136, 523] on div "Hình thức thanh toán Chọn HT Thanh Toán" at bounding box center [1158, 556] width 197 height 67
click at [187, 373] on span "down" at bounding box center [191, 379] width 12 height 12
type input "1"
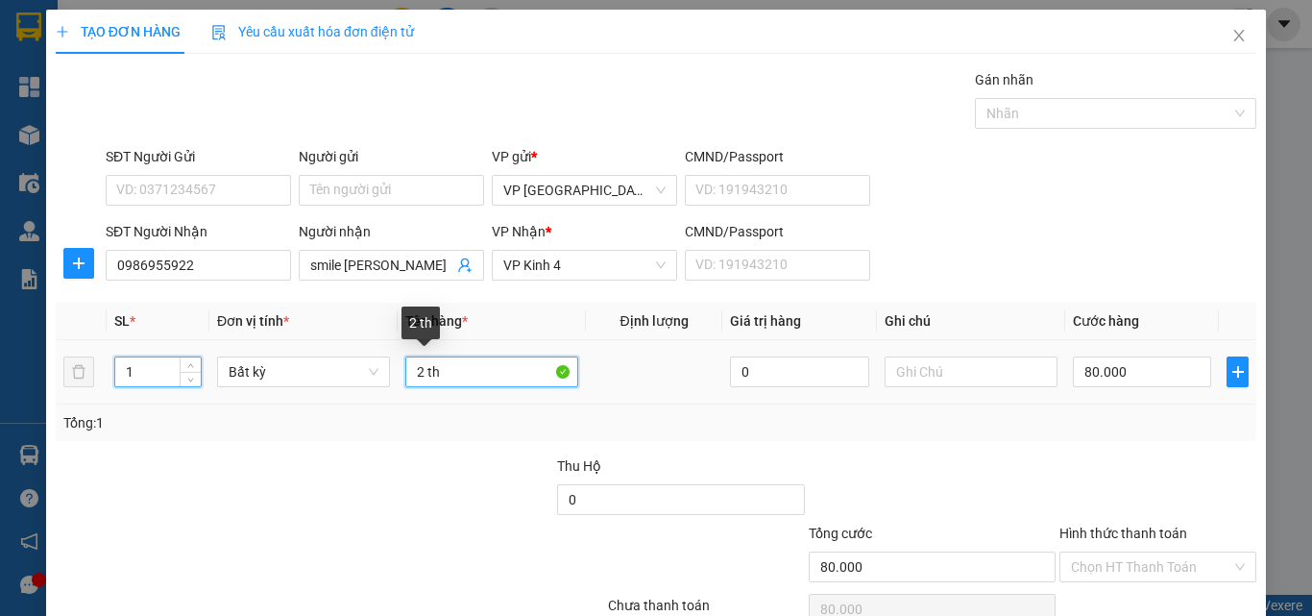
drag, startPoint x: 438, startPoint y: 282, endPoint x: 291, endPoint y: 298, distance: 147.8
click at [317, 340] on tr "1 Bất kỳ 2 th 0 80.000" at bounding box center [656, 372] width 1201 height 64
type input "0"
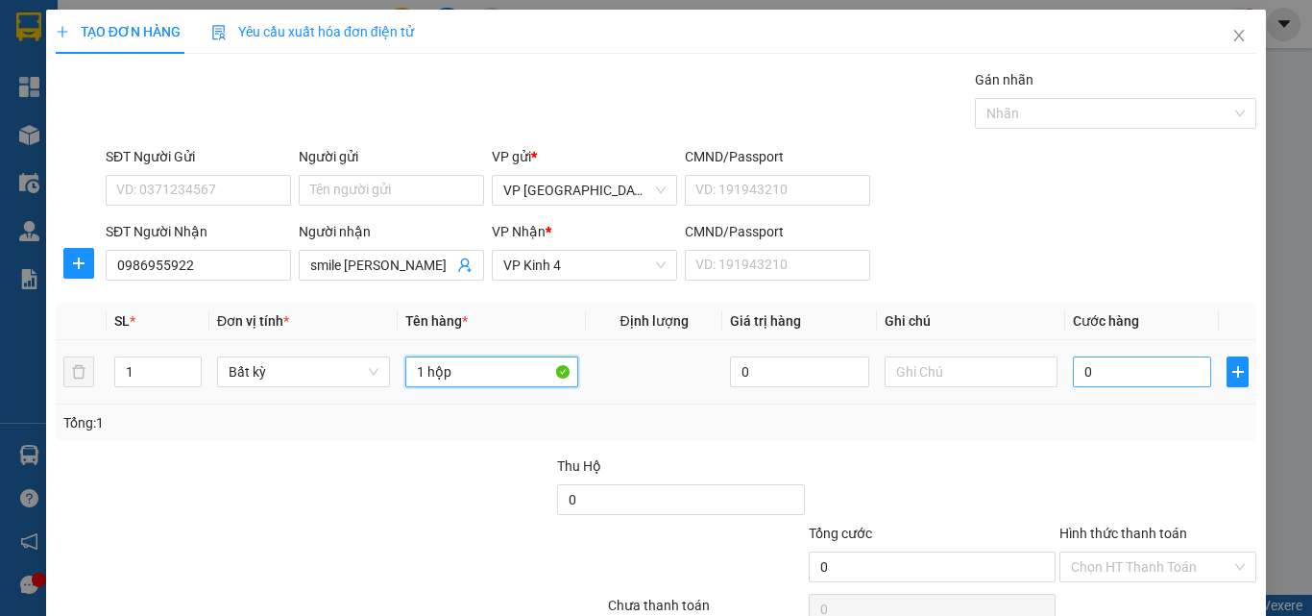
type input "1 hộp"
click at [1105, 356] on input "0" at bounding box center [1142, 371] width 138 height 31
type input "3"
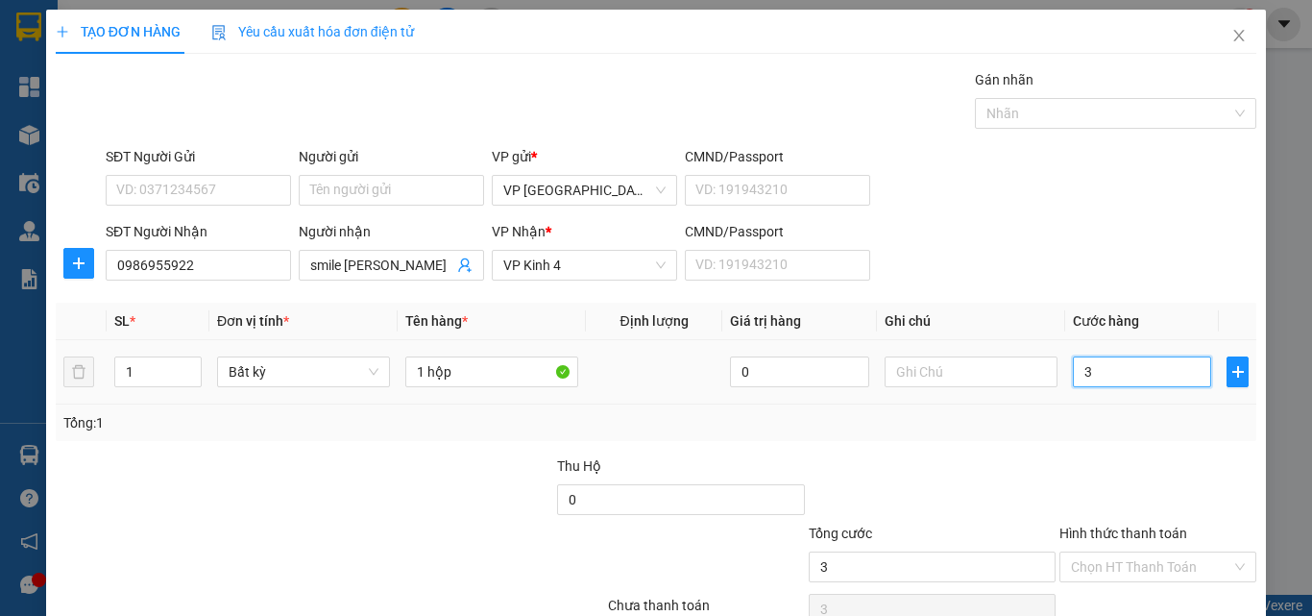
type input "30"
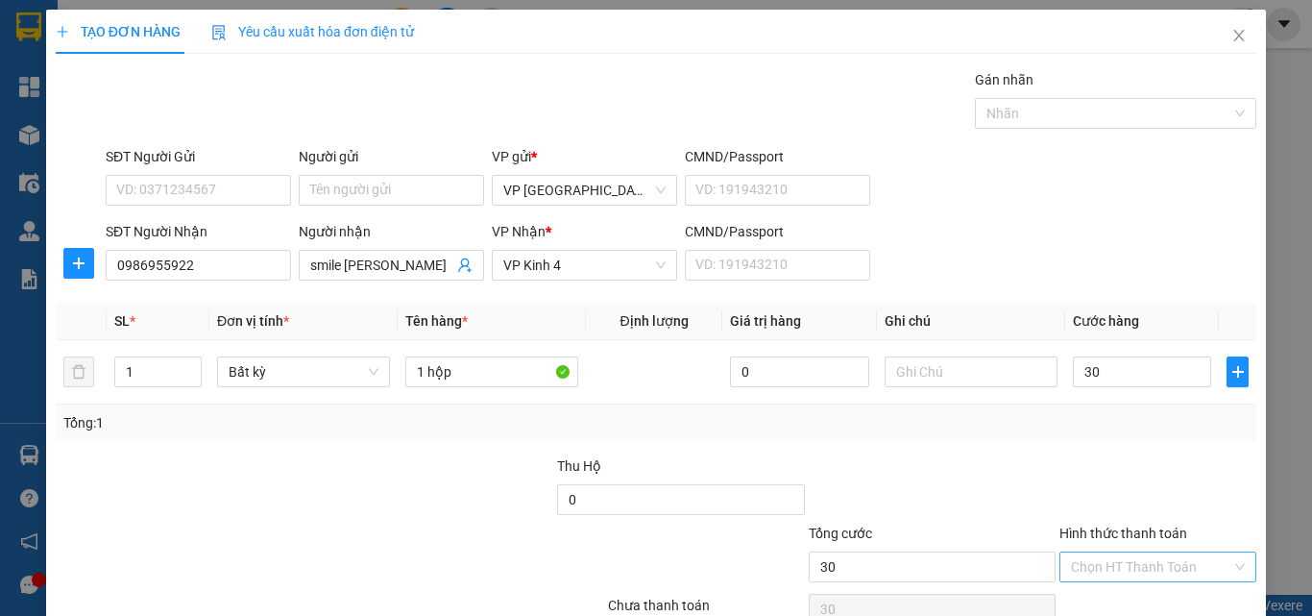
click at [1136, 523] on div "Hình thức thanh toán Chọn HT Thanh Toán" at bounding box center [1158, 556] width 197 height 67
type input "30.000"
click at [1124, 523] on div "Hình thức thanh toán Chọn HT Thanh Toán" at bounding box center [1158, 556] width 197 height 67
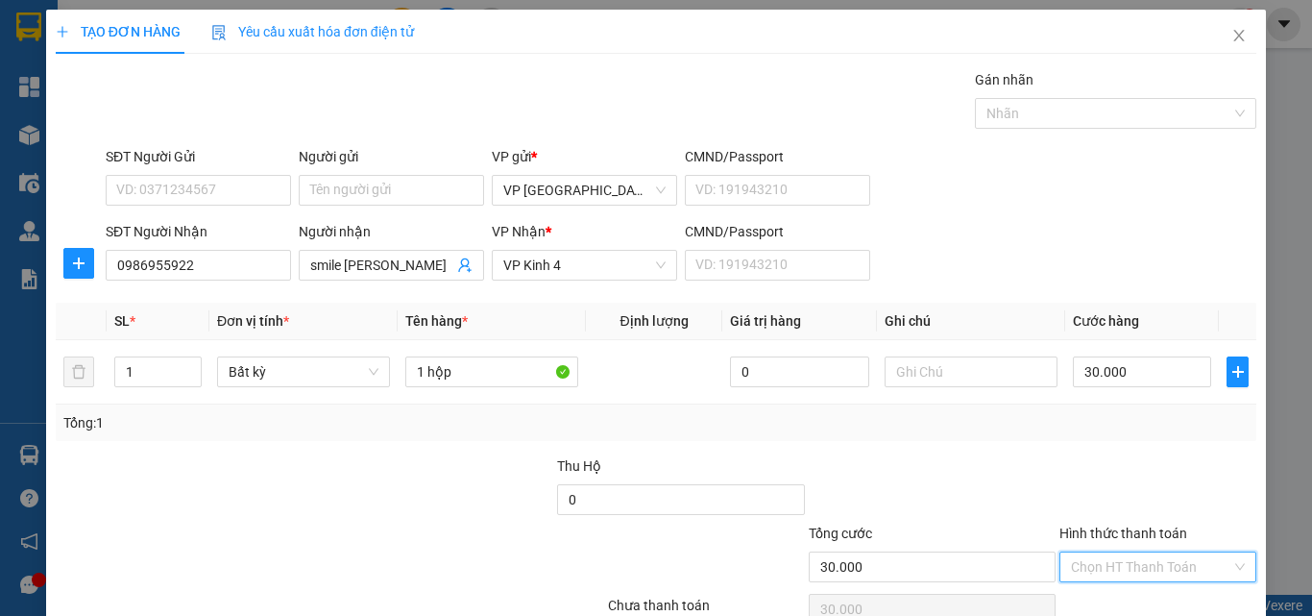
click at [1122, 552] on input "Hình thức thanh toán" at bounding box center [1151, 566] width 160 height 29
click at [1129, 595] on div "Tại văn phòng" at bounding box center [1144, 605] width 171 height 21
type input "0"
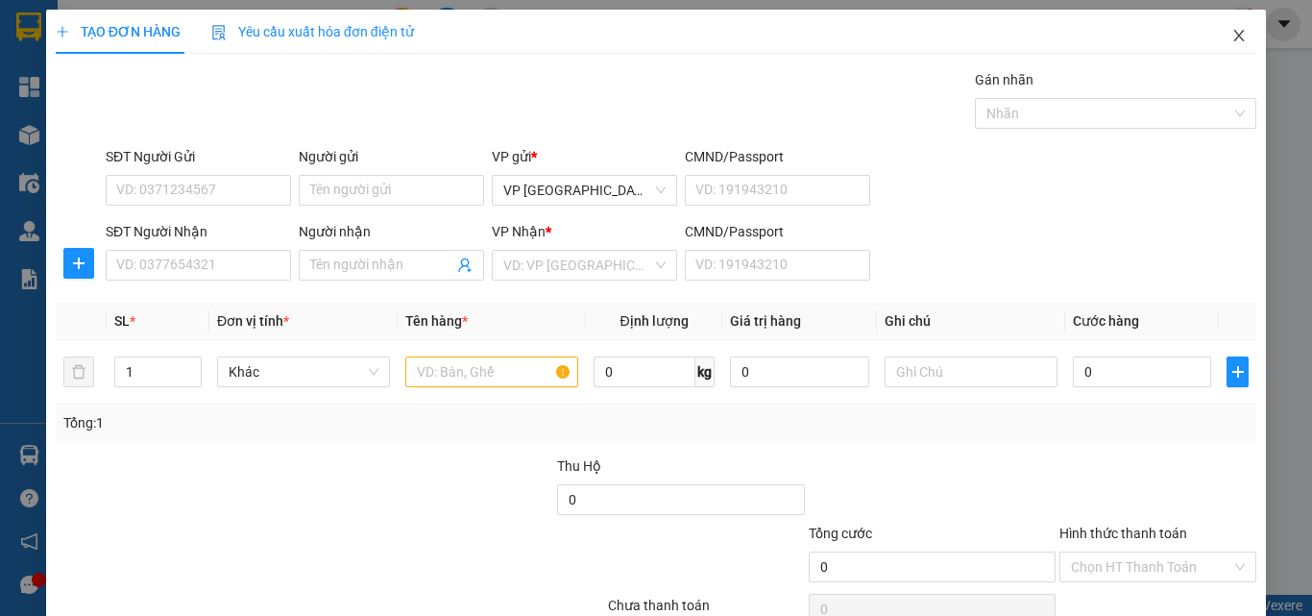
drag, startPoint x: 1214, startPoint y: 24, endPoint x: 1121, endPoint y: 51, distance: 97.0
click at [1214, 25] on span "Close" at bounding box center [1239, 37] width 54 height 54
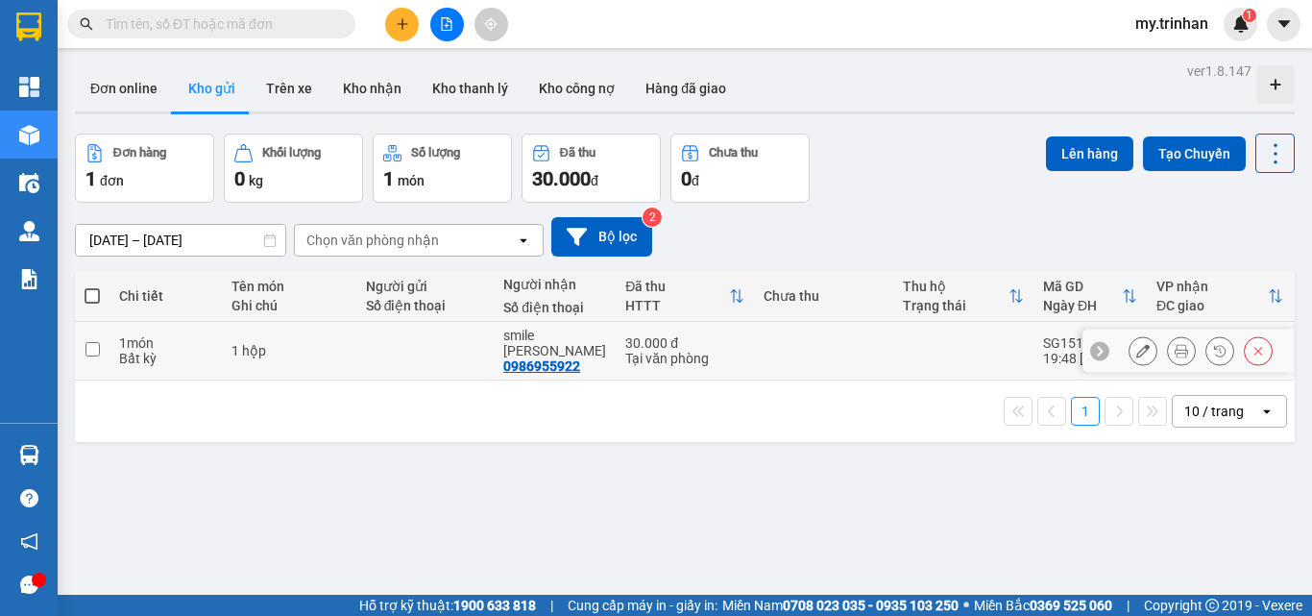
click at [646, 351] on div "Tại văn phòng" at bounding box center [684, 358] width 119 height 15
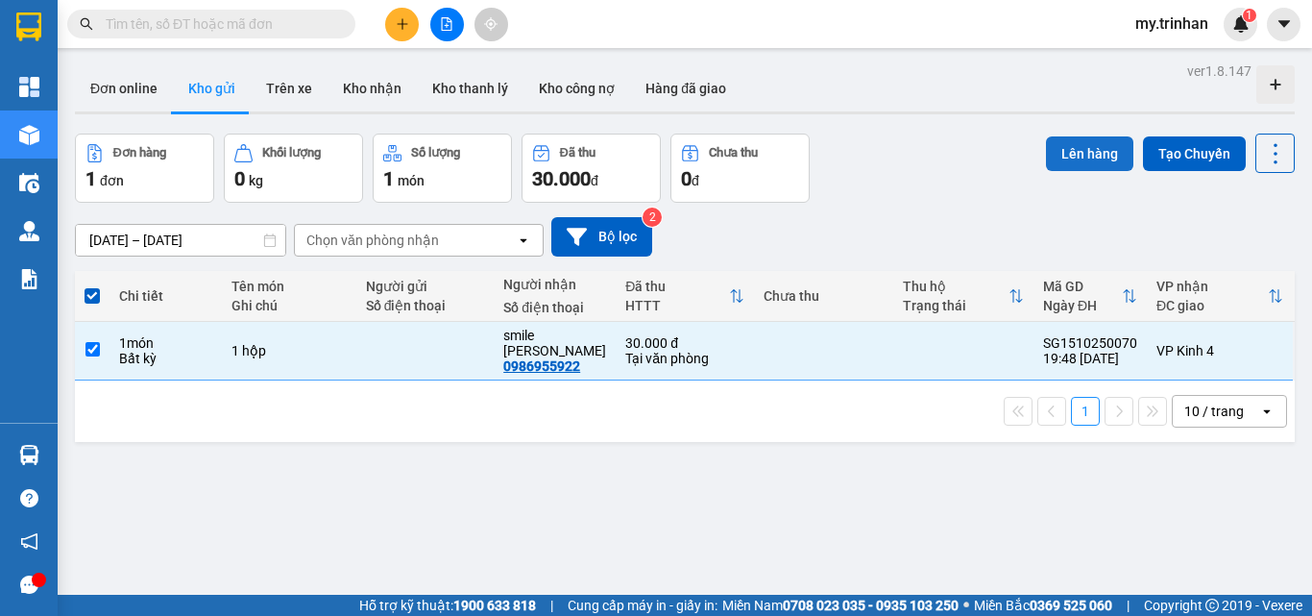
click at [1051, 153] on button "Lên hàng" at bounding box center [1089, 153] width 87 height 35
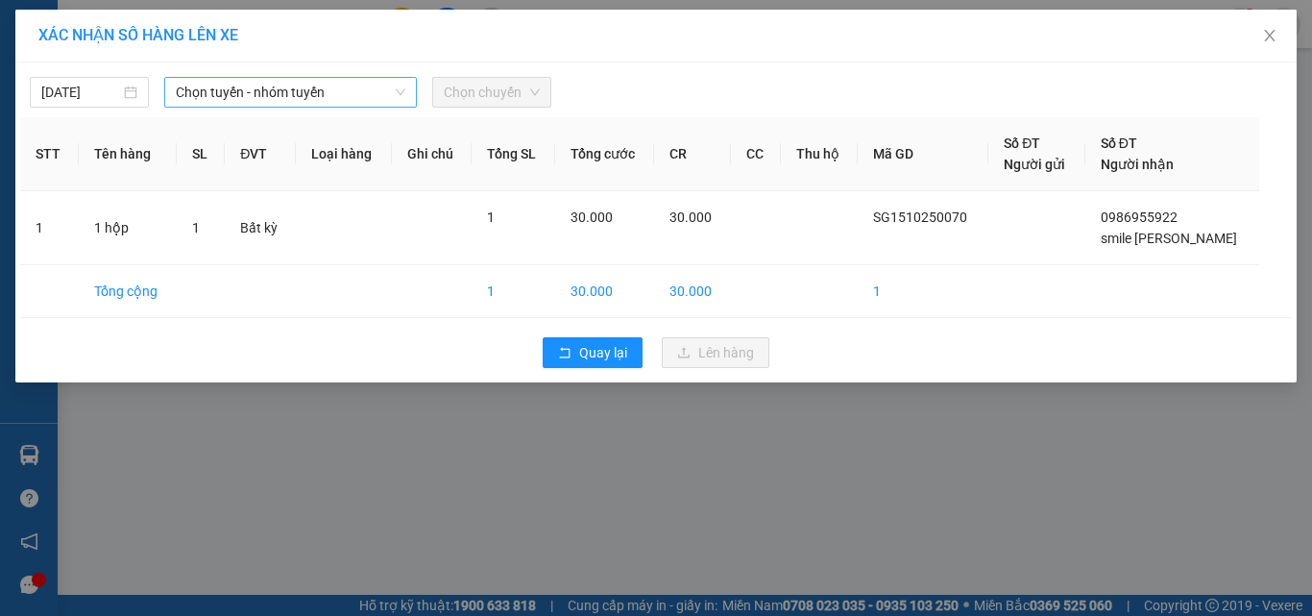
click at [286, 85] on span "Chọn tuyến - nhóm tuyến" at bounding box center [291, 92] width 230 height 29
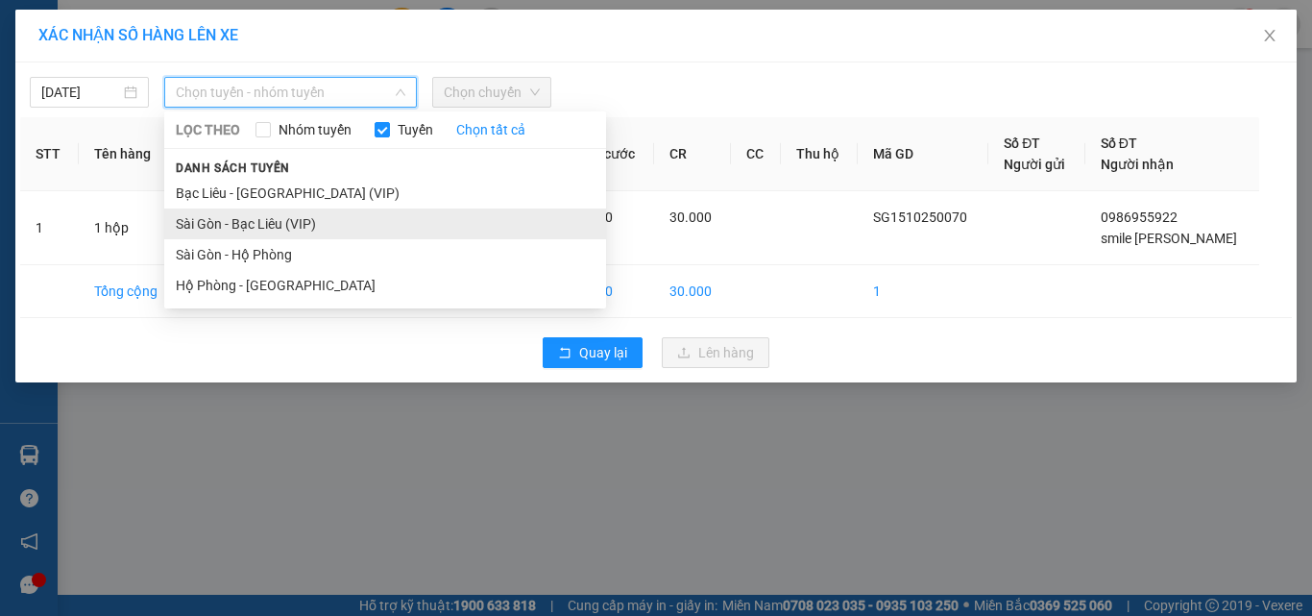
click at [285, 216] on li "Sài Gòn - Bạc Liêu (VIP)" at bounding box center [385, 223] width 442 height 31
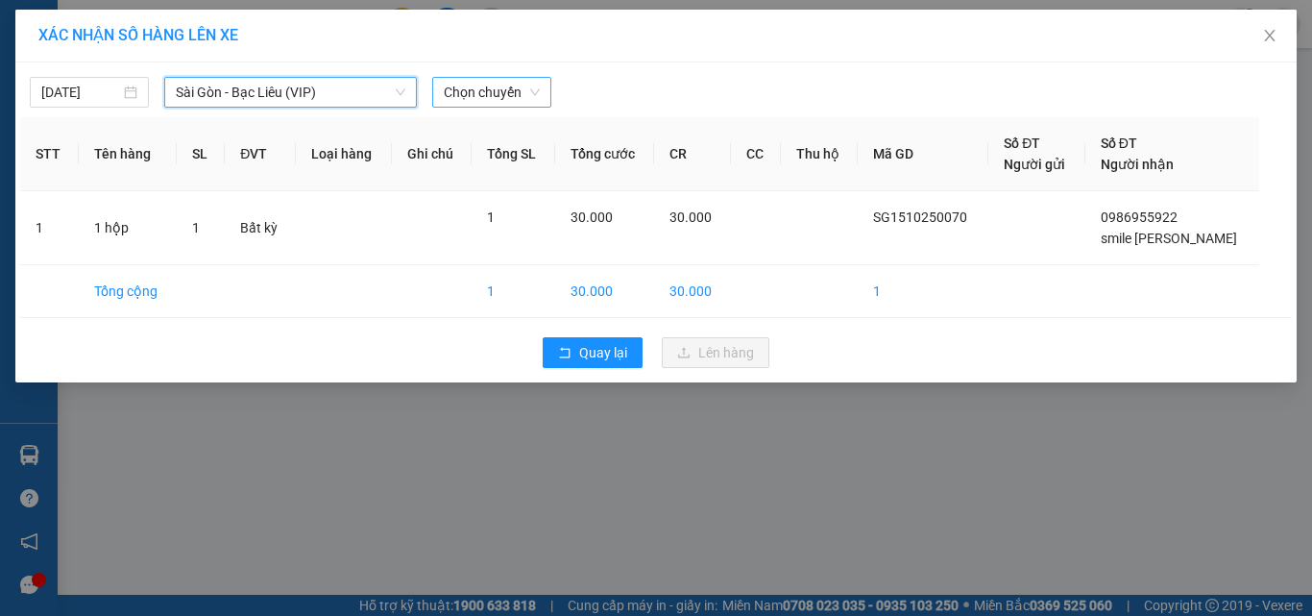
click at [502, 92] on span "Chọn chuyến" at bounding box center [492, 92] width 96 height 29
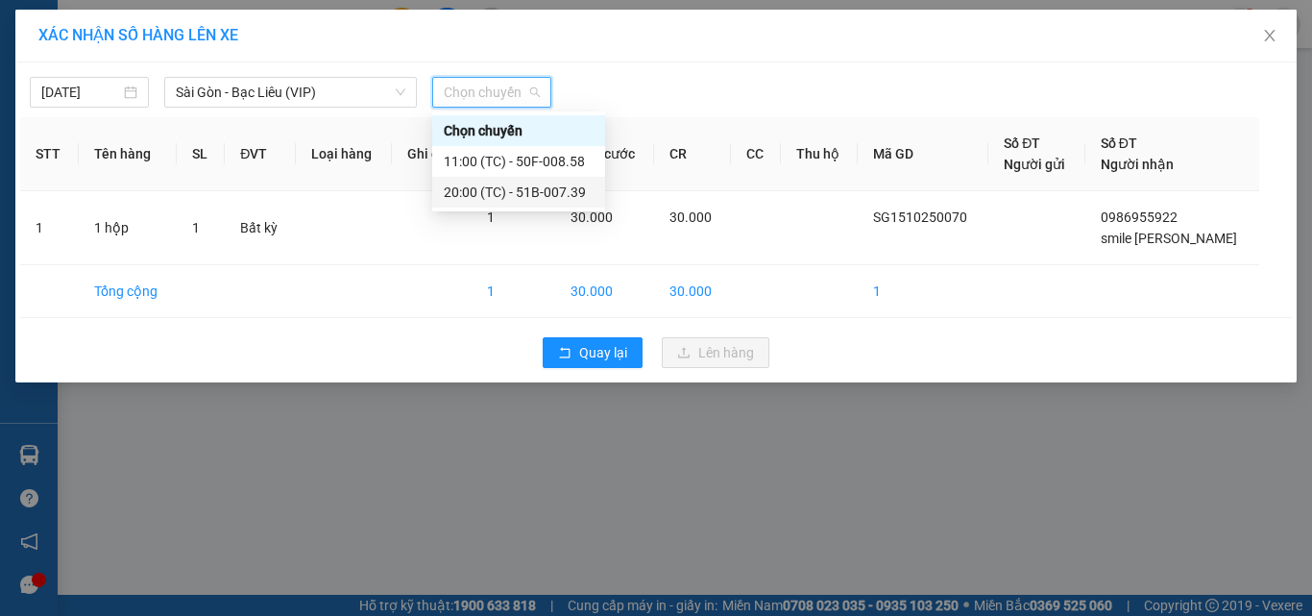
click at [512, 193] on div "20:00 (TC) - 51B-007.39" at bounding box center [519, 192] width 150 height 21
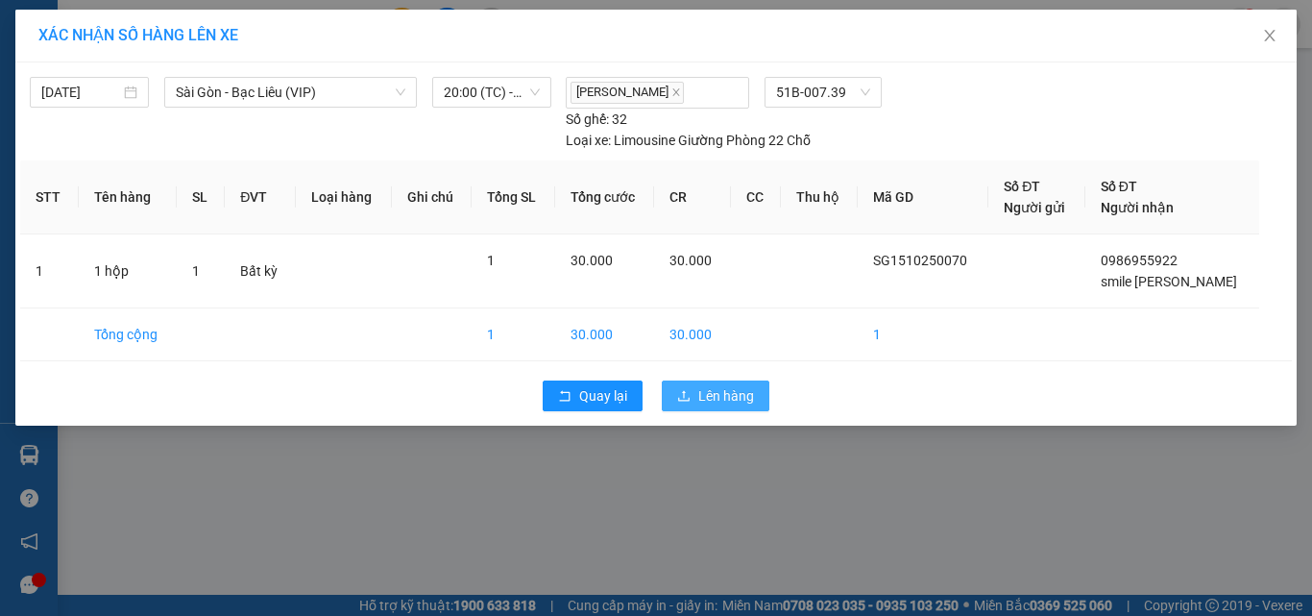
click at [721, 399] on span "Lên hàng" at bounding box center [726, 395] width 56 height 21
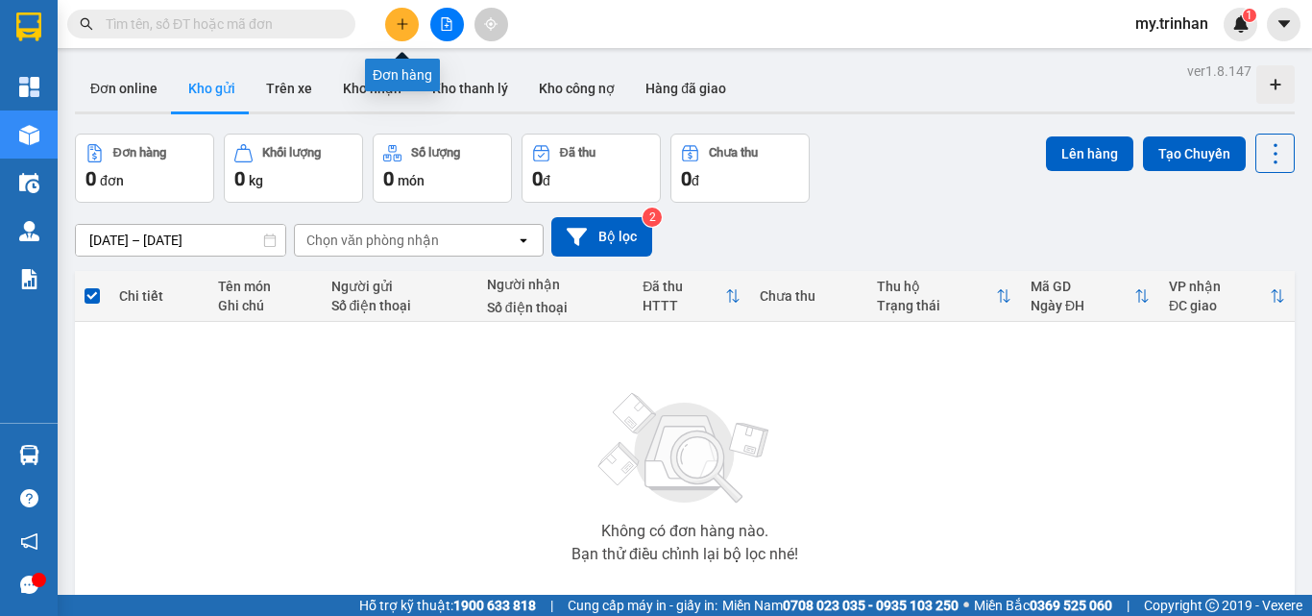
click at [399, 32] on button at bounding box center [402, 25] width 34 height 34
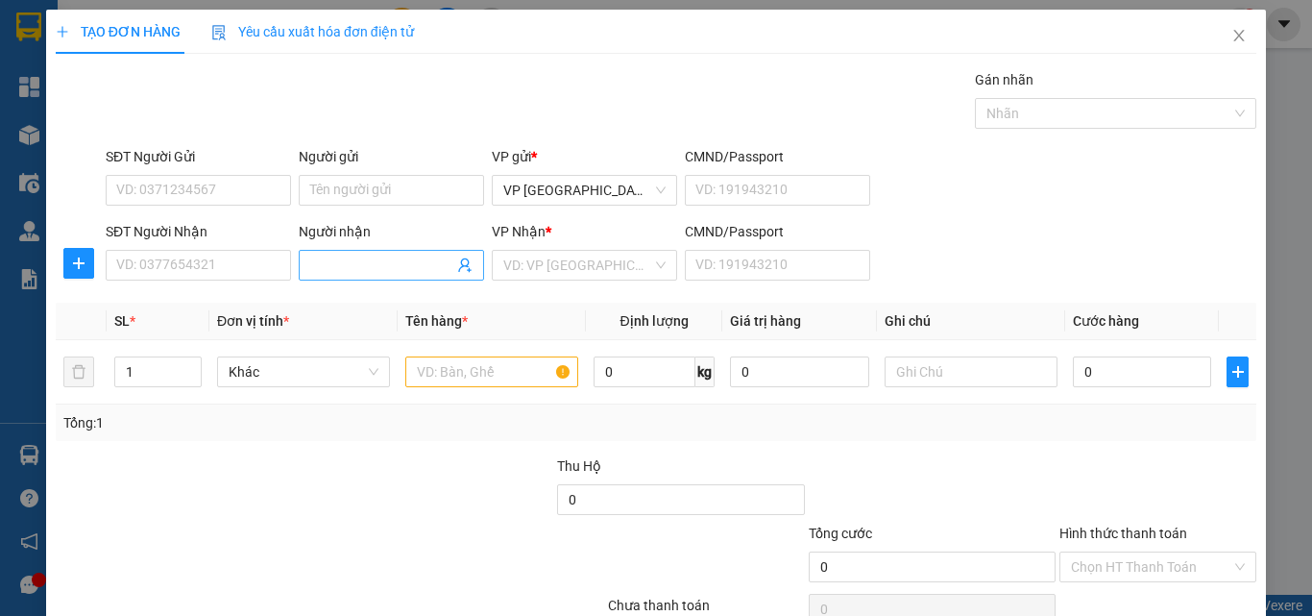
click at [357, 268] on input "Người nhận" at bounding box center [381, 265] width 143 height 21
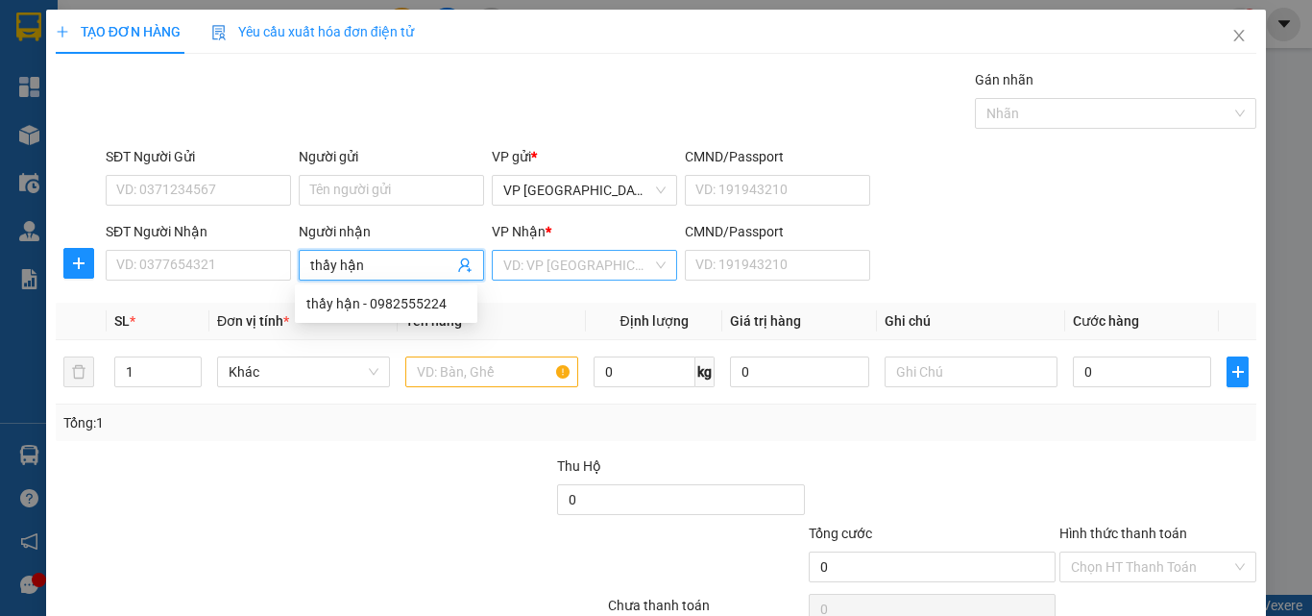
type input "thầy hận"
click at [529, 274] on input "search" at bounding box center [577, 265] width 149 height 29
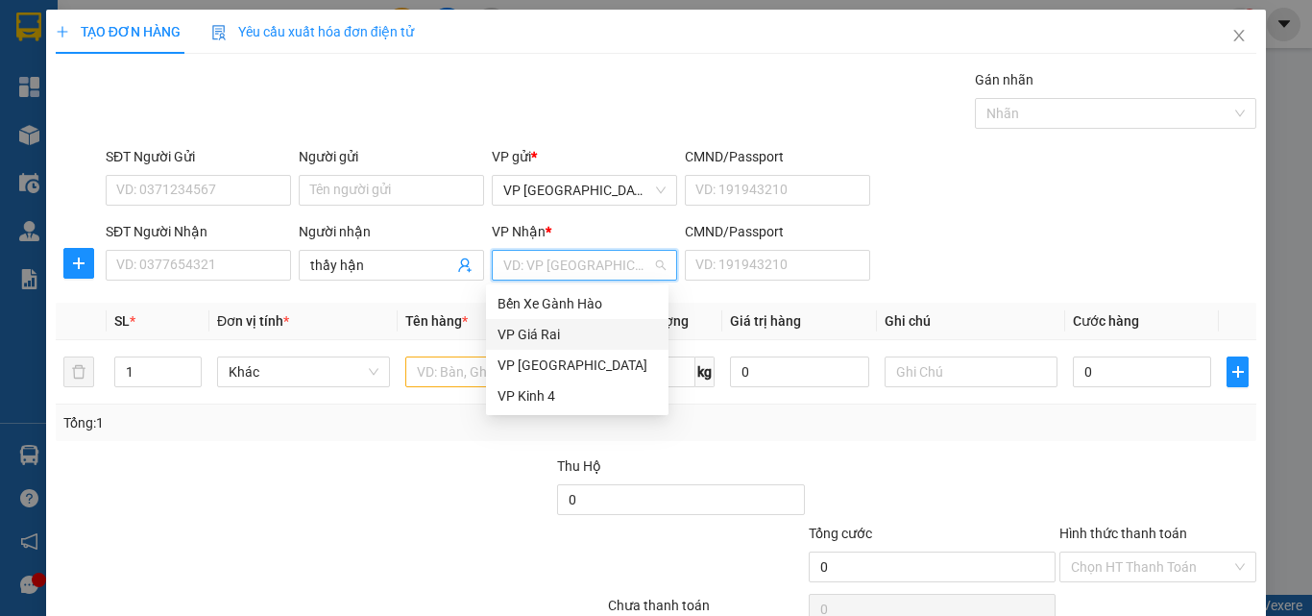
click at [521, 322] on div "VP Giá Rai" at bounding box center [577, 334] width 183 height 31
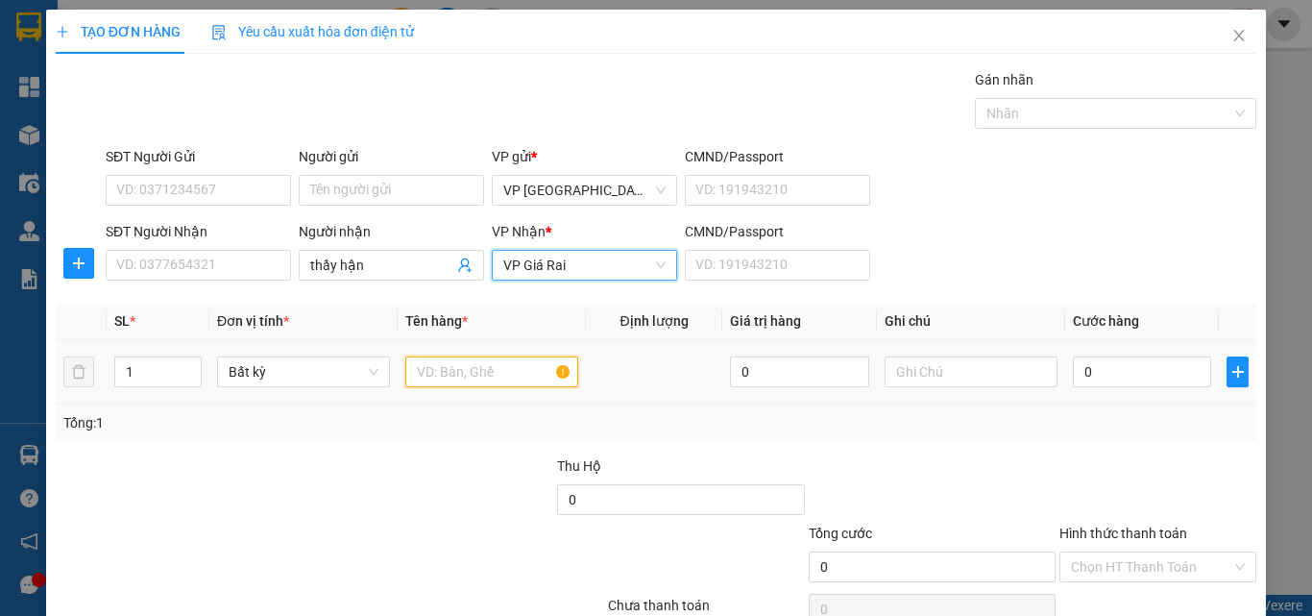
click at [440, 366] on input "text" at bounding box center [491, 371] width 173 height 31
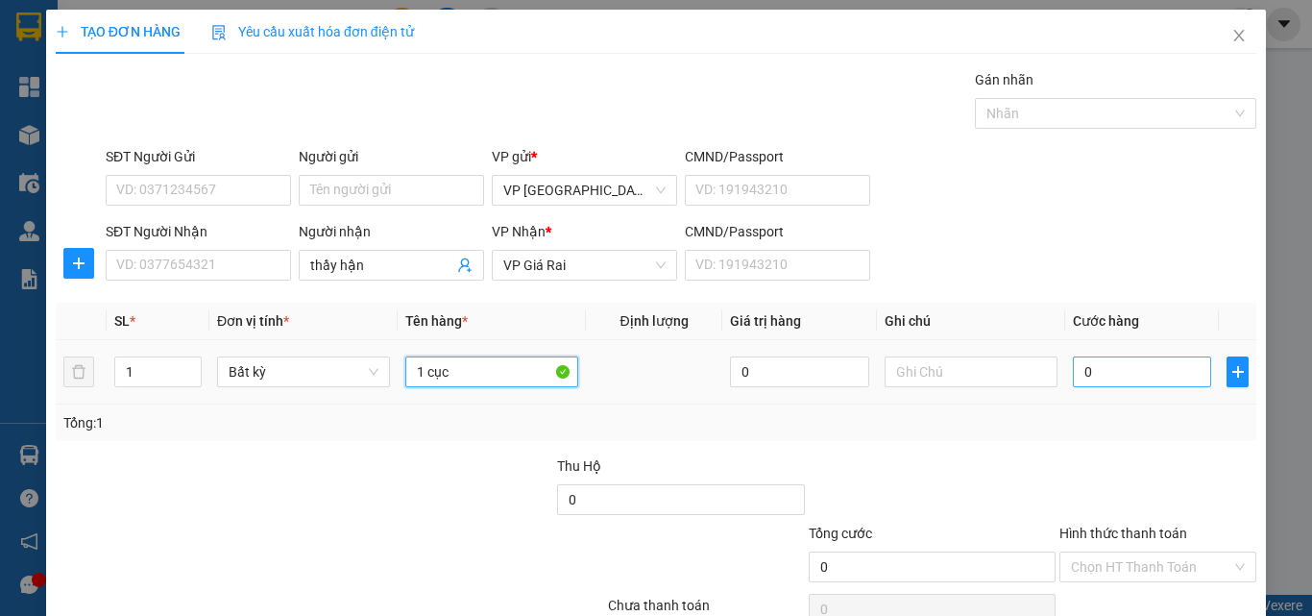
type input "1 cục"
click at [1106, 356] on input "0" at bounding box center [1142, 371] width 138 height 31
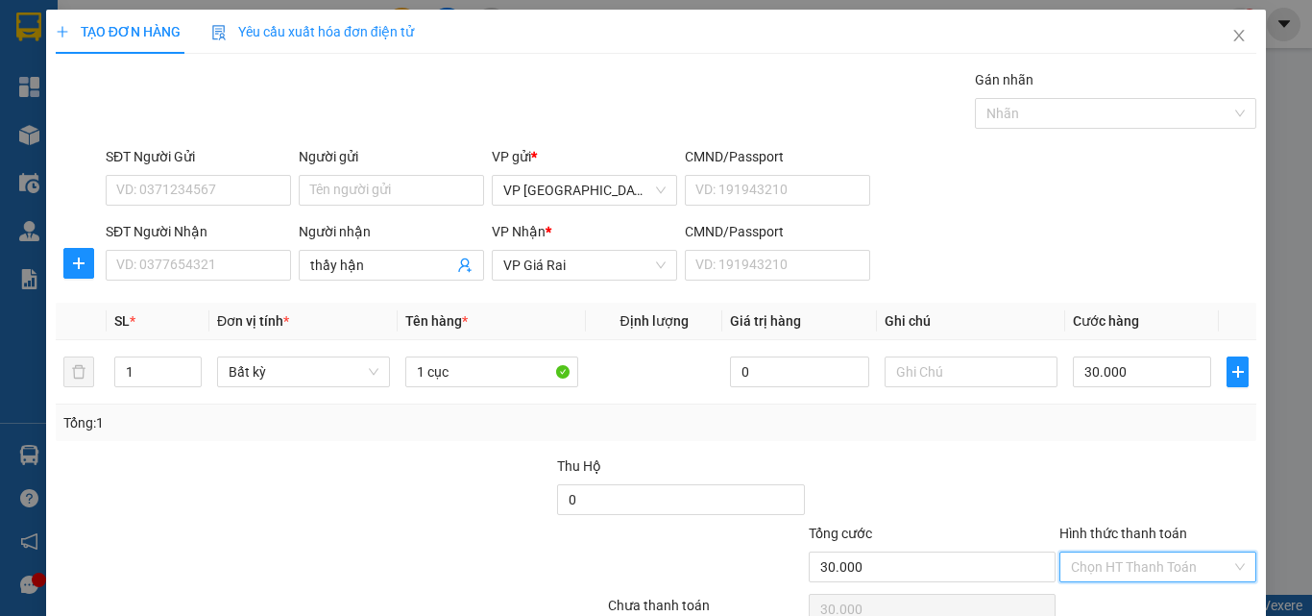
click at [1121, 552] on input "Hình thức thanh toán" at bounding box center [1151, 566] width 160 height 29
drag, startPoint x: 1133, startPoint y: 515, endPoint x: 1142, endPoint y: 531, distance: 18.9
click at [1133, 595] on div "Tại văn phòng" at bounding box center [1144, 605] width 171 height 21
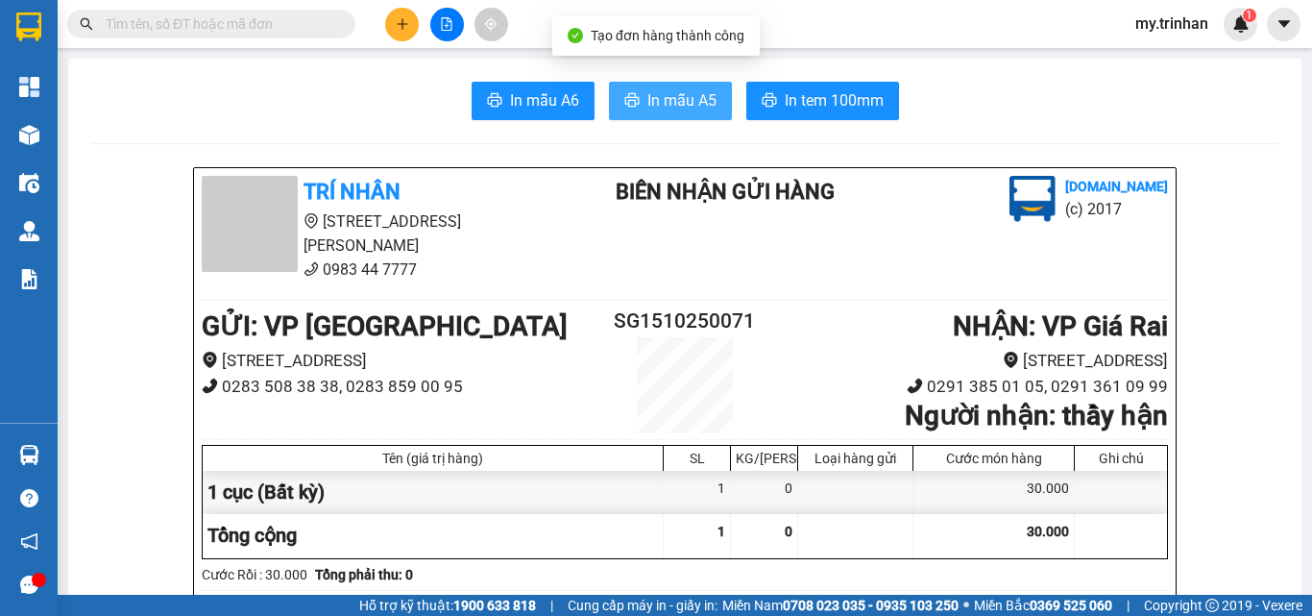
click at [650, 97] on span "In mẫu A5" at bounding box center [681, 100] width 69 height 24
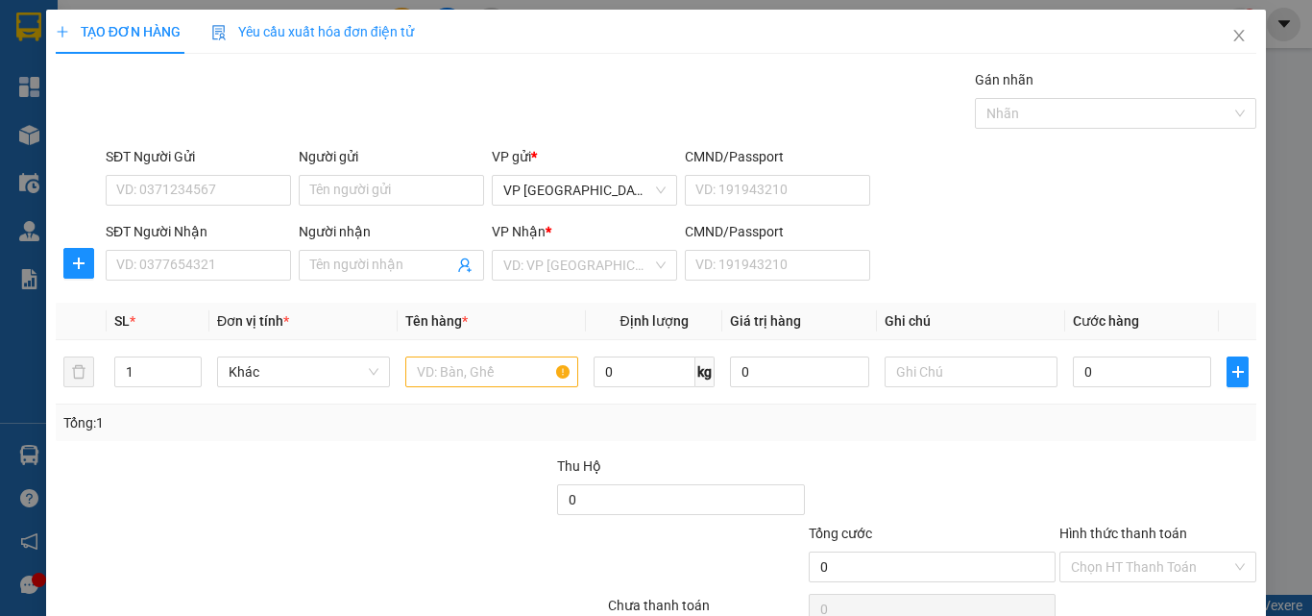
click at [1119, 218] on form "SĐT Người Gửi VD: 0371234567 Người gửi Tên người gửi VP gửi * VP [GEOGRAPHIC_DA…" at bounding box center [656, 217] width 1201 height 142
click at [1237, 31] on span "Close" at bounding box center [1239, 37] width 54 height 54
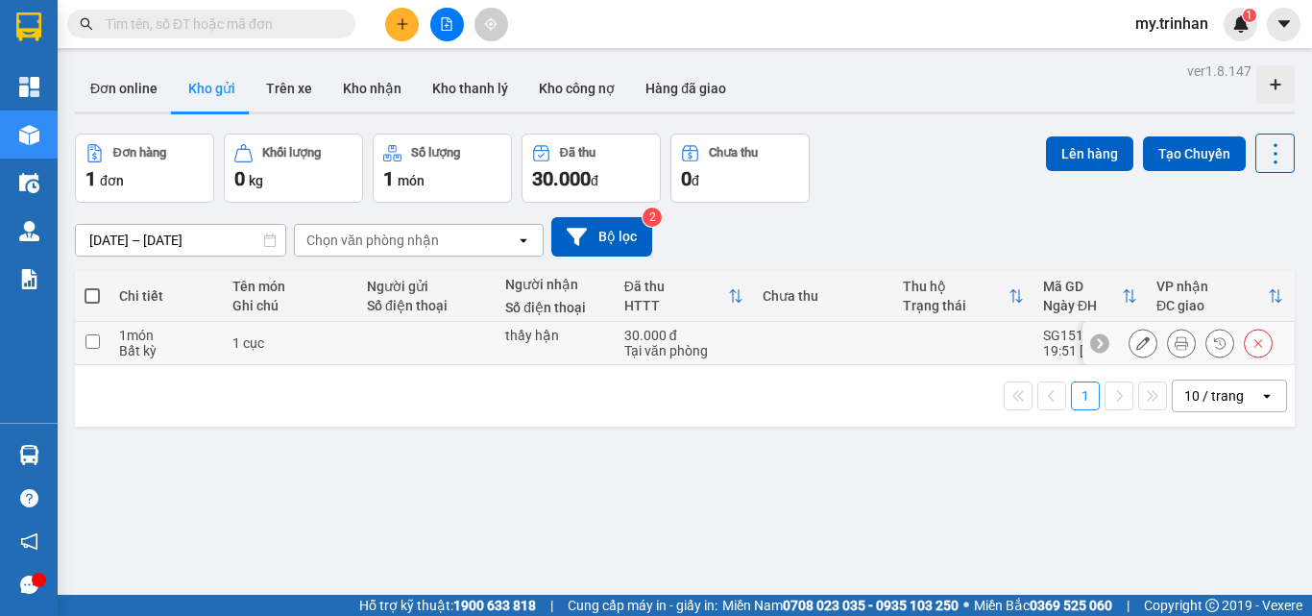
click at [817, 333] on td at bounding box center [823, 343] width 140 height 43
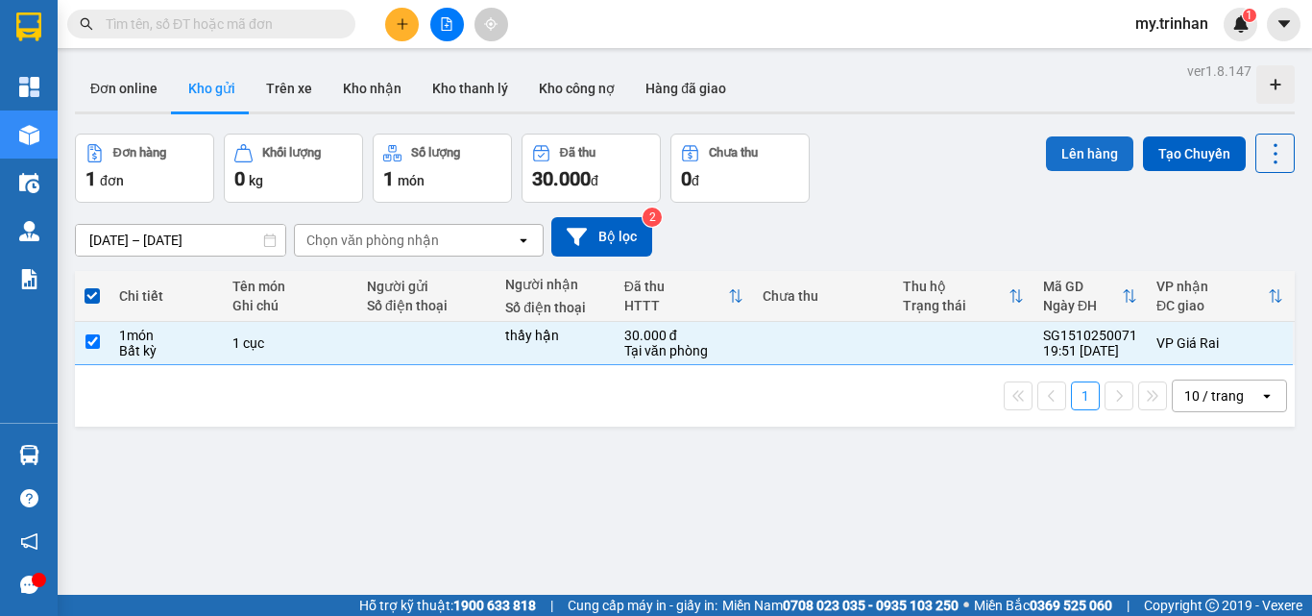
click at [1047, 154] on button "Lên hàng" at bounding box center [1089, 153] width 87 height 35
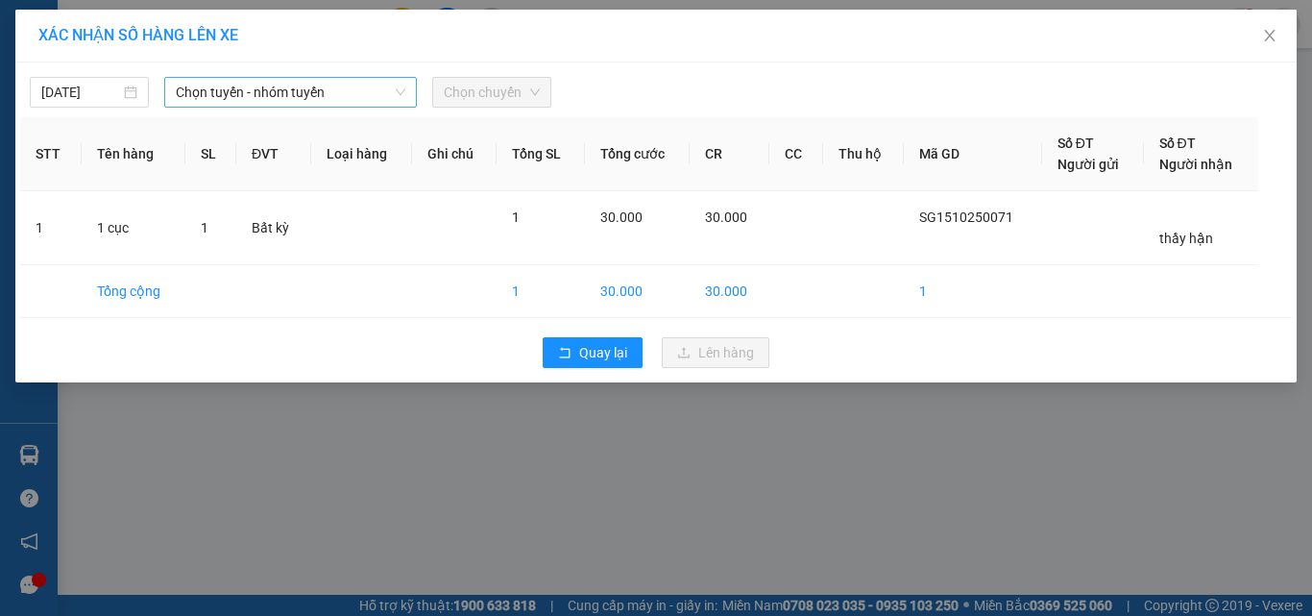
click at [359, 85] on span "Chọn tuyến - nhóm tuyến" at bounding box center [291, 92] width 230 height 29
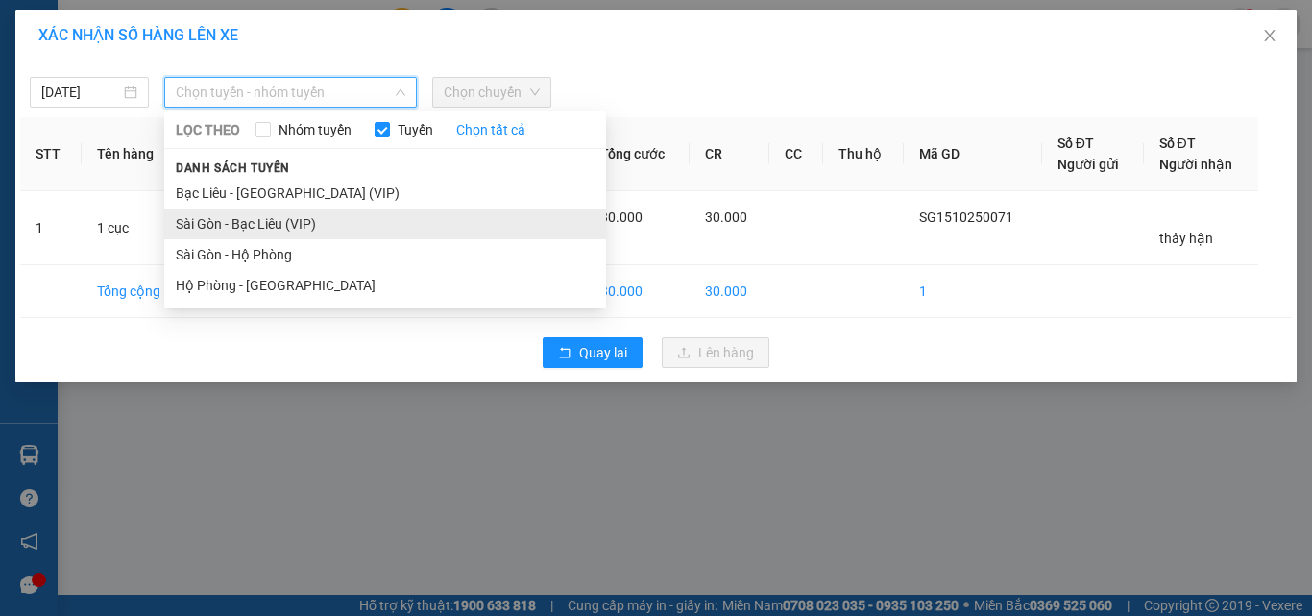
click at [335, 228] on li "Sài Gòn - Bạc Liêu (VIP)" at bounding box center [385, 223] width 442 height 31
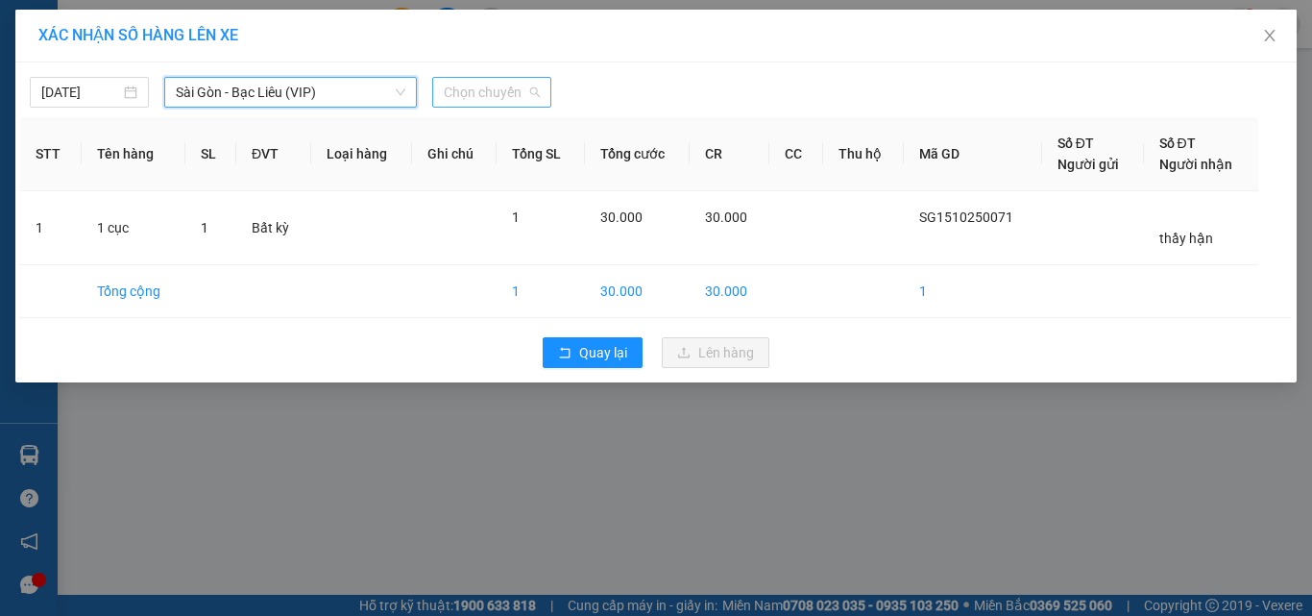
drag, startPoint x: 460, startPoint y: 100, endPoint x: 471, endPoint y: 156, distance: 56.7
click at [461, 101] on span "Chọn chuyến" at bounding box center [492, 92] width 96 height 29
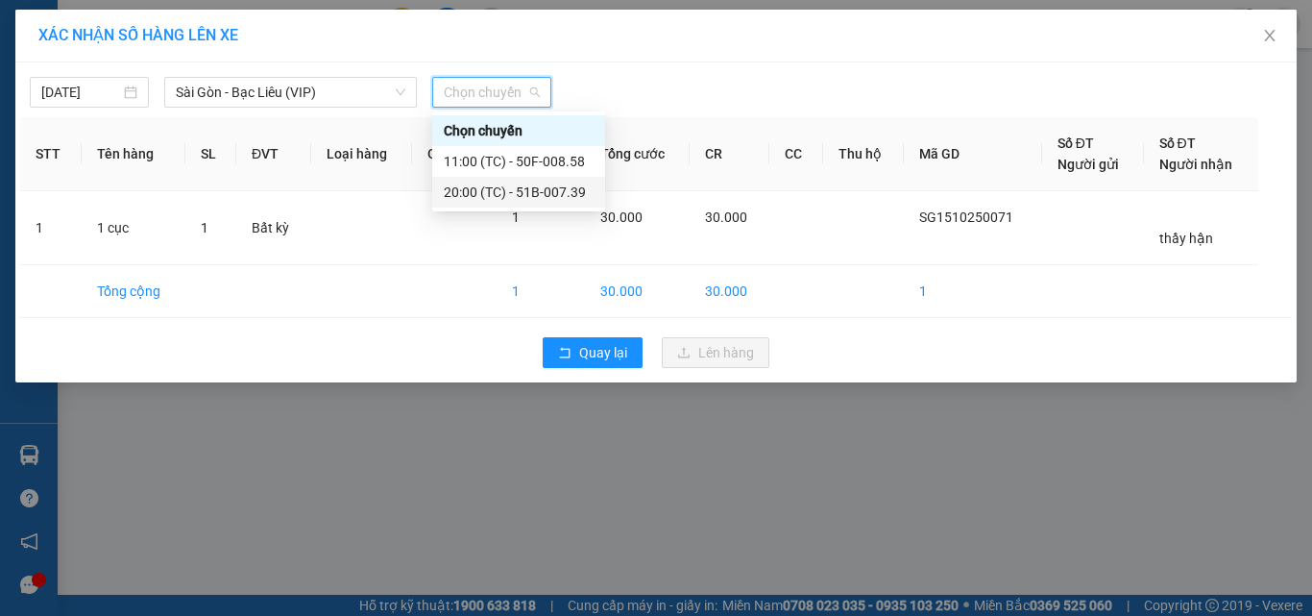
click at [476, 188] on div "20:00 (TC) - 51B-007.39" at bounding box center [519, 192] width 150 height 21
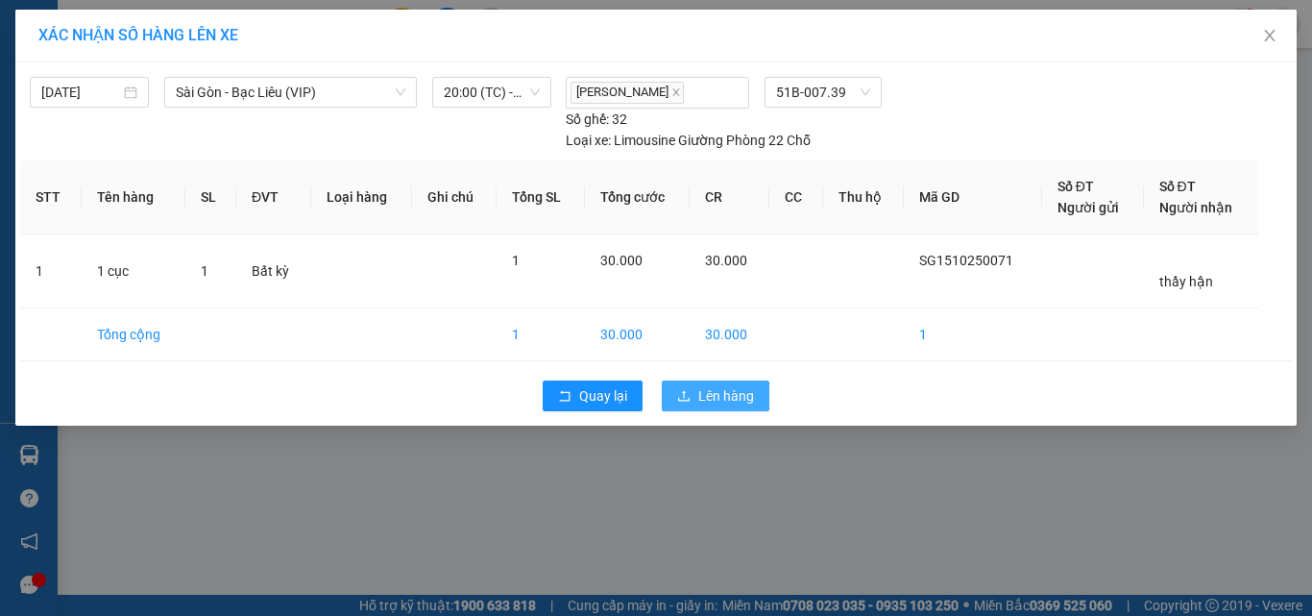
click at [689, 392] on icon "upload" at bounding box center [683, 395] width 13 height 13
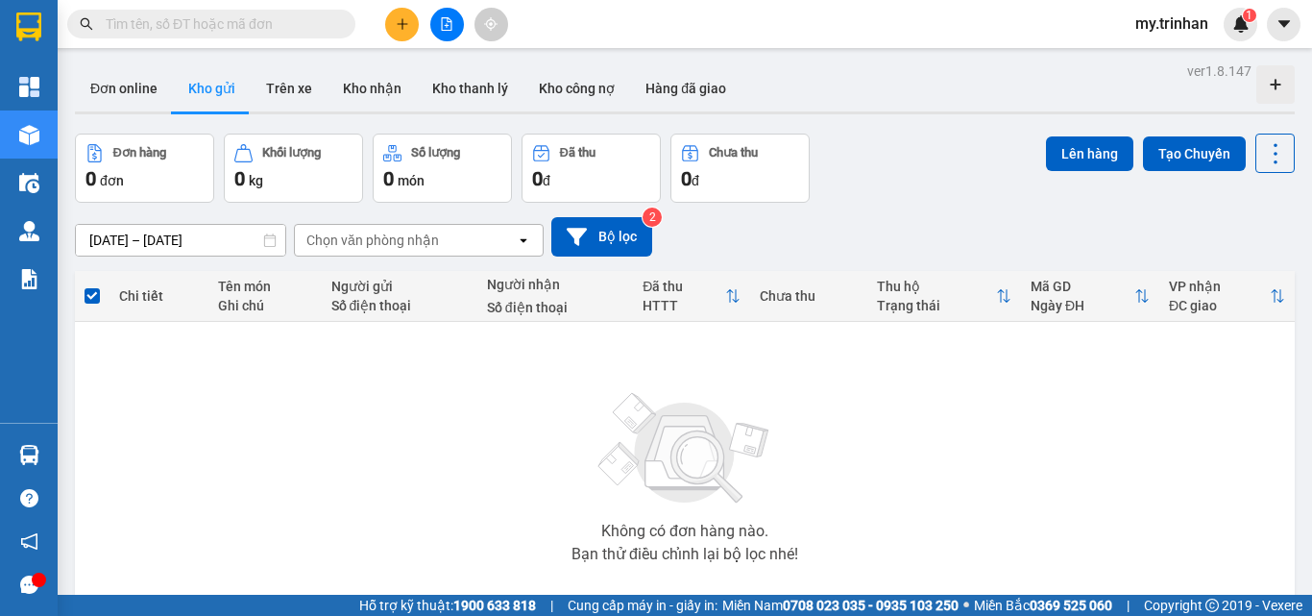
click at [441, 31] on button at bounding box center [447, 25] width 34 height 34
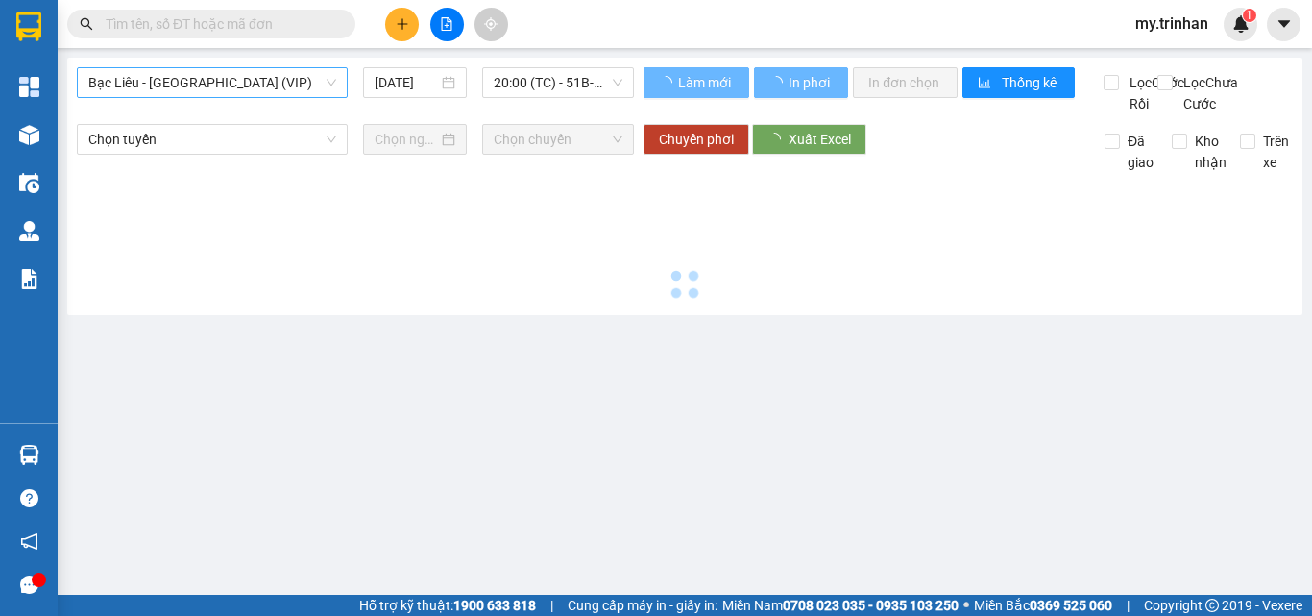
click at [312, 83] on span "Bạc Liêu - [GEOGRAPHIC_DATA] (VIP)" at bounding box center [212, 82] width 248 height 29
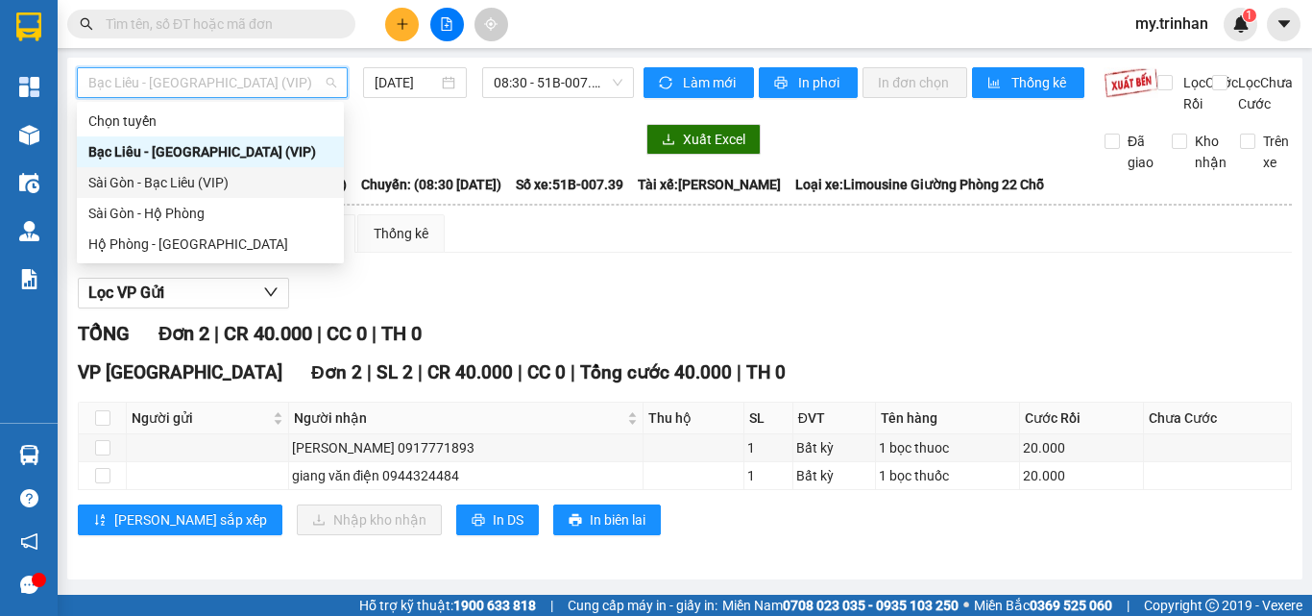
click at [261, 180] on div "Sài Gòn - Bạc Liêu (VIP)" at bounding box center [210, 182] width 244 height 21
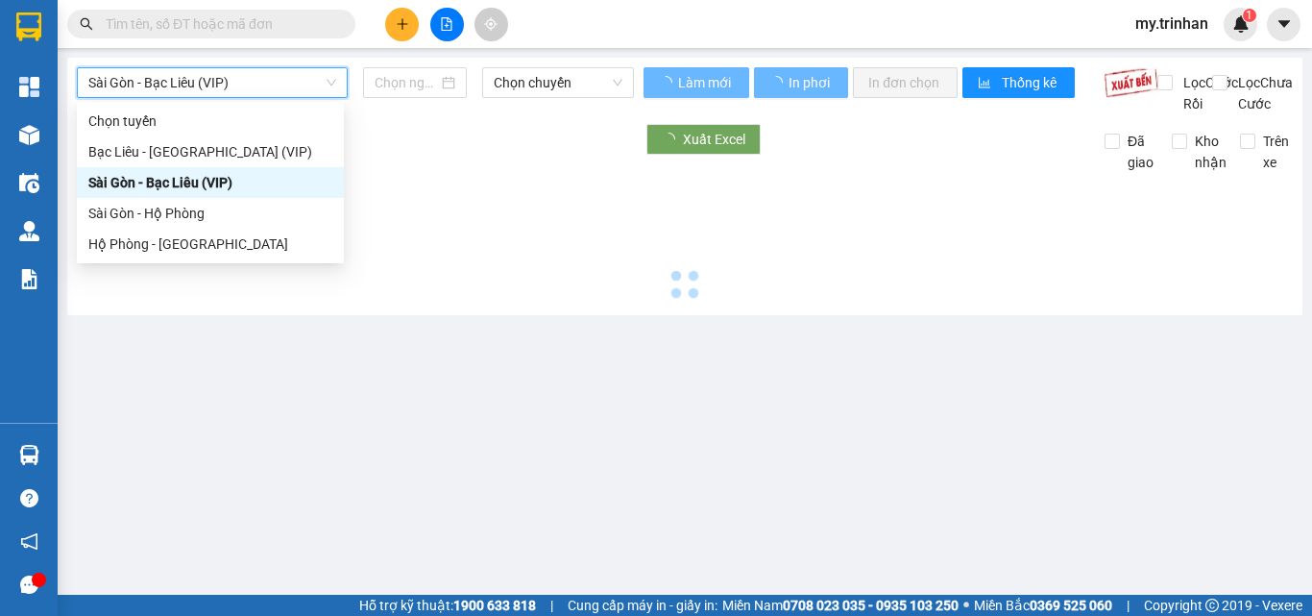
type input "[DATE]"
click at [520, 85] on span "Chọn chuyến" at bounding box center [558, 82] width 129 height 29
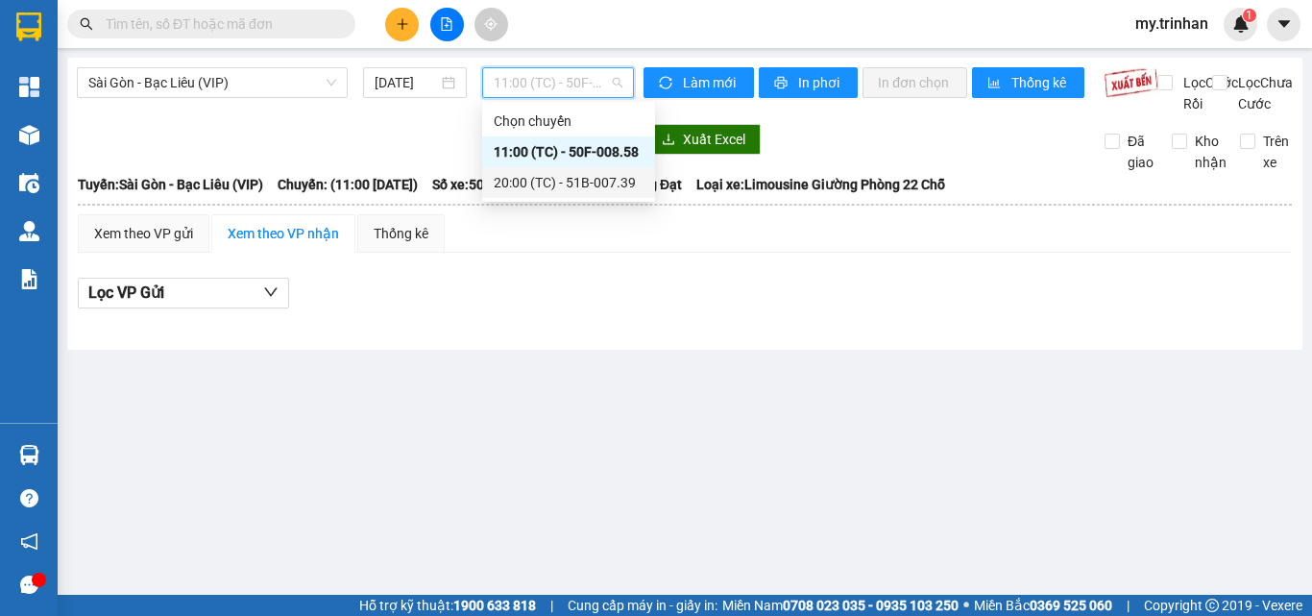
click at [537, 167] on div "20:00 (TC) - 51B-007.39" at bounding box center [568, 182] width 173 height 31
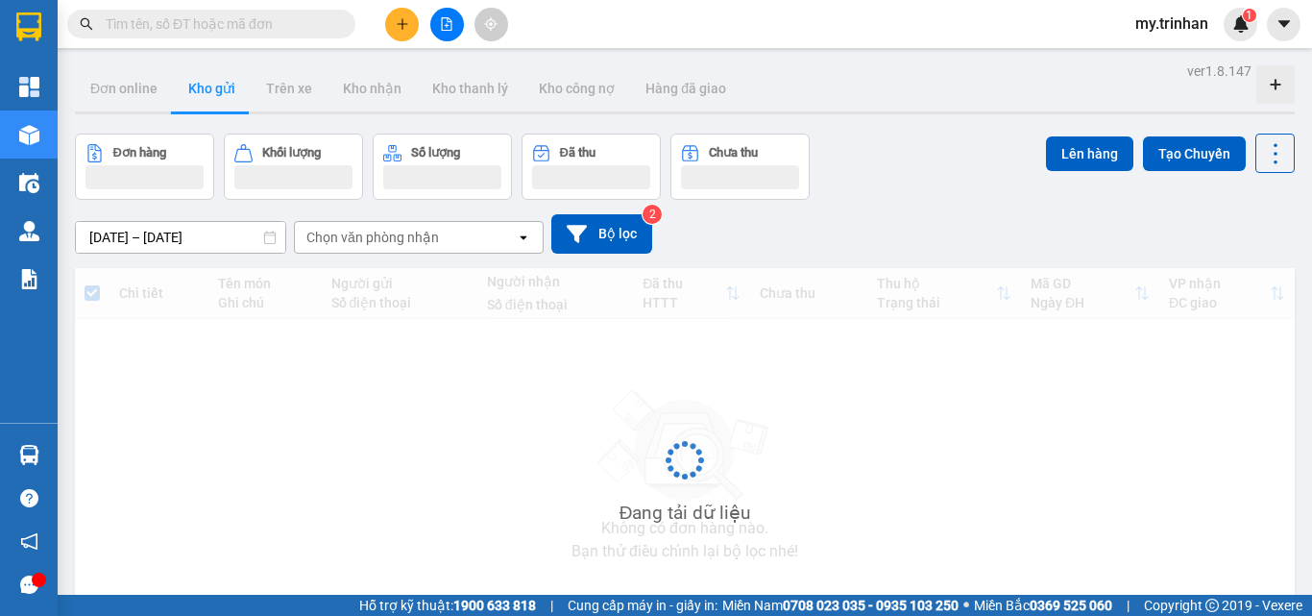
click at [728, 234] on div "[DATE] – [DATE] Press the down arrow key to interact with the calendar and sele…" at bounding box center [685, 233] width 1220 height 39
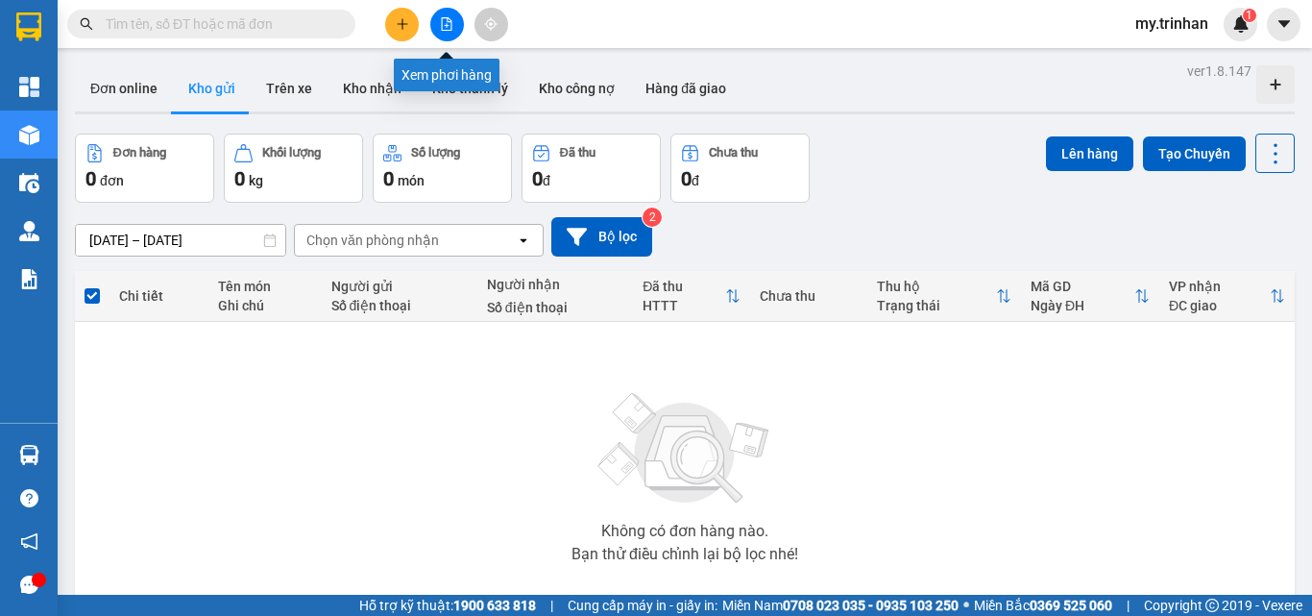
click at [440, 21] on icon "file-add" at bounding box center [446, 23] width 13 height 13
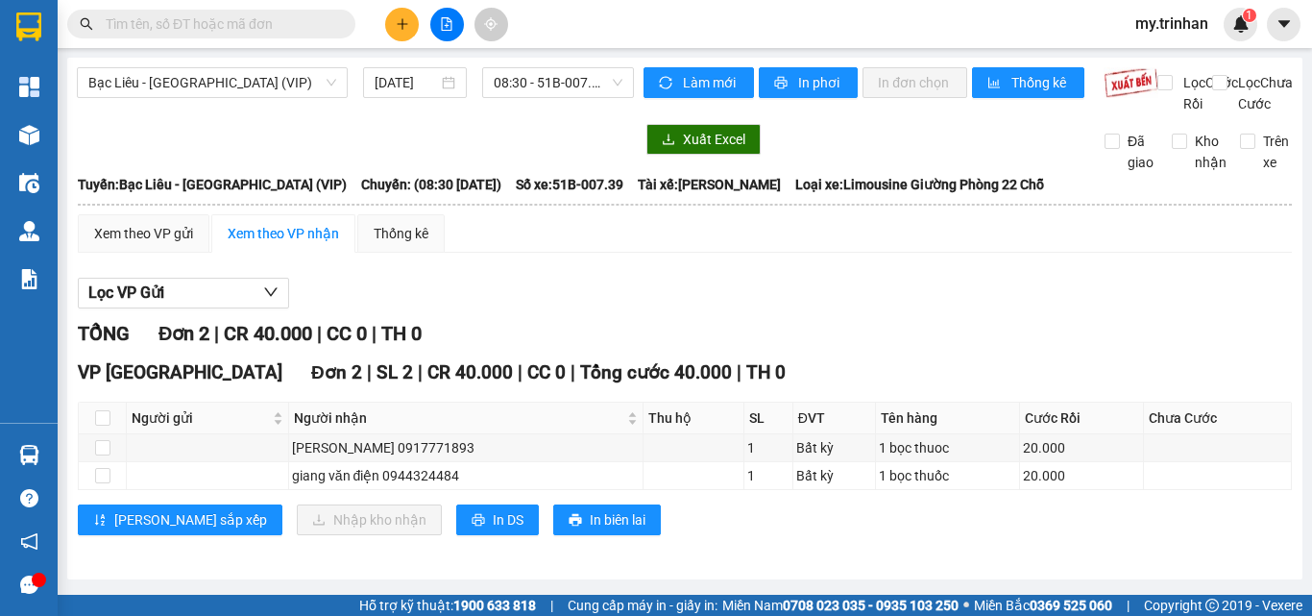
drag, startPoint x: 1075, startPoint y: 297, endPoint x: 1042, endPoint y: 311, distance: 35.7
click at [1075, 297] on div "Lọc VP Gửi TỔNG Đơn 2 | CR 40.000 | CC 0 | TH 0 VP [GEOGRAPHIC_DATA] Đơn 2 | S…" at bounding box center [685, 413] width 1214 height 291
click at [394, 85] on input "[DATE]" at bounding box center [406, 82] width 63 height 21
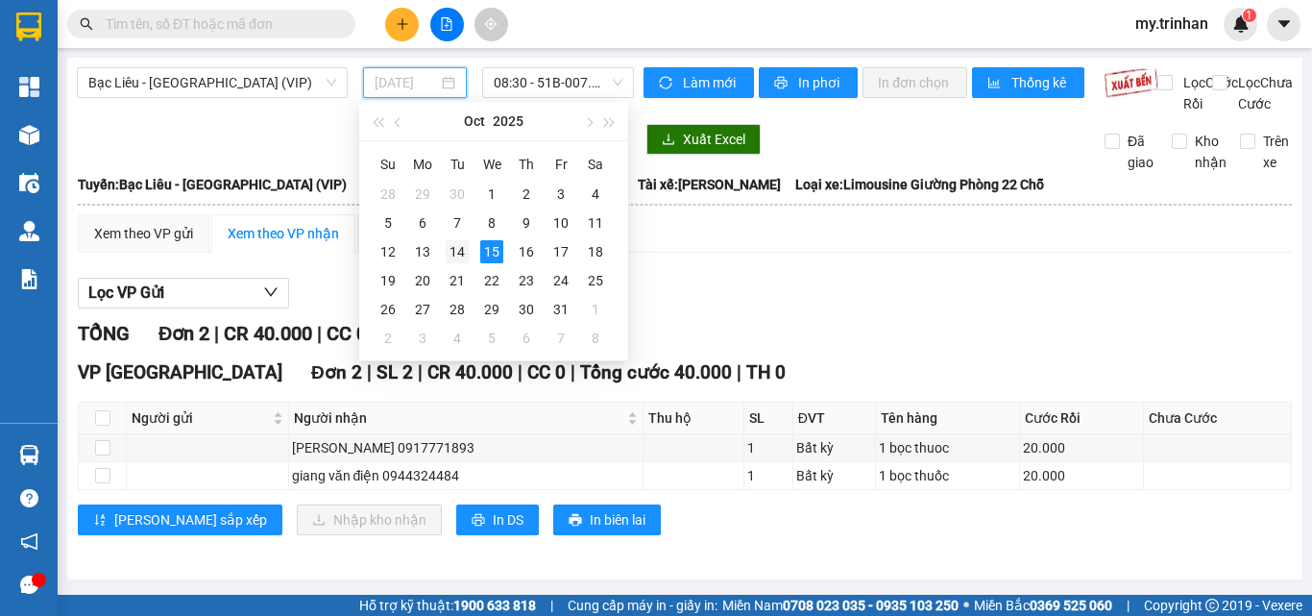
click at [458, 244] on div "14" at bounding box center [457, 251] width 23 height 23
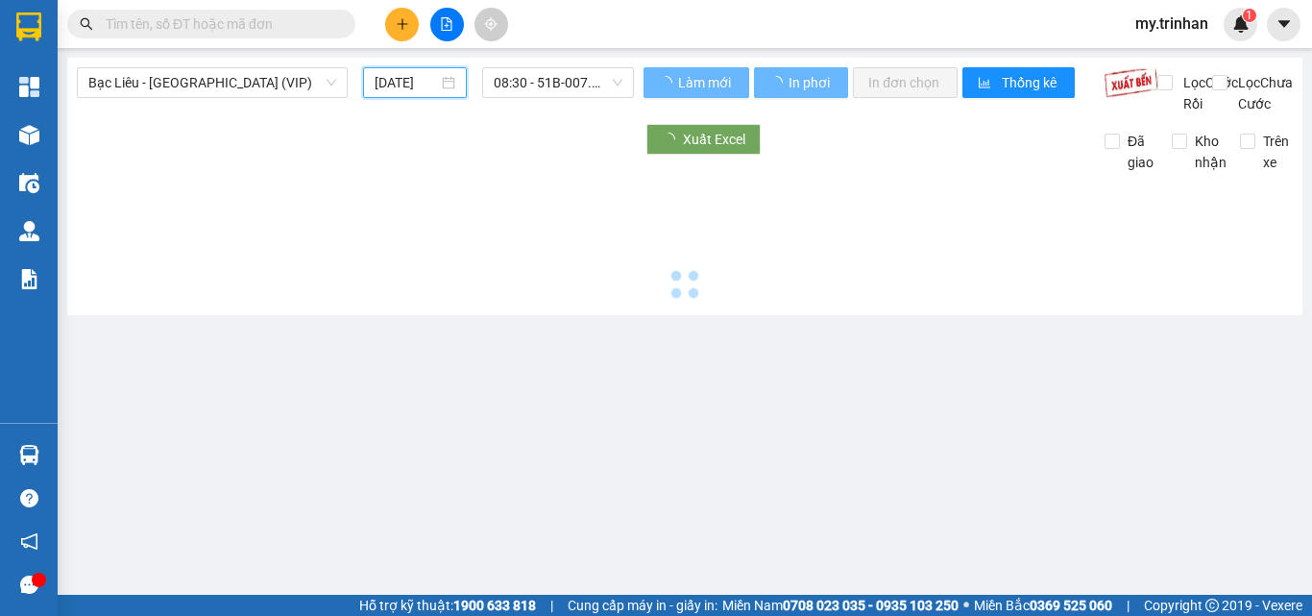
type input "[DATE]"
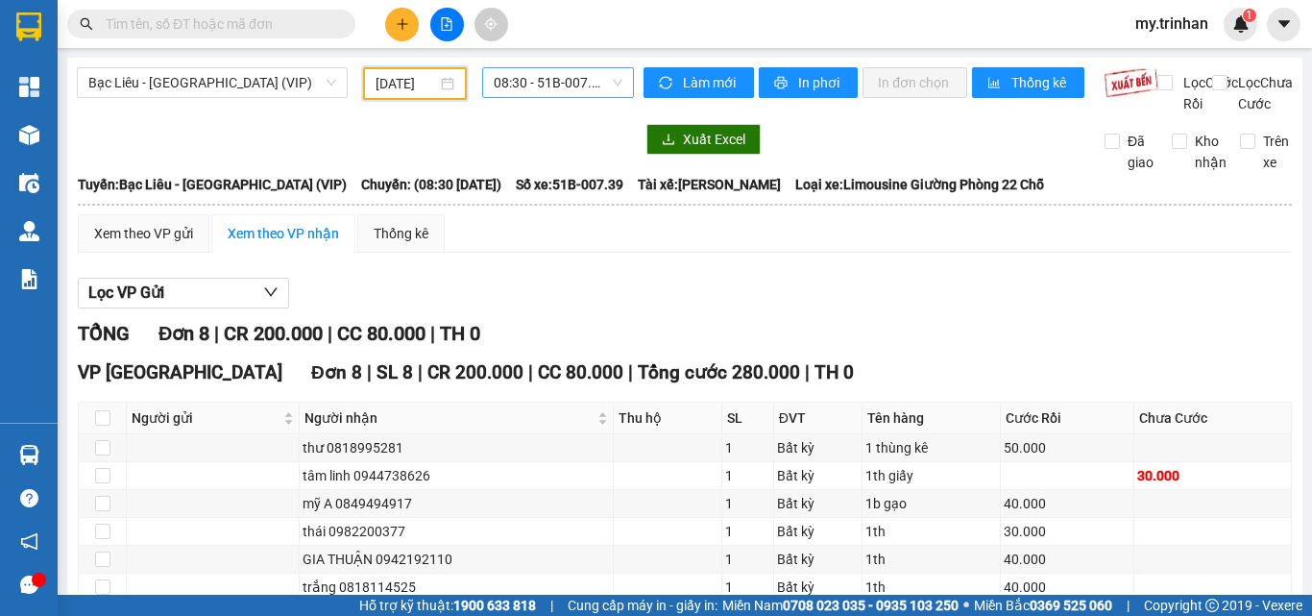
click at [524, 74] on span "08:30 - 51B-007.39" at bounding box center [558, 82] width 129 height 29
click at [566, 83] on span "08:30 - 51B-007.39" at bounding box center [558, 82] width 129 height 29
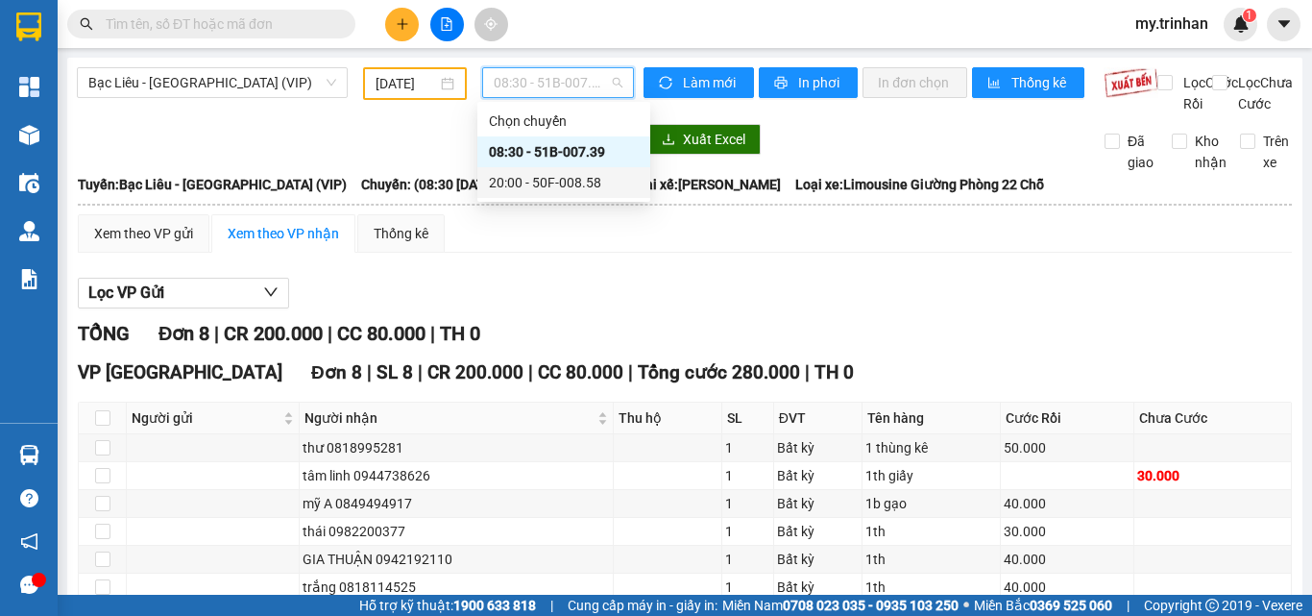
click at [545, 186] on div "20:00 - 50F-008.58" at bounding box center [564, 182] width 150 height 21
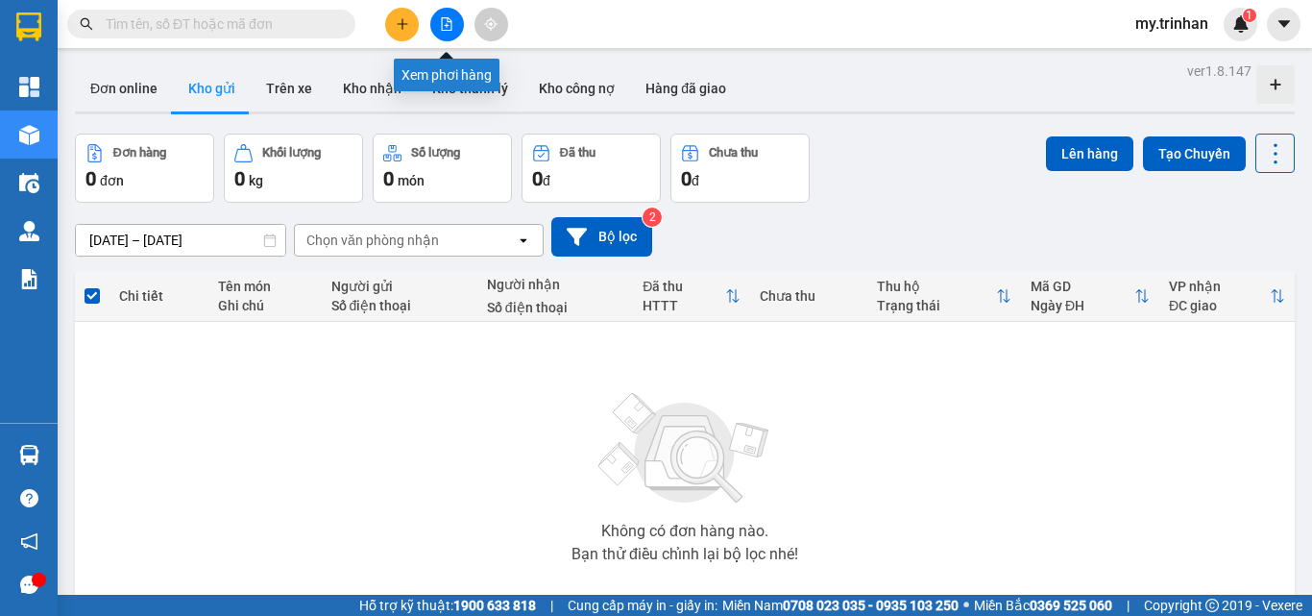
click at [447, 31] on button at bounding box center [447, 25] width 34 height 34
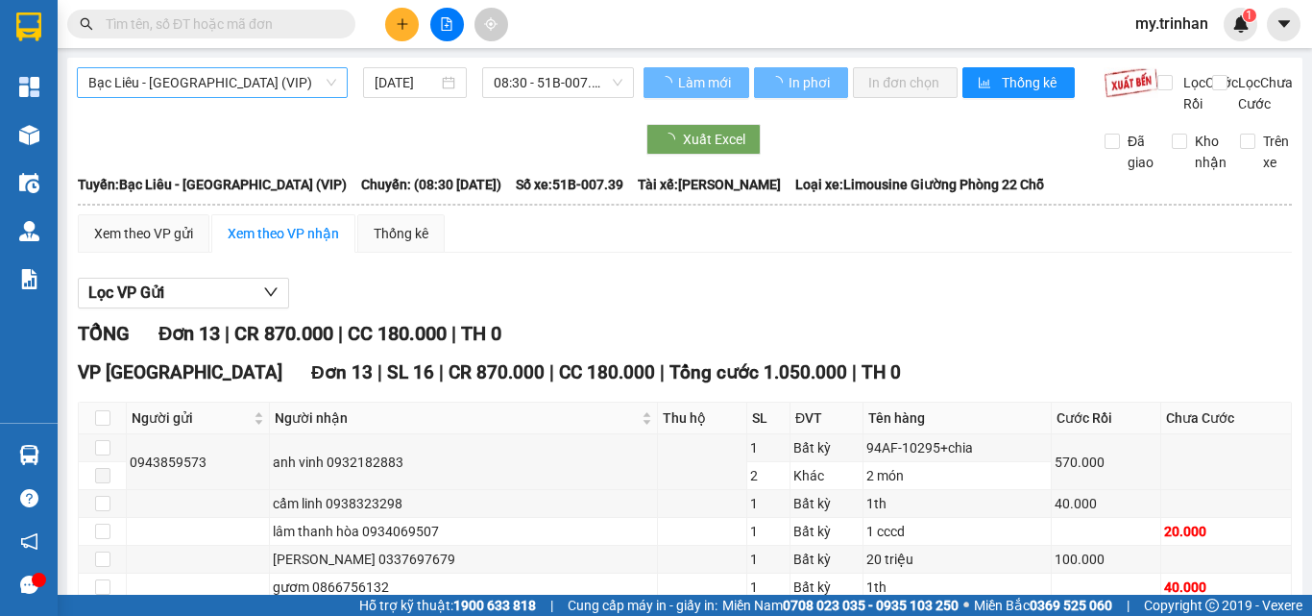
click at [267, 85] on span "Bạc Liêu - [GEOGRAPHIC_DATA] (VIP)" at bounding box center [212, 82] width 248 height 29
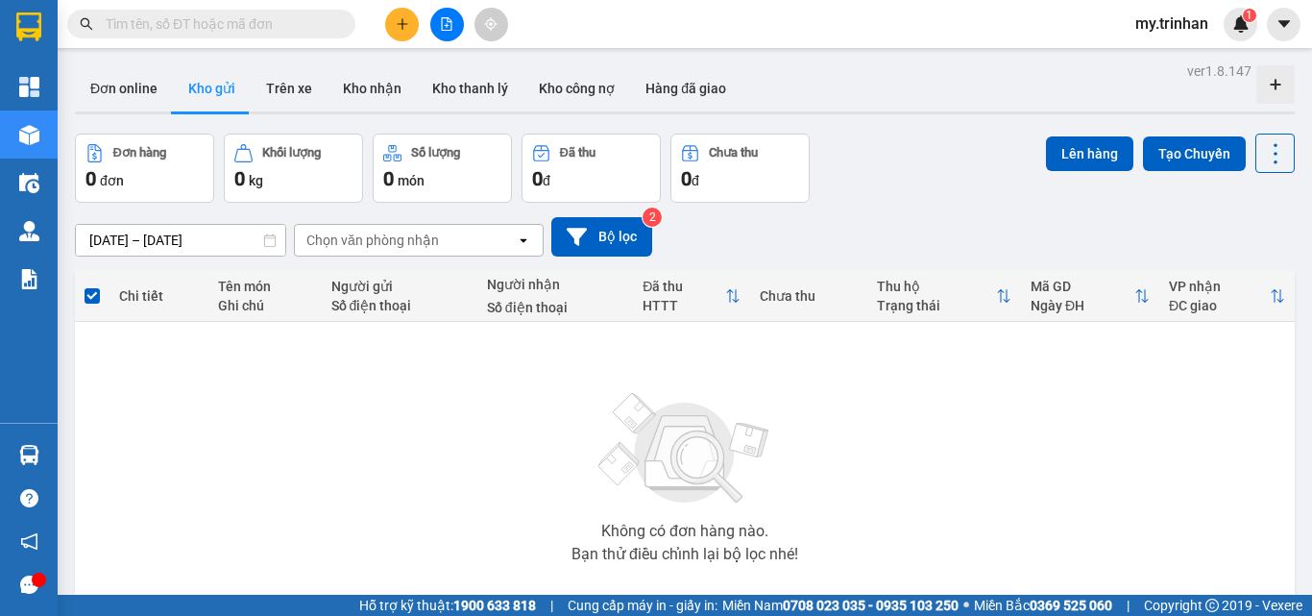
click at [980, 210] on div "[DATE] – [DATE] Press the down arrow key to interact with the calendar and sele…" at bounding box center [685, 237] width 1220 height 68
click at [442, 24] on icon "file-add" at bounding box center [447, 23] width 11 height 13
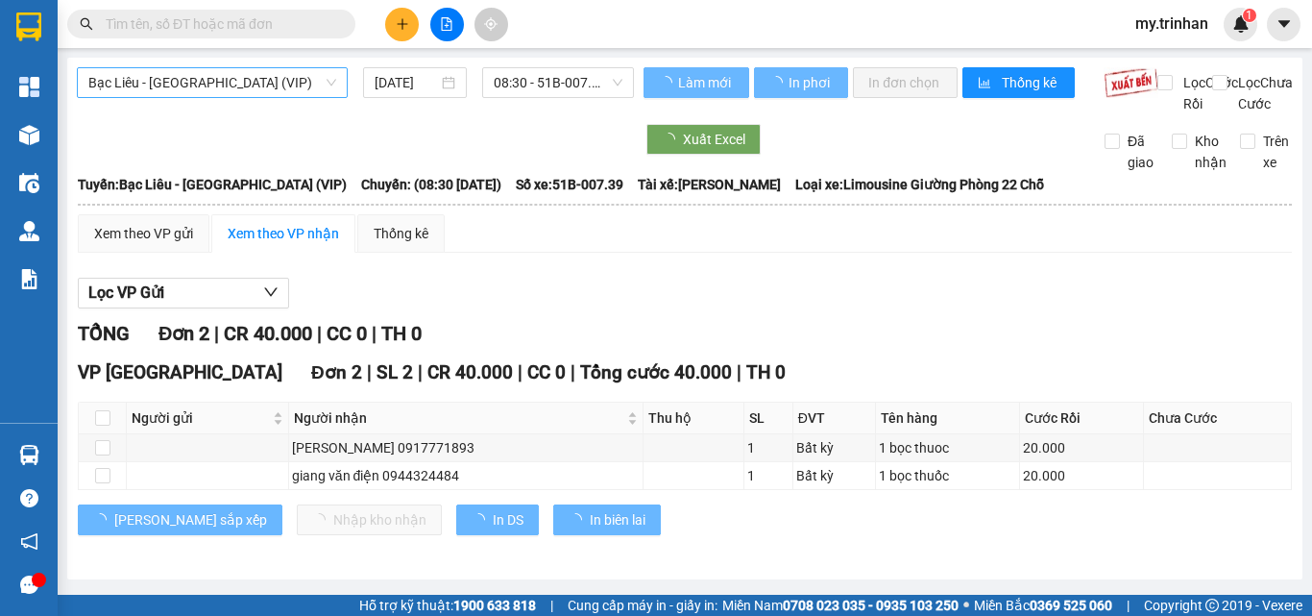
click at [309, 91] on span "Bạc Liêu - [GEOGRAPHIC_DATA] (VIP)" at bounding box center [212, 82] width 248 height 29
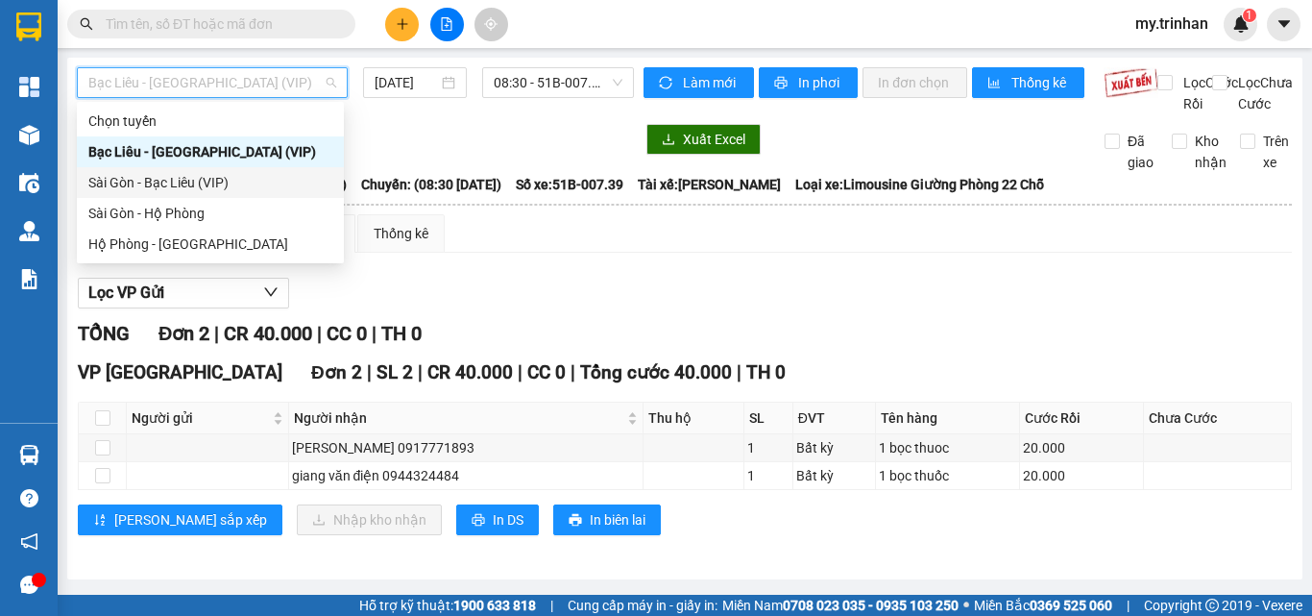
click at [293, 188] on div "Sài Gòn - Bạc Liêu (VIP)" at bounding box center [210, 182] width 244 height 21
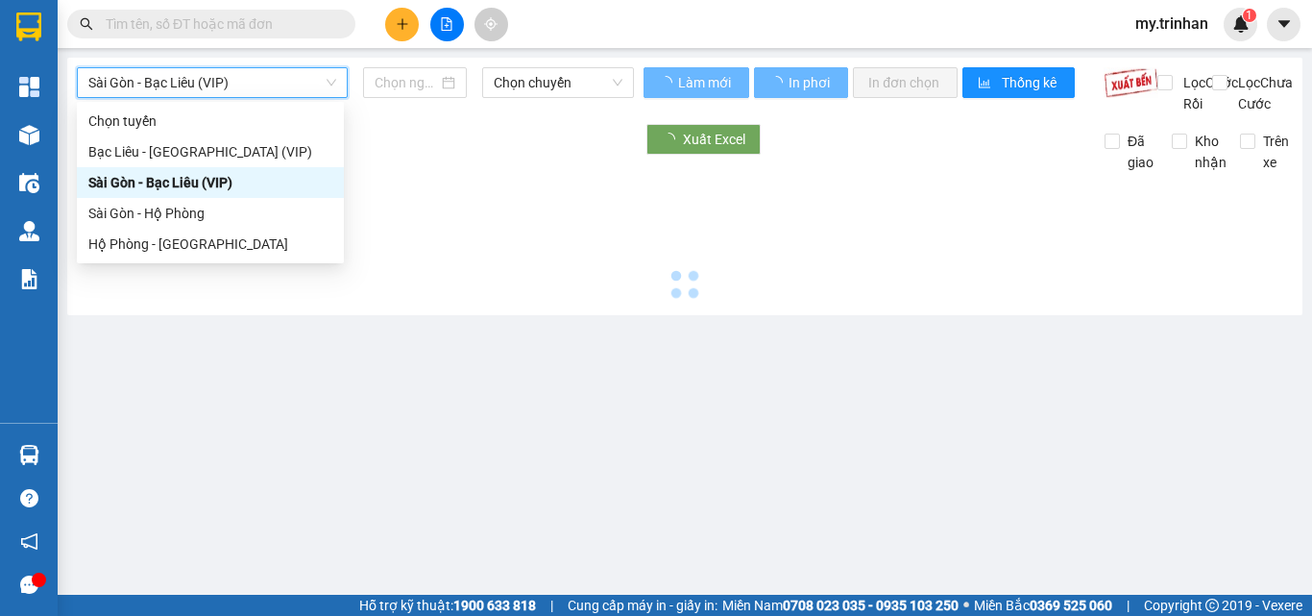
type input "[DATE]"
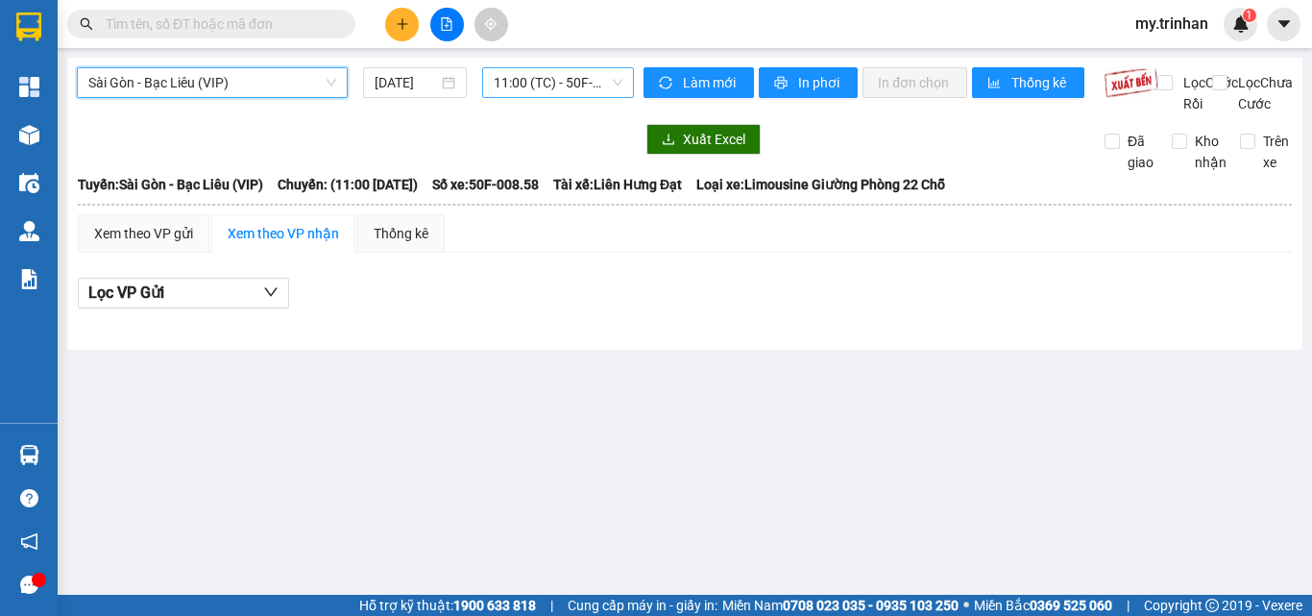
click at [577, 91] on span "11:00 (TC) - 50F-008.58" at bounding box center [558, 82] width 129 height 29
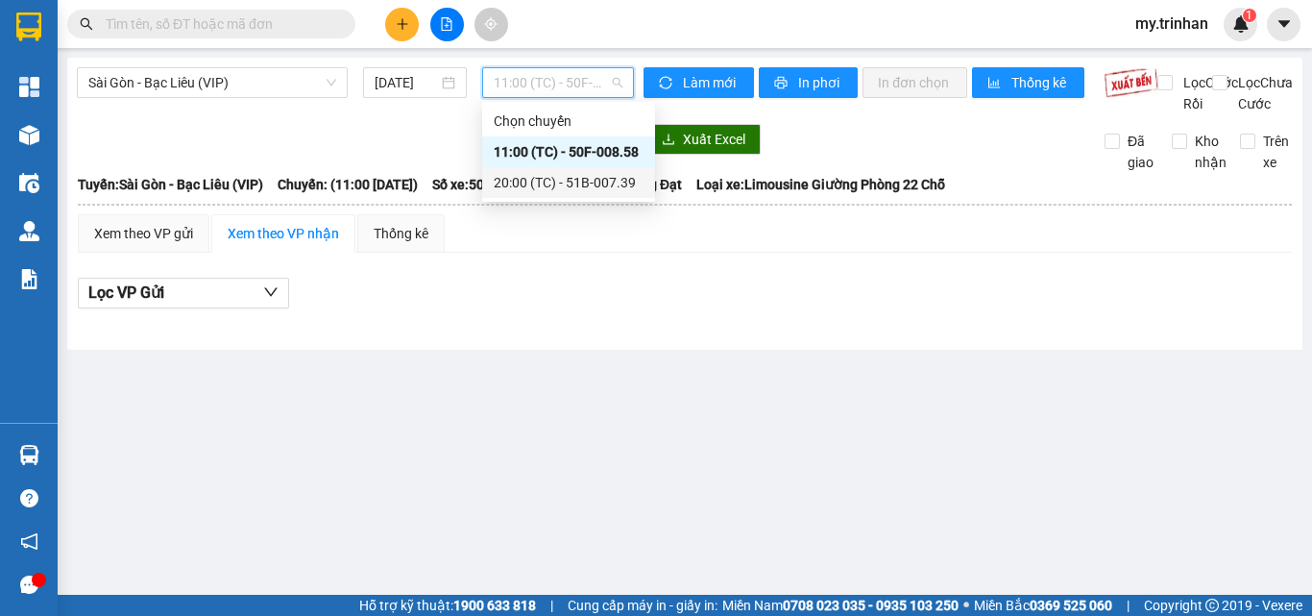
drag, startPoint x: 552, startPoint y: 175, endPoint x: 542, endPoint y: 180, distance: 11.6
click at [551, 178] on div "20:00 (TC) - 51B-007.39" at bounding box center [569, 182] width 150 height 21
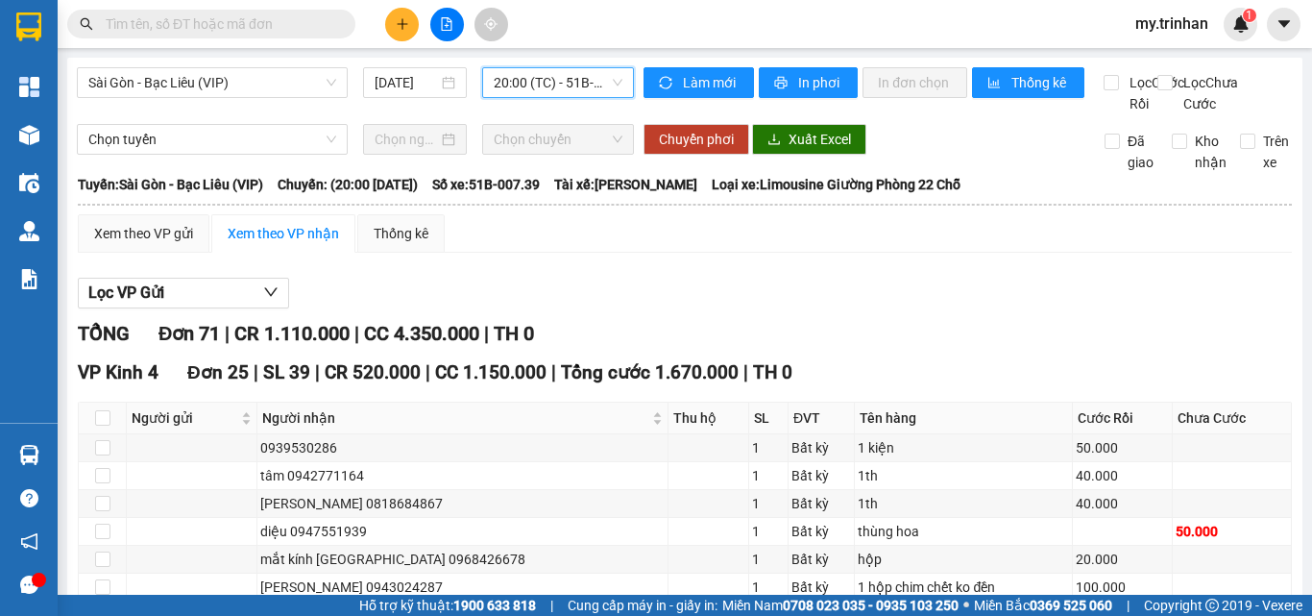
click at [210, 36] on div "Kết quả tìm kiếm ( 0 ) Bộ lọc Gửi 3 ngày gần nhất No Data" at bounding box center [187, 25] width 375 height 34
click at [216, 34] on span at bounding box center [211, 24] width 288 height 29
click at [237, 27] on input "text" at bounding box center [219, 23] width 227 height 21
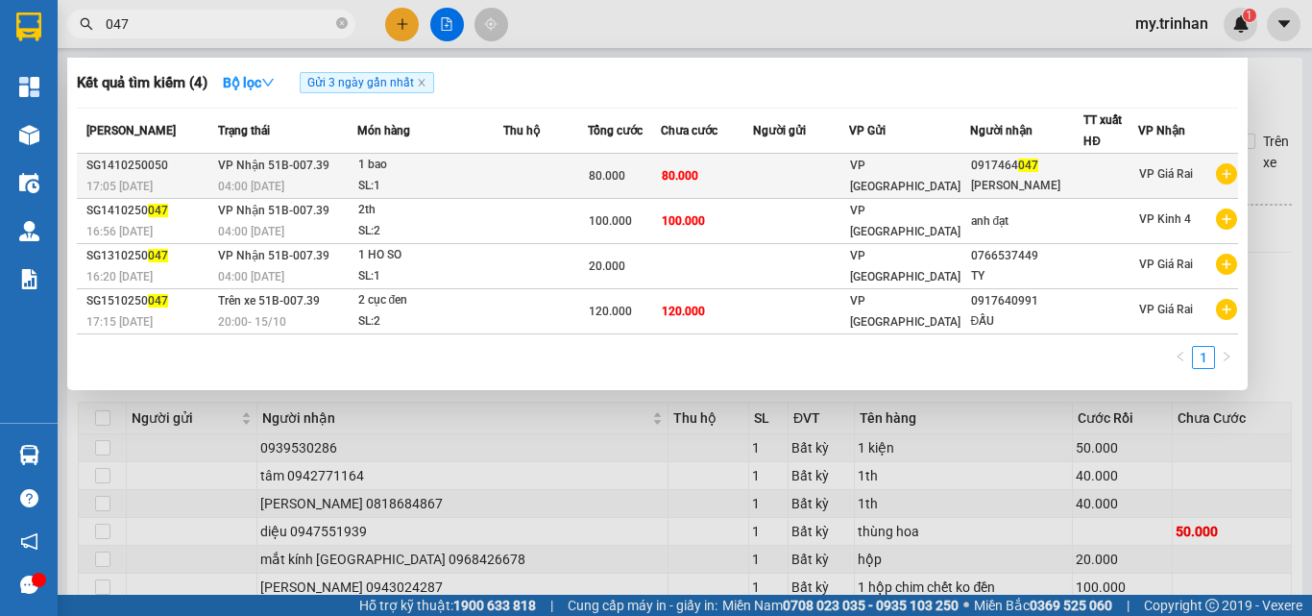
type input "047"
click at [802, 174] on td at bounding box center [800, 176] width 95 height 45
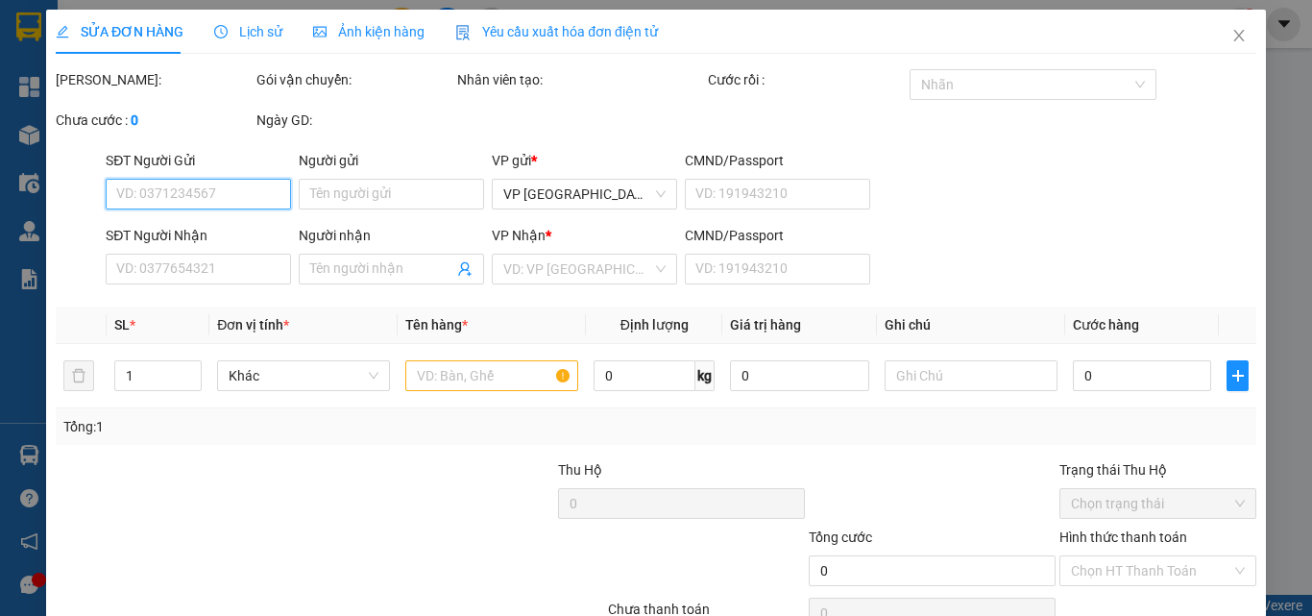
type input "0917464047"
type input "[PERSON_NAME]"
type input "80.000"
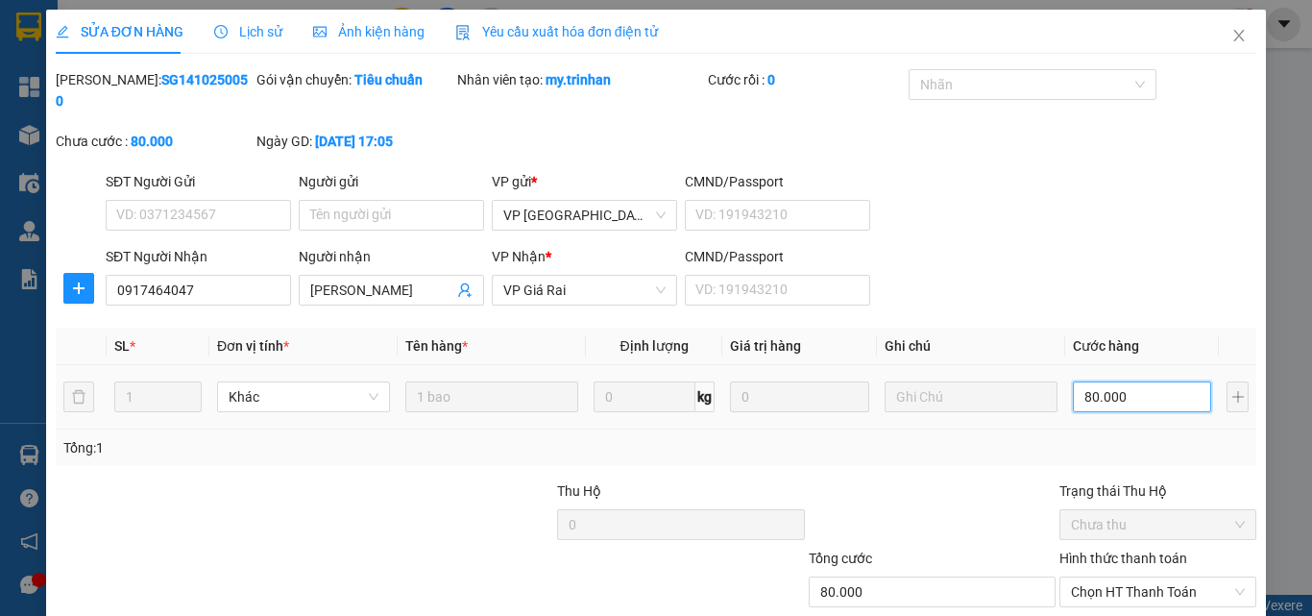
click at [1126, 381] on input "80.000" at bounding box center [1142, 396] width 138 height 31
type input "4"
type input "40"
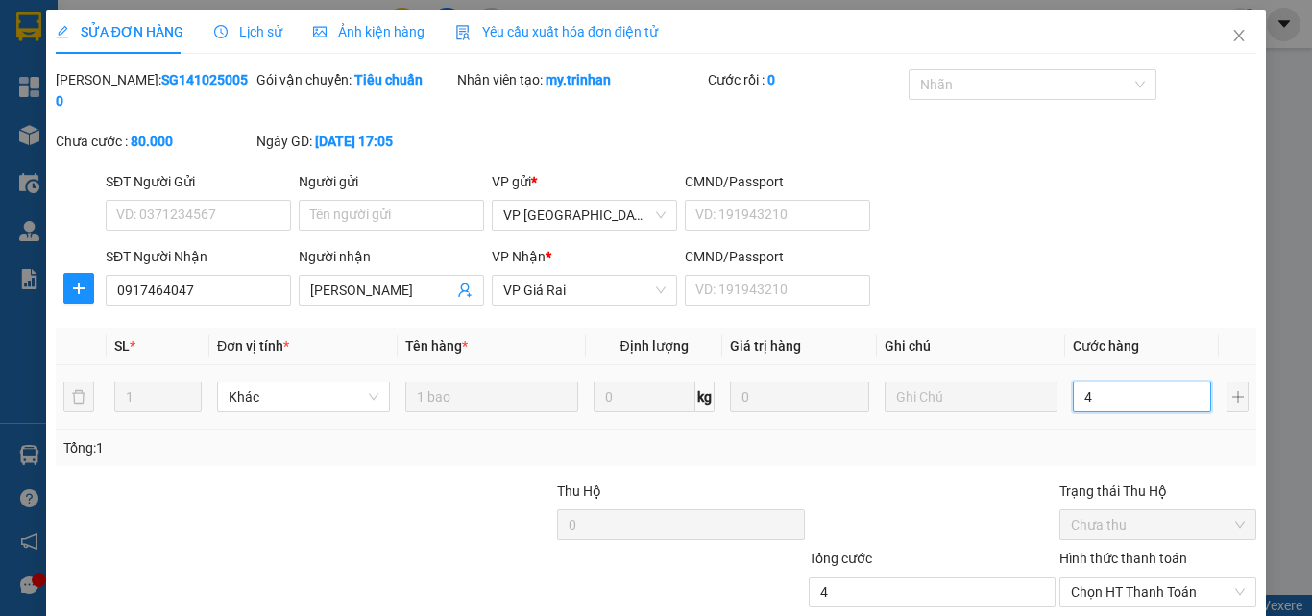
type input "40"
type input "40.000"
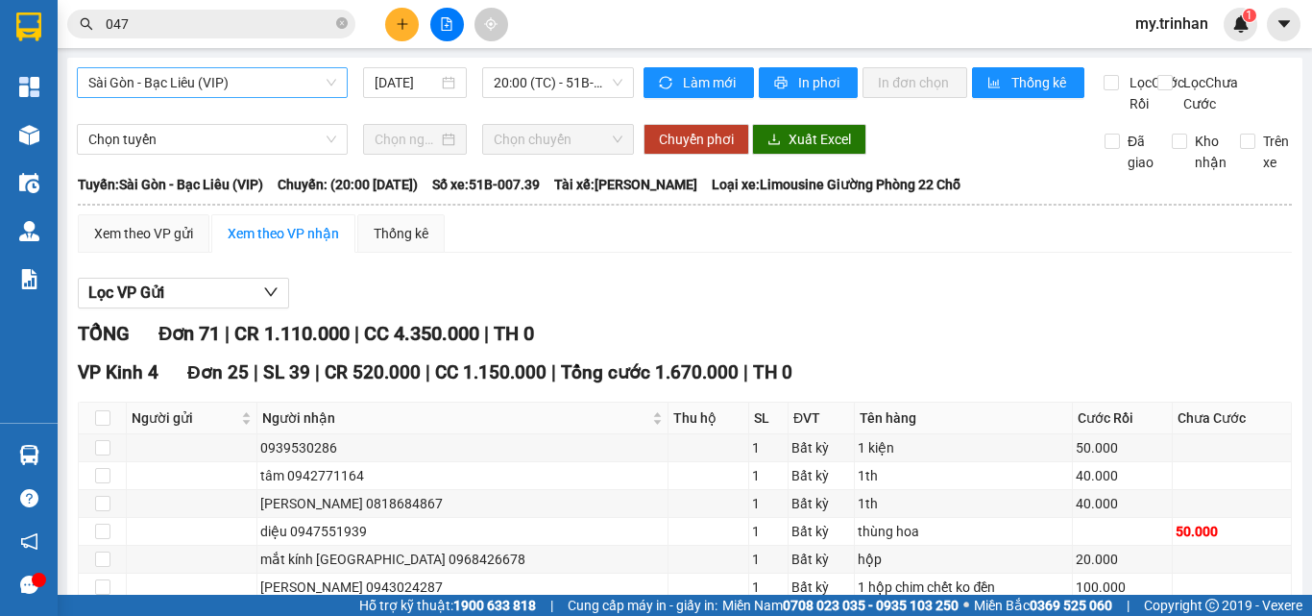
click at [244, 84] on span "Sài Gòn - Bạc Liêu (VIP)" at bounding box center [212, 82] width 248 height 29
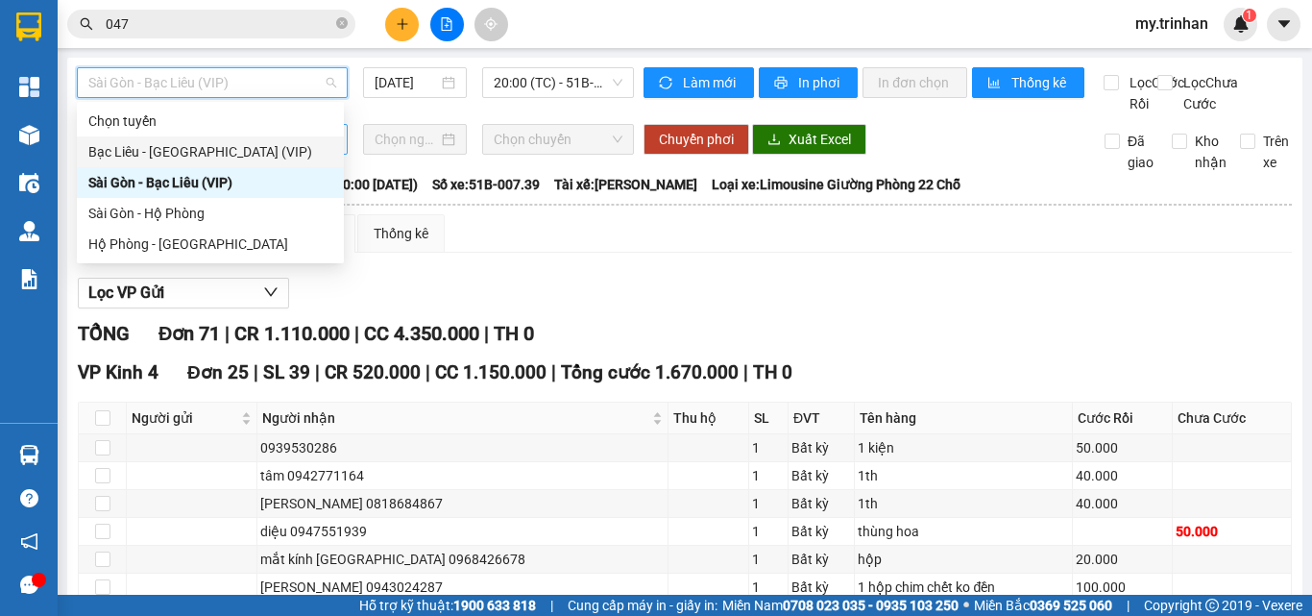
click at [256, 152] on div "Bạc Liêu - [GEOGRAPHIC_DATA] (VIP)" at bounding box center [210, 151] width 244 height 21
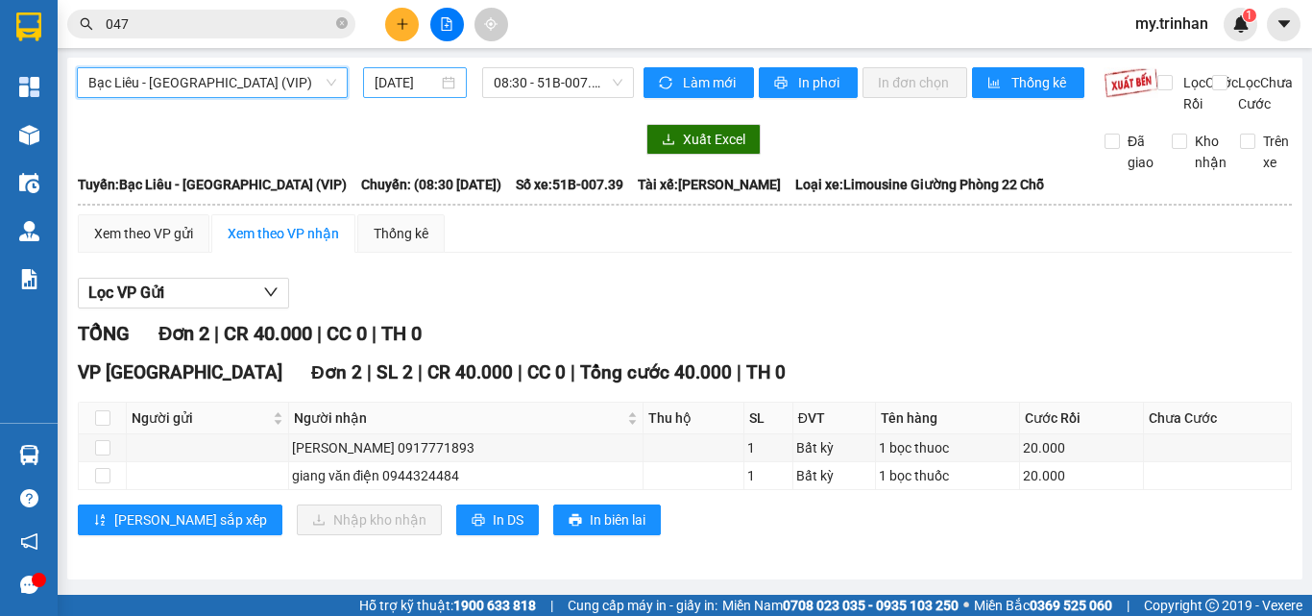
click at [419, 91] on input "[DATE]" at bounding box center [406, 82] width 63 height 21
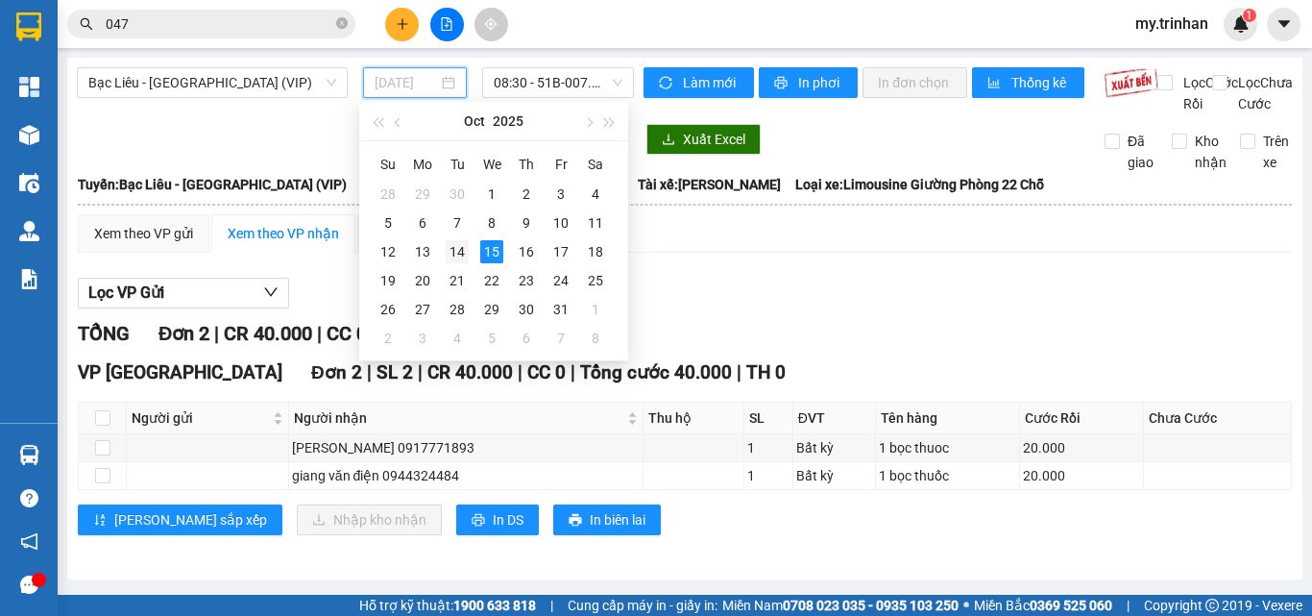
click at [455, 251] on div "14" at bounding box center [457, 251] width 23 height 23
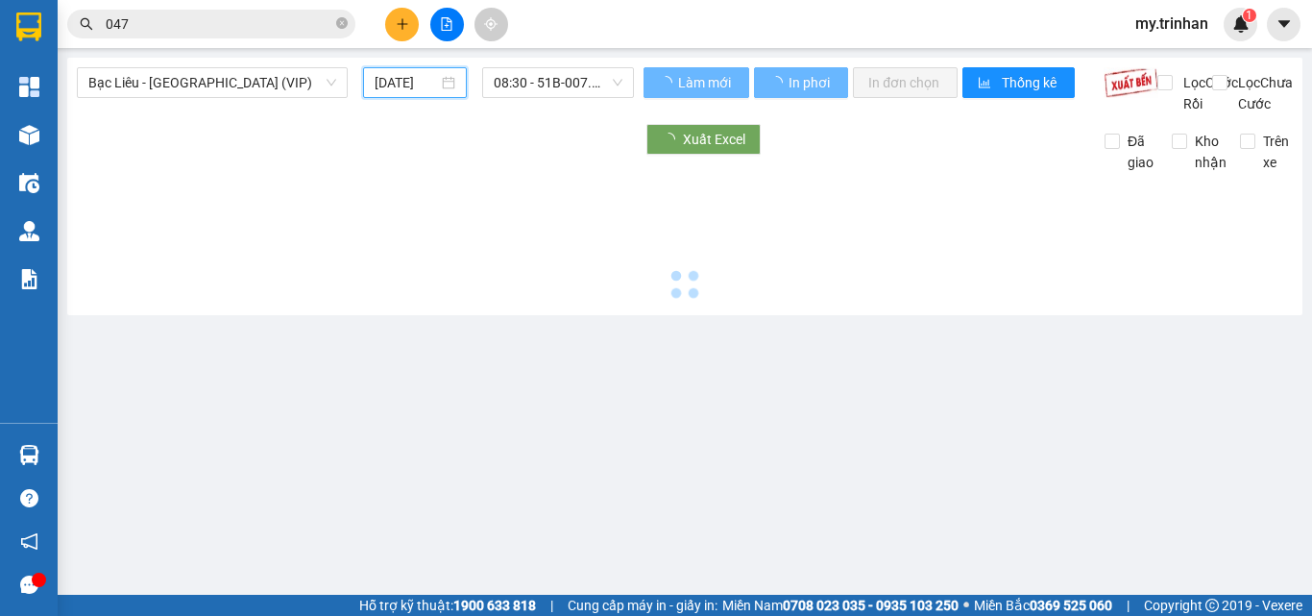
type input "[DATE]"
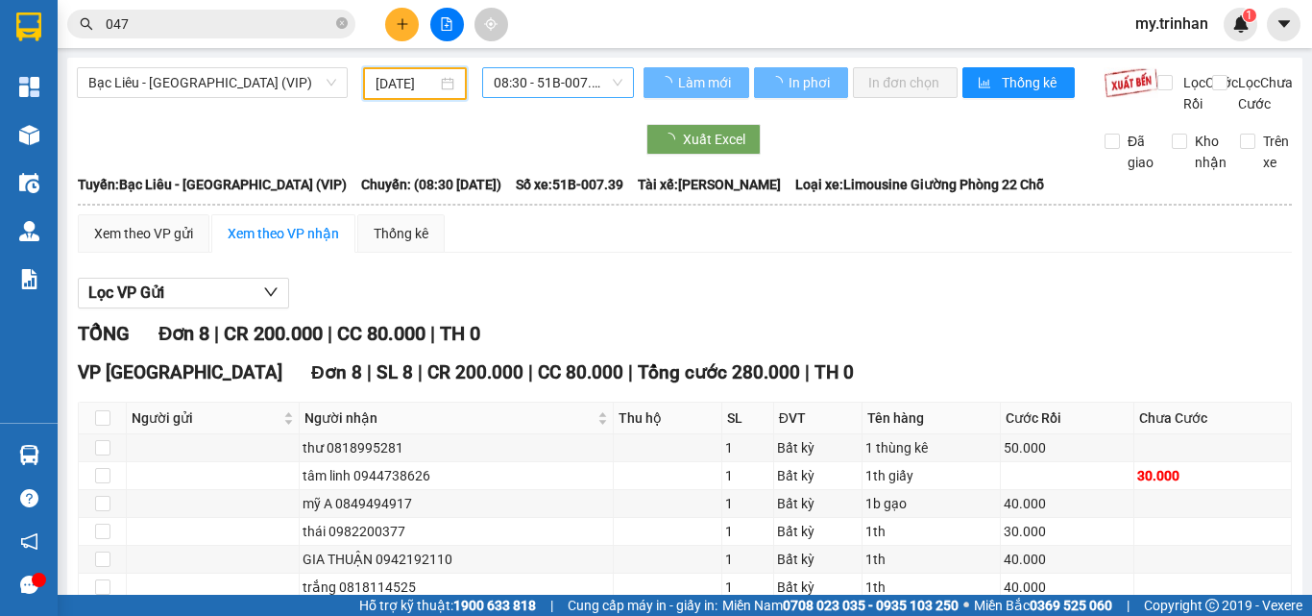
click at [540, 91] on span "08:30 - 51B-007.39" at bounding box center [558, 82] width 129 height 29
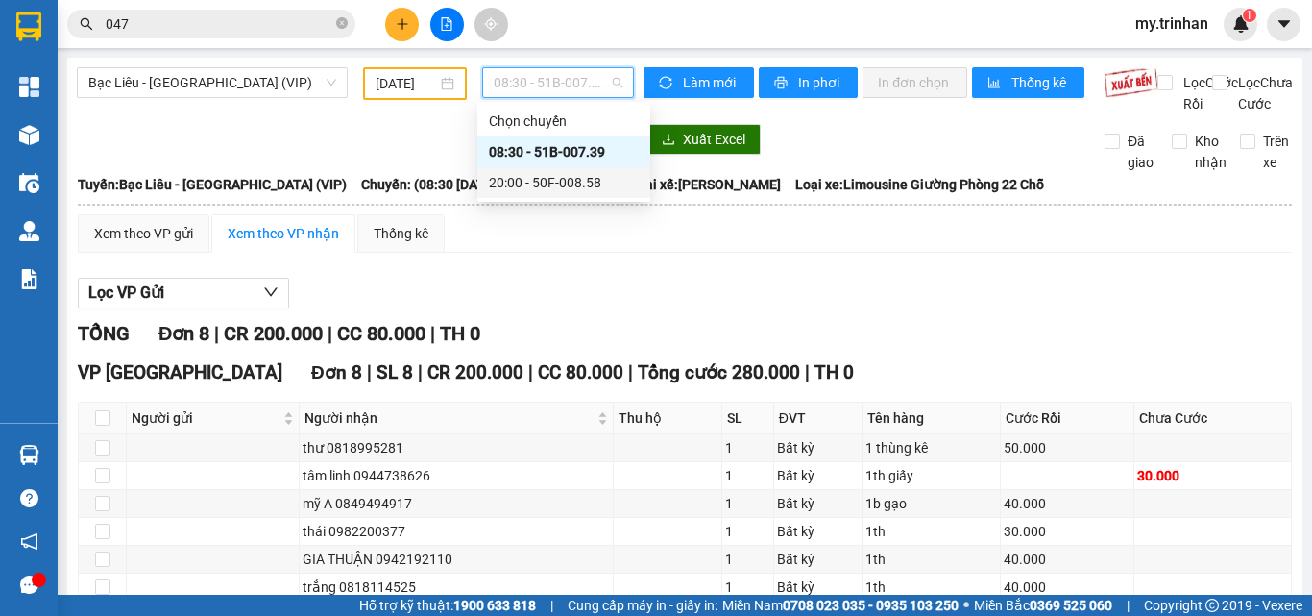
click at [532, 170] on div "20:00 - 50F-008.58" at bounding box center [563, 182] width 173 height 31
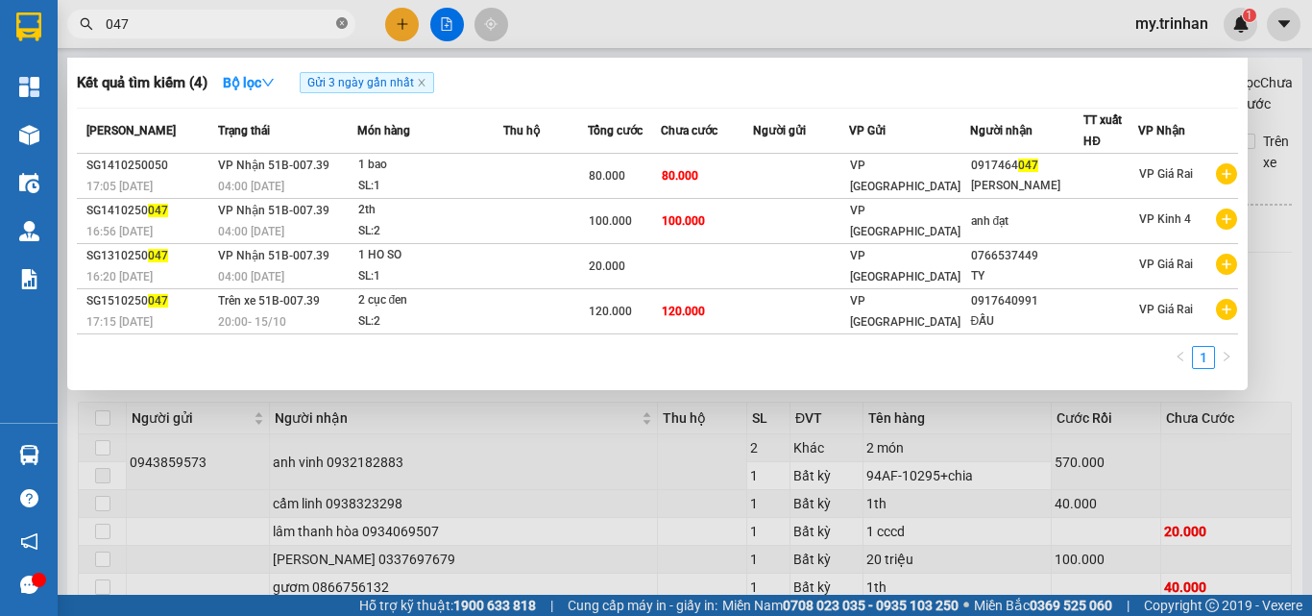
click at [340, 25] on icon "close-circle" at bounding box center [342, 23] width 12 height 12
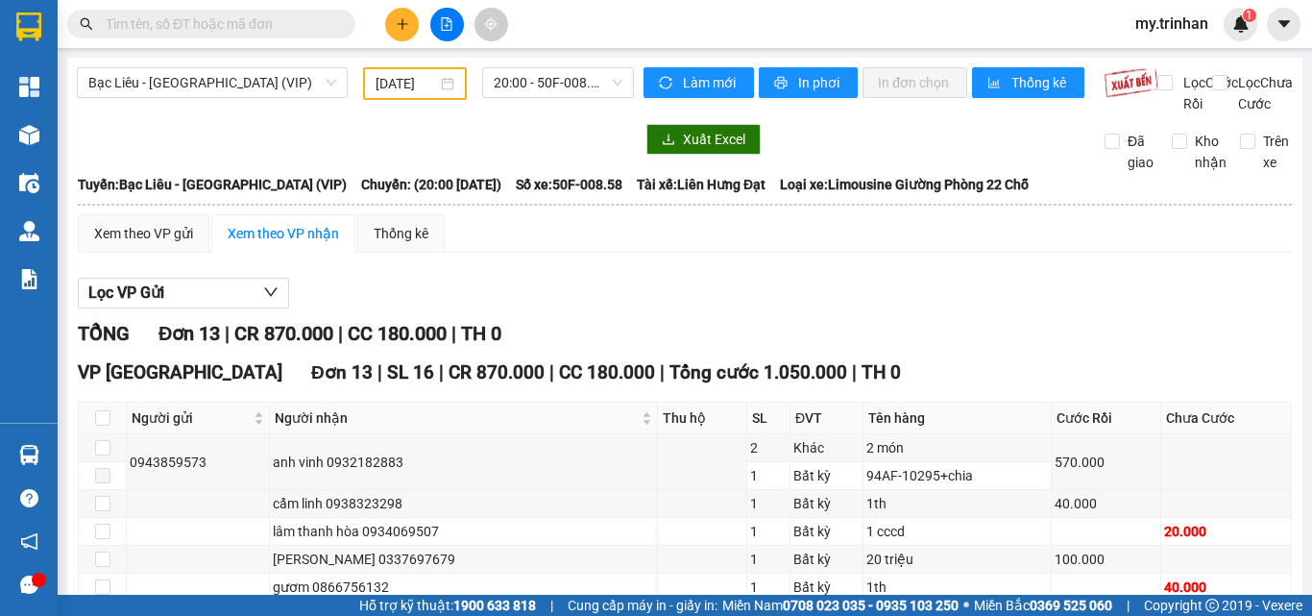
click at [247, 26] on input "text" at bounding box center [219, 23] width 227 height 21
type input "vi"
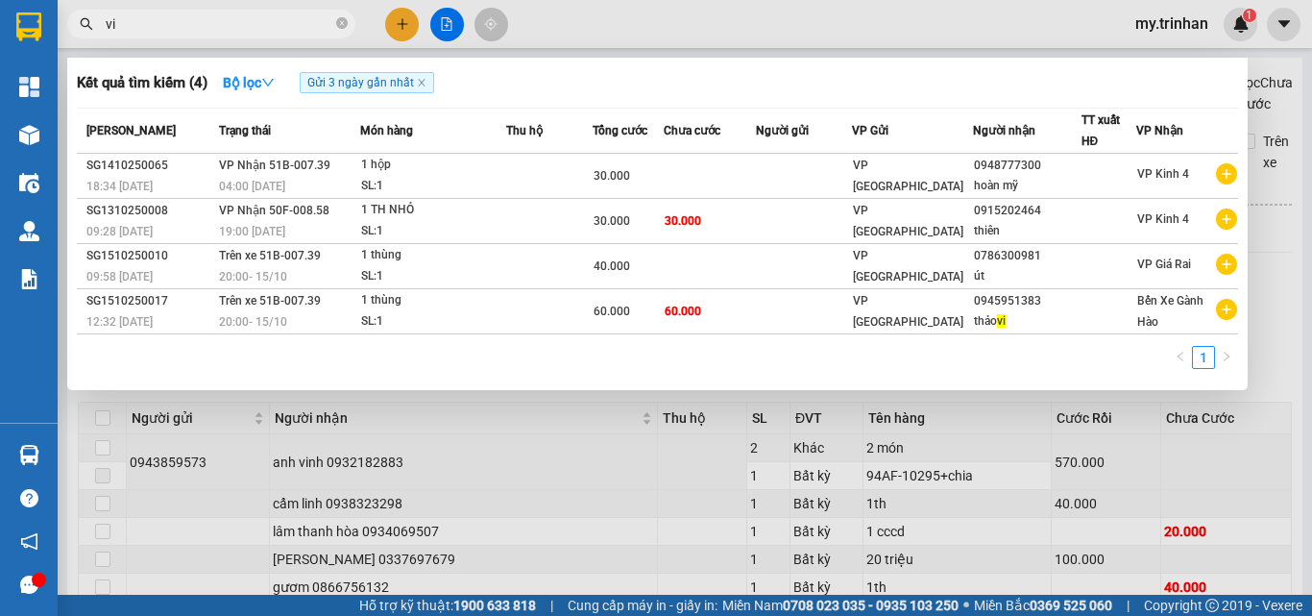
click at [338, 26] on icon "close-circle" at bounding box center [342, 23] width 12 height 12
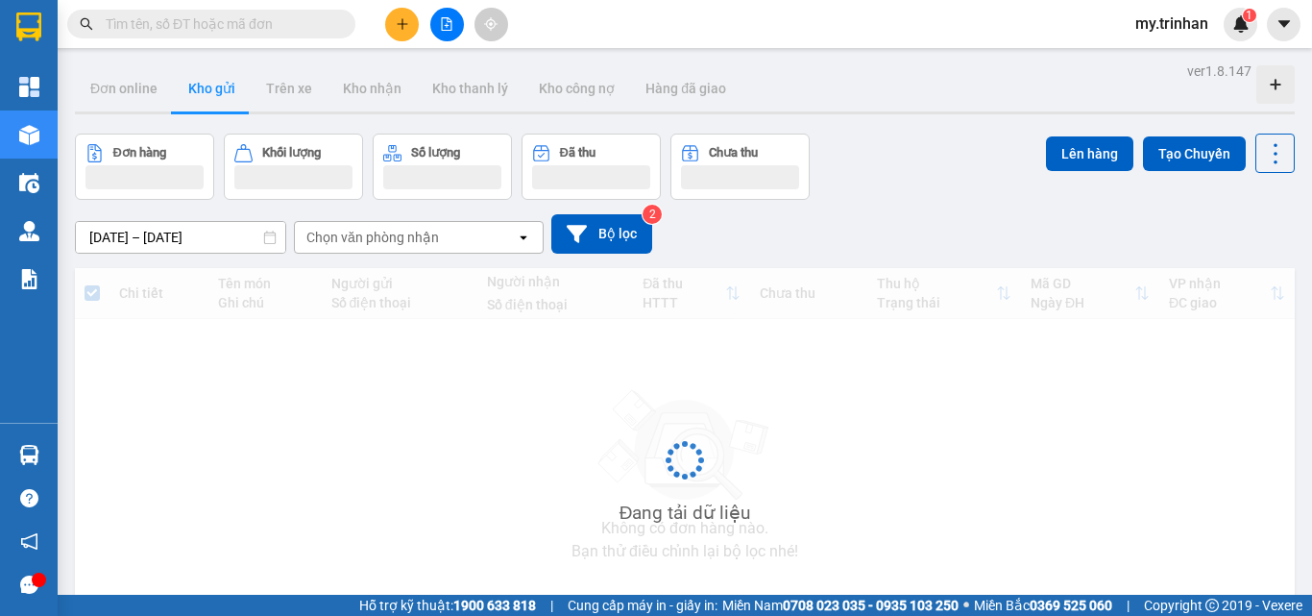
click at [768, 236] on div "[DATE] – [DATE] Press the down arrow key to interact with the calendar and sele…" at bounding box center [685, 233] width 1220 height 39
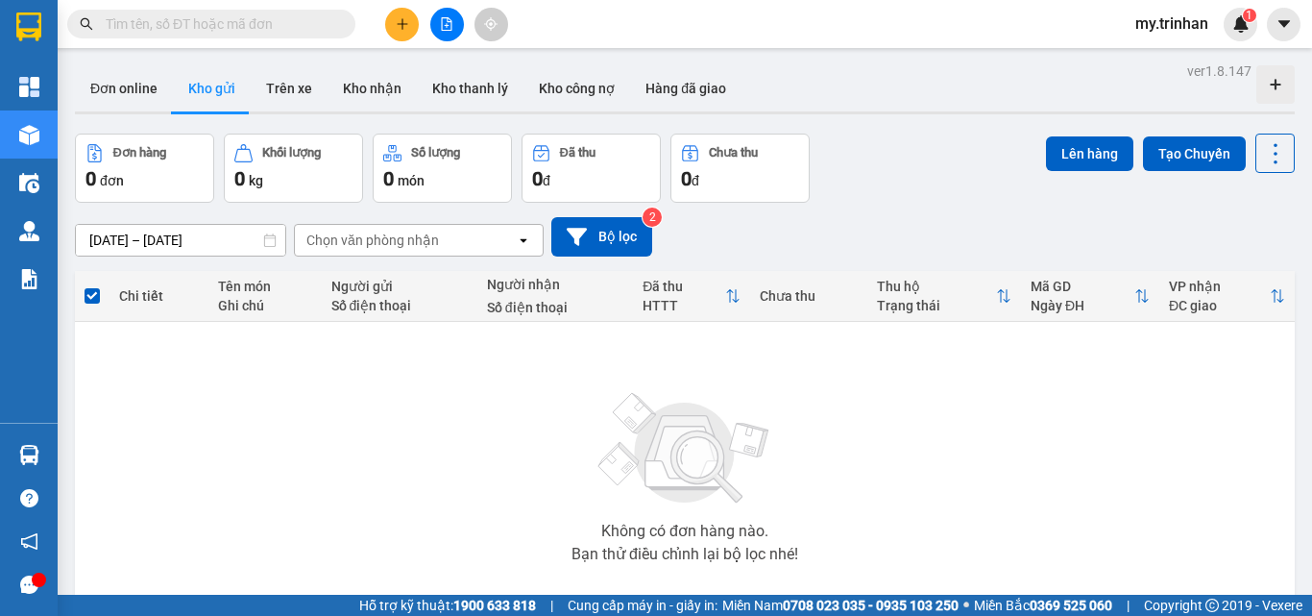
click at [400, 20] on icon "plus" at bounding box center [402, 23] width 13 height 13
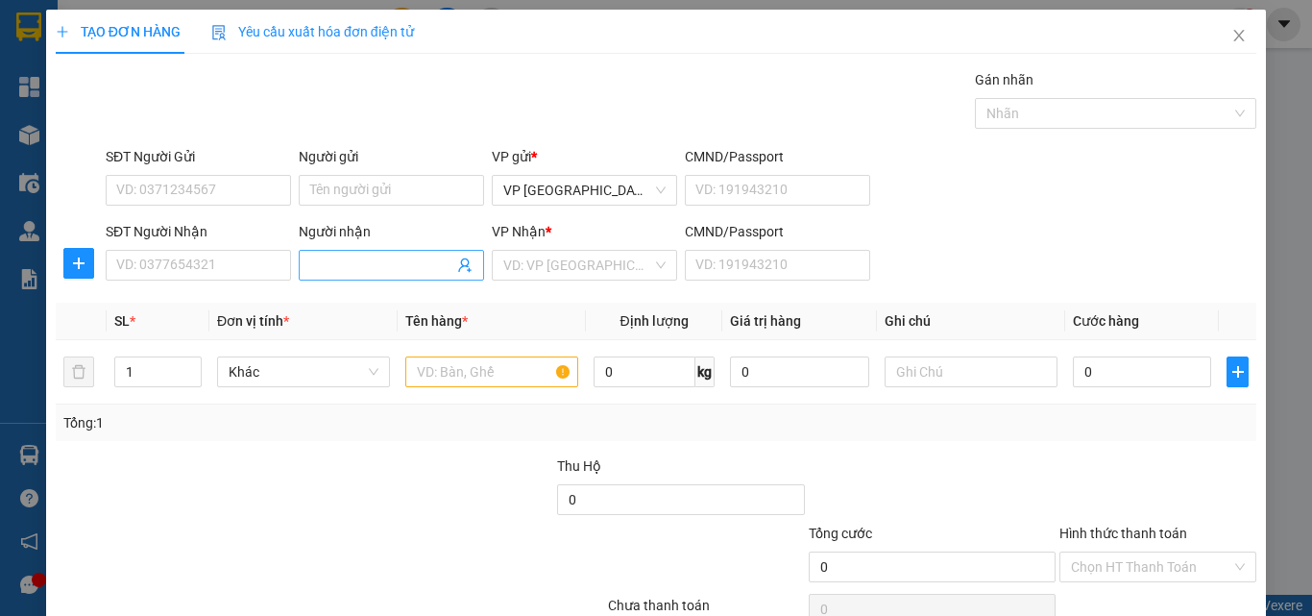
click at [382, 262] on input "Người nhận" at bounding box center [381, 265] width 143 height 21
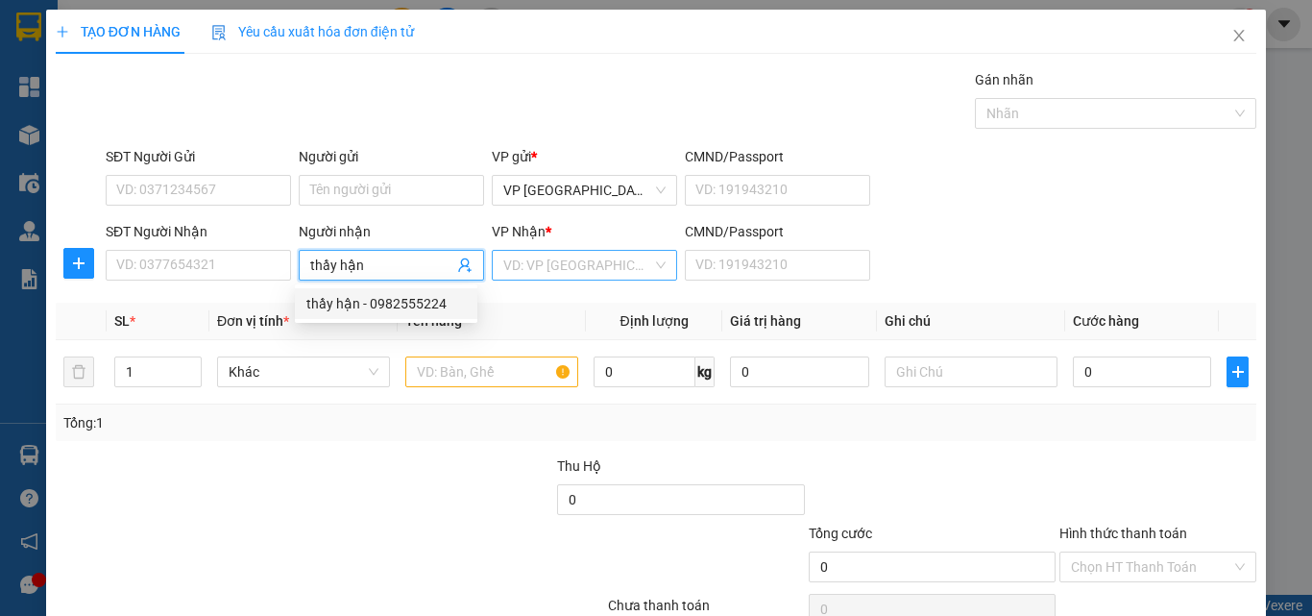
type input "thầy hận"
click at [532, 278] on input "search" at bounding box center [577, 265] width 149 height 29
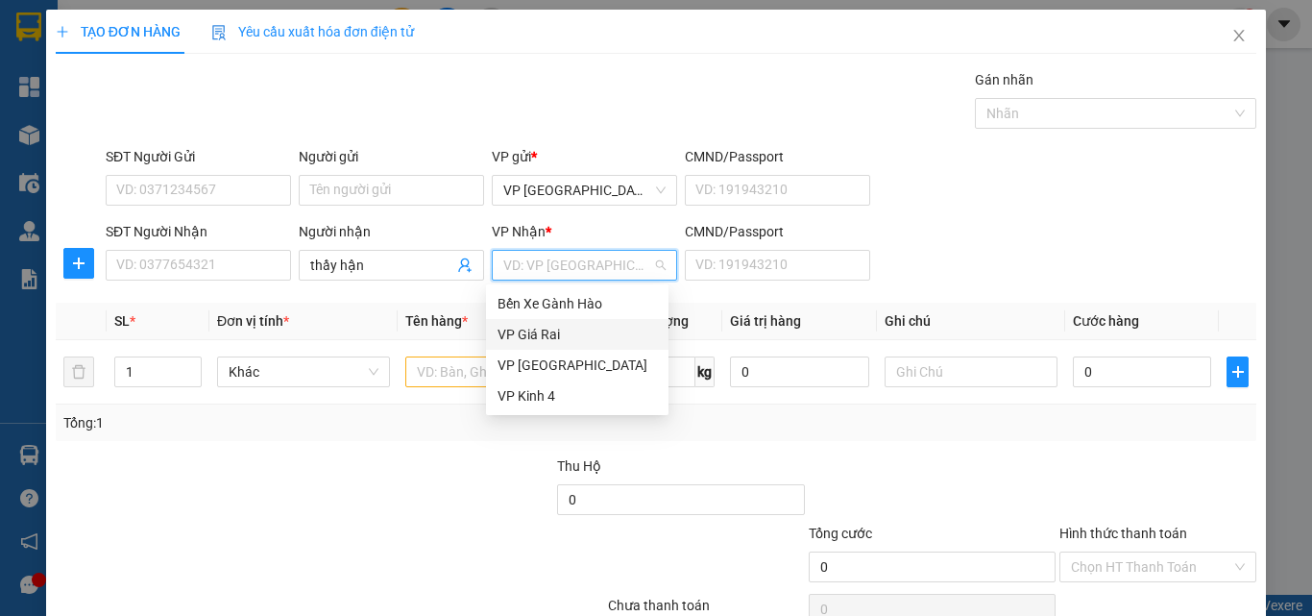
click at [524, 327] on div "VP Giá Rai" at bounding box center [577, 334] width 159 height 21
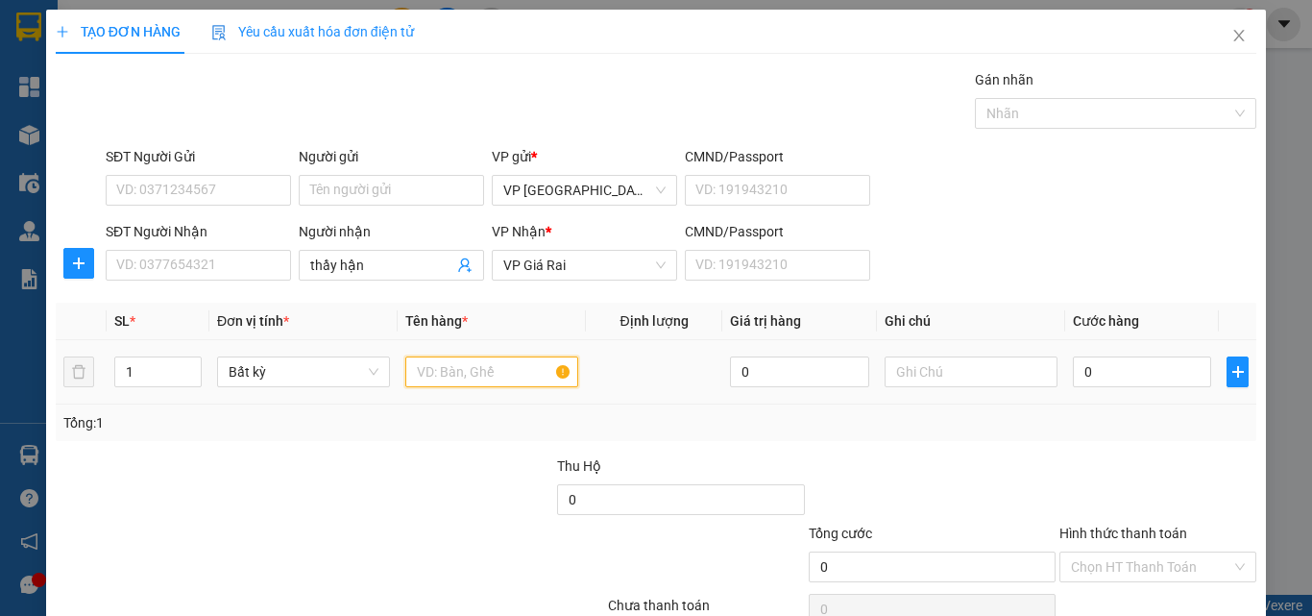
click at [463, 368] on input "text" at bounding box center [491, 371] width 173 height 31
type input "1 cục"
click at [1083, 372] on input "0" at bounding box center [1142, 371] width 138 height 31
type input "3"
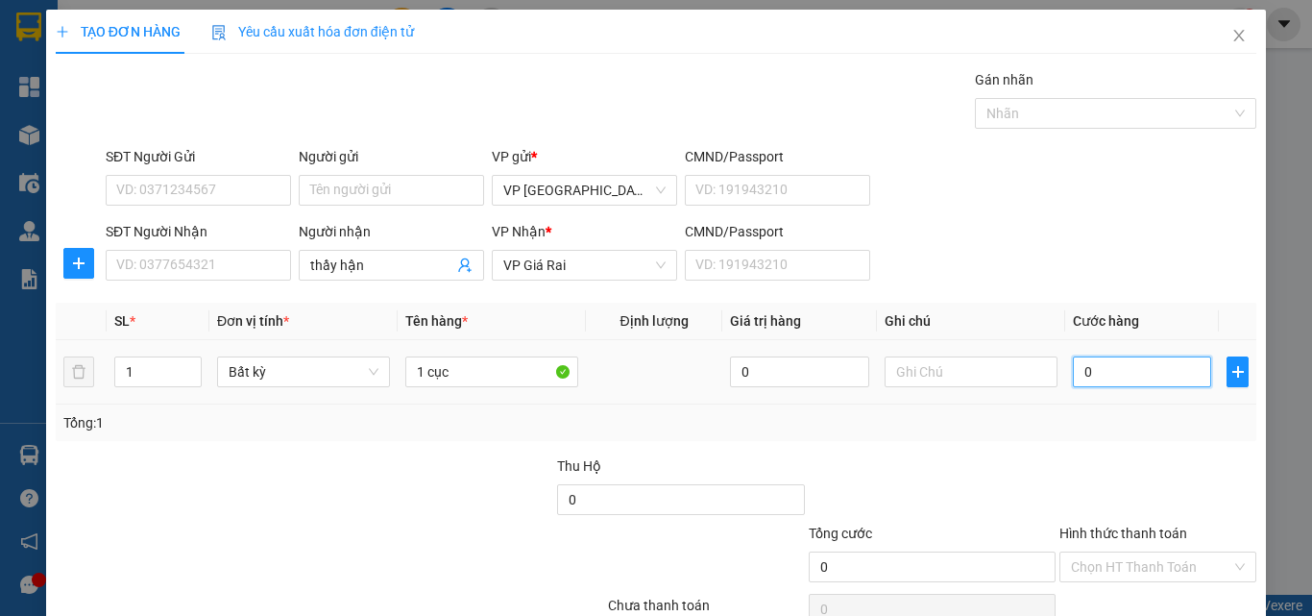
type input "3"
type input "30"
type input "30.000"
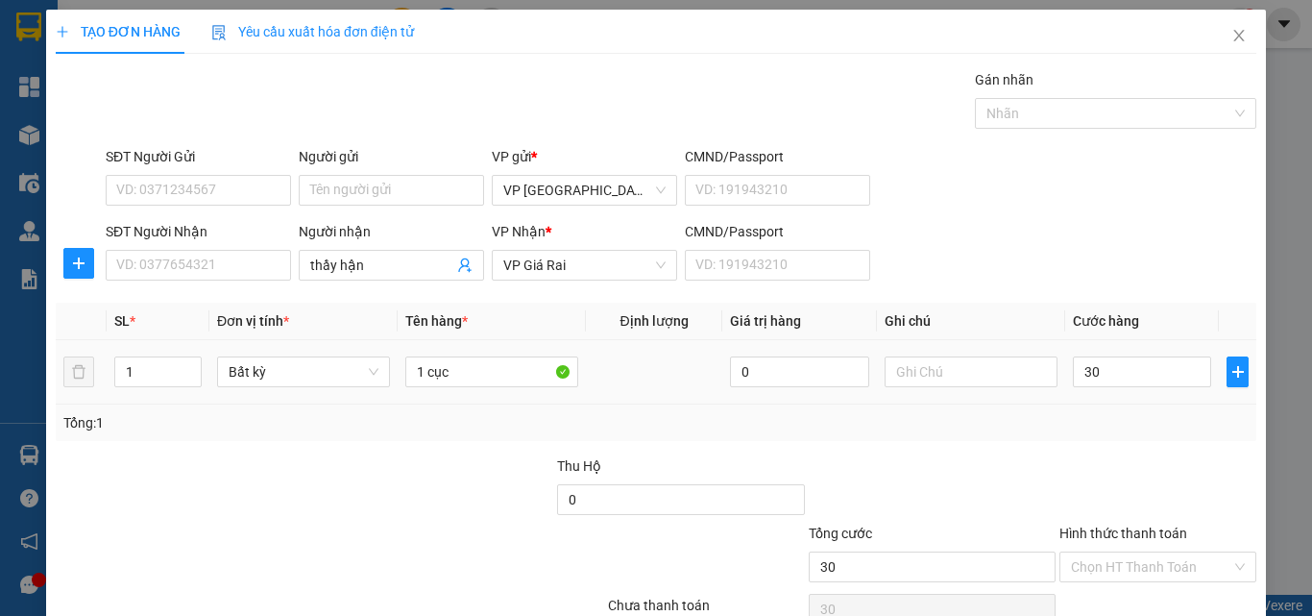
type input "30.000"
click at [1169, 552] on input "Hình thức thanh toán" at bounding box center [1151, 566] width 160 height 29
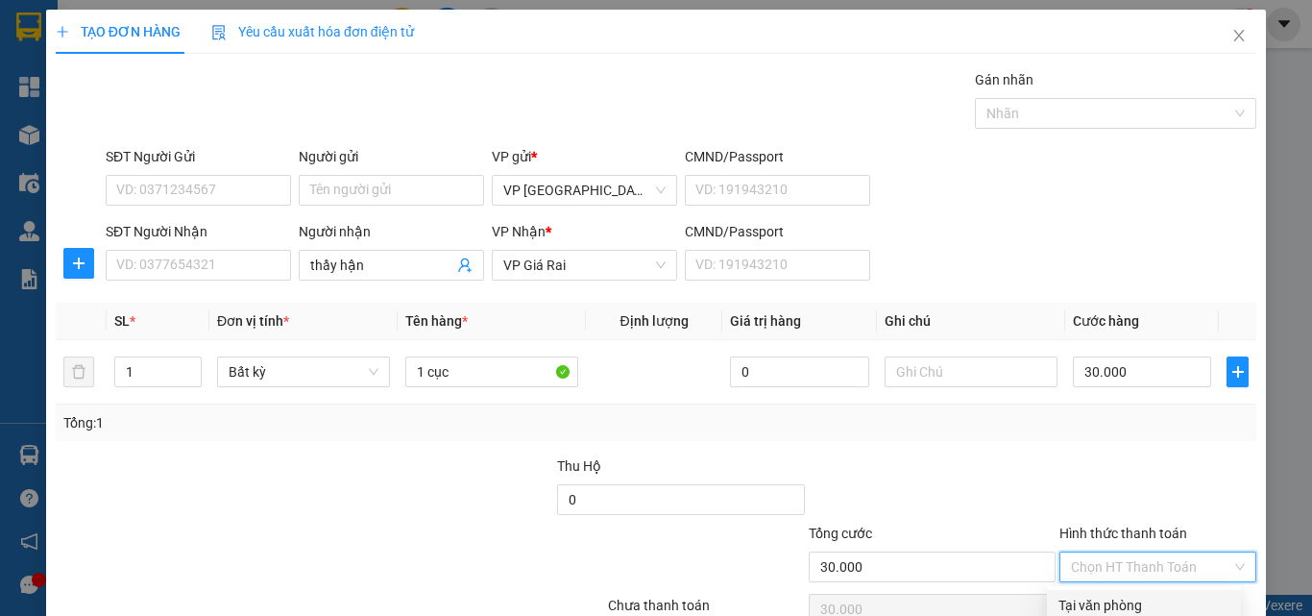
click at [1172, 595] on div "Tại văn phòng" at bounding box center [1144, 605] width 171 height 21
type input "0"
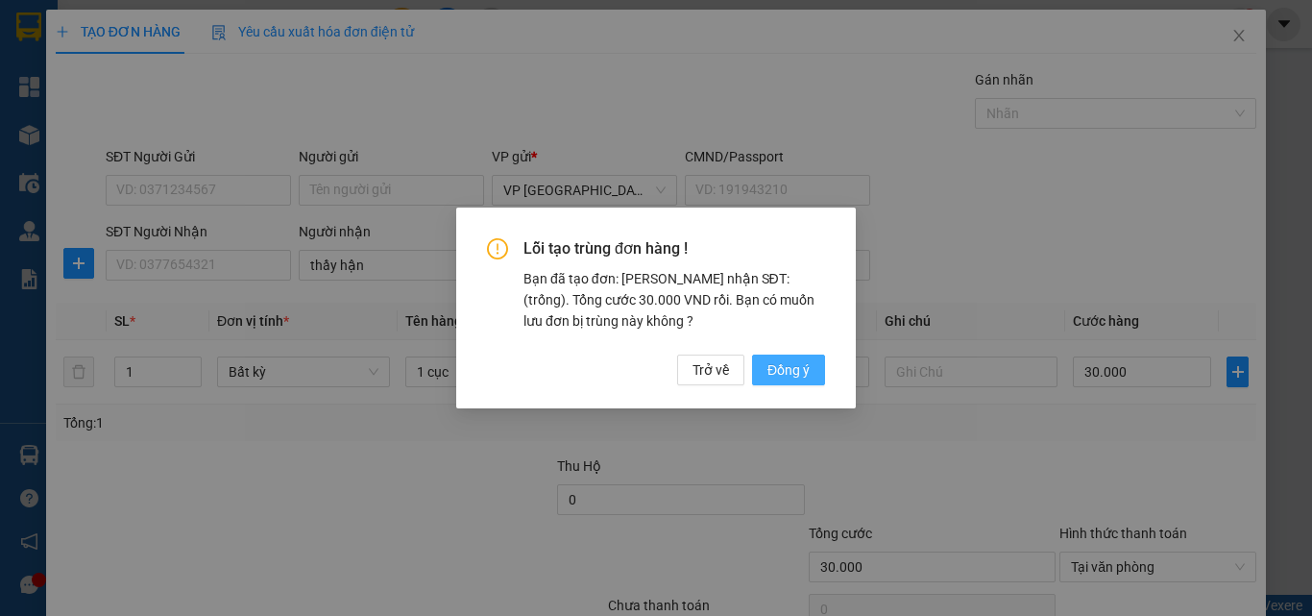
click at [781, 367] on span "Đồng ý" at bounding box center [789, 369] width 42 height 21
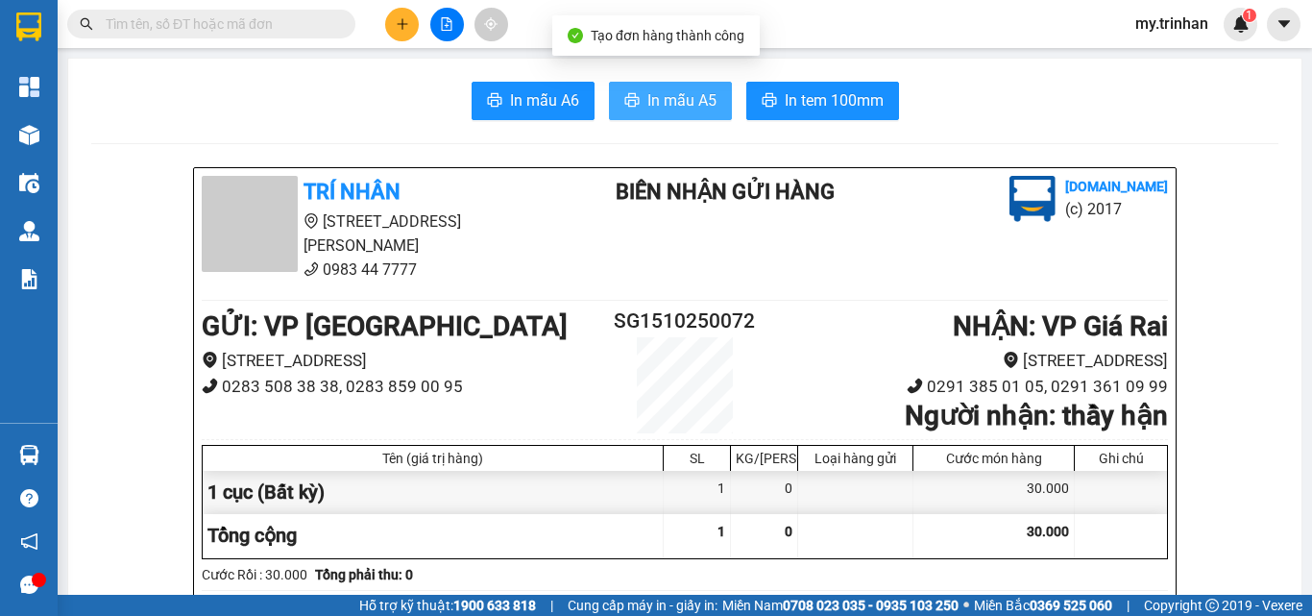
click at [688, 109] on span "In mẫu A5" at bounding box center [681, 100] width 69 height 24
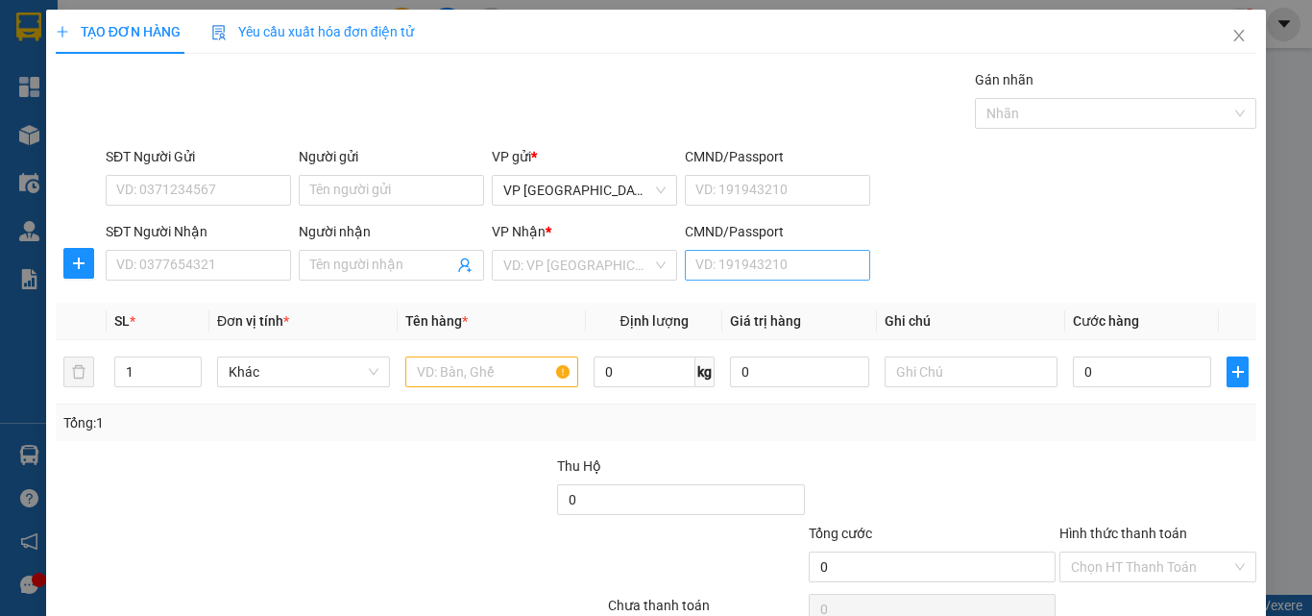
drag, startPoint x: 968, startPoint y: 258, endPoint x: 827, endPoint y: 267, distance: 141.5
click at [964, 258] on div "SĐT Người Nhận VD: 0377654321 Người nhận Tên người nhận VP Nhận * VD: VP Sài Gò…" at bounding box center [681, 254] width 1158 height 67
click at [232, 256] on input "SĐT Người Nhận" at bounding box center [198, 265] width 185 height 31
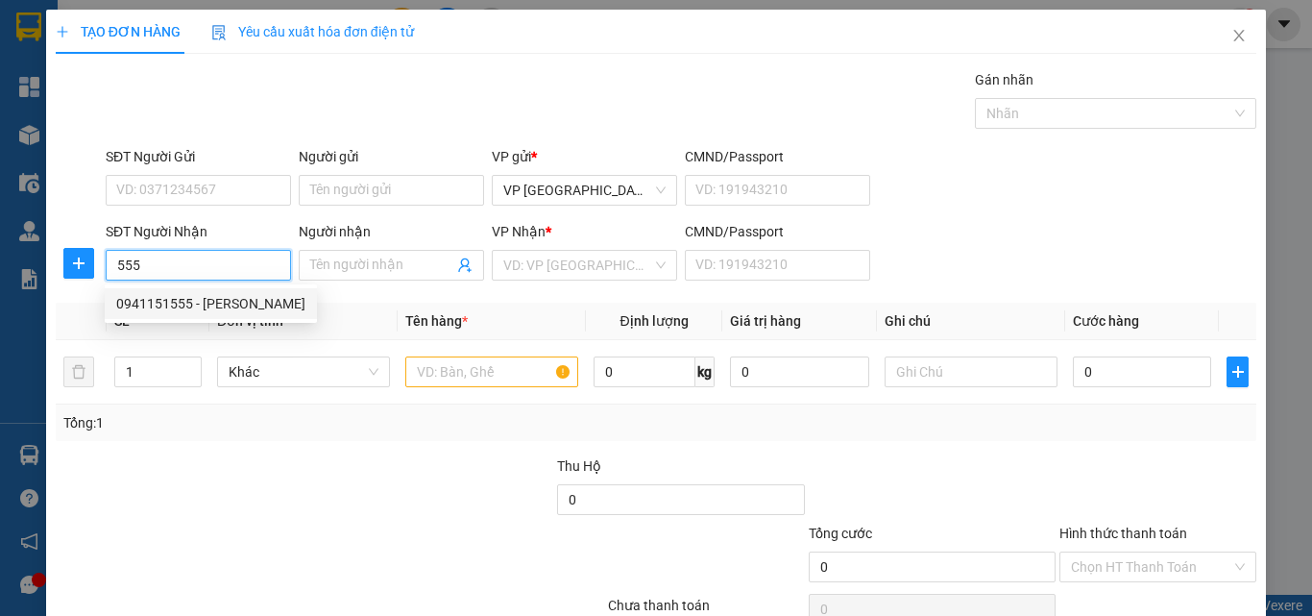
drag, startPoint x: 170, startPoint y: 274, endPoint x: 95, endPoint y: 269, distance: 75.1
click at [95, 269] on div "SĐT Người Nhận 555 Người nhận Tên người nhận VP Nhận * VD: VP Sài Gòn CMND/Pass…" at bounding box center [656, 254] width 1205 height 67
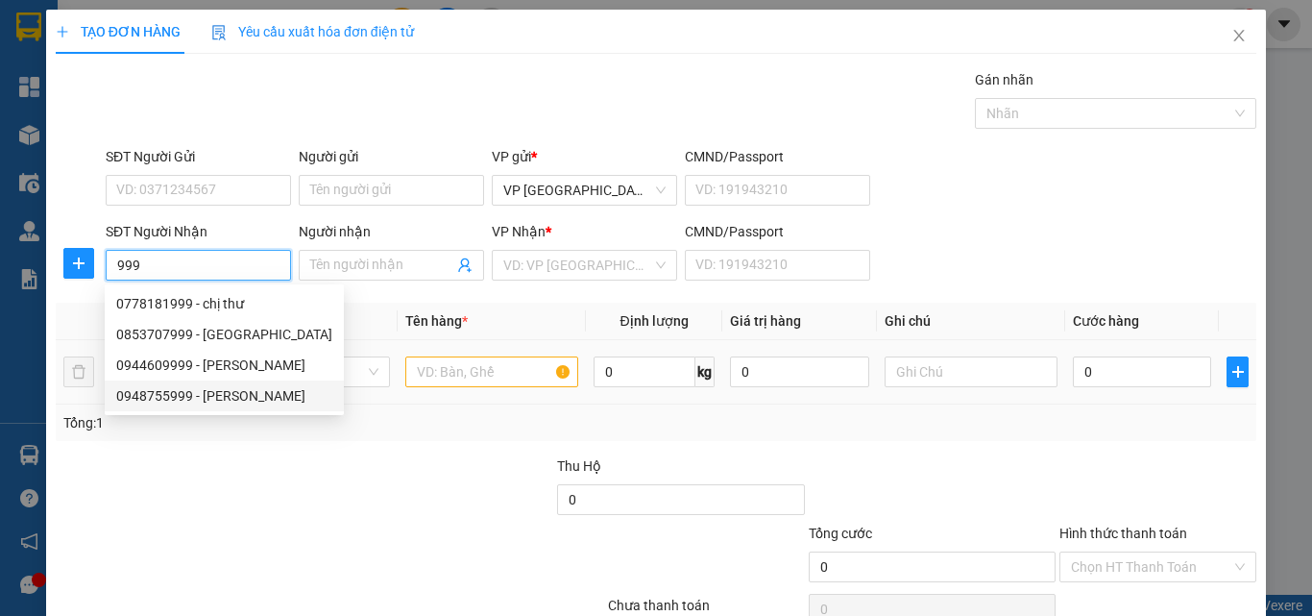
click at [247, 390] on div "0948755999 - [PERSON_NAME]" at bounding box center [224, 395] width 216 height 21
type input "0948755999"
type input "[PERSON_NAME]"
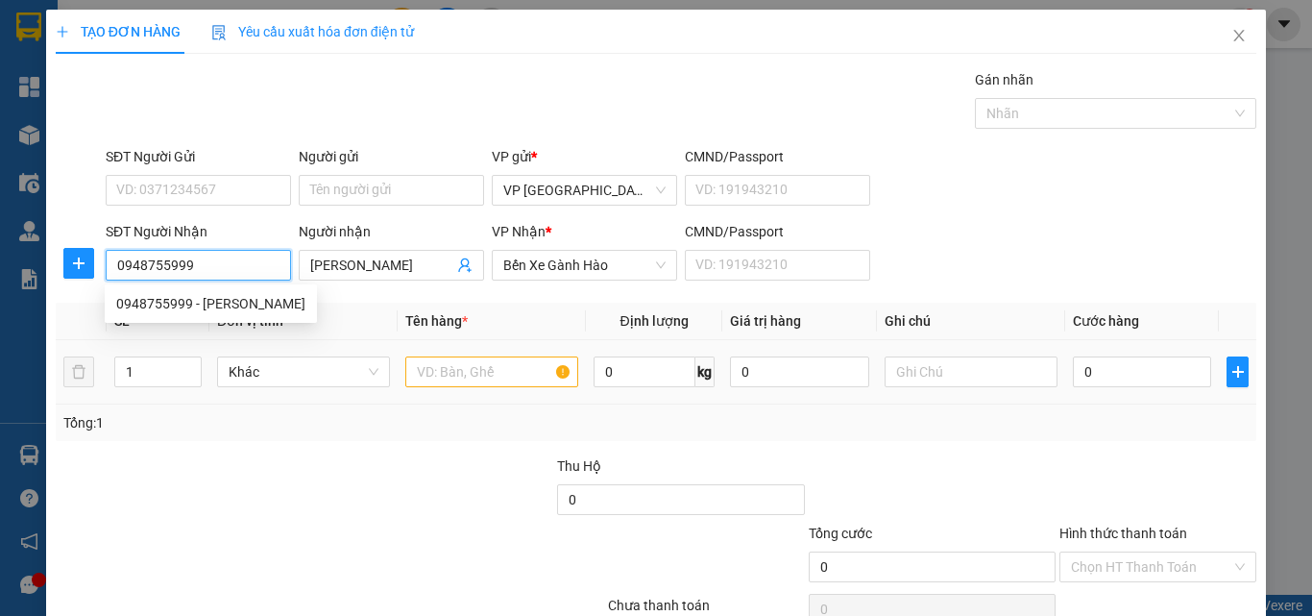
type input "40.000"
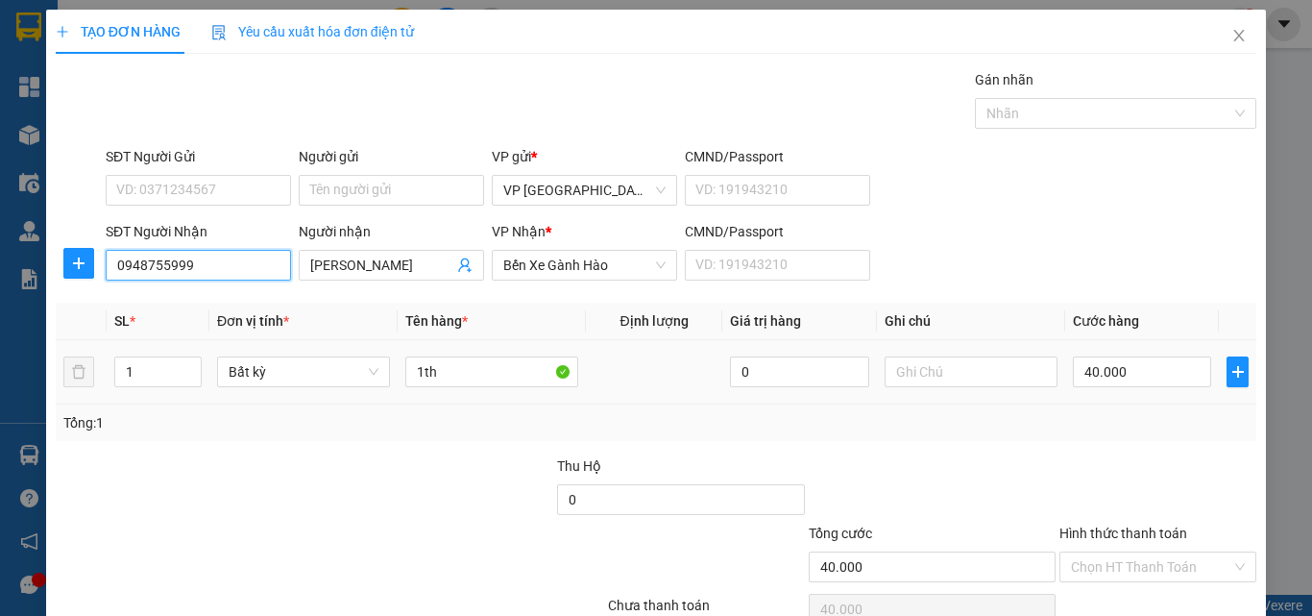
type input "0948755999"
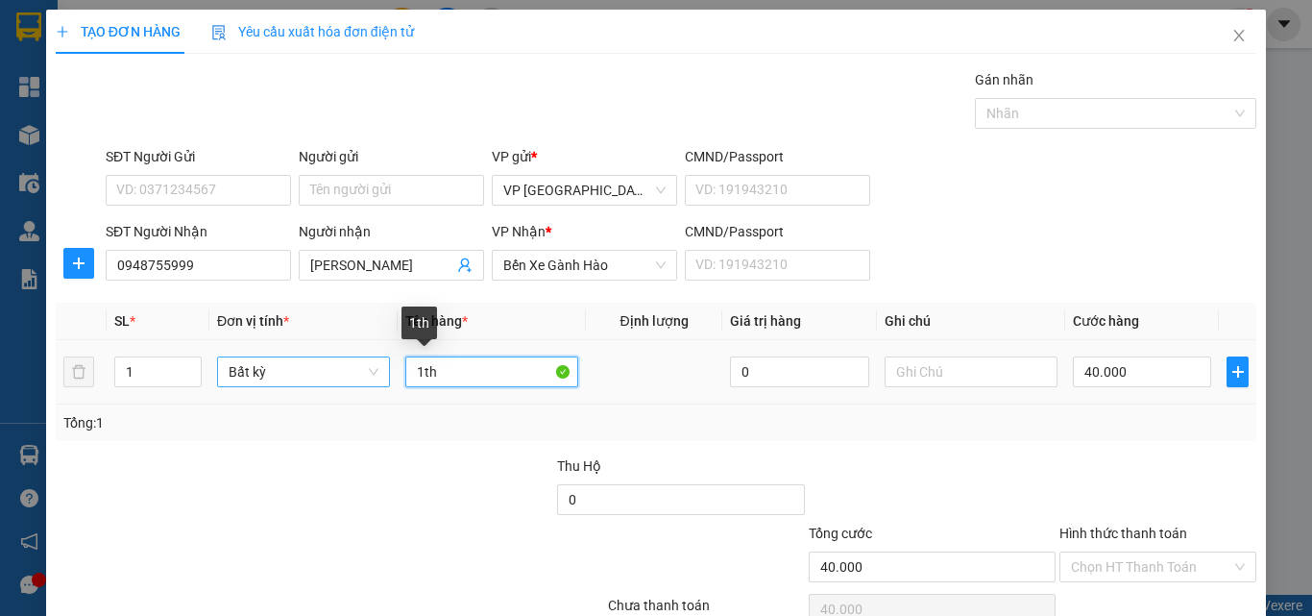
drag, startPoint x: 390, startPoint y: 378, endPoint x: 316, endPoint y: 367, distance: 74.9
click at [318, 371] on tr "1 Bất kỳ 1th 0 40.000" at bounding box center [656, 372] width 1201 height 64
type input "1 cục"
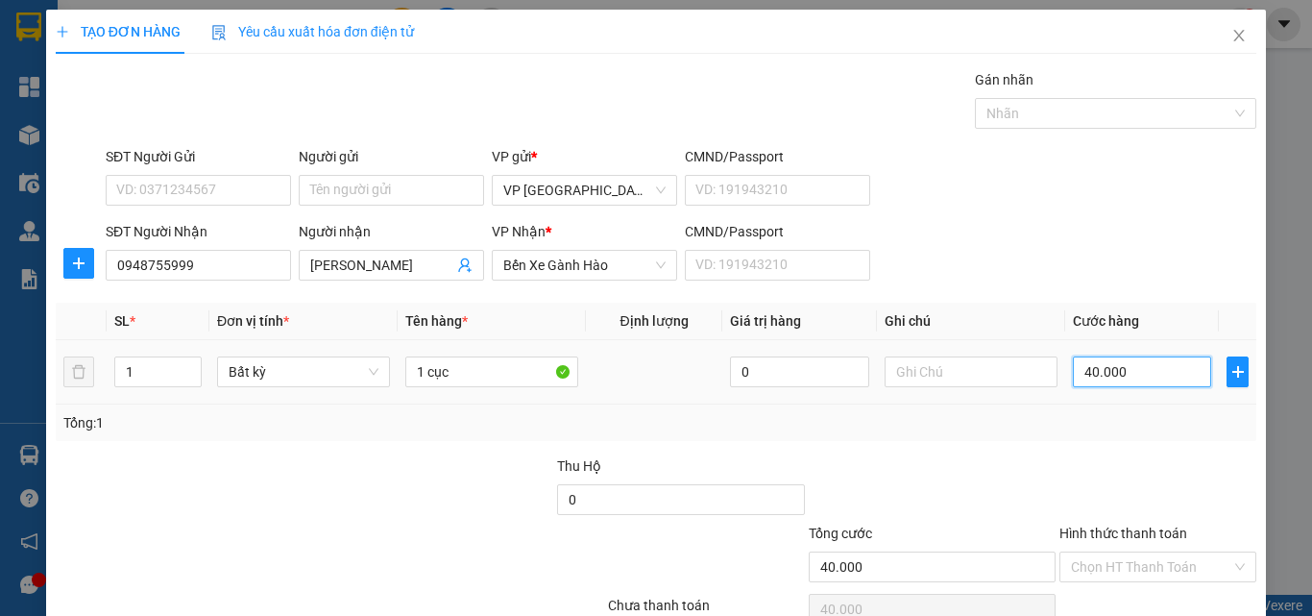
click at [1158, 360] on input "40.000" at bounding box center [1142, 371] width 138 height 31
type input "3"
type input "30"
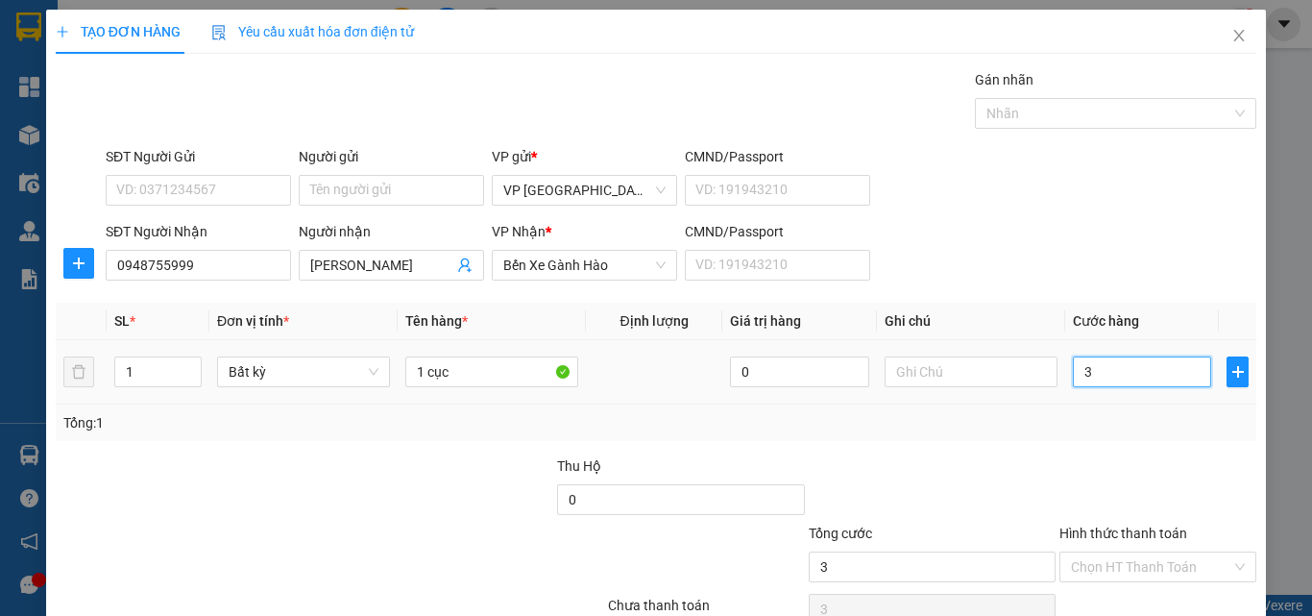
type input "30"
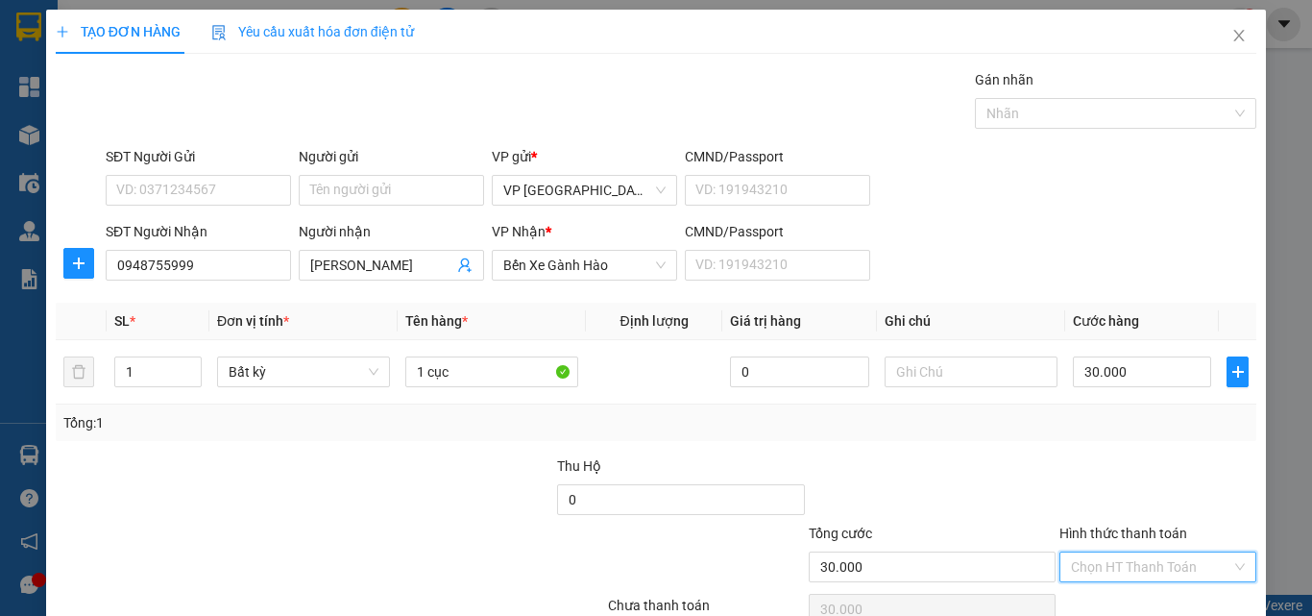
drag, startPoint x: 1132, startPoint y: 462, endPoint x: 1137, endPoint y: 473, distance: 12.0
click at [1135, 552] on input "Hình thức thanh toán" at bounding box center [1151, 566] width 160 height 29
drag, startPoint x: 1143, startPoint y: 504, endPoint x: 1148, endPoint y: 513, distance: 9.9
click at [1148, 595] on div "Tại văn phòng" at bounding box center [1144, 605] width 171 height 21
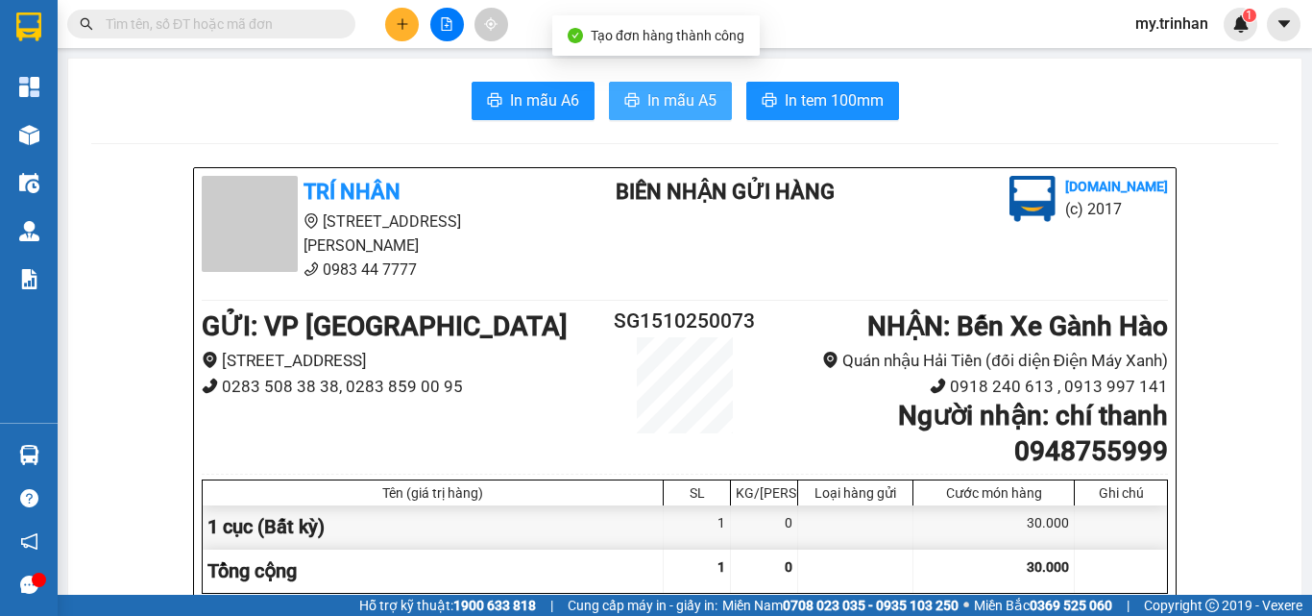
click at [677, 104] on span "In mẫu A5" at bounding box center [681, 100] width 69 height 24
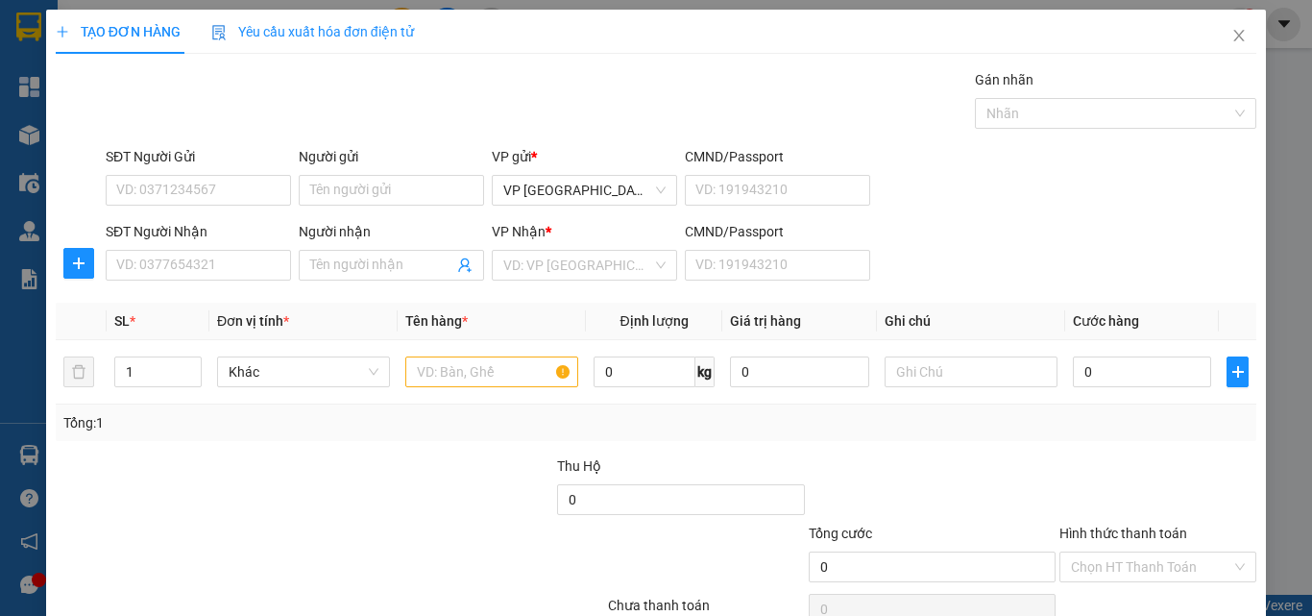
click at [995, 285] on div "SĐT Người Nhận VD: 0377654321 Người nhận Tên người nhận VP Nhận * VD: VP Sài Gò…" at bounding box center [681, 254] width 1158 height 67
click at [1231, 34] on icon "close" at bounding box center [1238, 35] width 15 height 15
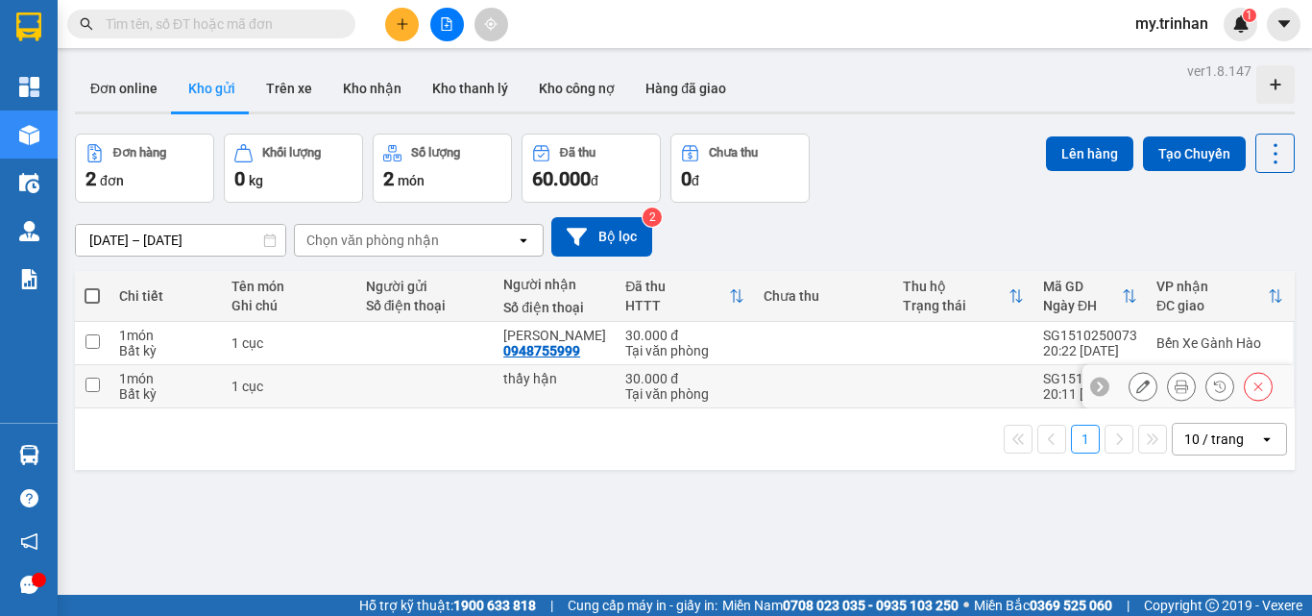
click at [868, 348] on td at bounding box center [824, 343] width 140 height 43
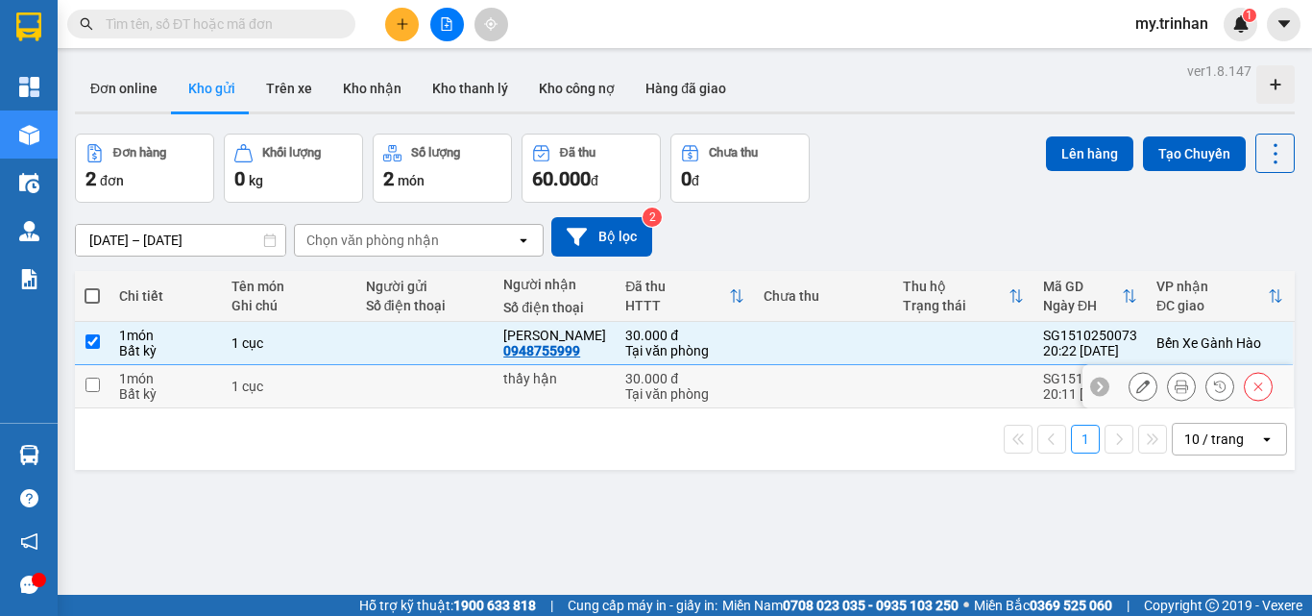
click at [855, 388] on td at bounding box center [824, 386] width 140 height 43
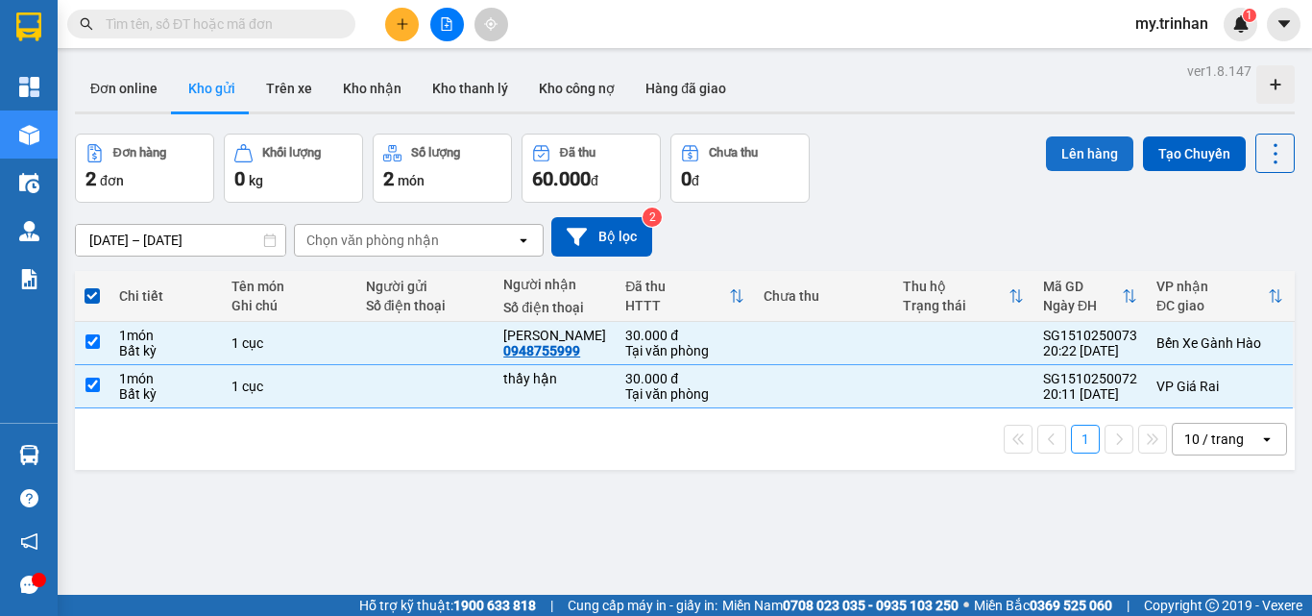
click at [1062, 153] on button "Lên hàng" at bounding box center [1089, 153] width 87 height 35
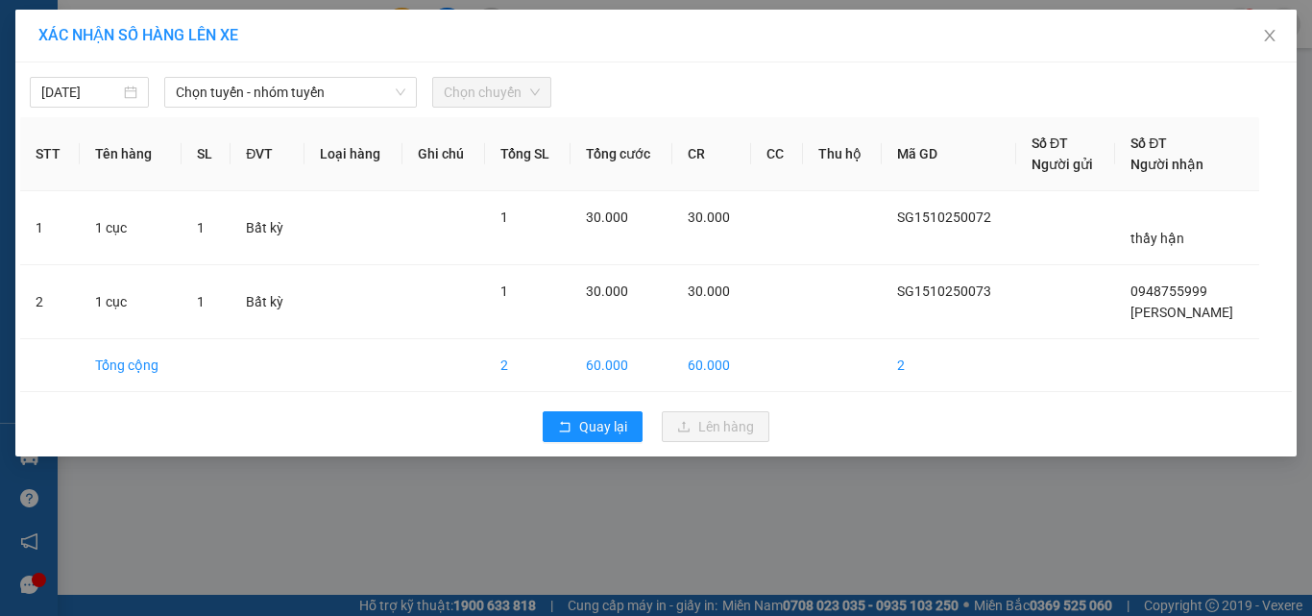
click at [394, 98] on span "Chọn tuyến - nhóm tuyến" at bounding box center [291, 92] width 230 height 29
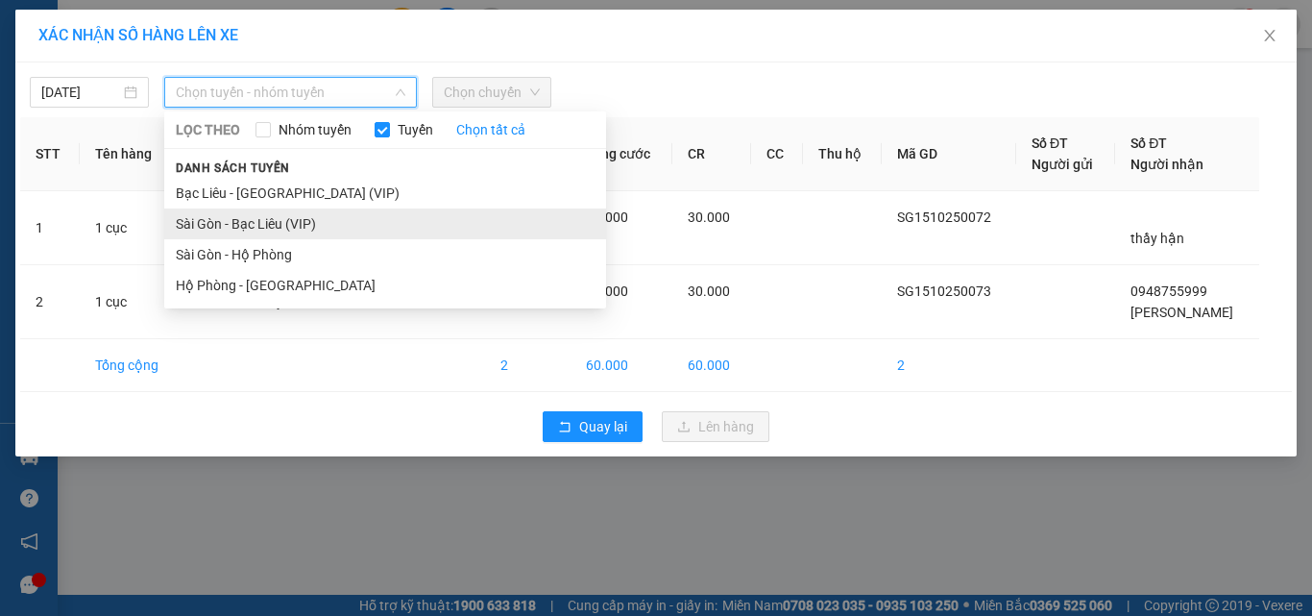
click at [341, 226] on li "Sài Gòn - Bạc Liêu (VIP)" at bounding box center [385, 223] width 442 height 31
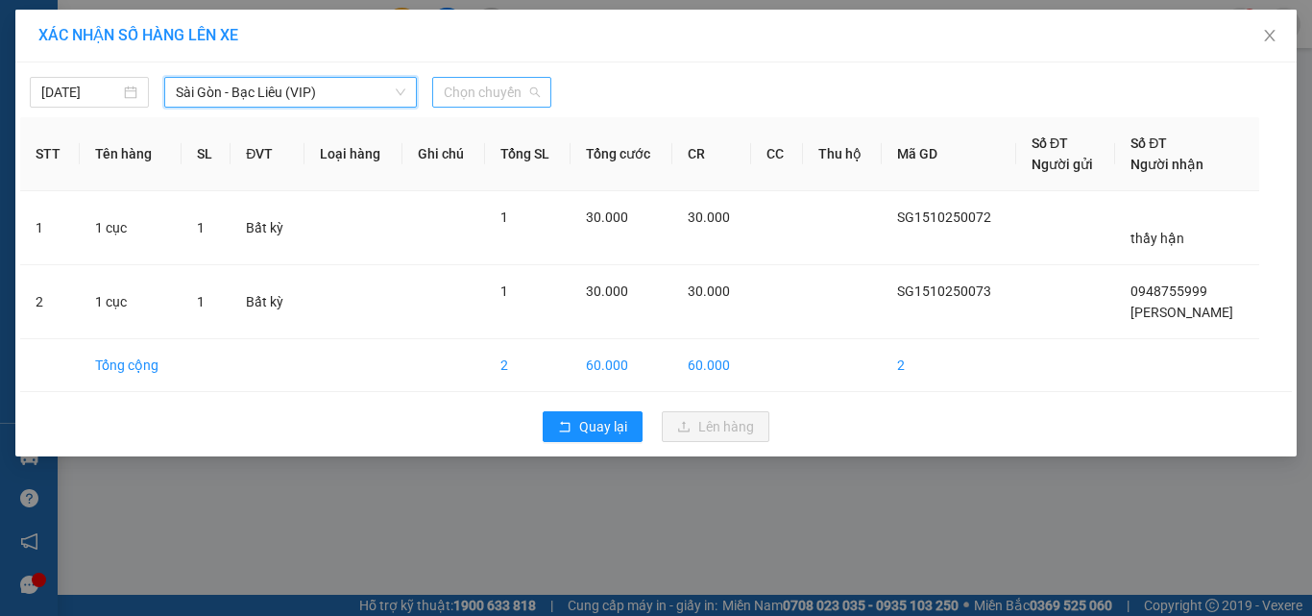
click at [485, 92] on span "Chọn chuyến" at bounding box center [492, 92] width 96 height 29
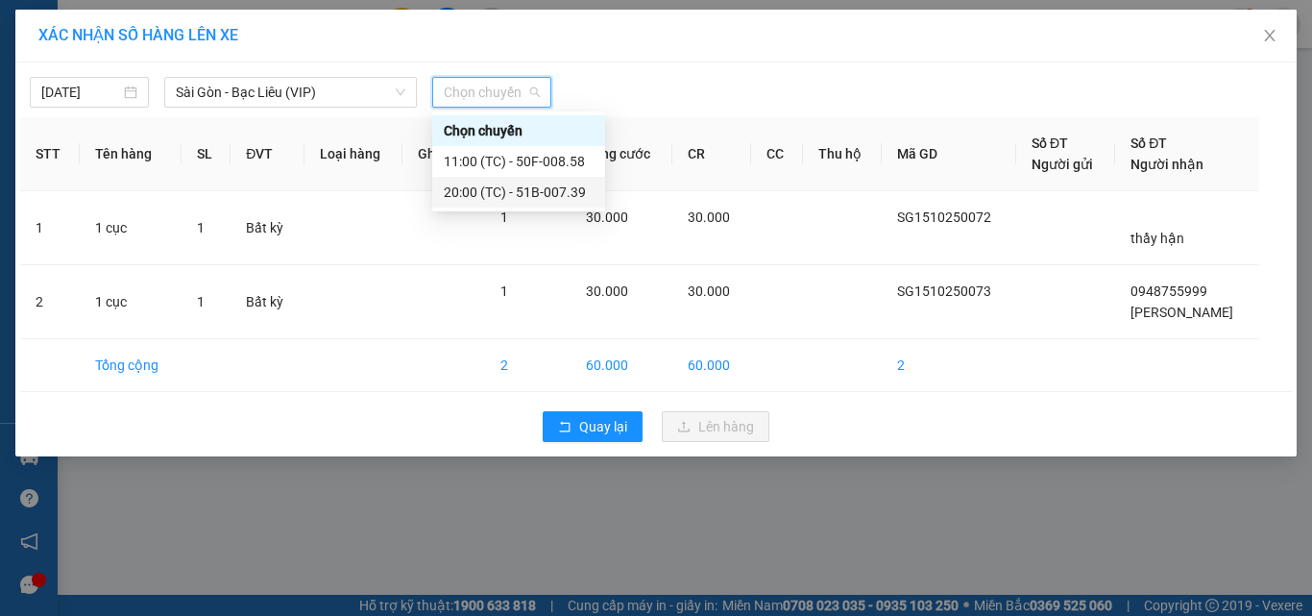
click at [490, 191] on div "20:00 (TC) - 51B-007.39" at bounding box center [519, 192] width 150 height 21
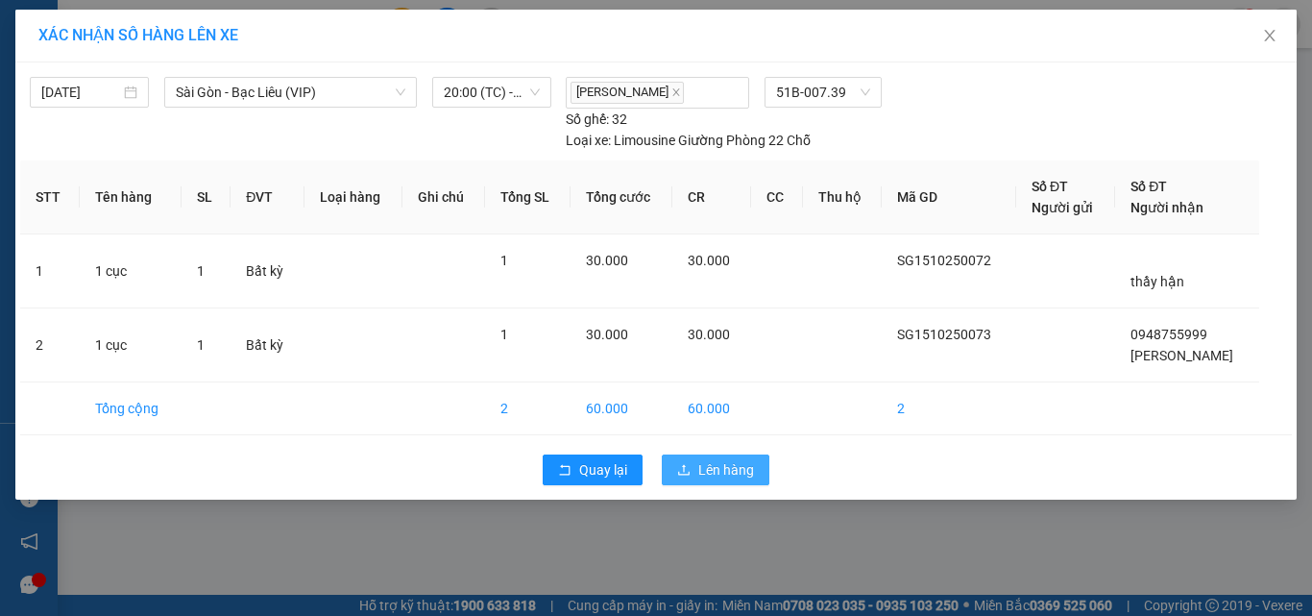
click at [690, 467] on icon "upload" at bounding box center [683, 469] width 13 height 13
